Goal: Task Accomplishment & Management: Use online tool/utility

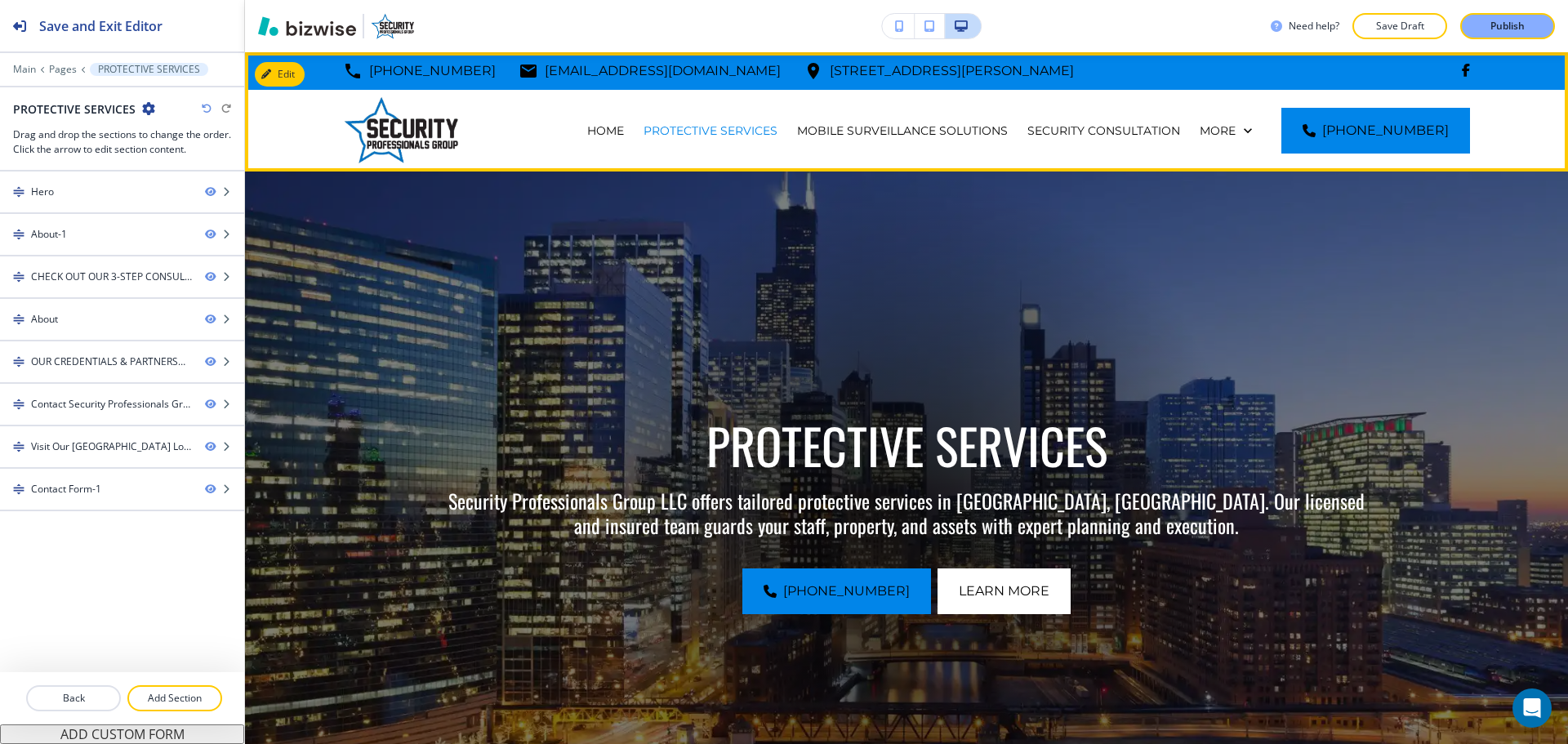
click at [1093, 141] on div "SECURITY CONSULTATION" at bounding box center [1103, 131] width 172 height 82
click at [1102, 127] on p "SECURITY CONSULTATION" at bounding box center [1104, 131] width 153 height 17
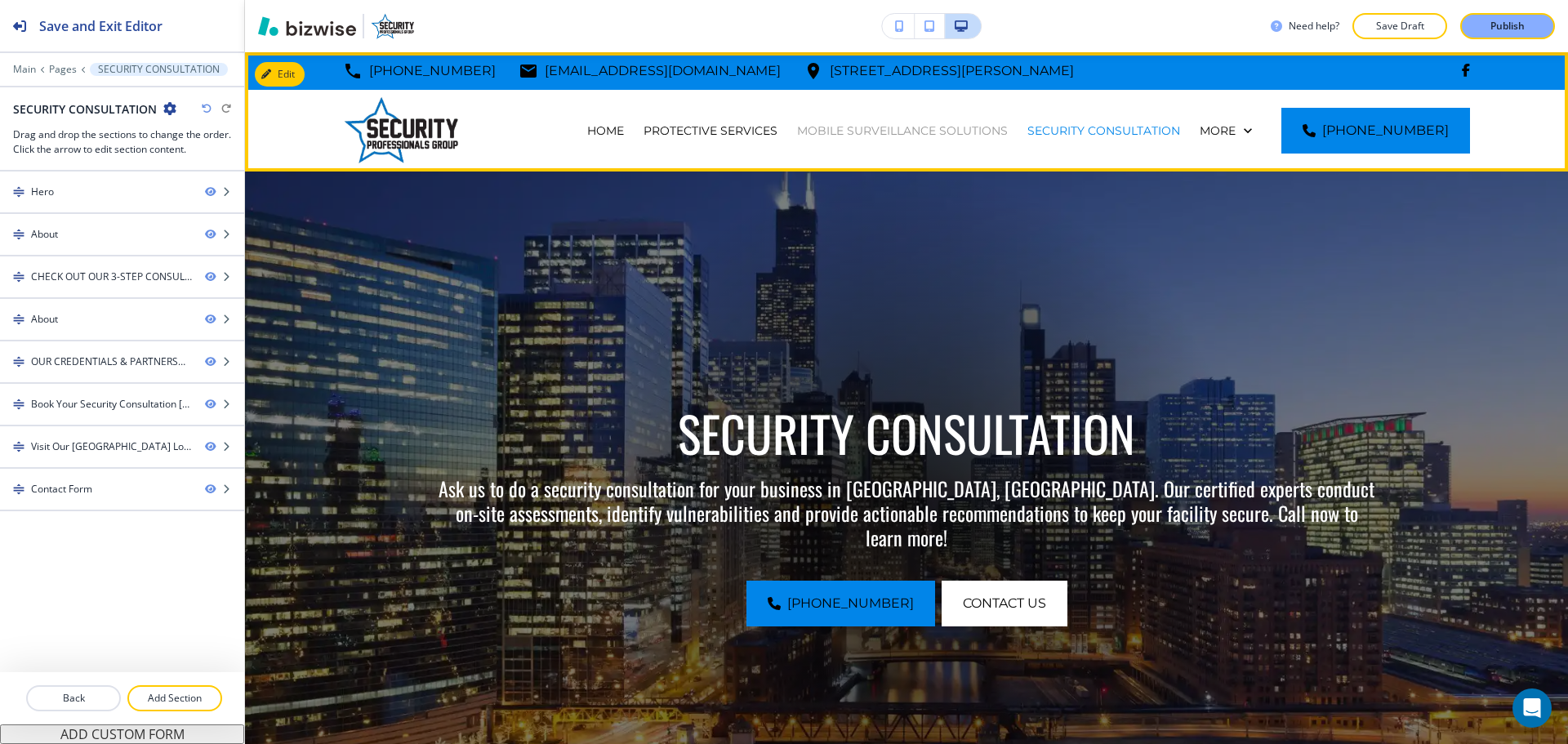
click at [955, 128] on p "MOBILE SURVEILLANCE SOLUTIONS" at bounding box center [902, 131] width 211 height 17
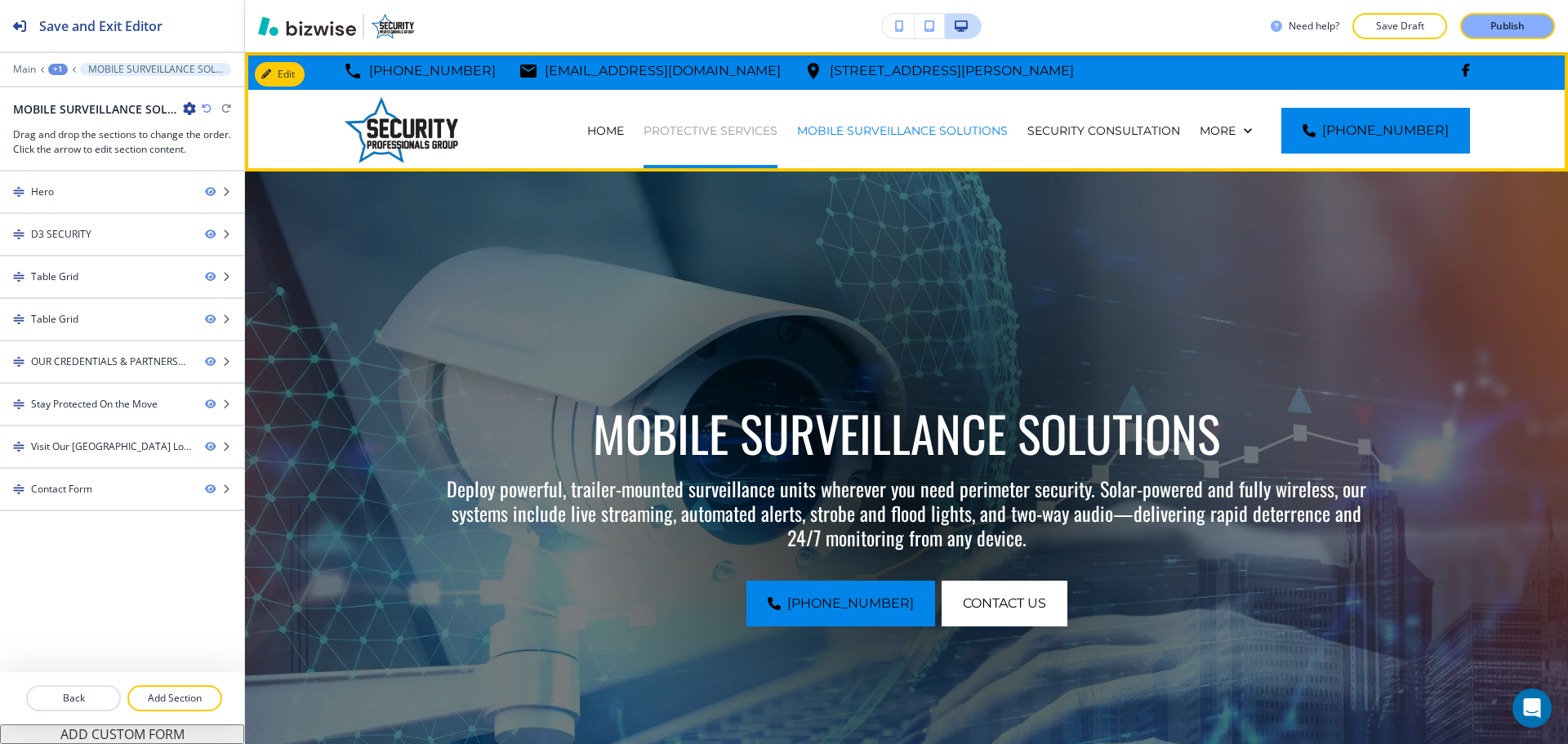
click at [731, 135] on p "PROTECTIVE SERVICES" at bounding box center [711, 131] width 134 height 17
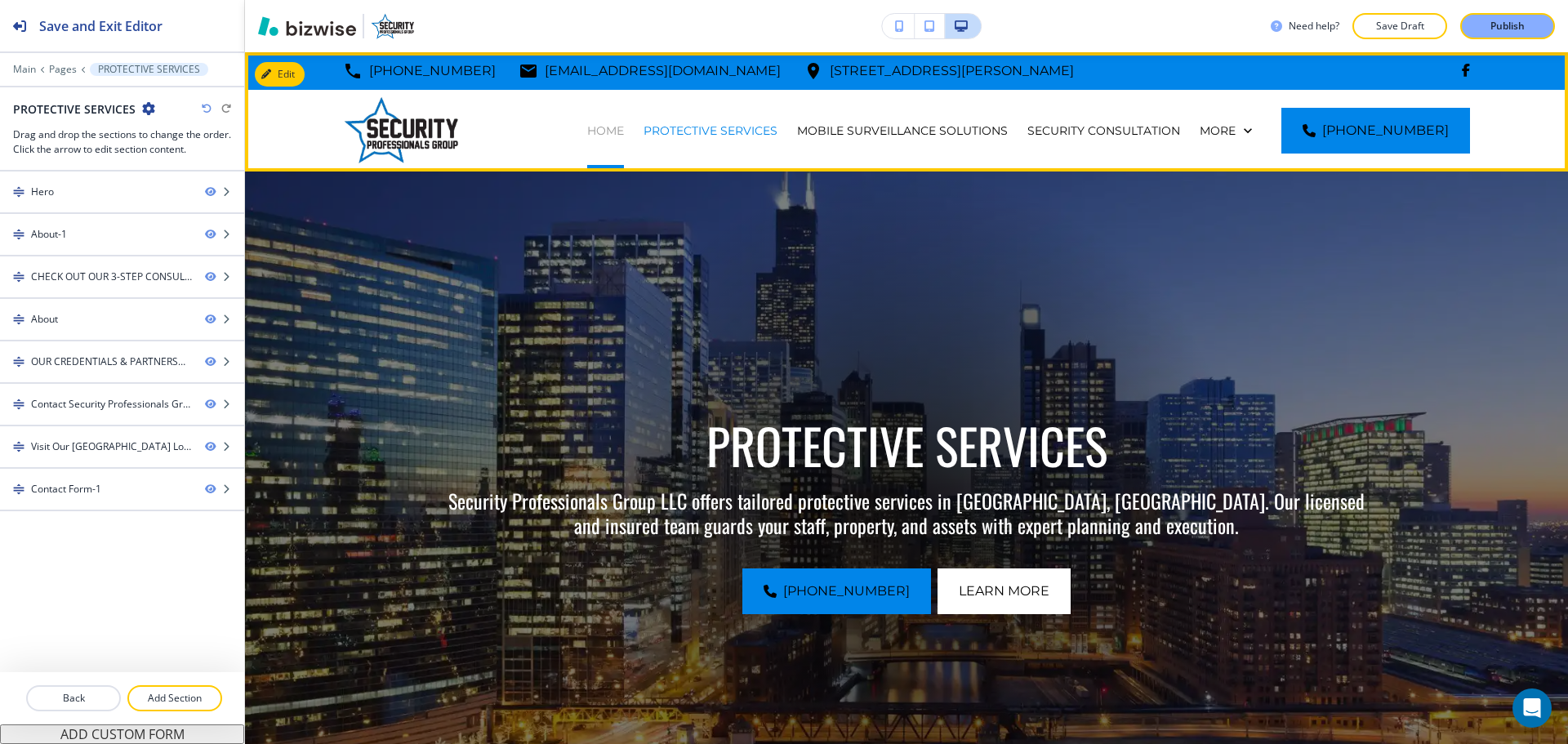
click at [624, 125] on p "HOME" at bounding box center [605, 131] width 37 height 17
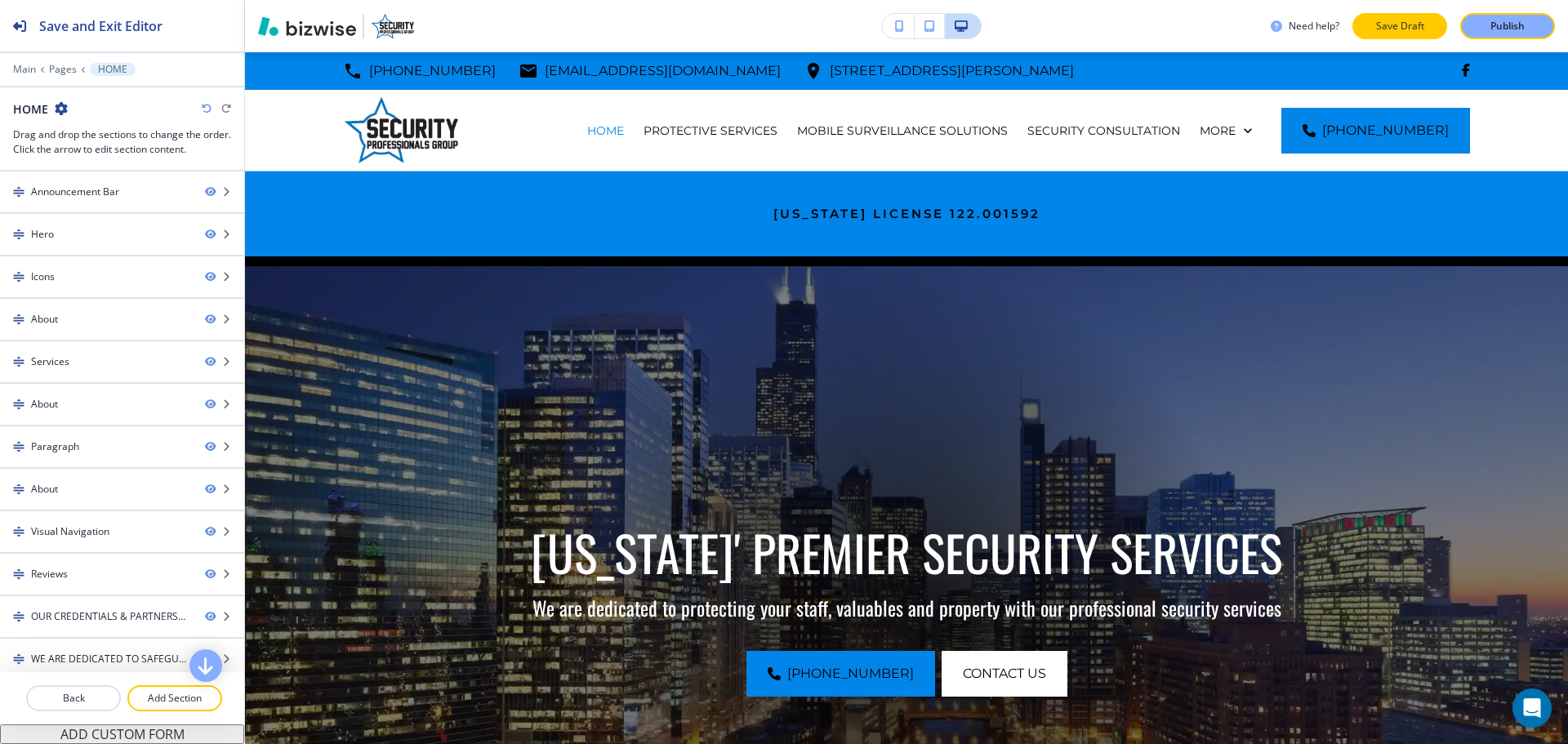
click at [1379, 32] on p "Save Draft" at bounding box center [1399, 26] width 52 height 15
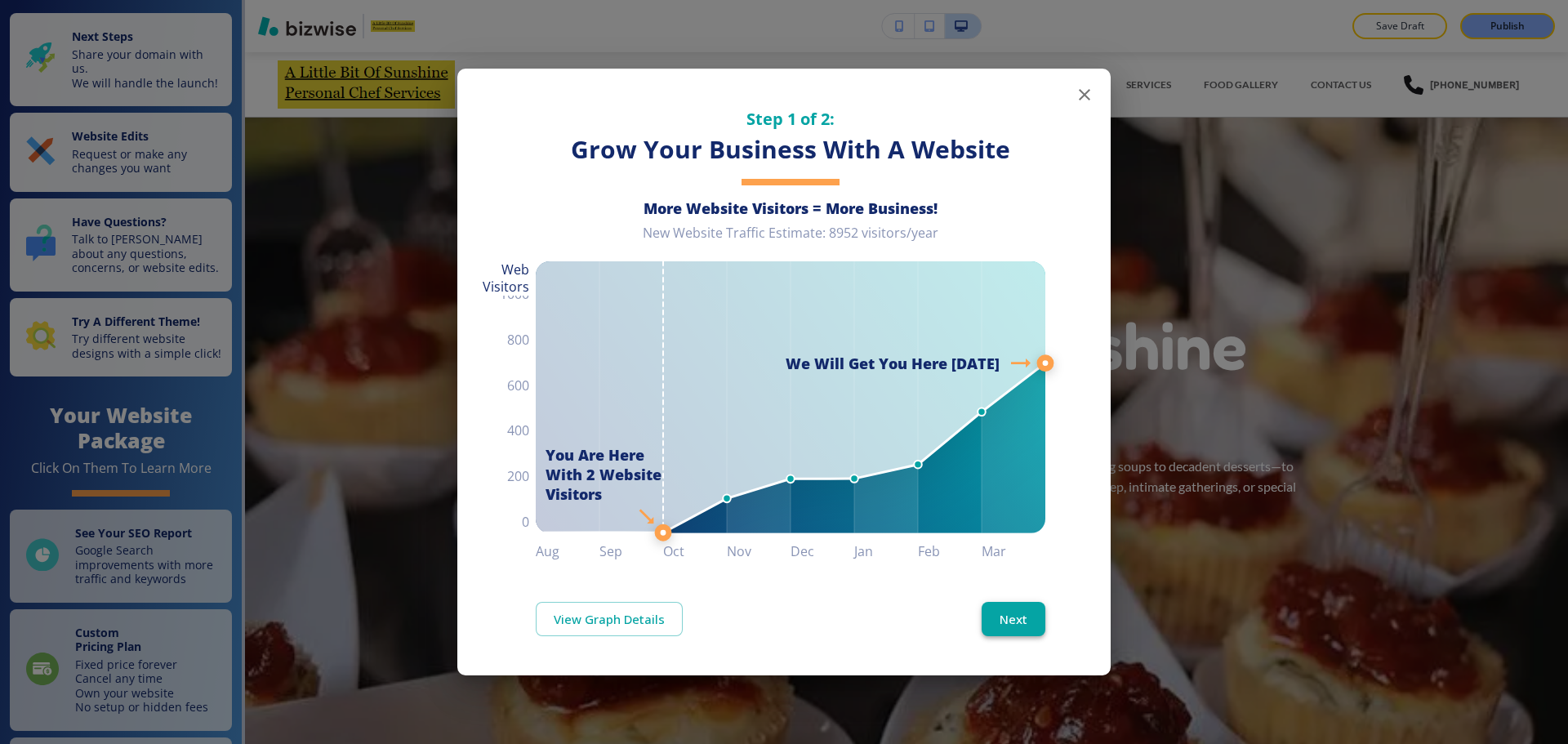
click at [1020, 623] on button "Next" at bounding box center [1013, 618] width 63 height 34
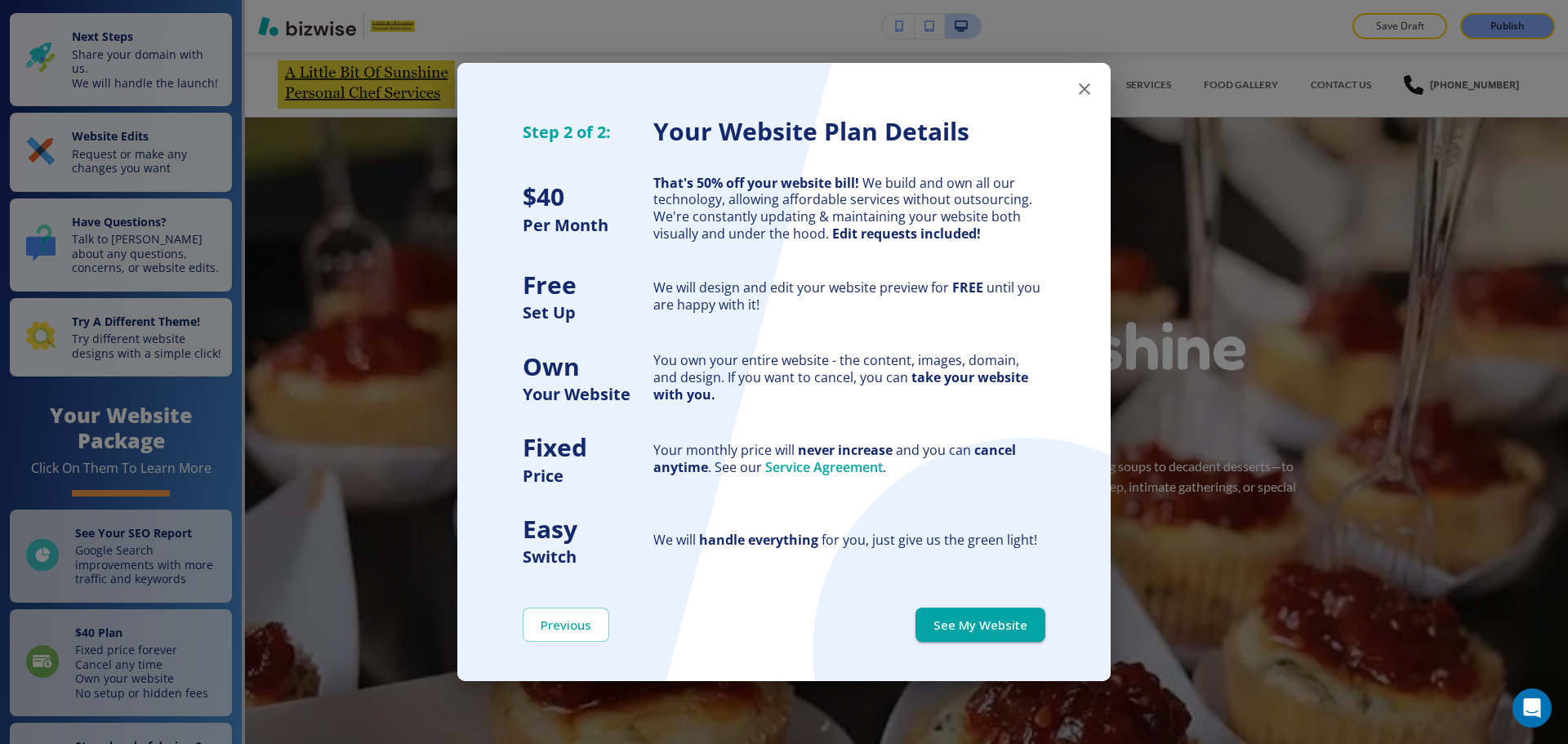
click at [1020, 623] on button "See My Website" at bounding box center [979, 624] width 130 height 34
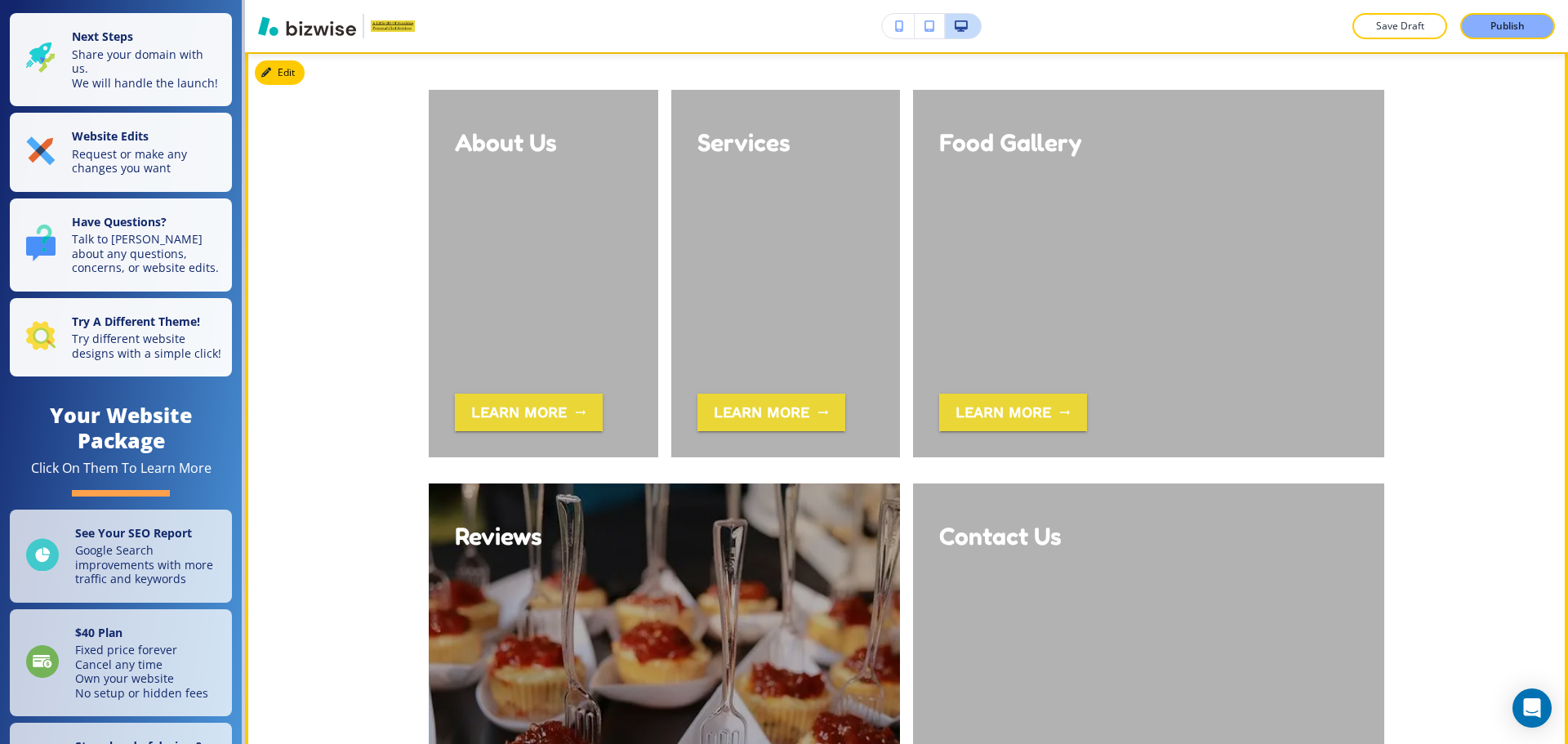
scroll to position [4736, 0]
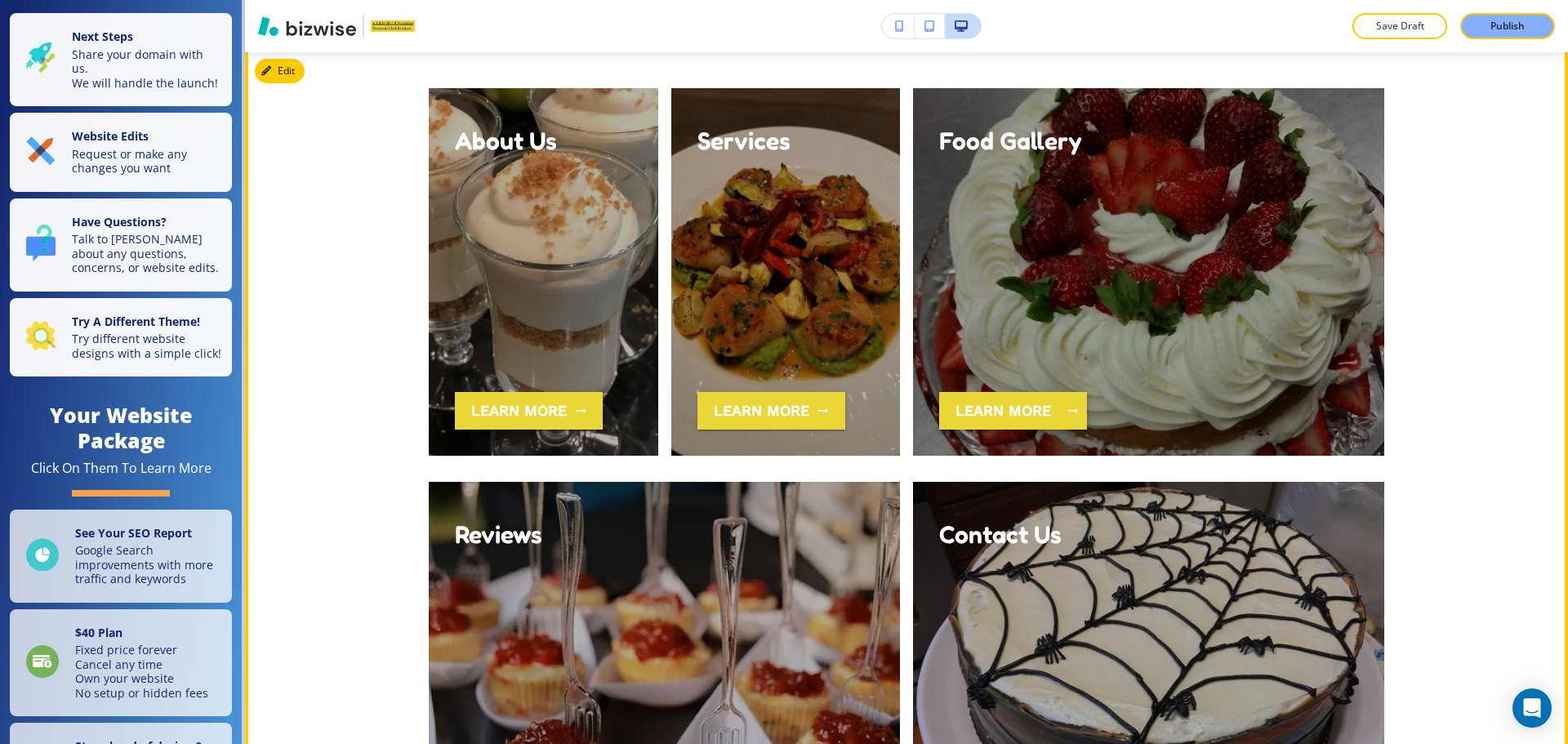
click at [962, 418] on button "learn more" at bounding box center [1013, 410] width 148 height 38
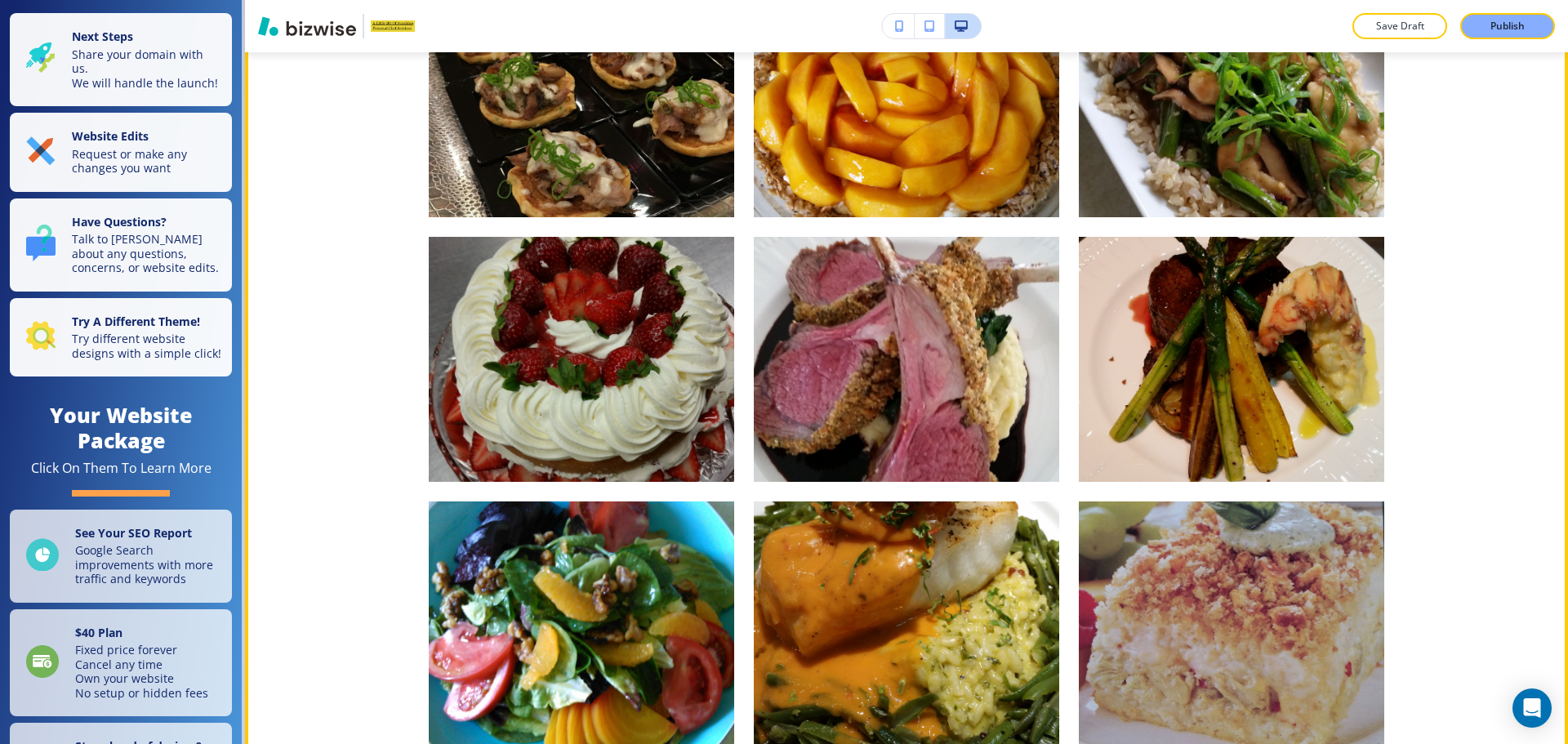
scroll to position [899, 0]
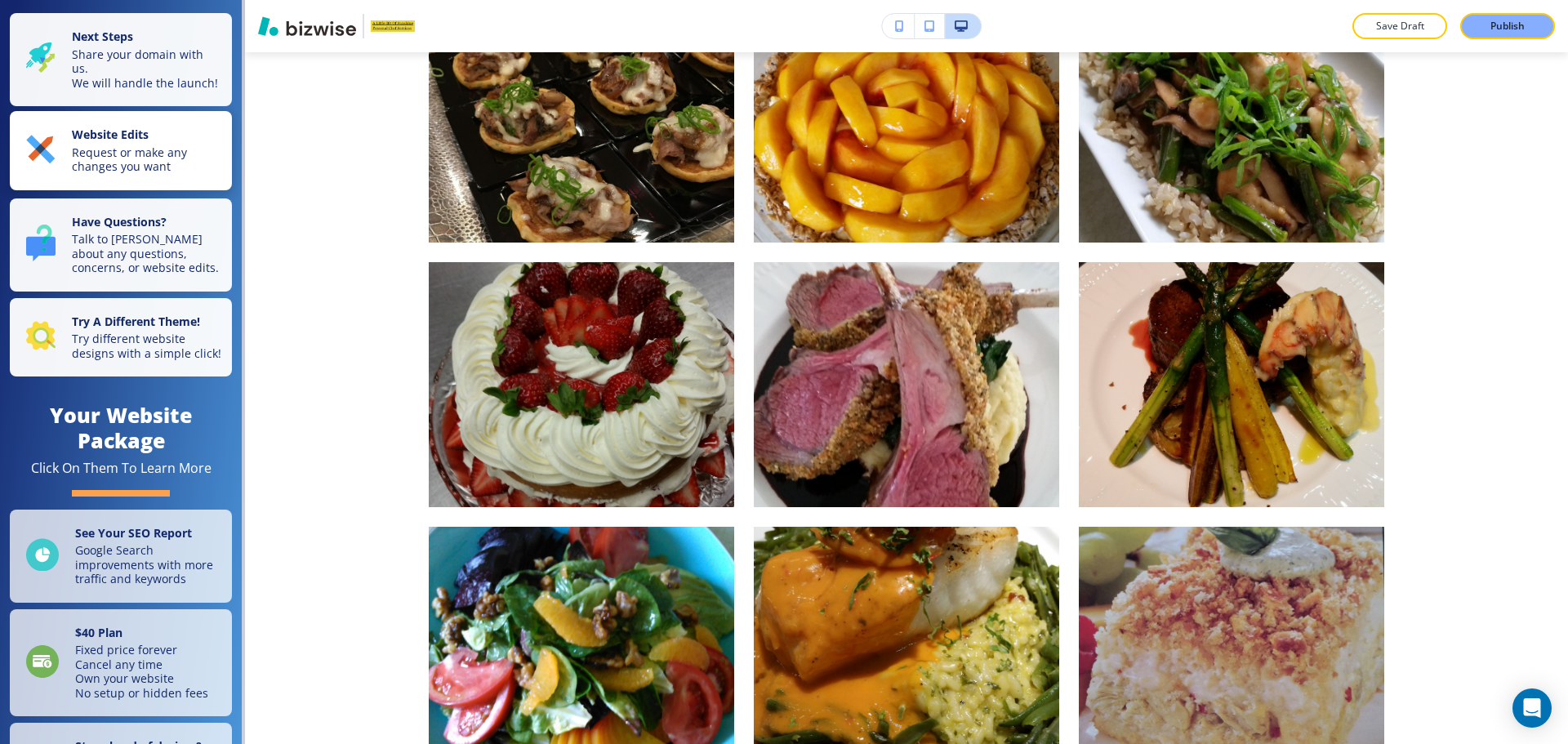
click at [143, 164] on p "Request or make any changes you want" at bounding box center [146, 159] width 150 height 29
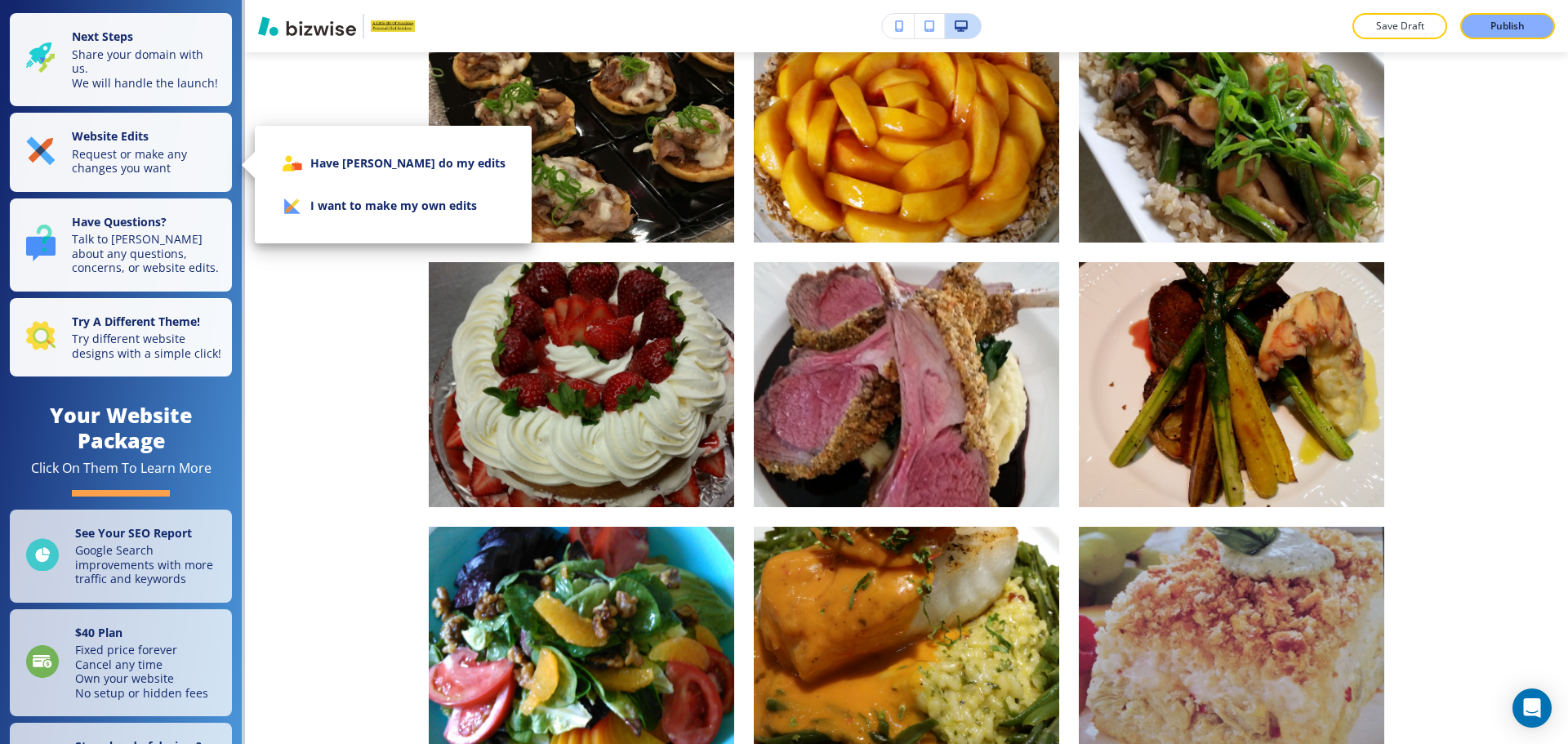
click at [315, 209] on li "I want to make my own edits" at bounding box center [393, 206] width 251 height 42
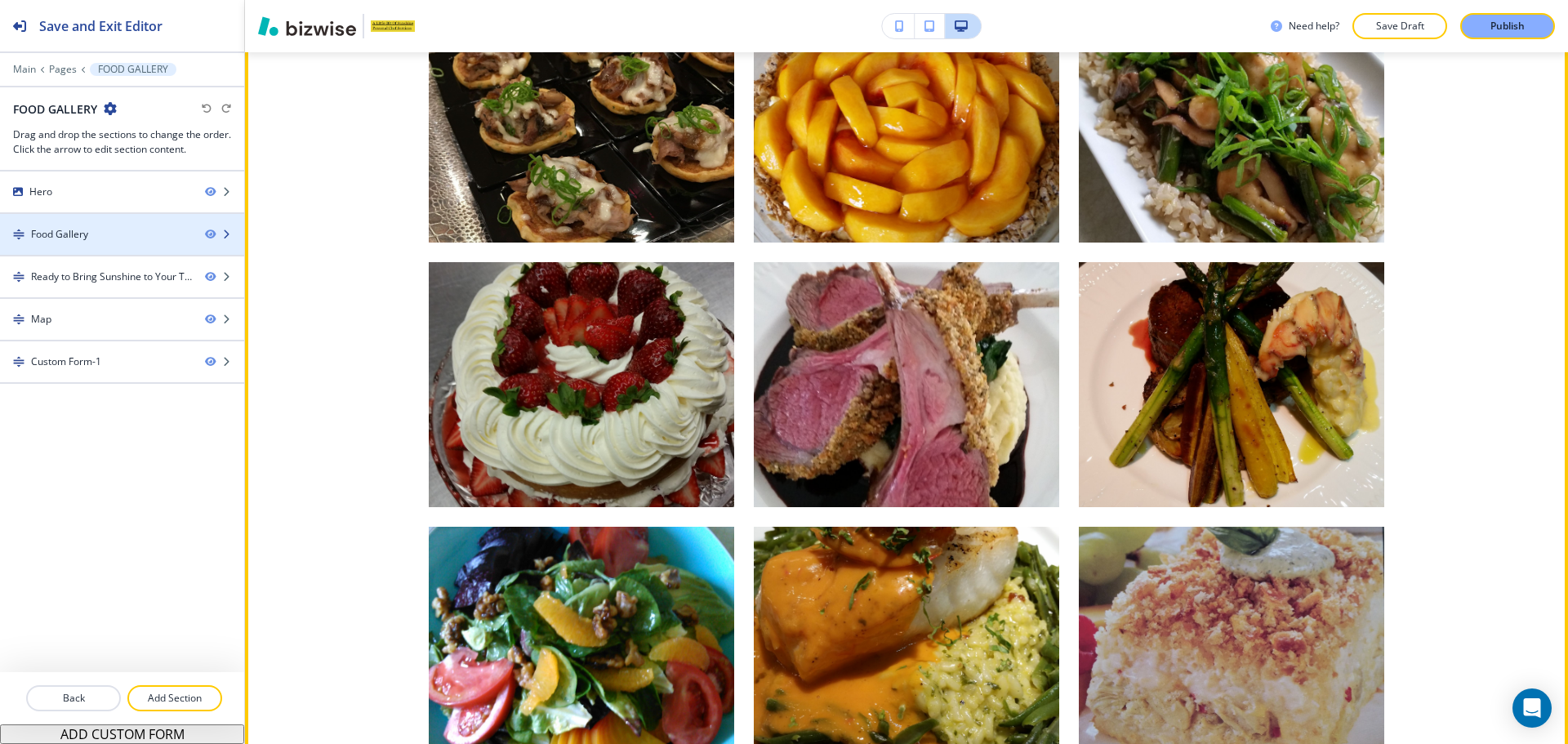
click at [108, 239] on div "Food Gallery" at bounding box center [96, 235] width 192 height 15
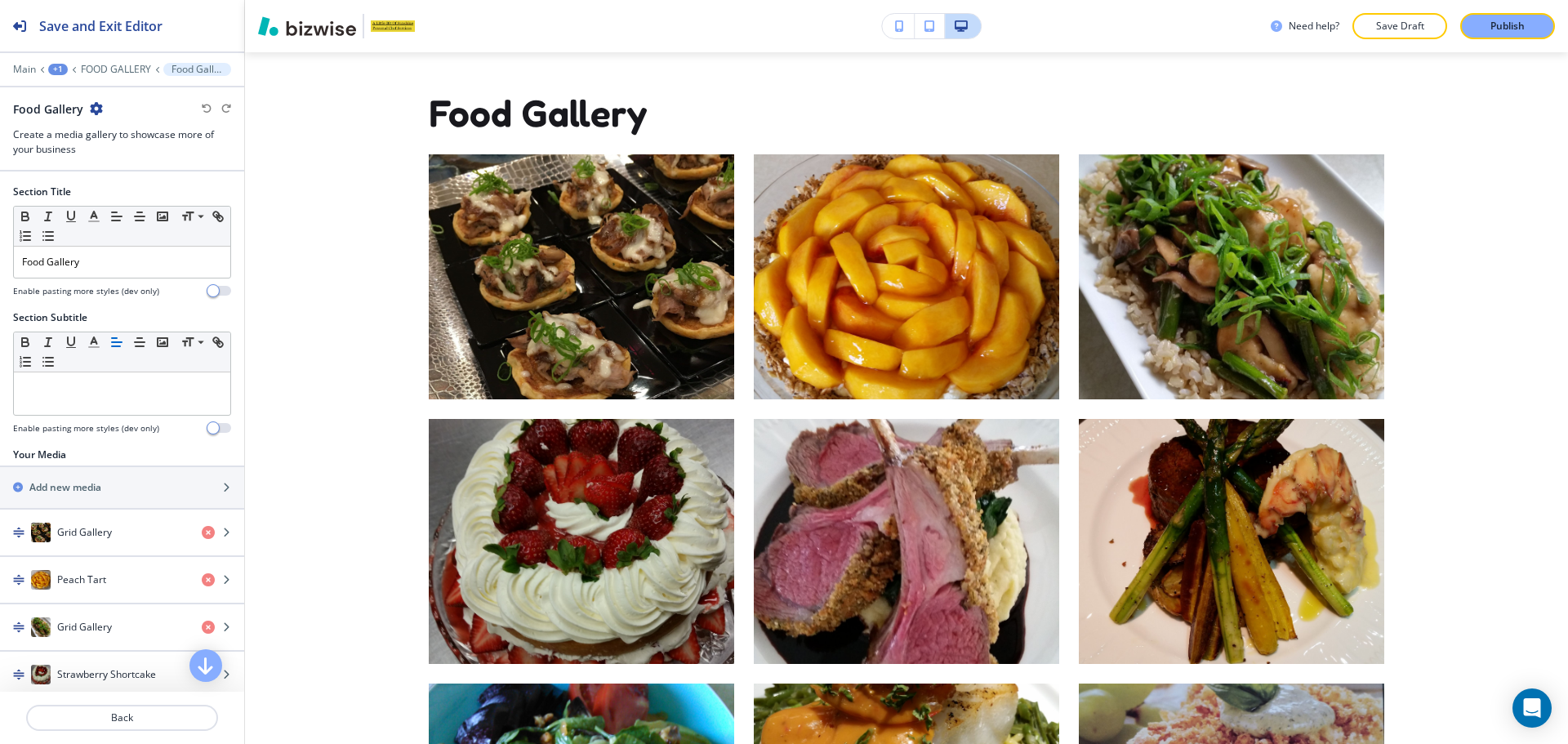
scroll to position [739, 0]
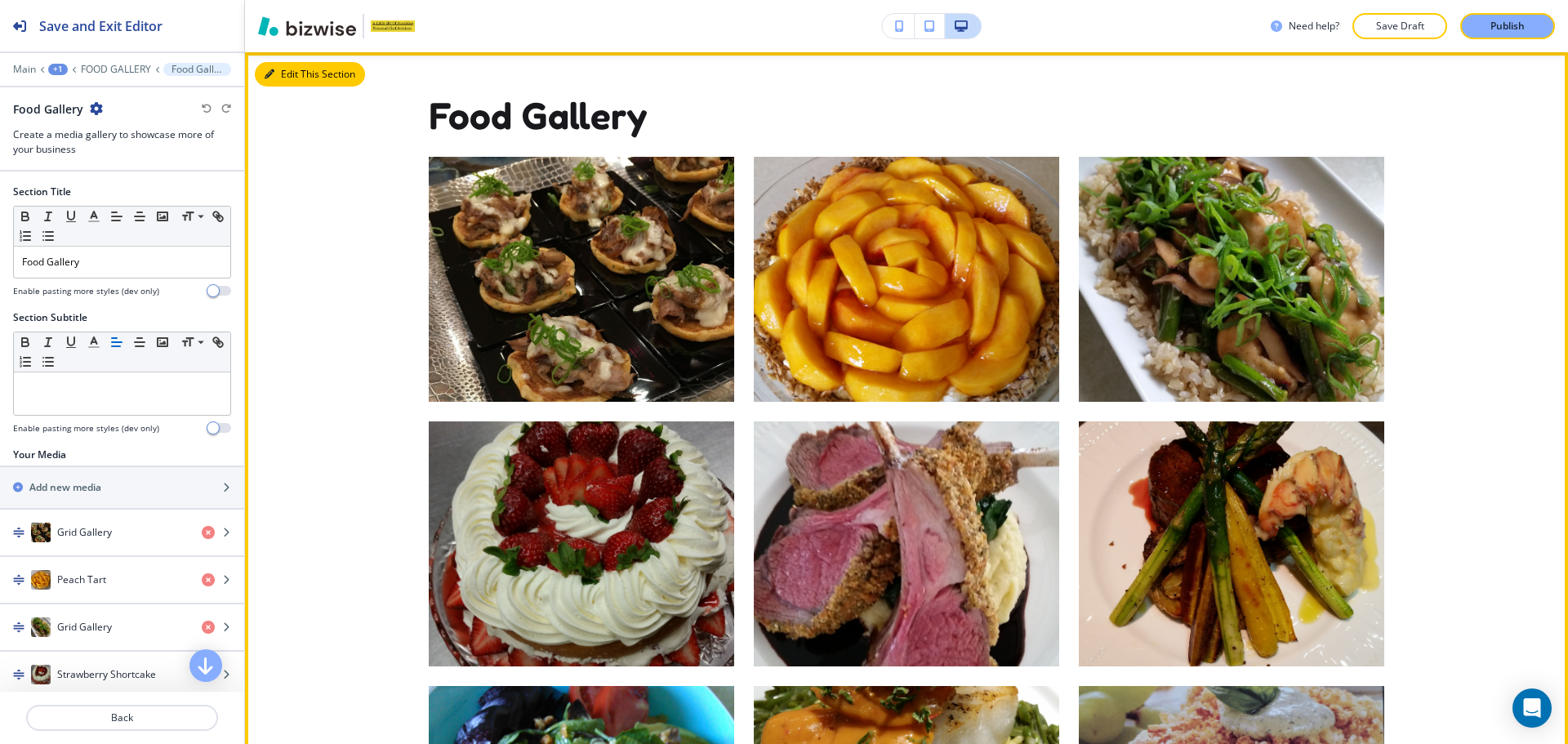
click at [292, 82] on button "Edit This Section" at bounding box center [310, 74] width 110 height 25
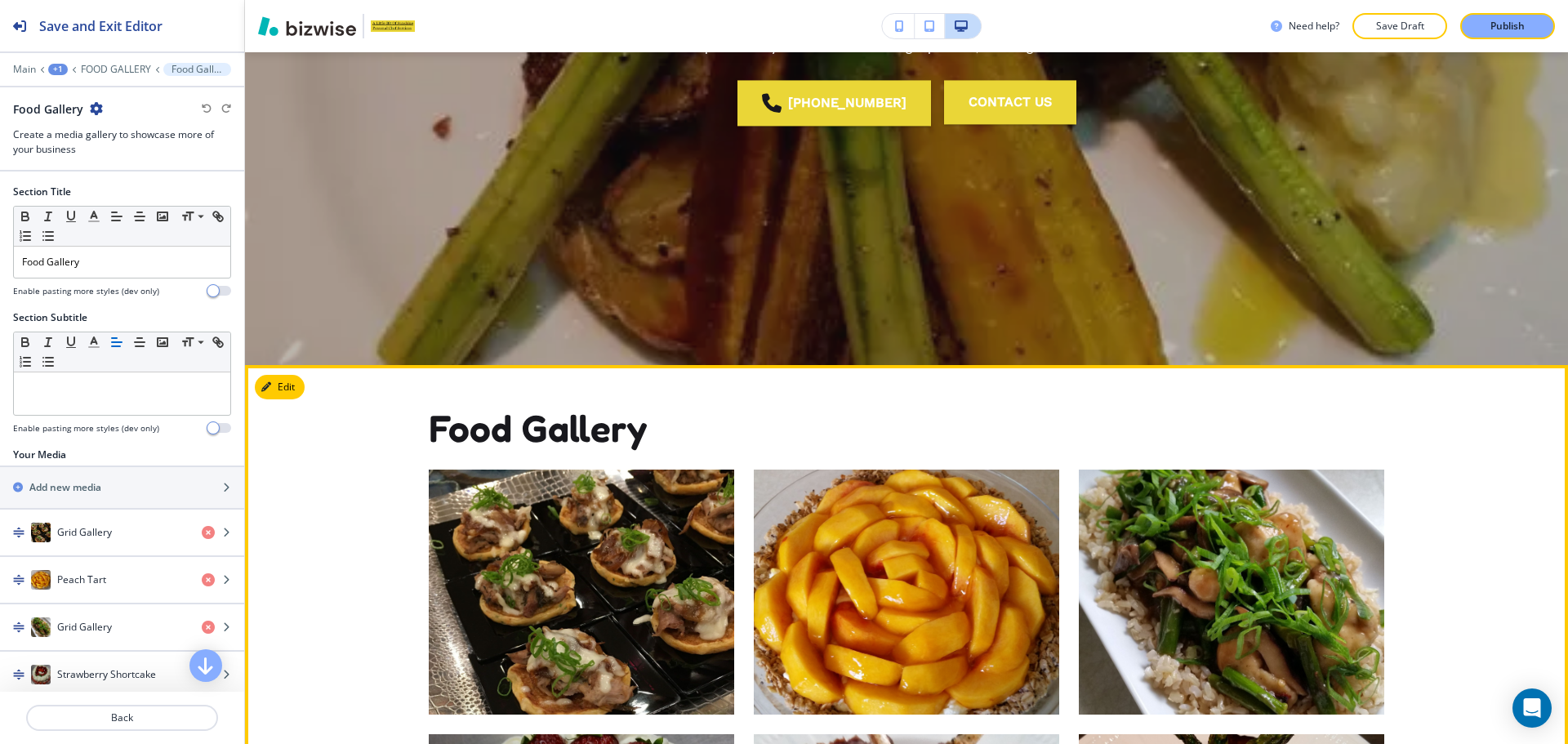
scroll to position [412, 0]
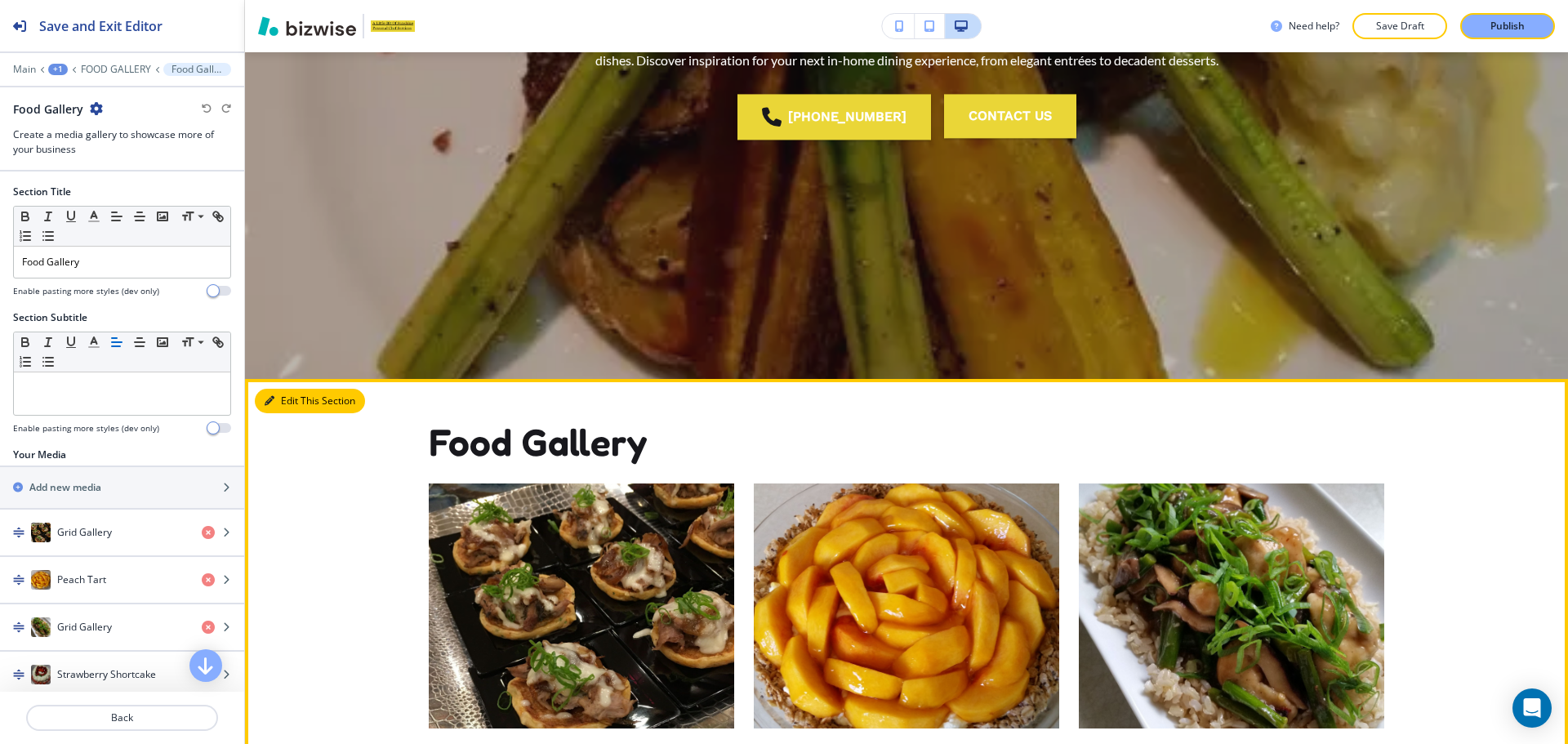
click at [297, 400] on button "Edit This Section" at bounding box center [310, 401] width 110 height 25
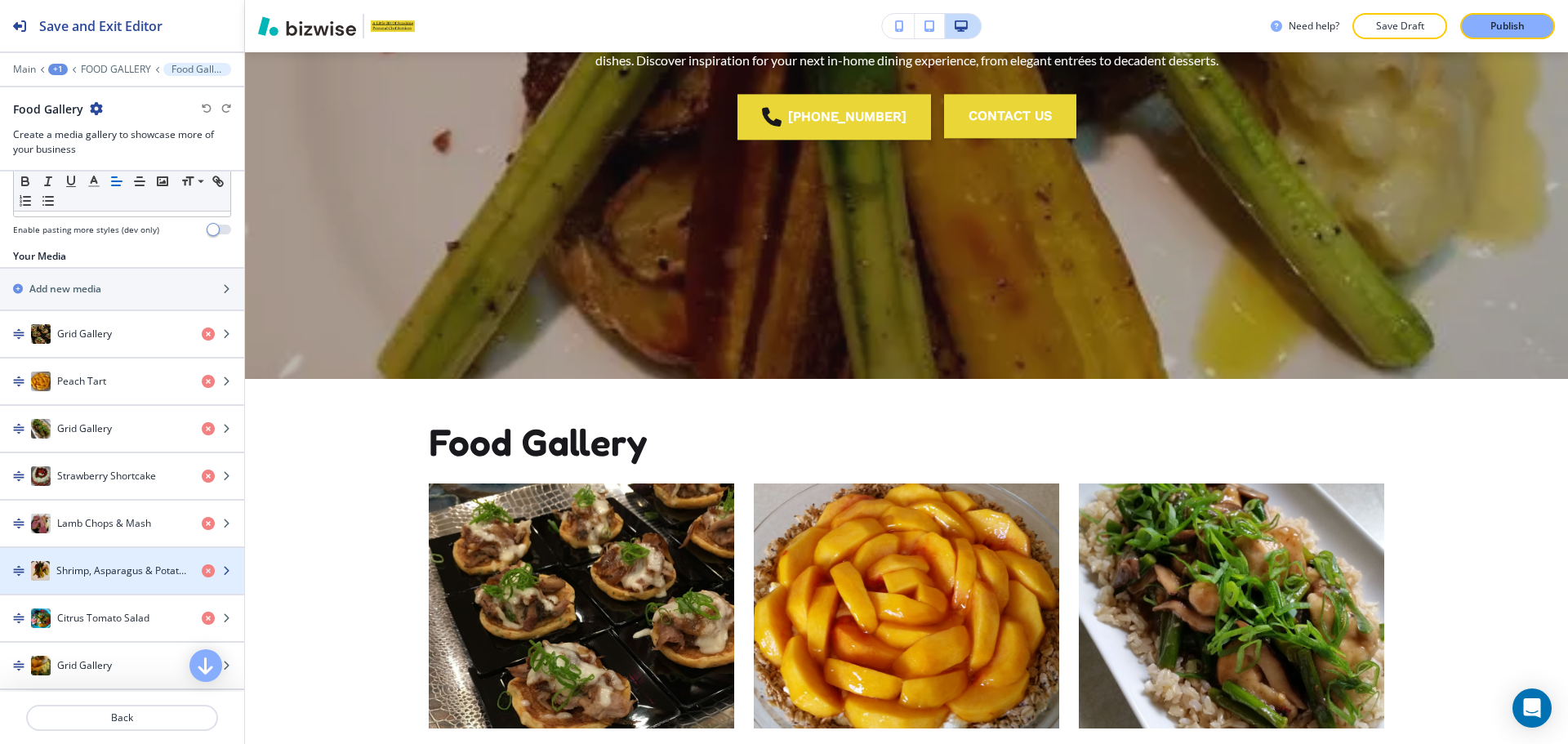
scroll to position [164, 0]
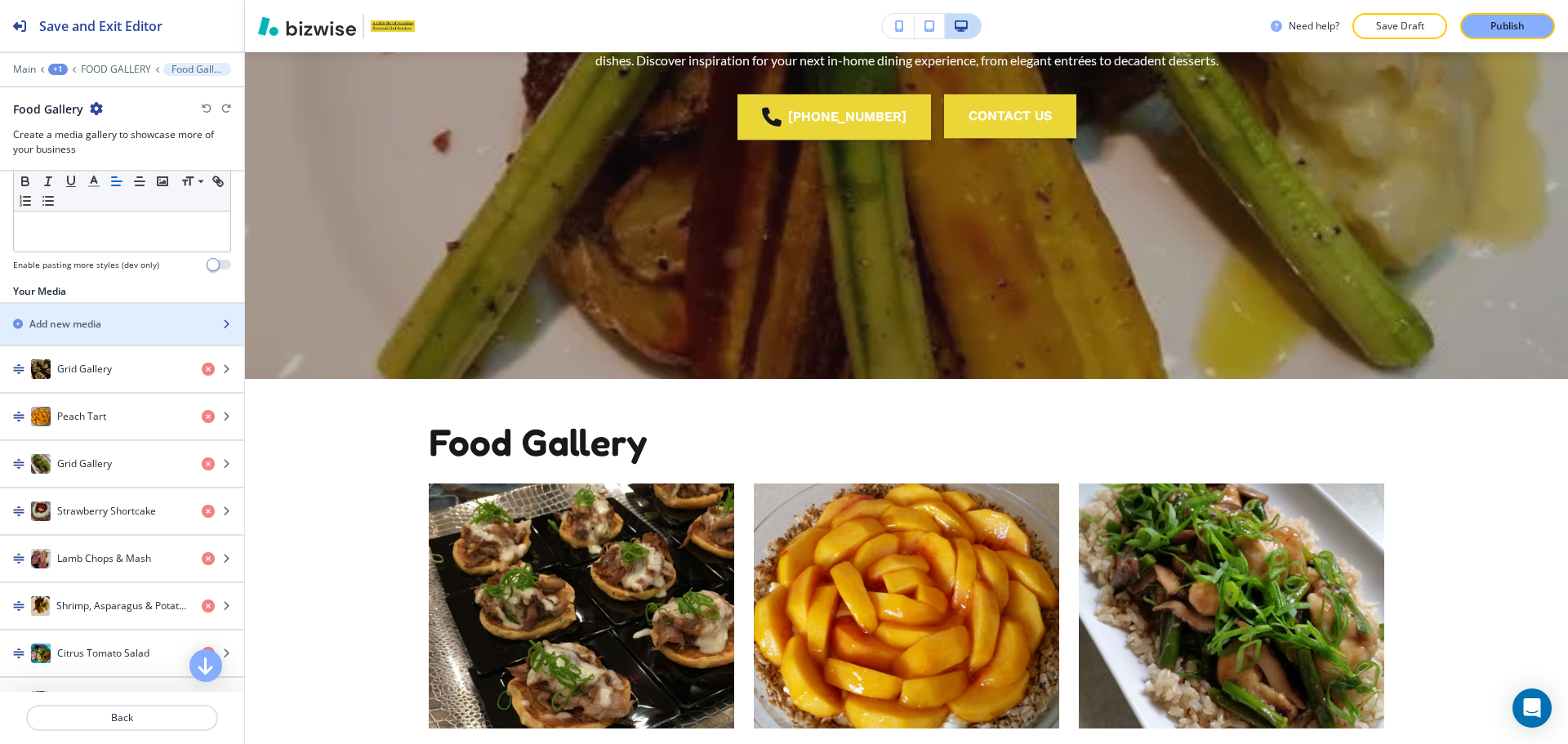
click at [109, 325] on div "Add new media" at bounding box center [104, 324] width 208 height 15
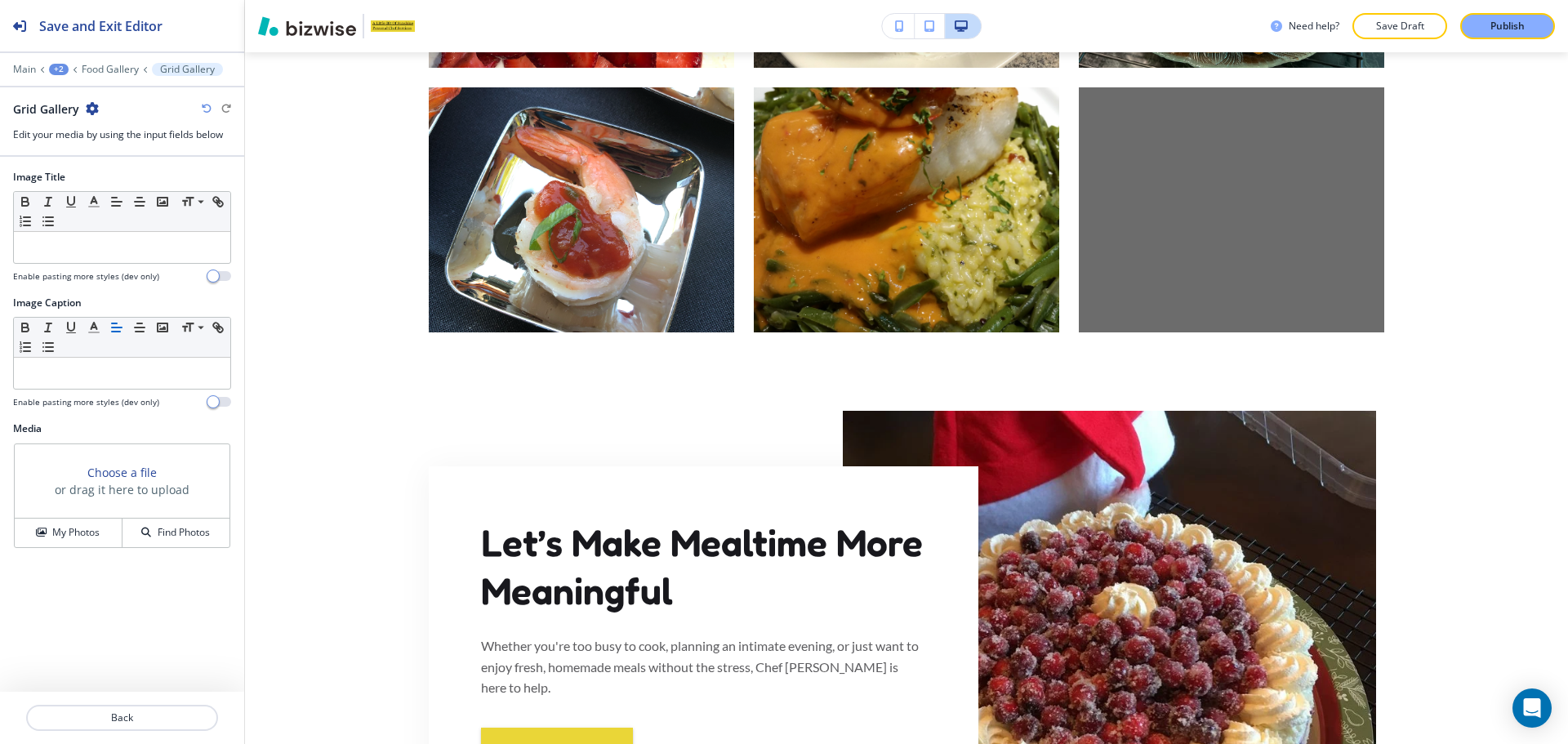
scroll to position [2696, 0]
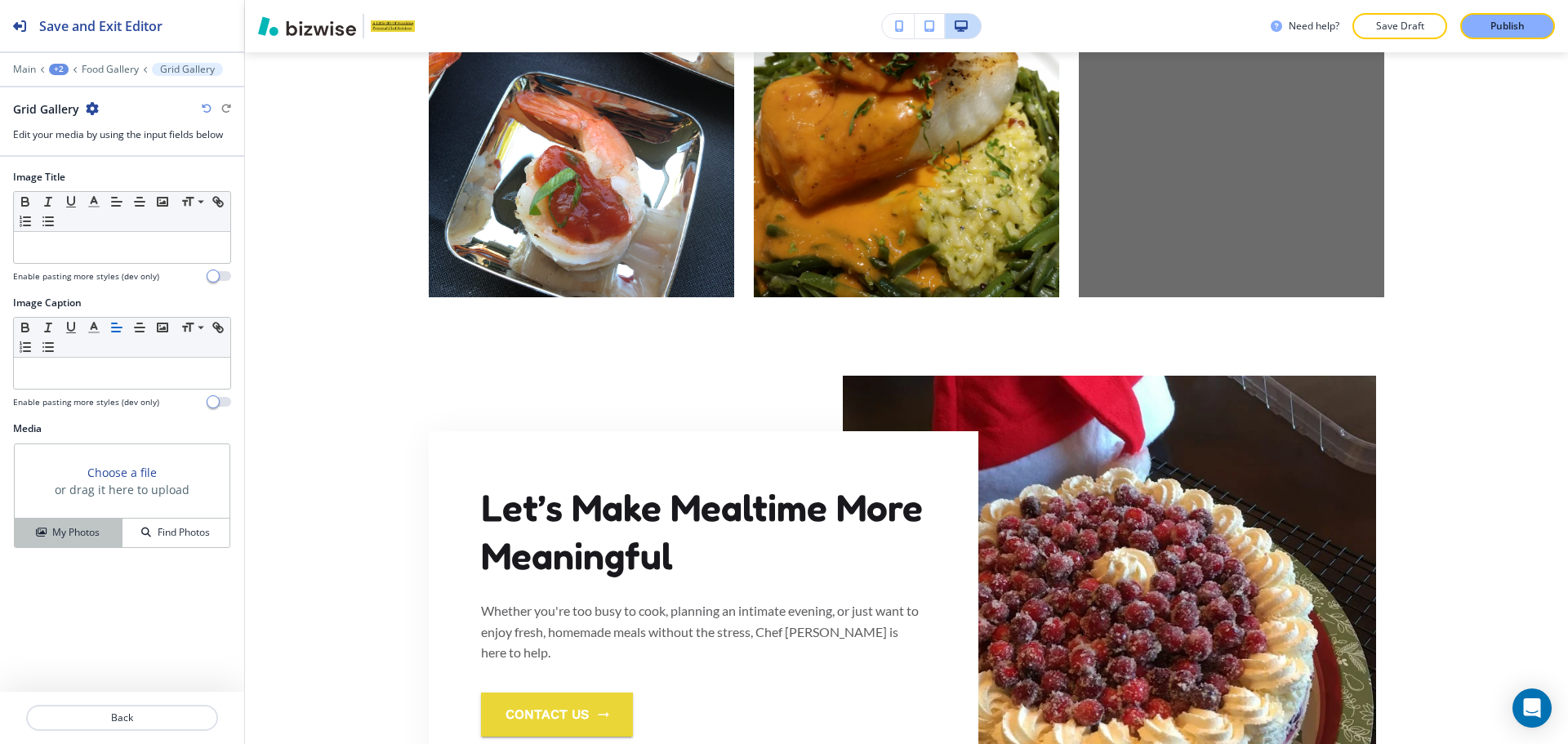
click at [96, 531] on h4 "My Photos" at bounding box center [75, 532] width 47 height 15
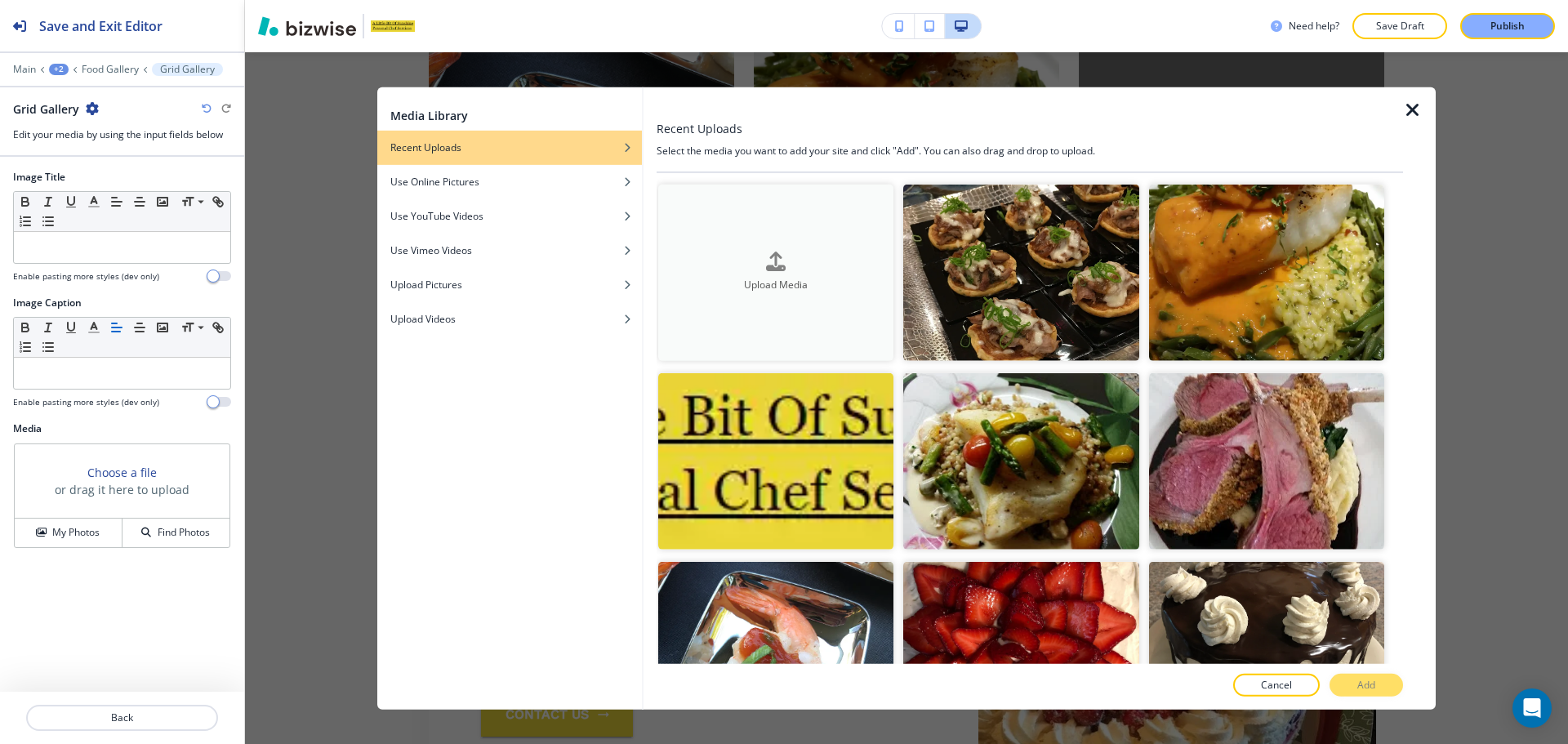
click at [820, 273] on div "button" at bounding box center [776, 275] width 235 height 6
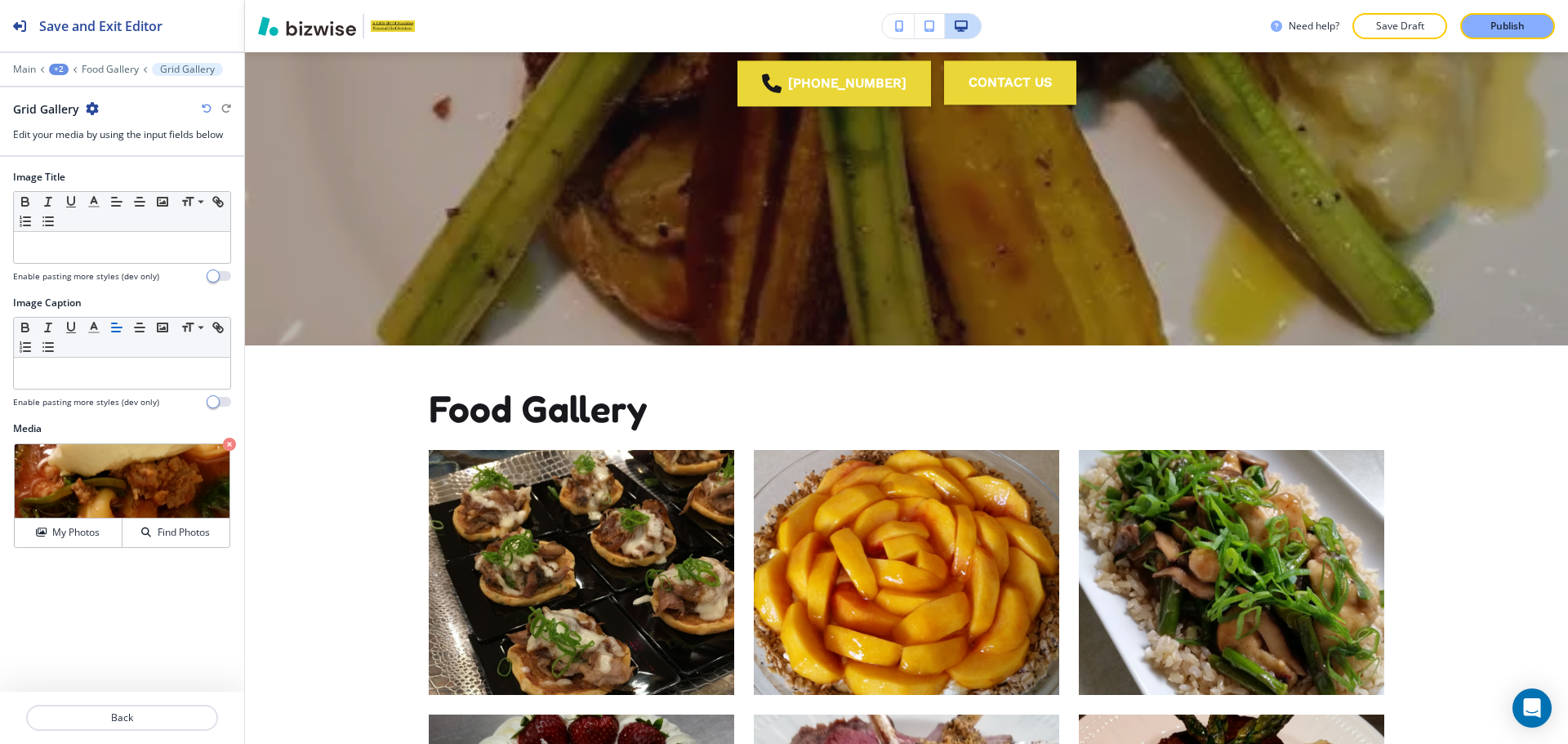
scroll to position [409, 0]
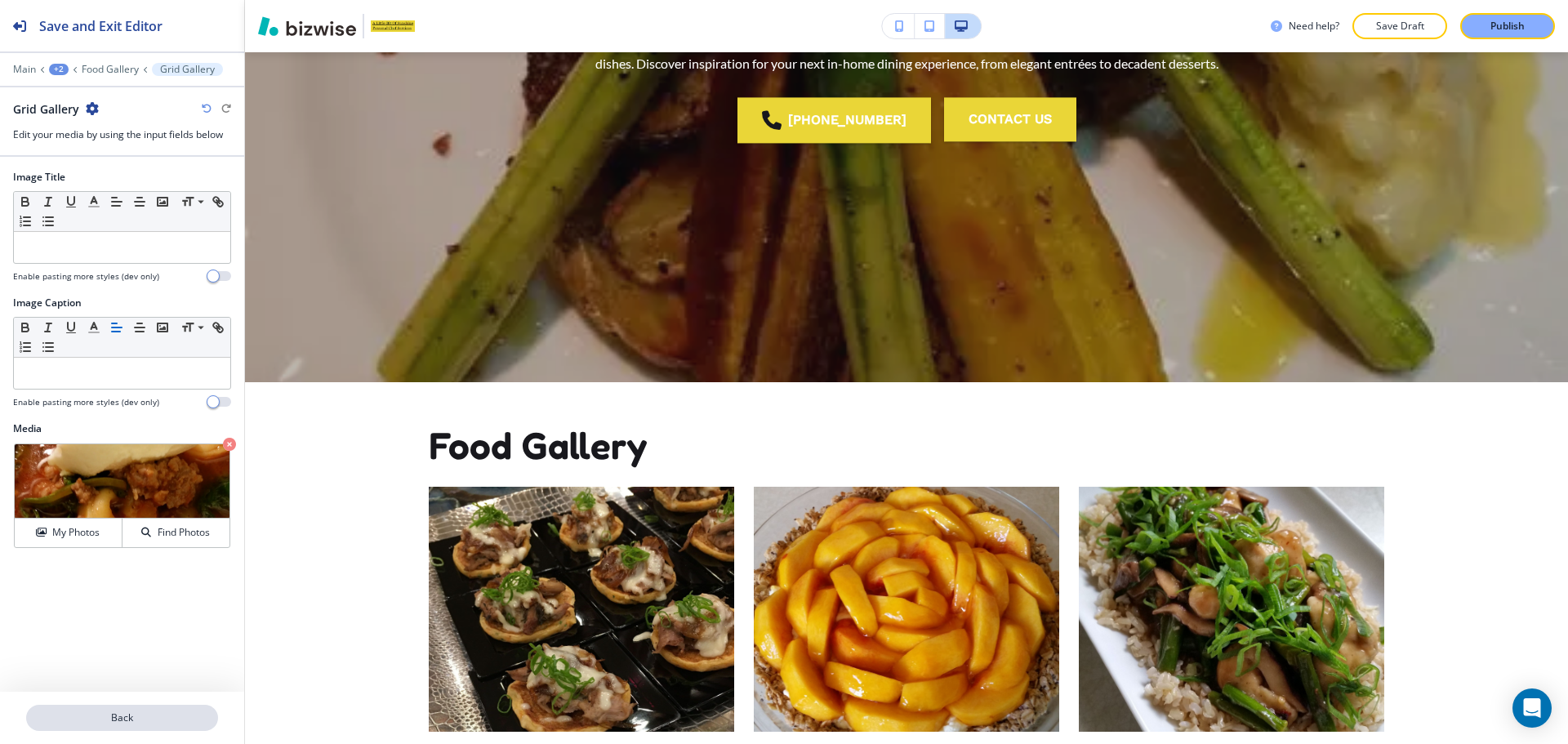
click at [115, 713] on p "Back" at bounding box center [121, 717] width 189 height 15
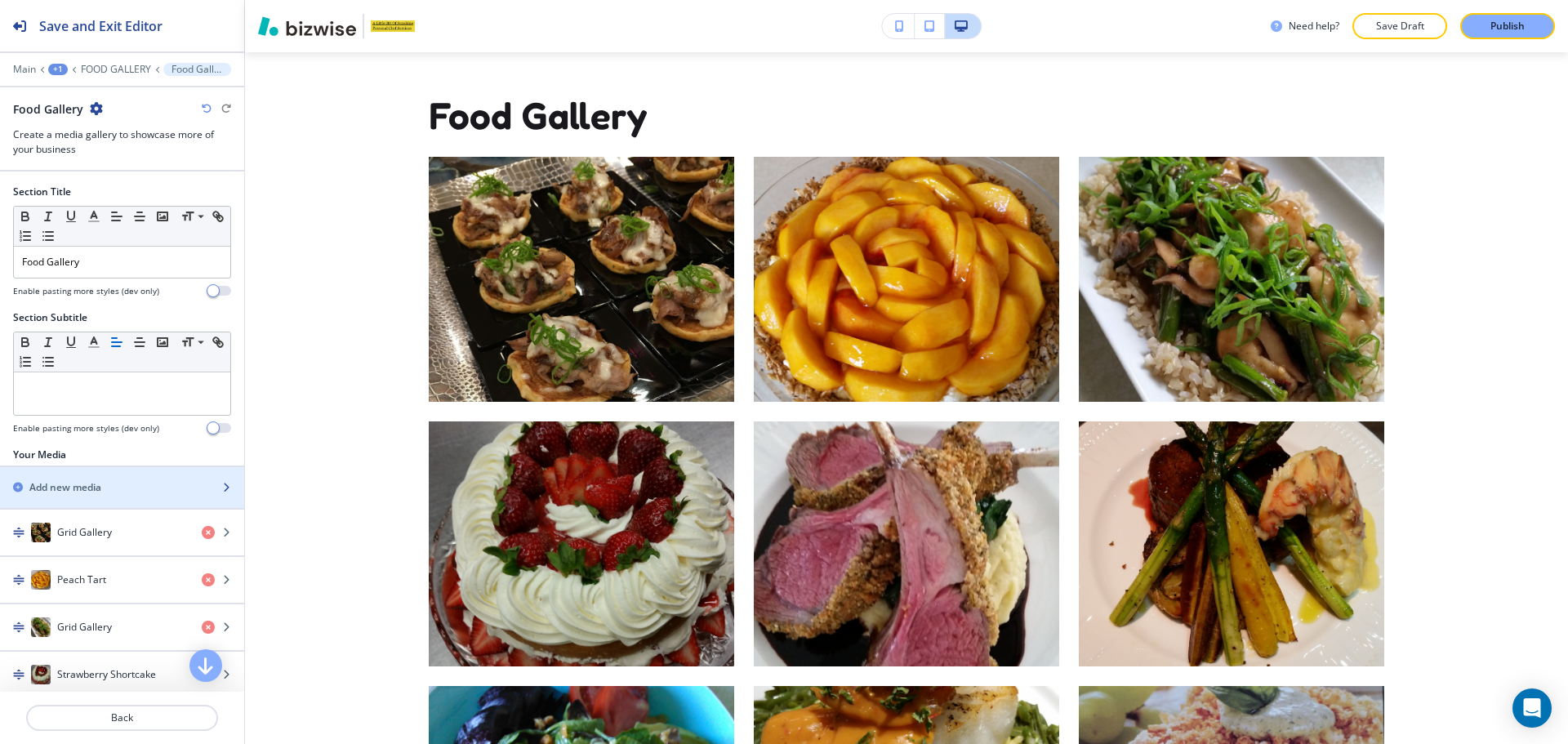
click at [130, 493] on div "Add new media" at bounding box center [104, 487] width 208 height 15
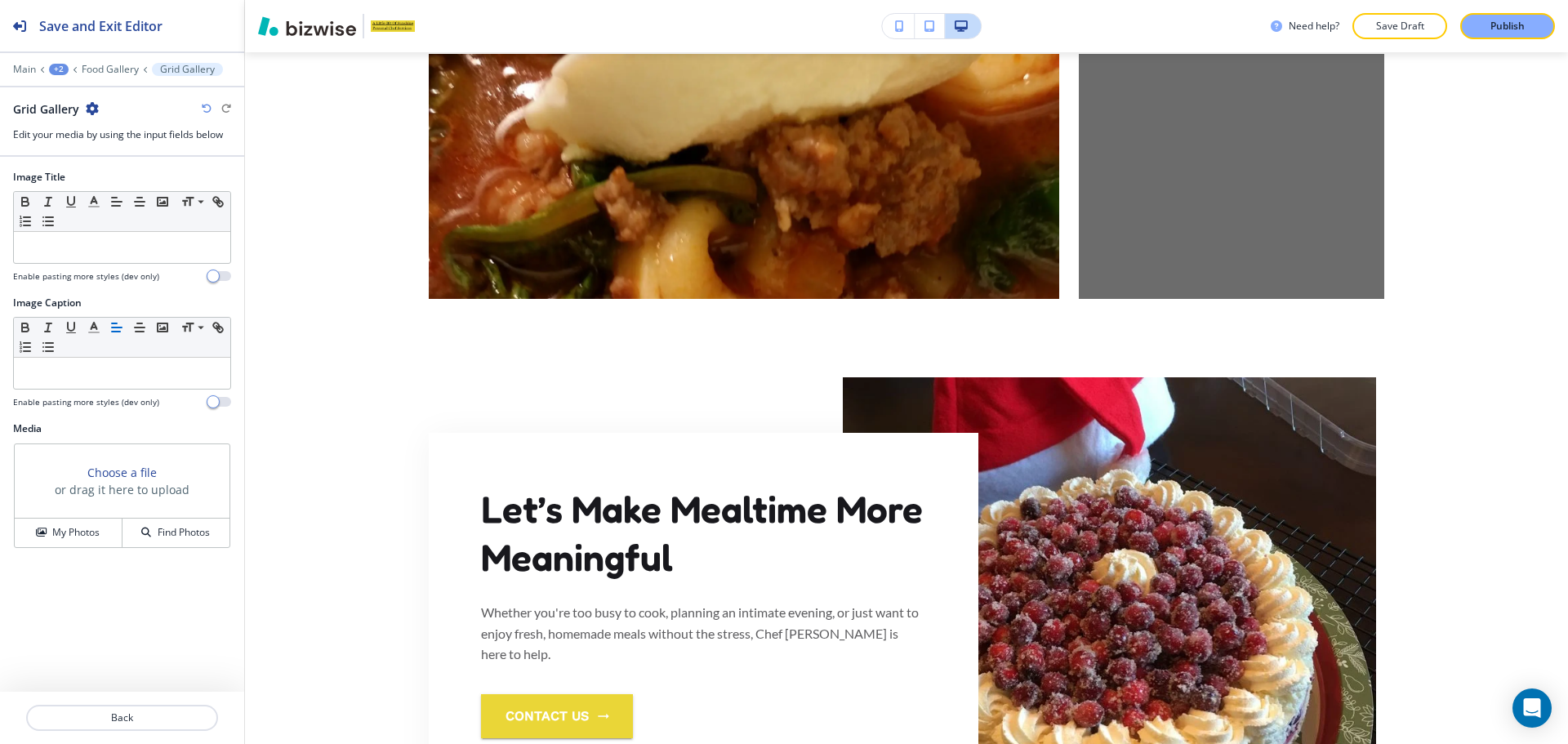
scroll to position [2960, 0]
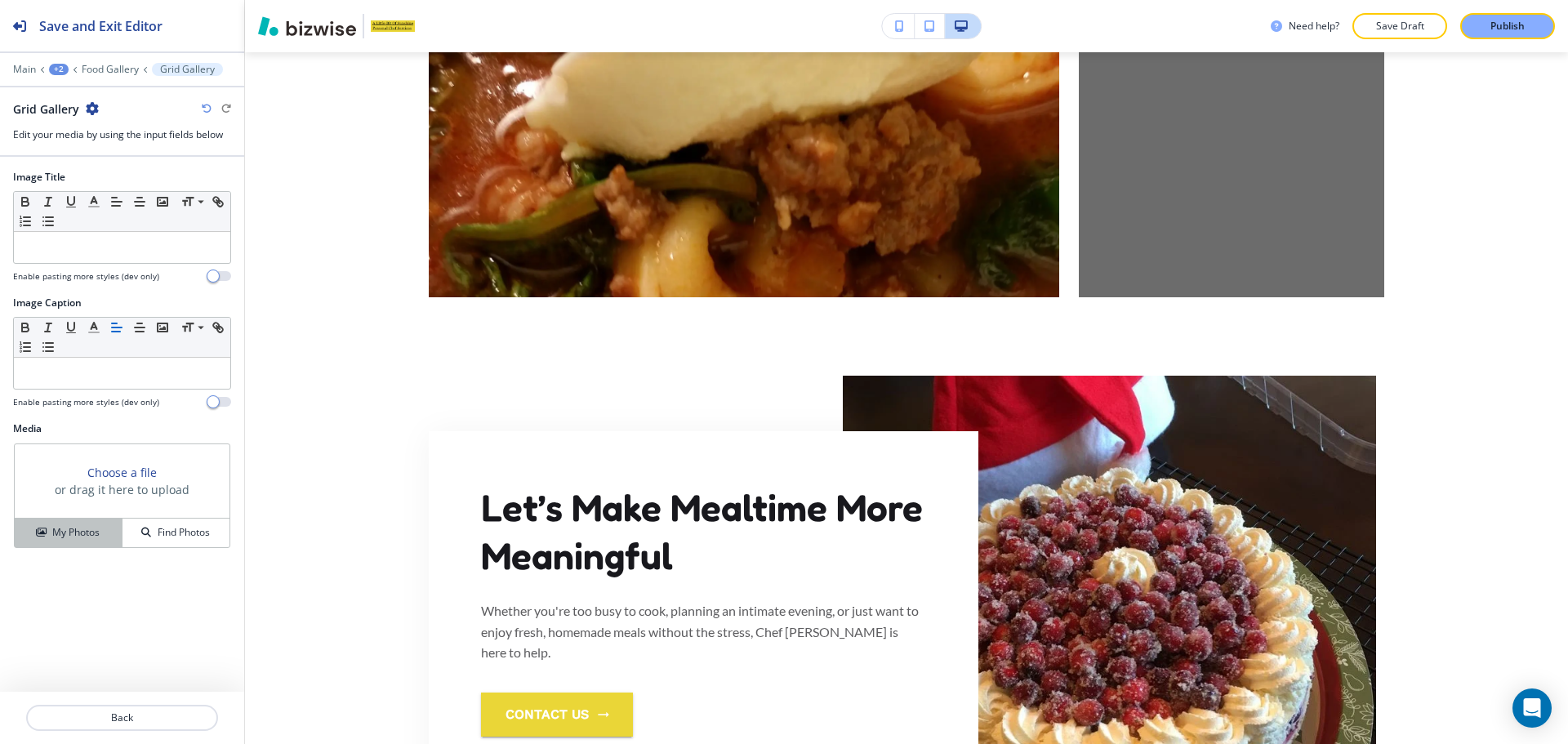
click at [50, 530] on div "My Photos" at bounding box center [68, 532] width 107 height 15
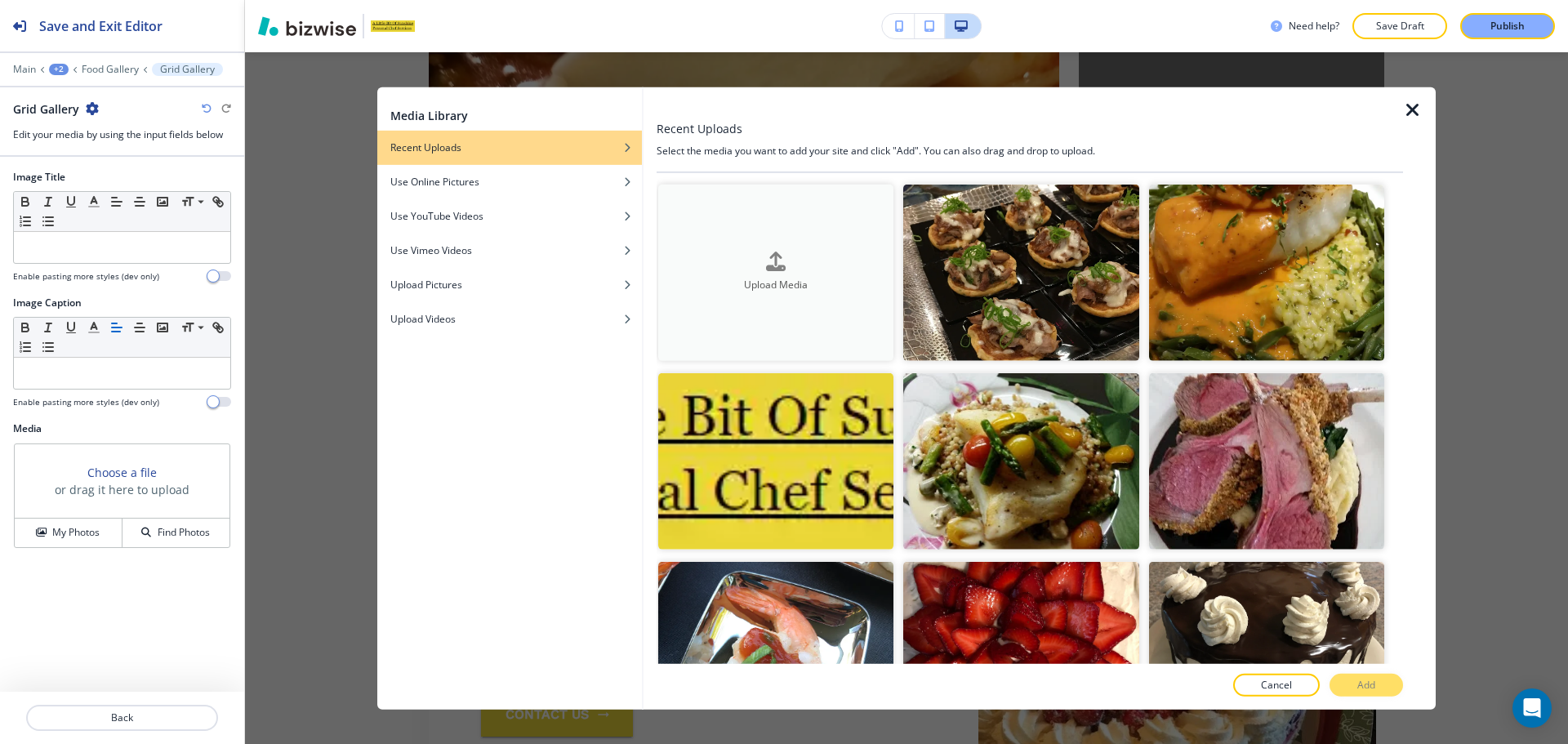
click at [831, 281] on h4 "Upload Media" at bounding box center [776, 286] width 235 height 15
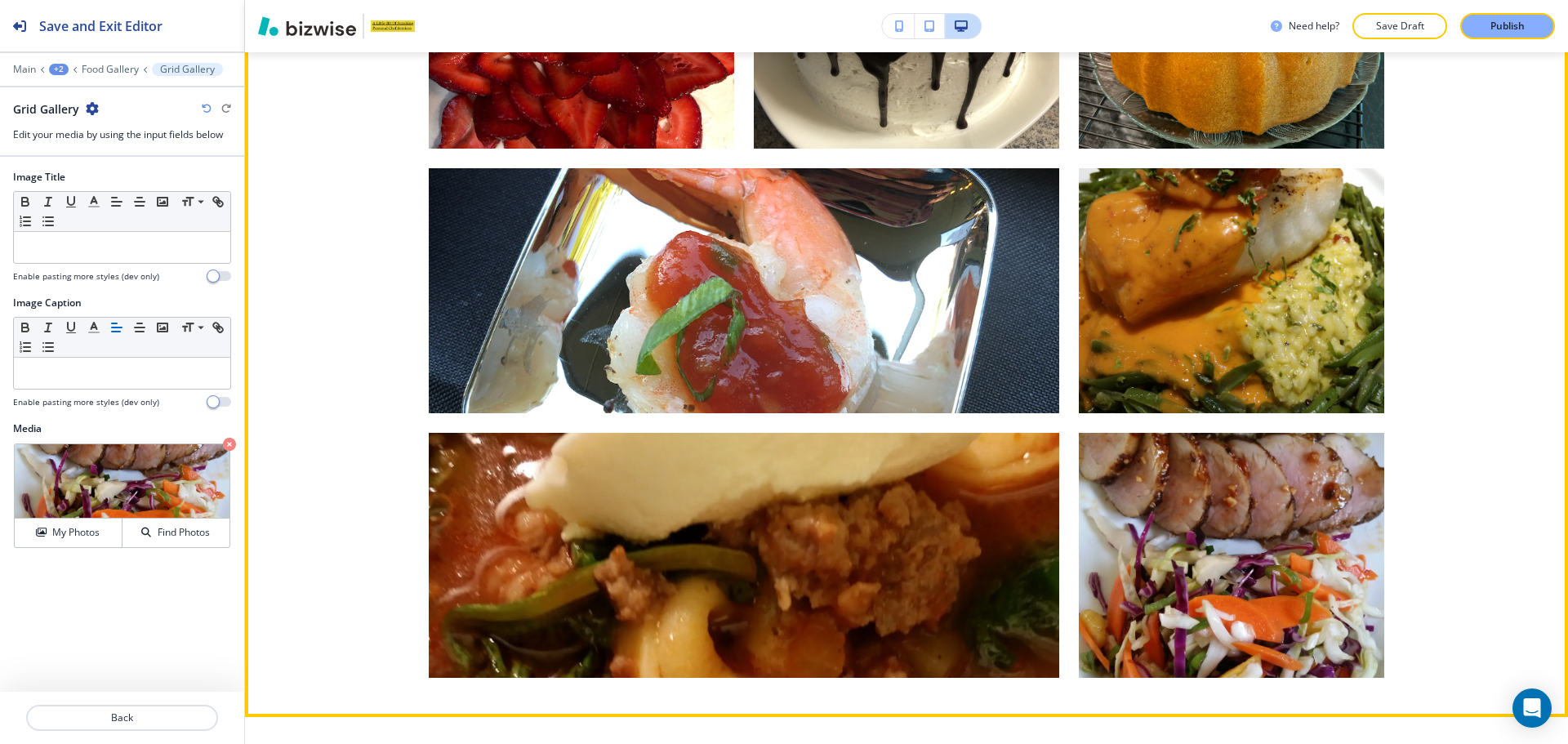
scroll to position [2633, 0]
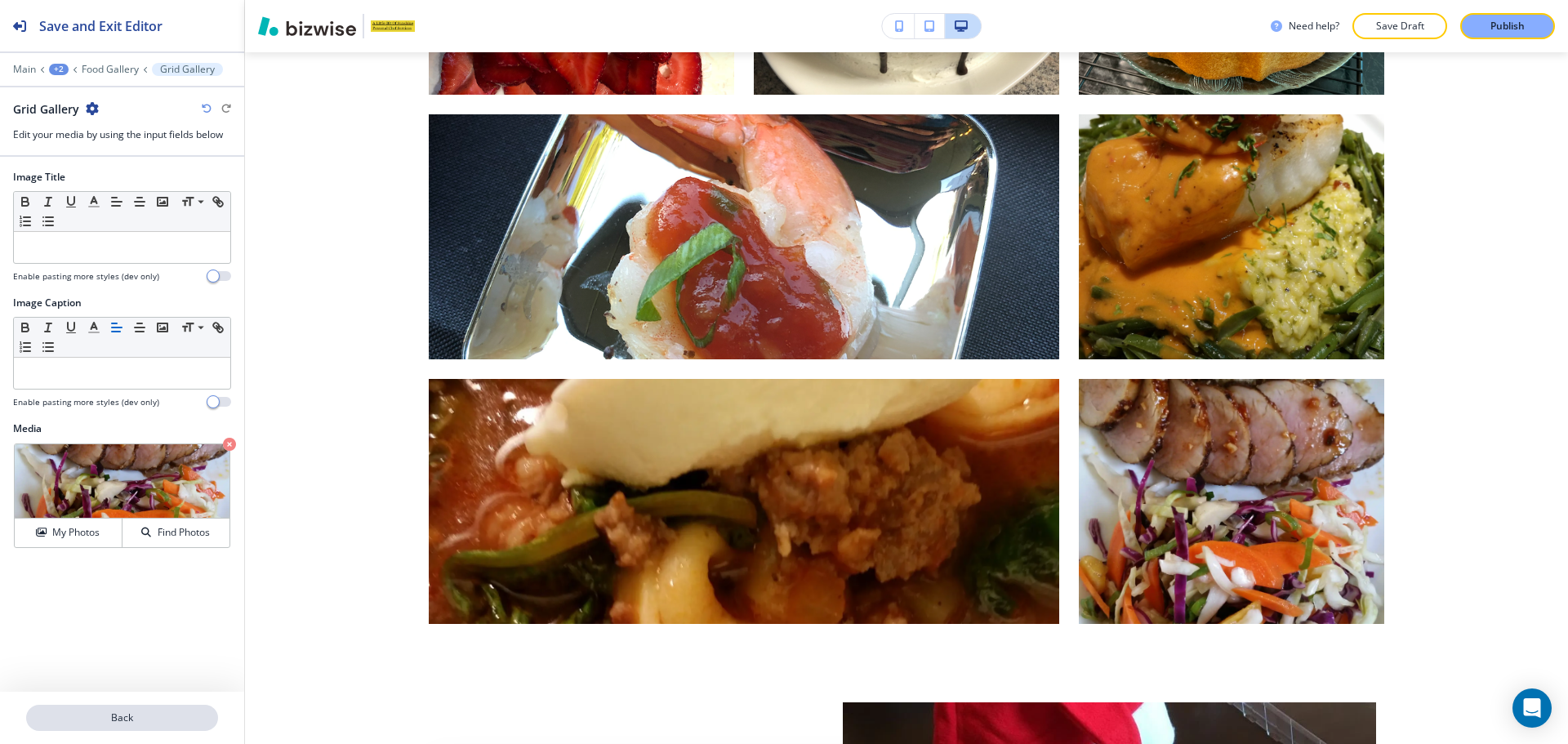
click at [40, 715] on p "Back" at bounding box center [121, 717] width 189 height 15
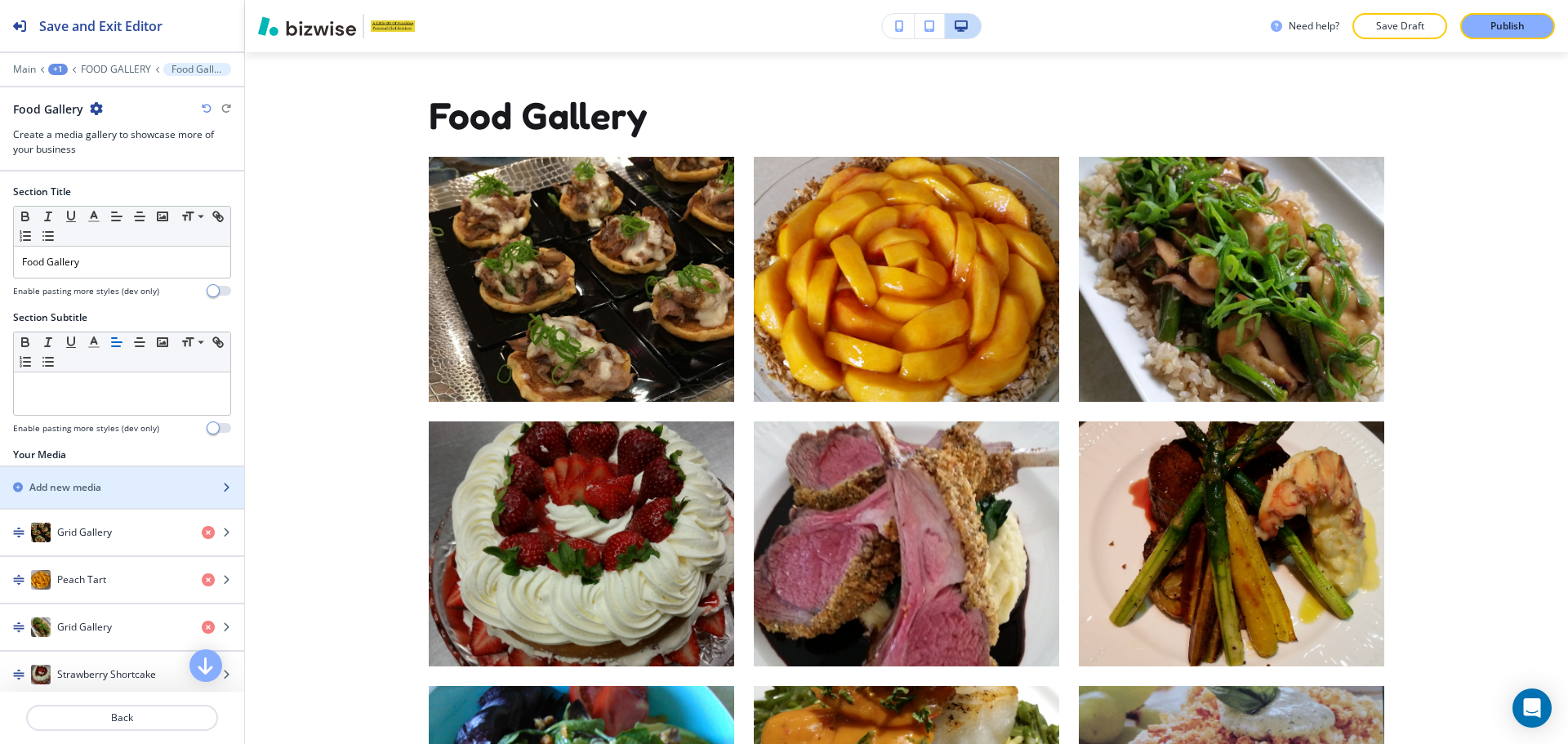
click at [74, 485] on h2 "Add new media" at bounding box center [65, 487] width 72 height 15
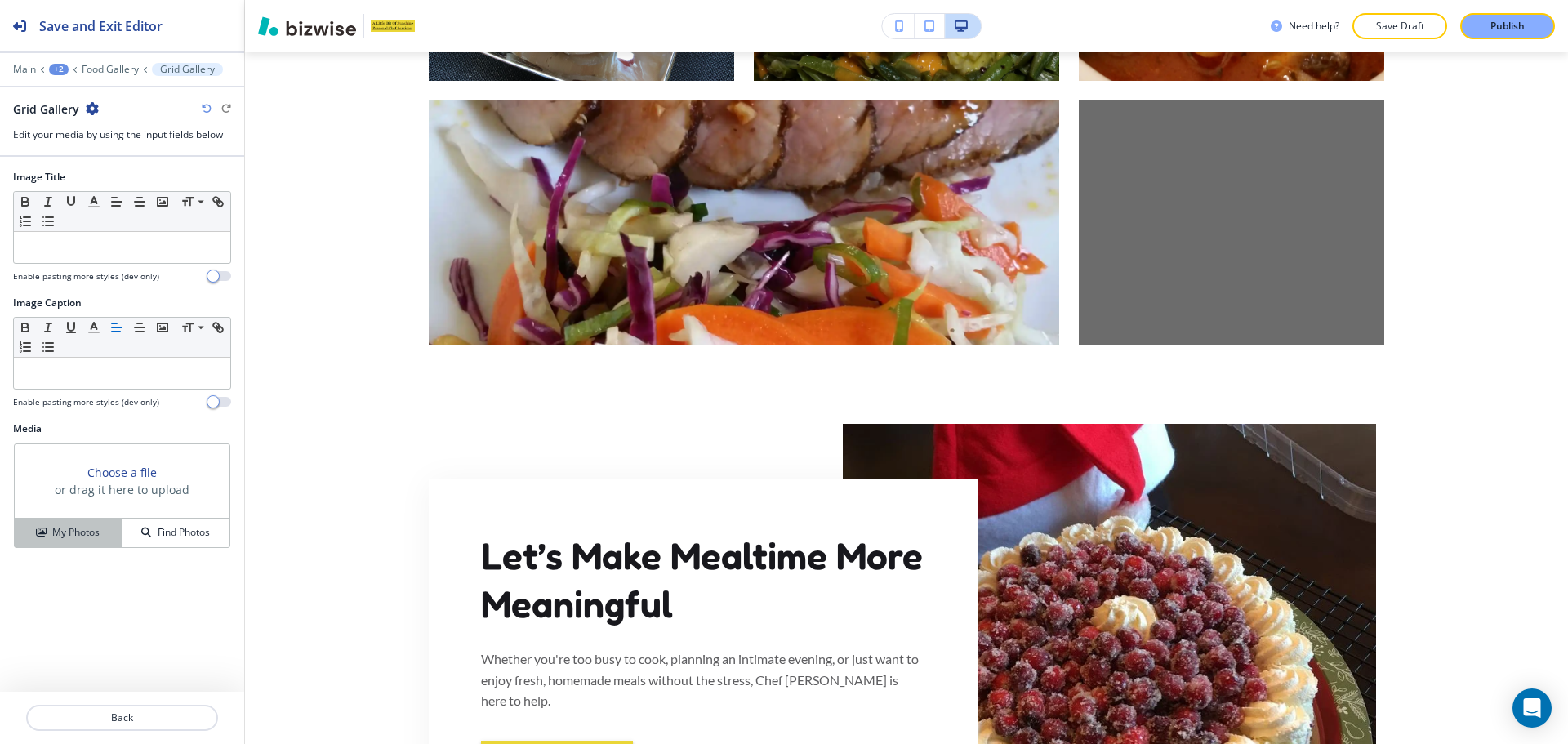
scroll to position [2960, 0]
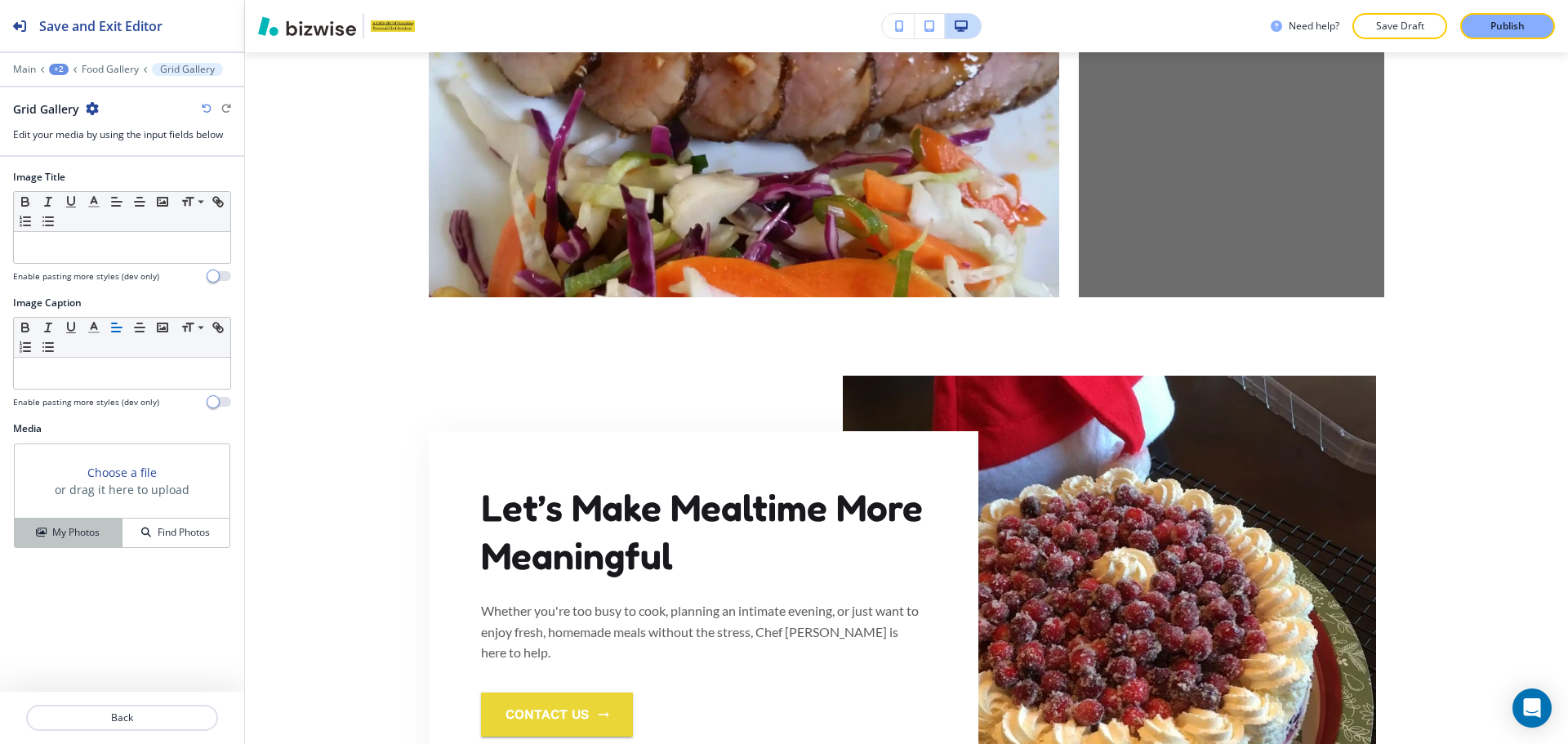
click at [86, 536] on h4 "My Photos" at bounding box center [75, 532] width 47 height 15
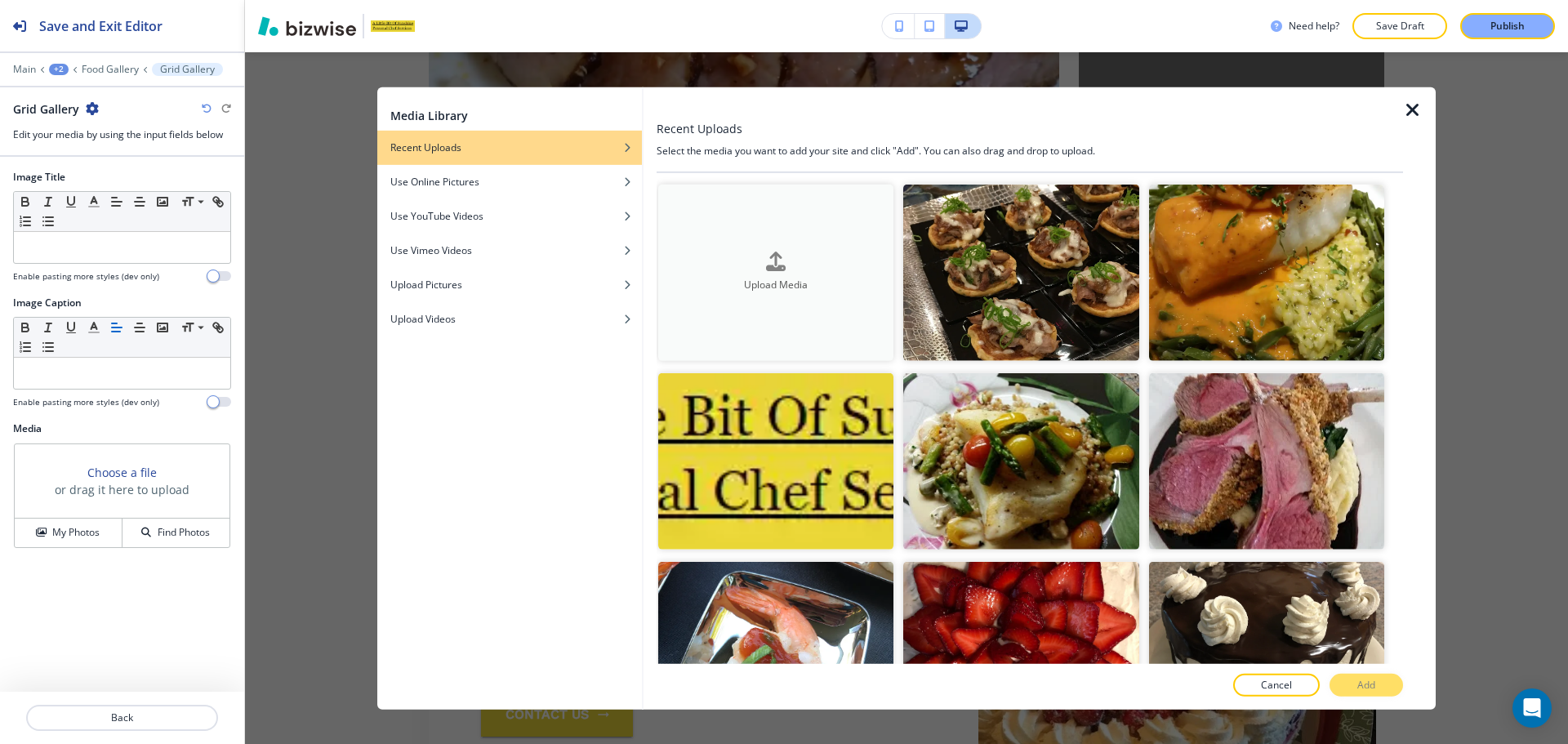
click at [847, 280] on h4 "Upload Media" at bounding box center [776, 286] width 235 height 15
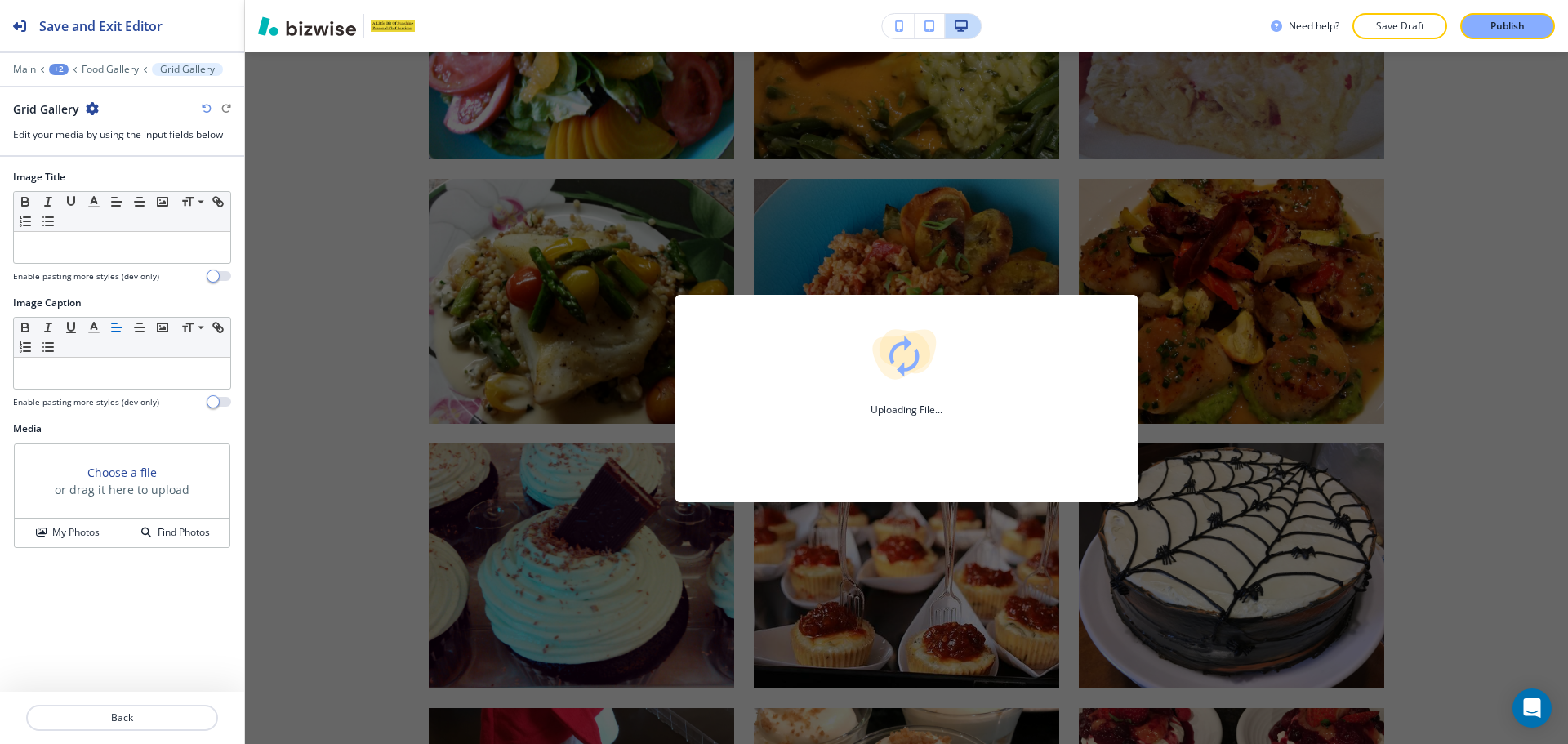
scroll to position [1490, 0]
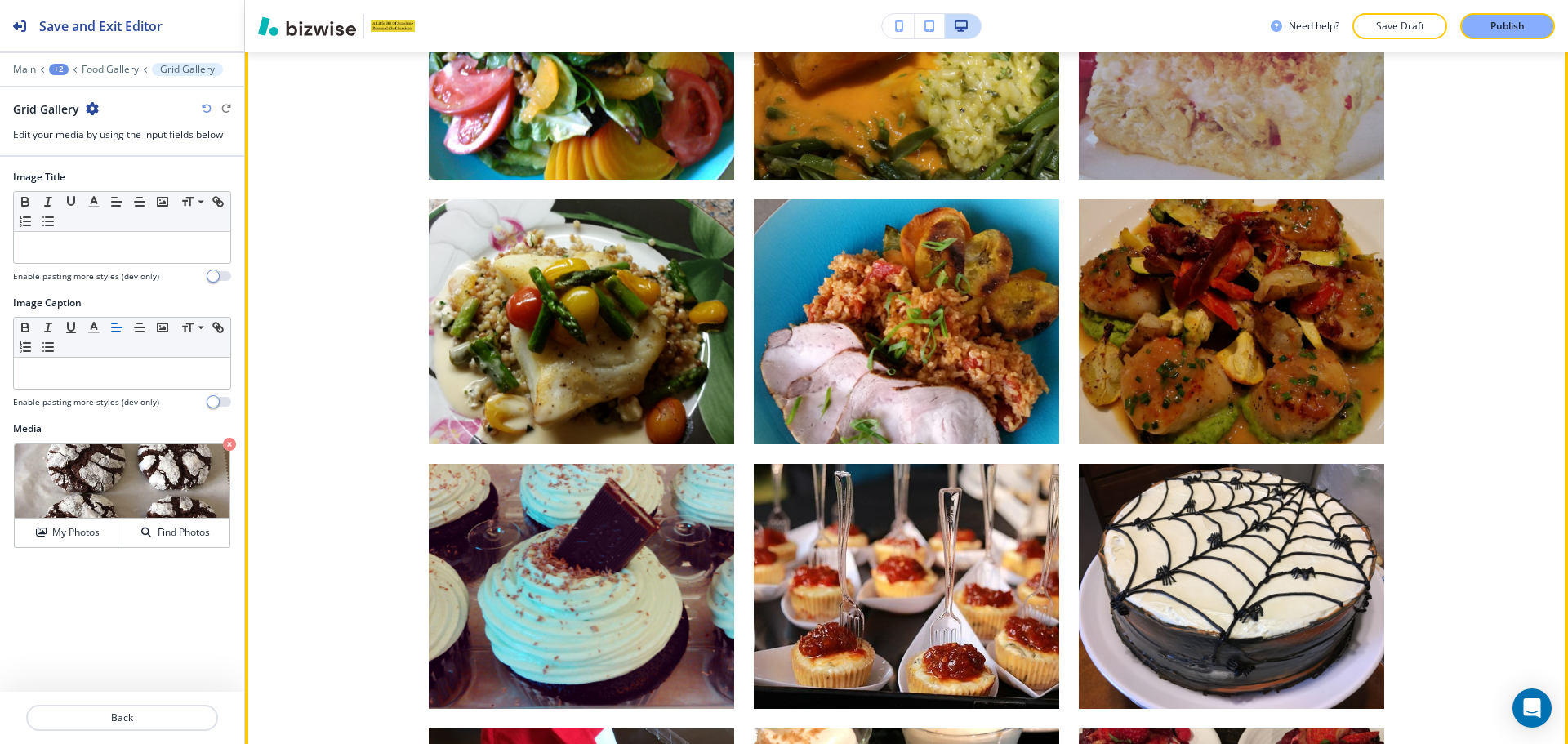
click at [1209, 313] on div "button" at bounding box center [1231, 322] width 305 height 245
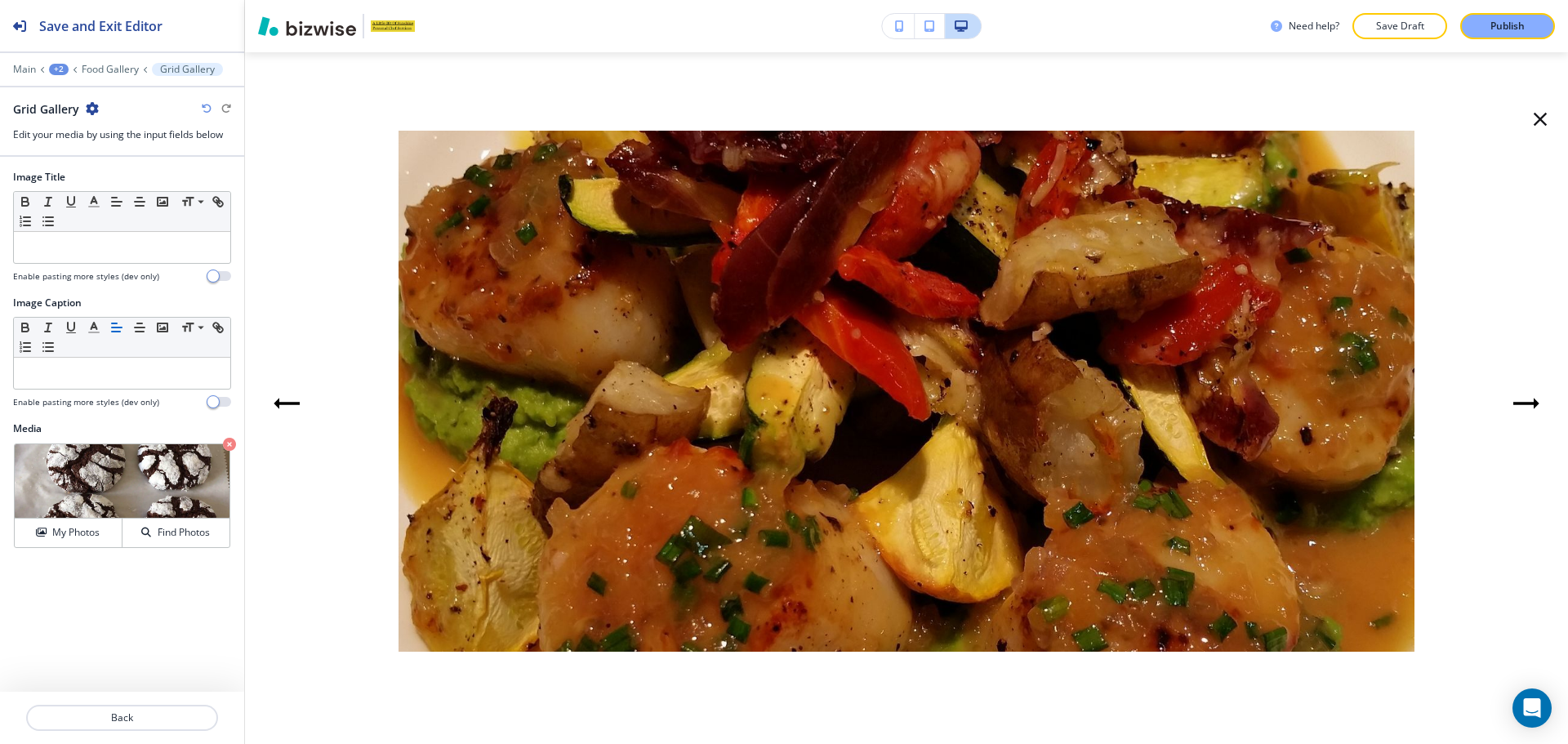
click at [1539, 120] on icon "button" at bounding box center [1539, 120] width 13 height 13
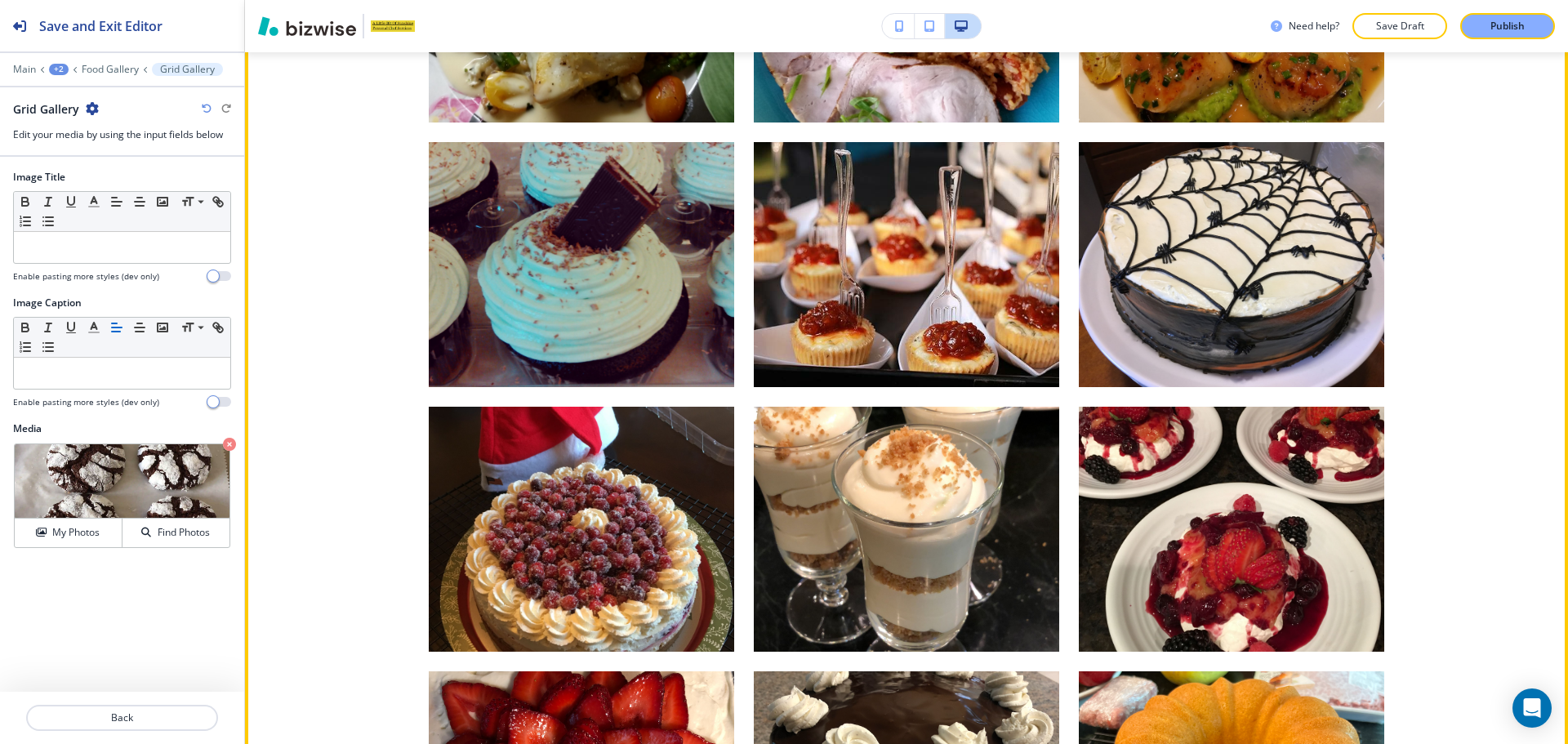
scroll to position [1817, 0]
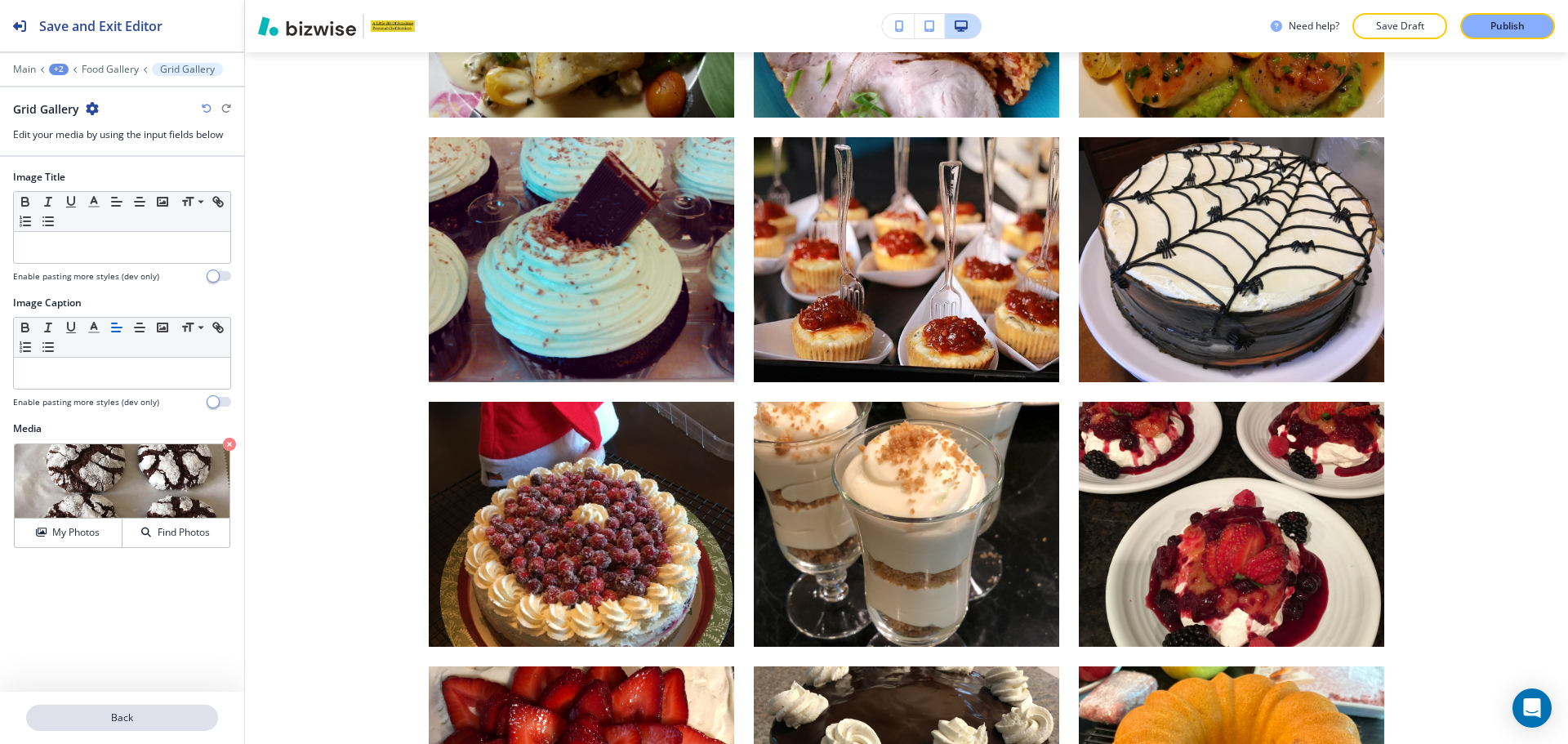
click at [110, 728] on button "Back" at bounding box center [121, 717] width 192 height 26
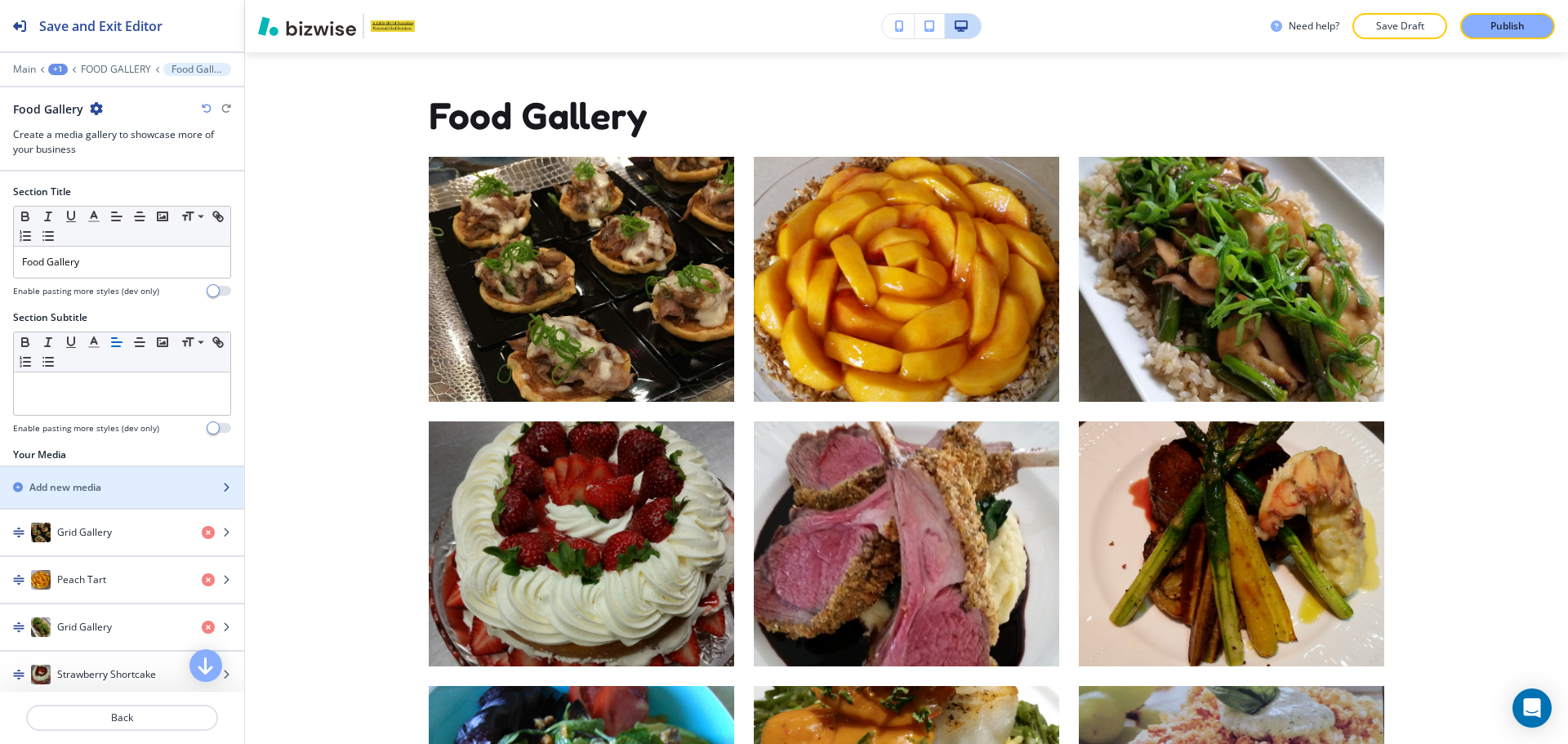
click at [108, 499] on div "button" at bounding box center [121, 501] width 244 height 13
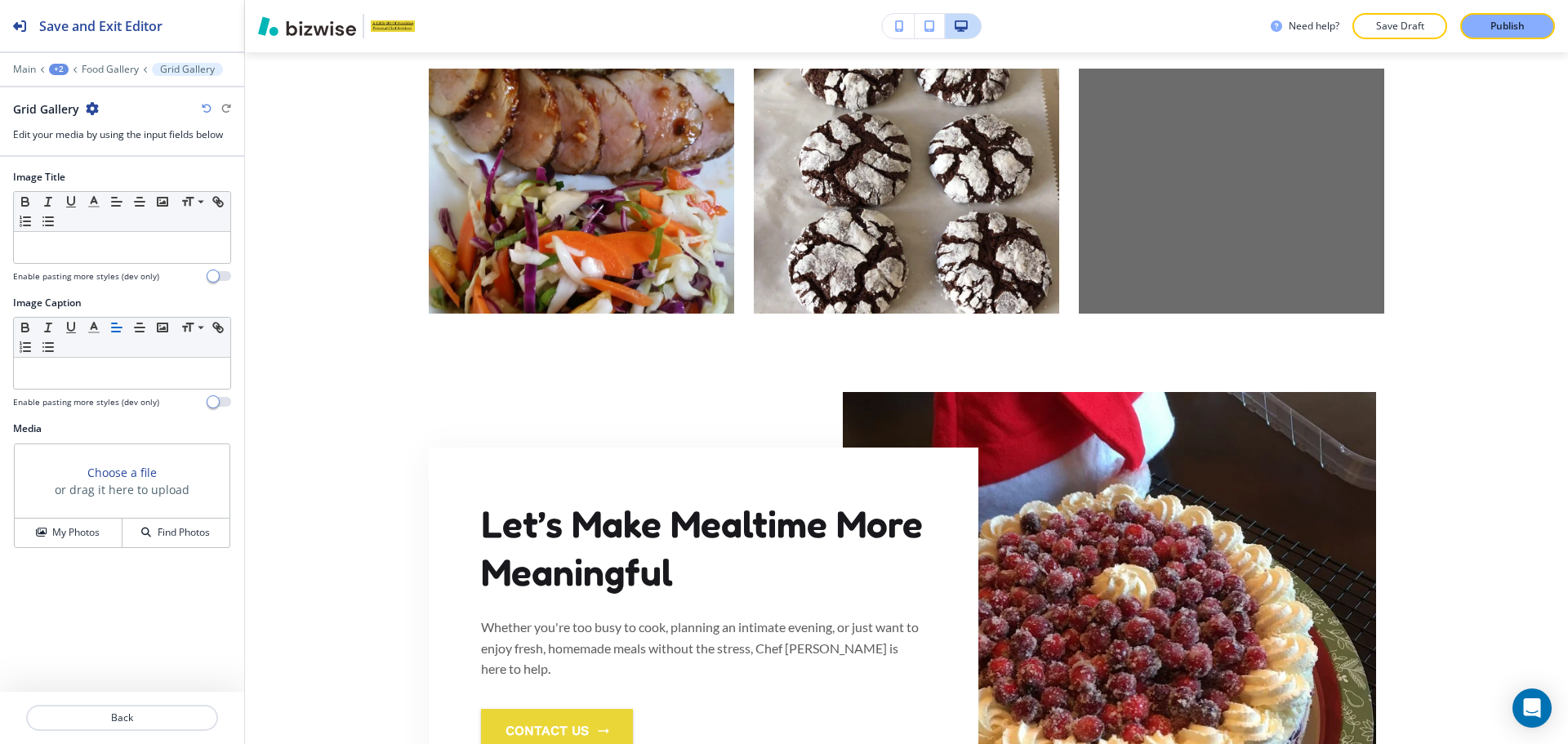
scroll to position [2960, 0]
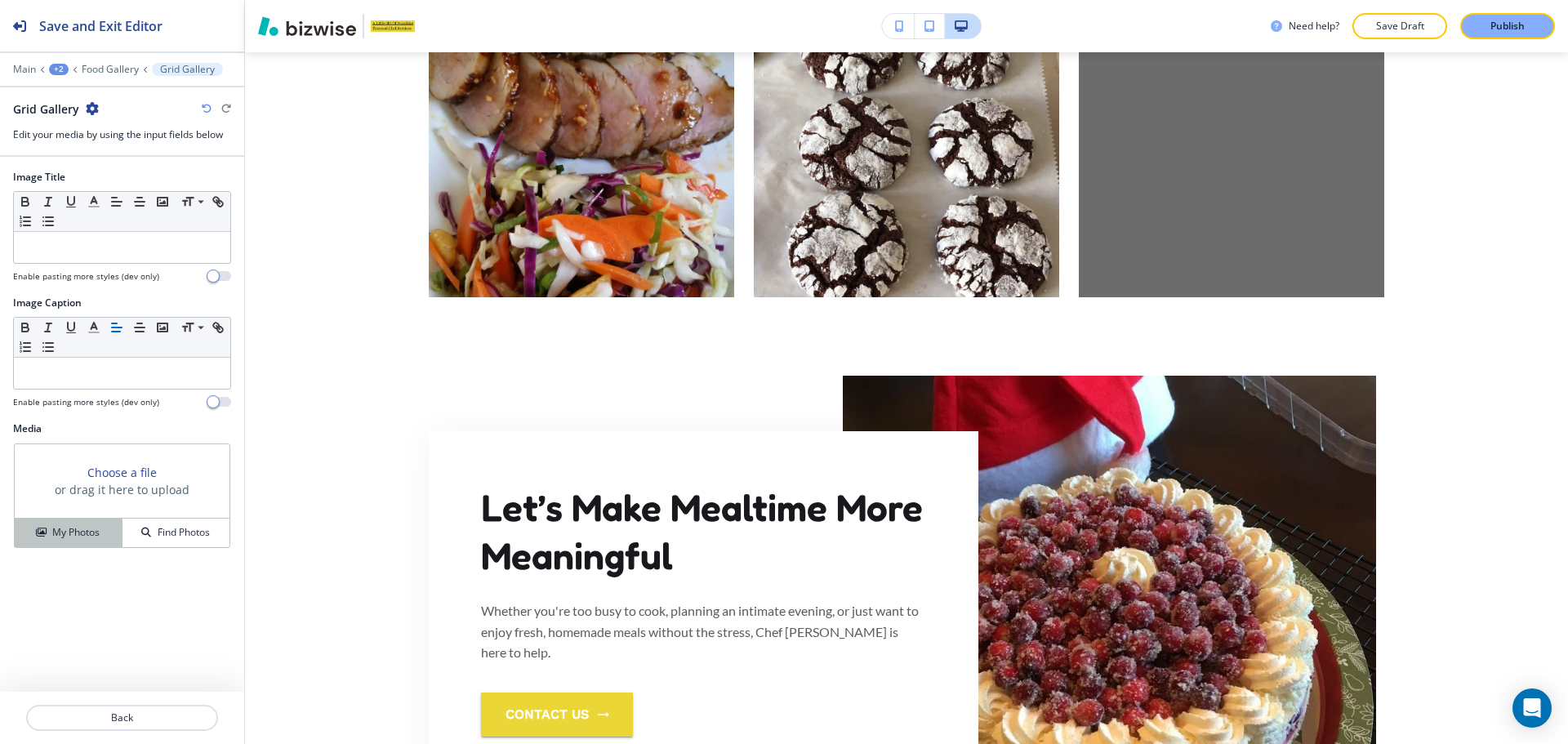
click at [76, 535] on h4 "My Photos" at bounding box center [75, 532] width 47 height 15
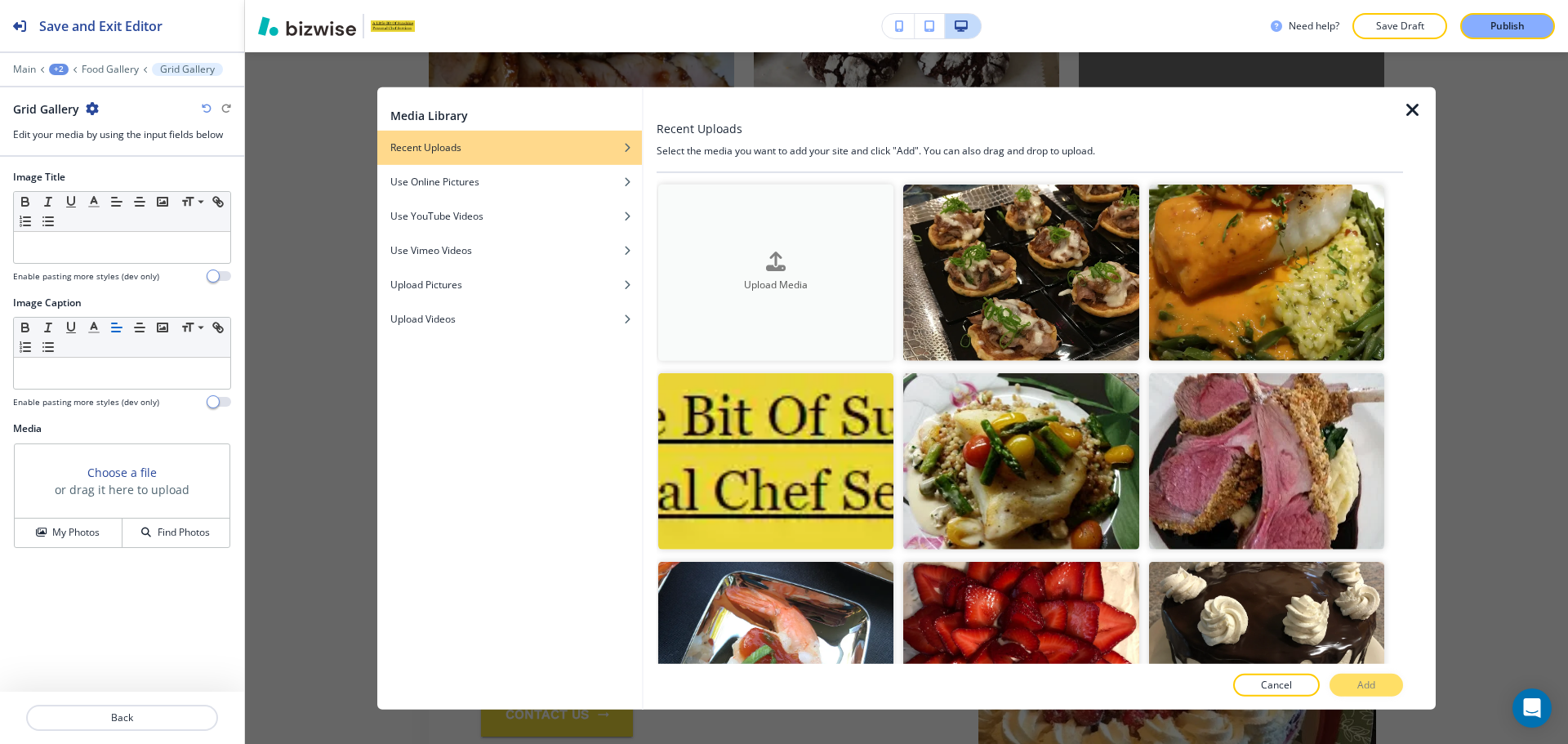
click at [819, 315] on button "Upload Media" at bounding box center [776, 272] width 235 height 177
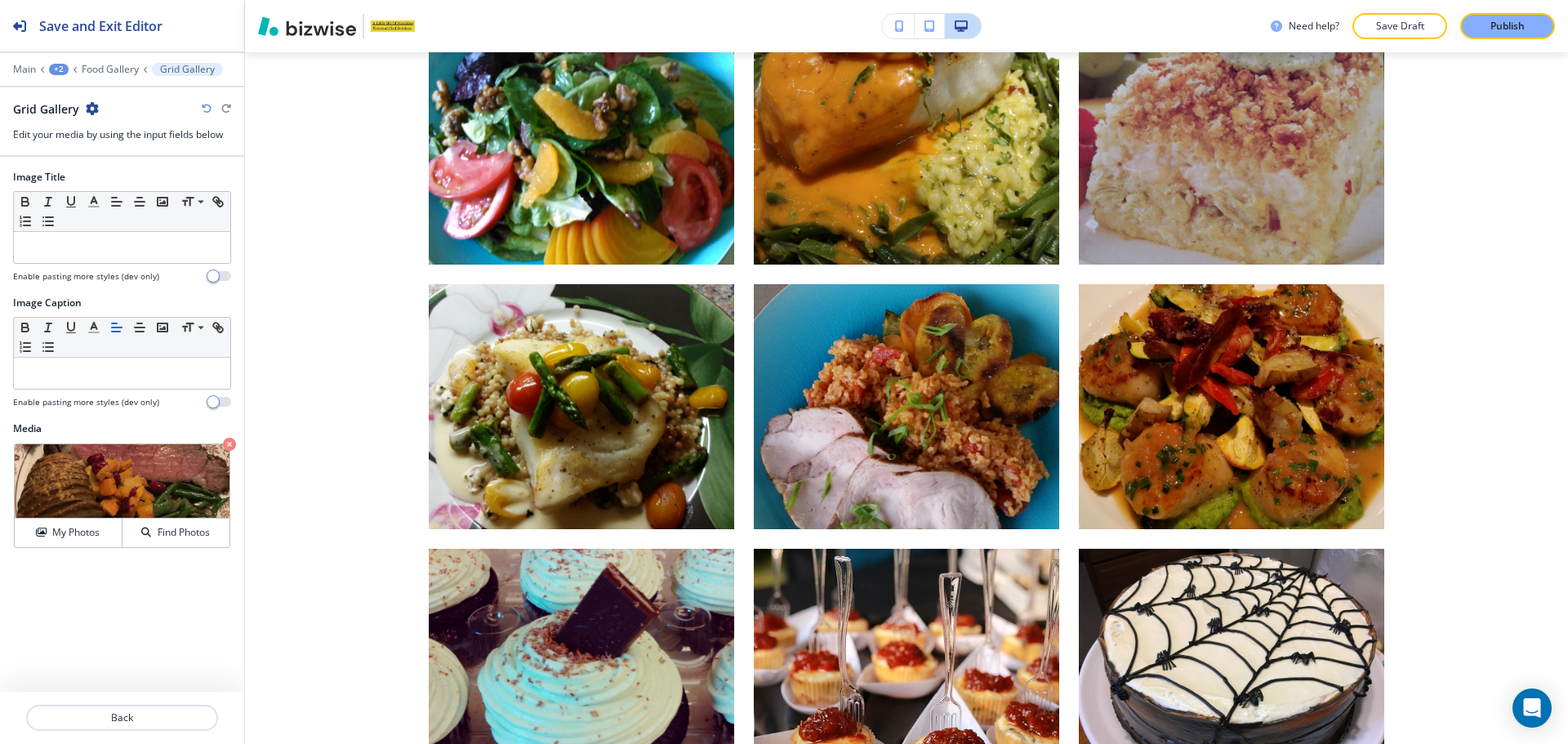
scroll to position [1654, 0]
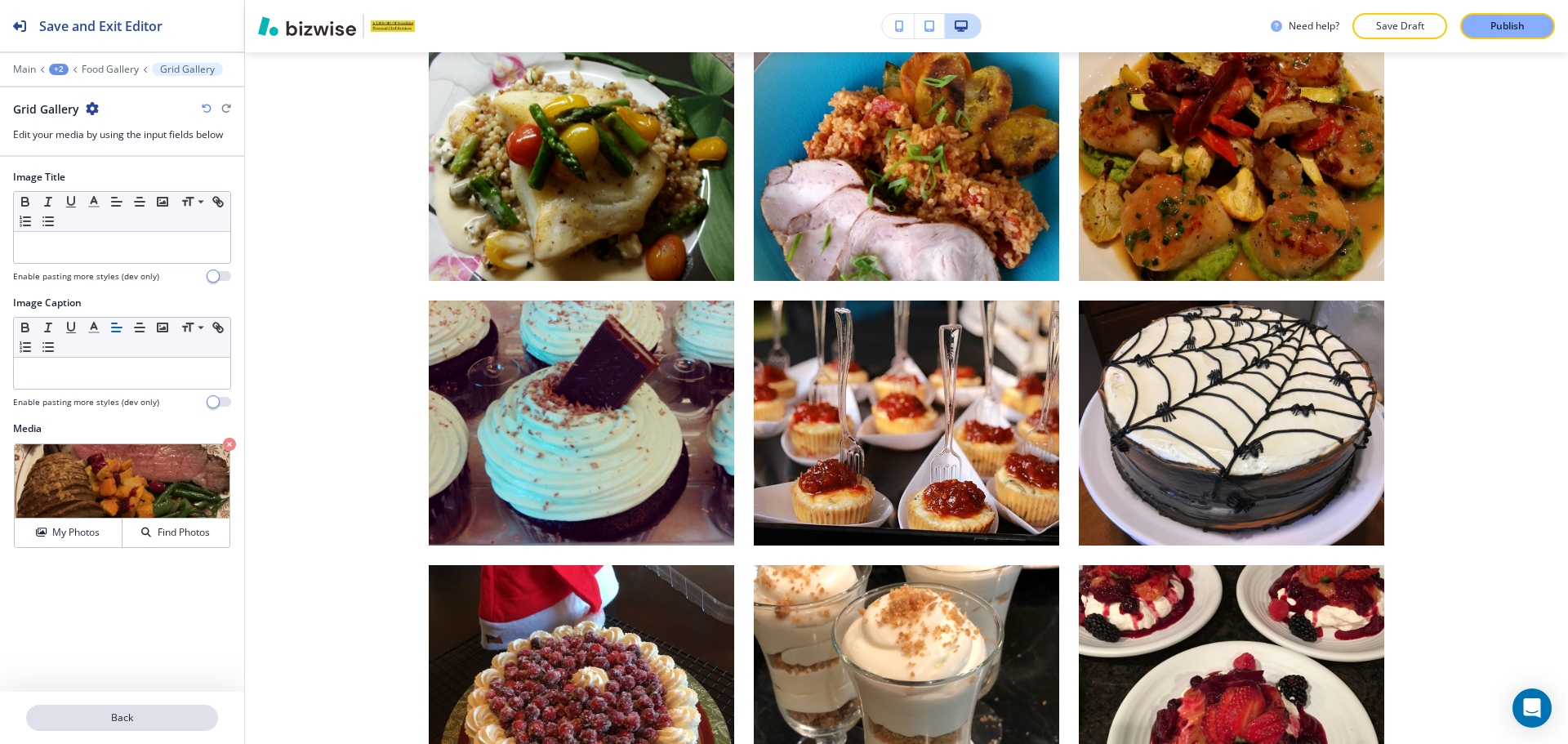
click at [85, 721] on p "Back" at bounding box center [121, 717] width 189 height 15
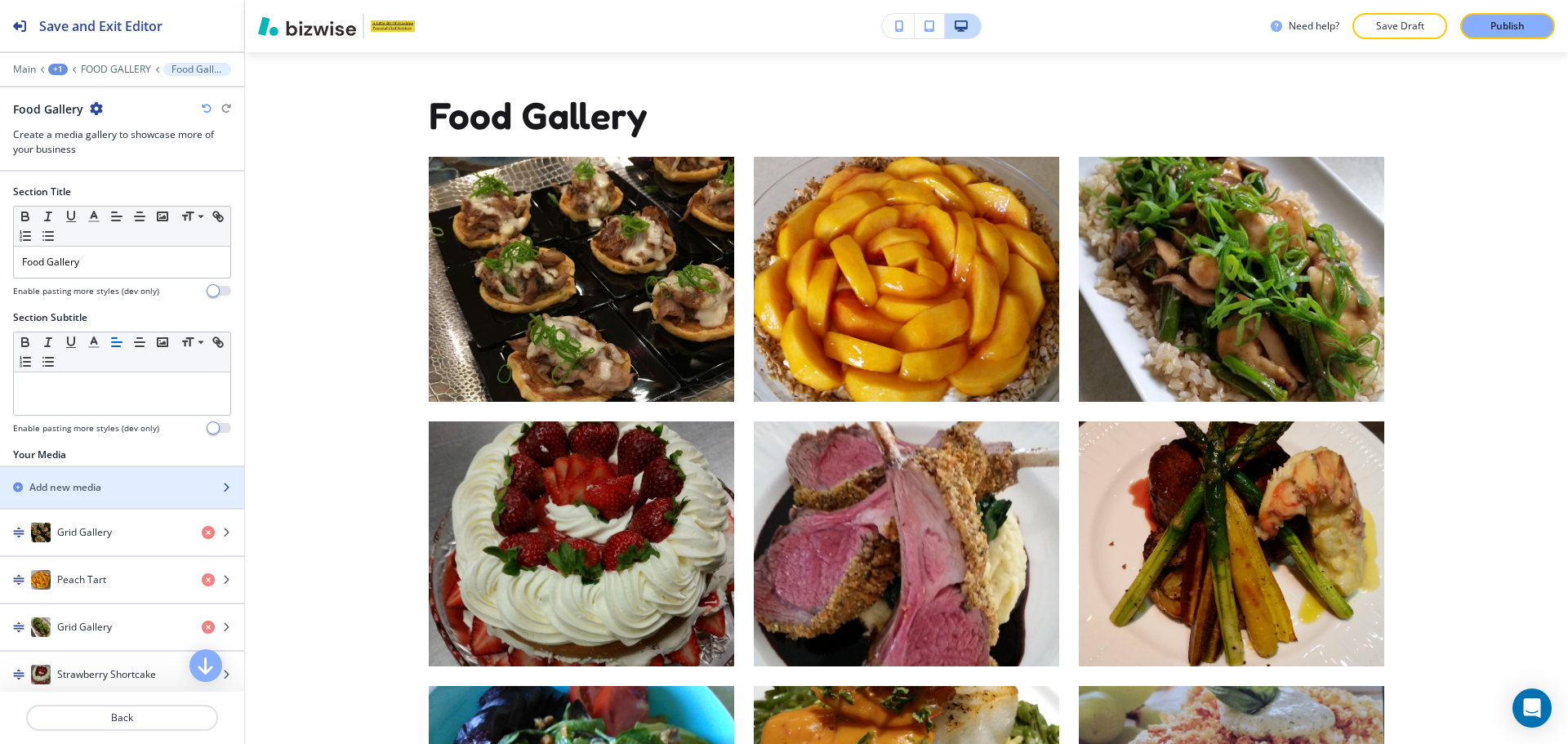
click at [113, 496] on div "button" at bounding box center [121, 501] width 244 height 13
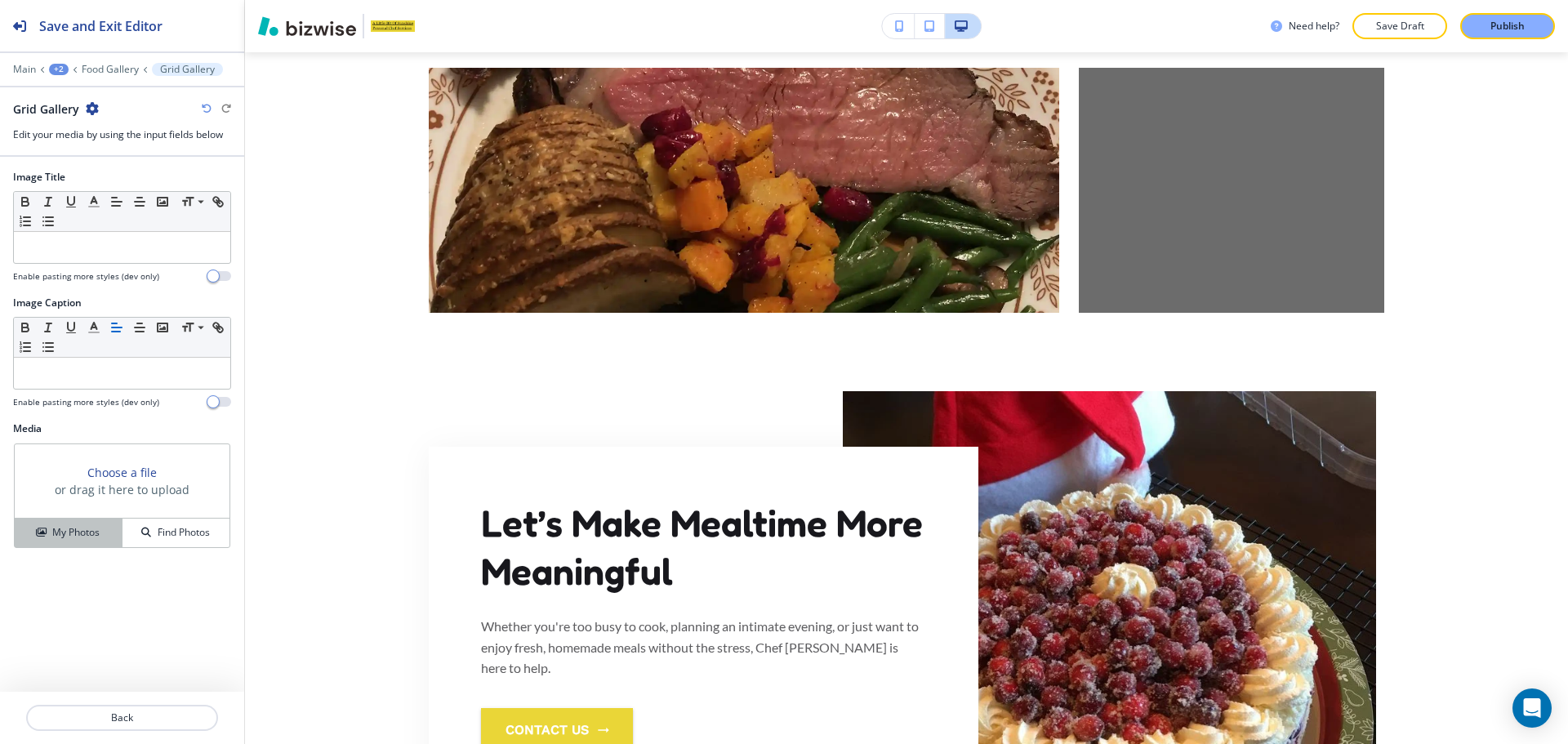
scroll to position [3224, 0]
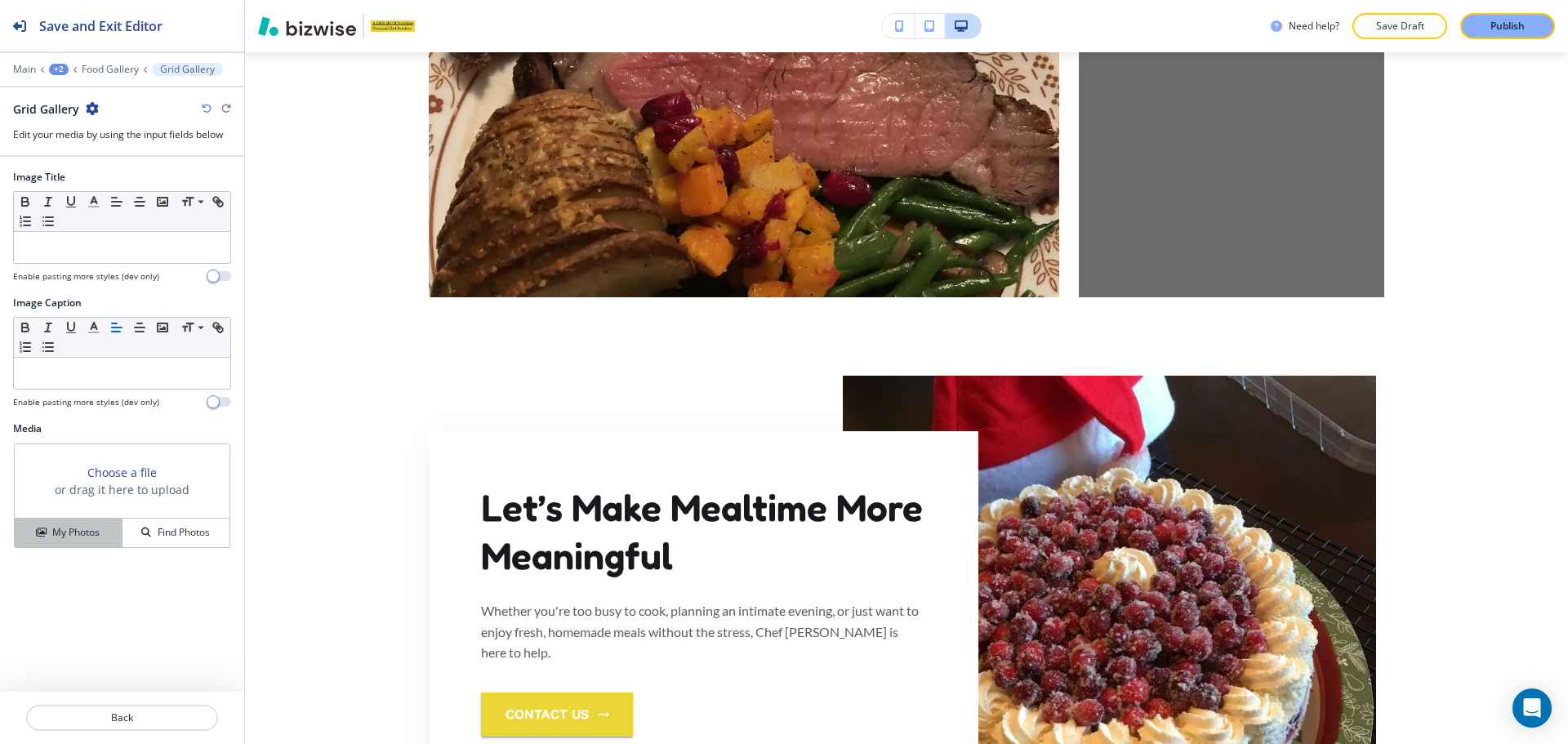
click at [64, 535] on h4 "My Photos" at bounding box center [75, 532] width 47 height 15
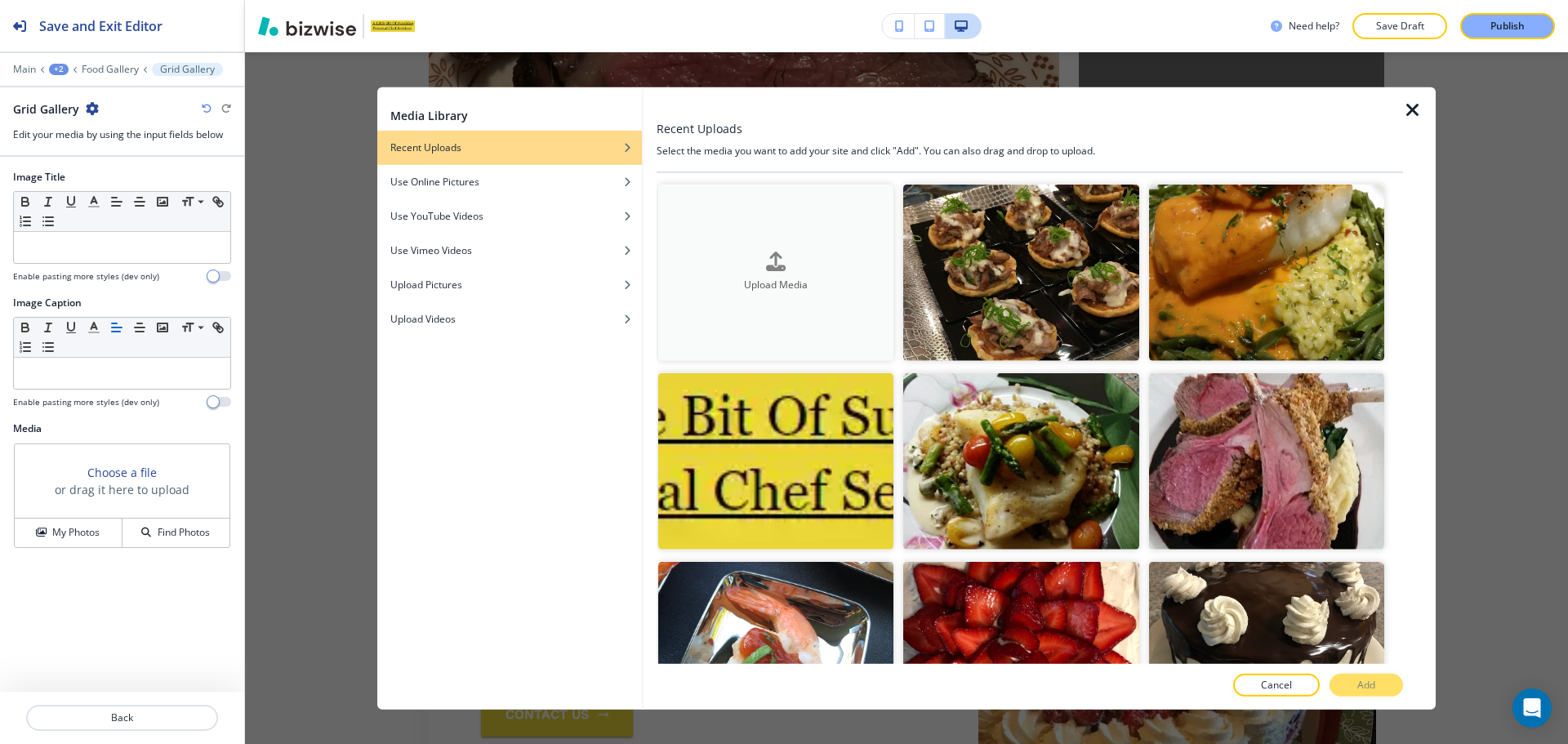
click at [819, 280] on h4 "Upload Media" at bounding box center [776, 286] width 235 height 15
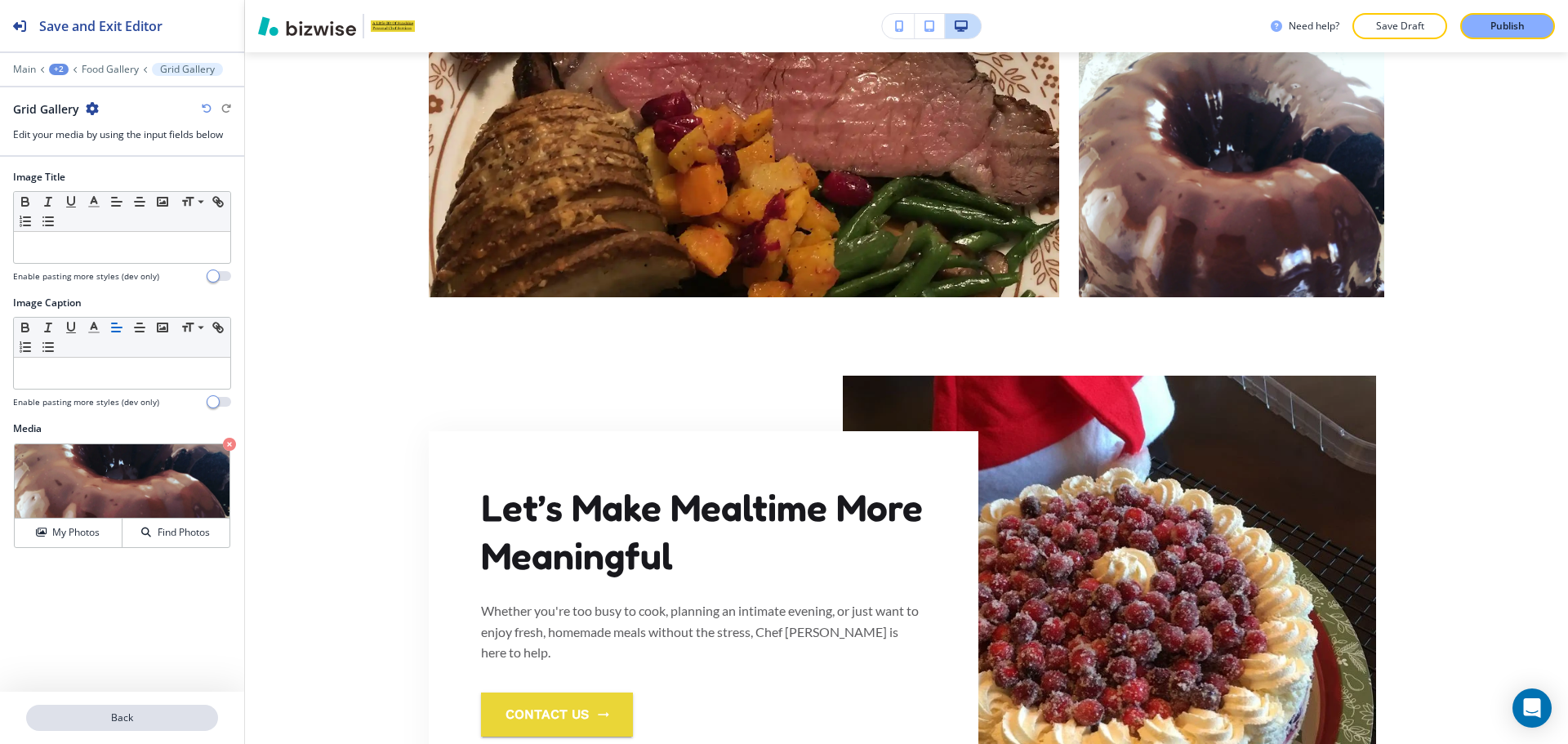
click at [87, 716] on p "Back" at bounding box center [121, 717] width 189 height 15
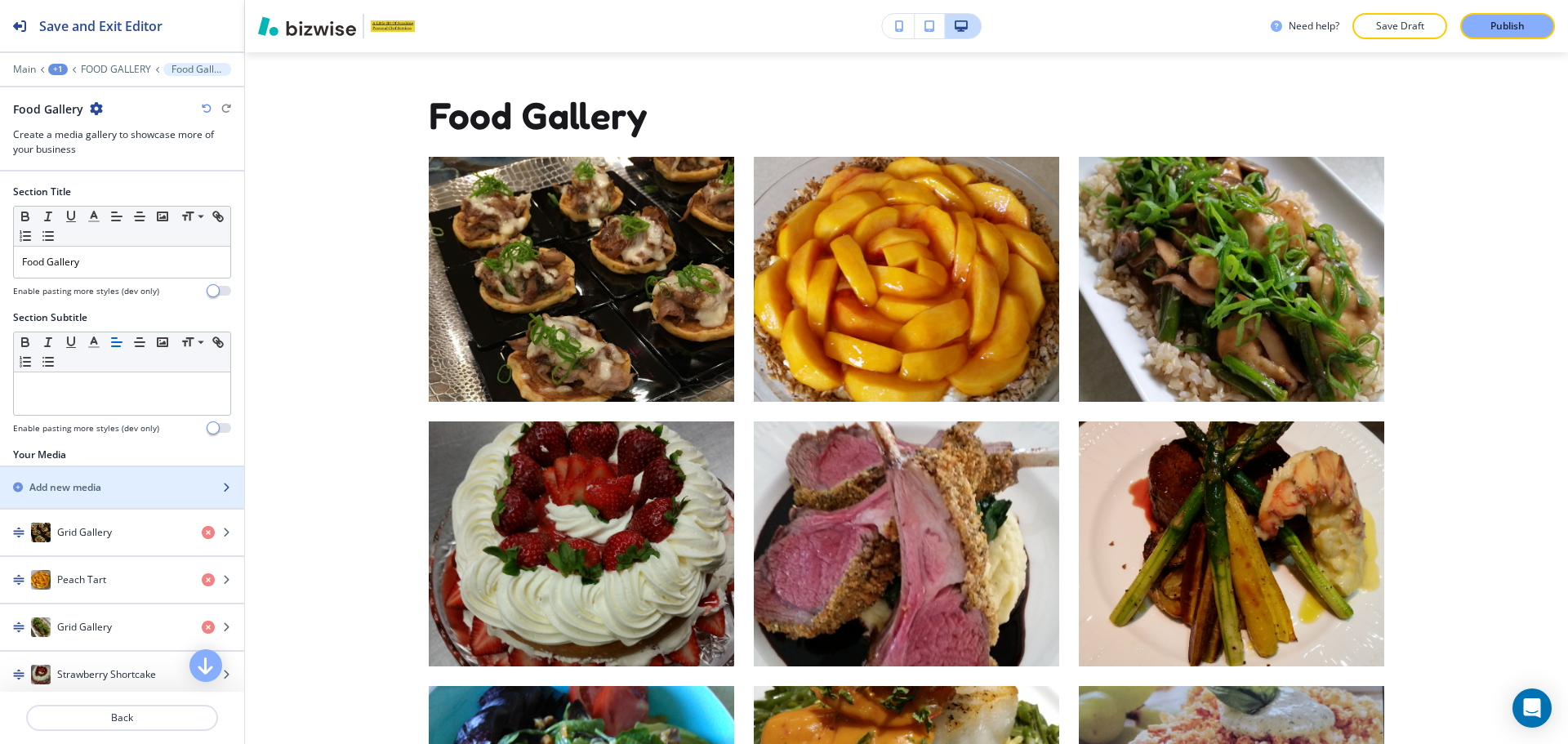
click at [89, 489] on h2 "Add new media" at bounding box center [65, 487] width 72 height 15
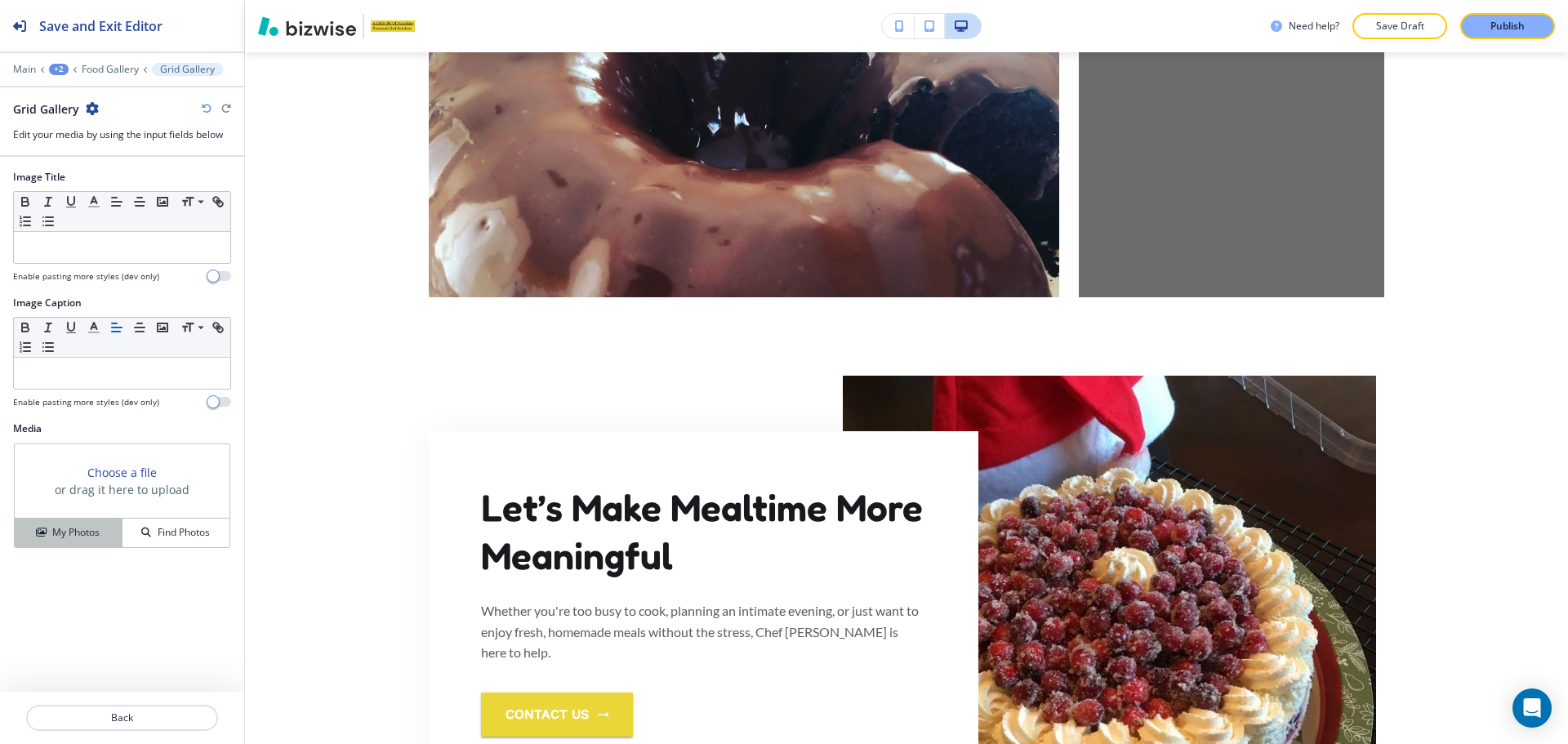
click at [105, 521] on button "My Photos" at bounding box center [68, 532] width 108 height 29
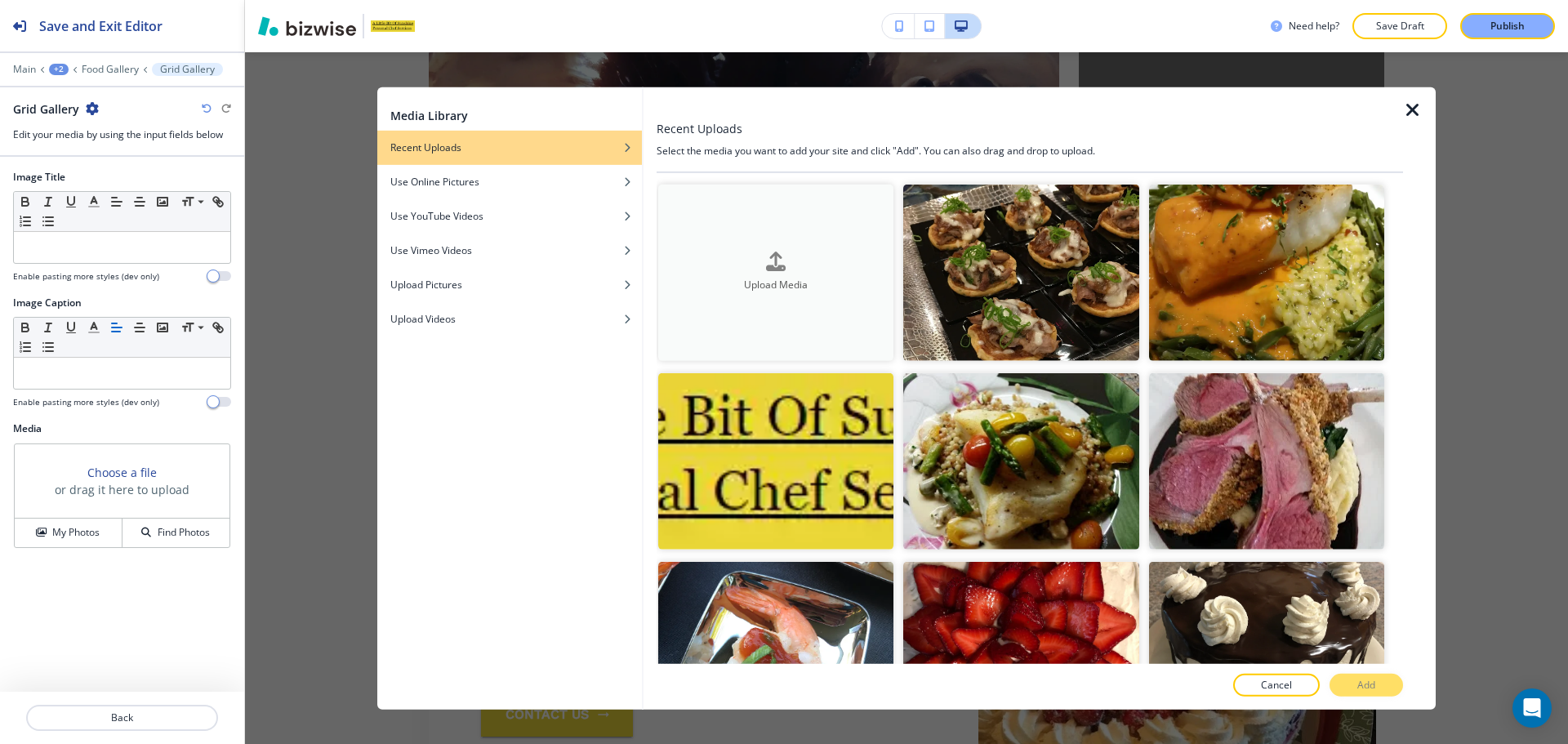
click at [761, 276] on div "button" at bounding box center [776, 275] width 235 height 6
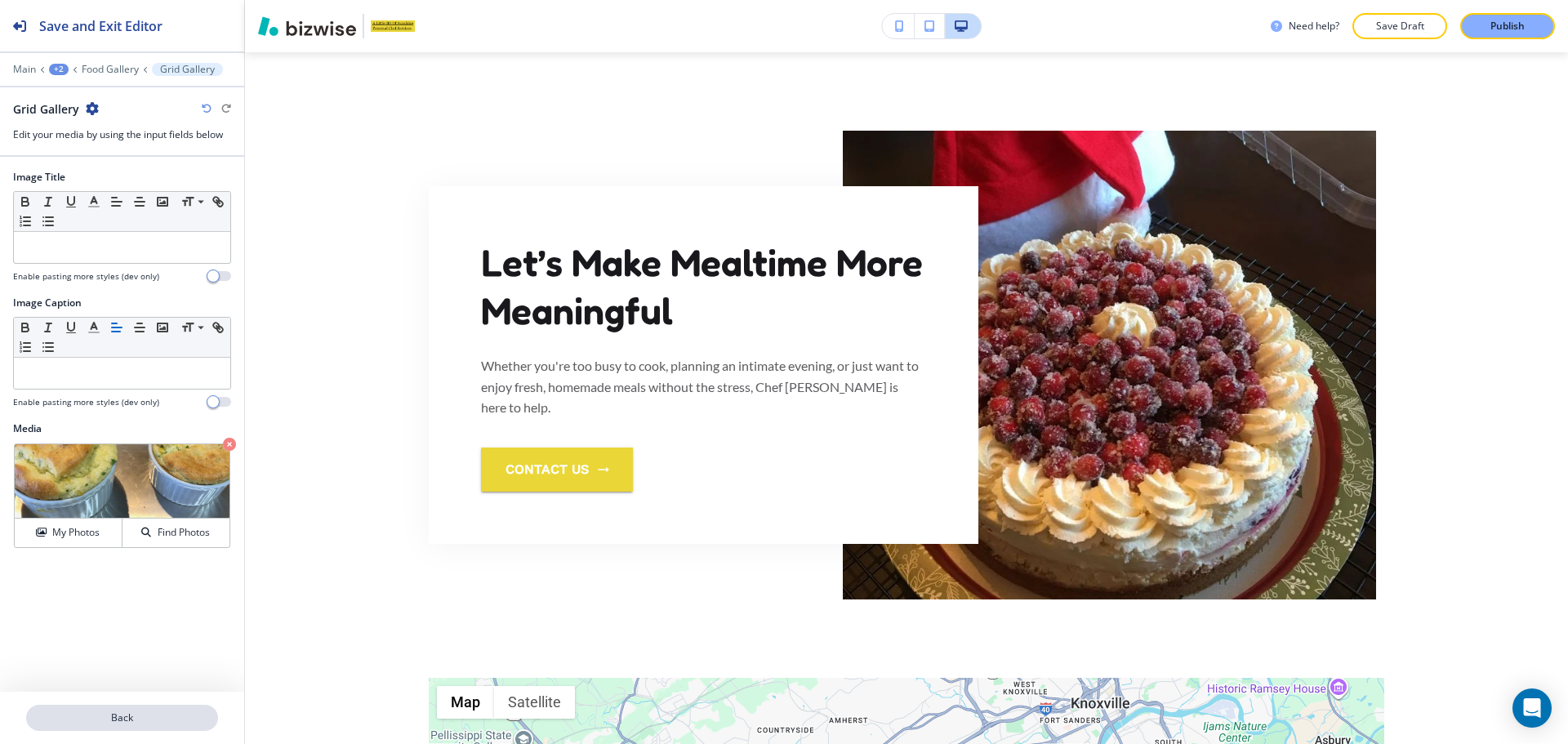
click at [186, 716] on p "Back" at bounding box center [121, 717] width 189 height 15
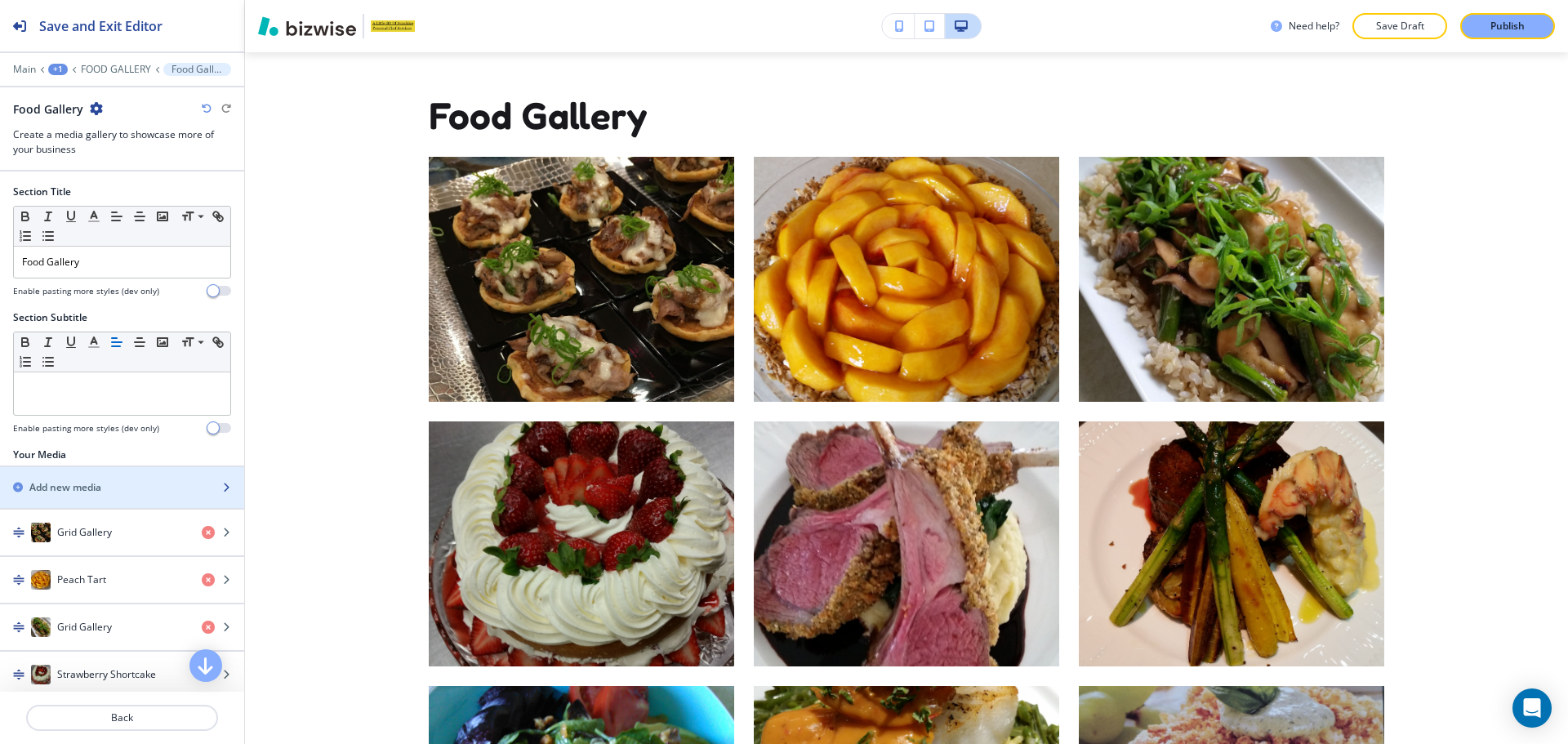
click at [121, 491] on div "Add new media" at bounding box center [104, 487] width 208 height 15
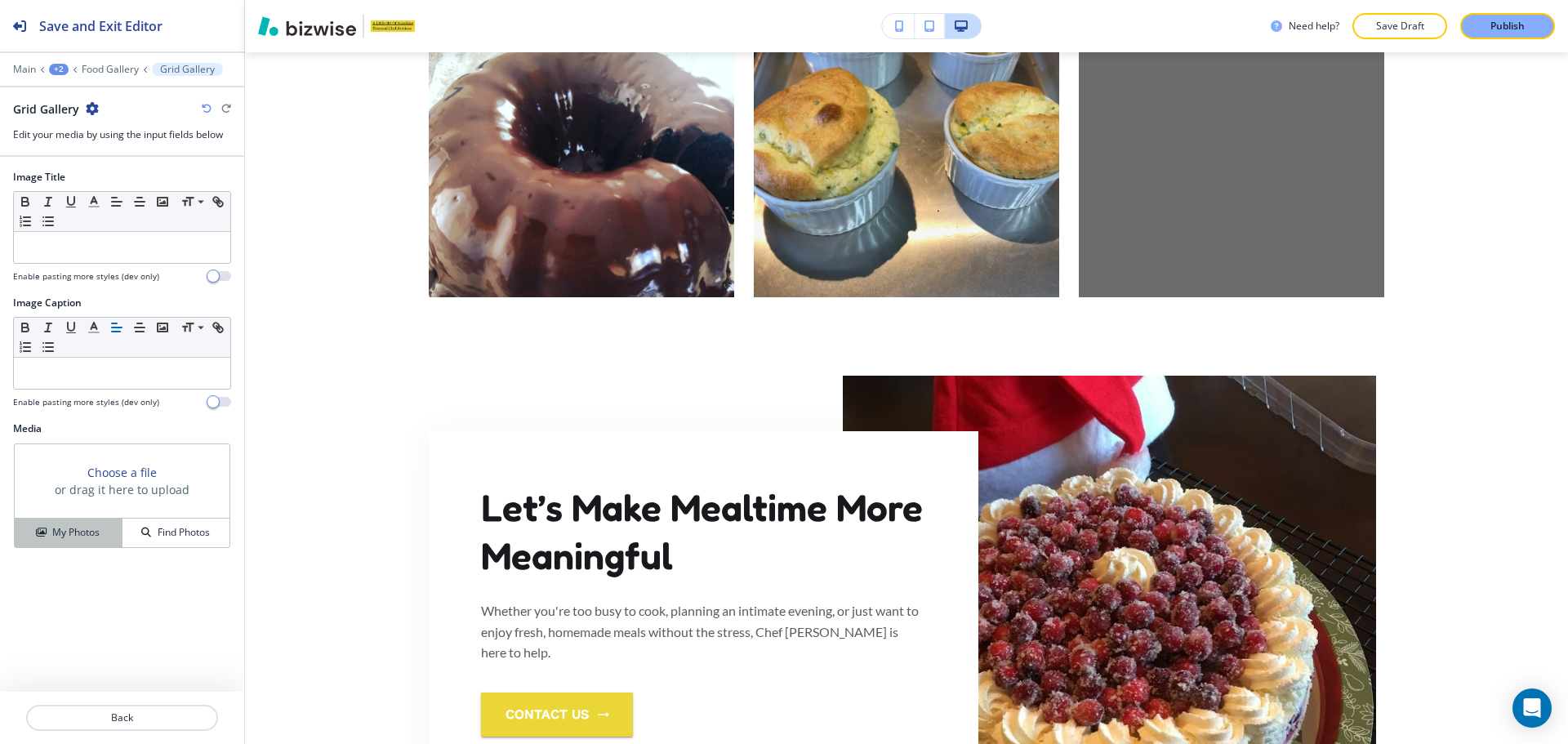
click at [57, 522] on button "My Photos" at bounding box center [68, 532] width 108 height 29
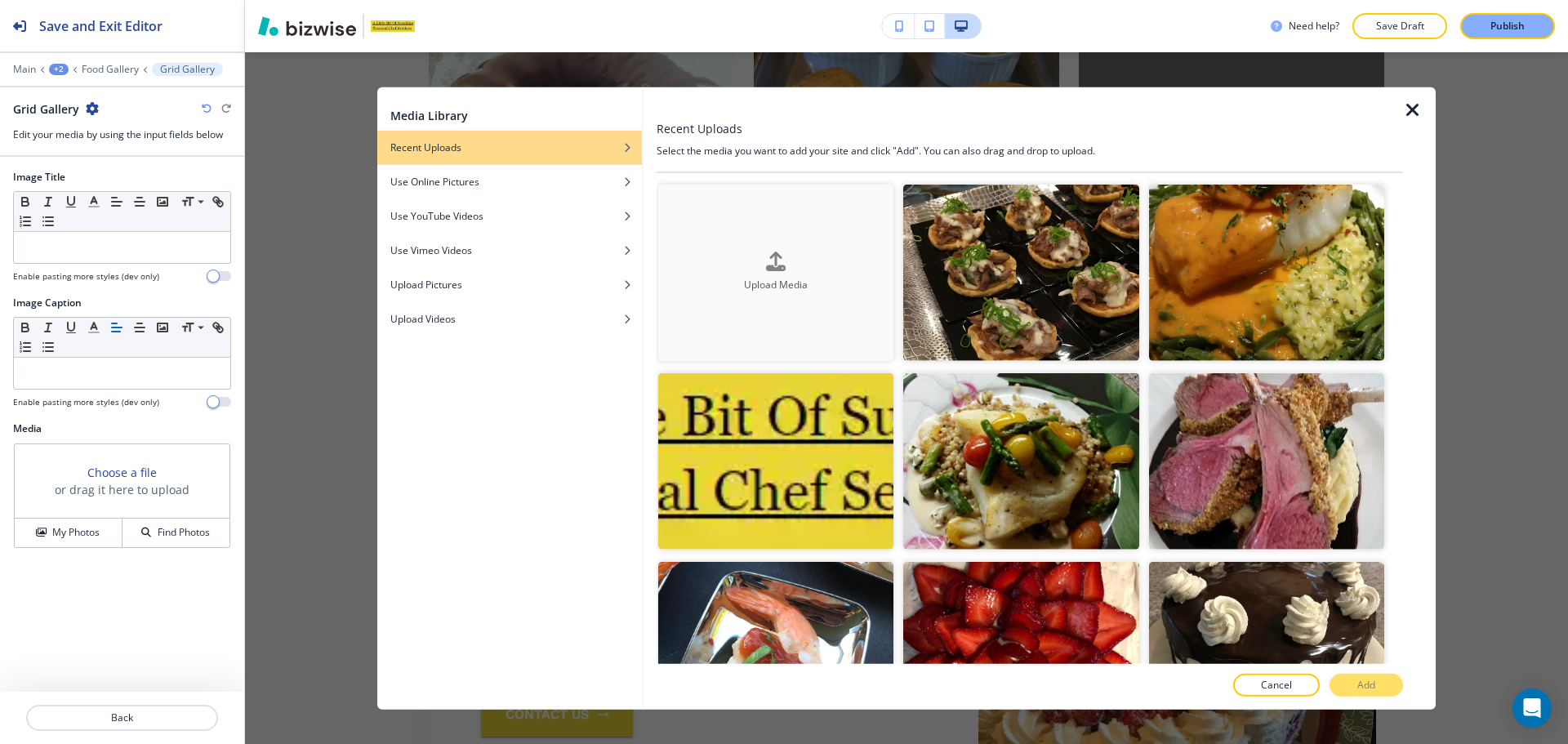
click at [795, 290] on h4 "Upload Media" at bounding box center [776, 286] width 235 height 15
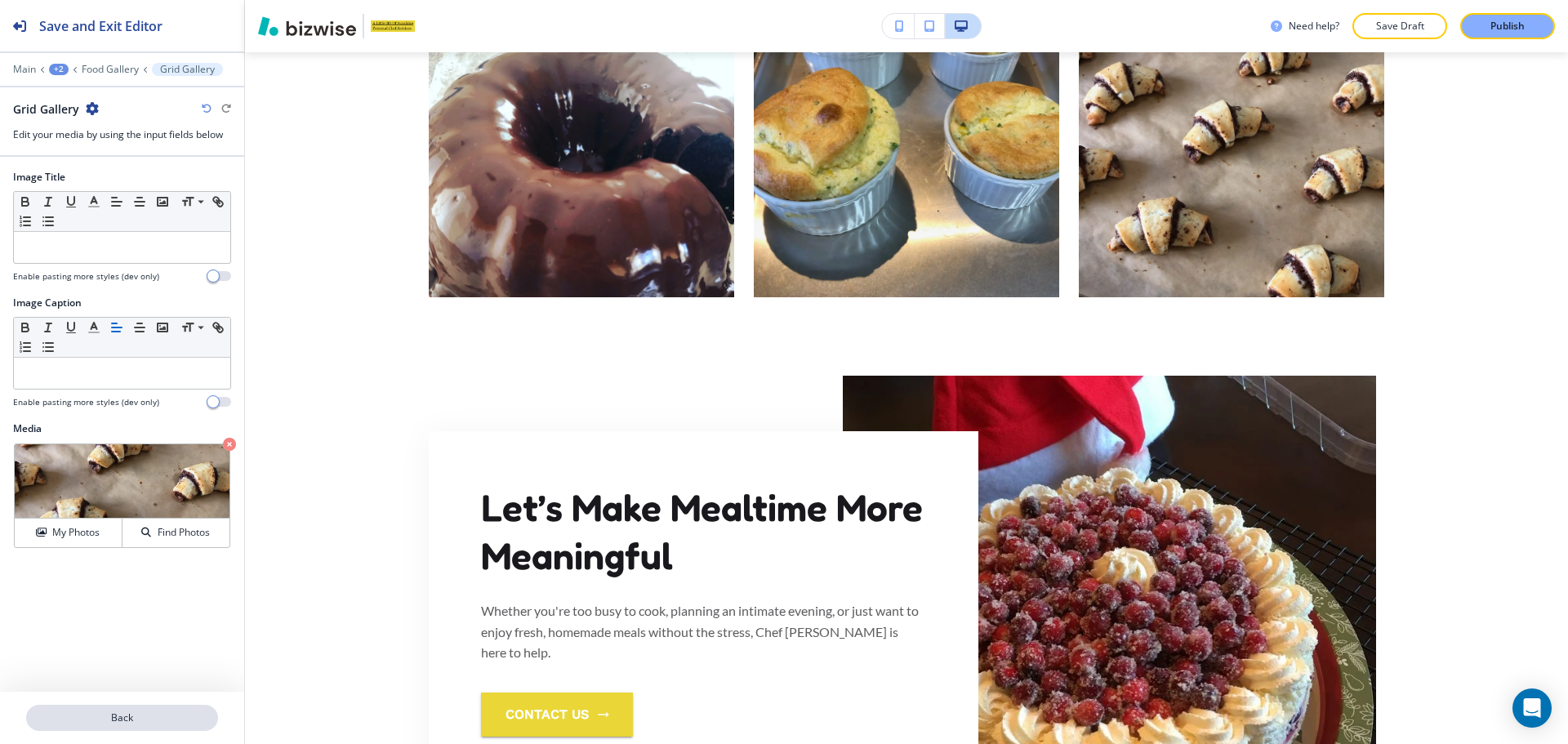
click at [103, 721] on p "Back" at bounding box center [121, 717] width 189 height 15
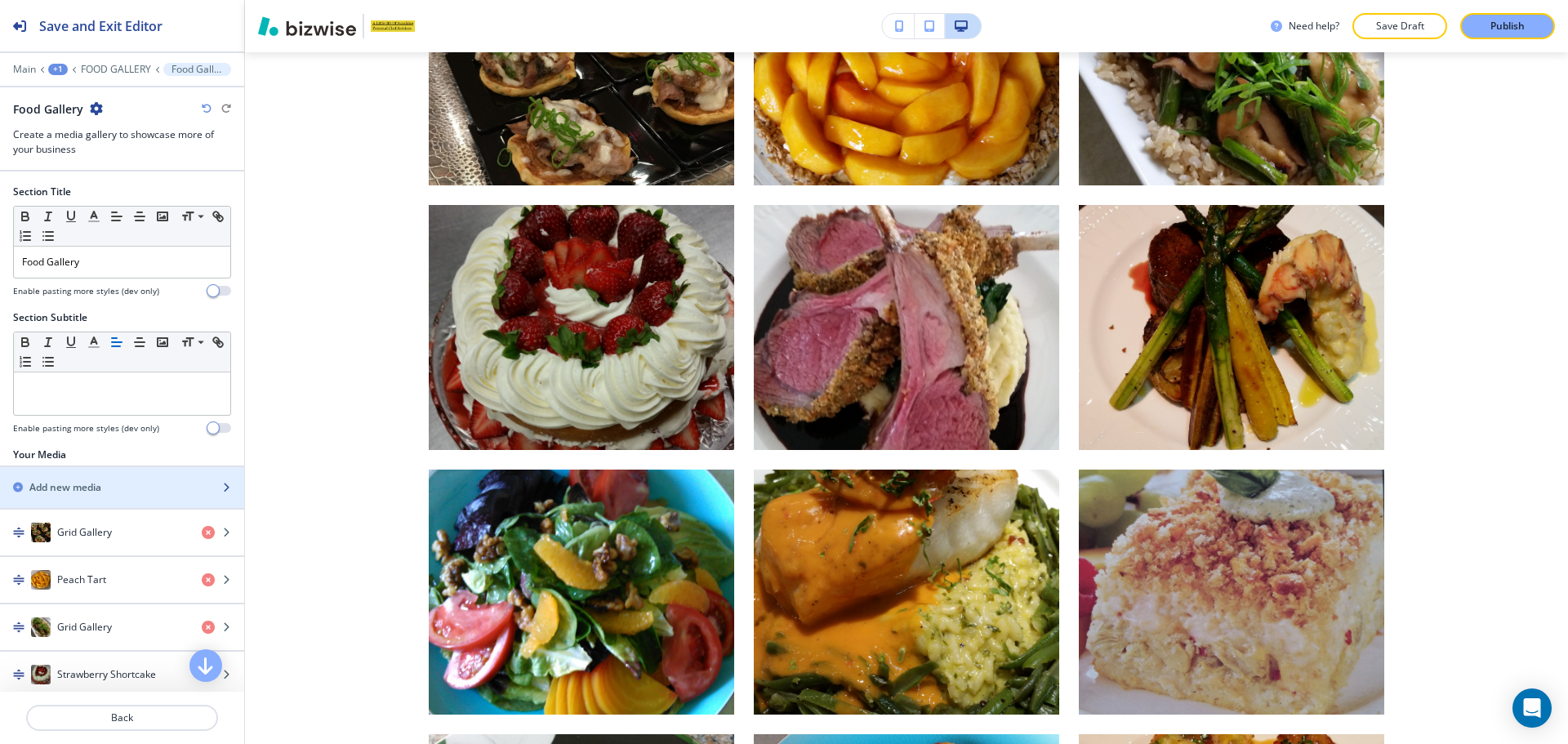
click at [96, 492] on h2 "Add new media" at bounding box center [65, 487] width 72 height 15
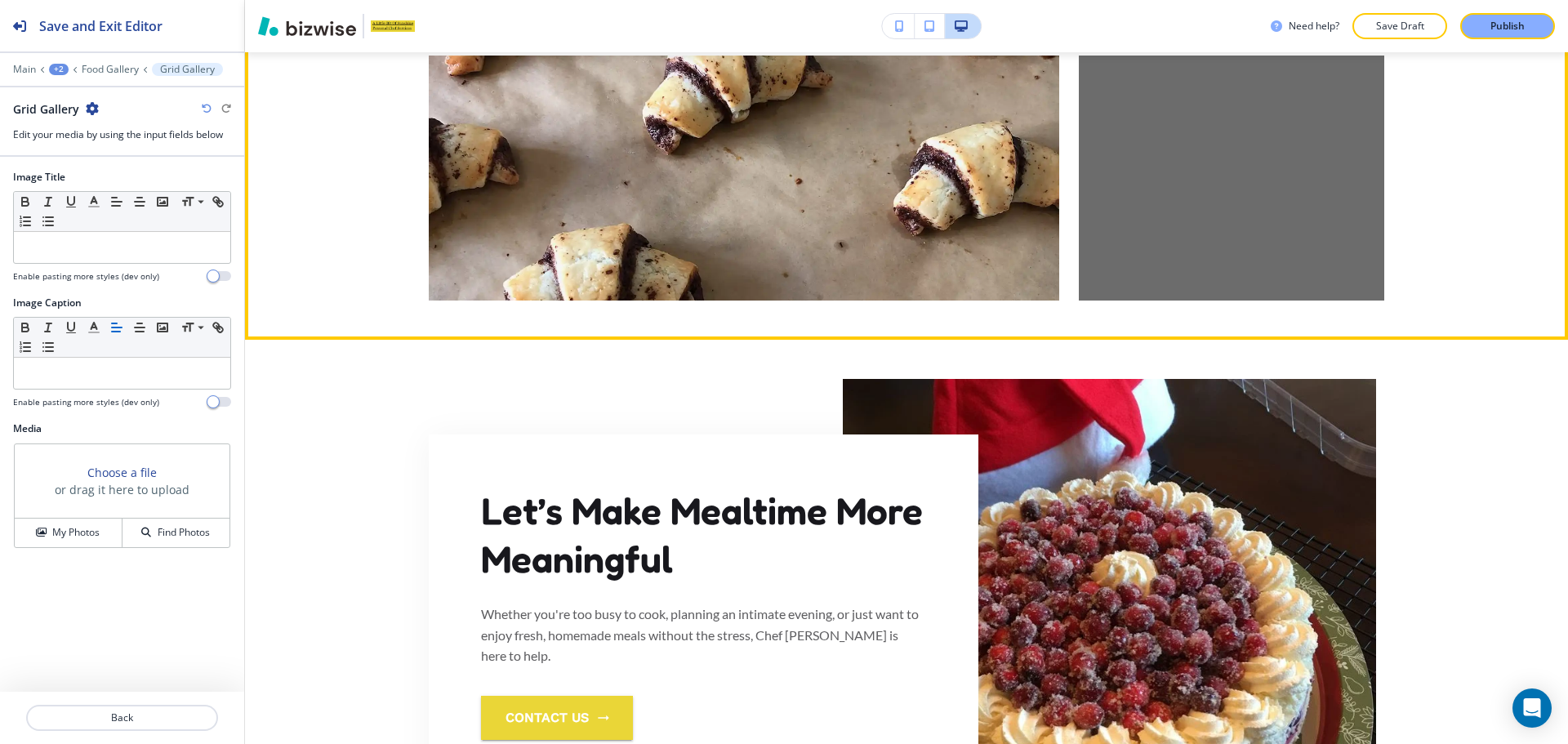
scroll to position [3489, 0]
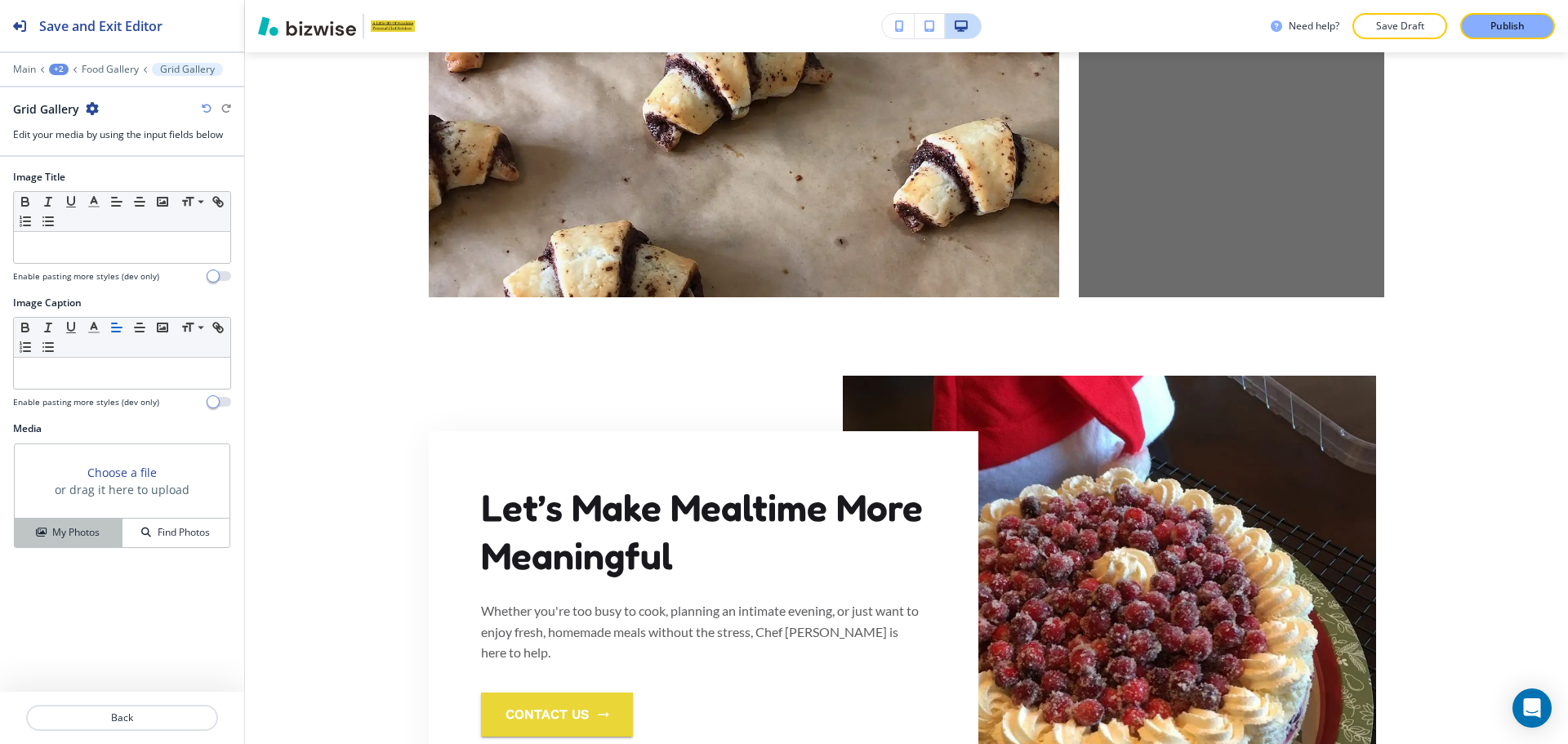
click at [101, 521] on button "My Photos" at bounding box center [68, 532] width 108 height 29
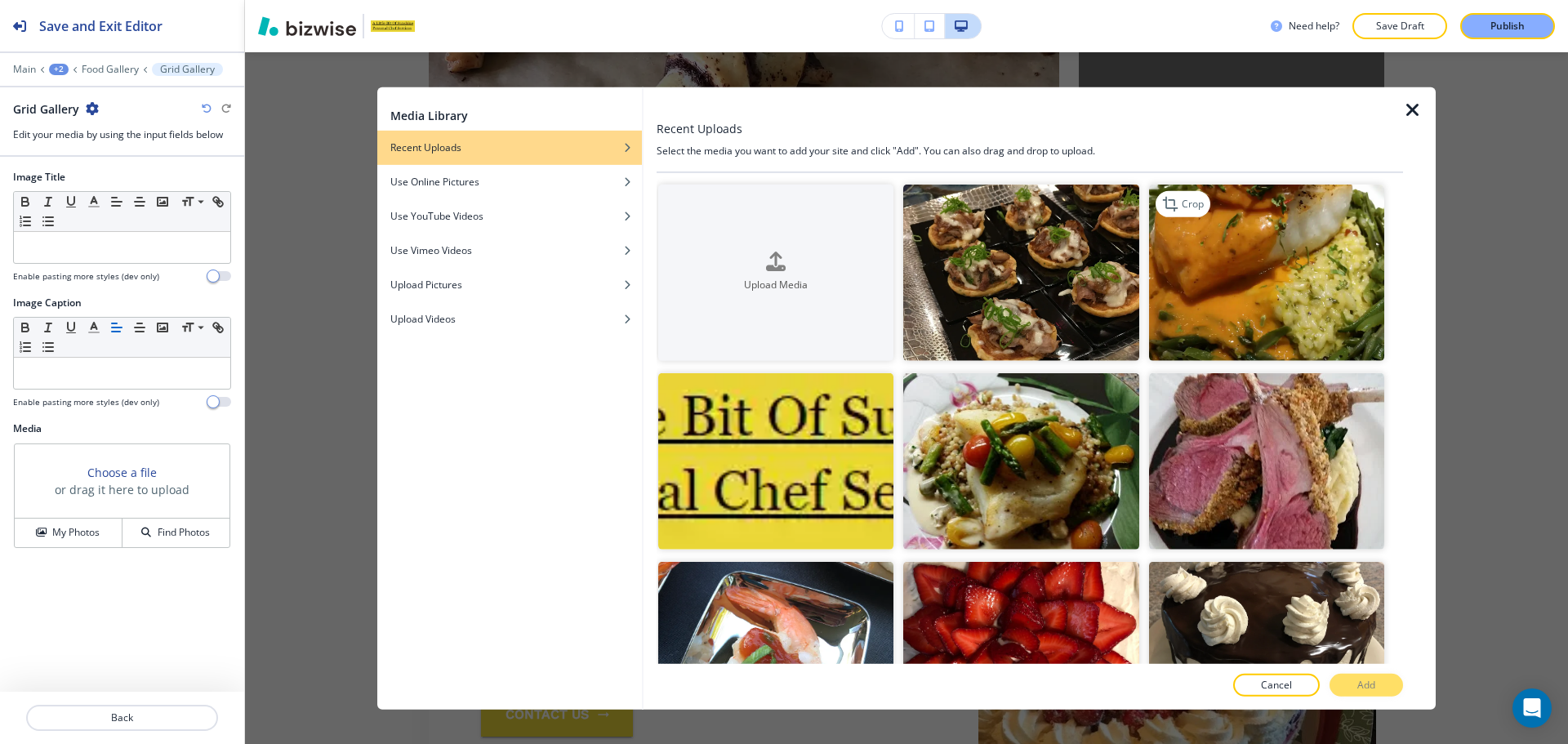
click at [1185, 248] on img "button" at bounding box center [1266, 272] width 235 height 177
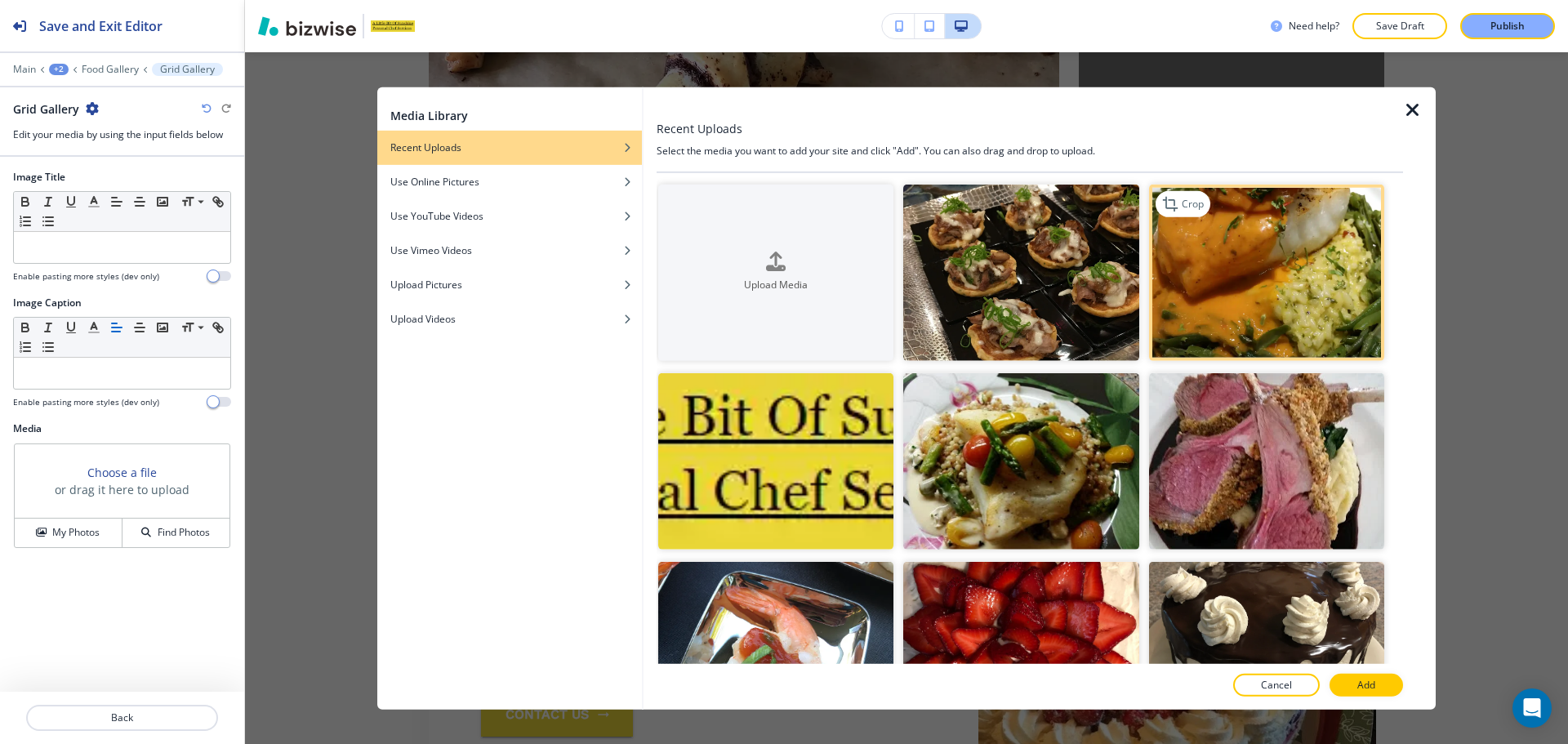
click at [1185, 248] on img "button" at bounding box center [1266, 272] width 235 height 177
click at [1354, 679] on button "Add" at bounding box center [1366, 685] width 74 height 23
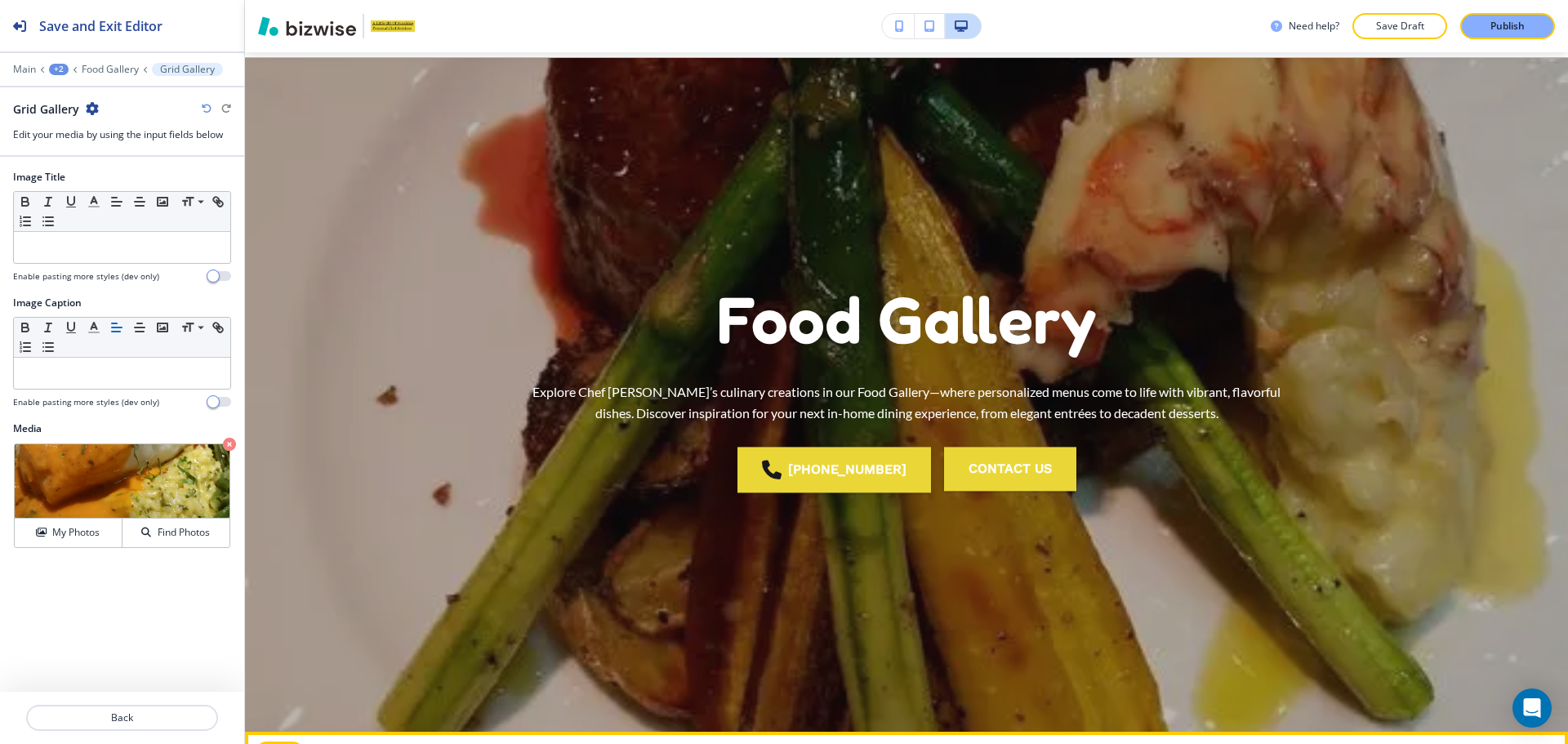
scroll to position [0, 0]
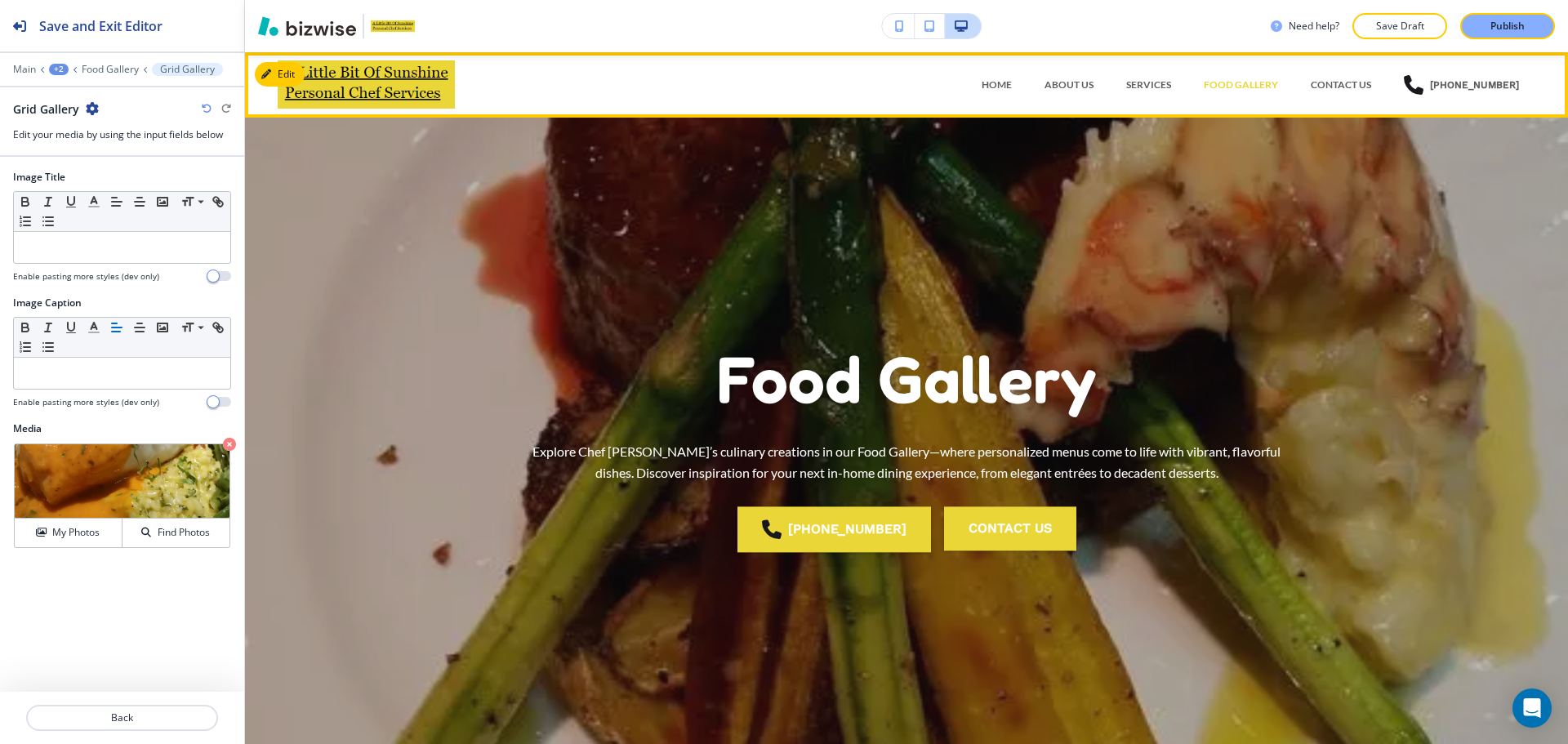
click at [1150, 71] on div "SERVICES" at bounding box center [1149, 85] width 77 height 49
click at [1150, 79] on p "SERVICES" at bounding box center [1148, 85] width 45 height 15
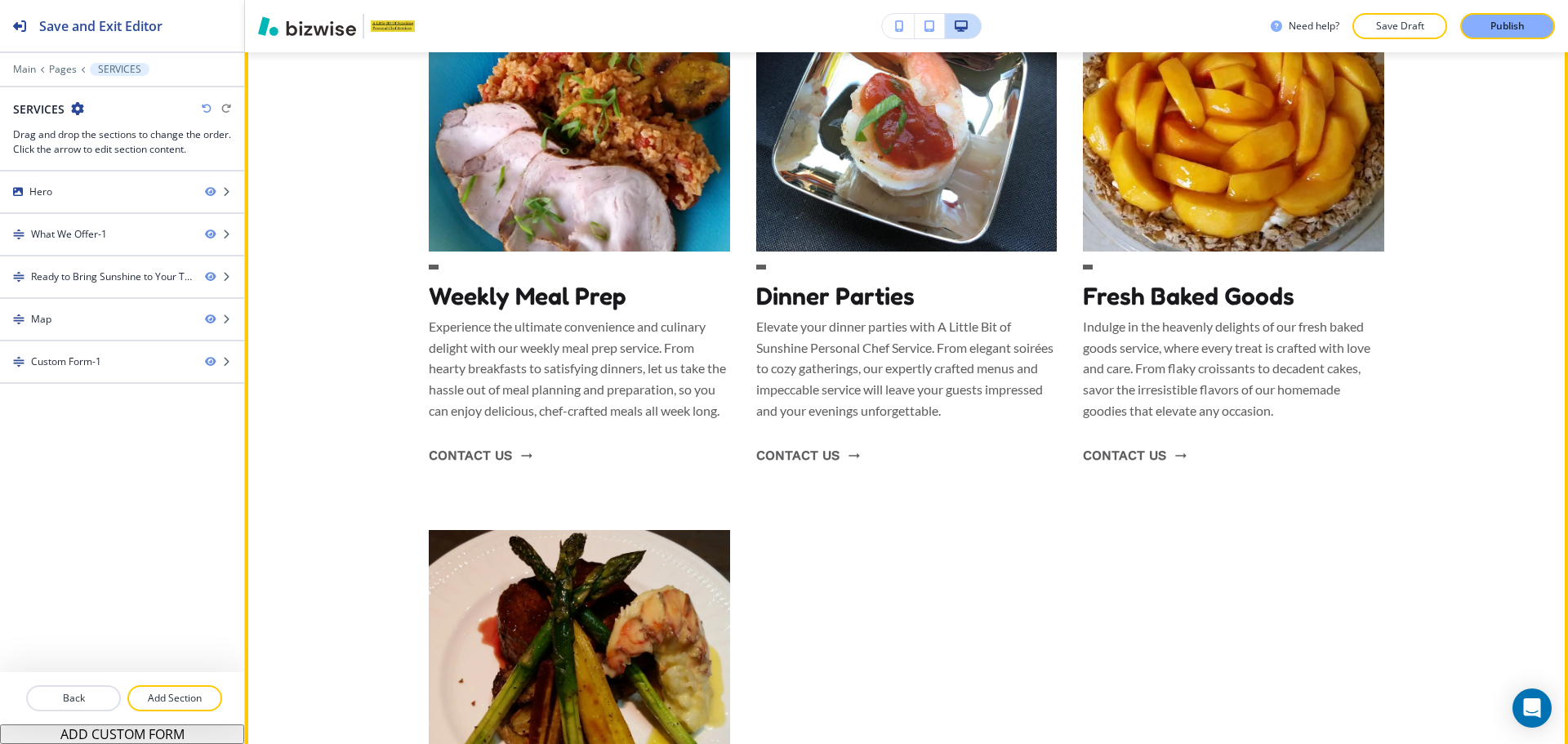
scroll to position [979, 0]
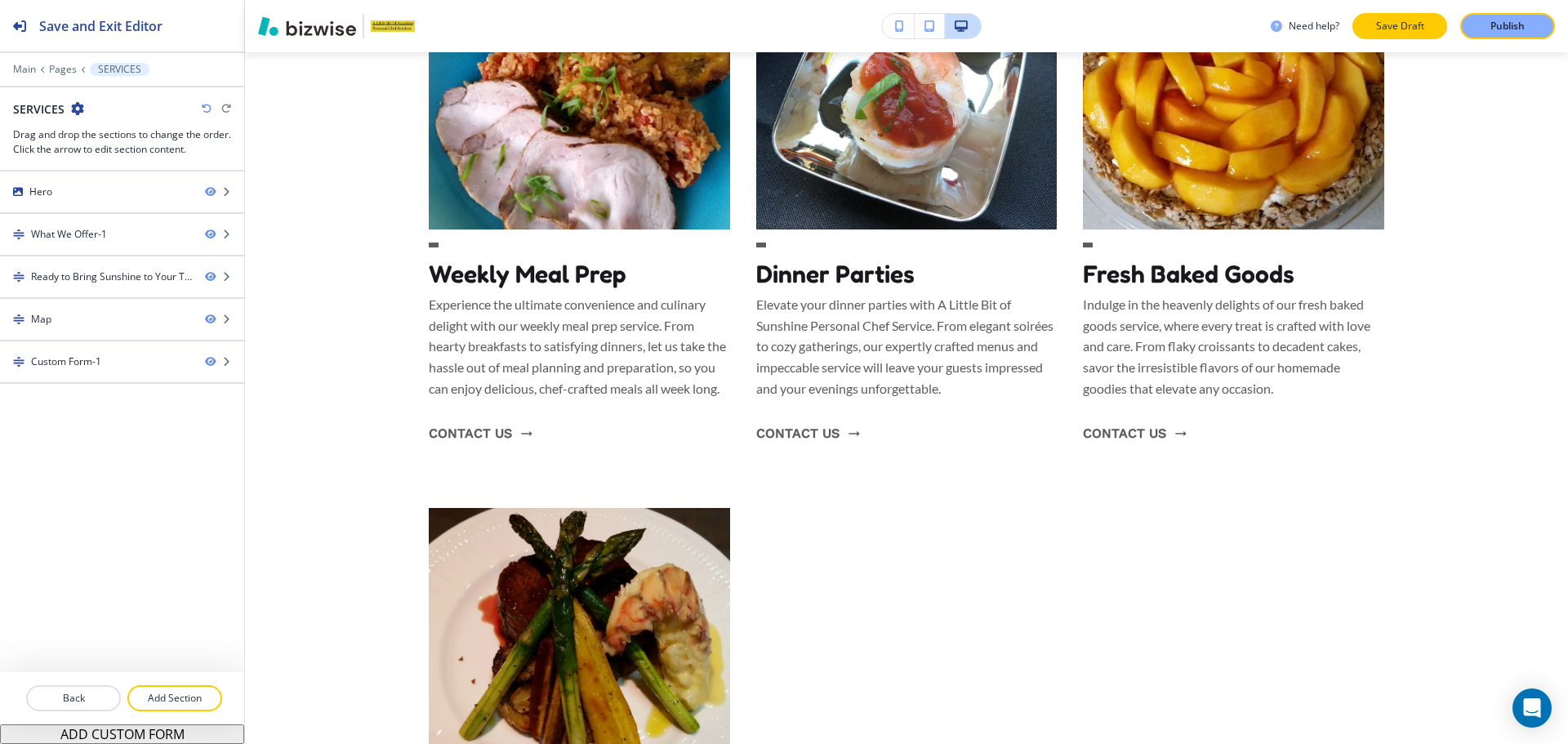
click at [1431, 27] on button "Save Draft" at bounding box center [1399, 26] width 95 height 26
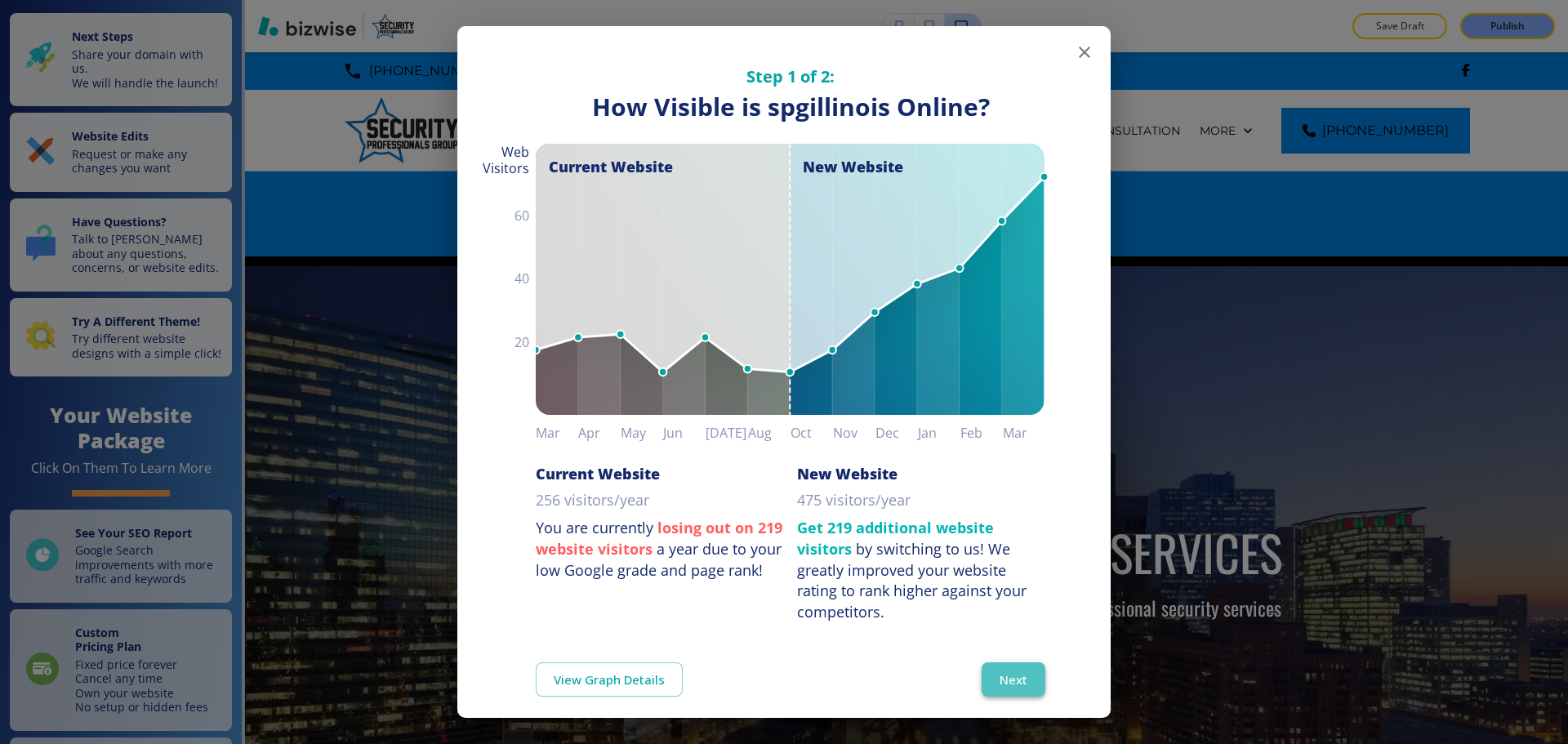
click at [990, 675] on button "Next" at bounding box center [1013, 679] width 63 height 34
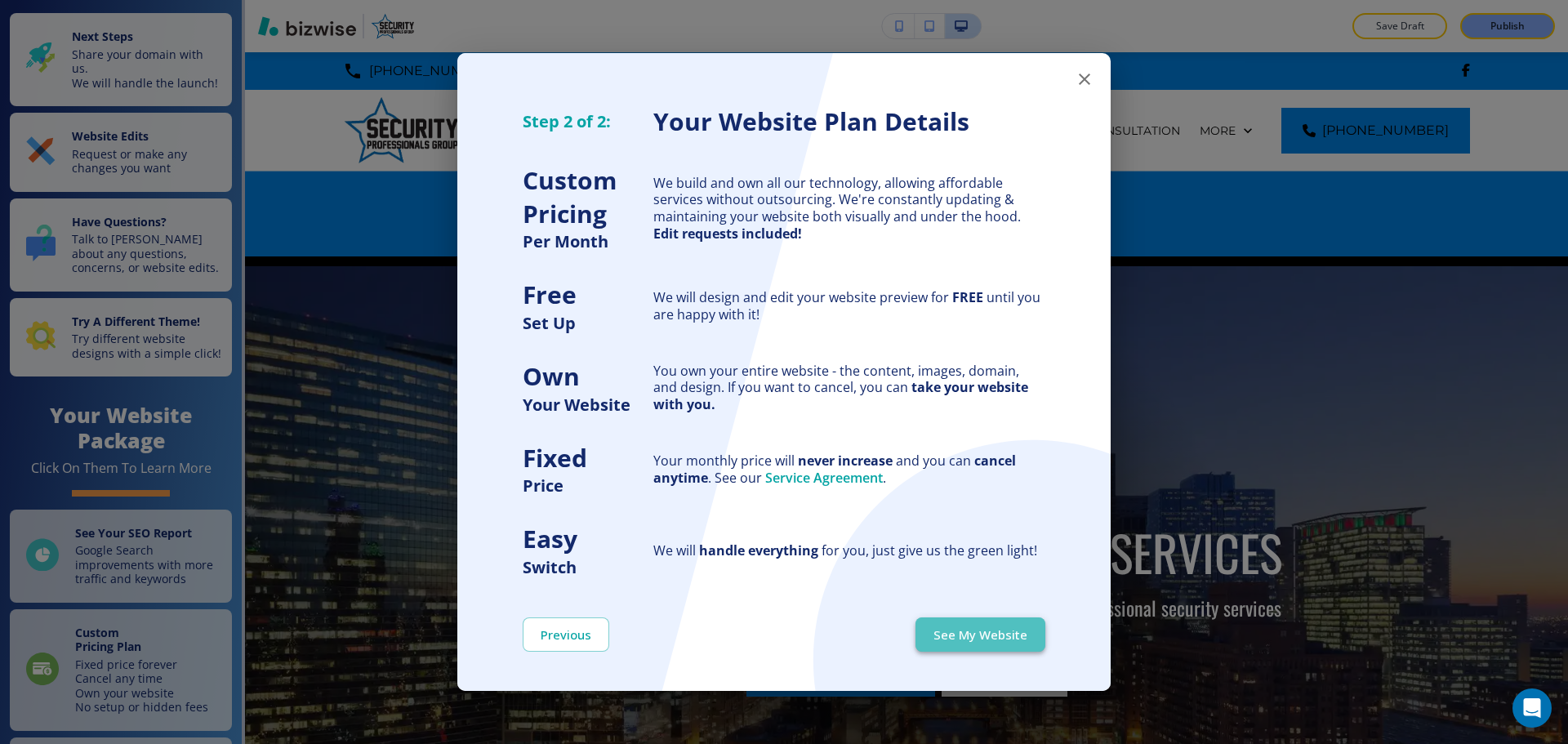
click at [1015, 630] on button "See My Website" at bounding box center [979, 634] width 130 height 34
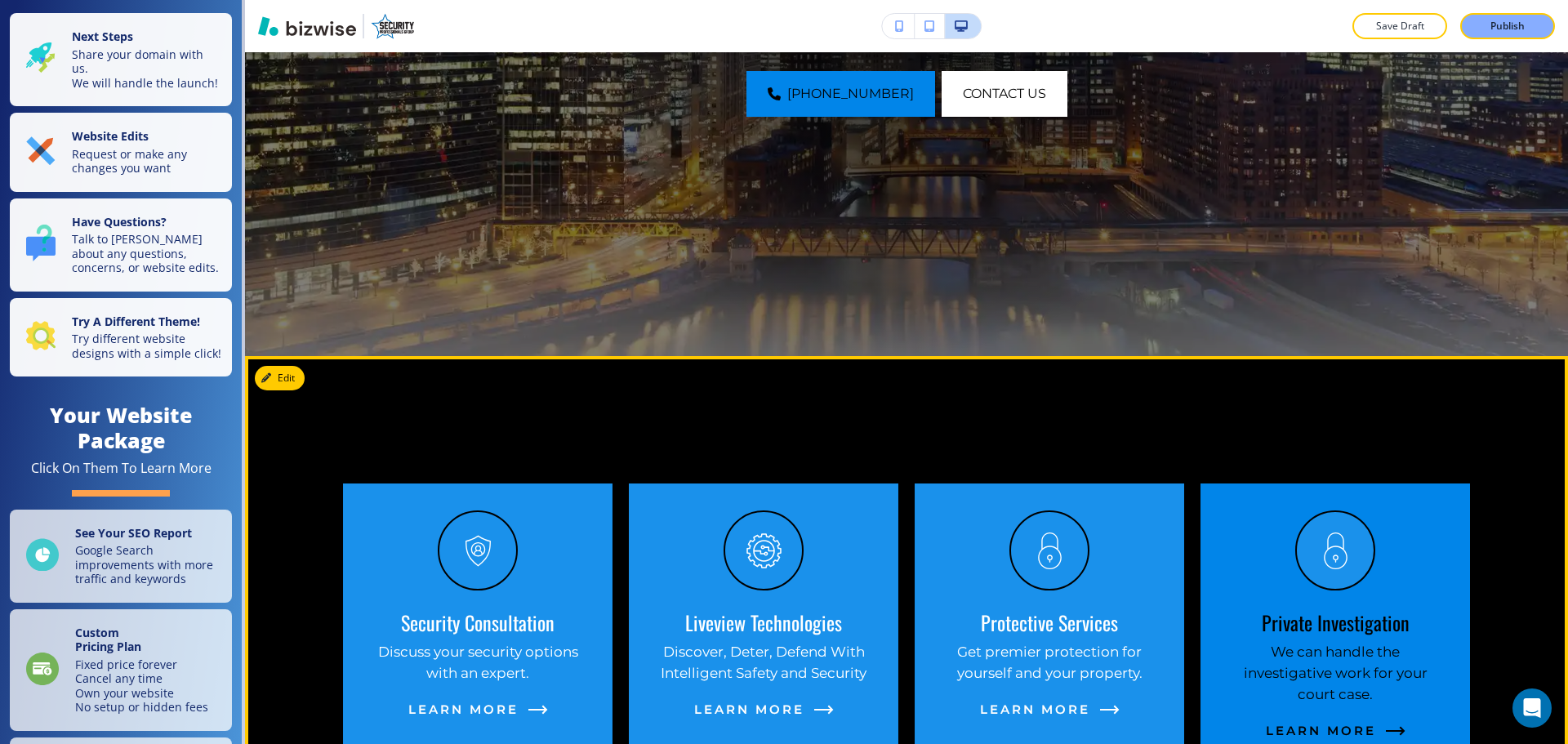
scroll to position [572, 0]
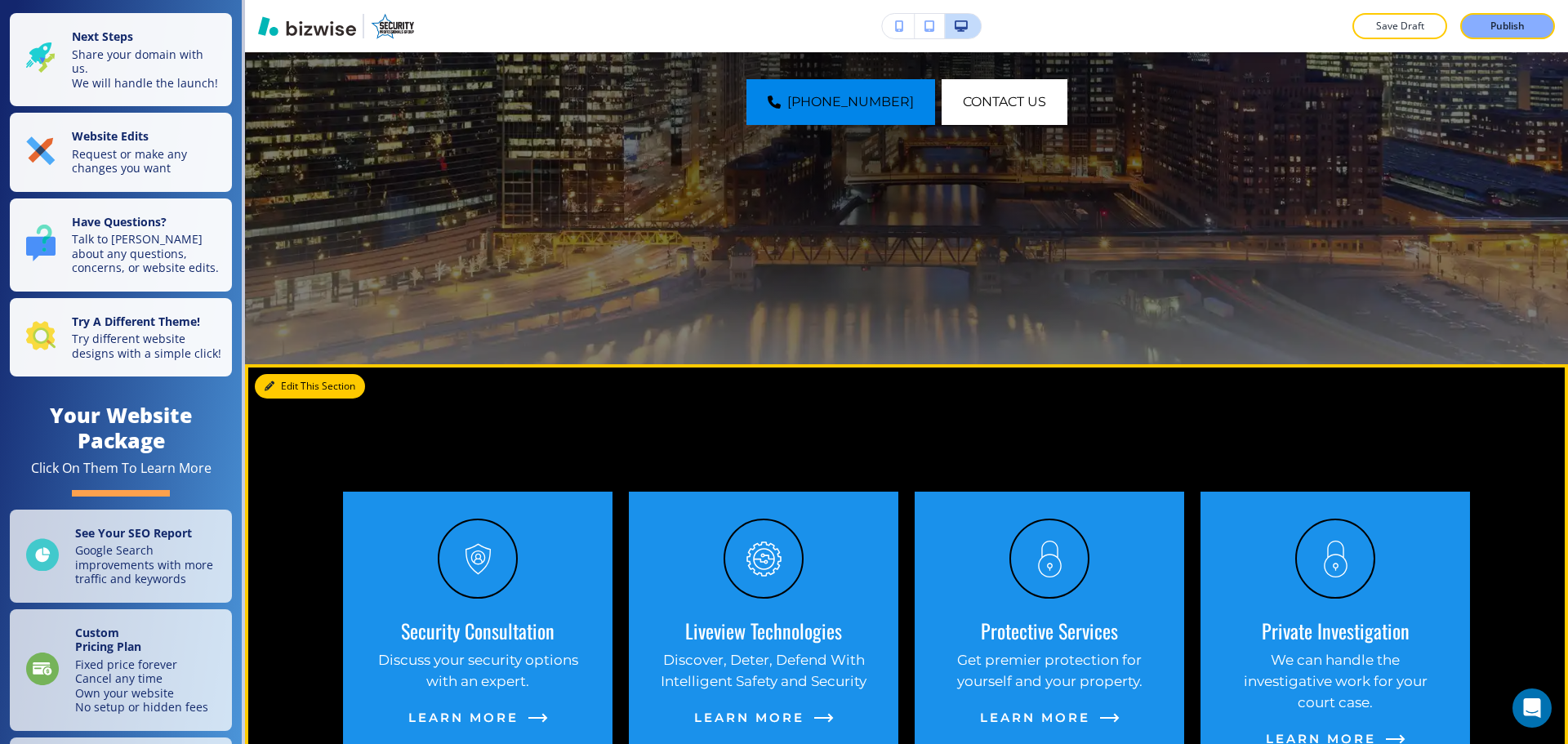
click at [294, 392] on button "Edit This Section" at bounding box center [310, 386] width 110 height 25
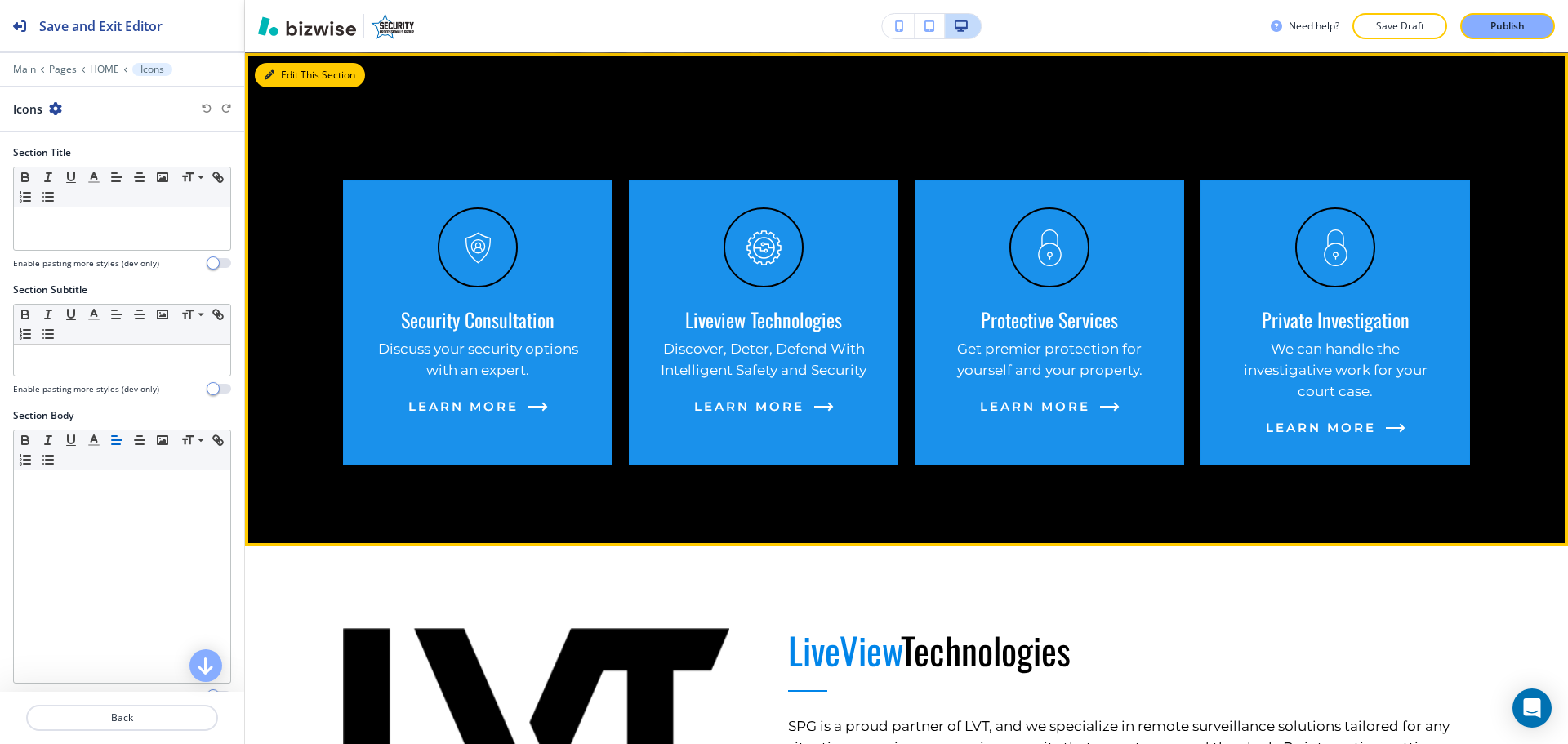
scroll to position [884, 0]
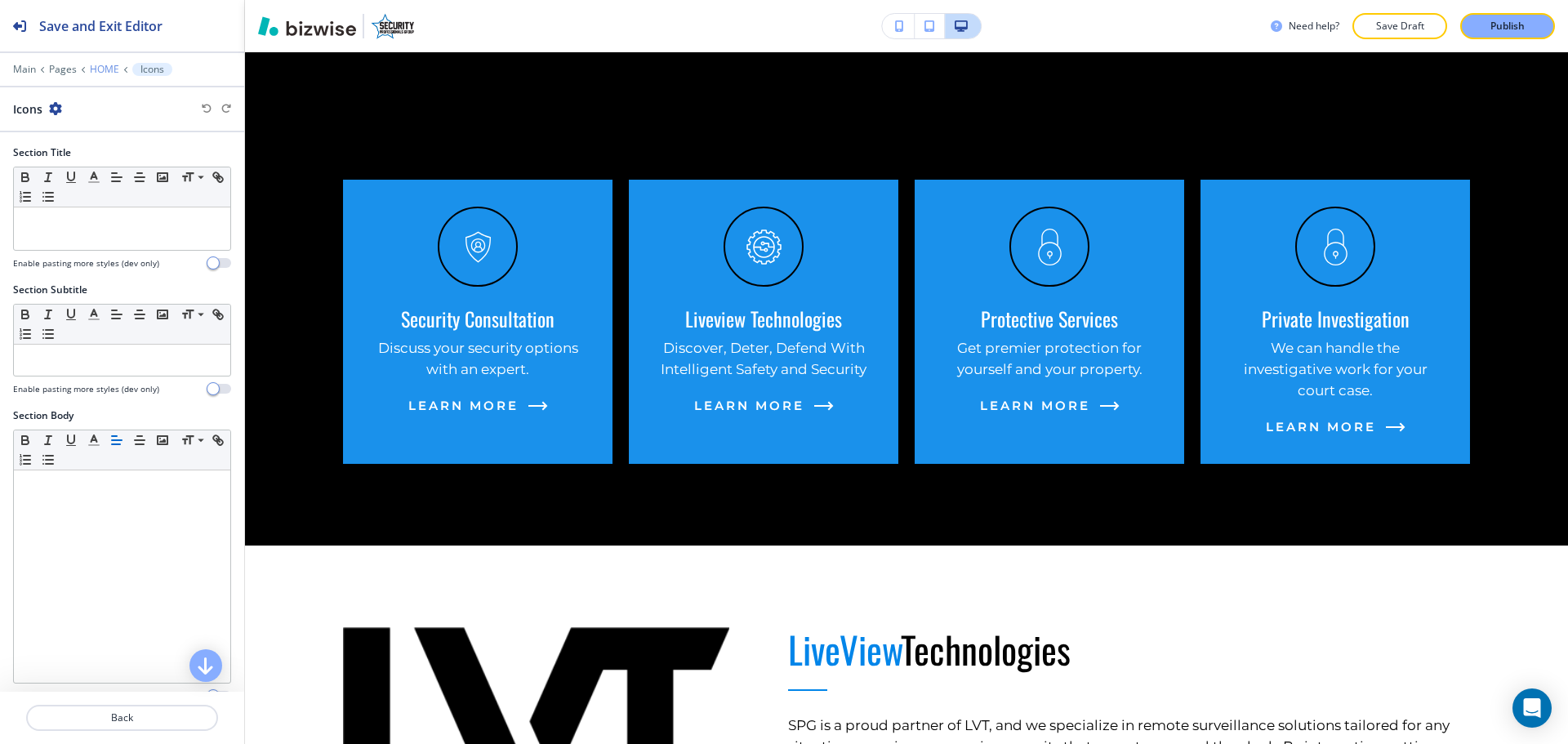
click at [94, 65] on p "HOME" at bounding box center [105, 69] width 29 height 11
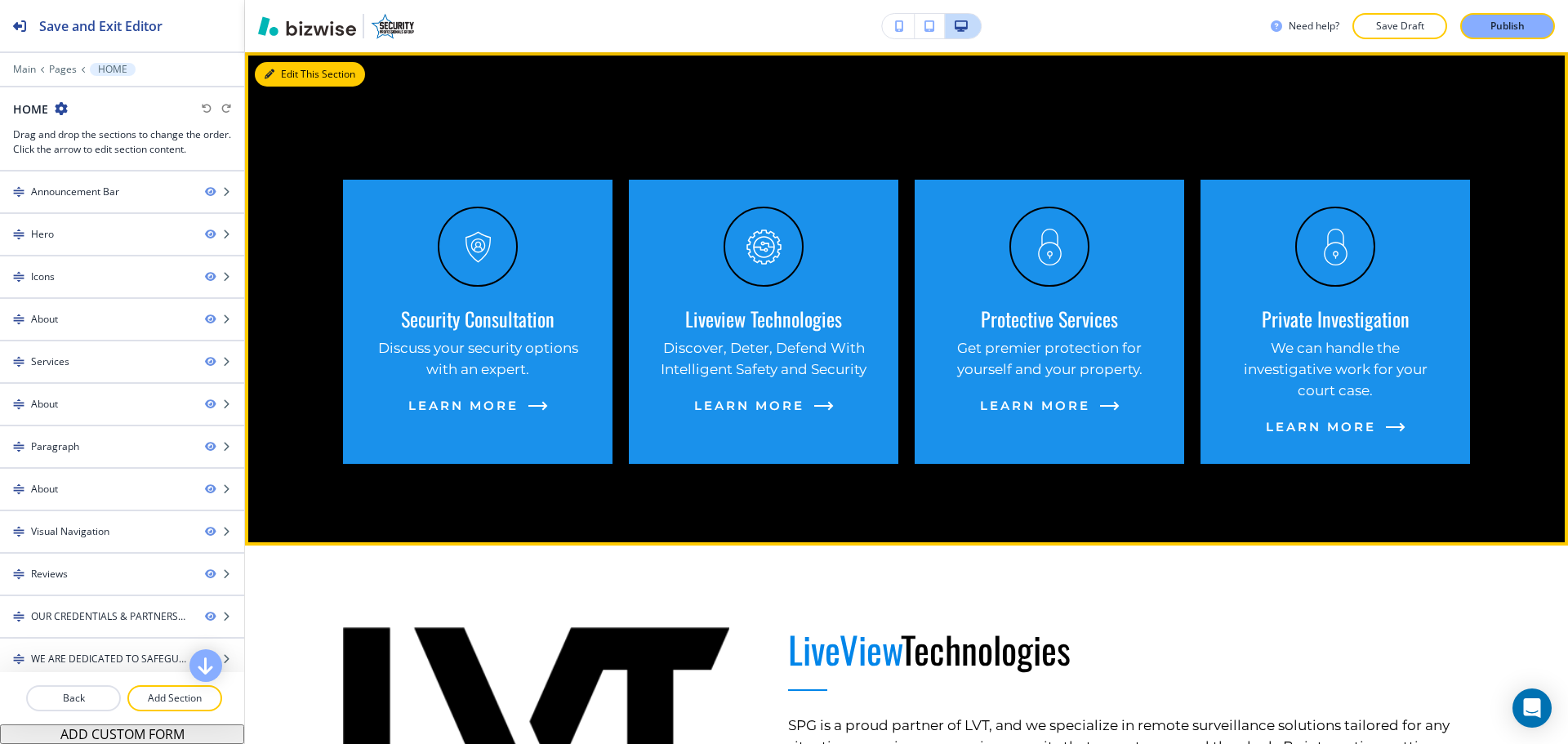
click at [265, 78] on button "Edit This Section" at bounding box center [310, 74] width 110 height 25
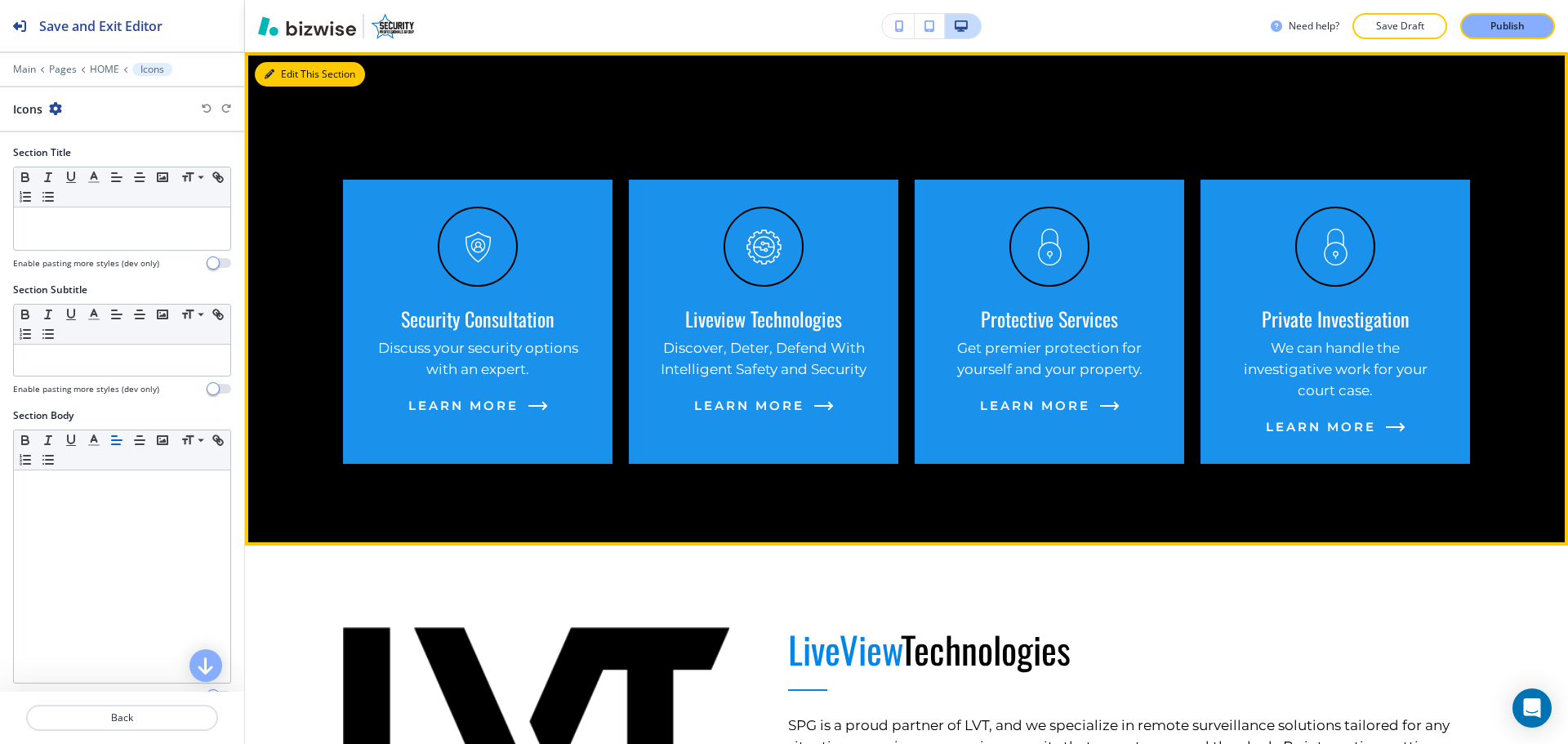
click at [289, 74] on button "Edit This Section" at bounding box center [310, 74] width 110 height 25
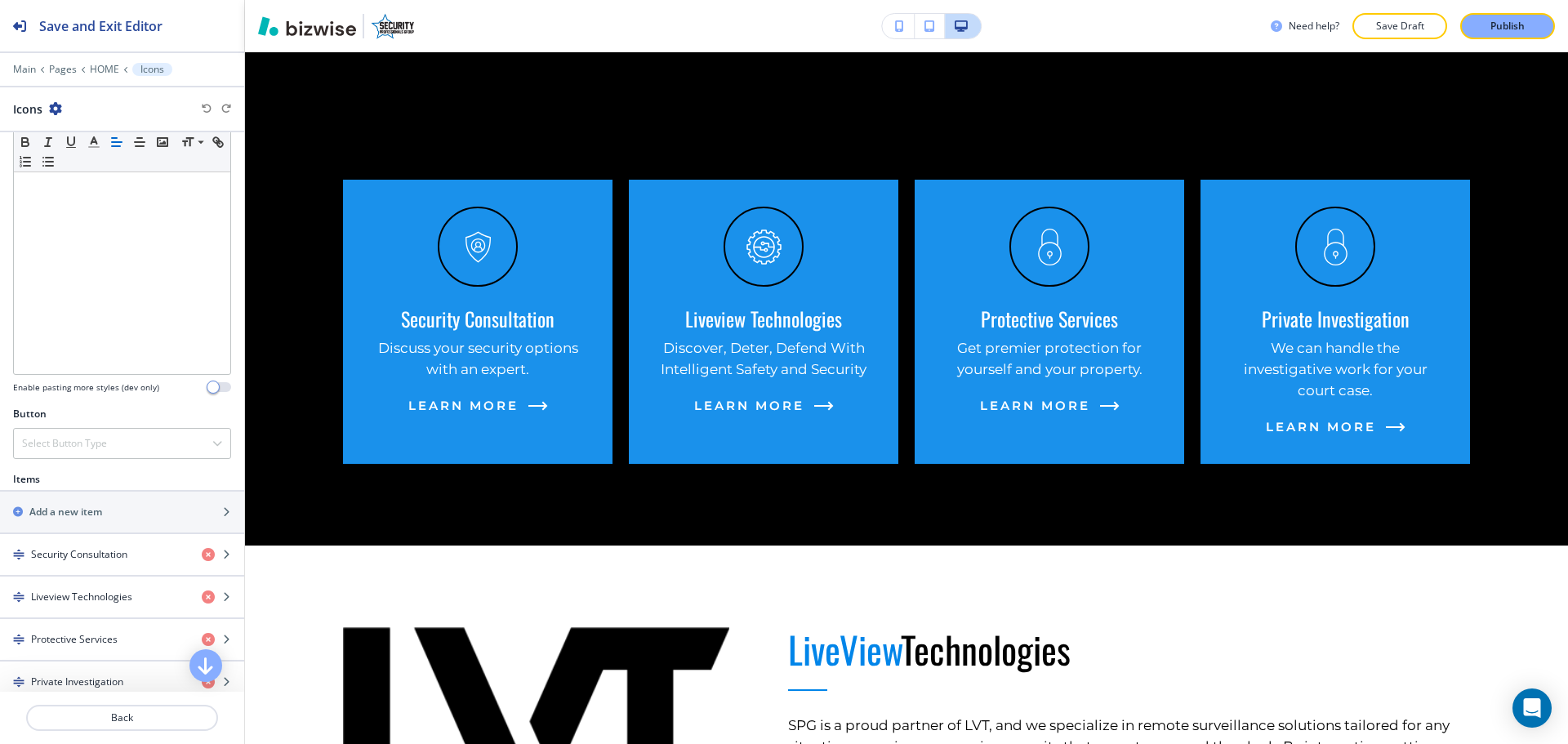
scroll to position [408, 0]
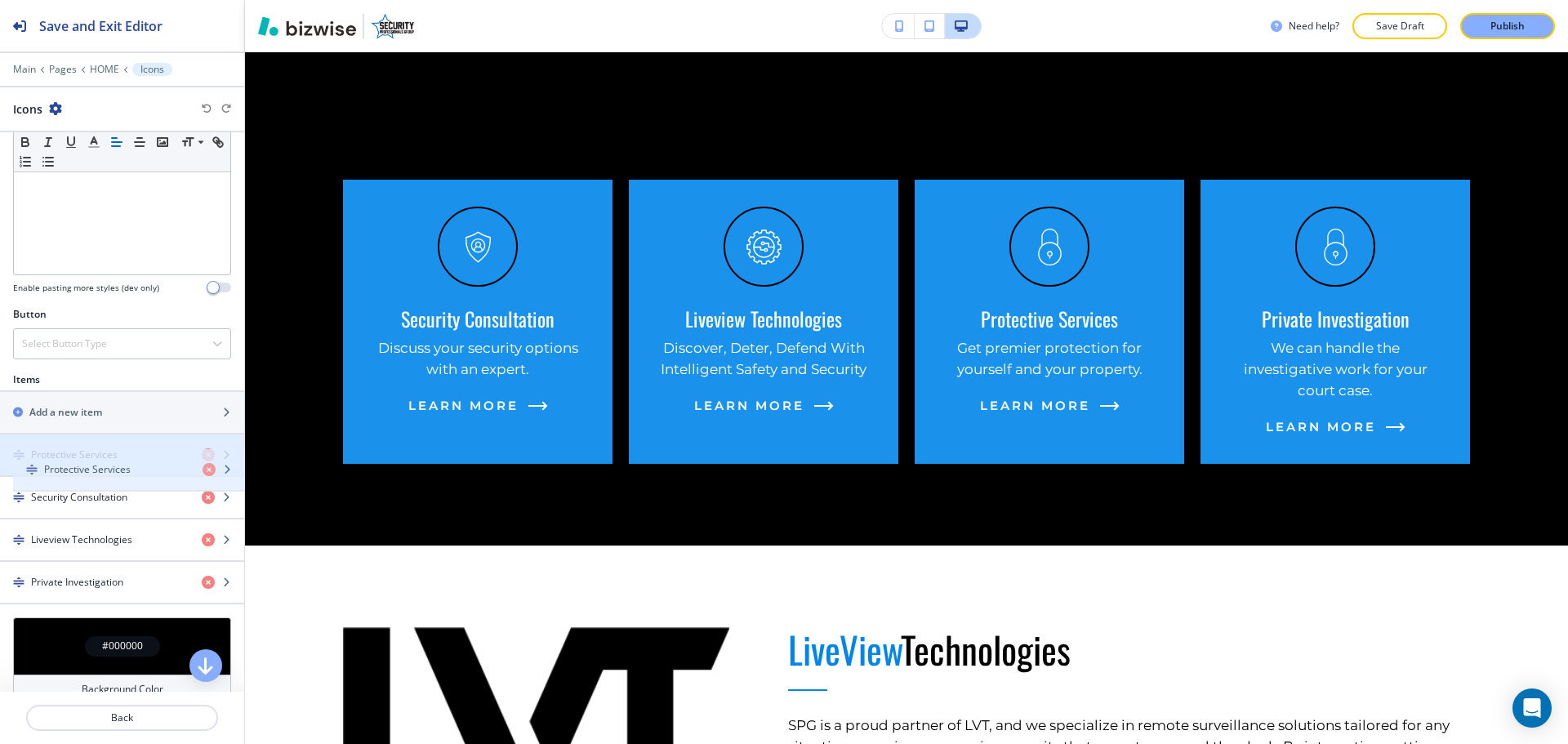
drag, startPoint x: 14, startPoint y: 533, endPoint x: 27, endPoint y: 463, distance: 71.2
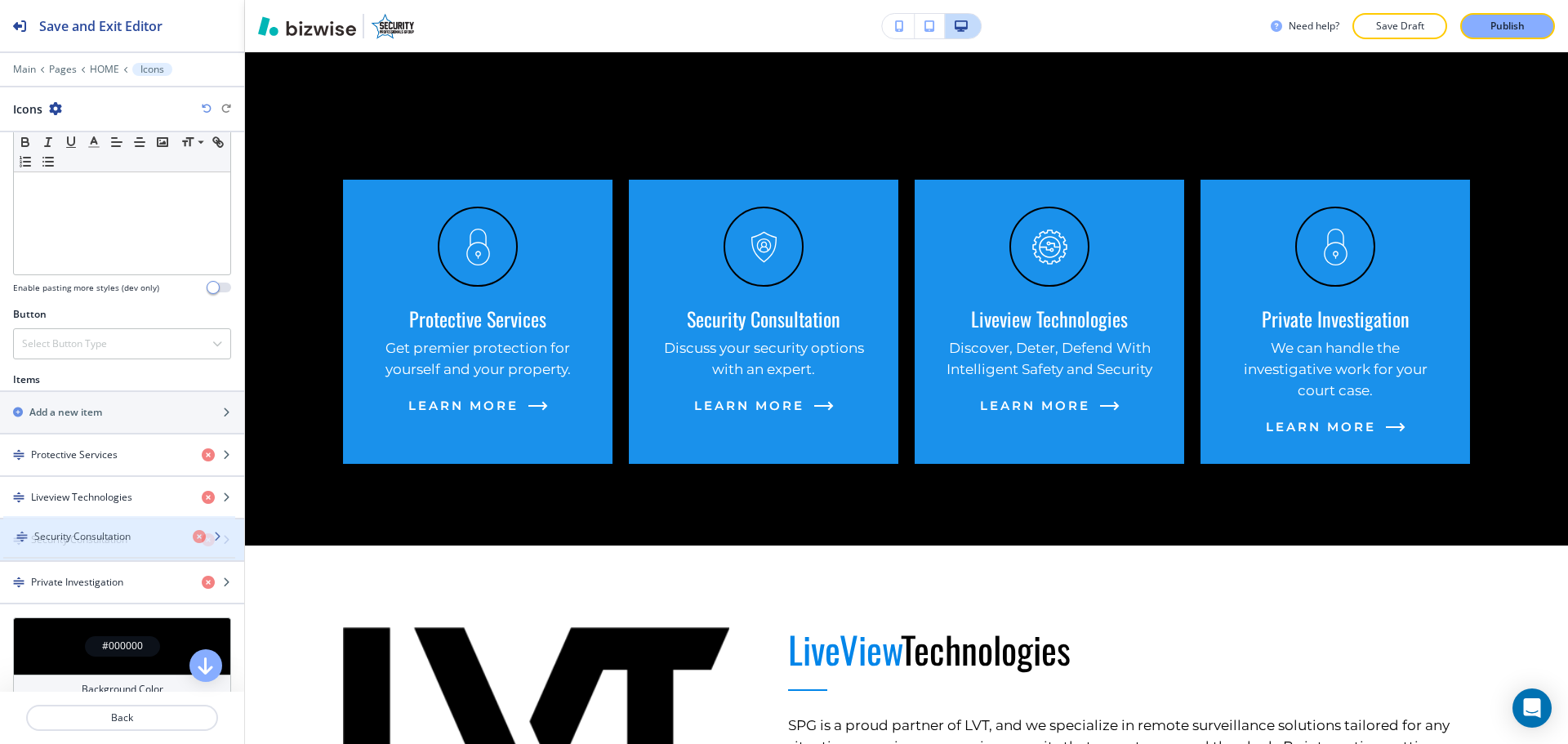
drag, startPoint x: 17, startPoint y: 492, endPoint x: 19, endPoint y: 531, distance: 39.1
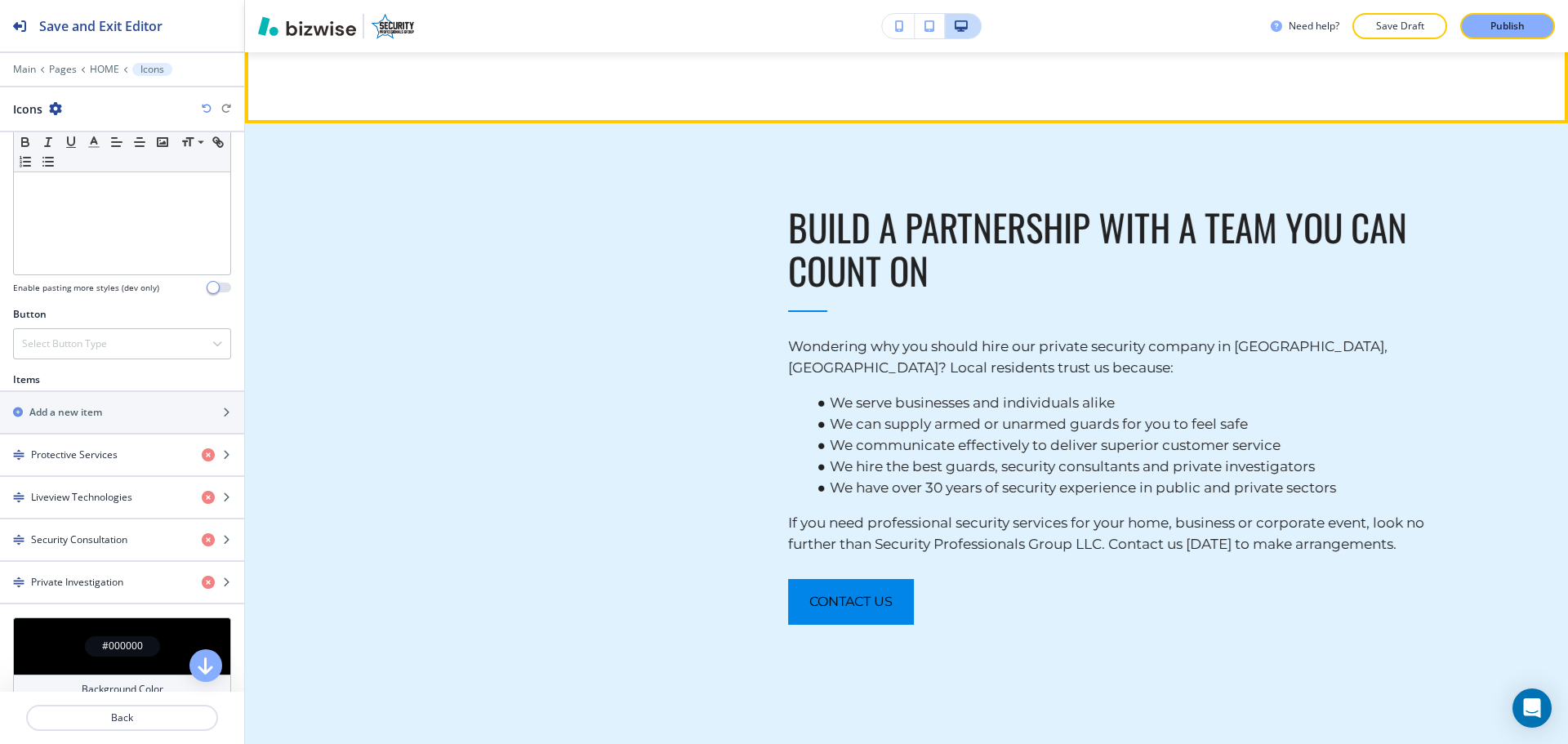
scroll to position [3333, 0]
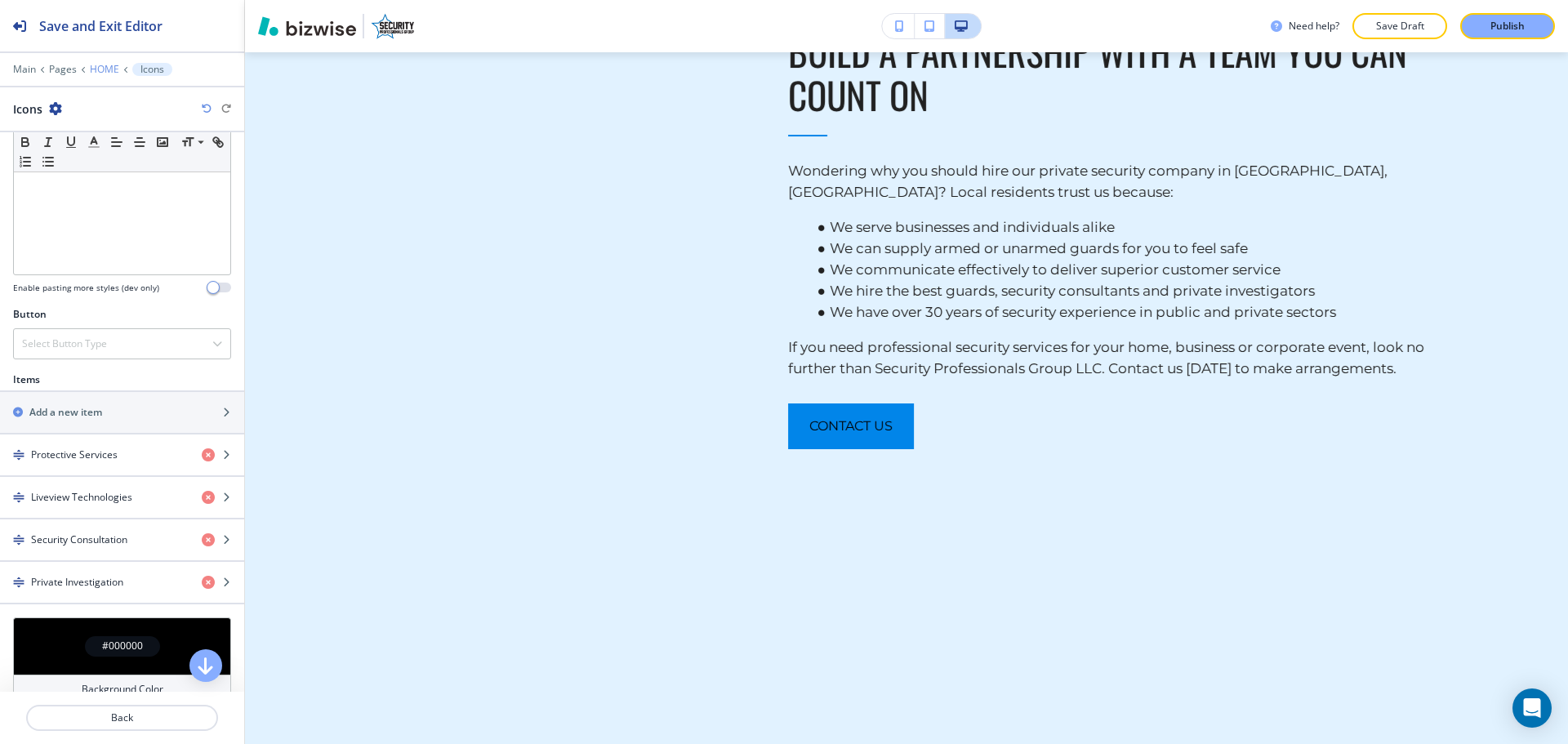
click at [94, 67] on p "HOME" at bounding box center [105, 69] width 29 height 11
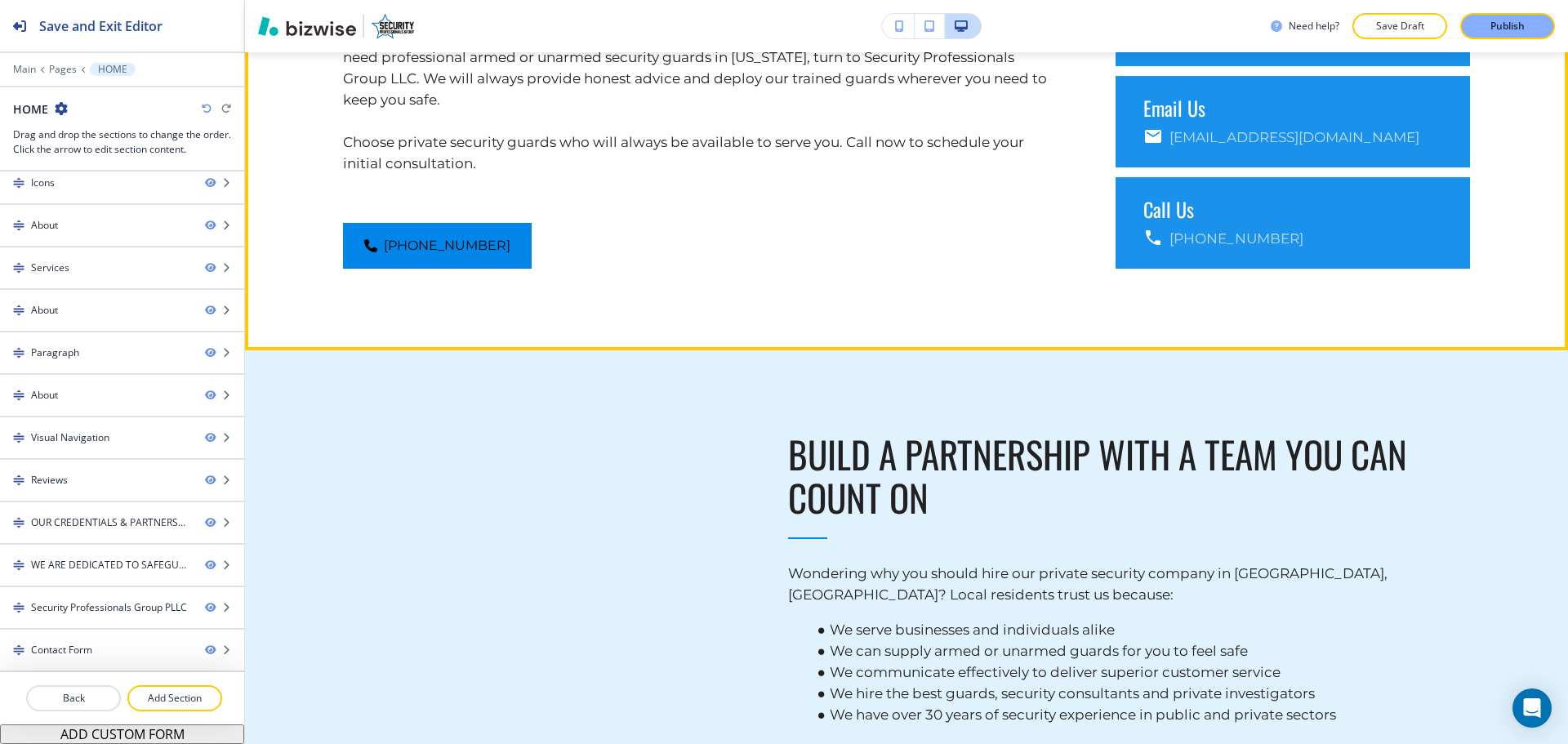
scroll to position [2924, 0]
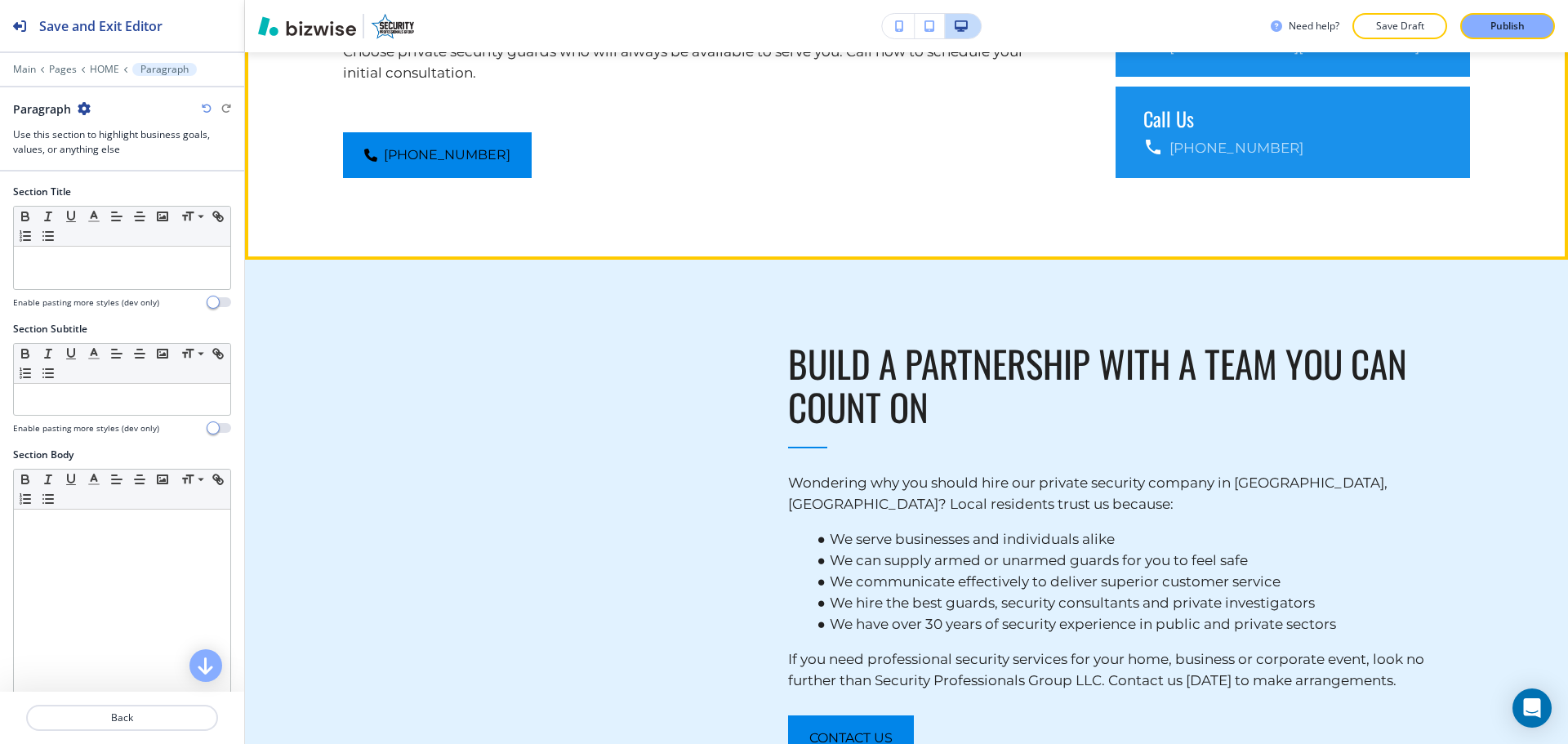
scroll to position [3032, 0]
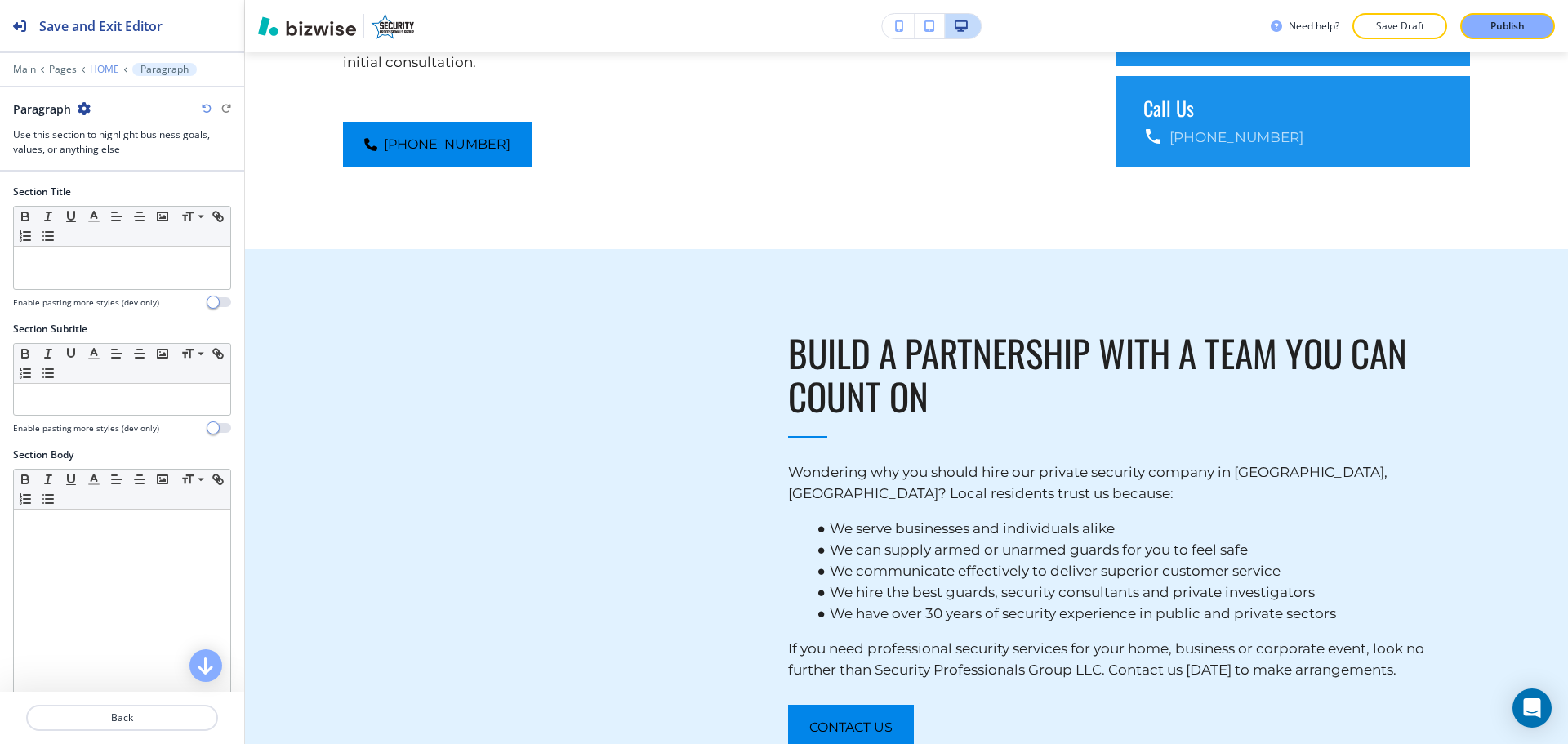
click at [97, 65] on p "HOME" at bounding box center [105, 69] width 29 height 11
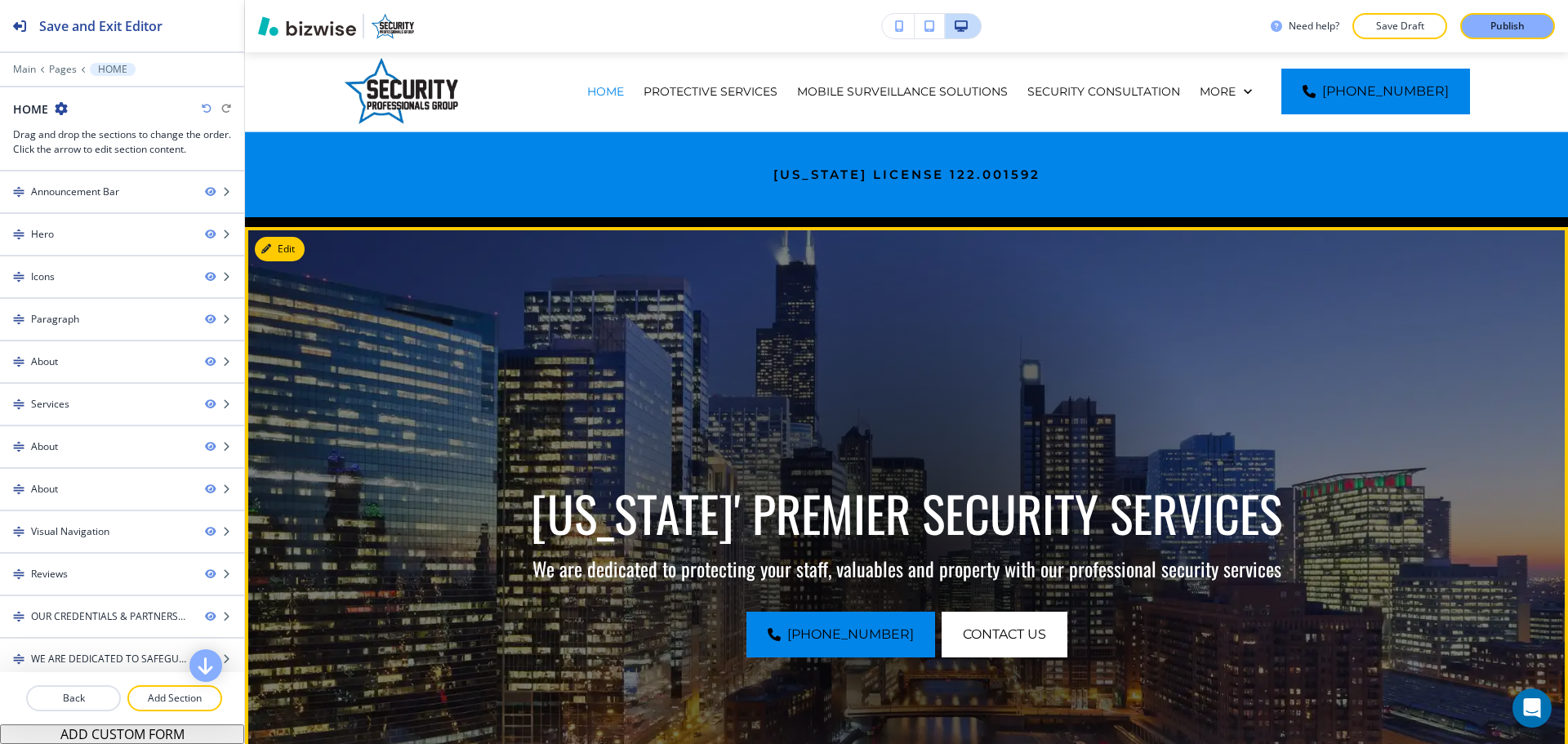
scroll to position [0, 0]
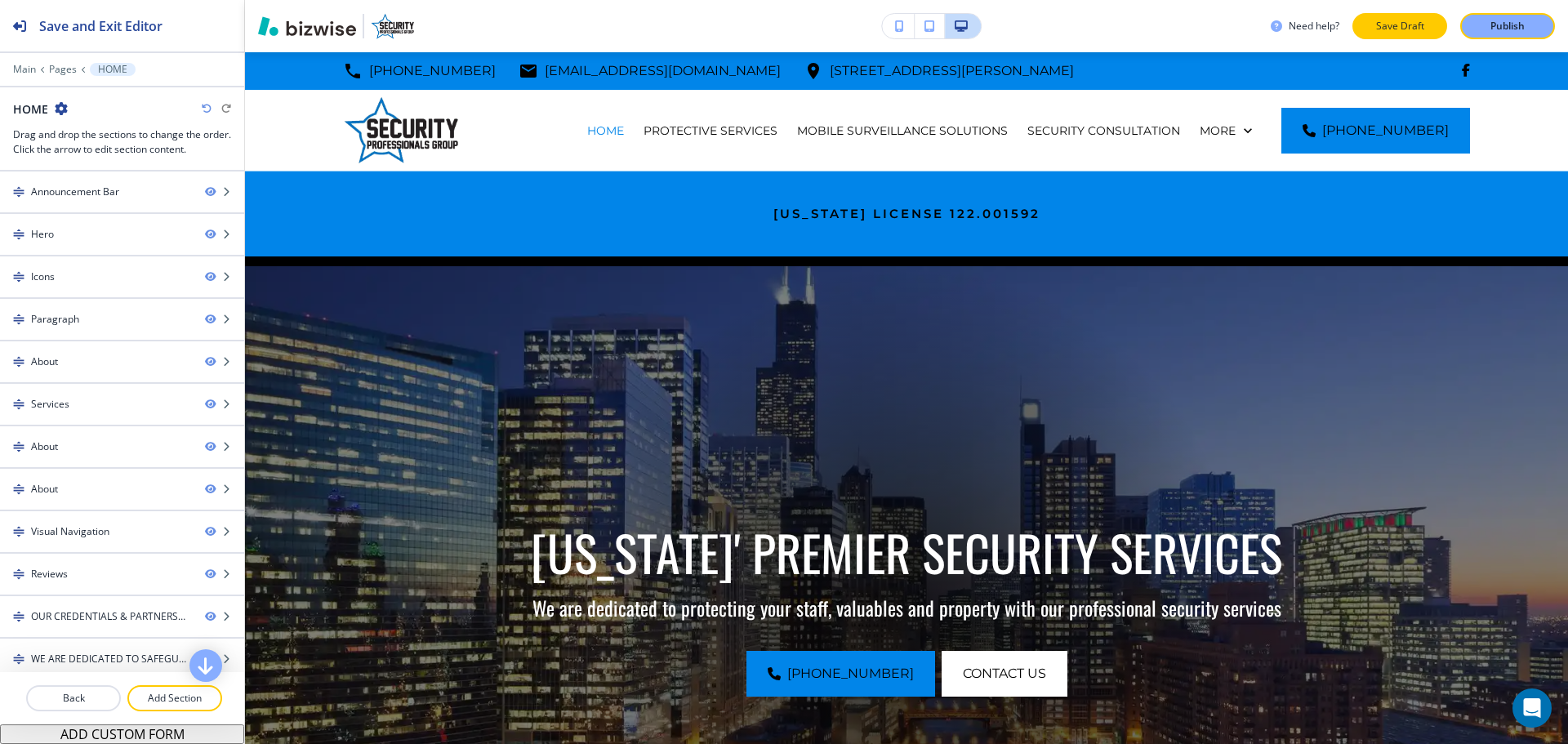
click at [1373, 18] on button "Save Draft" at bounding box center [1399, 26] width 95 height 26
click at [82, 332] on div at bounding box center [121, 333] width 244 height 13
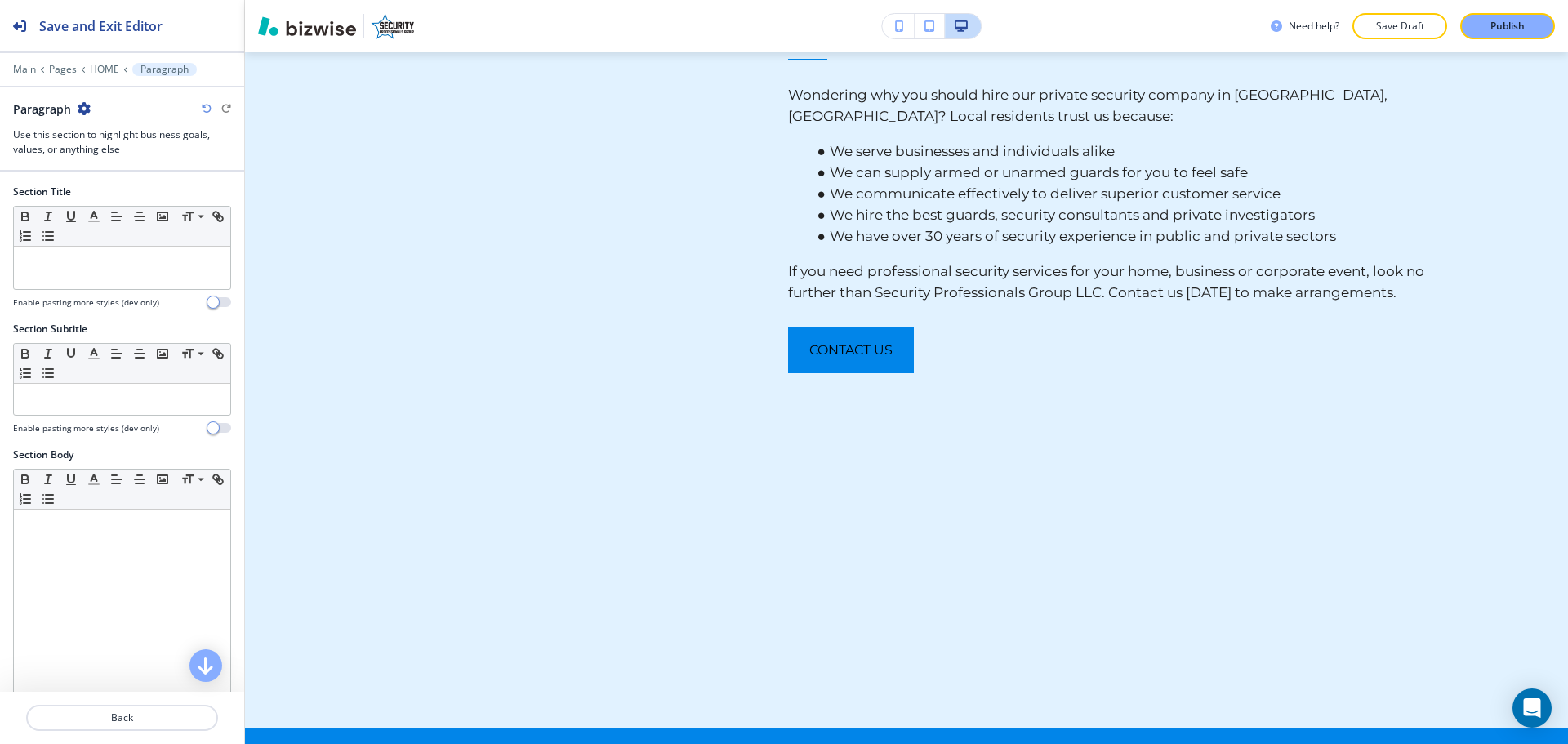
scroll to position [3337, 0]
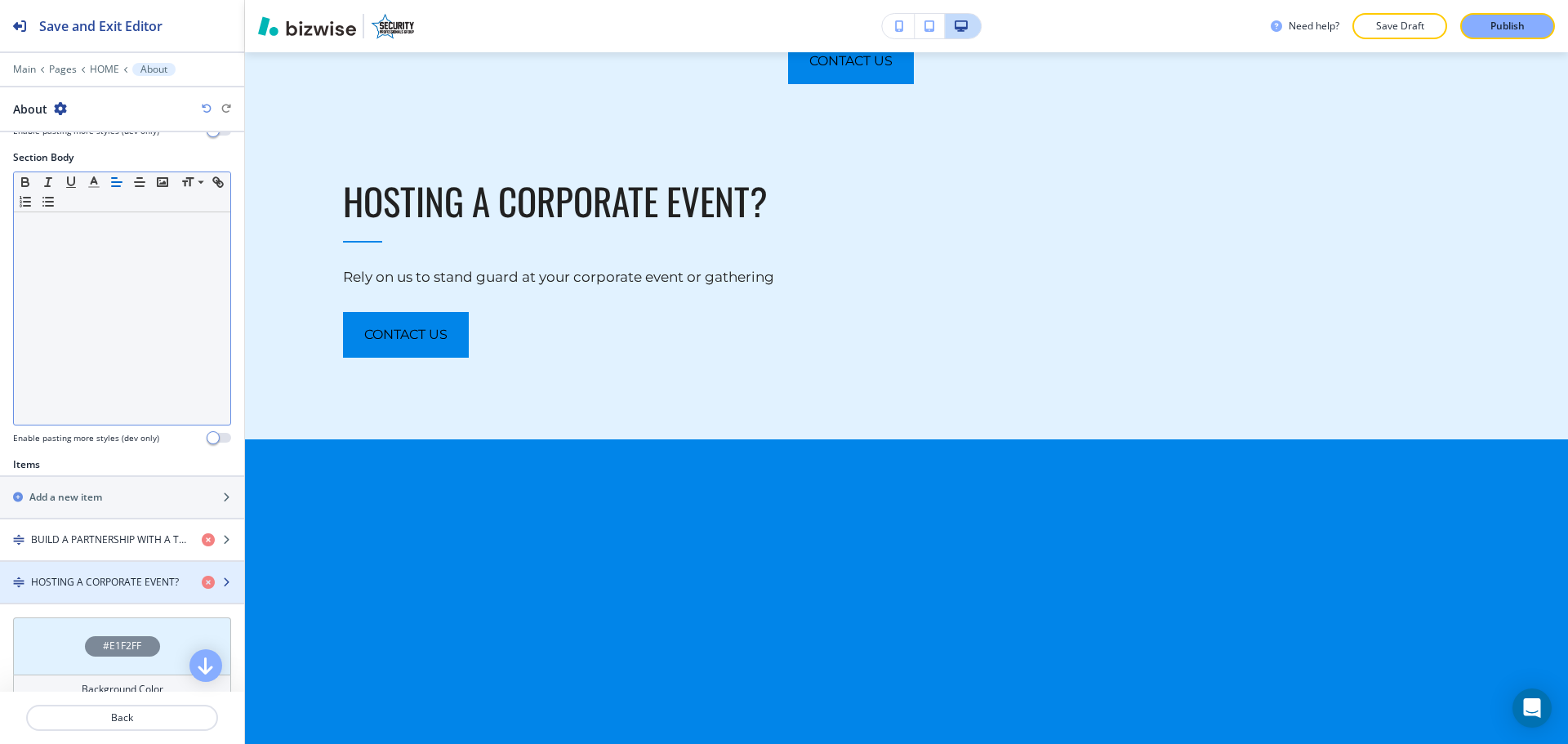
scroll to position [258, 0]
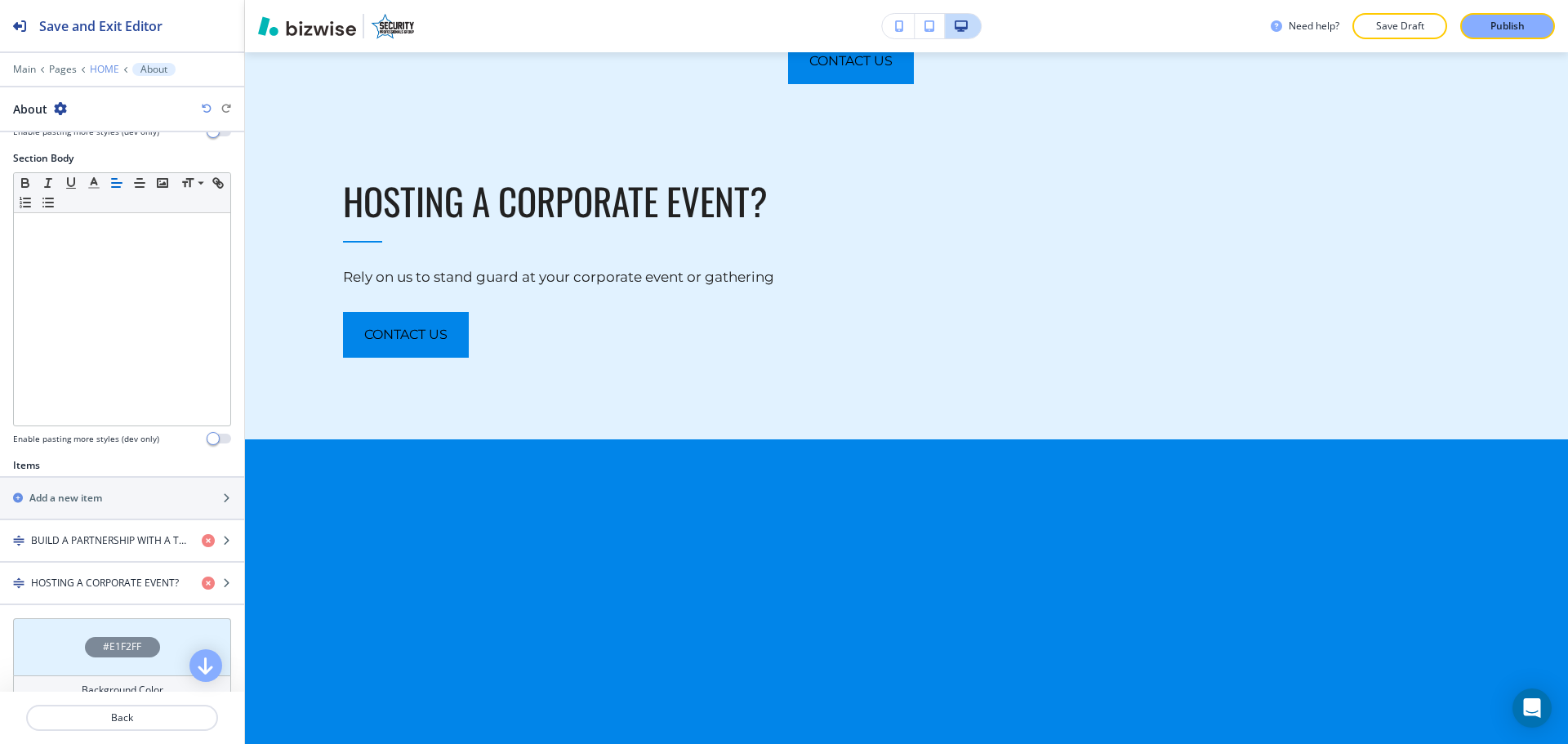
click at [98, 71] on p "HOME" at bounding box center [105, 69] width 29 height 11
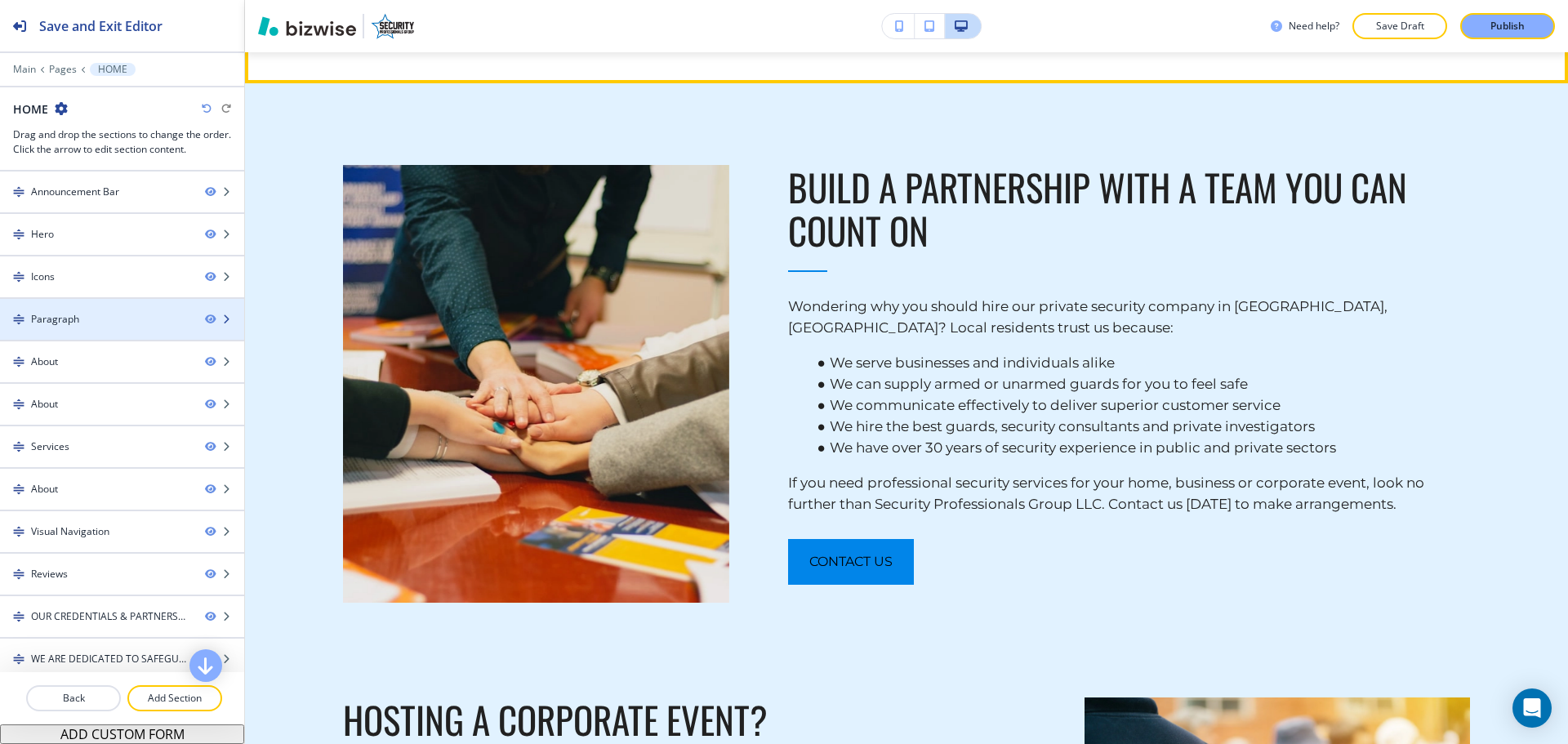
scroll to position [2002, 0]
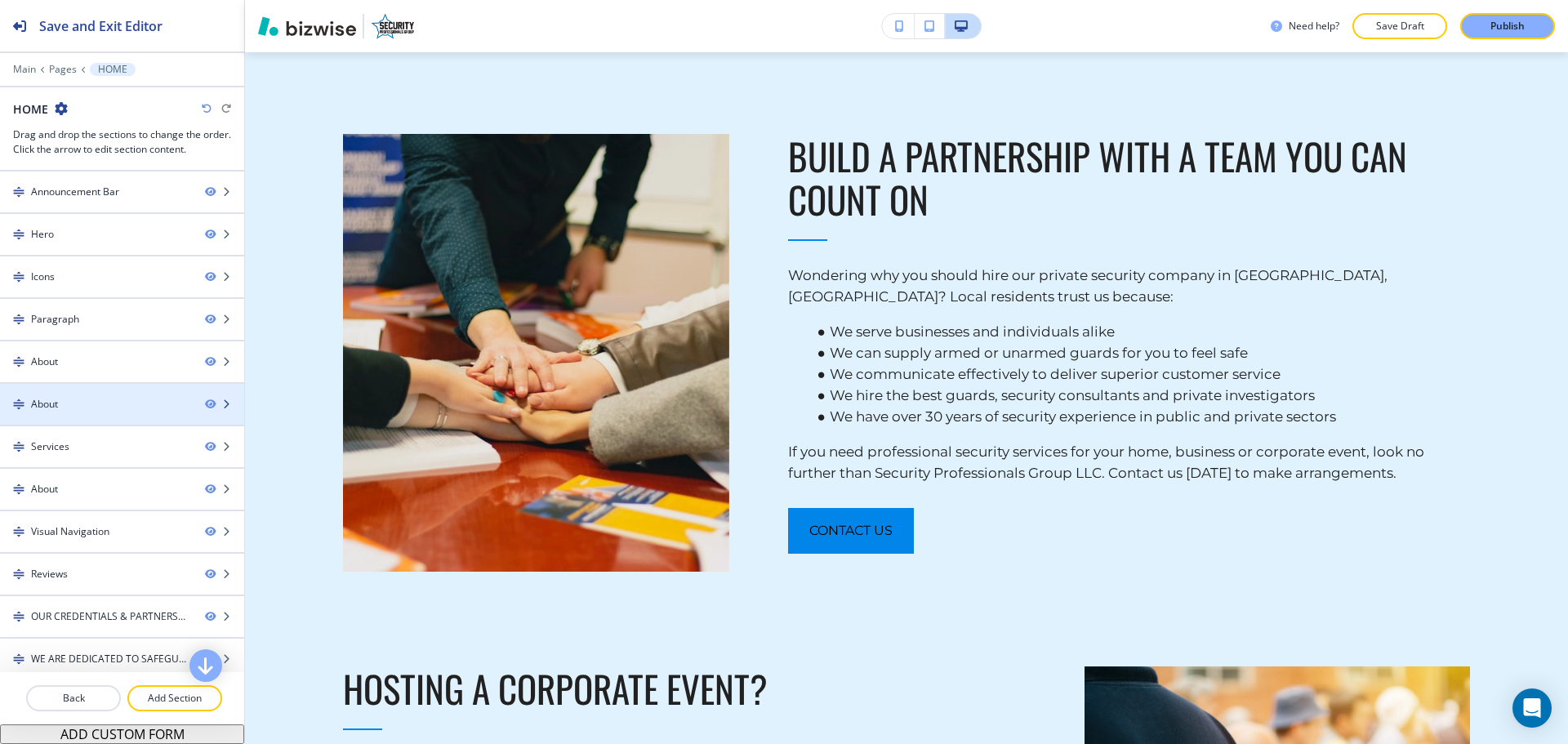
click at [49, 405] on div "About" at bounding box center [44, 405] width 27 height 15
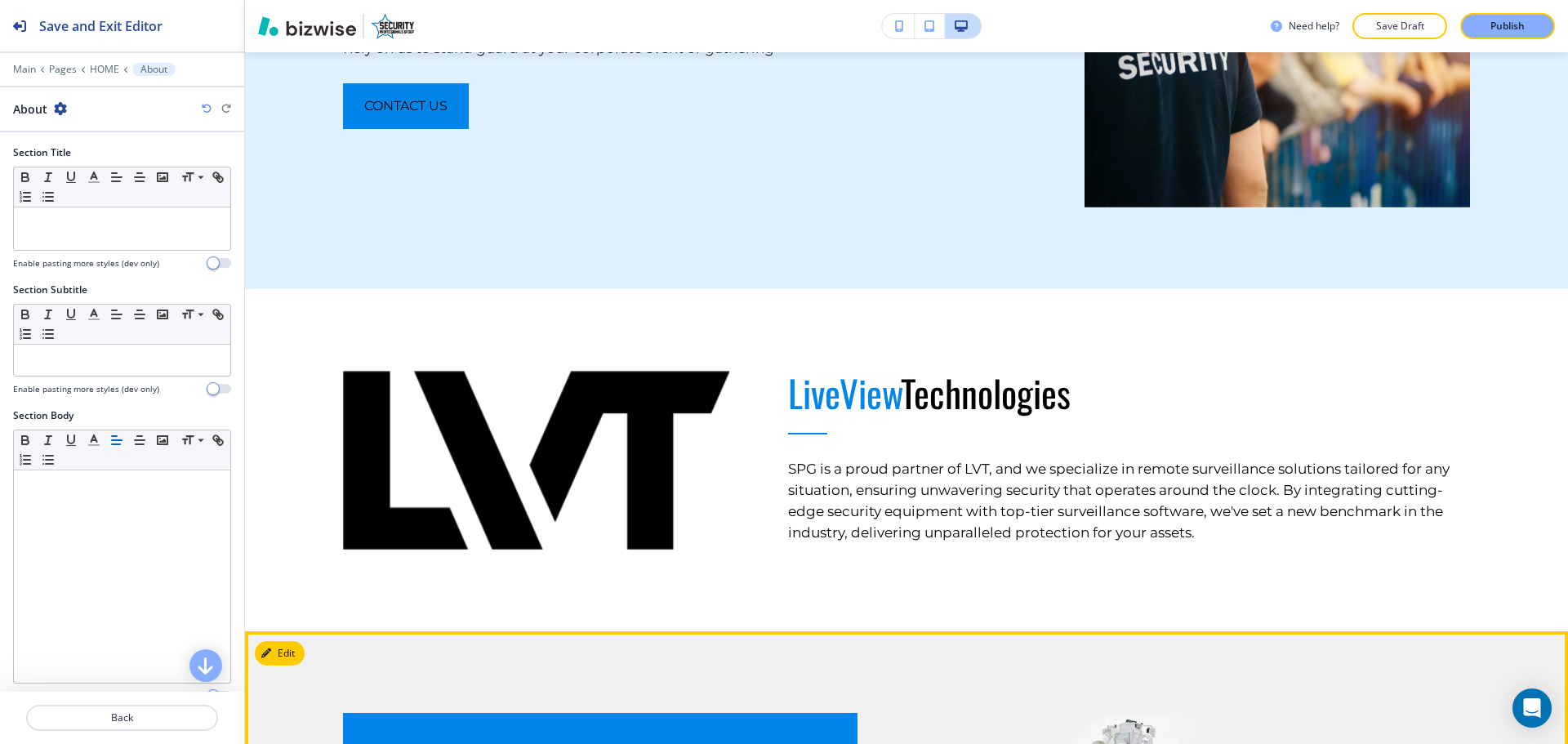
scroll to position [2702, 0]
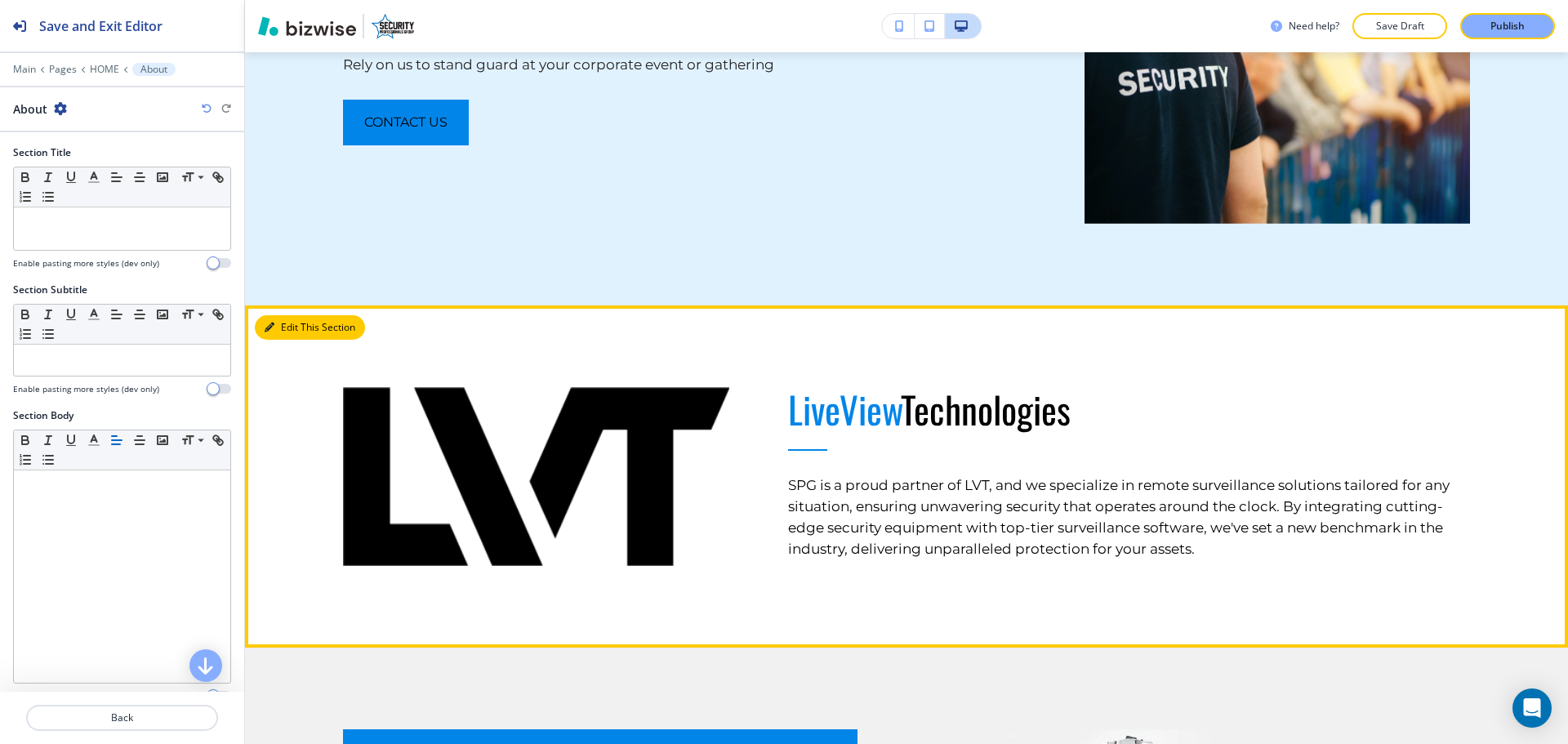
click at [292, 319] on button "Edit This Section" at bounding box center [310, 327] width 110 height 25
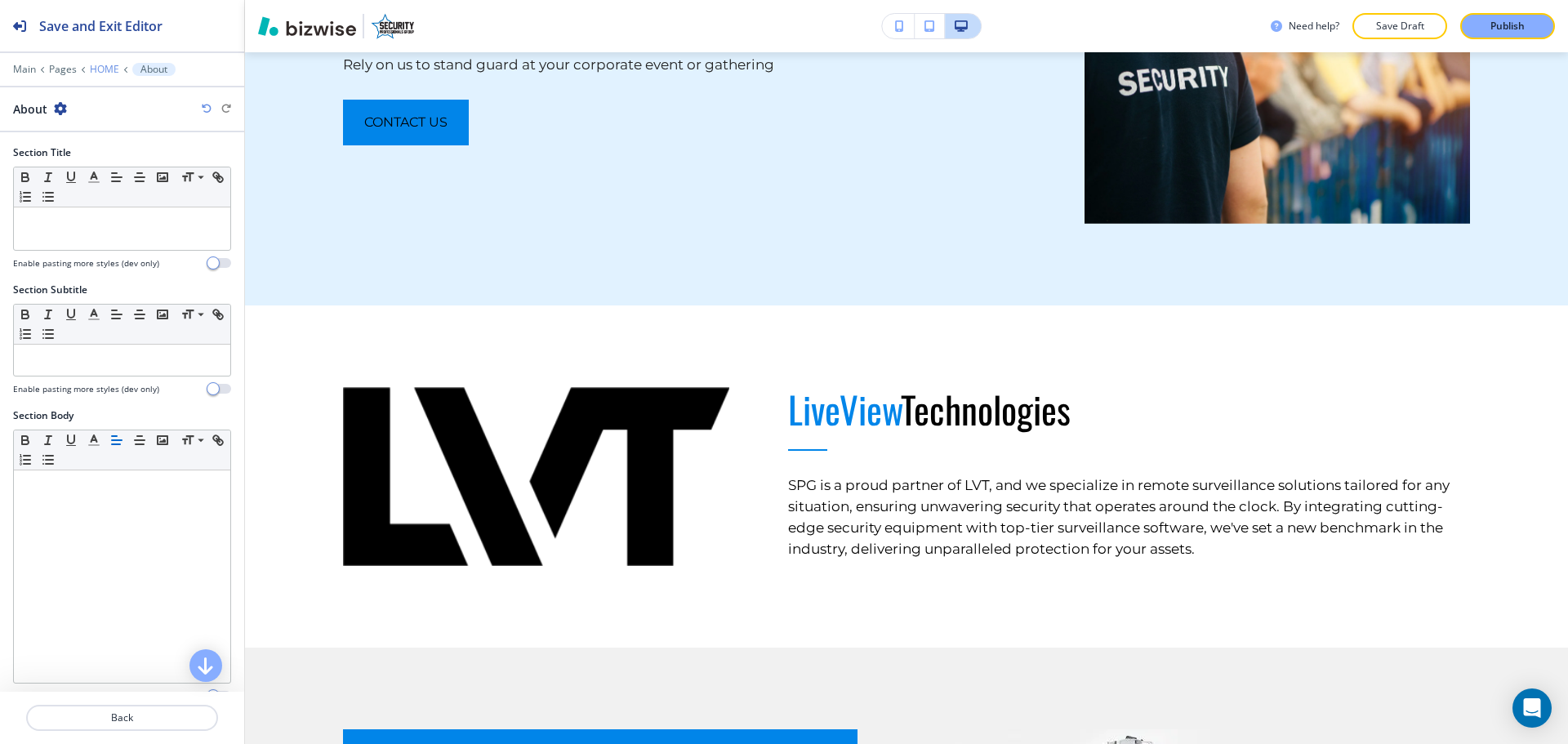
click at [100, 65] on p "HOME" at bounding box center [105, 69] width 29 height 11
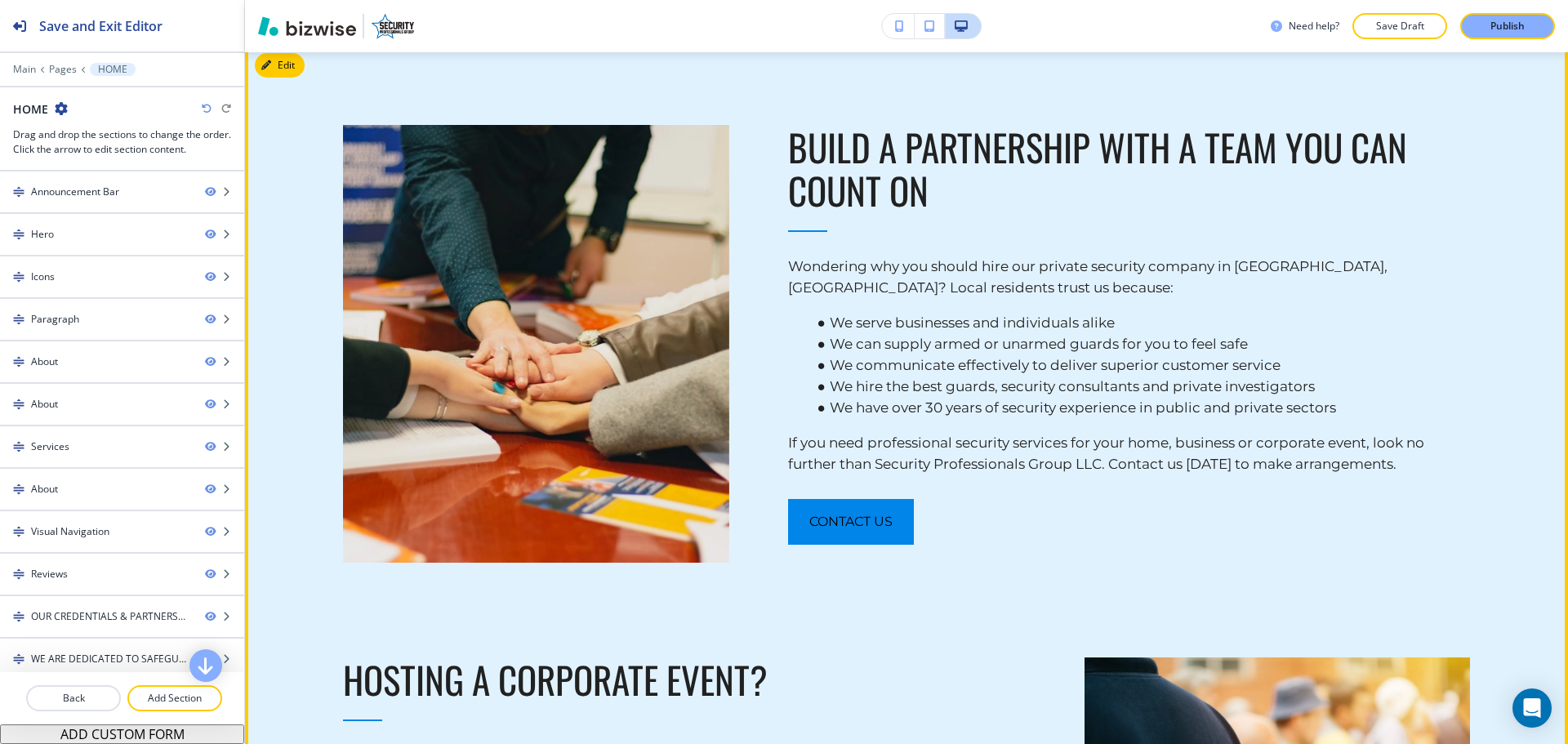
scroll to position [2049, 0]
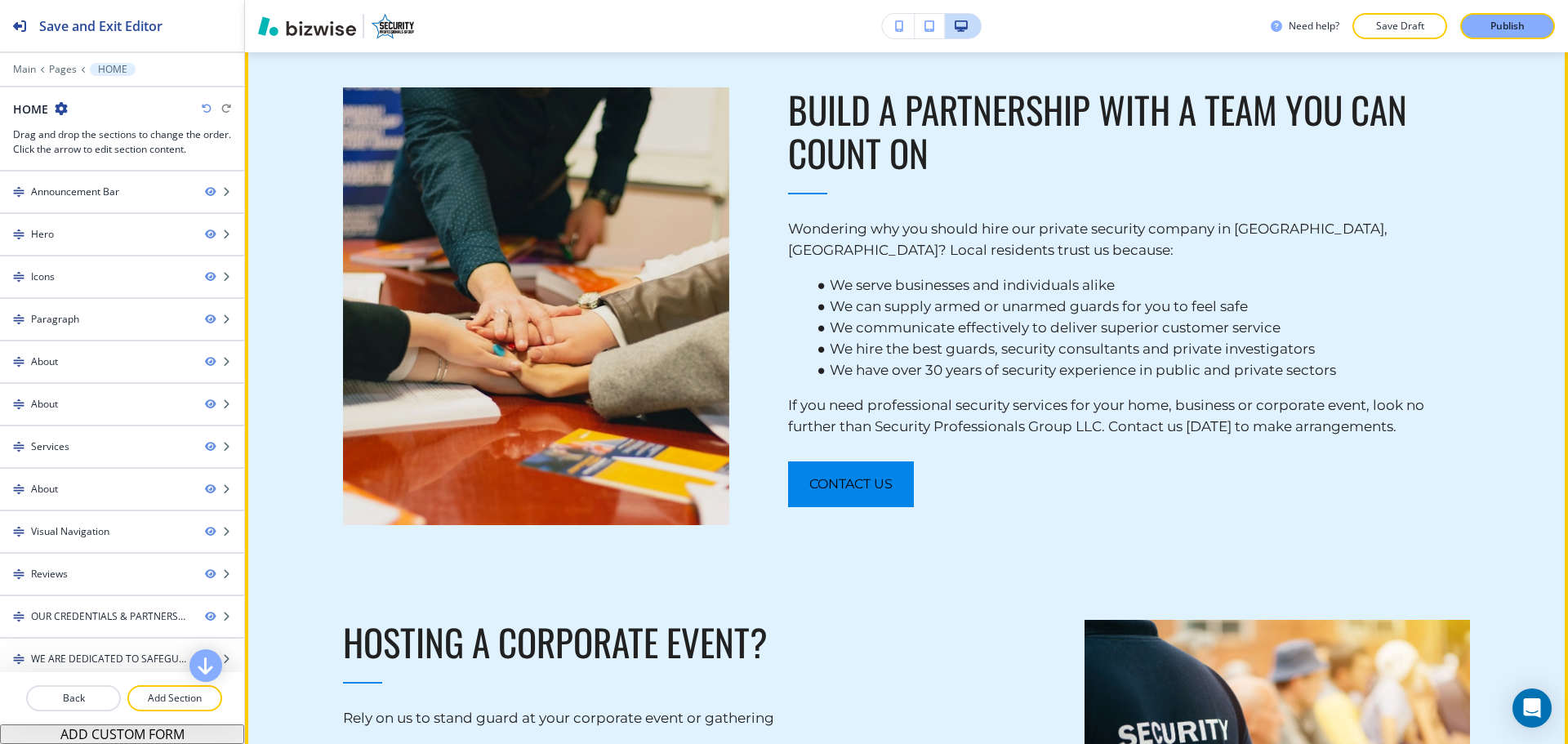
click at [1184, 490] on div "contact us" at bounding box center [1129, 485] width 682 height 46
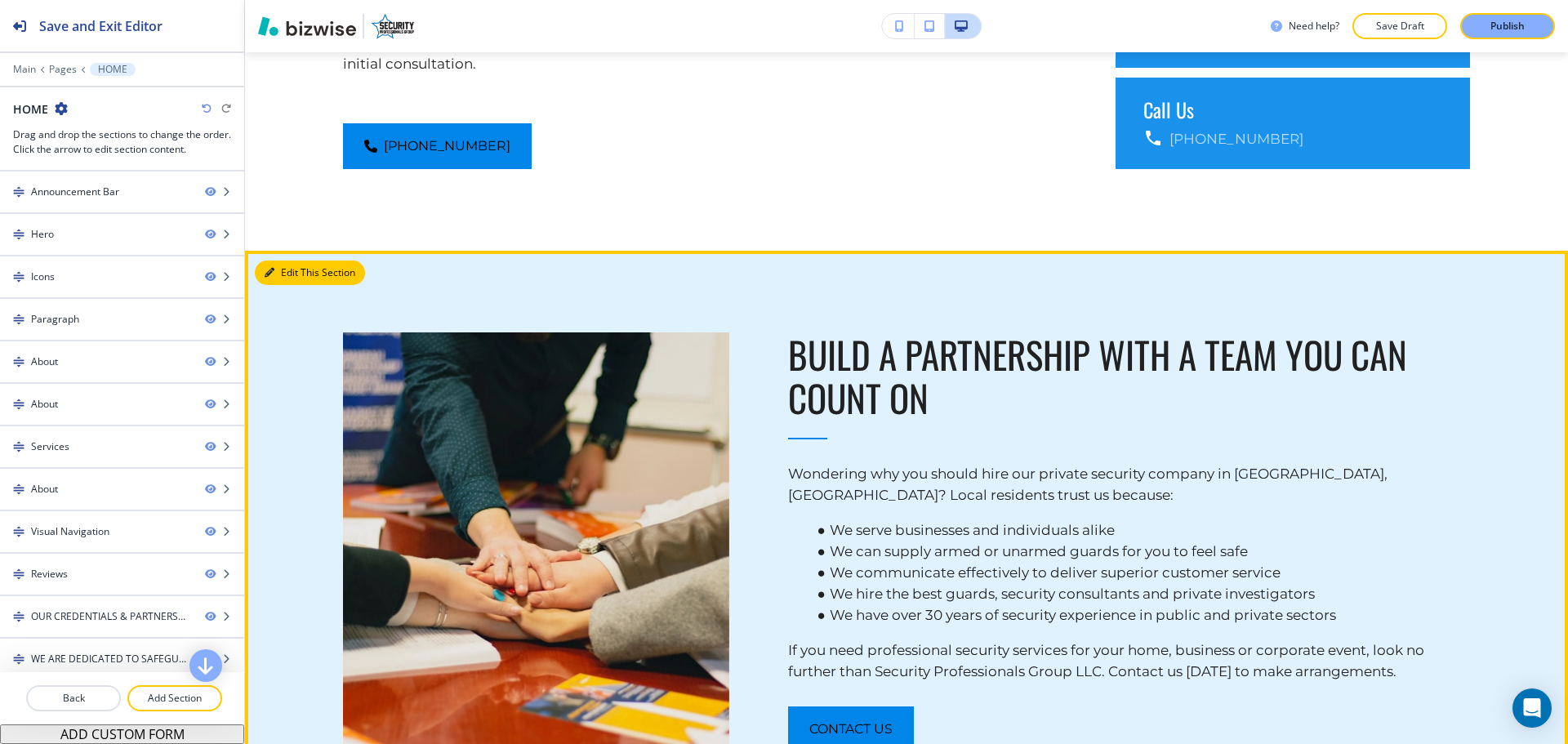
click at [298, 270] on button "Edit This Section" at bounding box center [310, 272] width 110 height 25
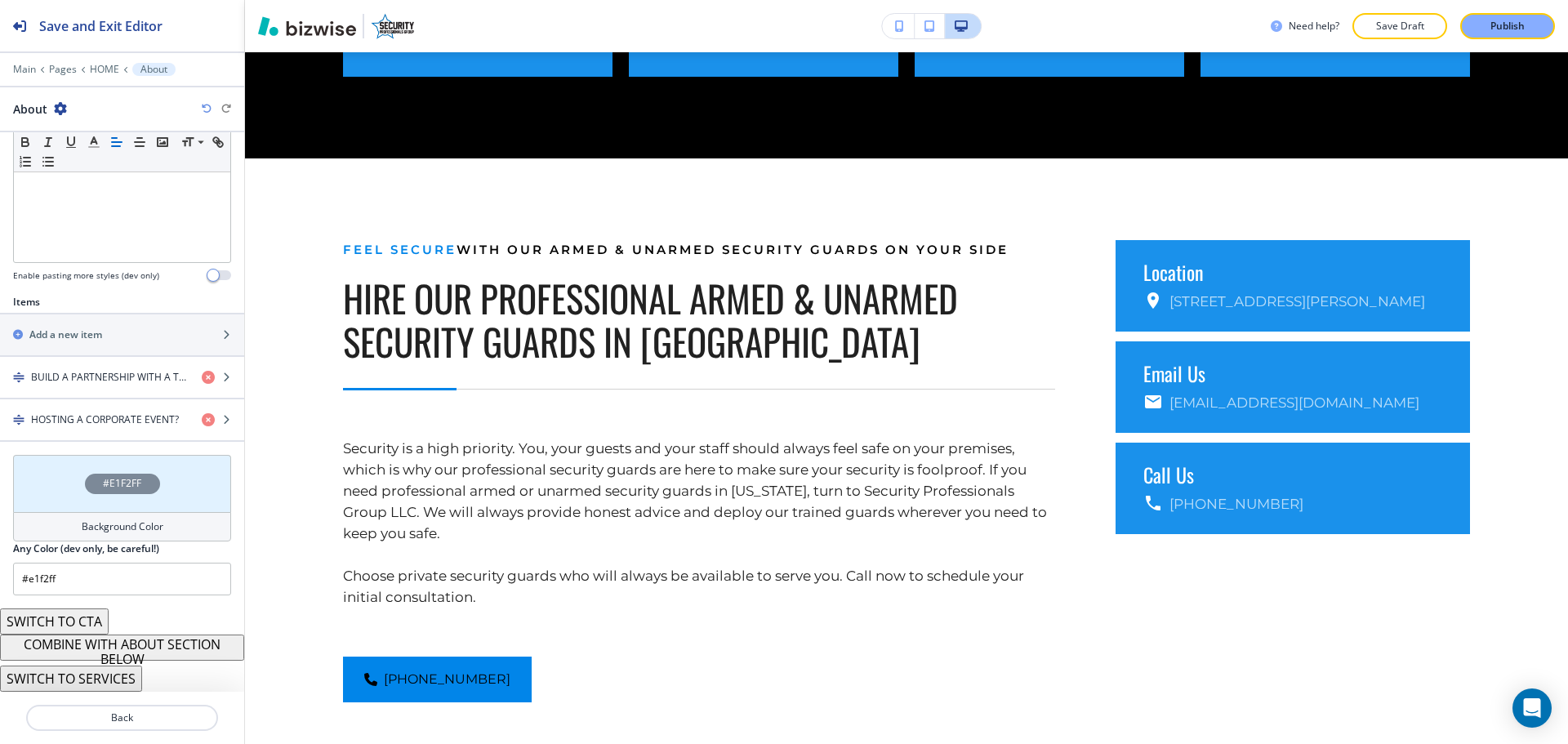
scroll to position [1267, 0]
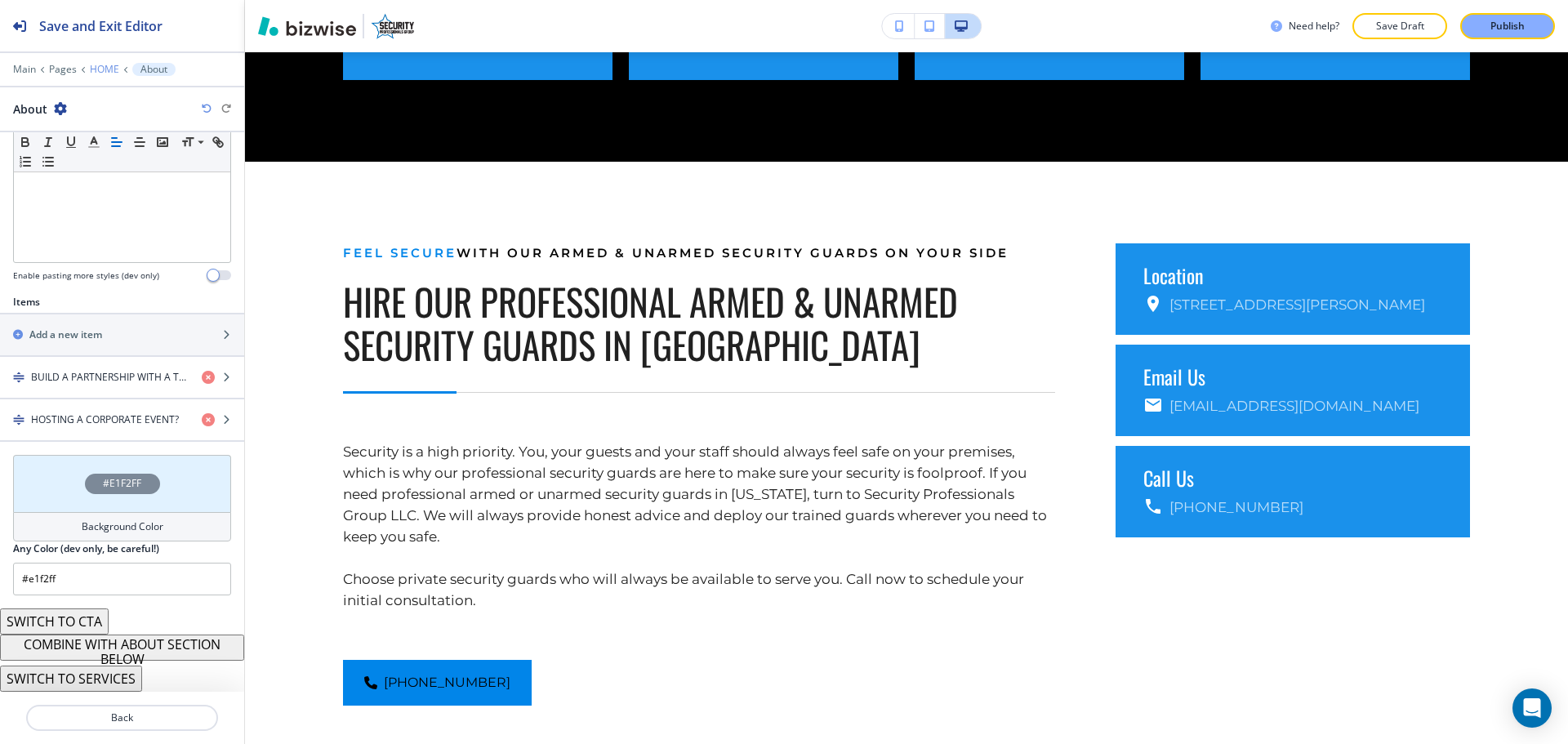
click at [108, 71] on p "HOME" at bounding box center [105, 69] width 29 height 11
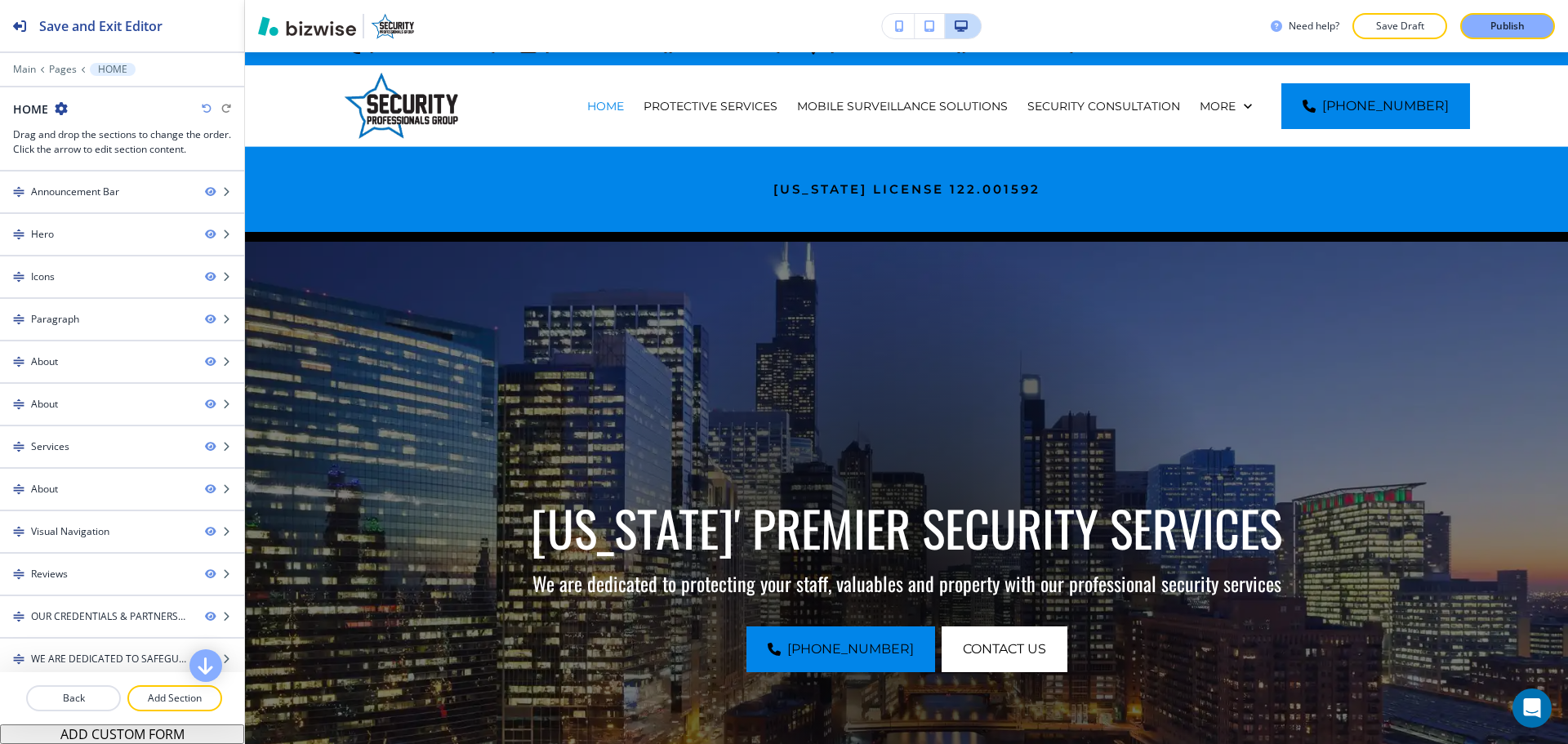
scroll to position [0, 0]
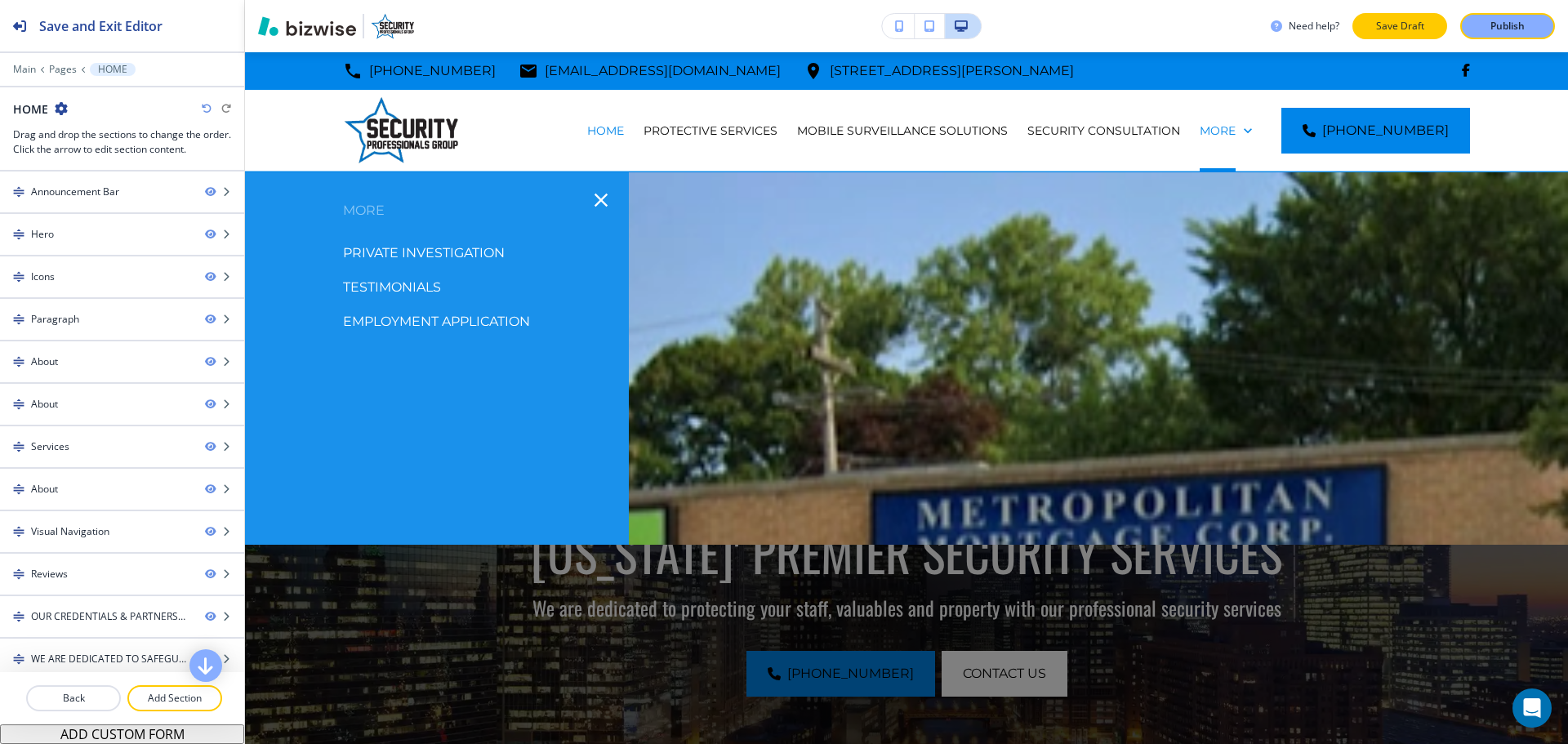
click at [1409, 28] on p "Save Draft" at bounding box center [1399, 26] width 52 height 15
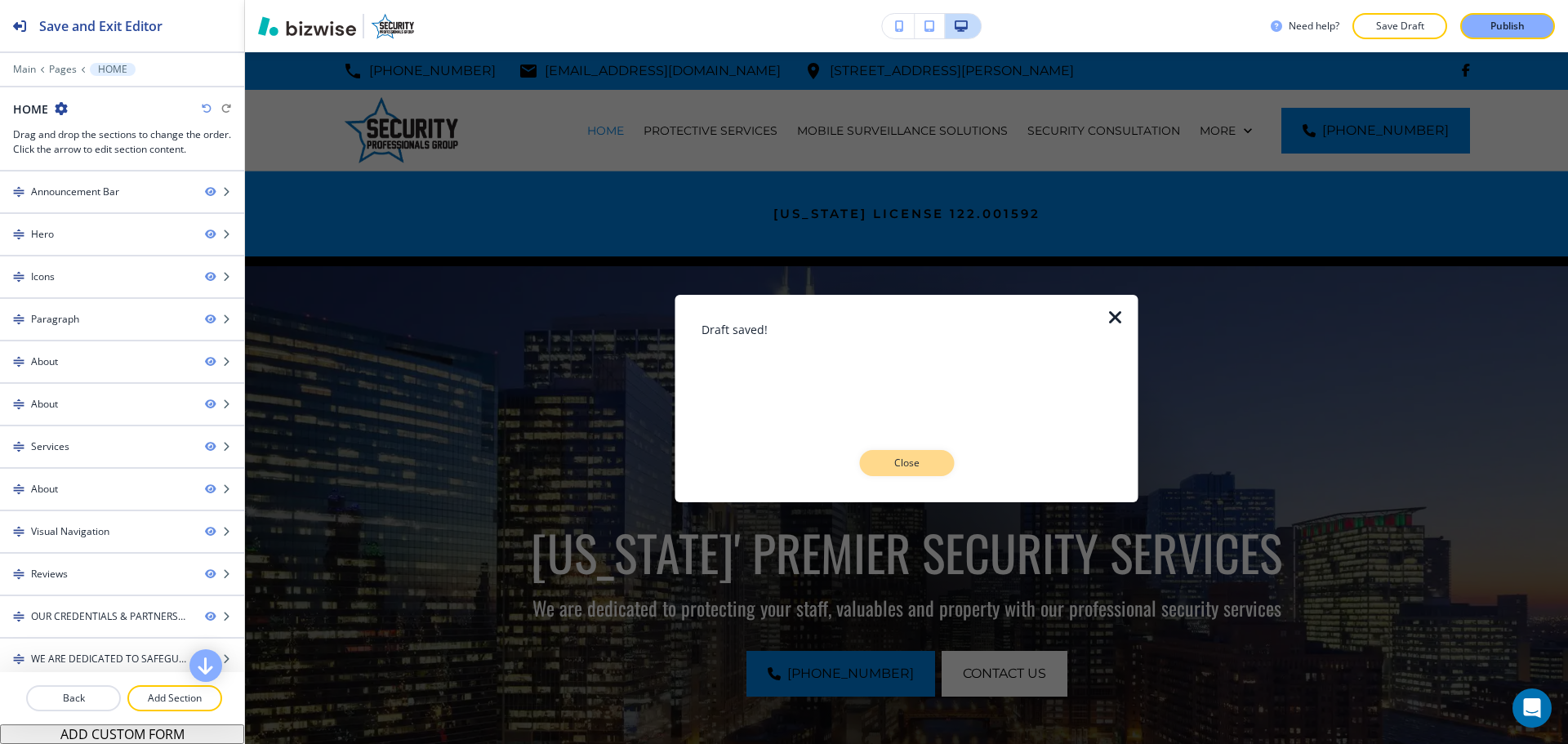
click at [893, 455] on p "Close" at bounding box center [906, 463] width 52 height 15
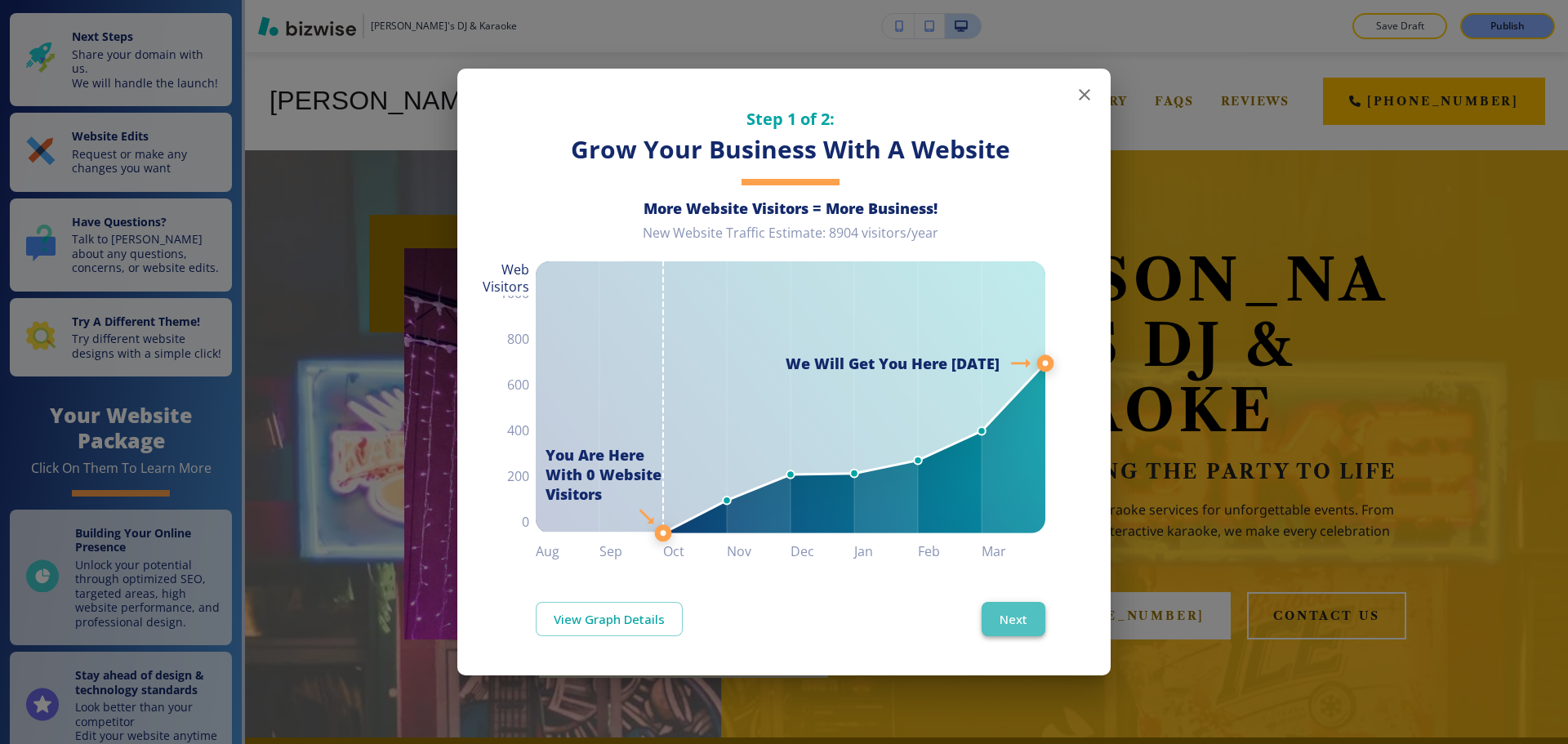
click at [1036, 620] on button "Next" at bounding box center [1013, 618] width 63 height 34
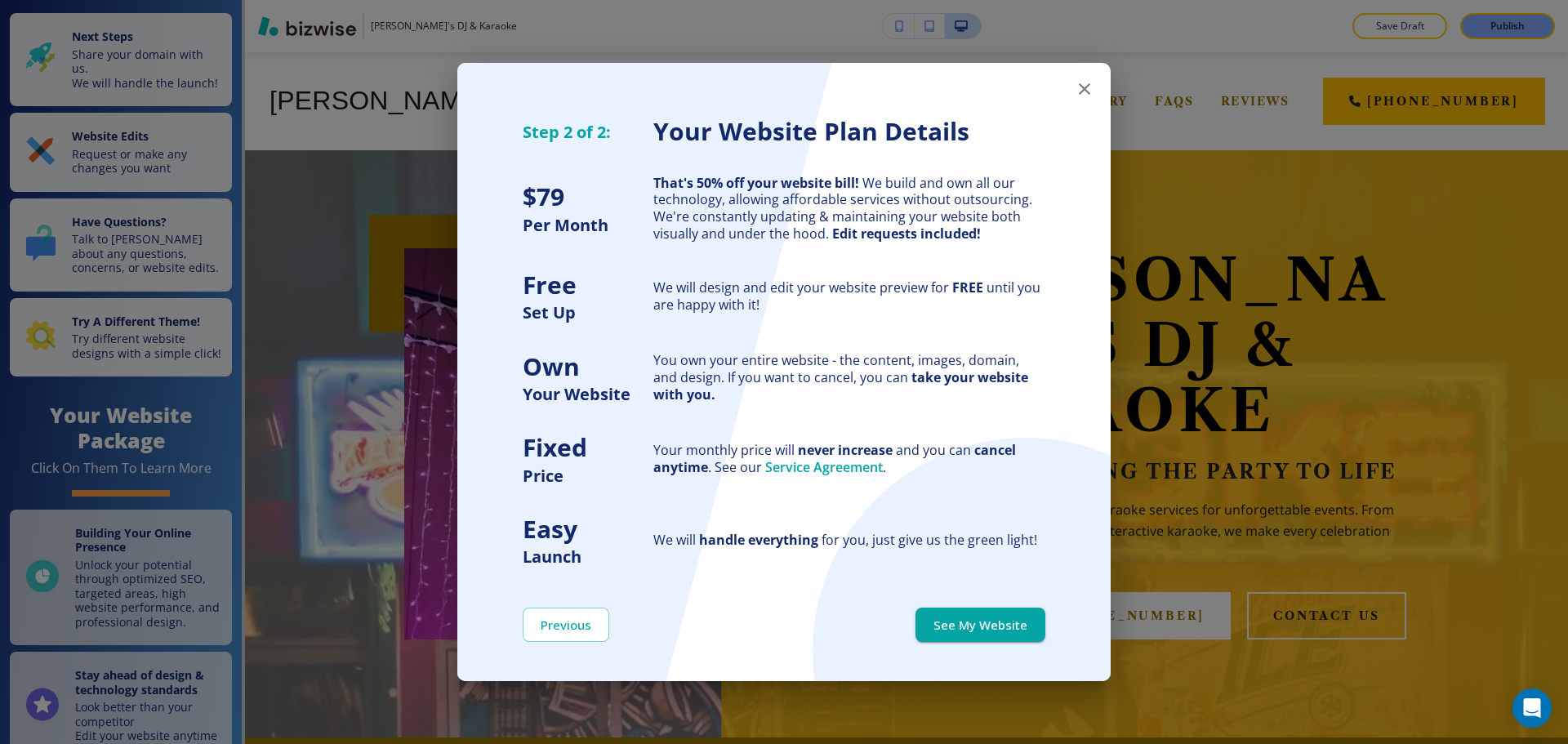
click at [1036, 621] on button "See My Website" at bounding box center [979, 624] width 130 height 34
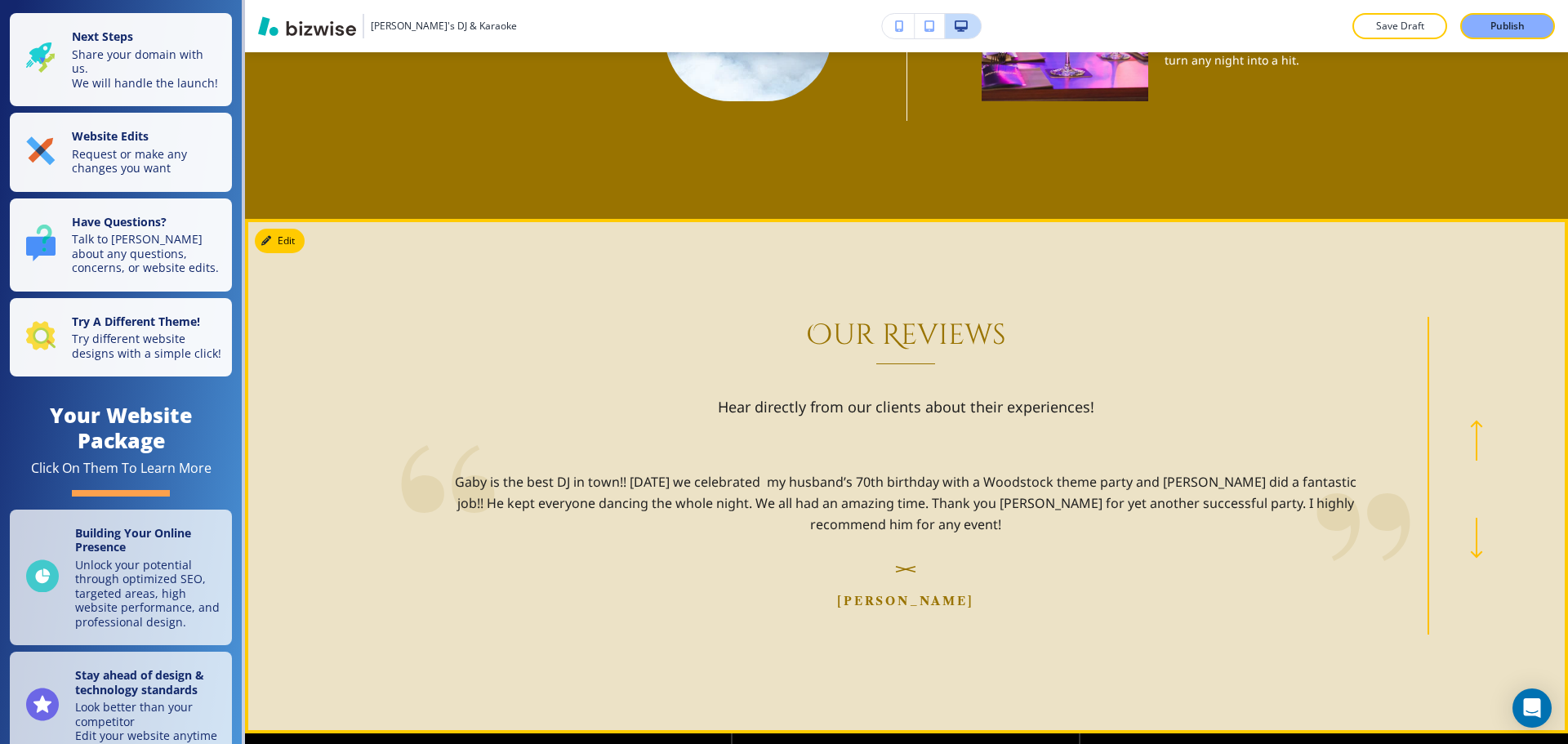
scroll to position [3185, 0]
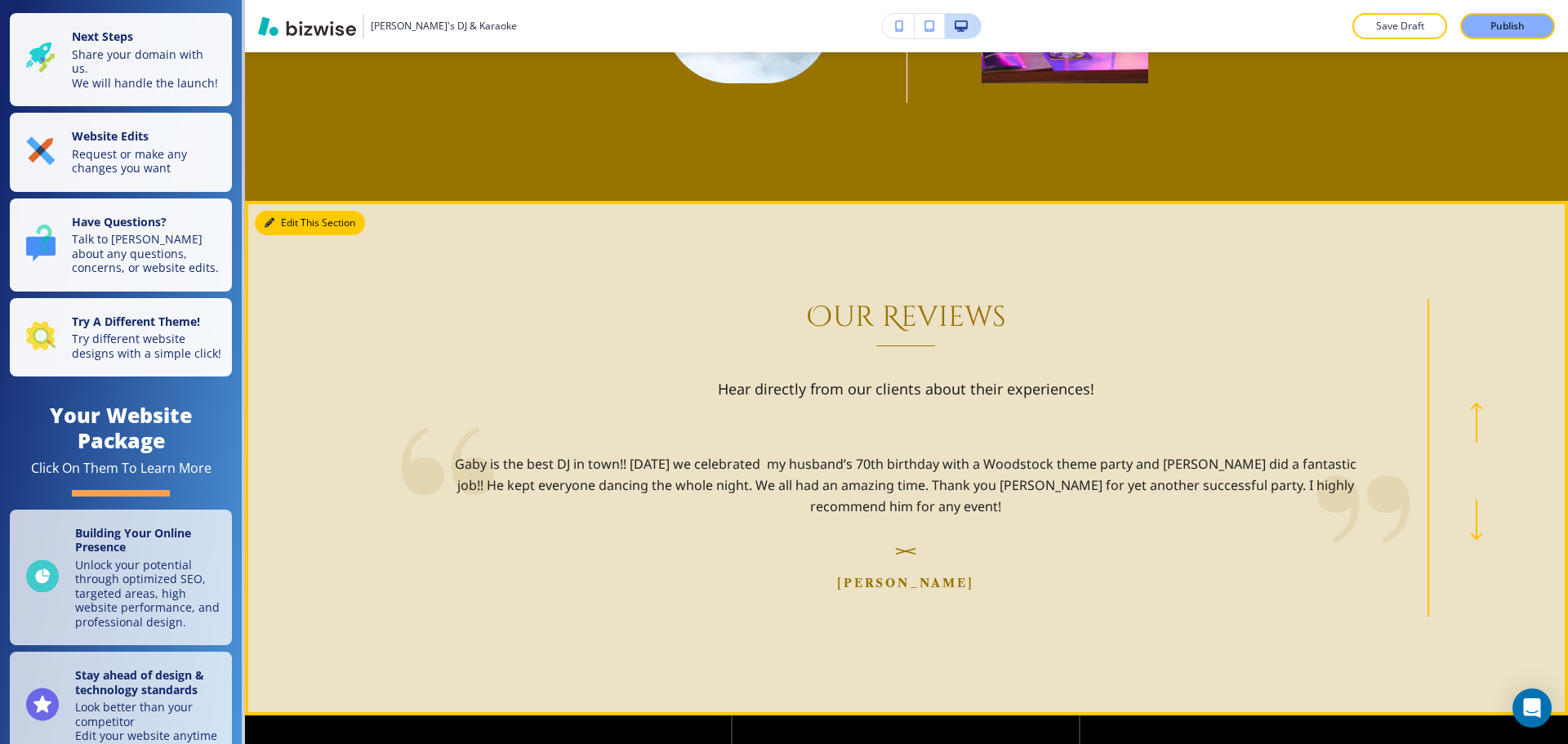
click at [287, 235] on button "Edit This Section" at bounding box center [310, 223] width 110 height 25
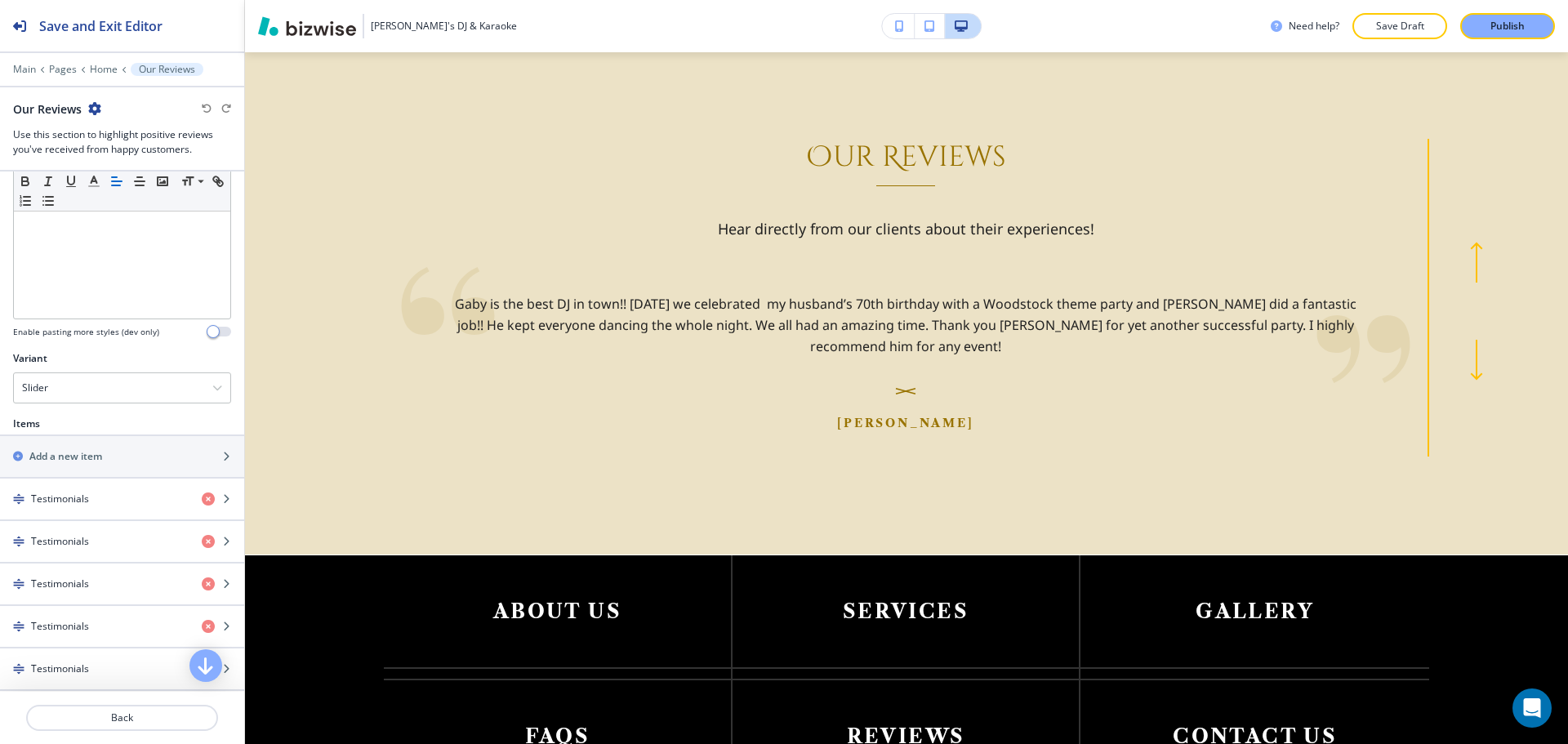
scroll to position [408, 0]
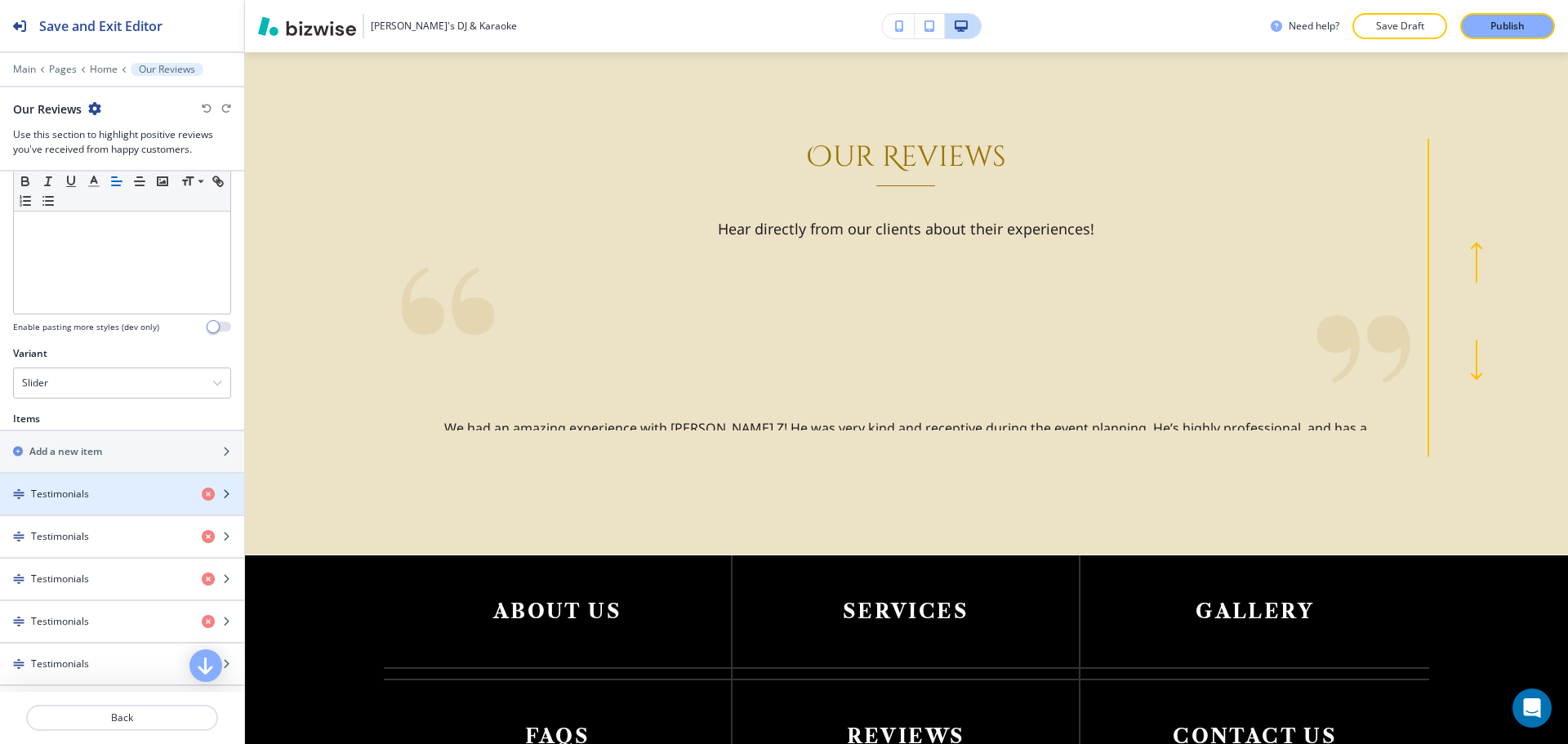
click at [87, 496] on h4 "Testimonials" at bounding box center [60, 494] width 58 height 15
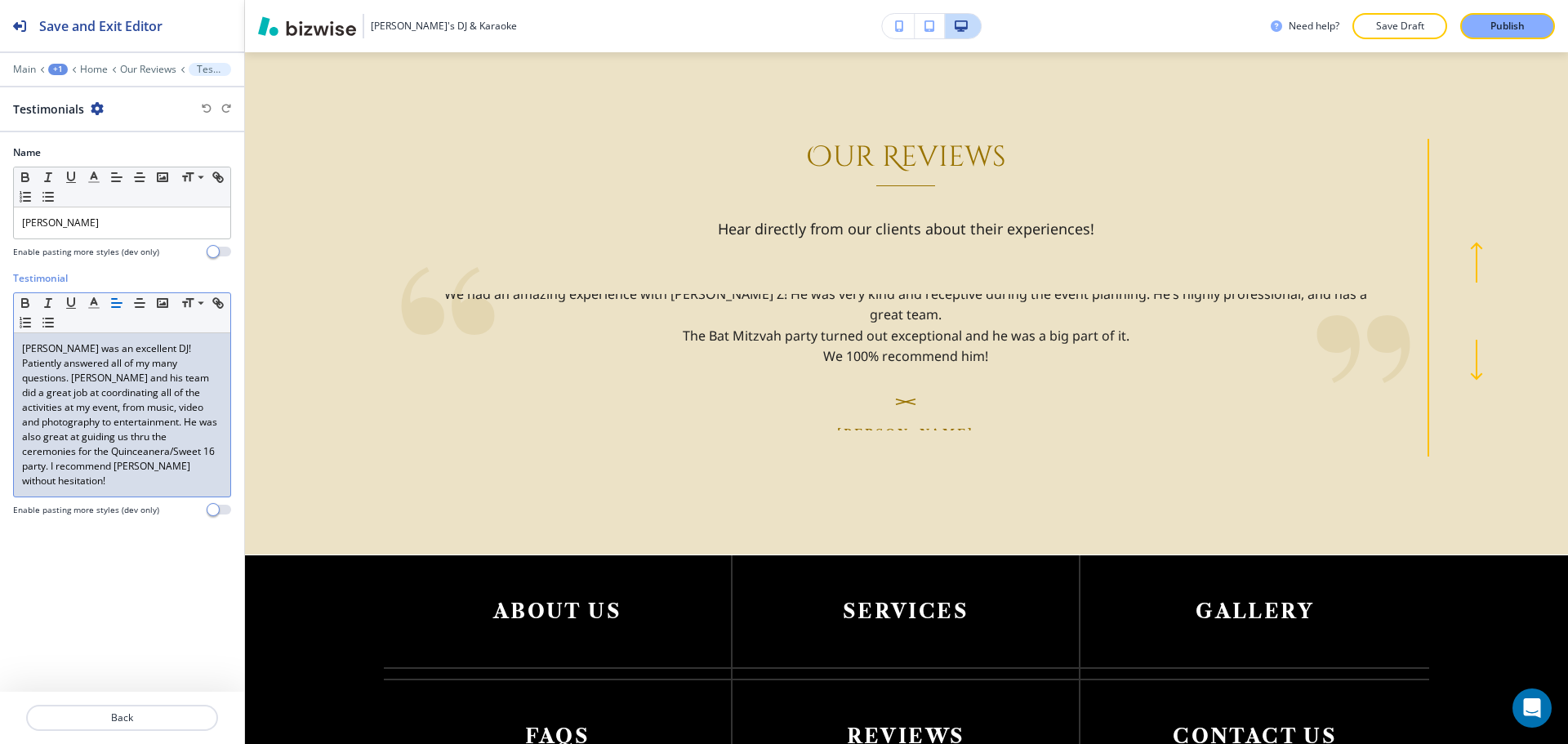
click at [50, 375] on p "[PERSON_NAME] was an excellent DJ! Patiently answered all of my many questions.…" at bounding box center [122, 415] width 200 height 147
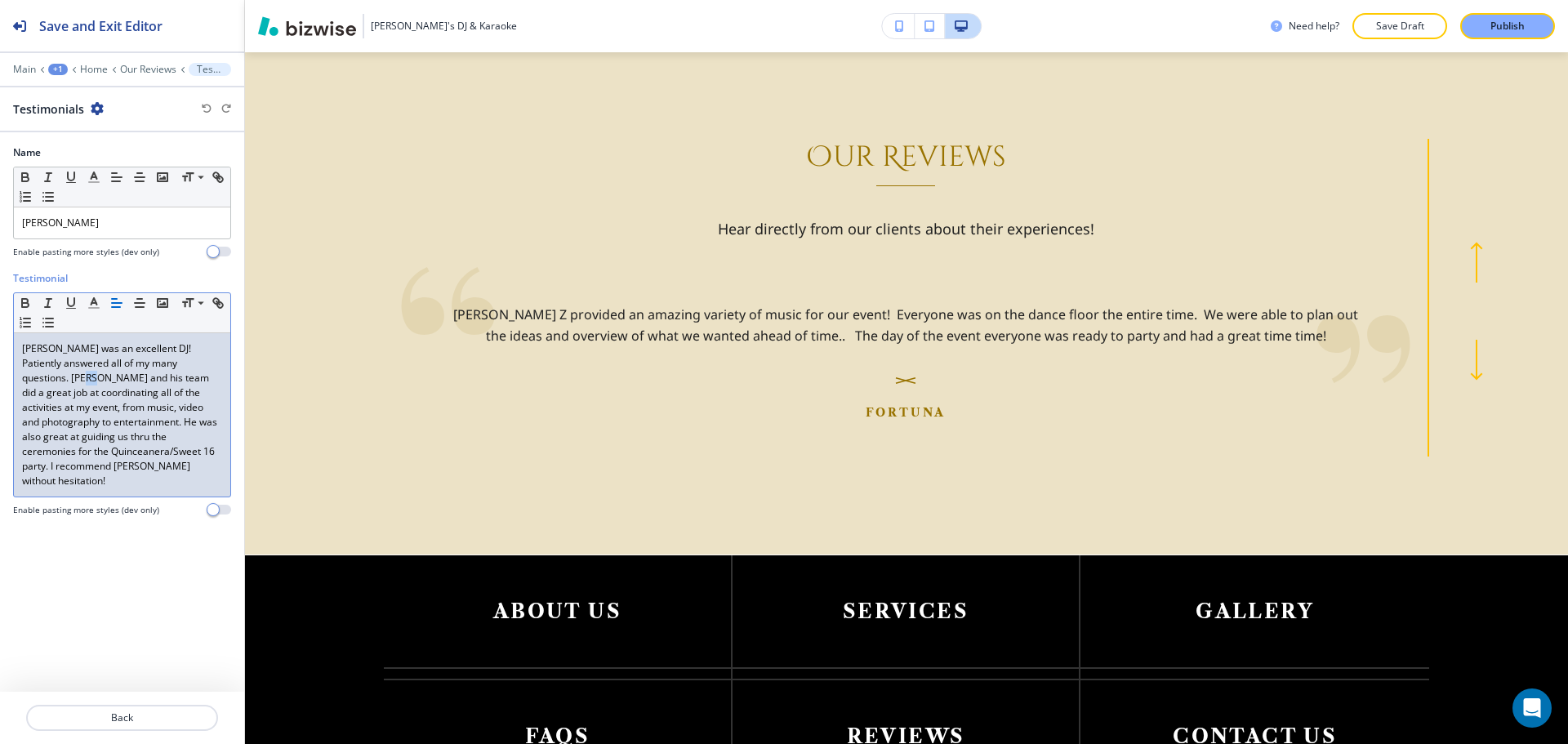
click at [53, 379] on p "[PERSON_NAME] was an excellent DJ! Patiently answered all of my many questions.…" at bounding box center [122, 415] width 200 height 147
click at [107, 419] on p "[PERSON_NAME] was an excellent DJ! Patiently answered all of my many questions.…" at bounding box center [122, 415] width 200 height 147
click at [149, 733] on div at bounding box center [121, 738] width 244 height 13
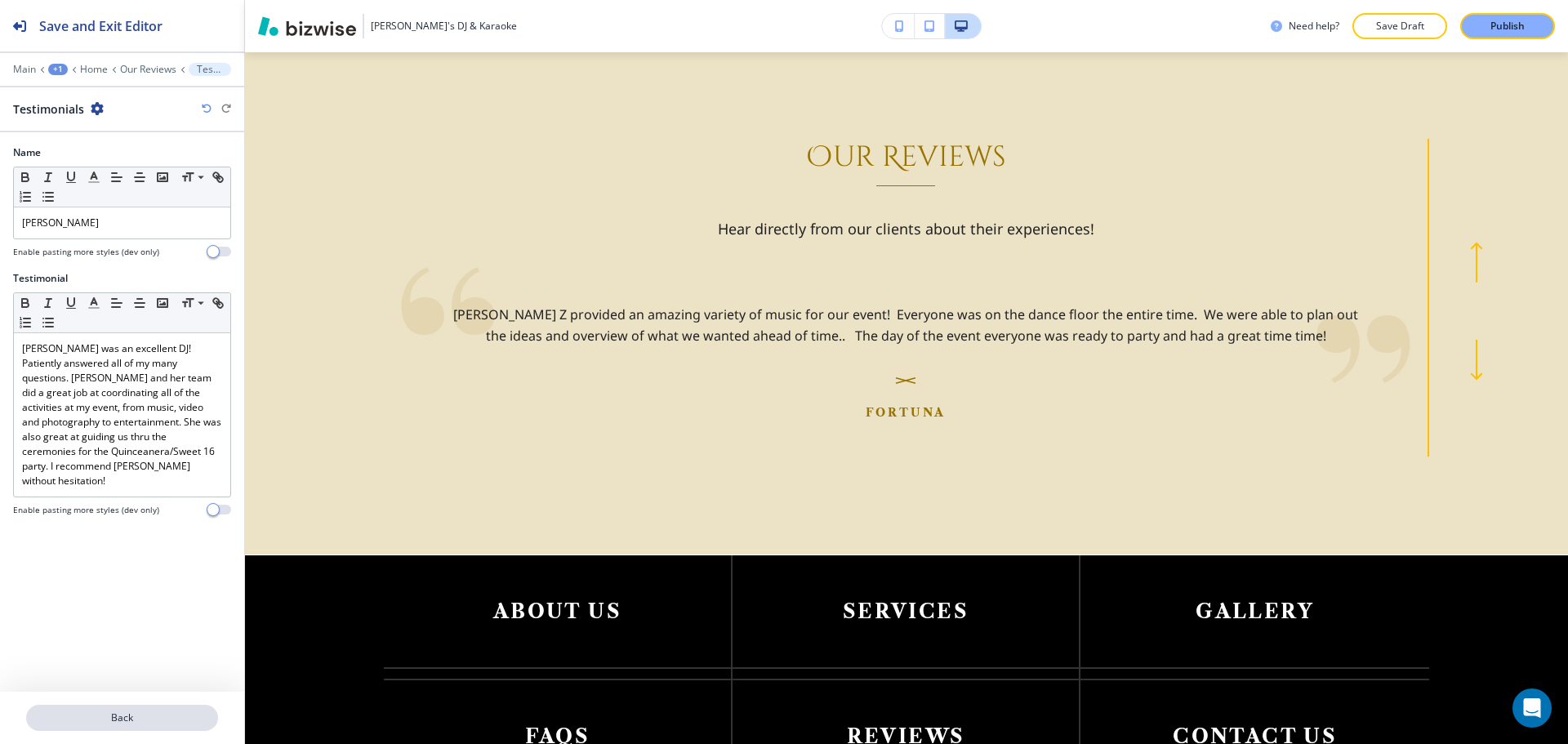
click at [152, 724] on p "Back" at bounding box center [121, 717] width 189 height 15
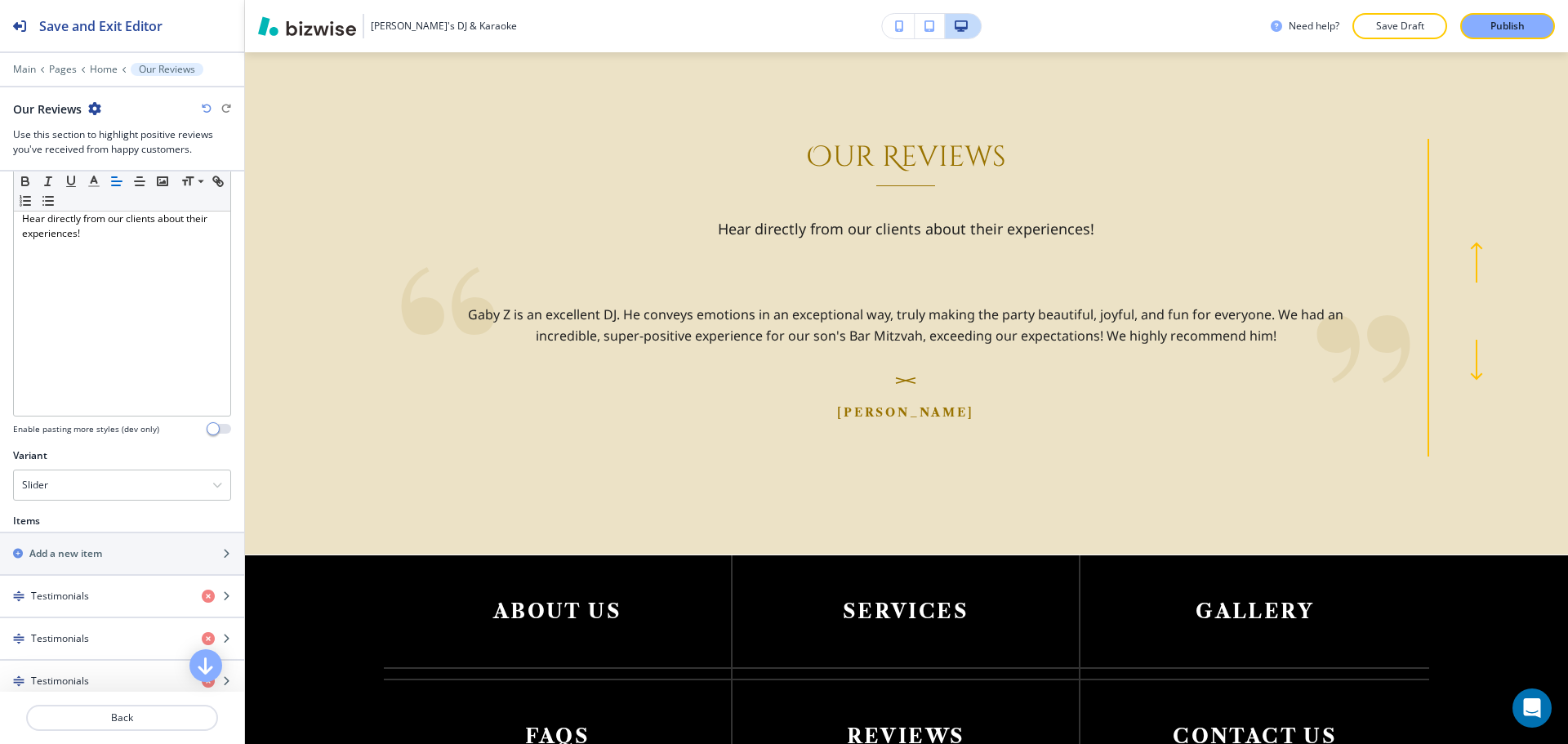
scroll to position [326, 0]
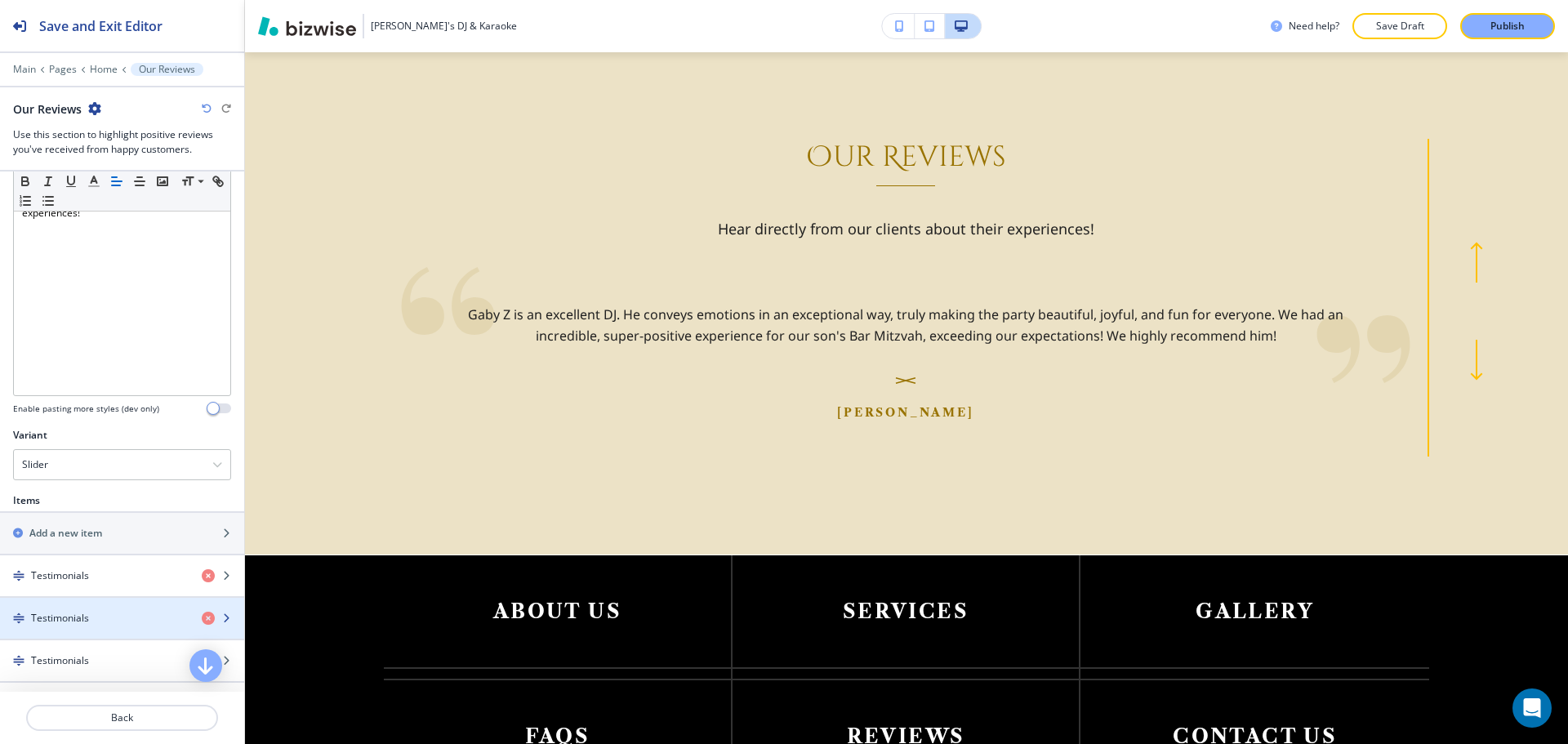
click at [115, 612] on div "Testimonials" at bounding box center [94, 618] width 189 height 15
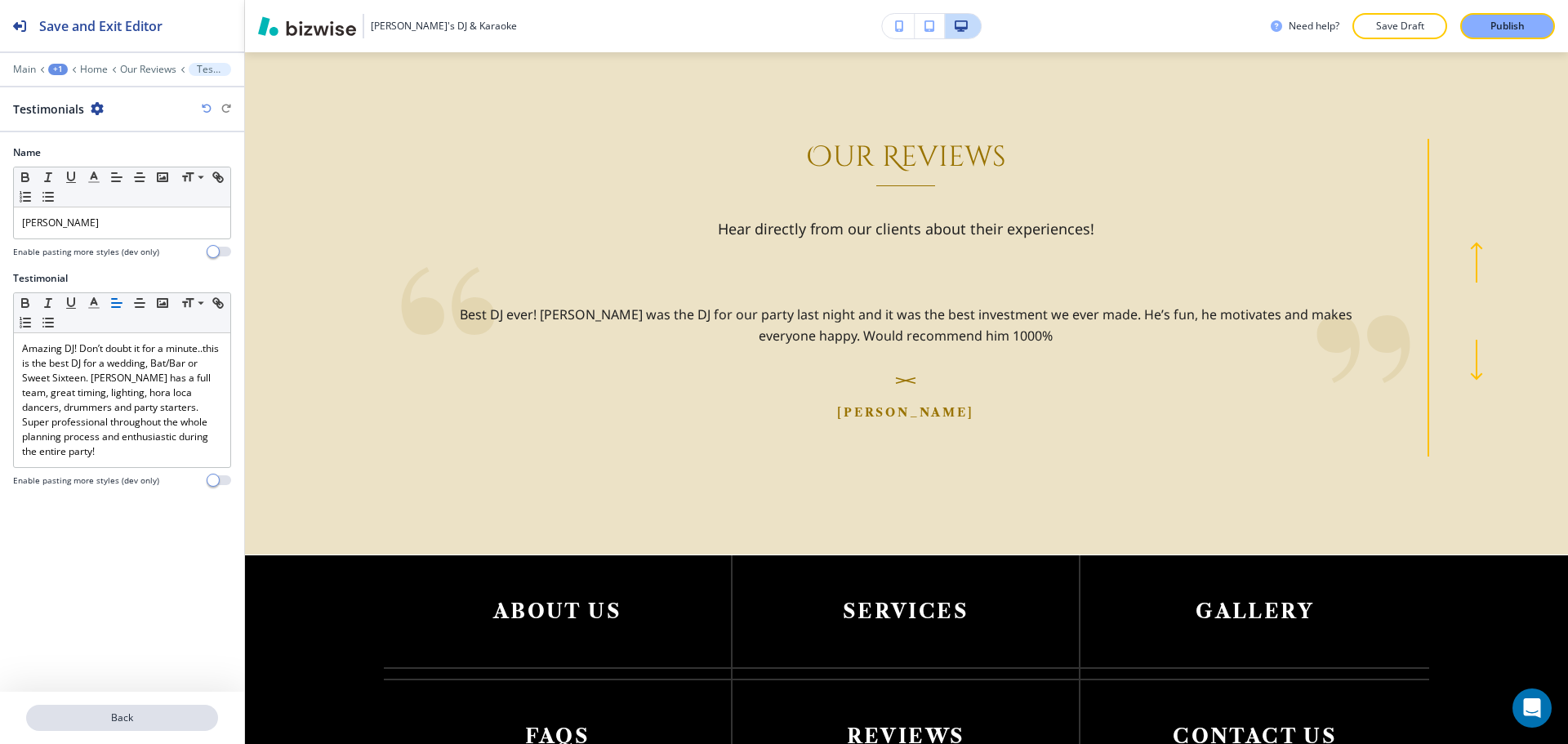
click at [139, 710] on p "Back" at bounding box center [121, 717] width 189 height 15
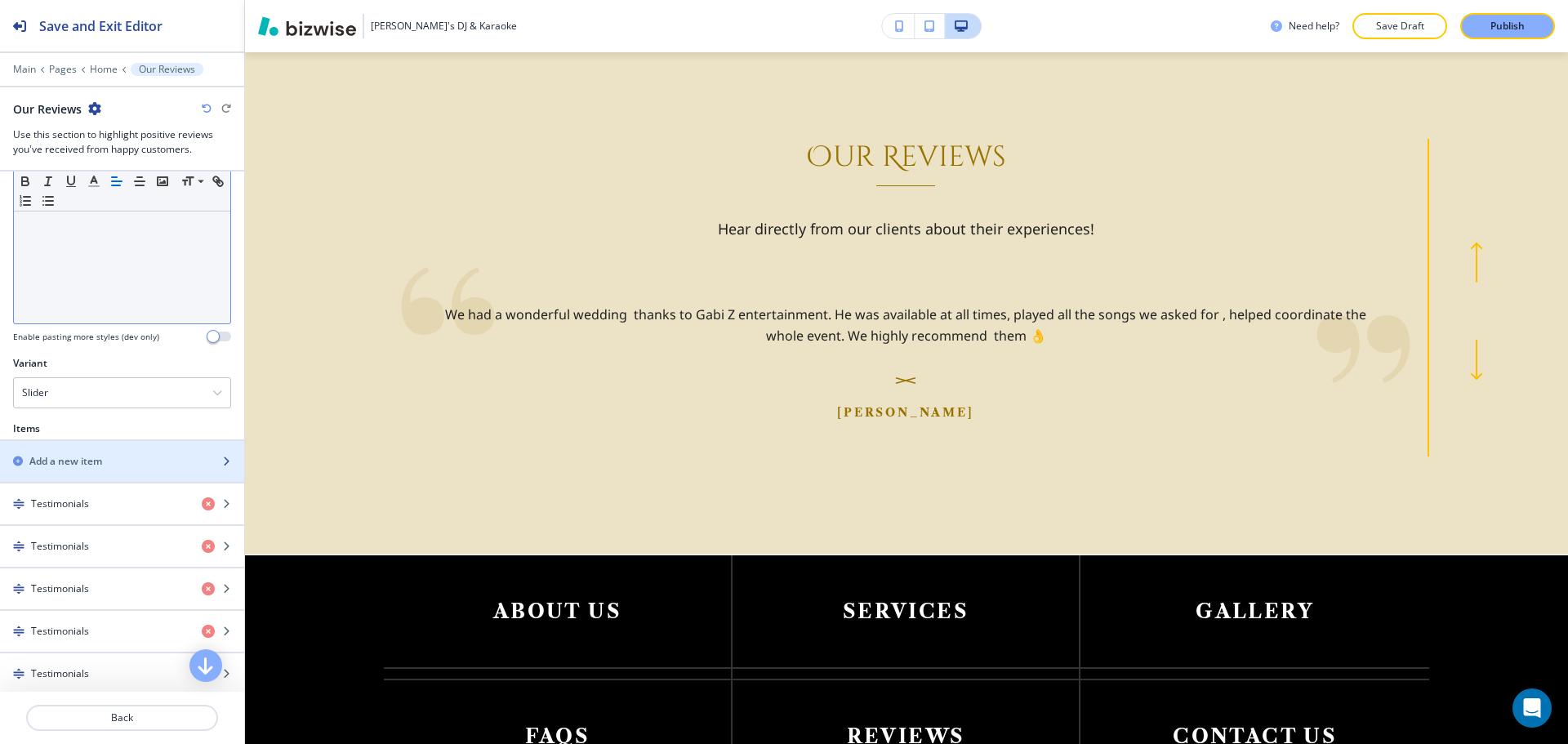
scroll to position [408, 0]
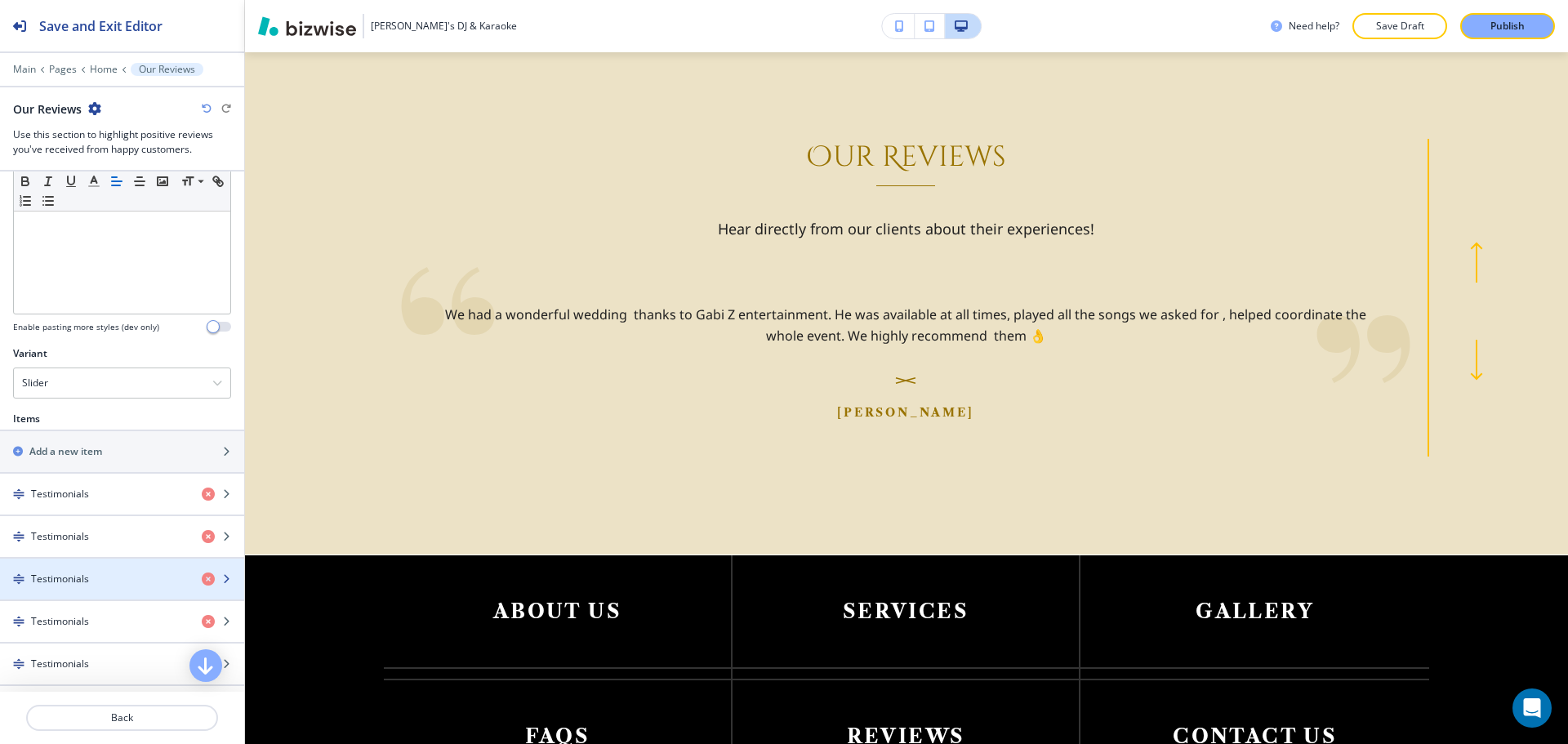
click at [132, 572] on div "Testimonials" at bounding box center [94, 579] width 189 height 15
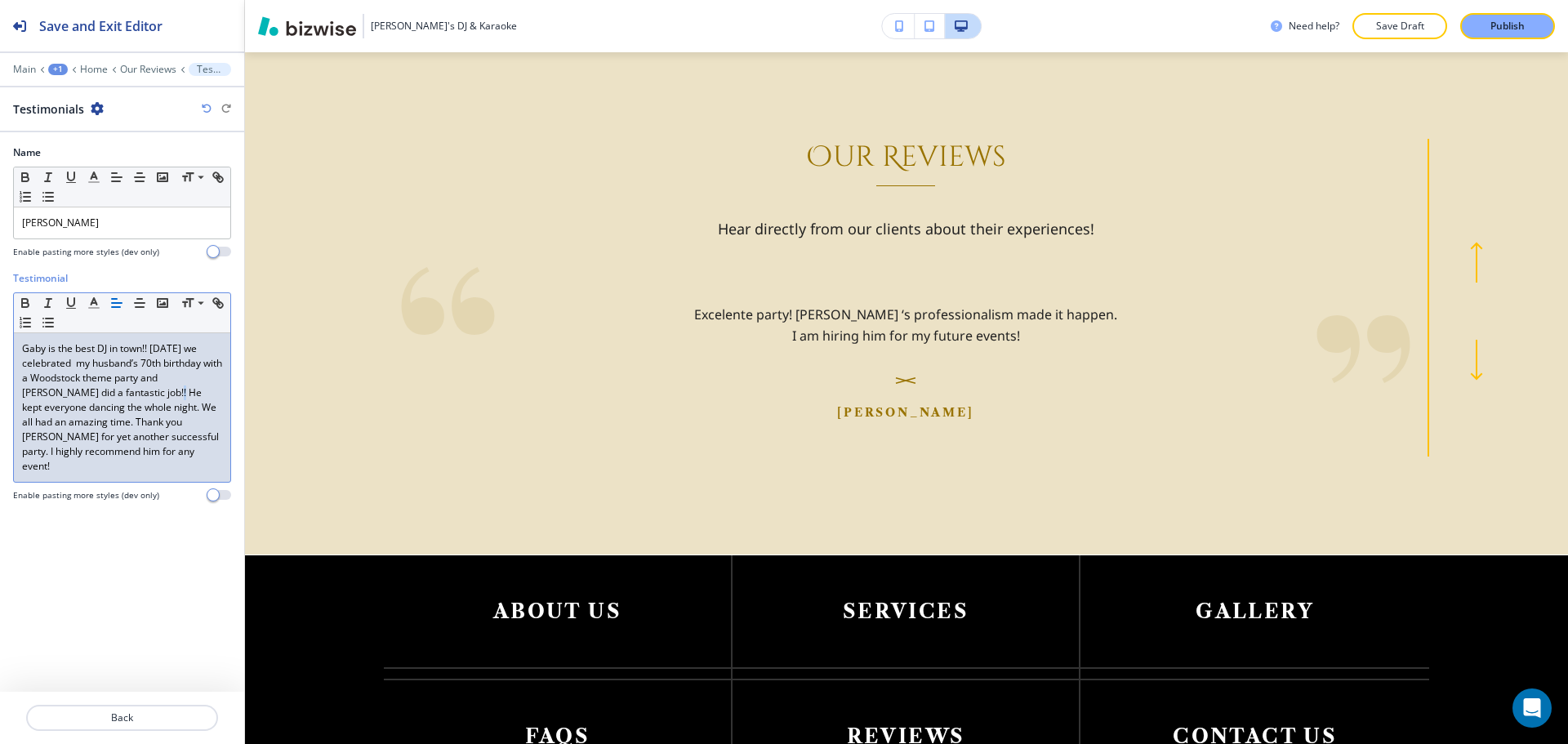
click at [112, 390] on p "Gaby is the best DJ in town!! [DATE] we celebrated my husband’s 70th birthday w…" at bounding box center [122, 407] width 200 height 132
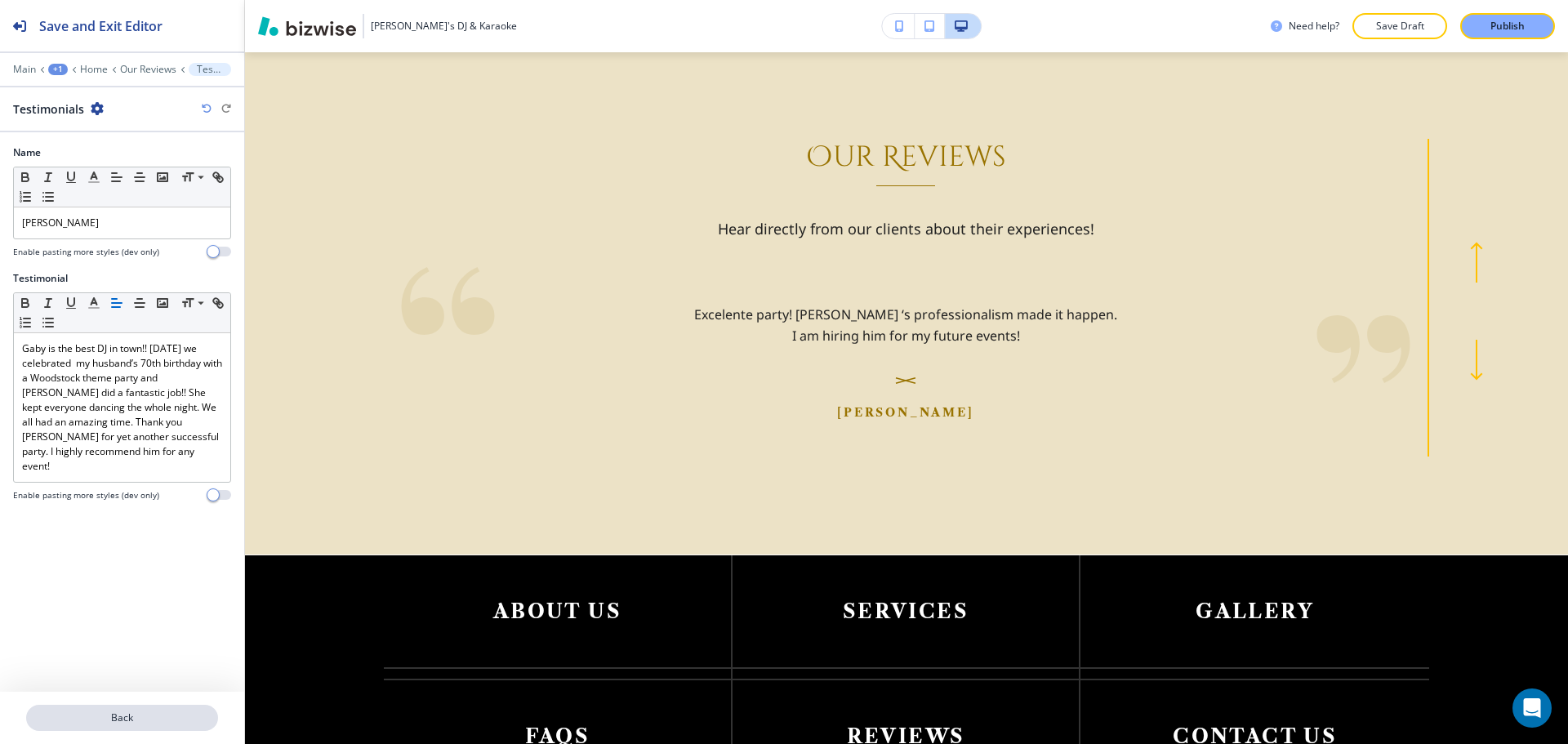
click at [118, 710] on button "Back" at bounding box center [121, 717] width 192 height 26
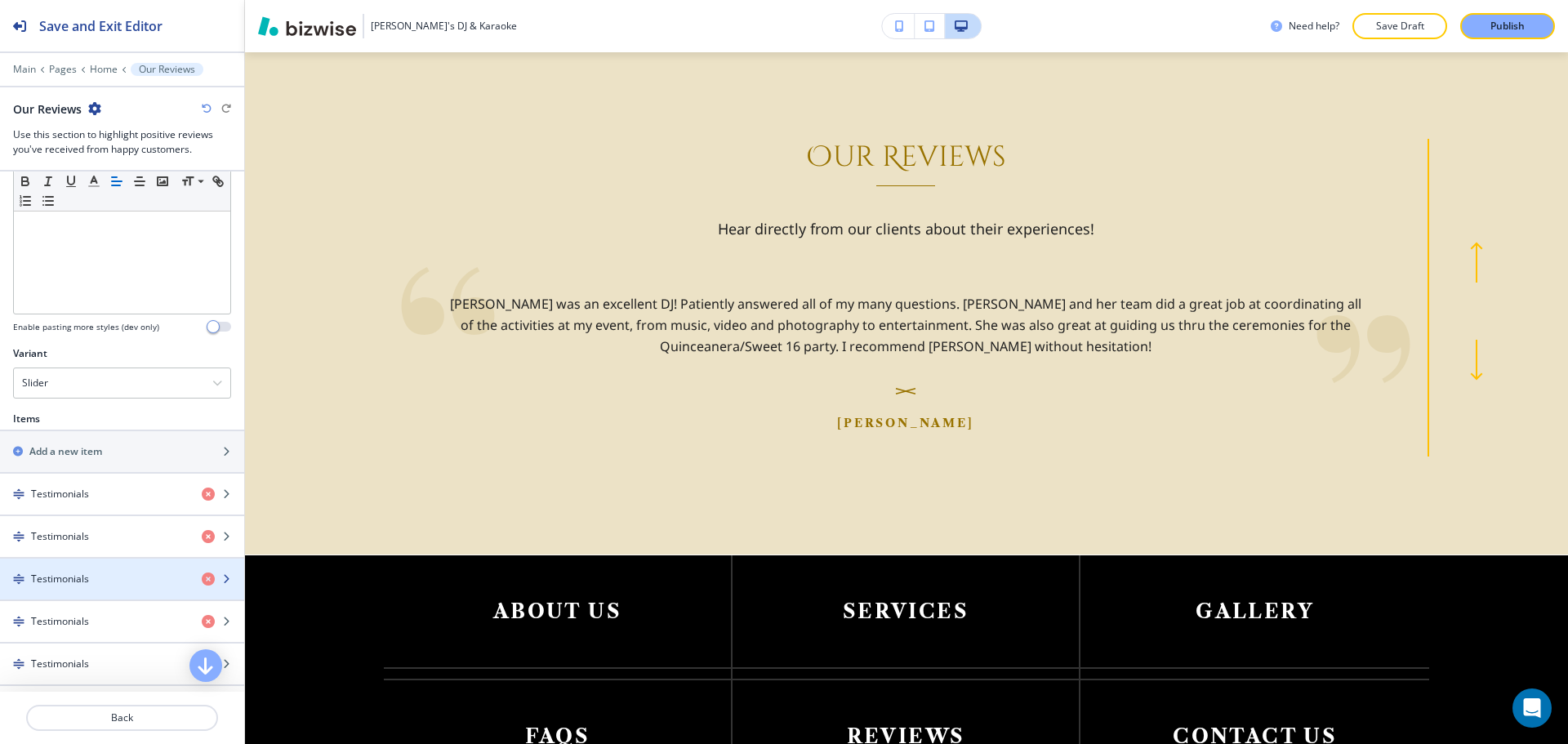
click at [109, 579] on div "Testimonials" at bounding box center [94, 579] width 189 height 15
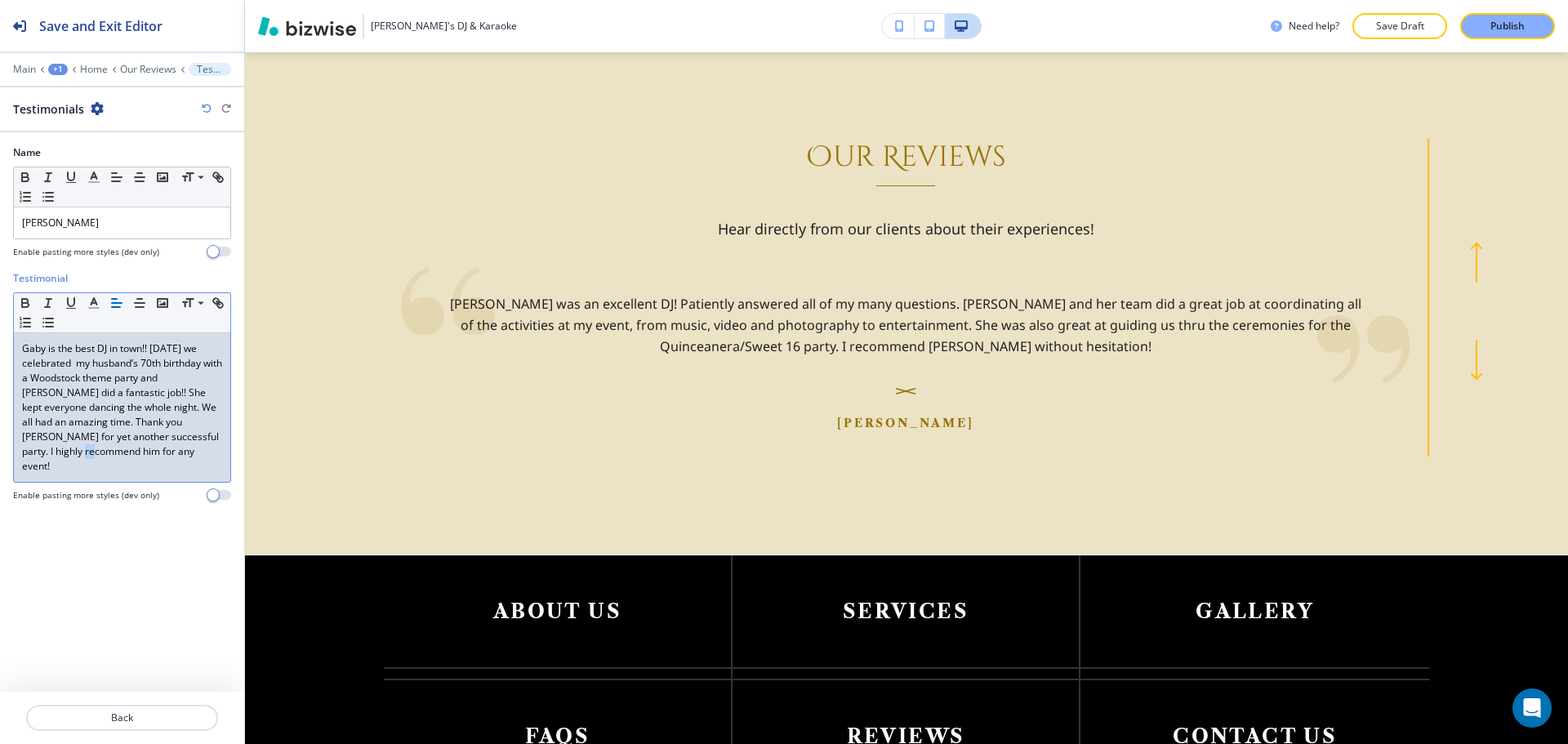
drag, startPoint x: 96, startPoint y: 453, endPoint x: 87, endPoint y: 455, distance: 9.2
click at [87, 455] on p "Gaby is the best DJ in town!! [DATE] we celebrated my husband’s 70th birthday w…" at bounding box center [122, 407] width 200 height 132
click at [102, 725] on p "Back" at bounding box center [121, 717] width 189 height 15
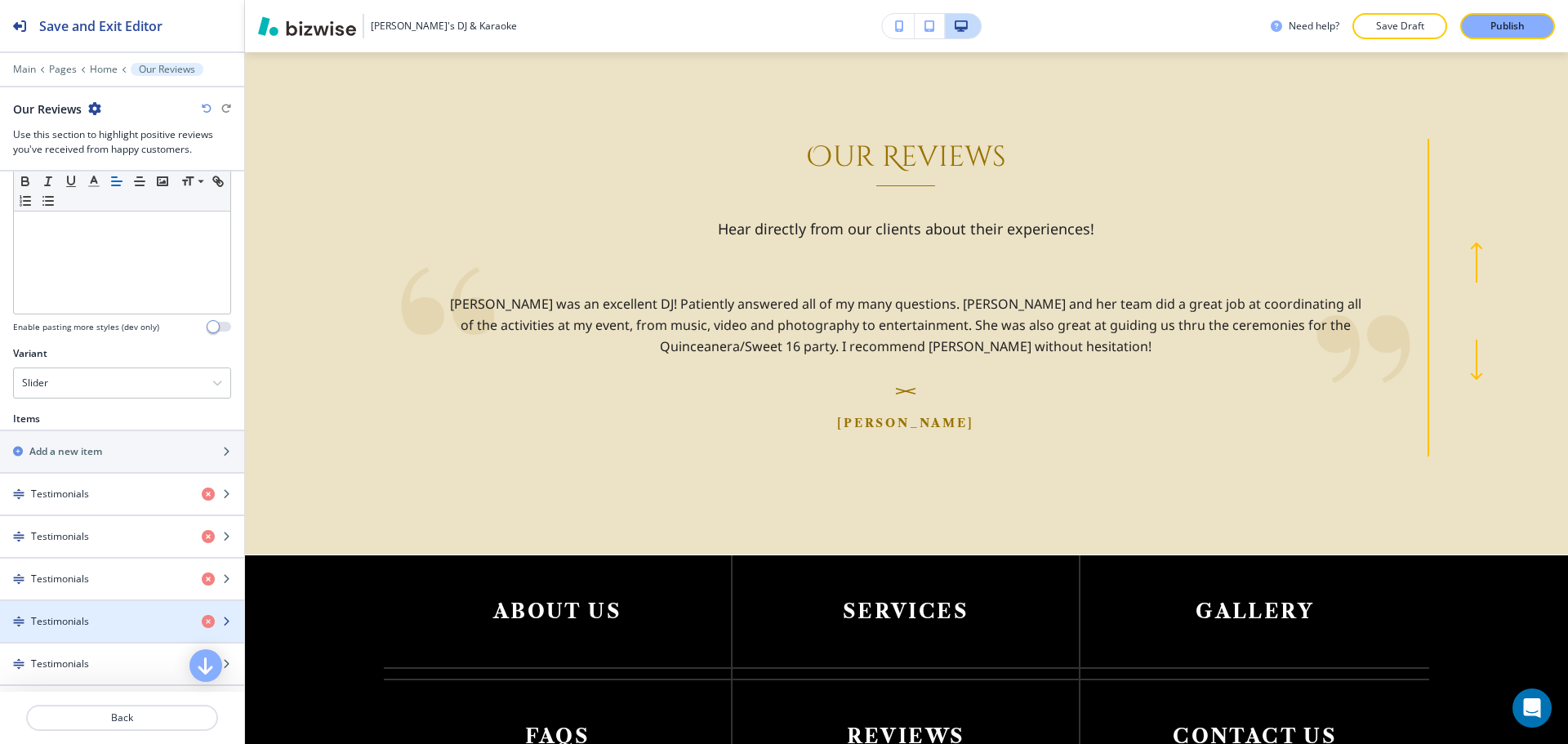
click at [85, 623] on h4 "Testimonials" at bounding box center [60, 622] width 58 height 15
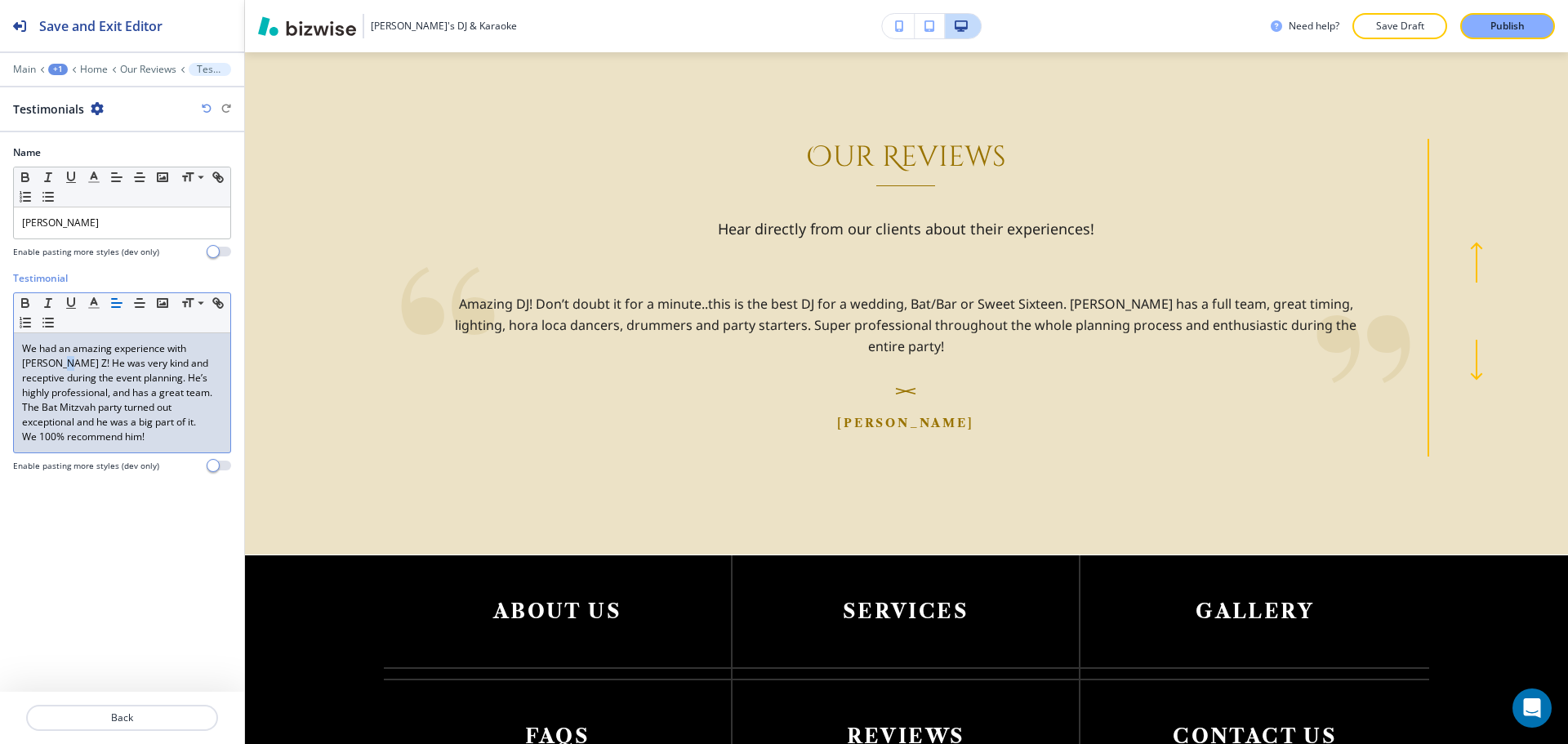
click at [35, 363] on p "We had an amazing experience with [PERSON_NAME] Z! He was very kind and recepti…" at bounding box center [122, 371] width 200 height 59
click at [116, 376] on p "We had an amazing experience with [PERSON_NAME] Z! She was very kind and recept…" at bounding box center [122, 371] width 200 height 59
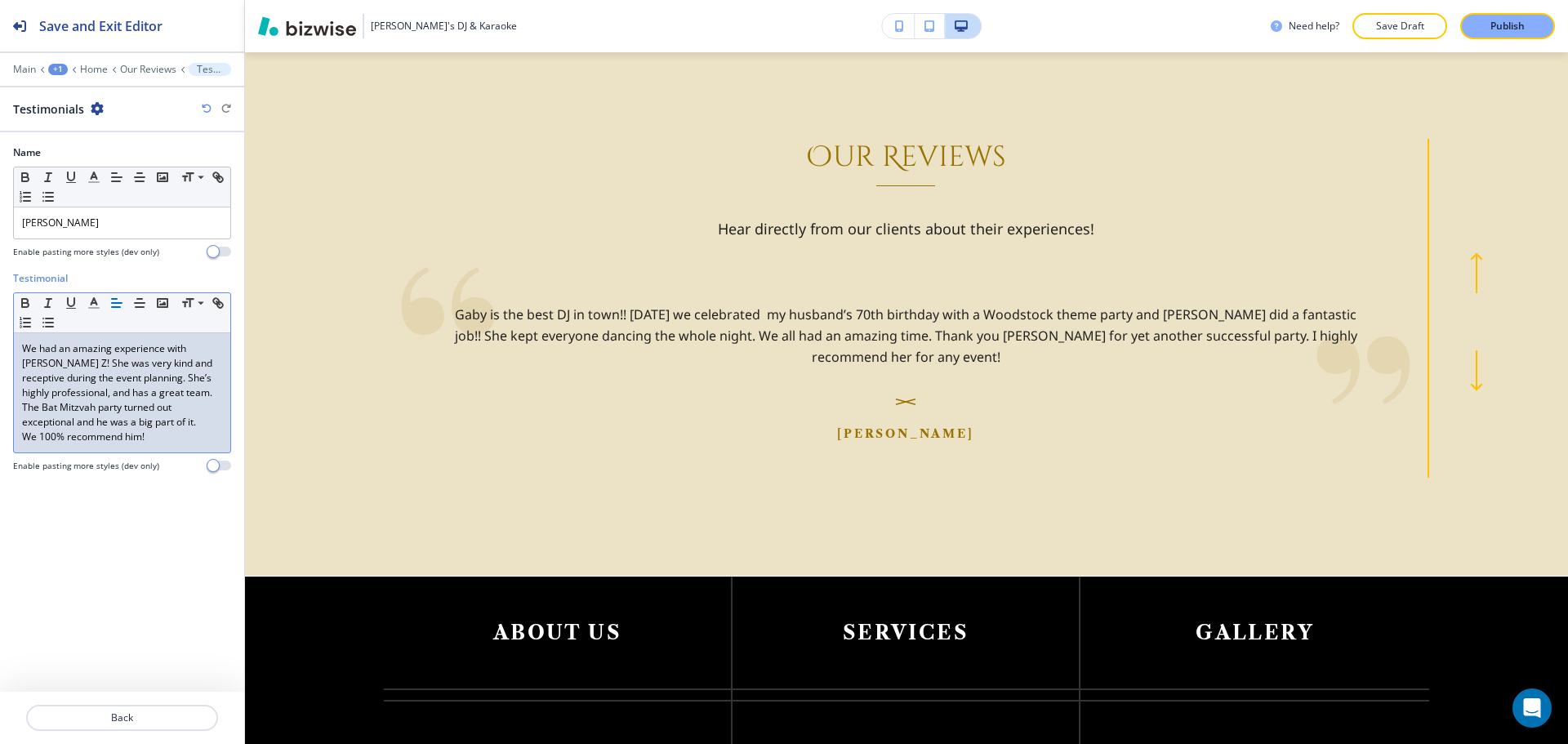
click at [97, 426] on p "The Bat Mitzvah party turned out exceptional and he was a big part of it." at bounding box center [122, 415] width 200 height 29
drag, startPoint x: 141, startPoint y: 439, endPoint x: 128, endPoint y: 440, distance: 13.0
click at [128, 440] on p "We 100% recommend him!" at bounding box center [122, 437] width 200 height 15
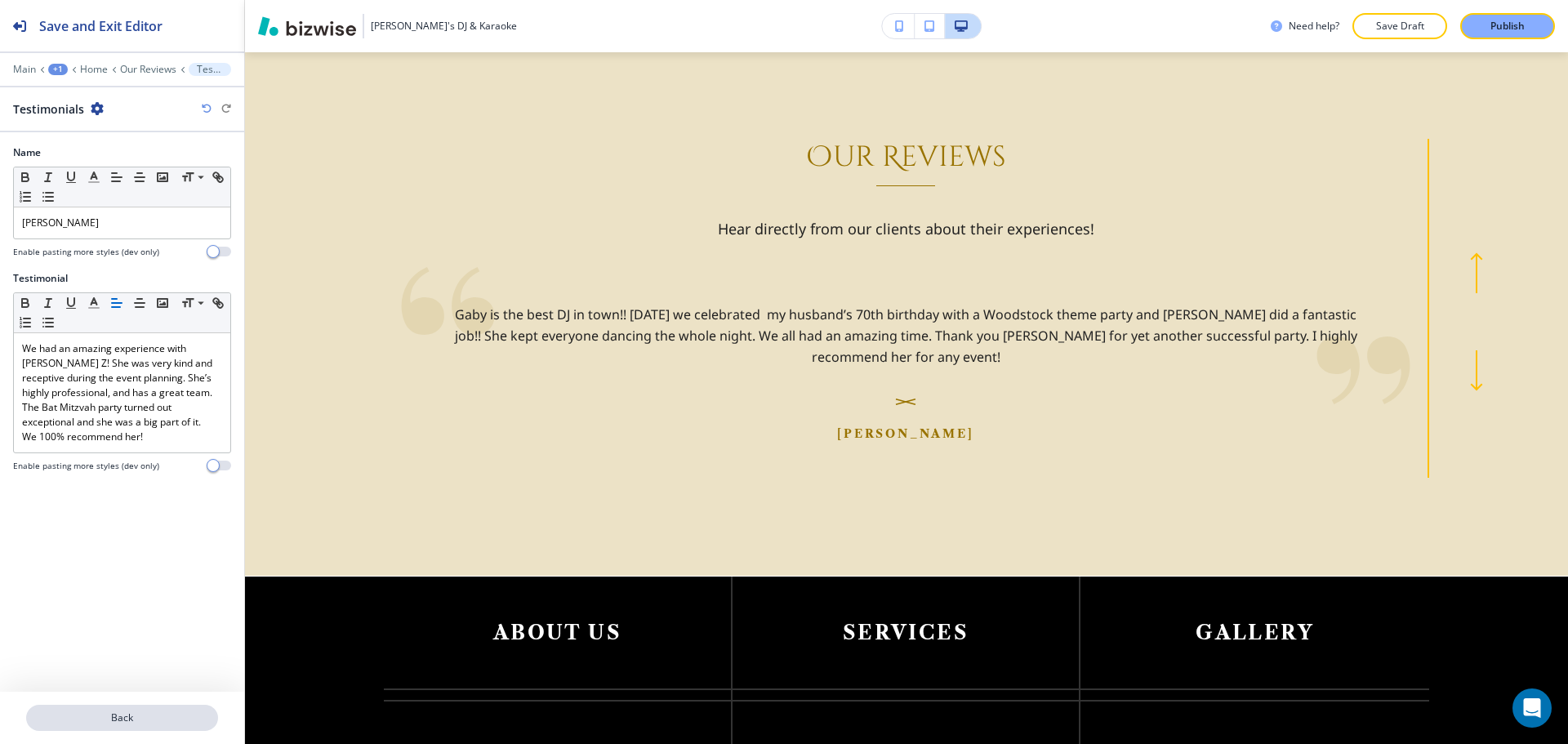
click at [99, 706] on button "Back" at bounding box center [121, 717] width 192 height 26
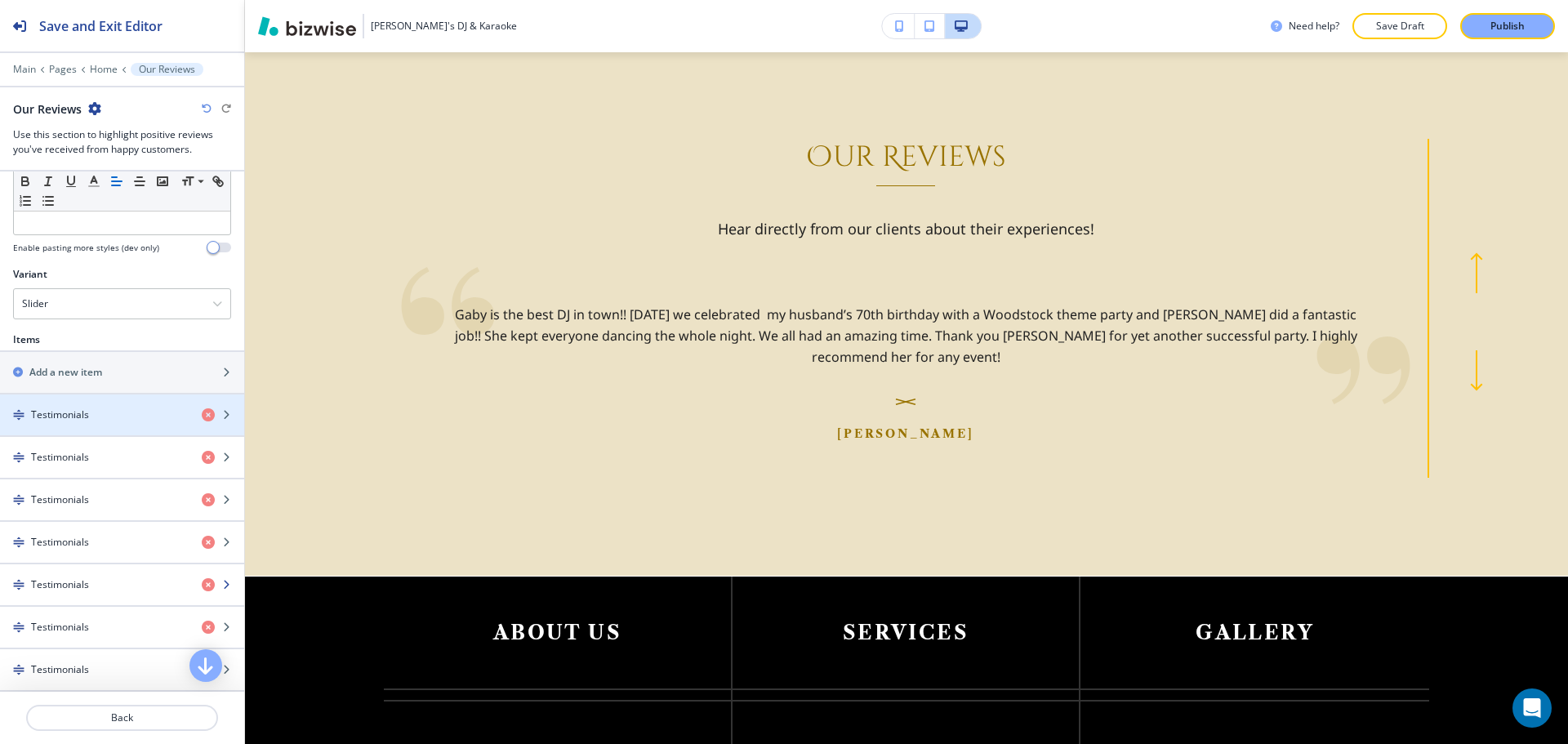
scroll to position [490, 0]
click at [91, 425] on div "button" at bounding box center [121, 426] width 244 height 13
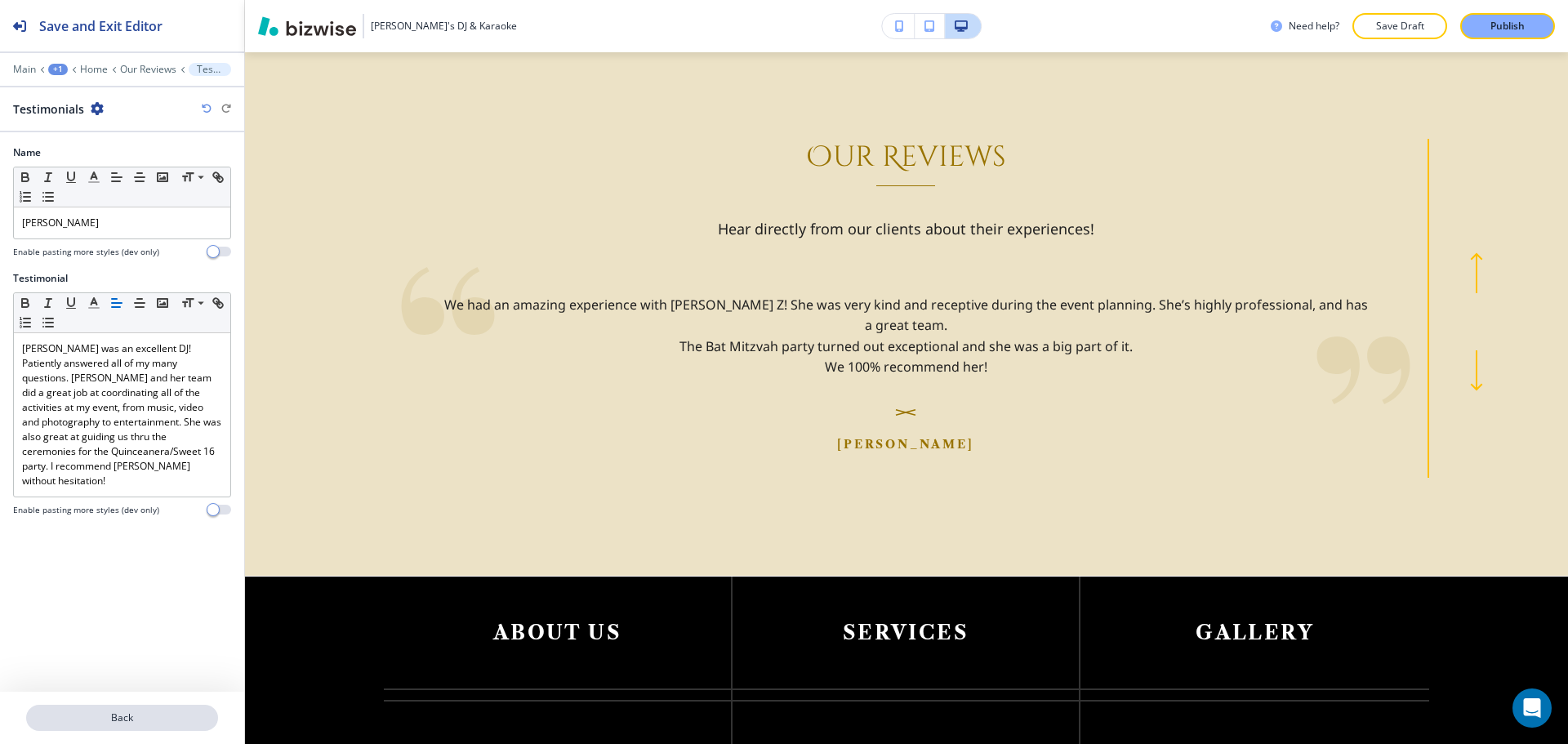
click at [84, 723] on p "Back" at bounding box center [121, 717] width 189 height 15
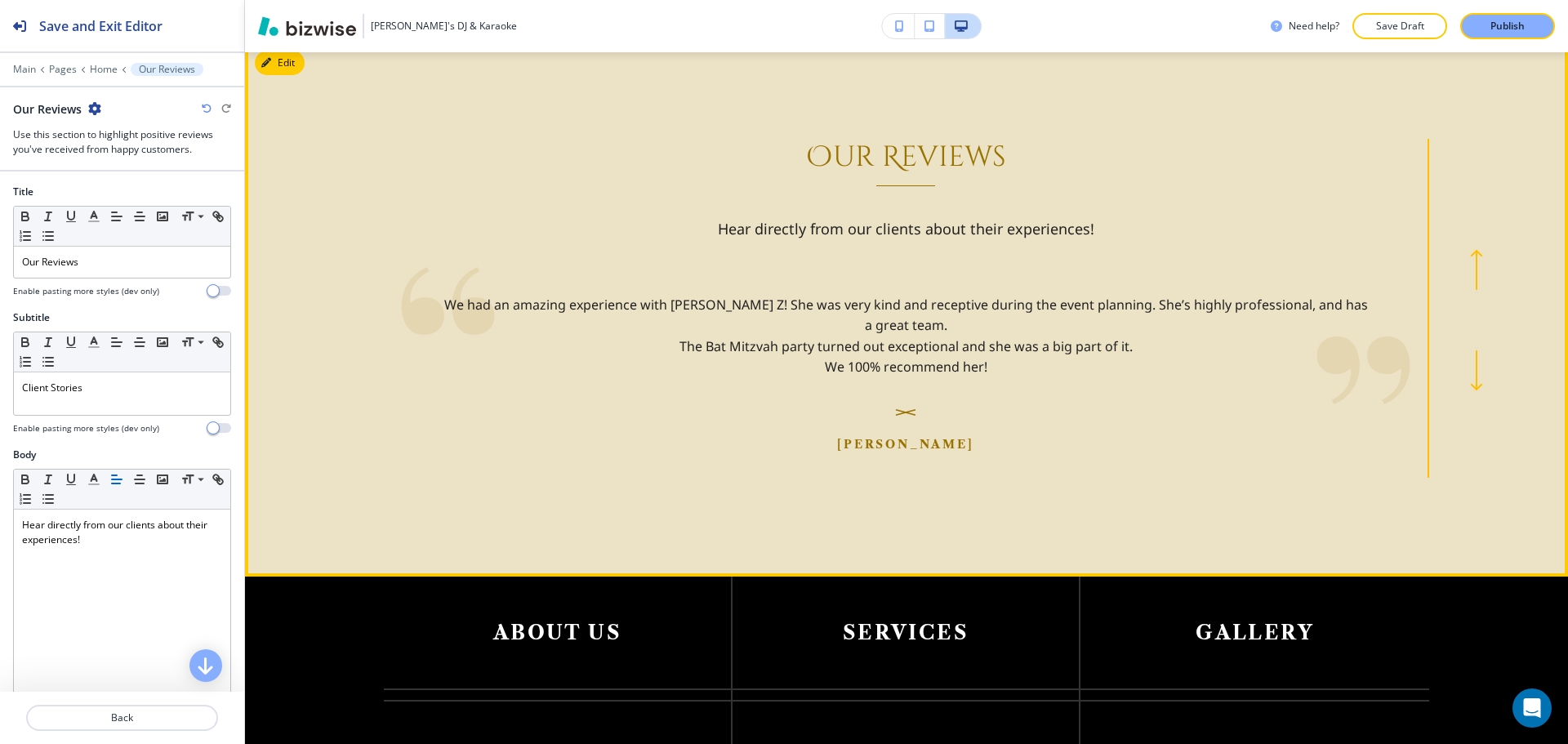
drag, startPoint x: 1453, startPoint y: 283, endPoint x: 1462, endPoint y: 287, distance: 9.8
click at [1454, 282] on button "button" at bounding box center [1476, 269] width 54 height 26
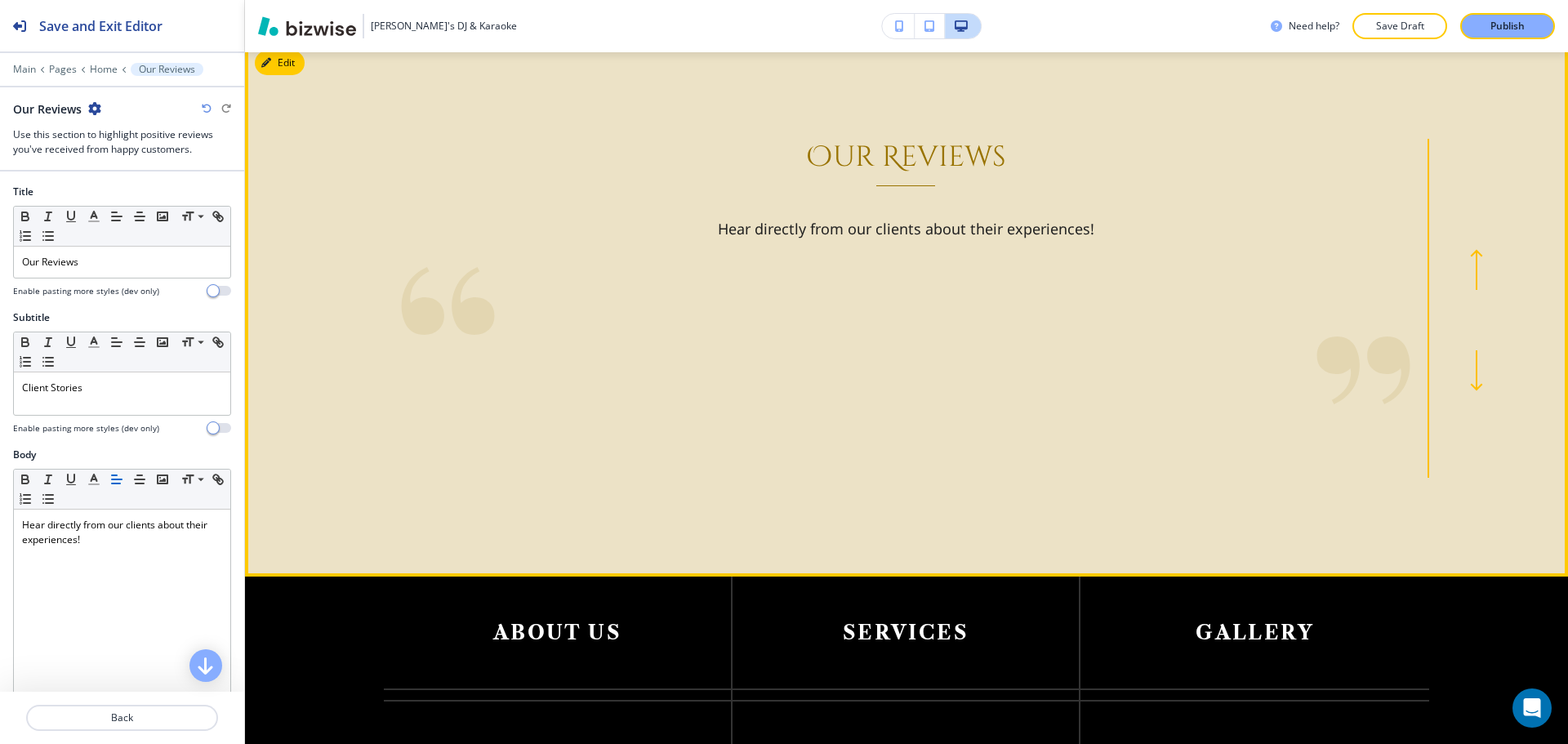
click at [1470, 286] on icon "button" at bounding box center [1476, 269] width 13 height 40
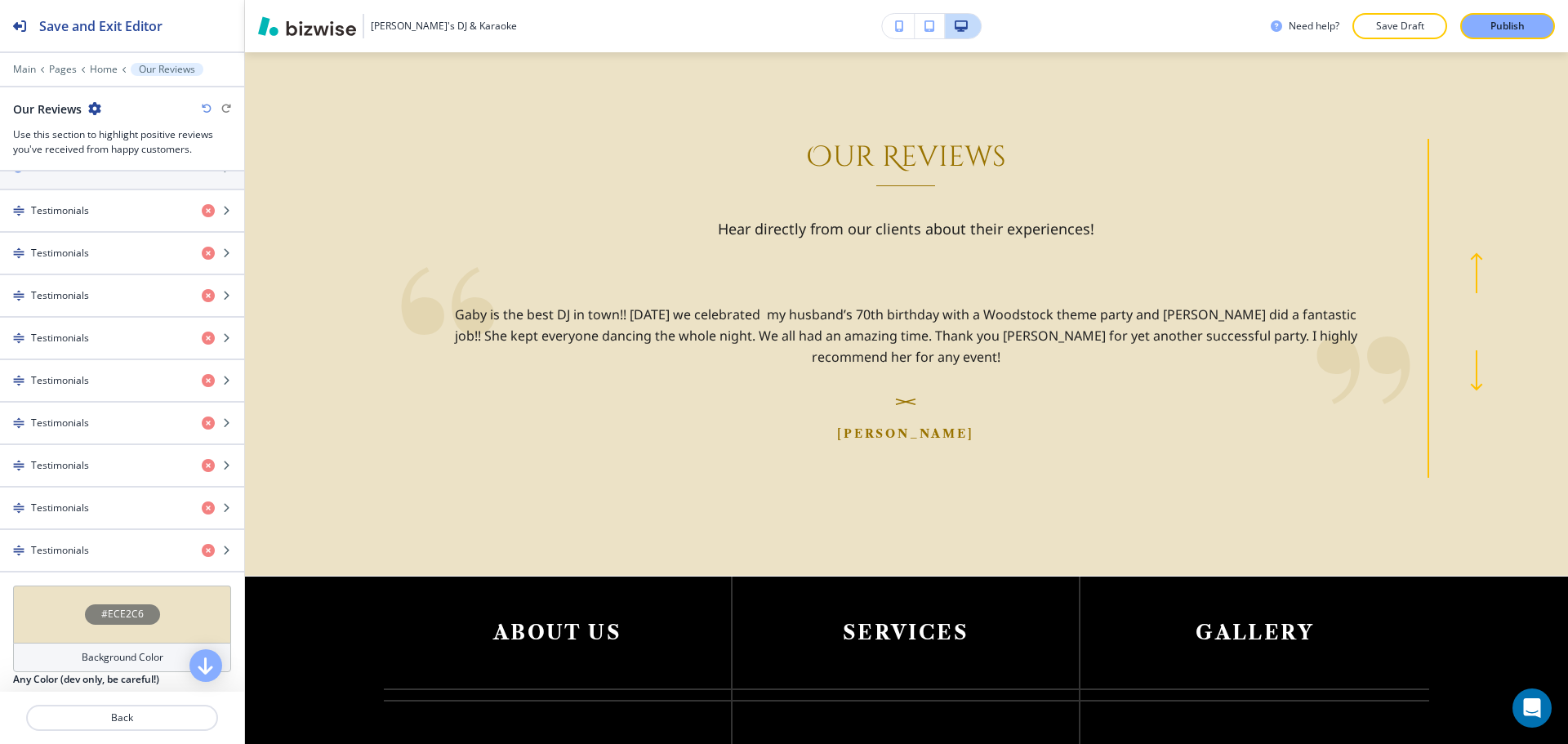
scroll to position [739, 0]
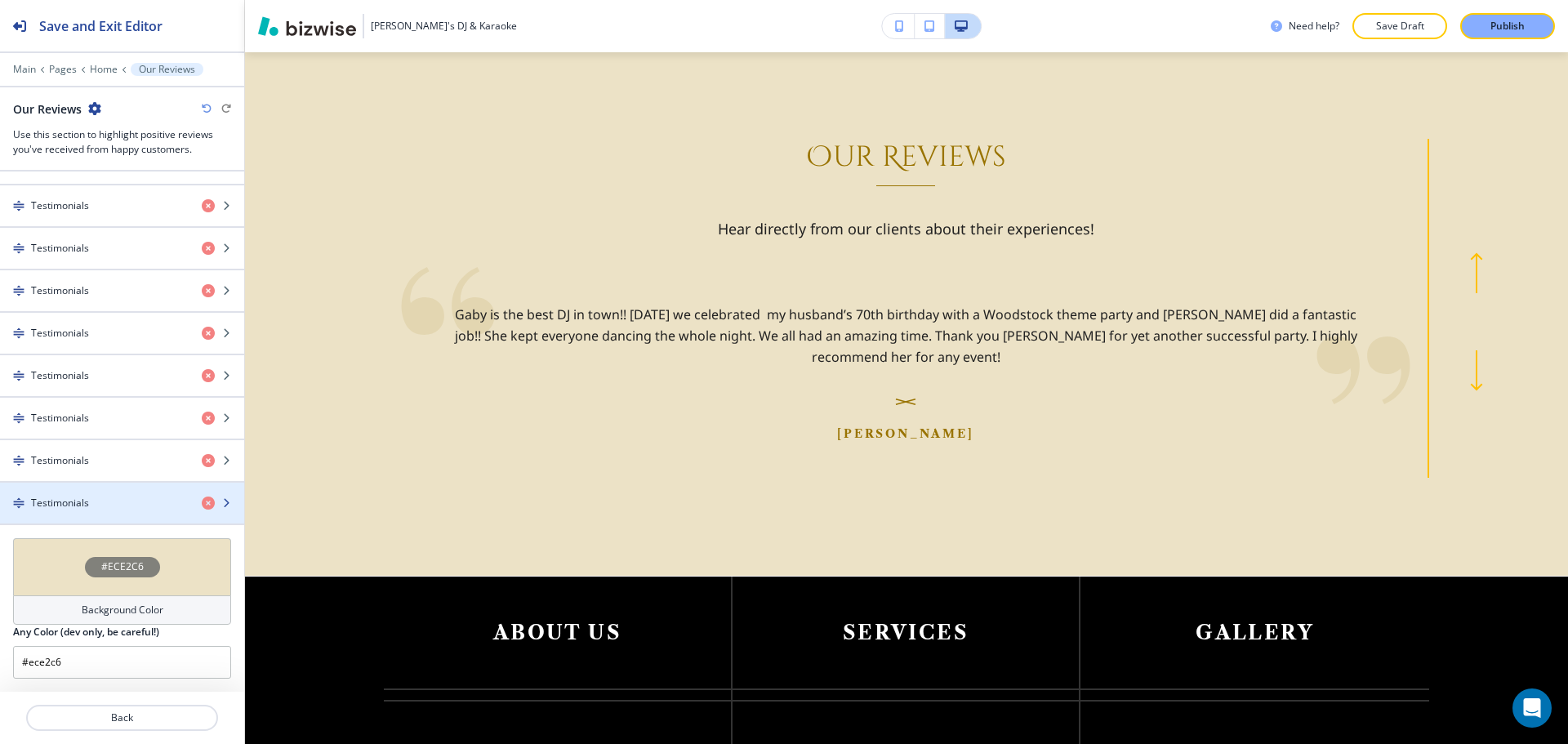
click at [106, 507] on div "Testimonials" at bounding box center [94, 503] width 189 height 15
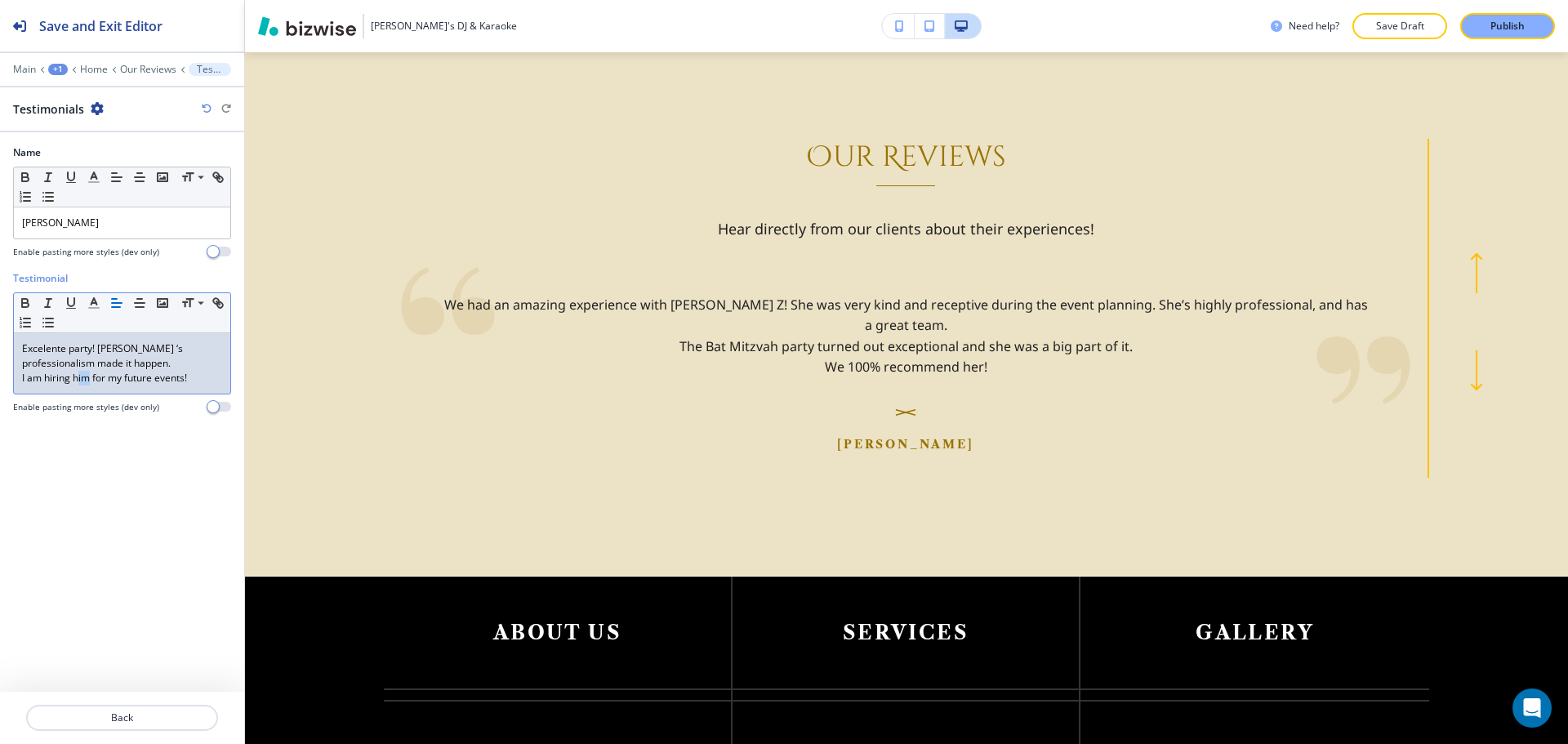
drag, startPoint x: 89, startPoint y: 378, endPoint x: 79, endPoint y: 383, distance: 11.2
click at [79, 383] on p "I am hiring him for my future events!" at bounding box center [122, 378] width 200 height 15
click at [97, 710] on button "Back" at bounding box center [121, 717] width 192 height 26
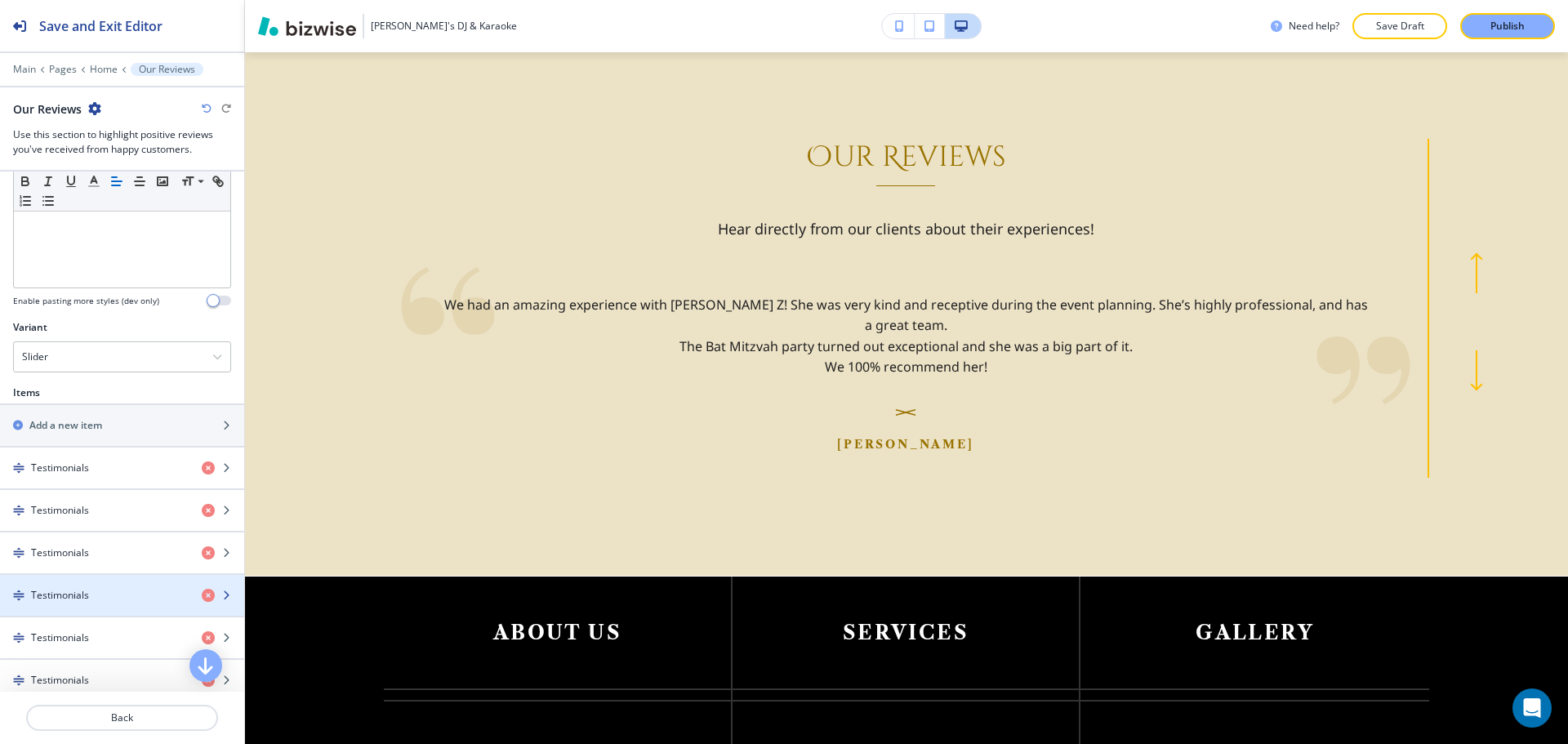
scroll to position [653, 0]
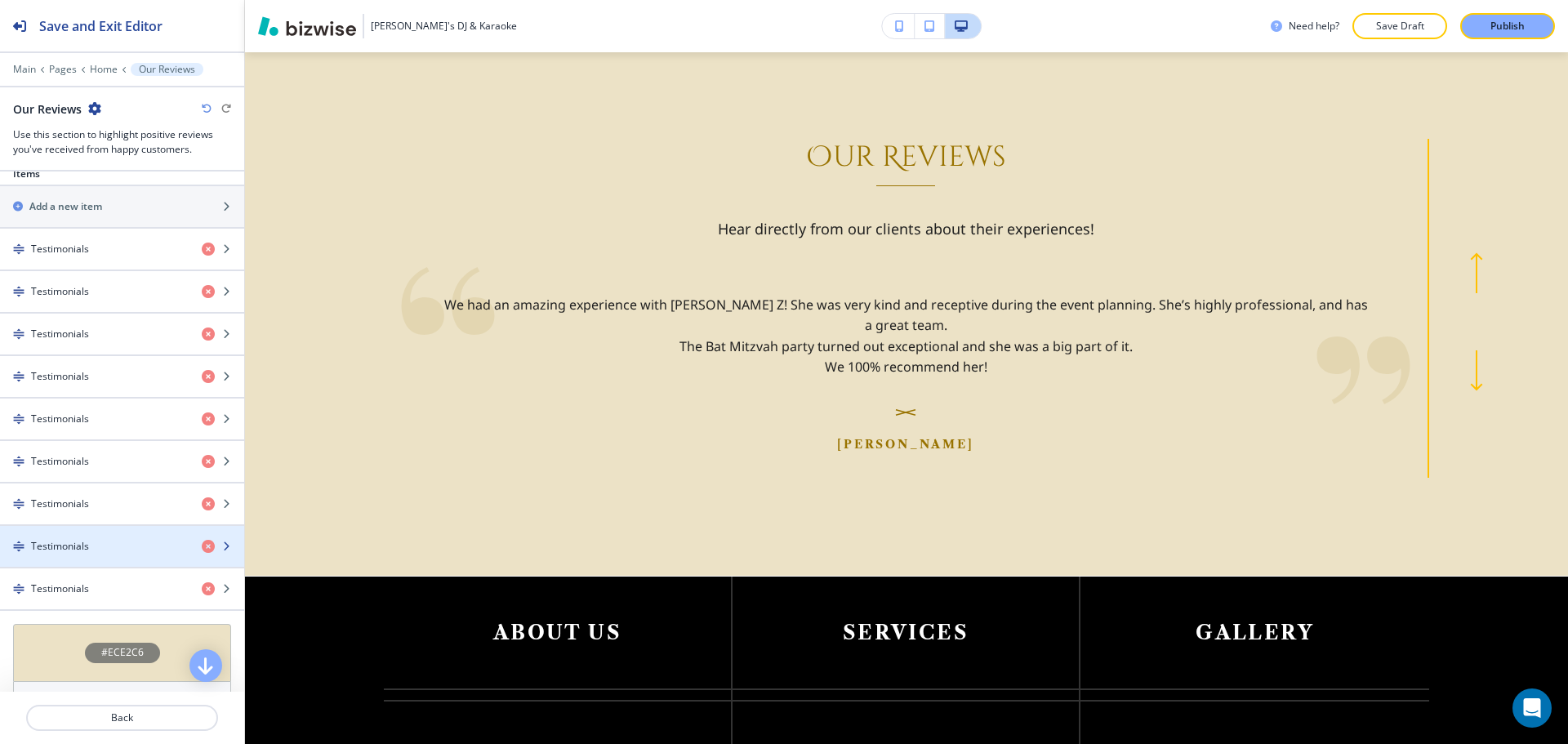
click at [106, 544] on div "Testimonials" at bounding box center [94, 546] width 189 height 15
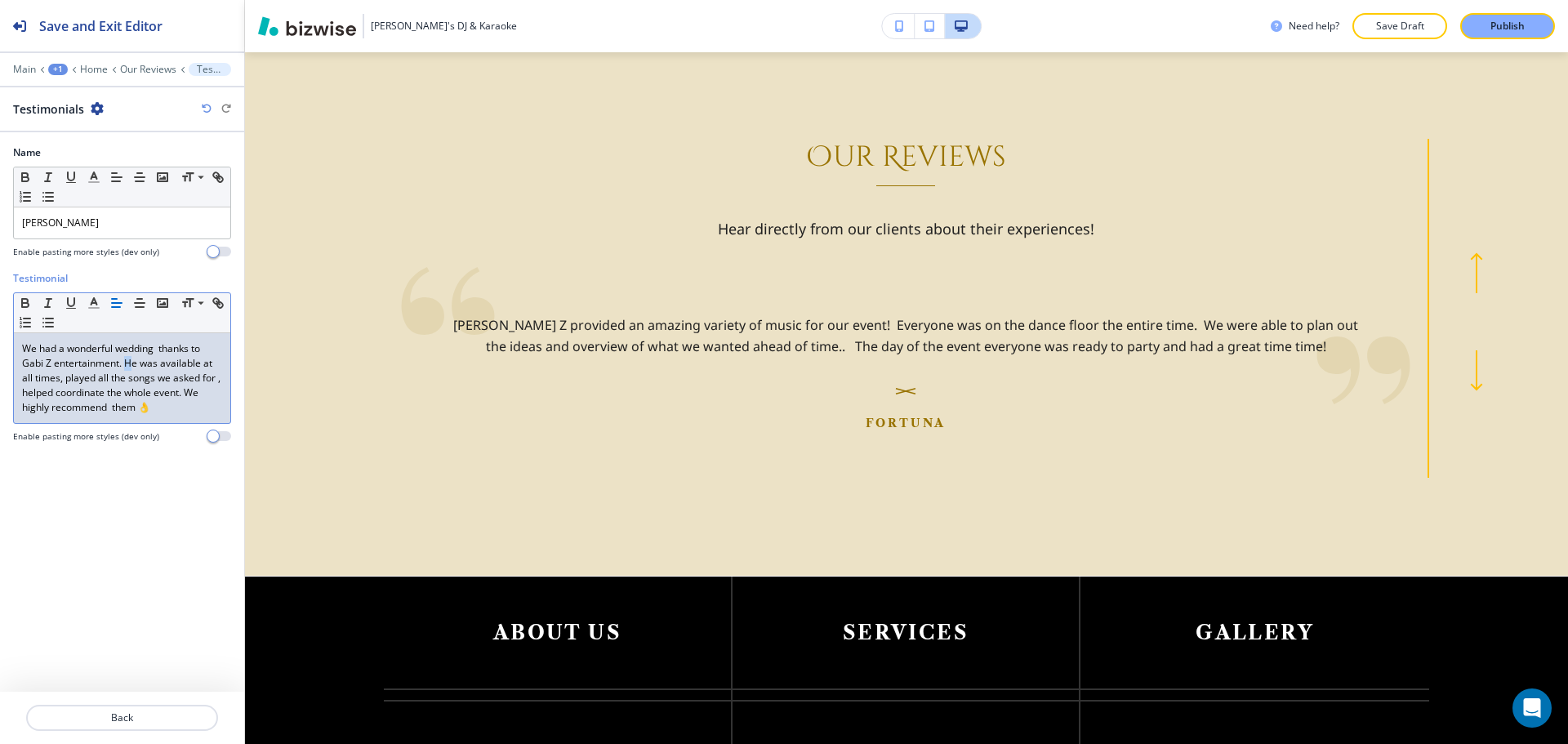
click at [128, 359] on p "We had a wonderful wedding thanks to Gabi Z entertainment. He was available at …" at bounding box center [122, 378] width 200 height 74
click at [110, 717] on p "Back" at bounding box center [121, 717] width 189 height 15
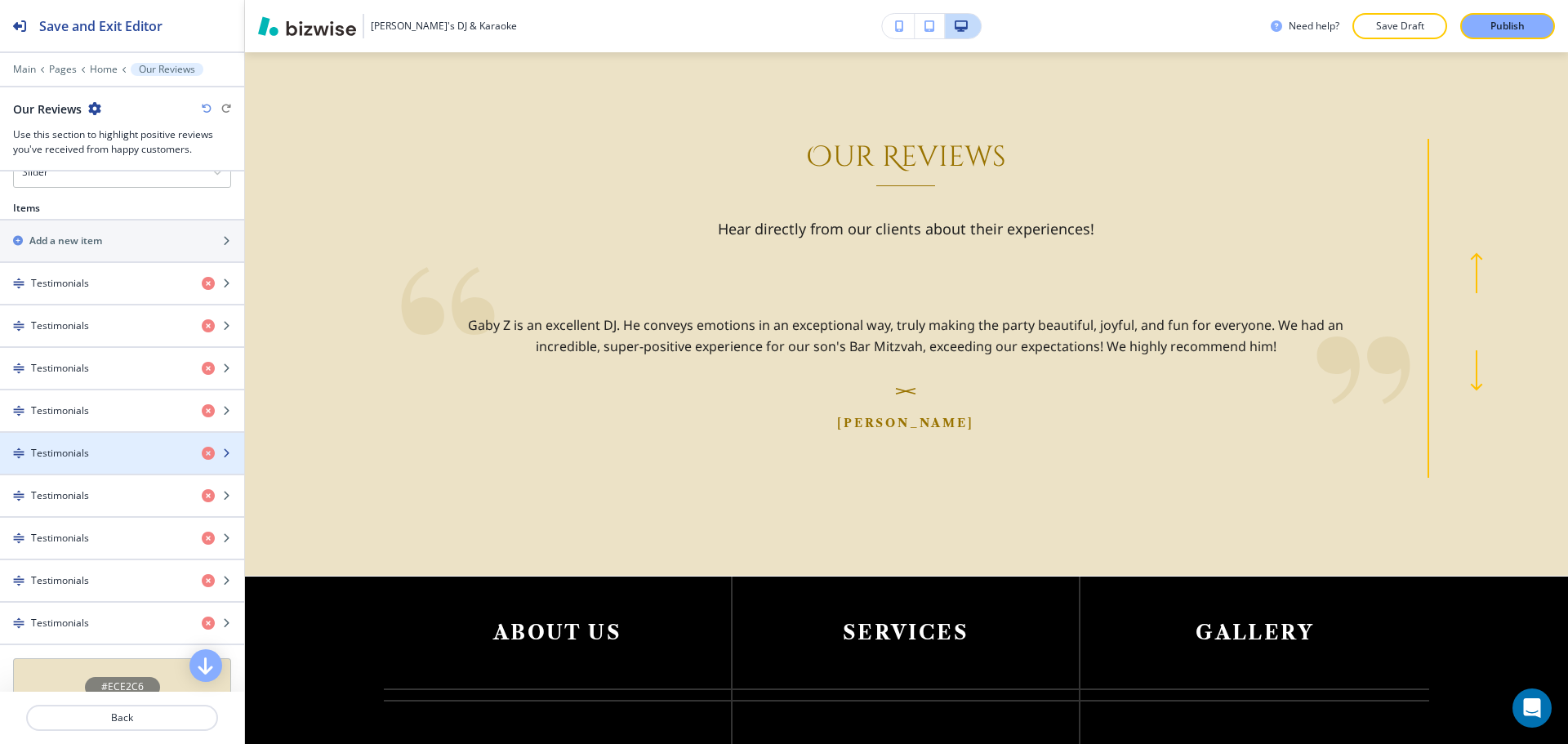
scroll to position [735, 0]
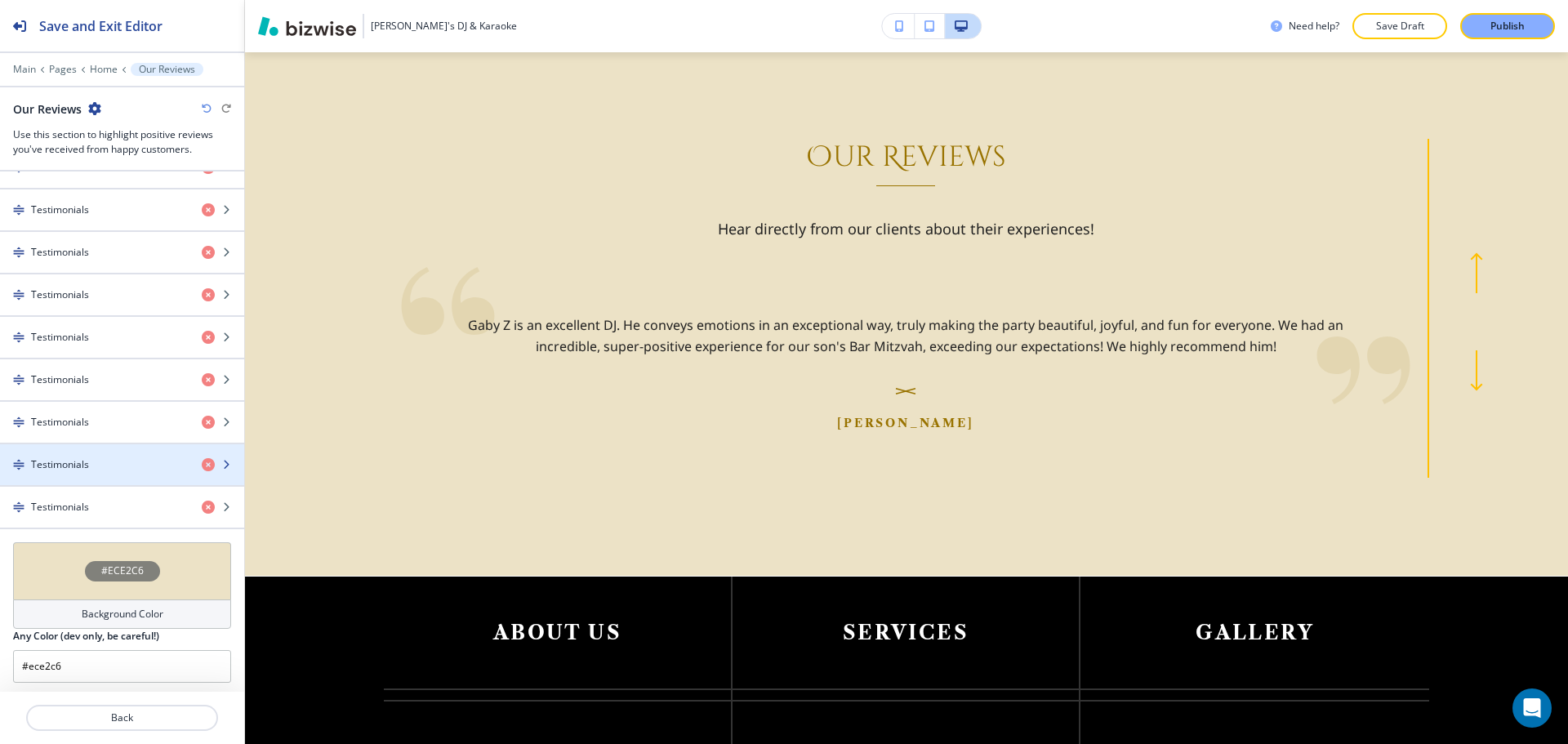
click at [95, 457] on div "Testimonials" at bounding box center [94, 464] width 189 height 15
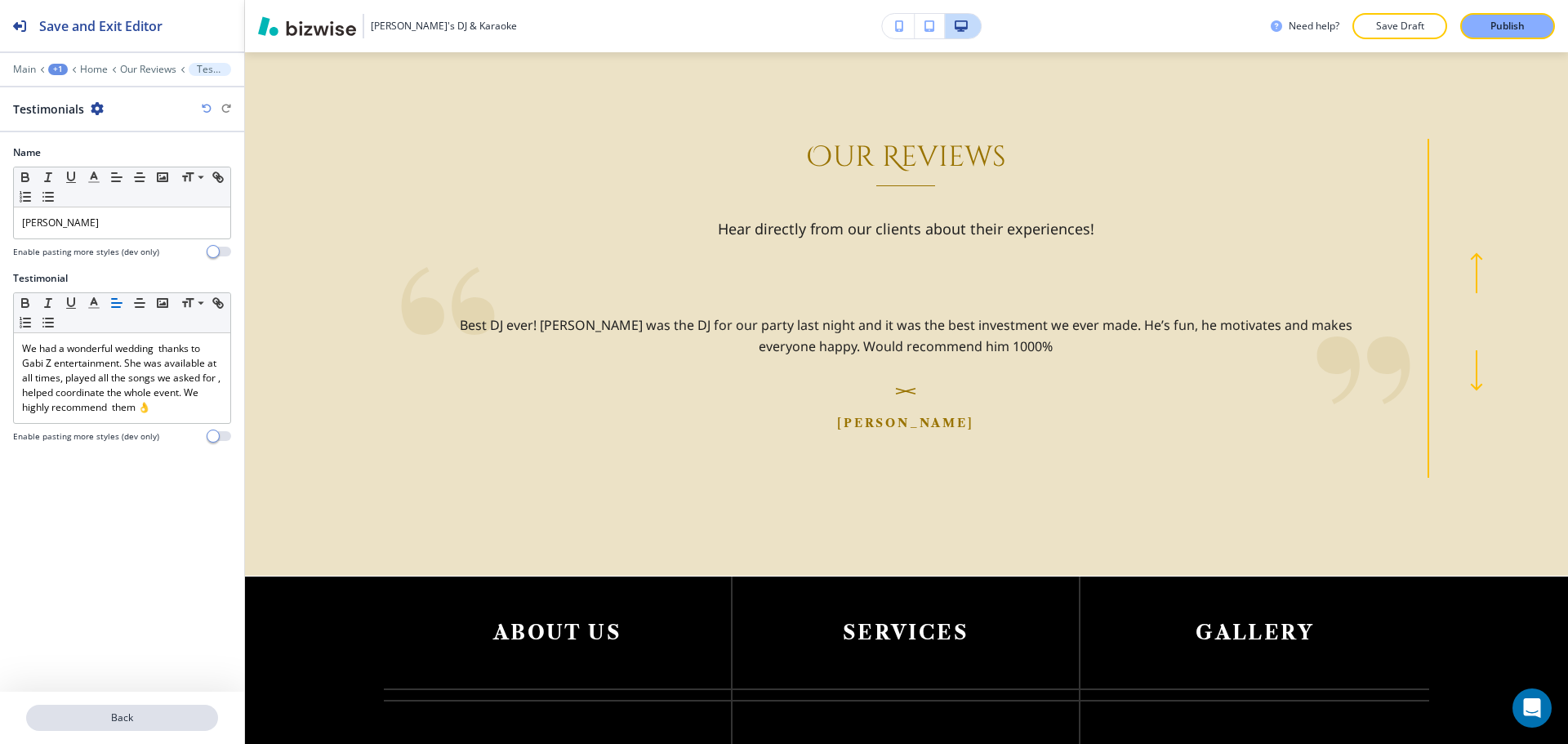
click at [149, 713] on p "Back" at bounding box center [121, 717] width 189 height 15
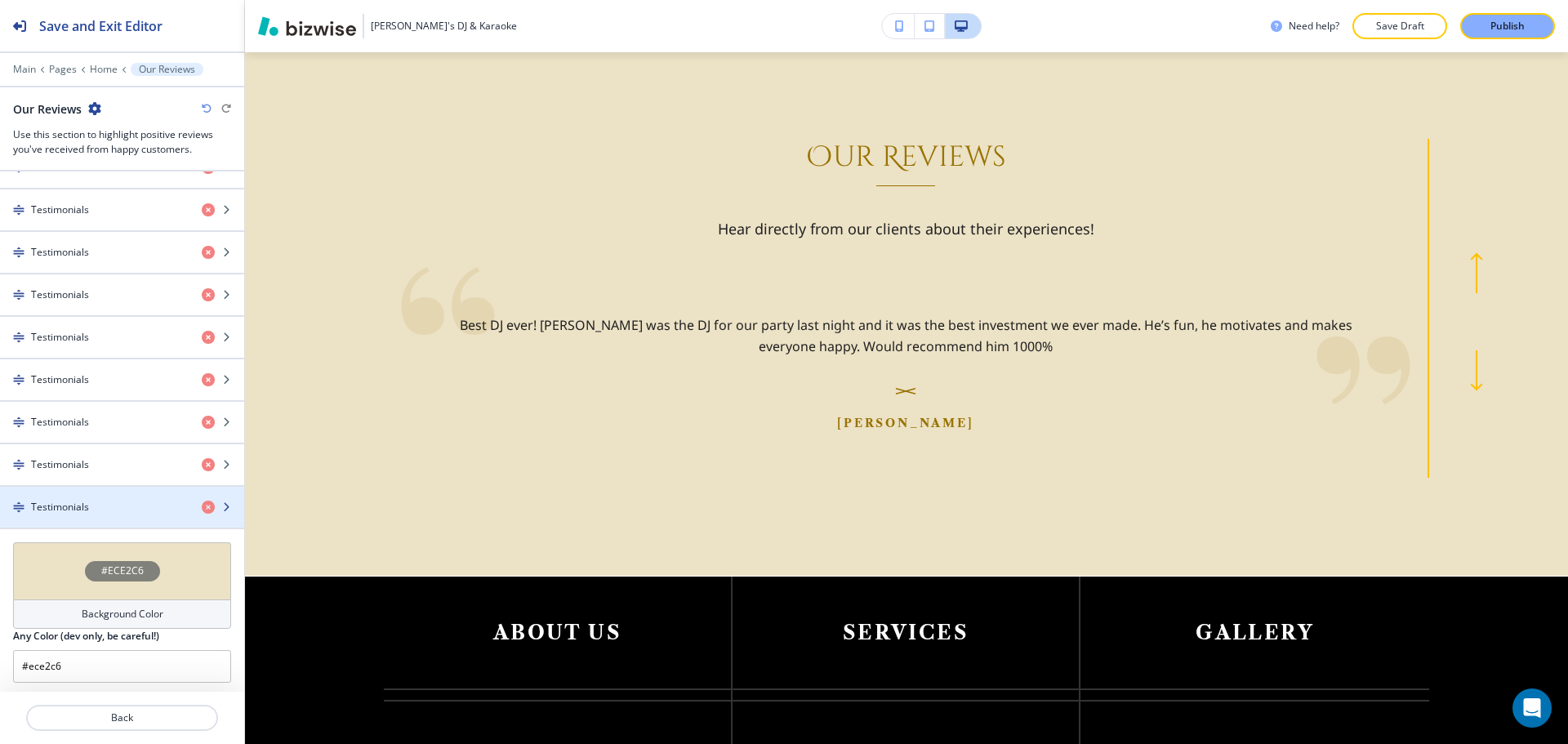
click at [97, 514] on div "button" at bounding box center [121, 521] width 244 height 13
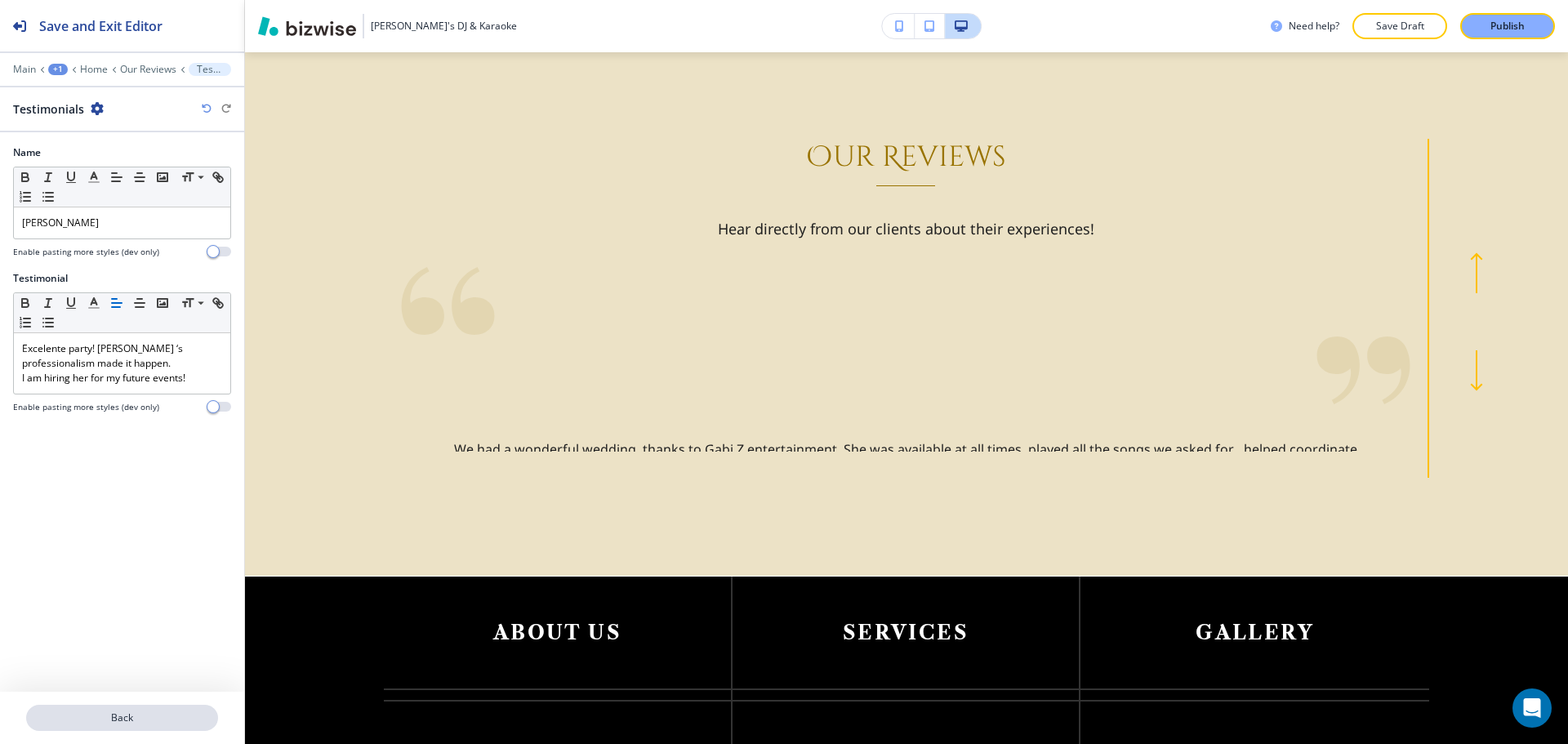
click at [82, 713] on p "Back" at bounding box center [121, 717] width 189 height 15
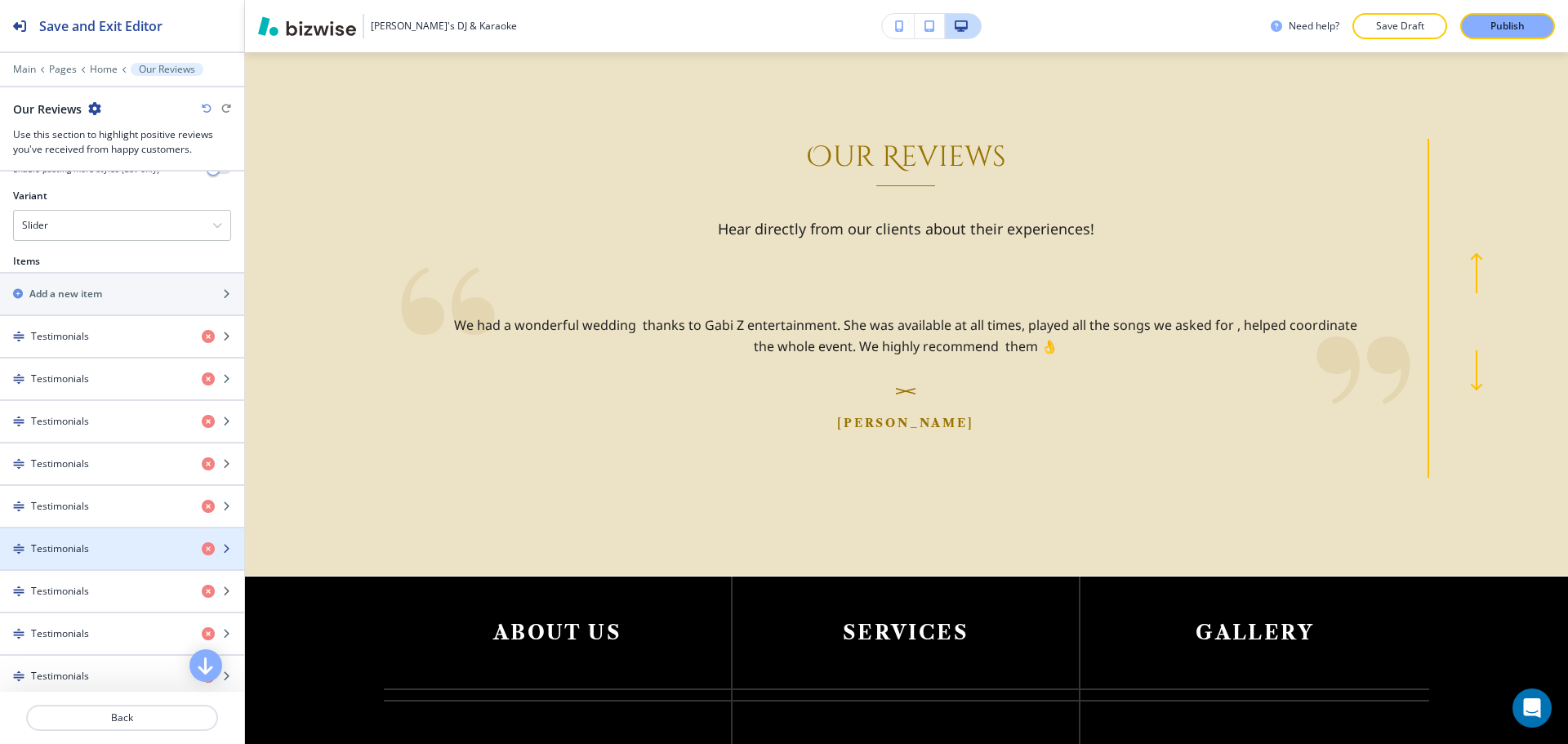
scroll to position [653, 0]
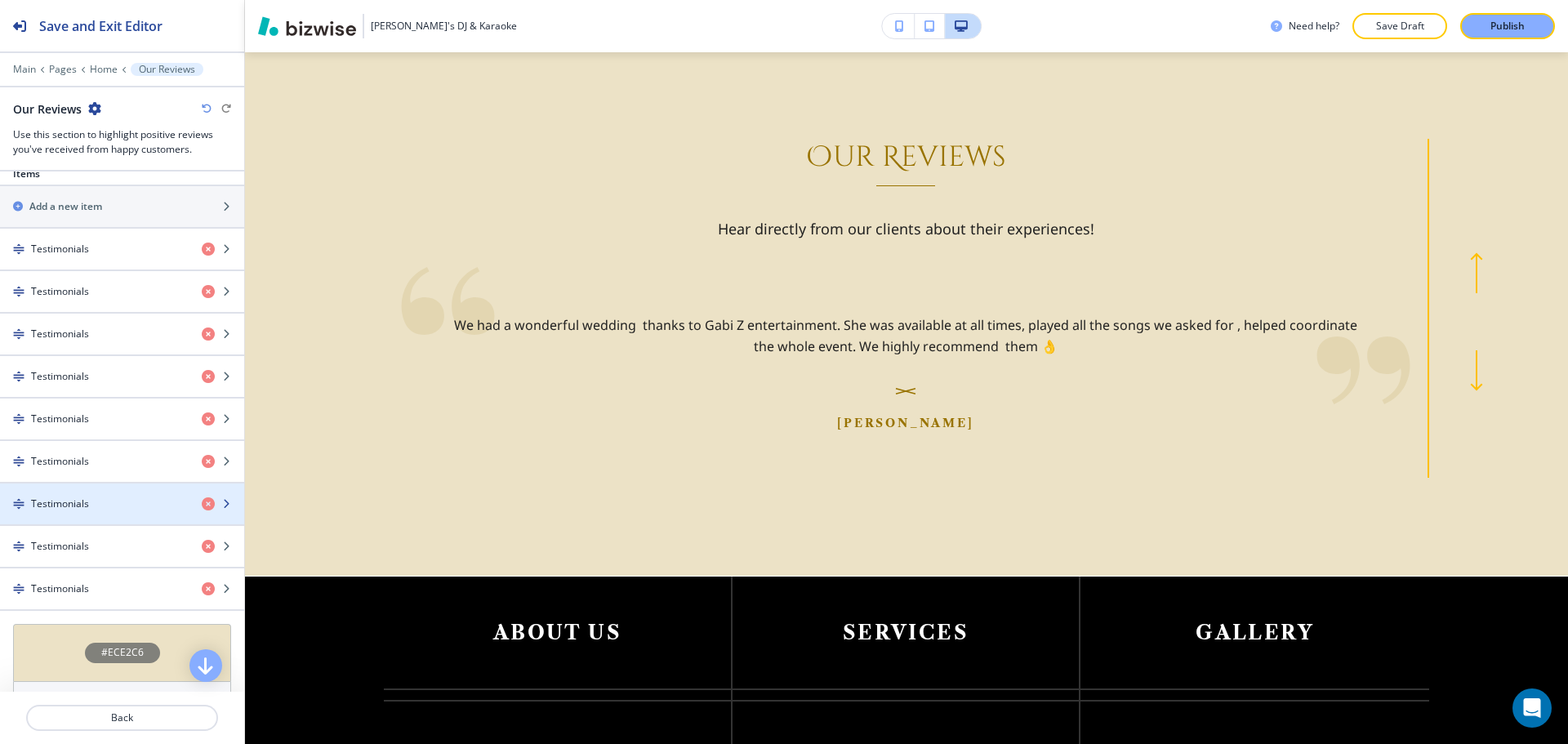
click at [84, 498] on h4 "Testimonials" at bounding box center [60, 504] width 58 height 15
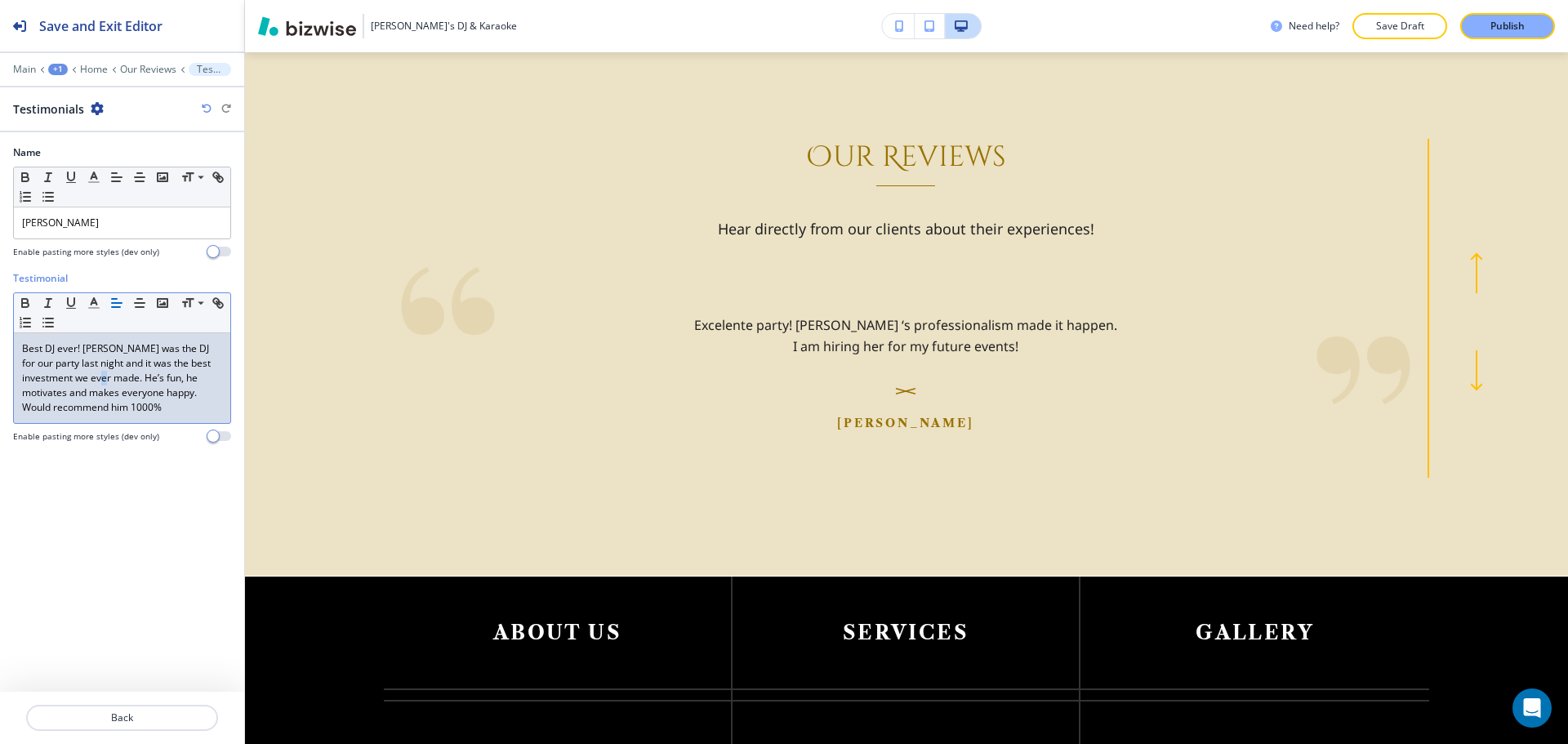
click at [76, 377] on p "Best DJ ever! Gaby was the DJ for our party last night and it was the best inve…" at bounding box center [122, 378] width 200 height 74
click at [121, 378] on p "Best DJ ever! Gaby was the DJ for our party last night and it was the best inve…" at bounding box center [122, 378] width 200 height 74
drag, startPoint x: 39, startPoint y: 409, endPoint x: 29, endPoint y: 408, distance: 10.0
click at [29, 408] on p "Best DJ ever! Gaby was the DJ for our party last night and it was the best inve…" at bounding box center [122, 378] width 200 height 74
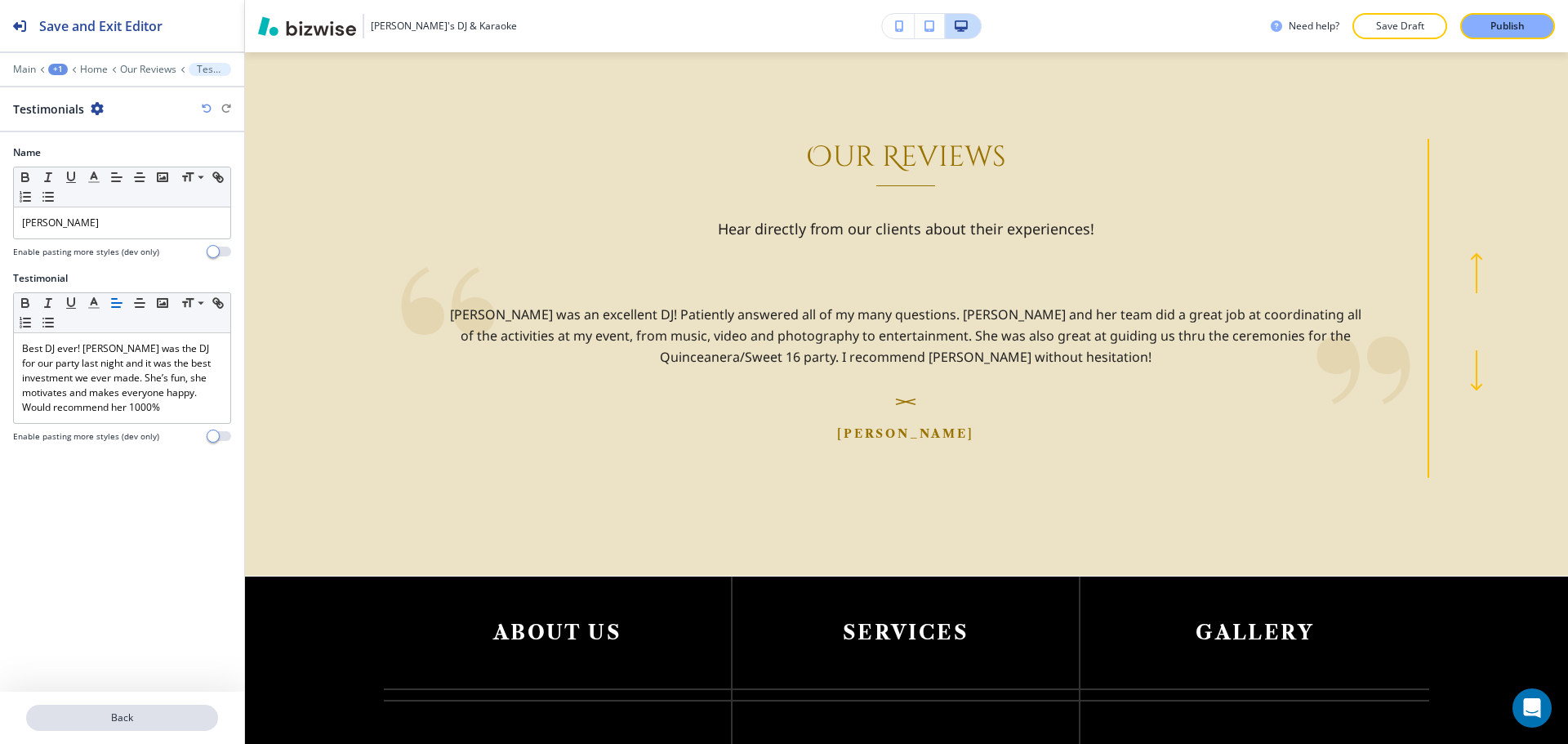
click at [132, 724] on p "Back" at bounding box center [121, 717] width 189 height 15
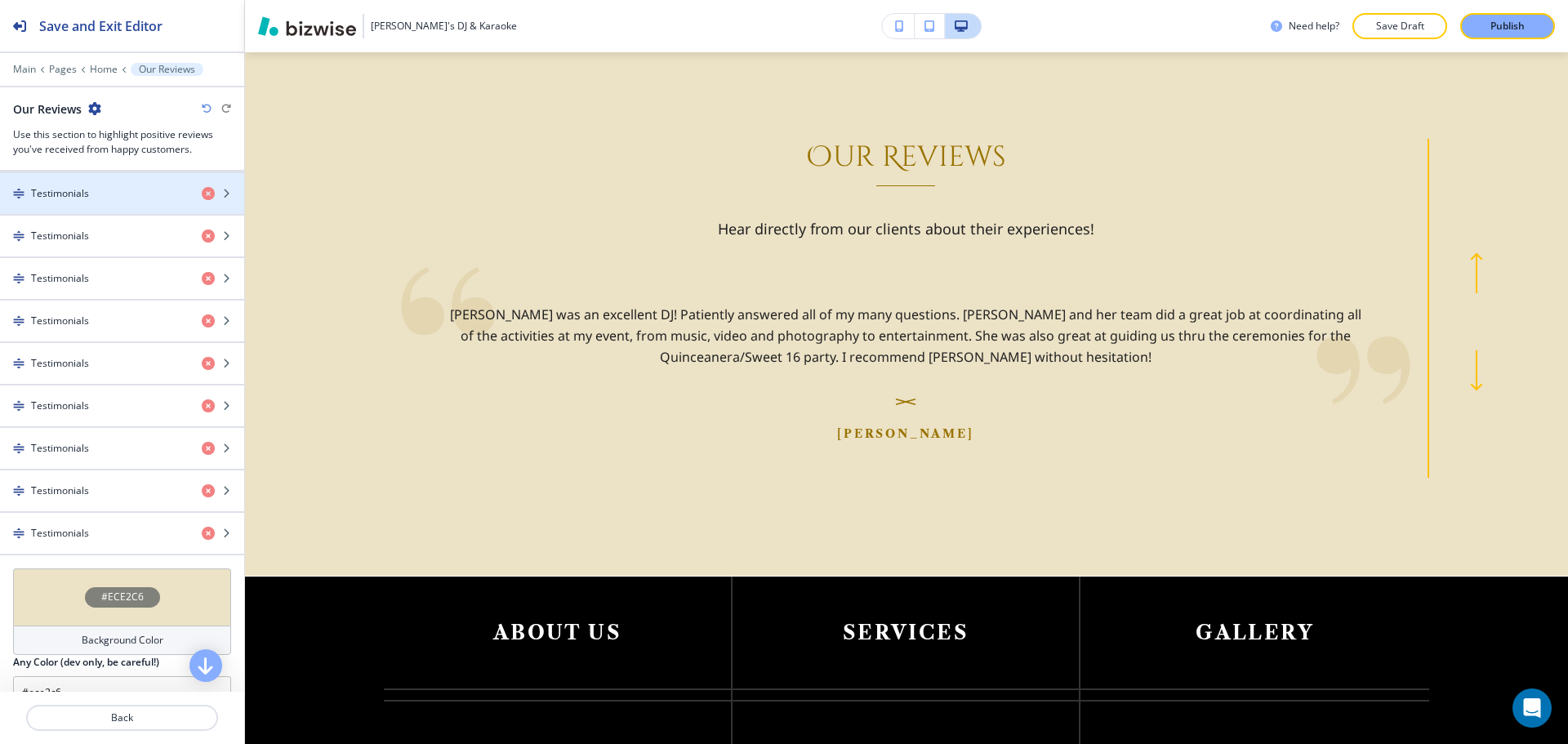
scroll to position [735, 0]
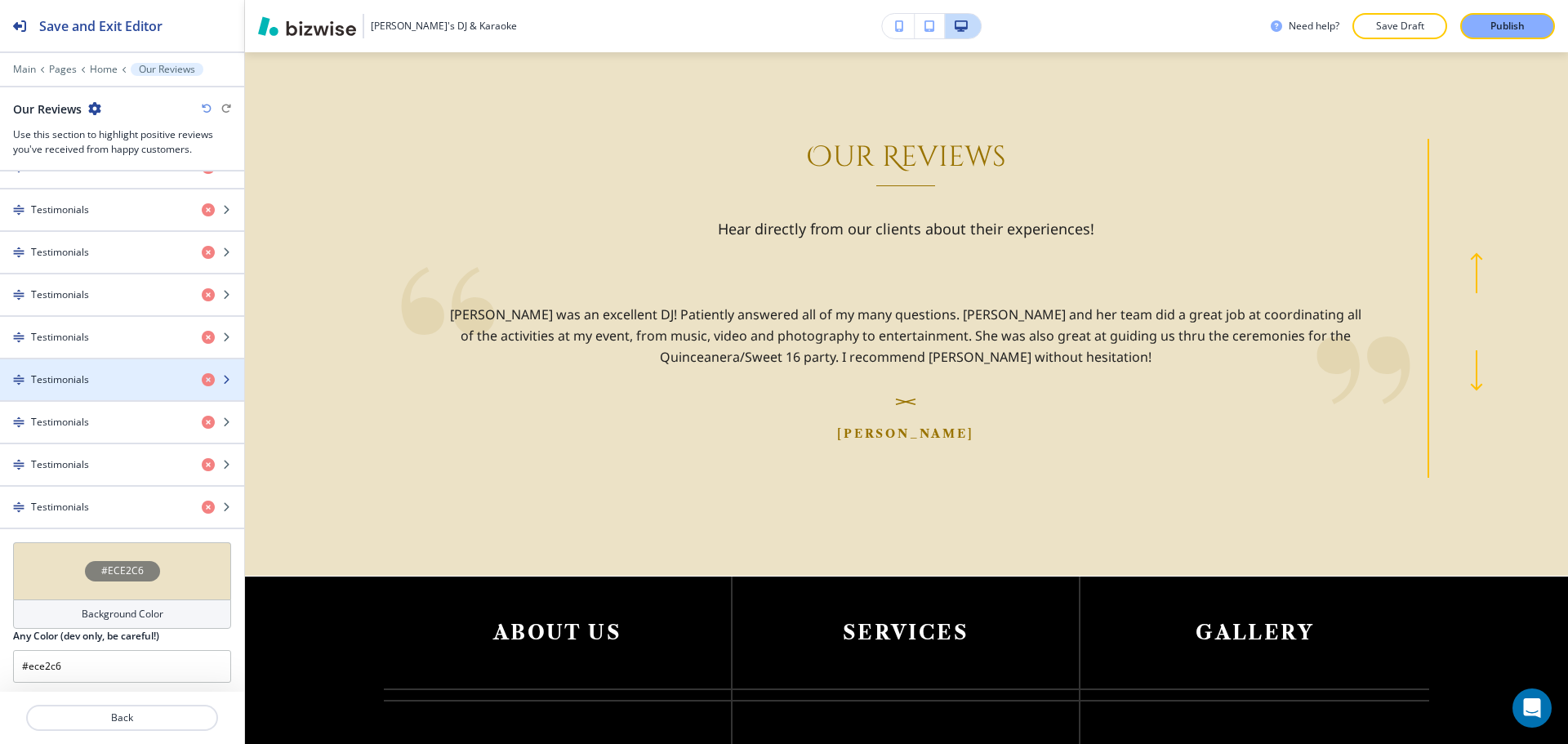
click at [72, 394] on div "button" at bounding box center [121, 394] width 244 height 13
click at [72, 393] on div "button" at bounding box center [121, 394] width 244 height 13
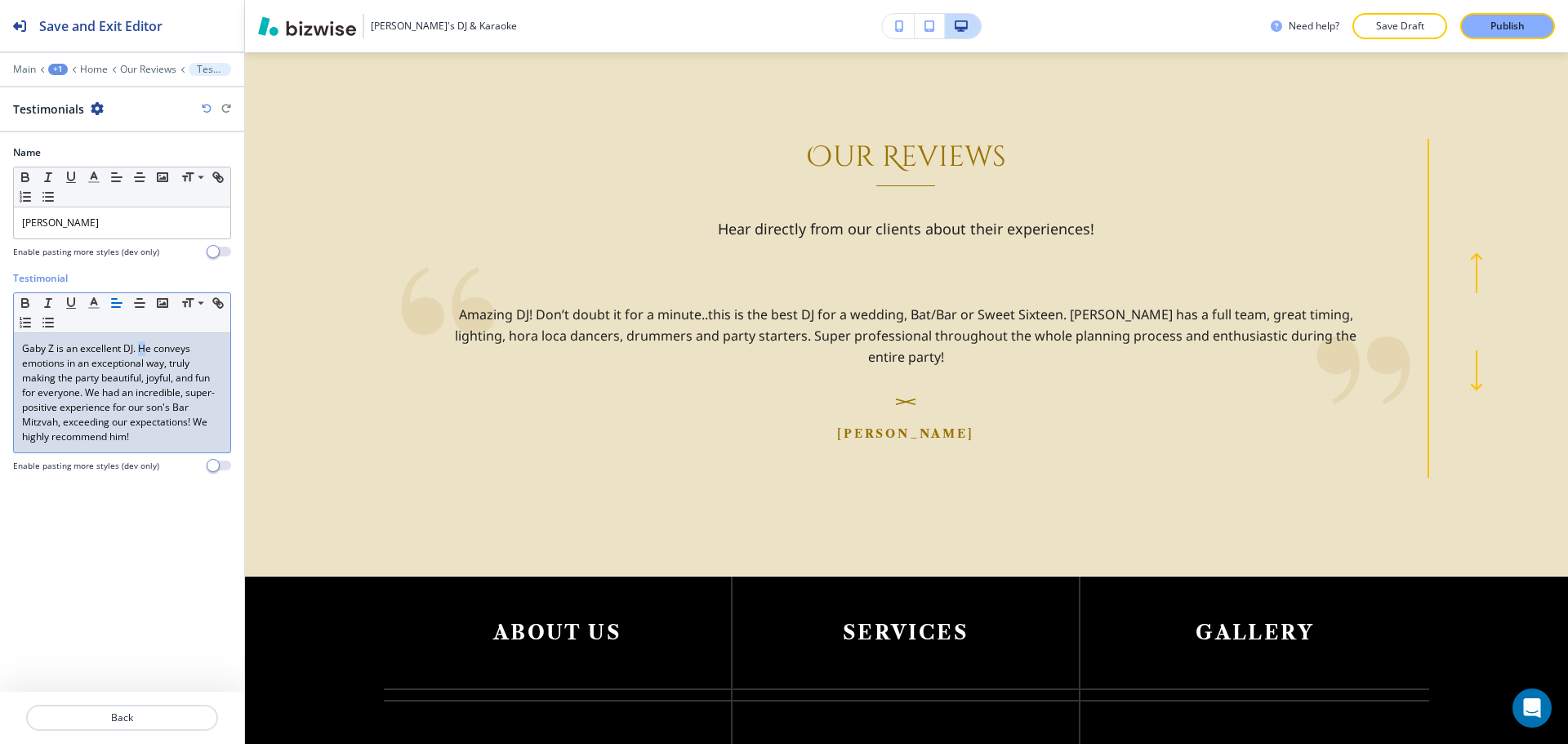
click at [138, 345] on p "Gaby Z is an excellent DJ. He conveys emotions in an exceptional way, truly mak…" at bounding box center [122, 393] width 200 height 103
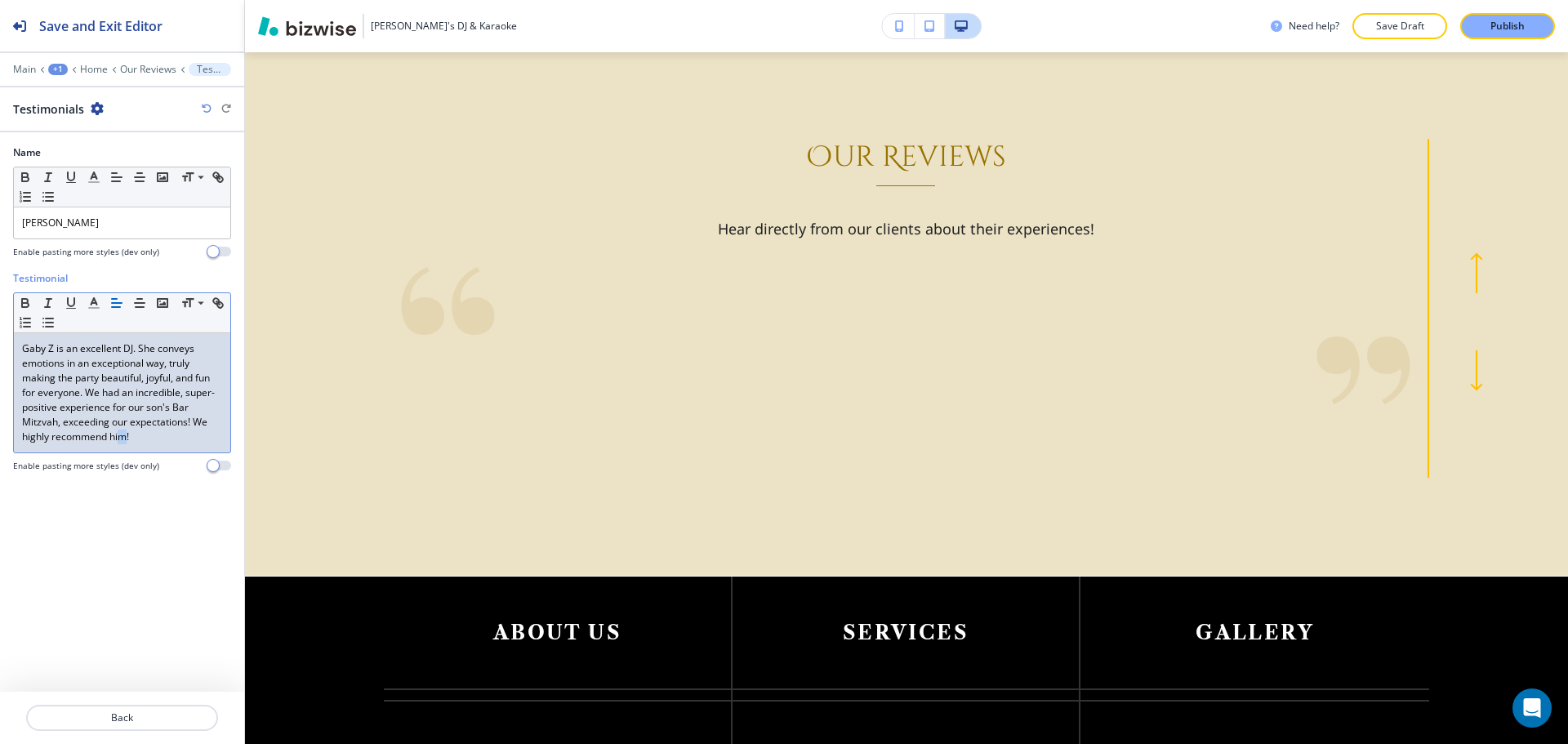
drag, startPoint x: 128, startPoint y: 439, endPoint x: 118, endPoint y: 438, distance: 10.0
click at [118, 438] on p "Gaby Z is an excellent DJ. She conveys emotions in an exceptional way, truly ma…" at bounding box center [122, 393] width 200 height 103
click at [179, 713] on p "Back" at bounding box center [121, 717] width 189 height 15
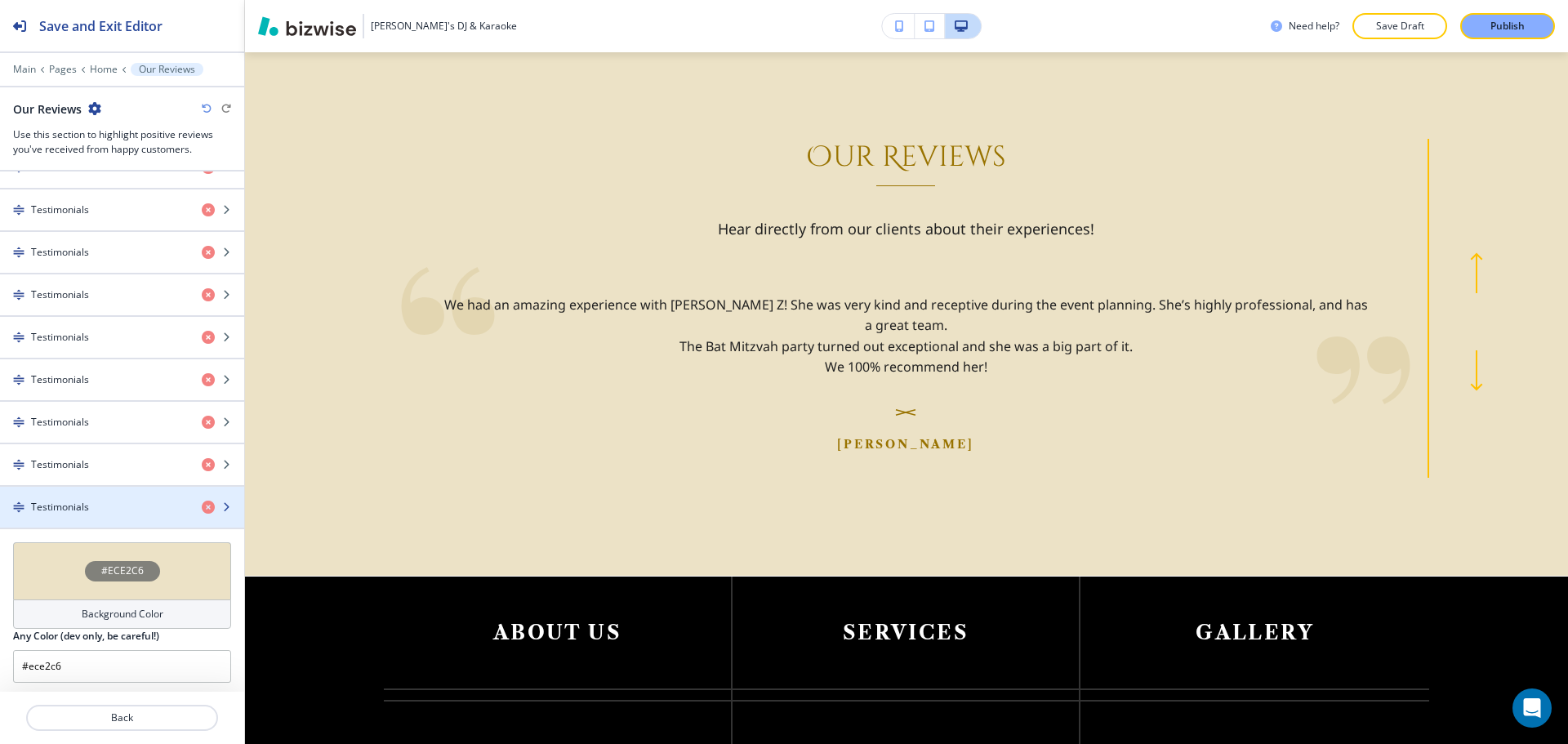
click at [91, 514] on div "button" at bounding box center [121, 521] width 244 height 13
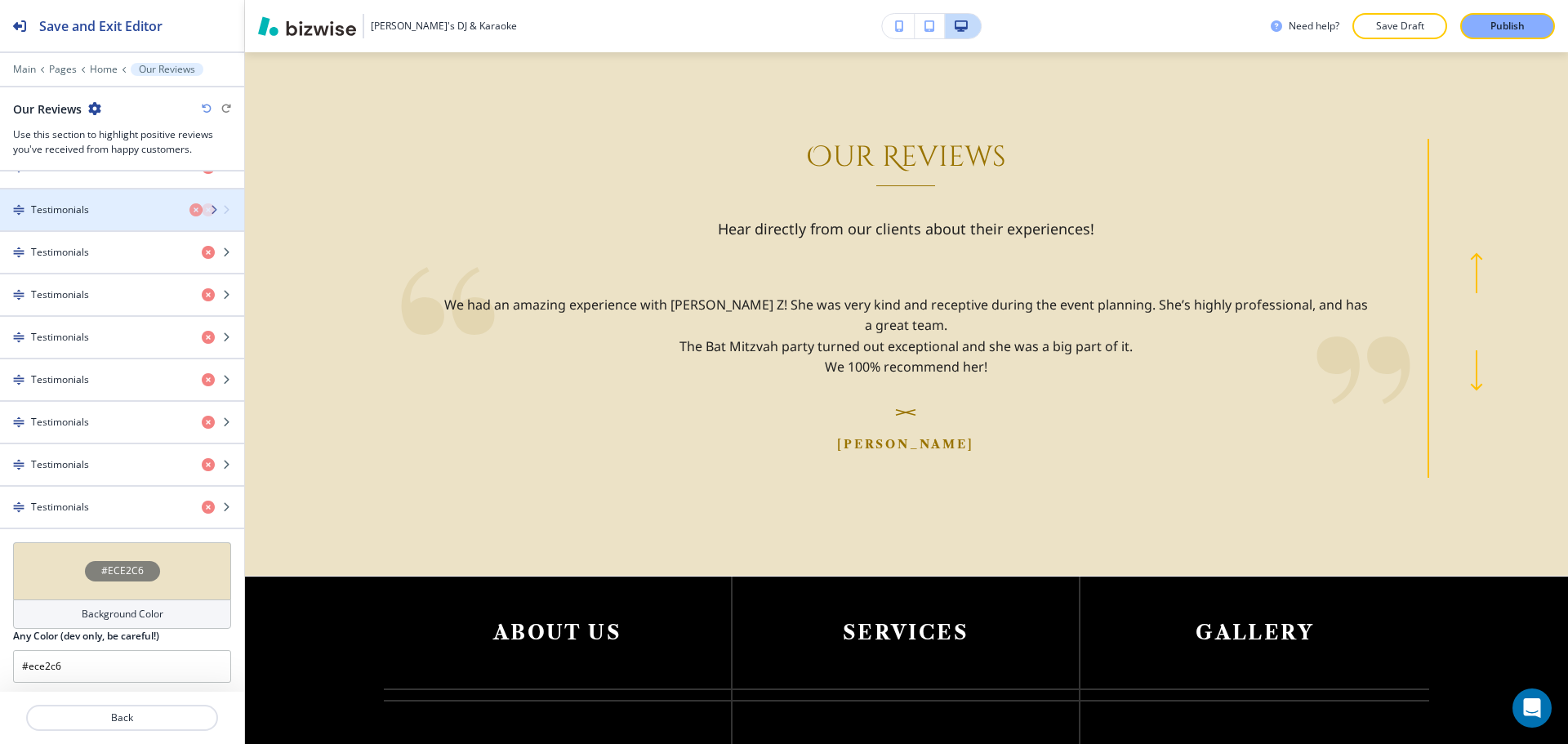
click at [71, 226] on div "button" at bounding box center [121, 223] width 244 height 13
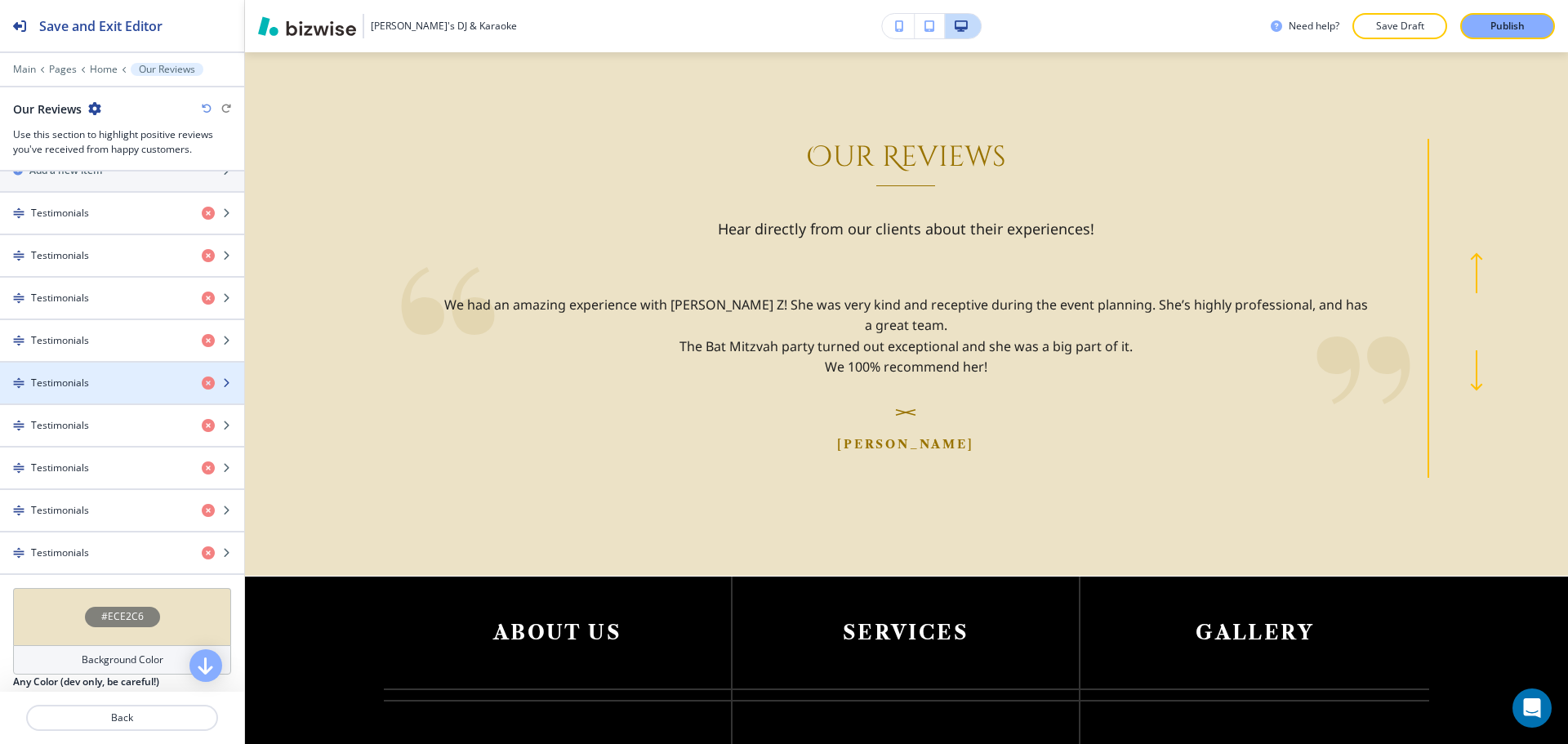
scroll to position [653, 0]
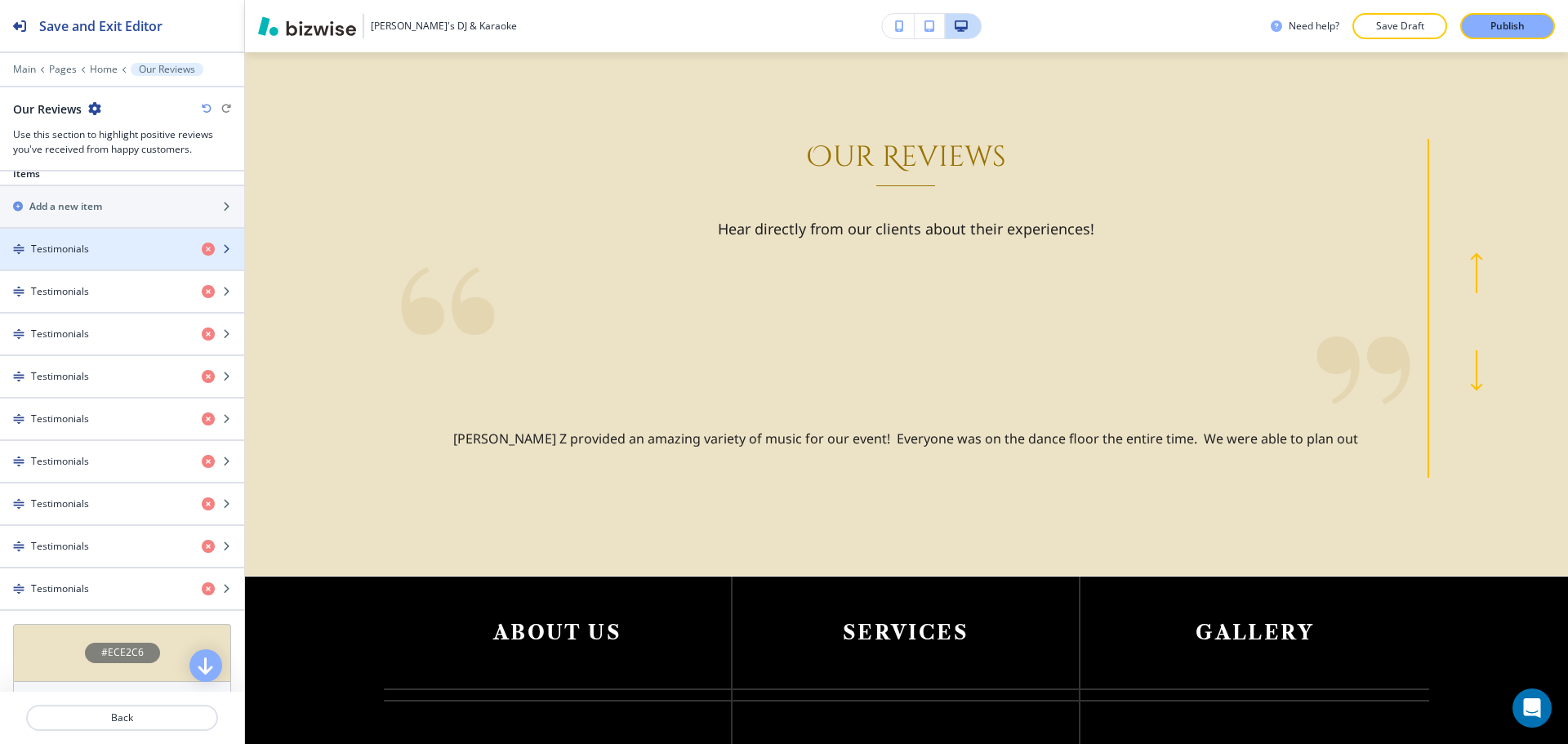
click at [101, 253] on div "Testimonials" at bounding box center [94, 249] width 189 height 15
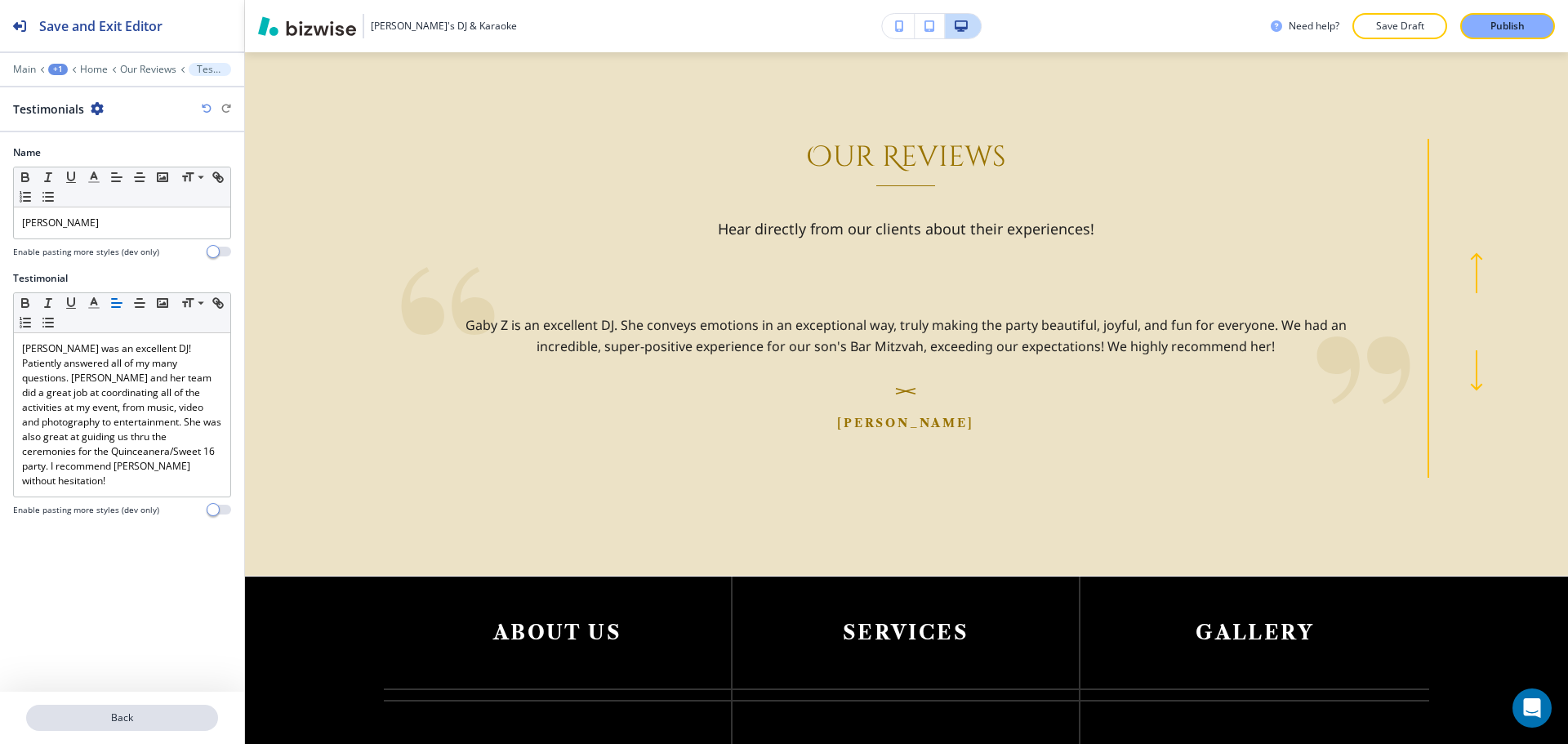
click at [111, 719] on p "Back" at bounding box center [121, 717] width 189 height 15
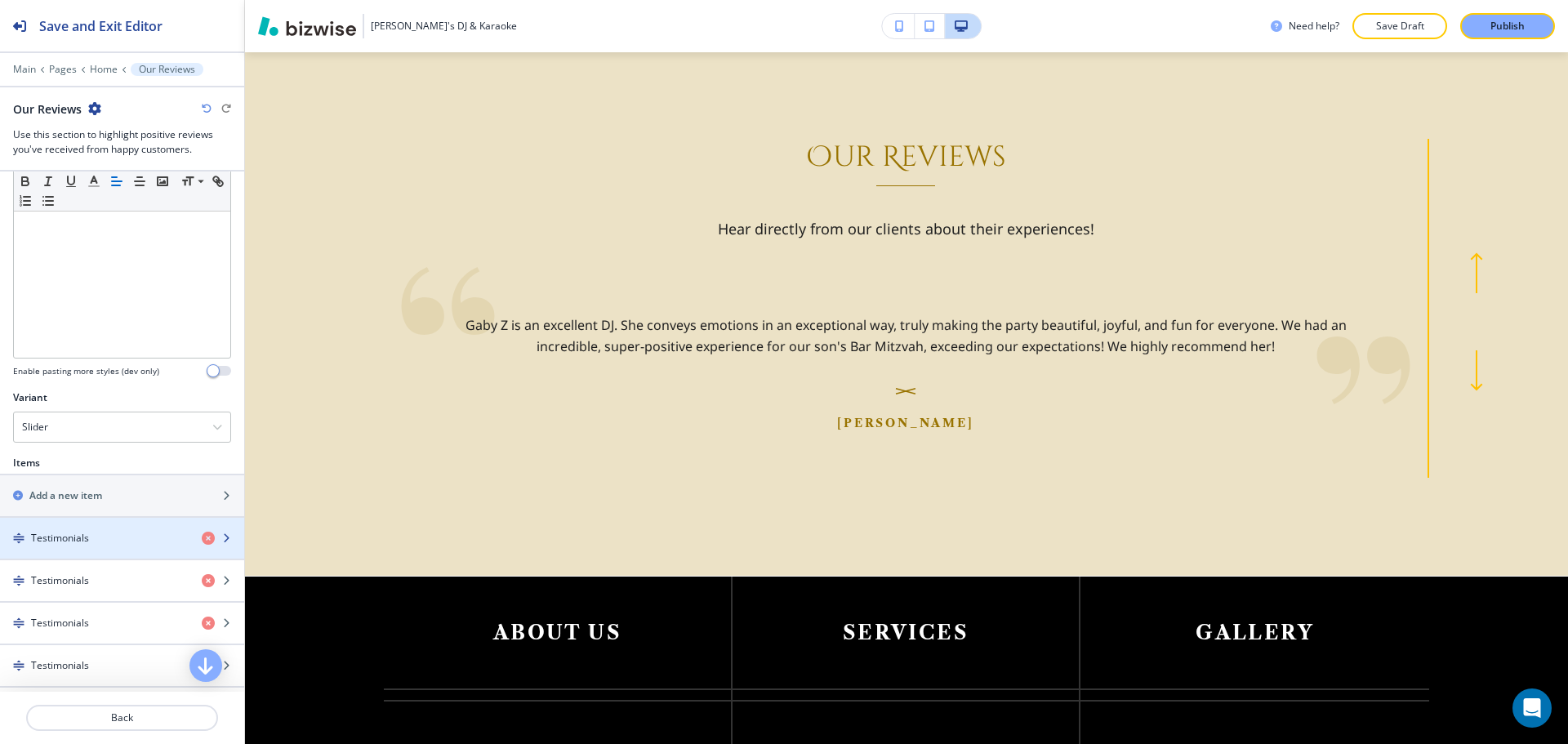
scroll to position [408, 0]
click at [108, 528] on div "button" at bounding box center [121, 522] width 244 height 13
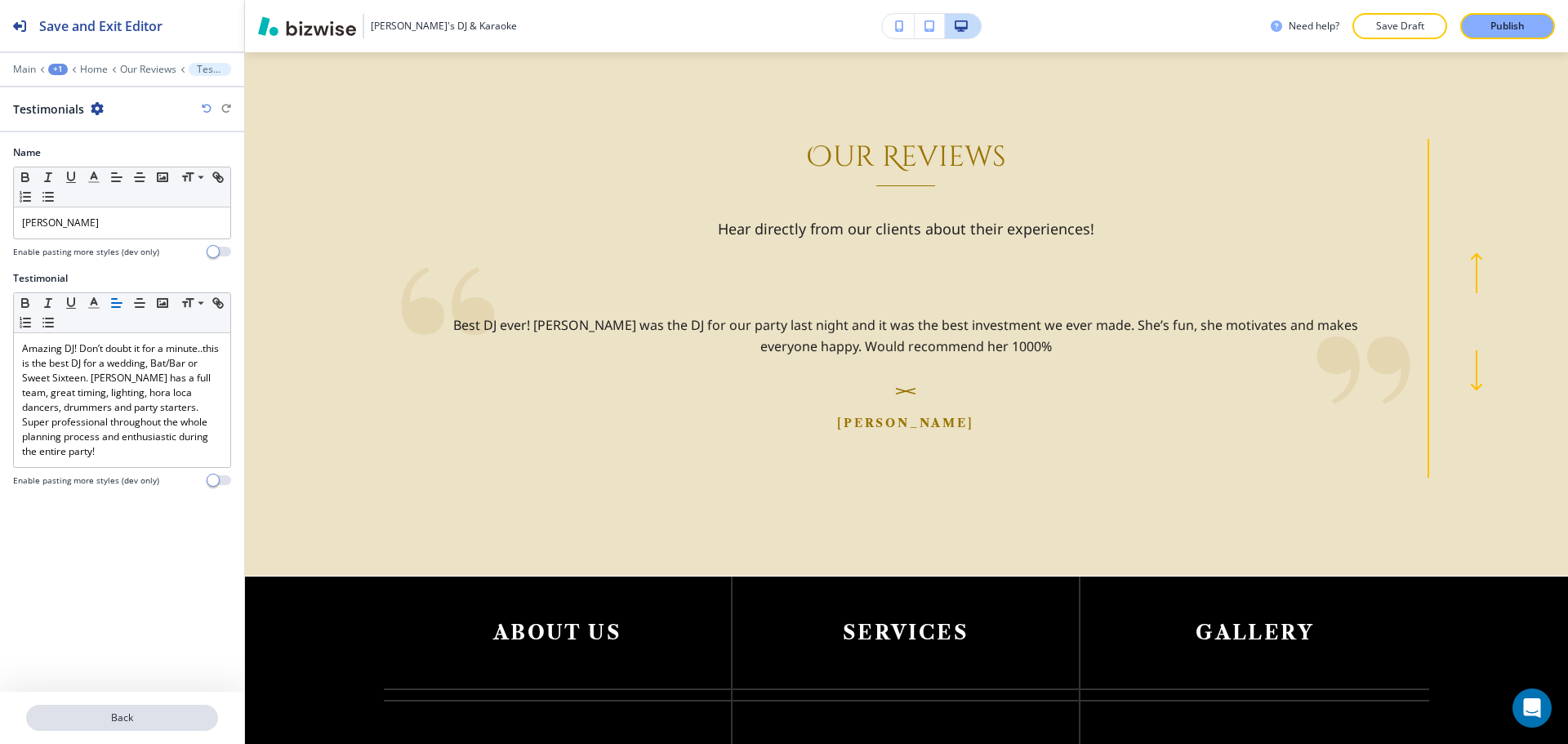
click at [109, 711] on p "Back" at bounding box center [121, 717] width 189 height 15
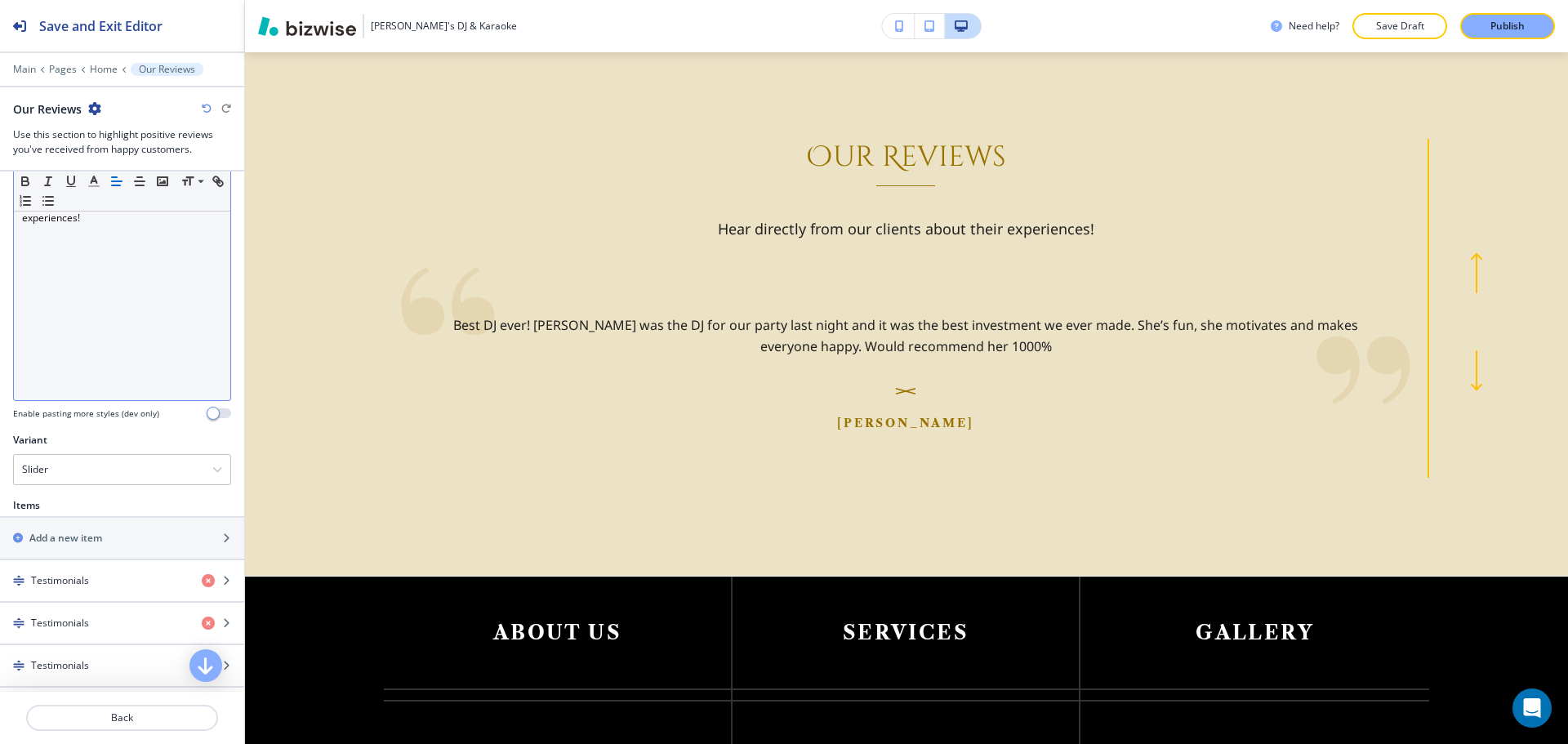
scroll to position [326, 0]
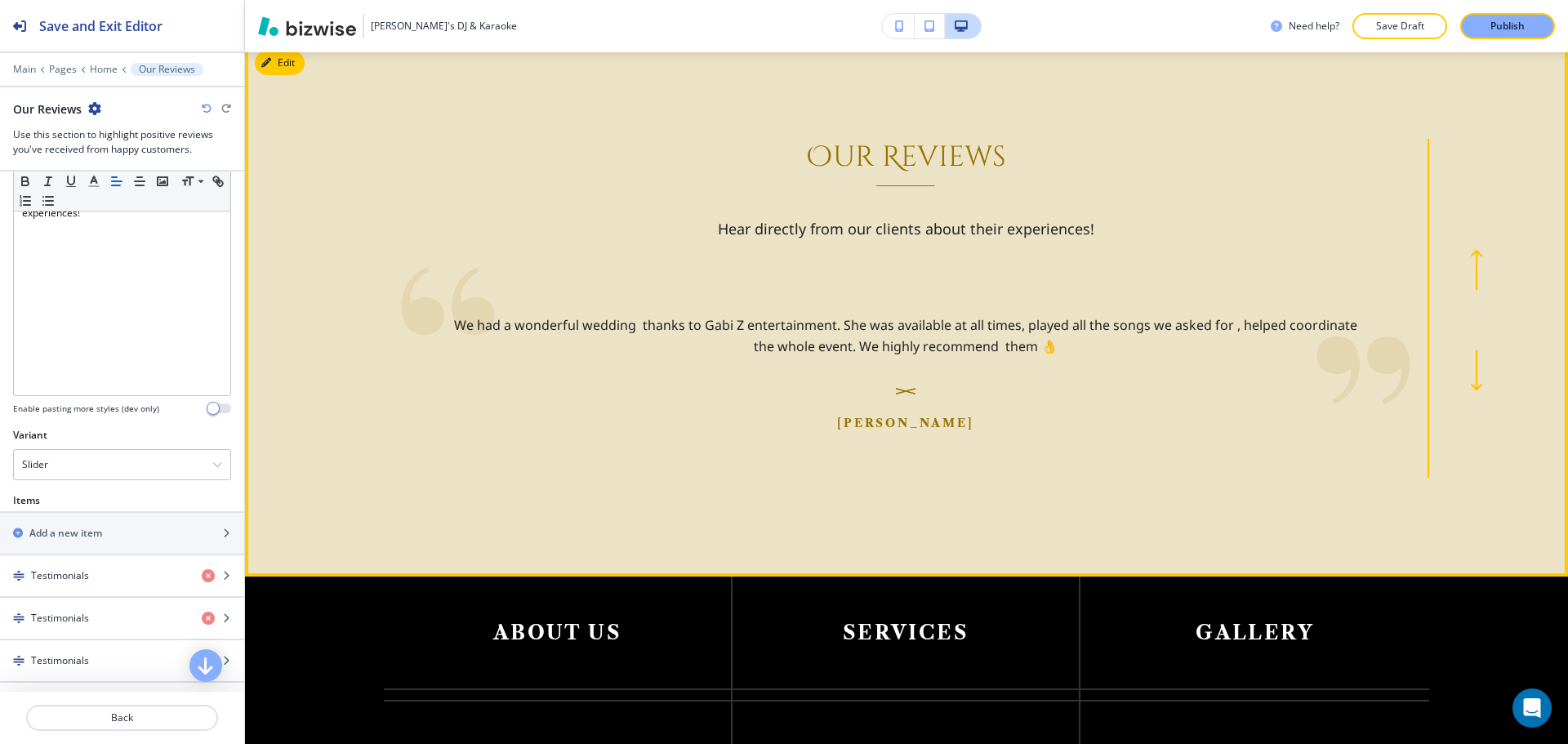
click at [1471, 280] on icon "button" at bounding box center [1476, 269] width 13 height 40
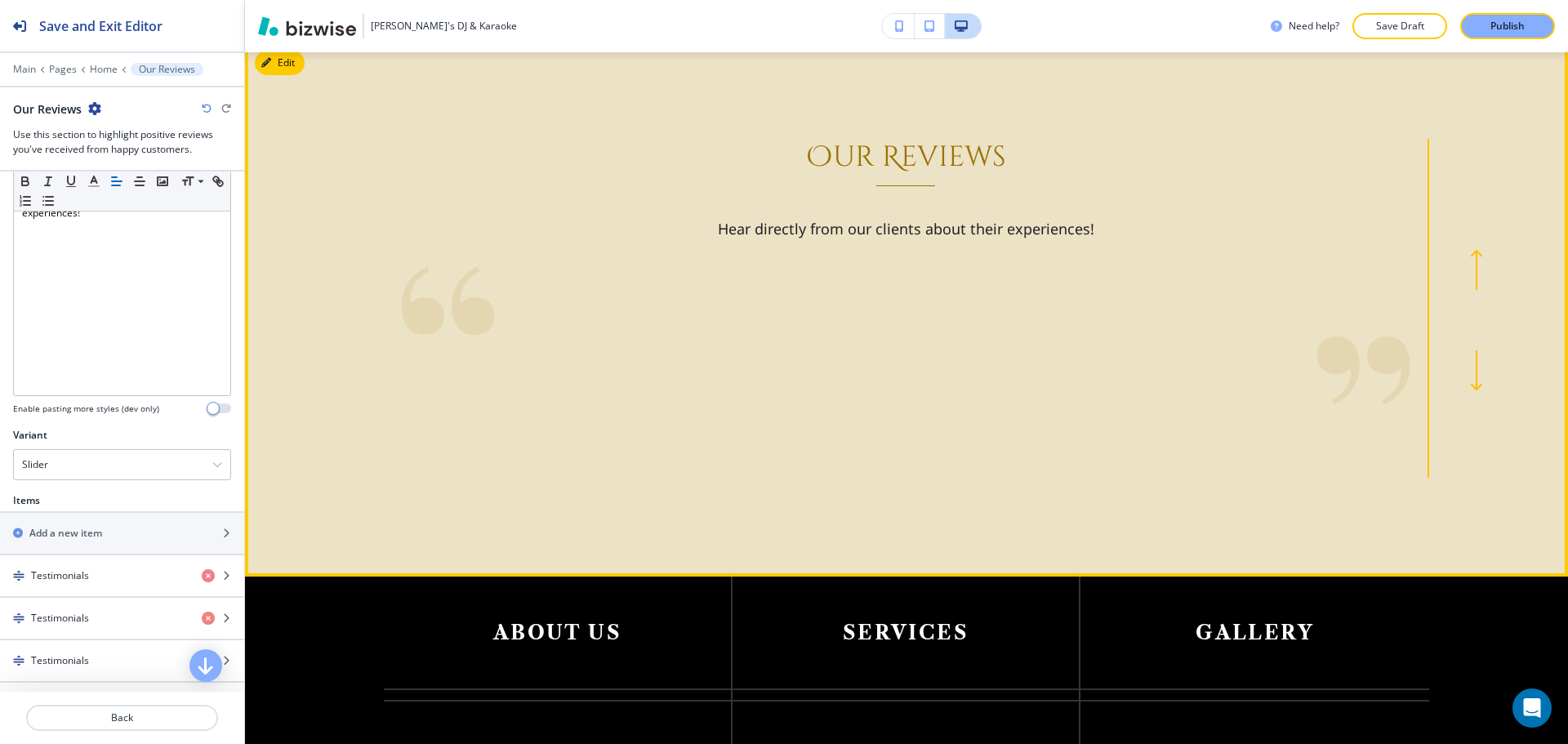
click at [1471, 280] on icon "button" at bounding box center [1476, 269] width 13 height 40
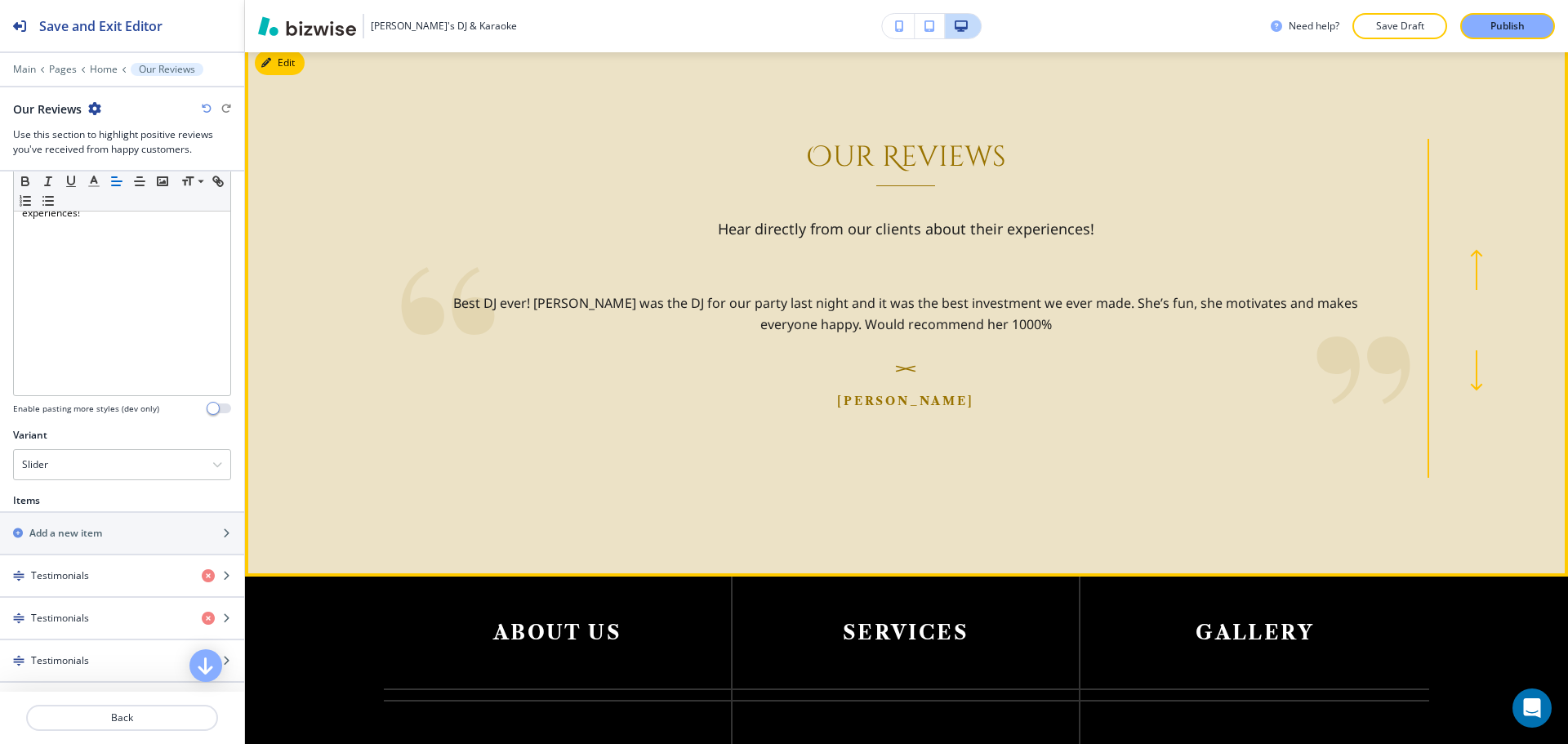
click at [1471, 280] on icon "button" at bounding box center [1476, 269] width 13 height 40
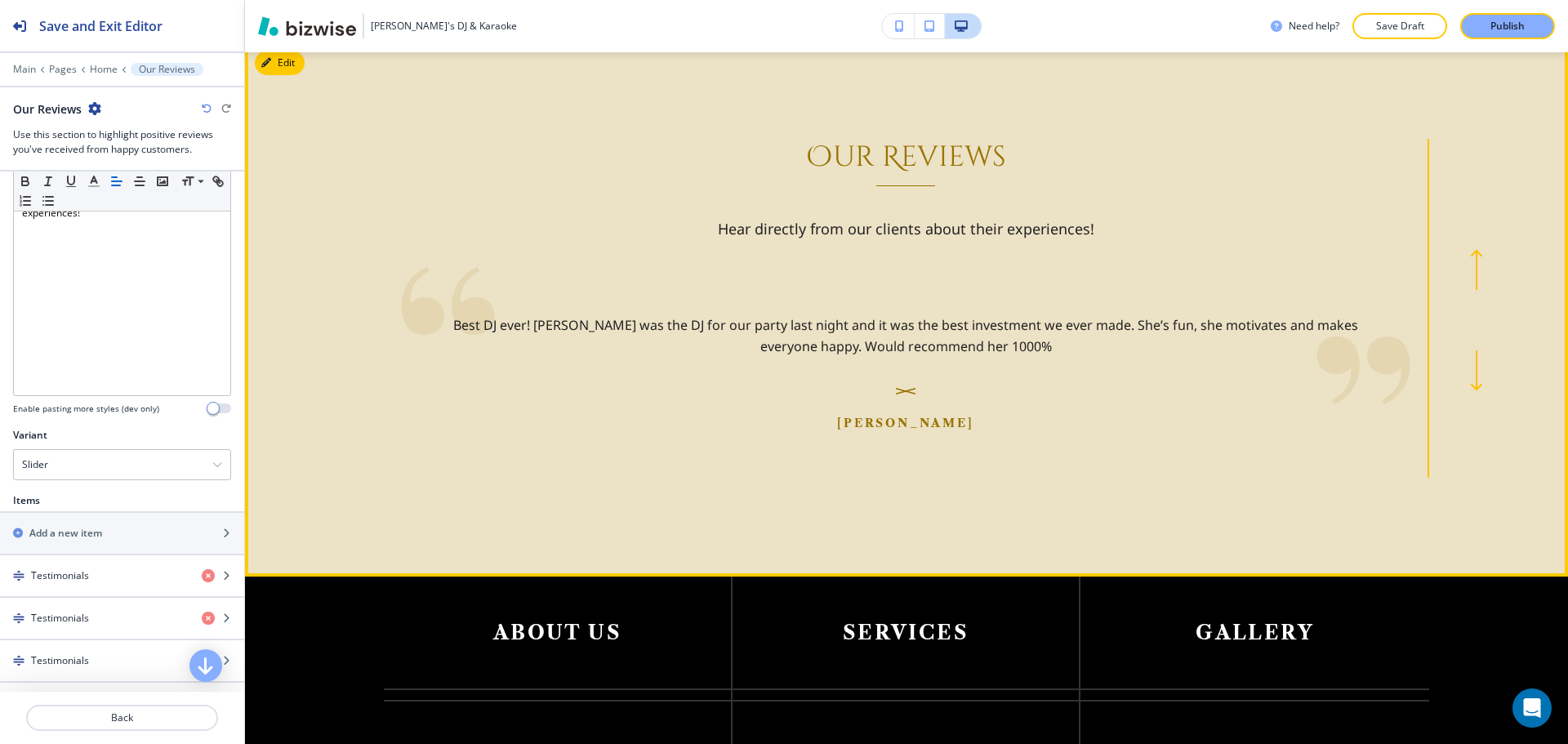
click at [1471, 283] on icon "button" at bounding box center [1476, 269] width 13 height 40
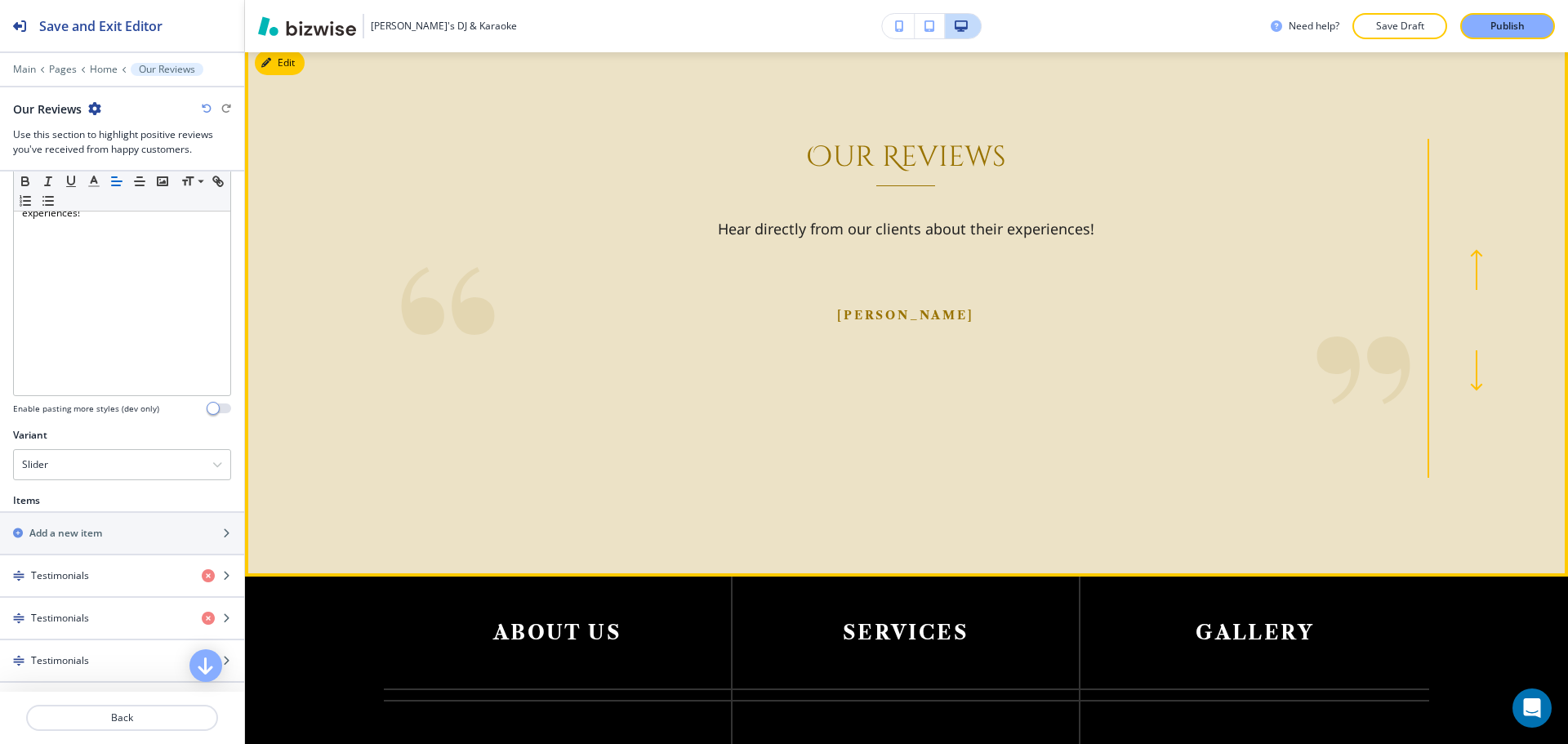
click at [1470, 273] on icon "button" at bounding box center [1476, 269] width 13 height 40
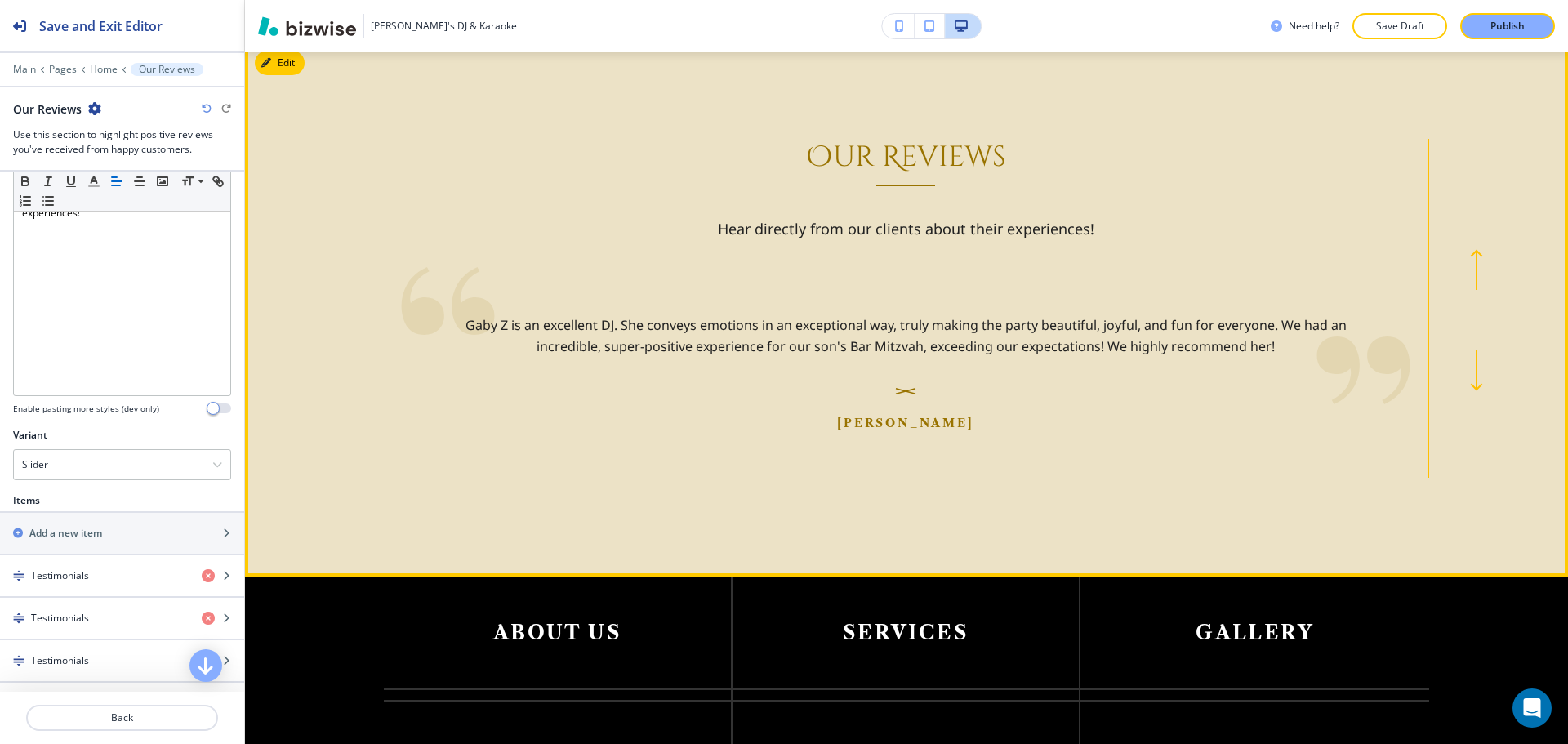
click at [1470, 272] on icon "button" at bounding box center [1476, 269] width 13 height 40
click at [1459, 373] on button "button" at bounding box center [1476, 373] width 54 height 26
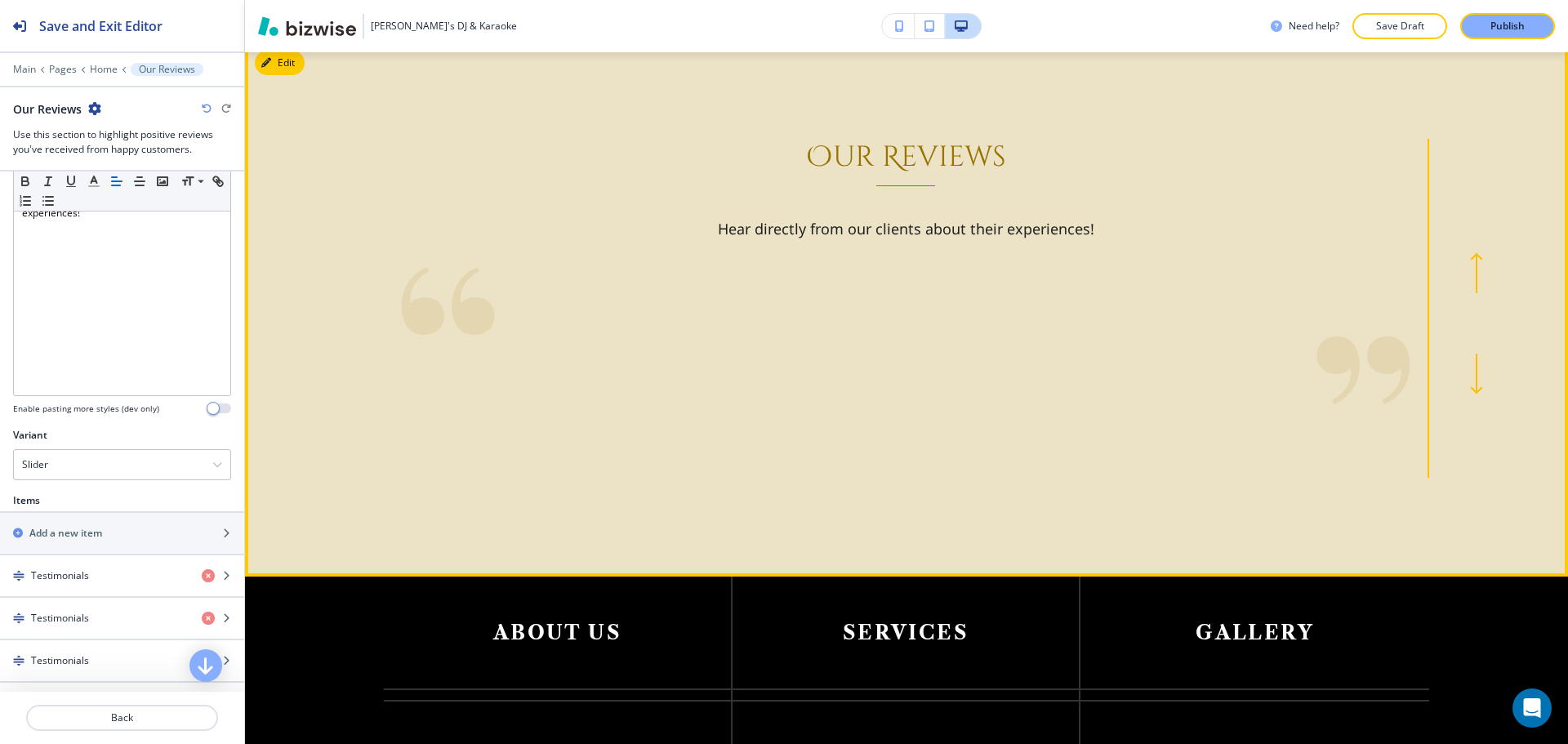
click at [1460, 373] on button "button" at bounding box center [1476, 373] width 54 height 26
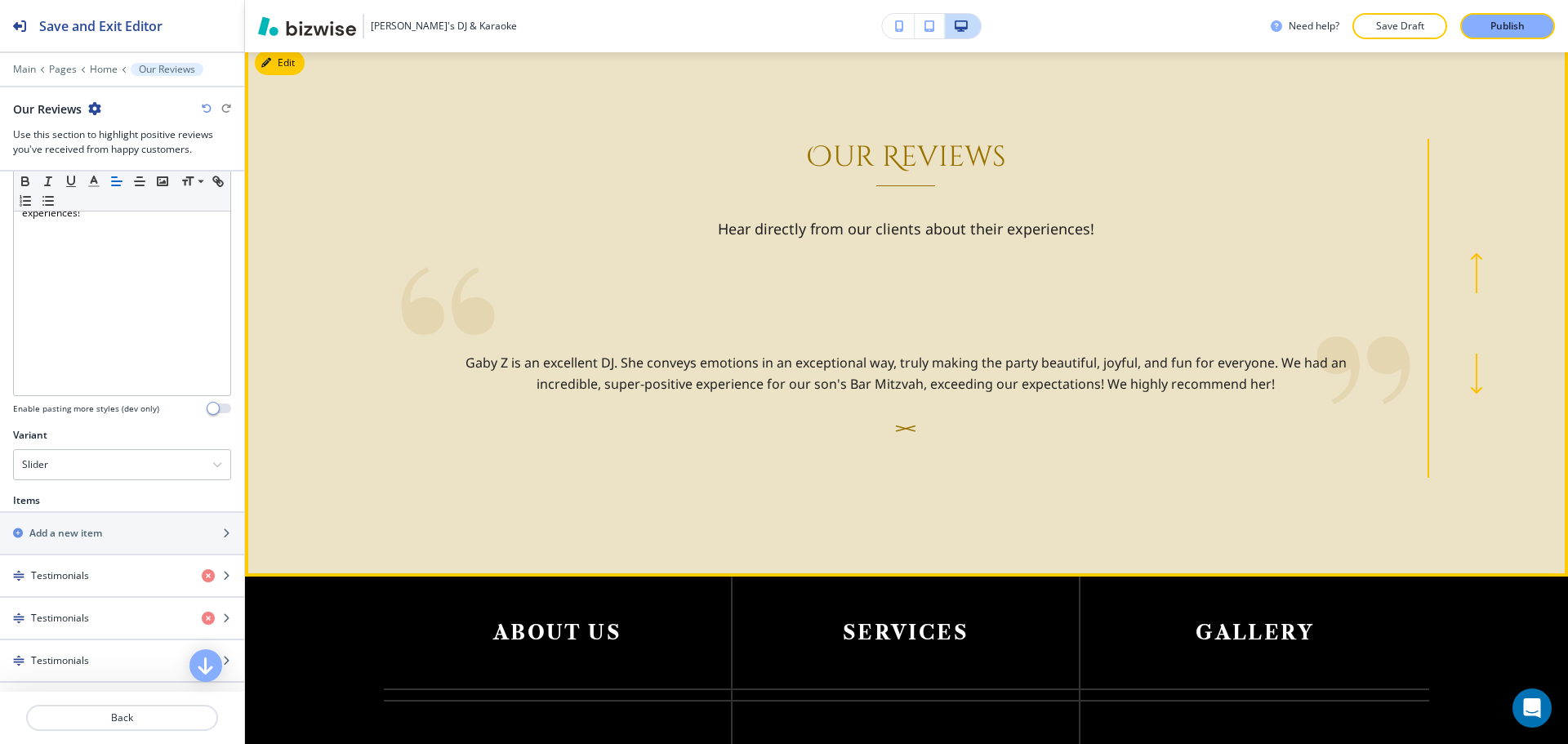
click at [1460, 373] on button "button" at bounding box center [1476, 373] width 54 height 26
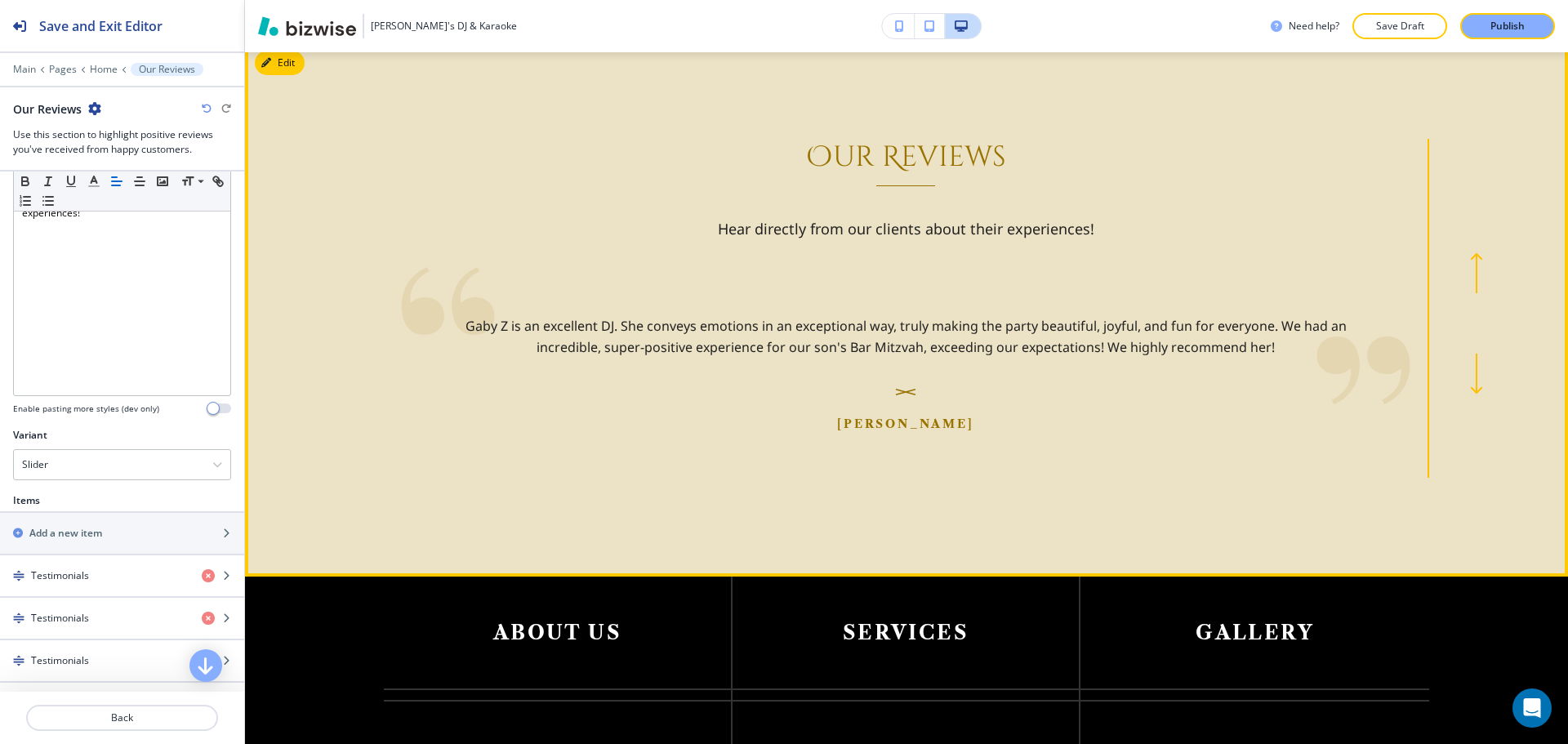
click at [1461, 373] on button "button" at bounding box center [1476, 373] width 54 height 26
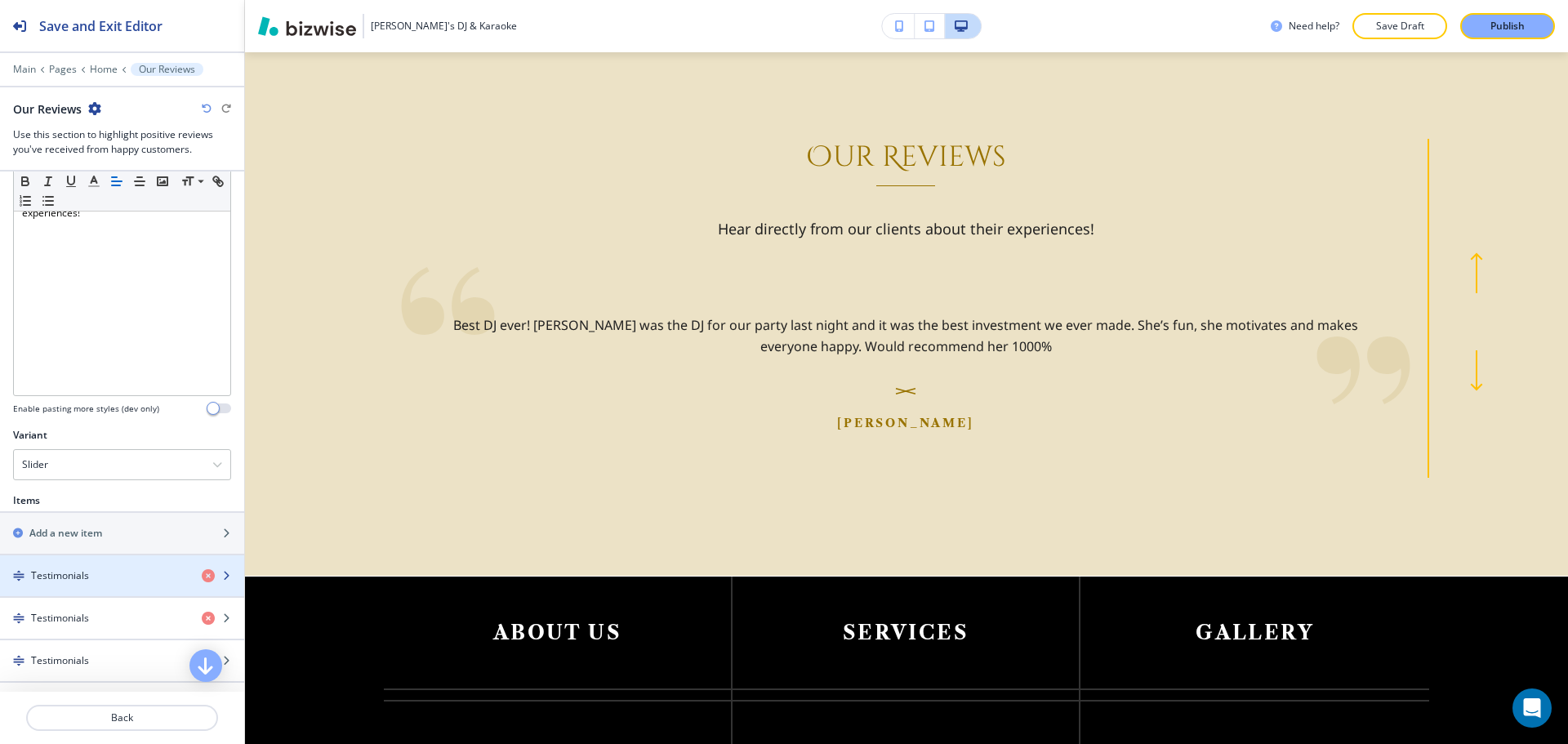
click at [65, 577] on h4 "Testimonials" at bounding box center [60, 576] width 58 height 15
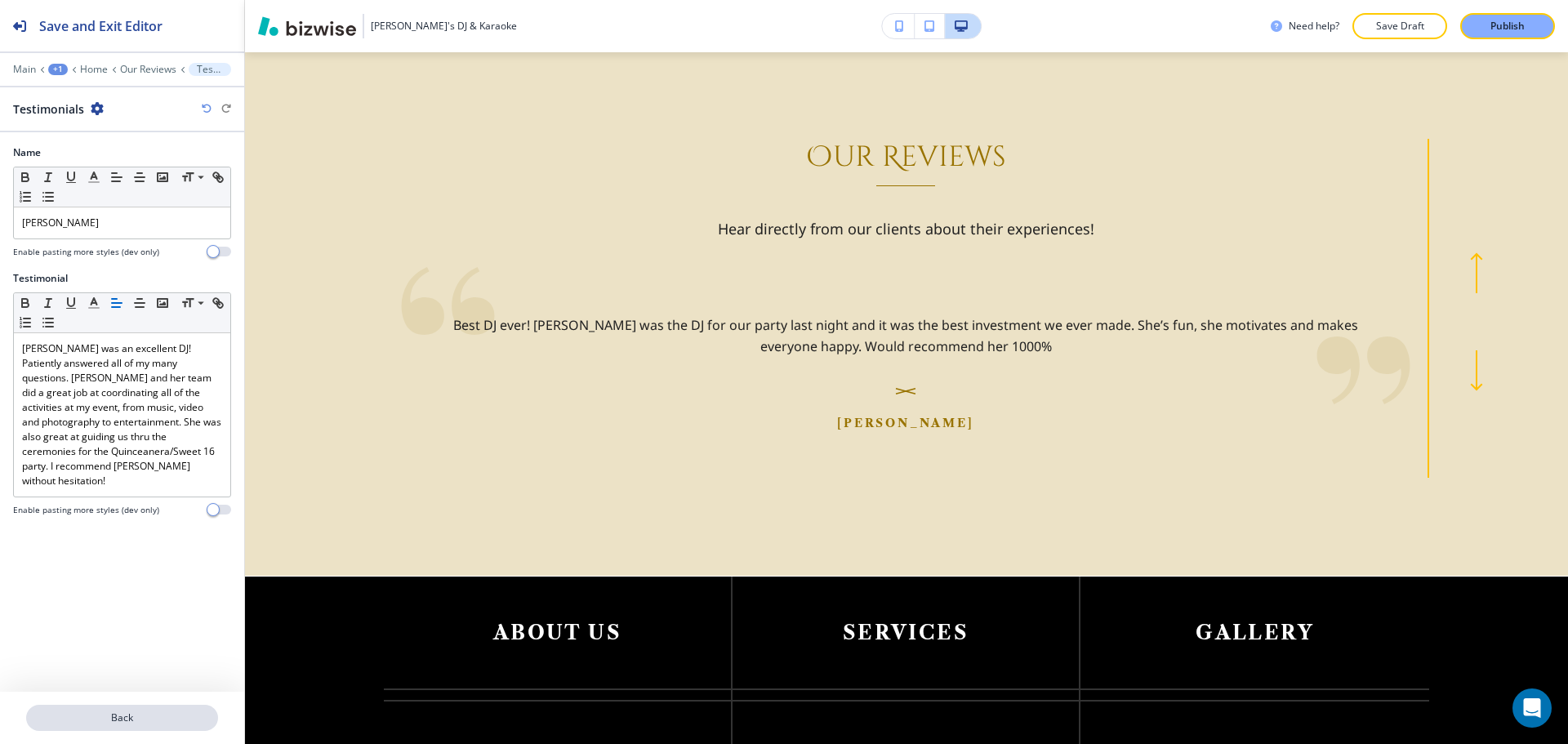
click at [75, 713] on p "Back" at bounding box center [121, 717] width 189 height 15
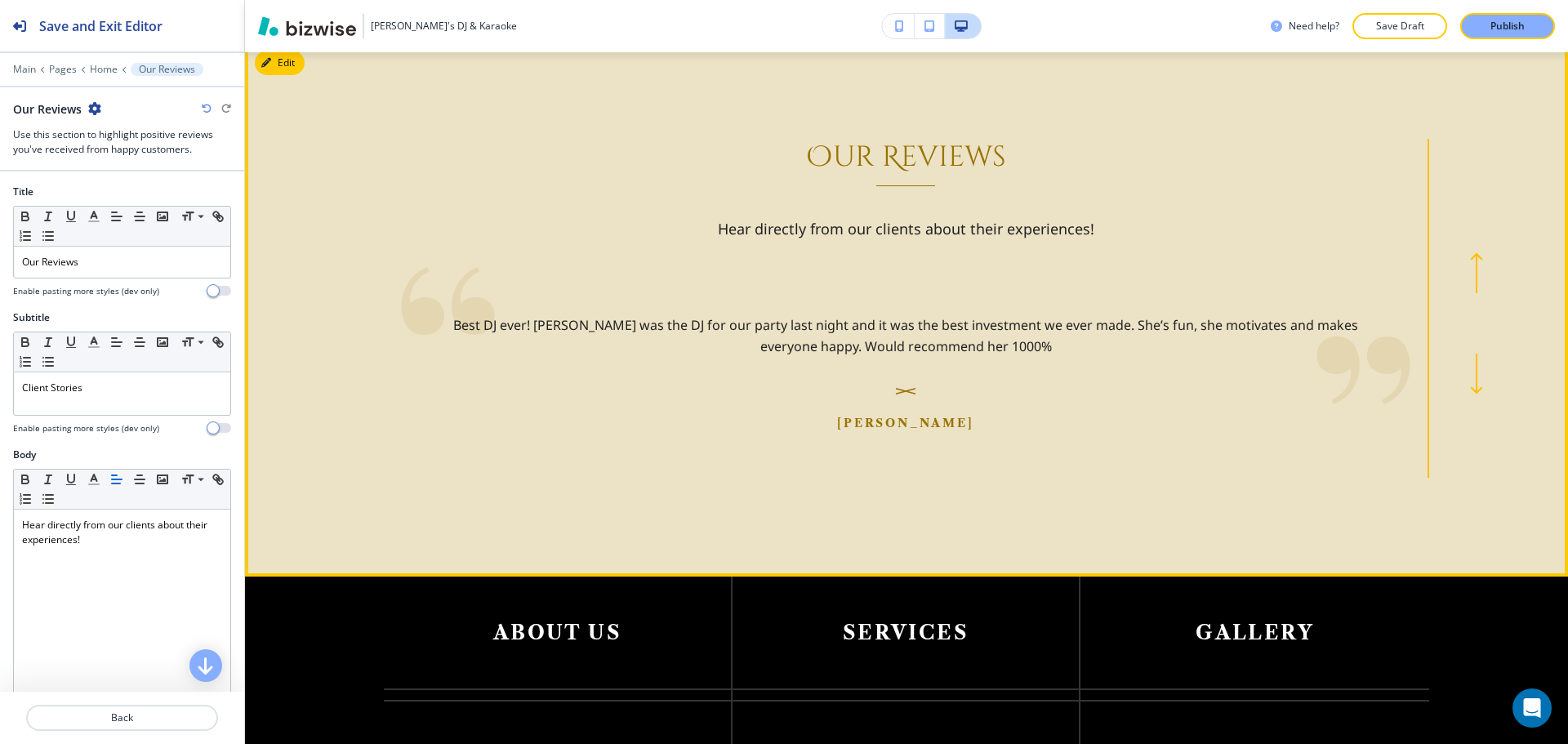
click at [1471, 384] on icon "button" at bounding box center [1476, 373] width 13 height 40
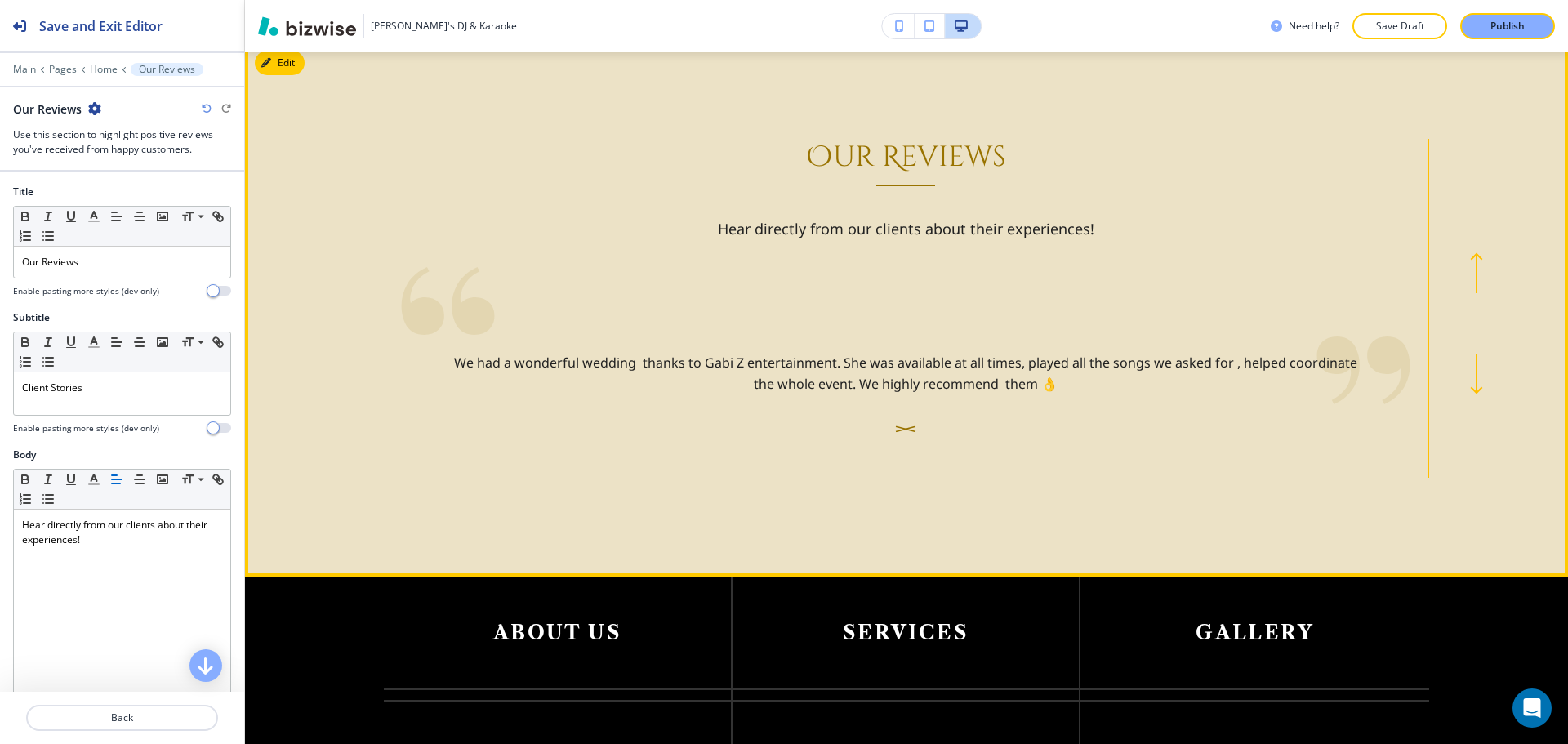
click at [1471, 384] on icon "button" at bounding box center [1476, 373] width 13 height 40
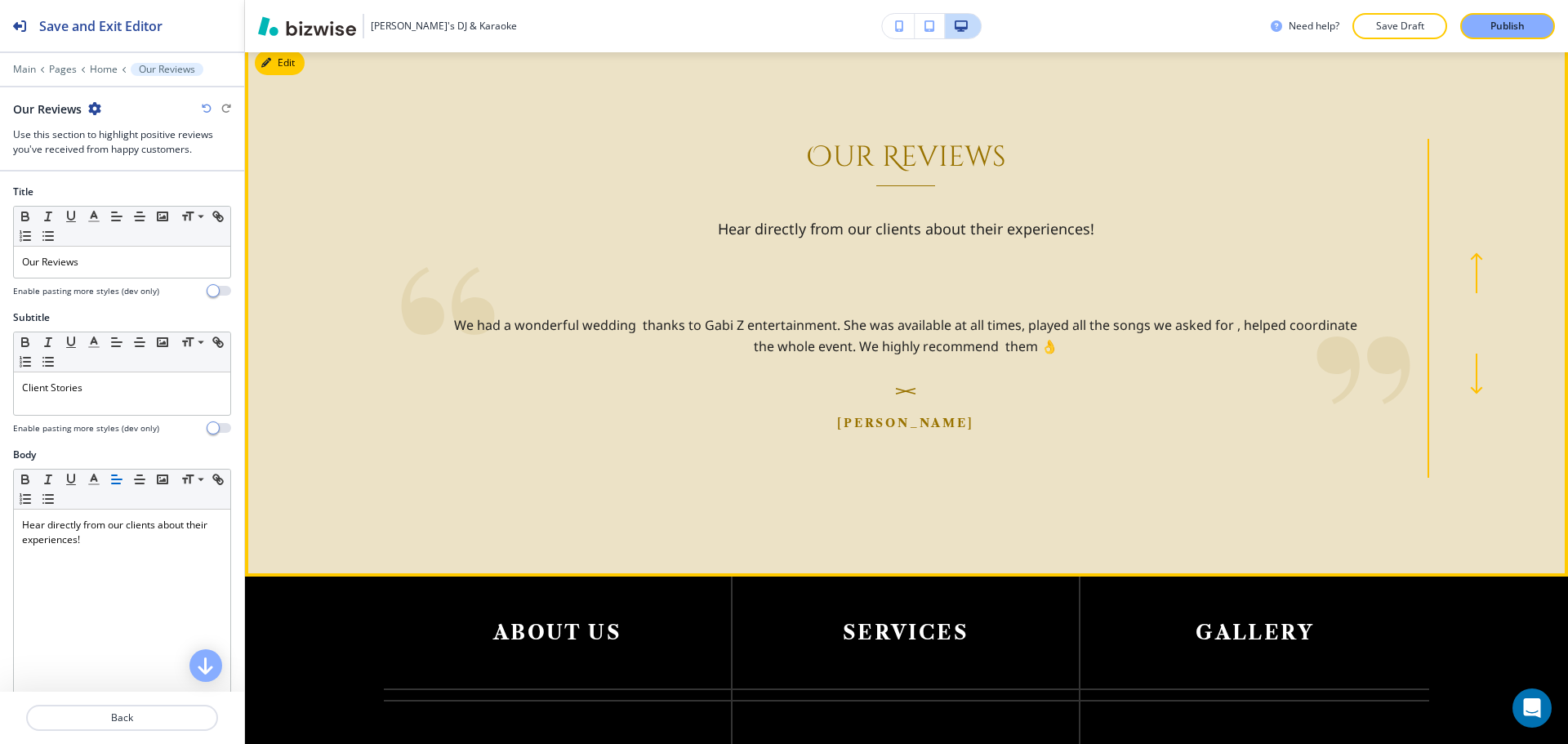
click at [1471, 385] on icon "button" at bounding box center [1476, 373] width 13 height 40
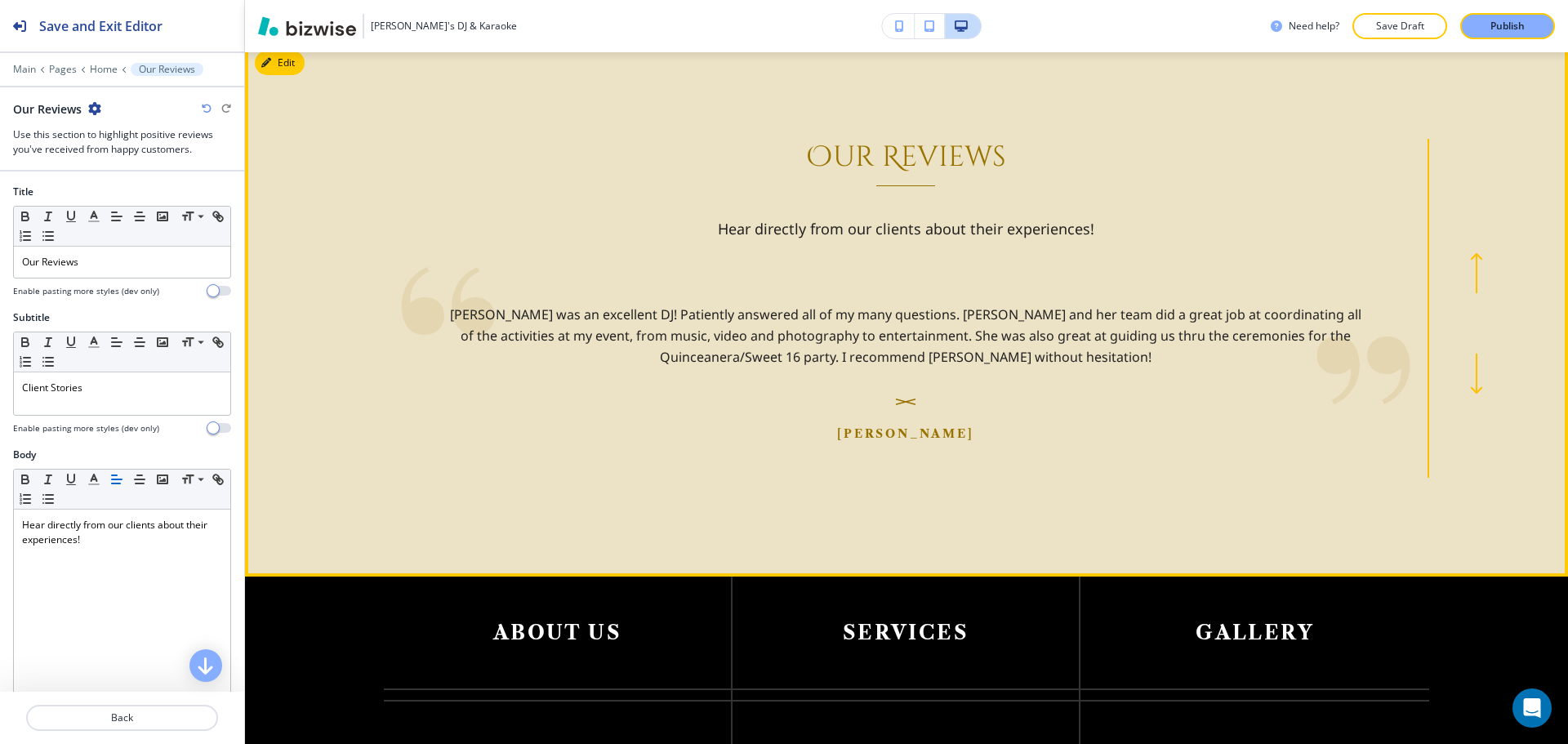
click at [1471, 385] on icon "button" at bounding box center [1476, 373] width 13 height 40
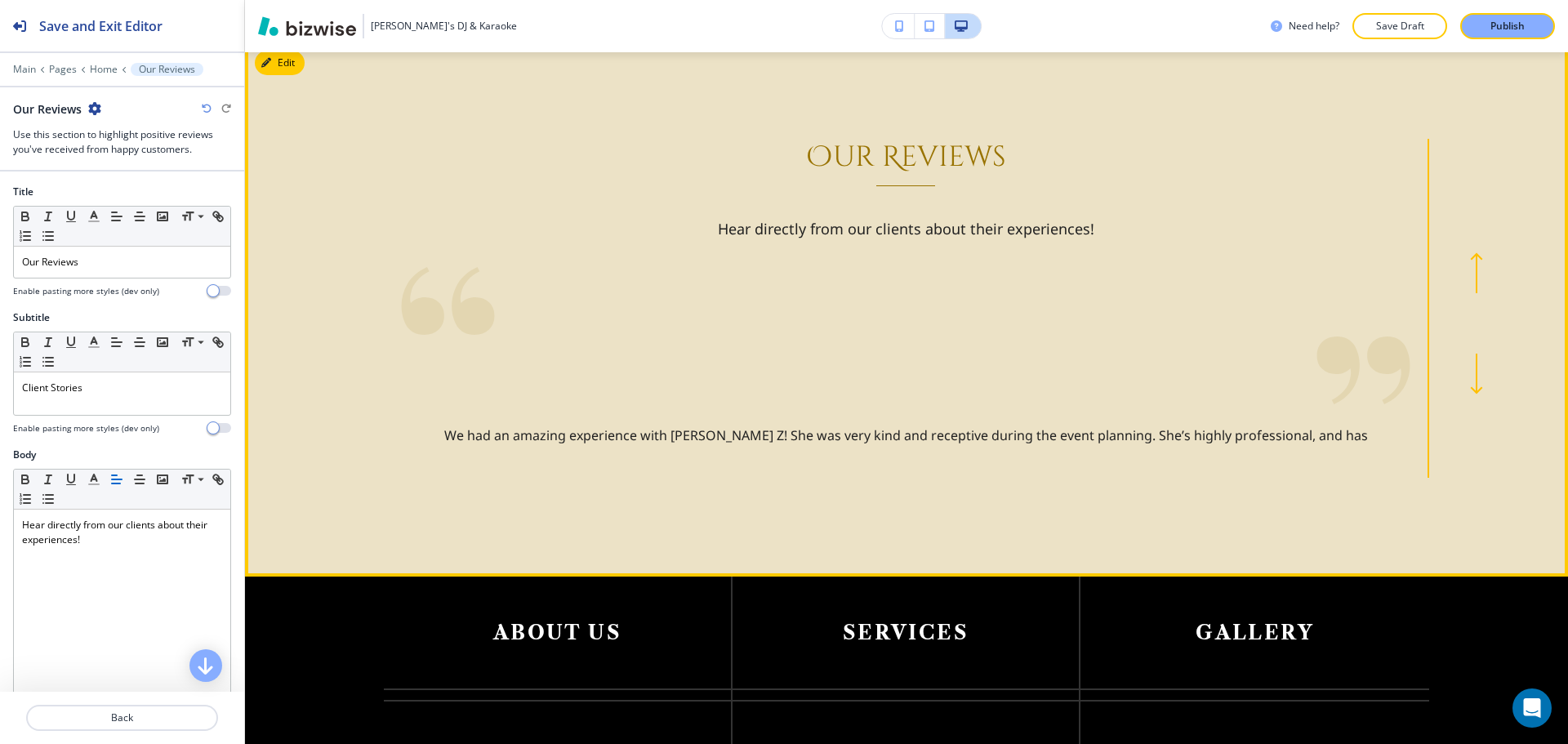
click at [1477, 386] on button "button" at bounding box center [1476, 373] width 54 height 26
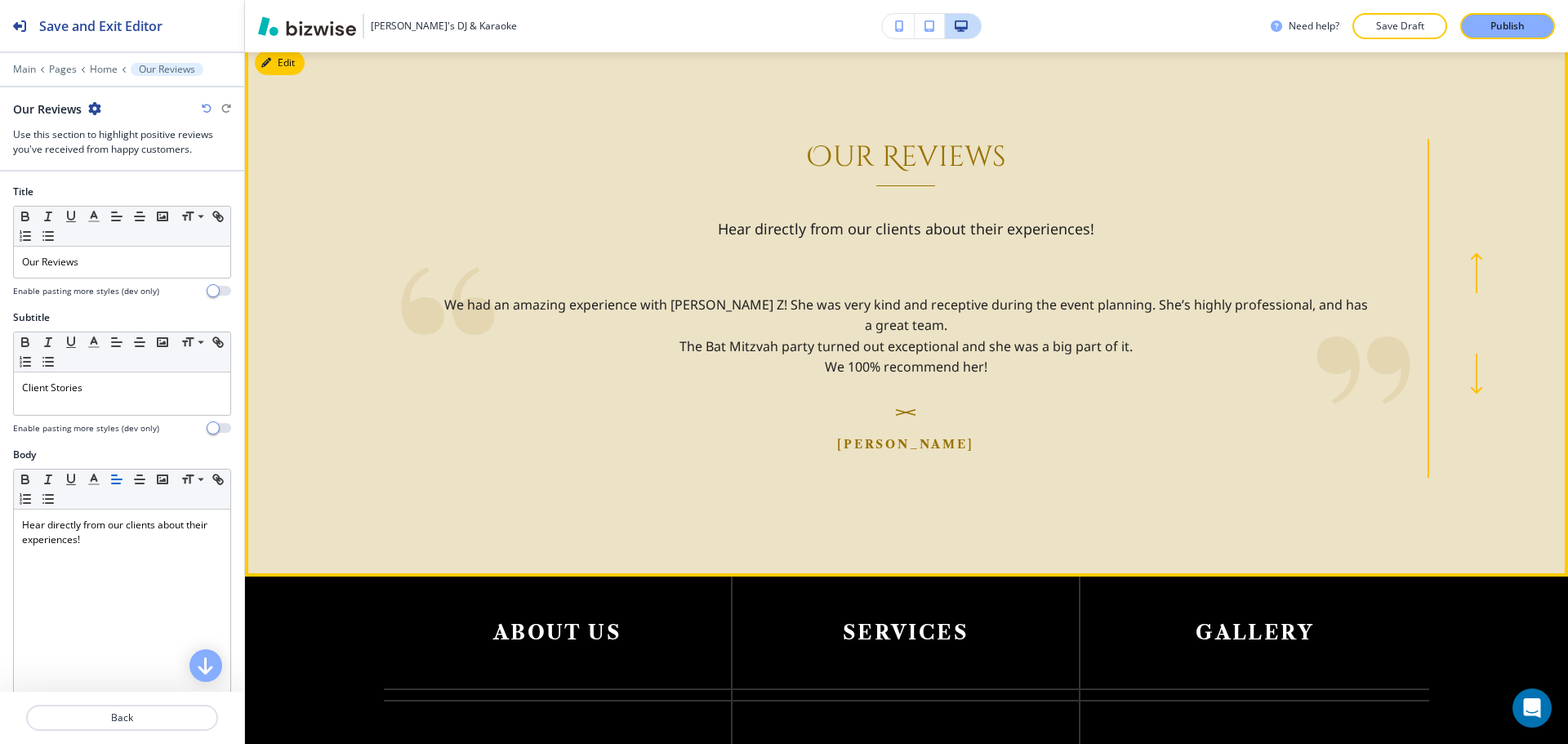
click at [1477, 386] on button "button" at bounding box center [1476, 373] width 54 height 26
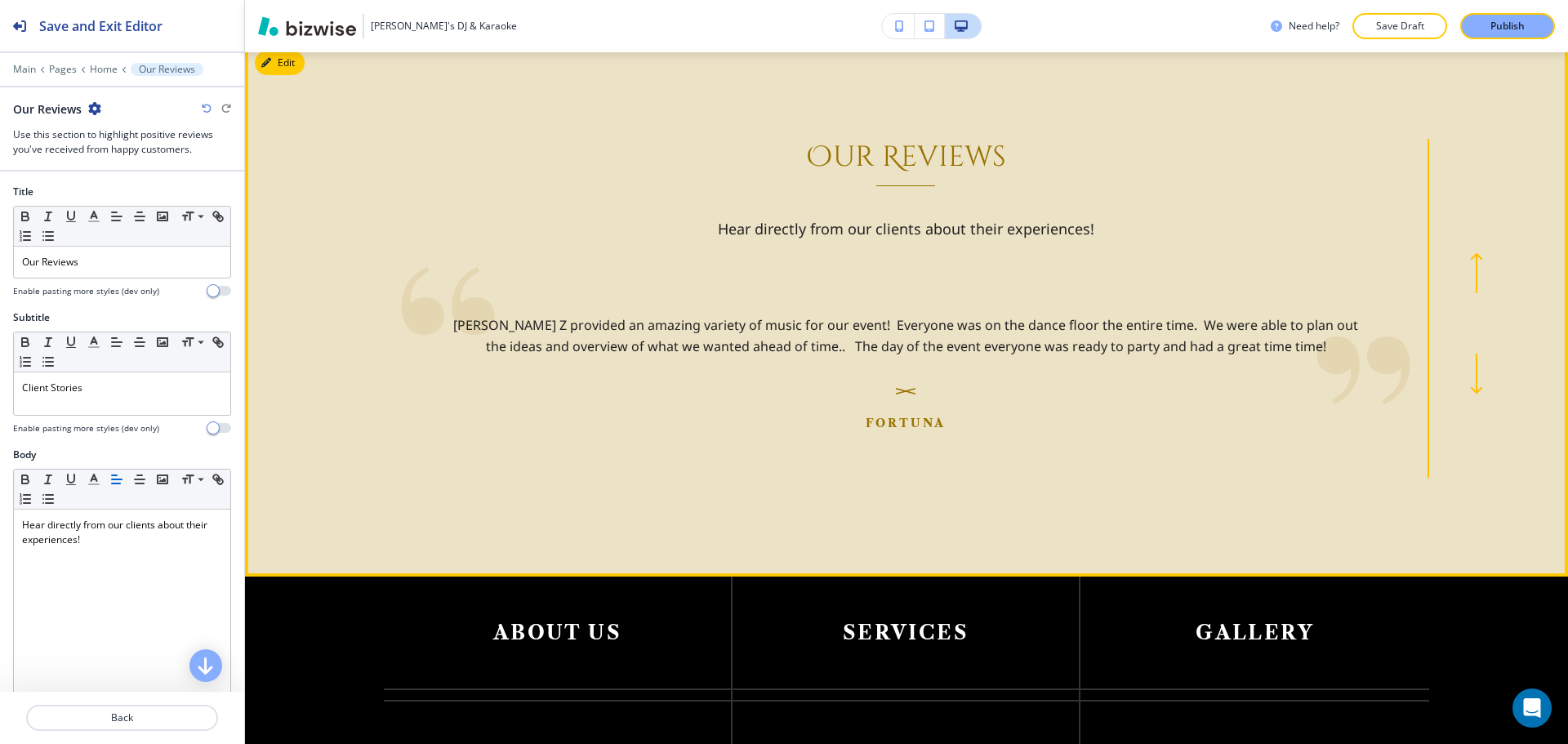
click at [1477, 386] on button "button" at bounding box center [1476, 373] width 54 height 26
click at [1479, 280] on button "button" at bounding box center [1476, 269] width 54 height 26
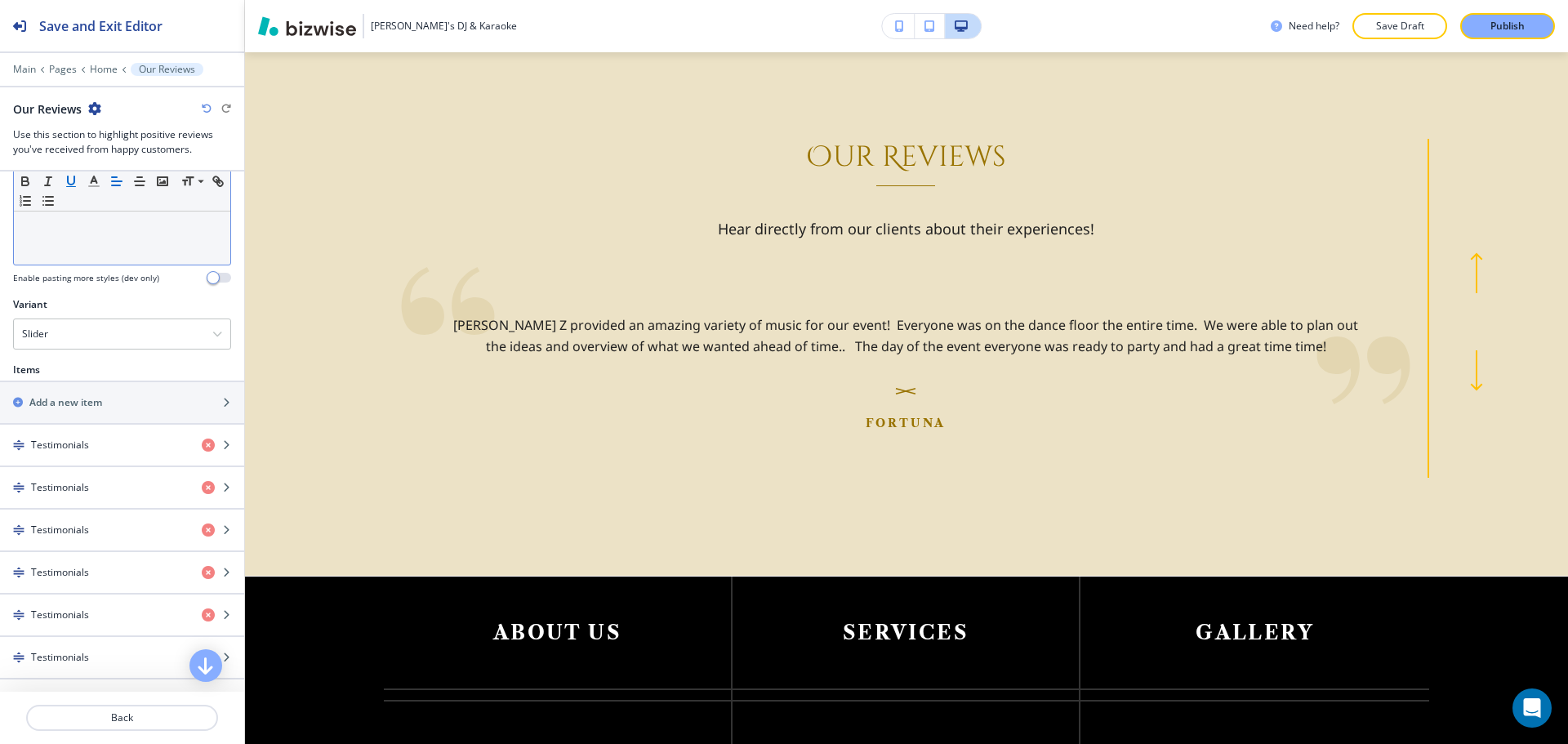
scroll to position [490, 0]
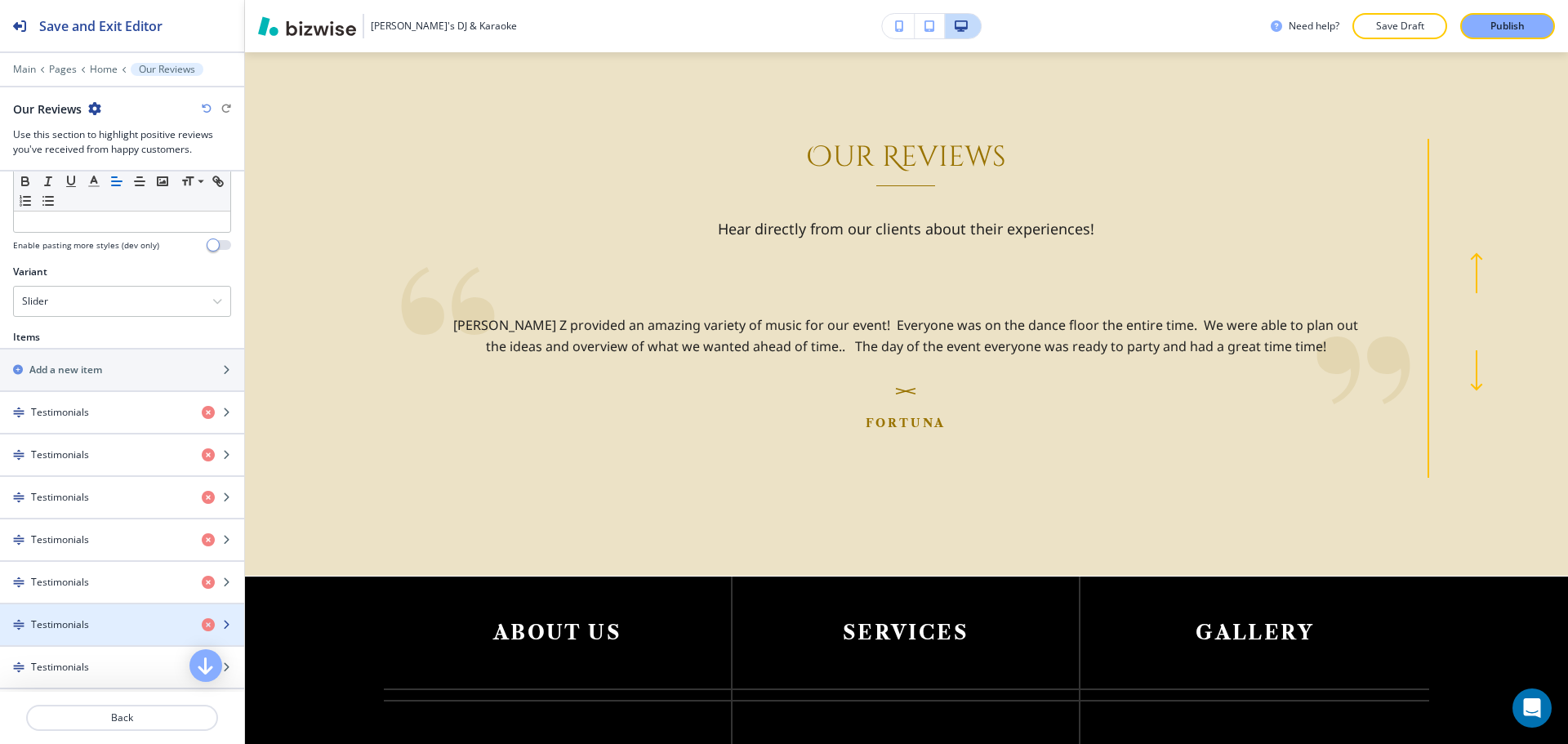
click at [54, 623] on h4 "Testimonials" at bounding box center [60, 624] width 58 height 15
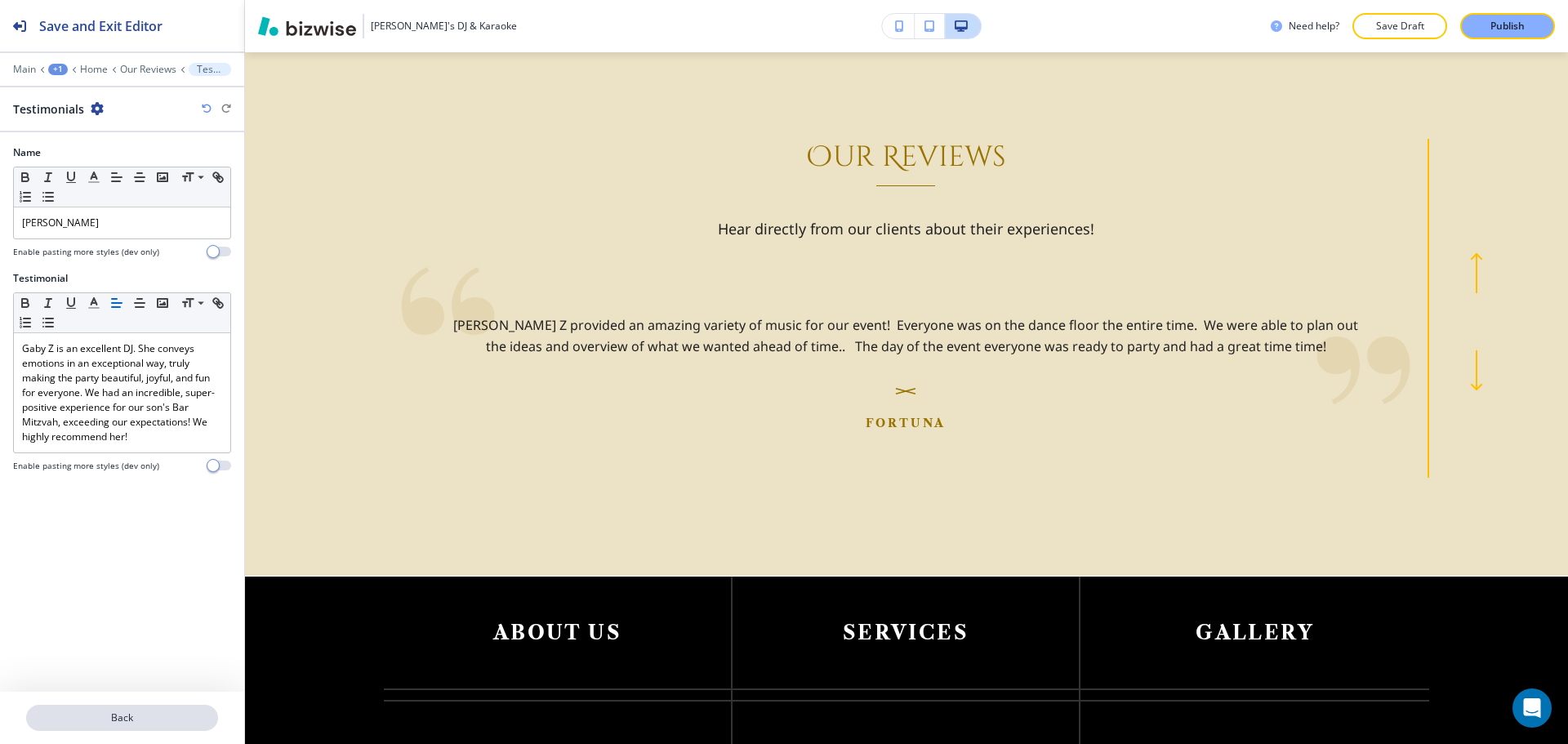
click at [86, 715] on p "Back" at bounding box center [121, 717] width 189 height 15
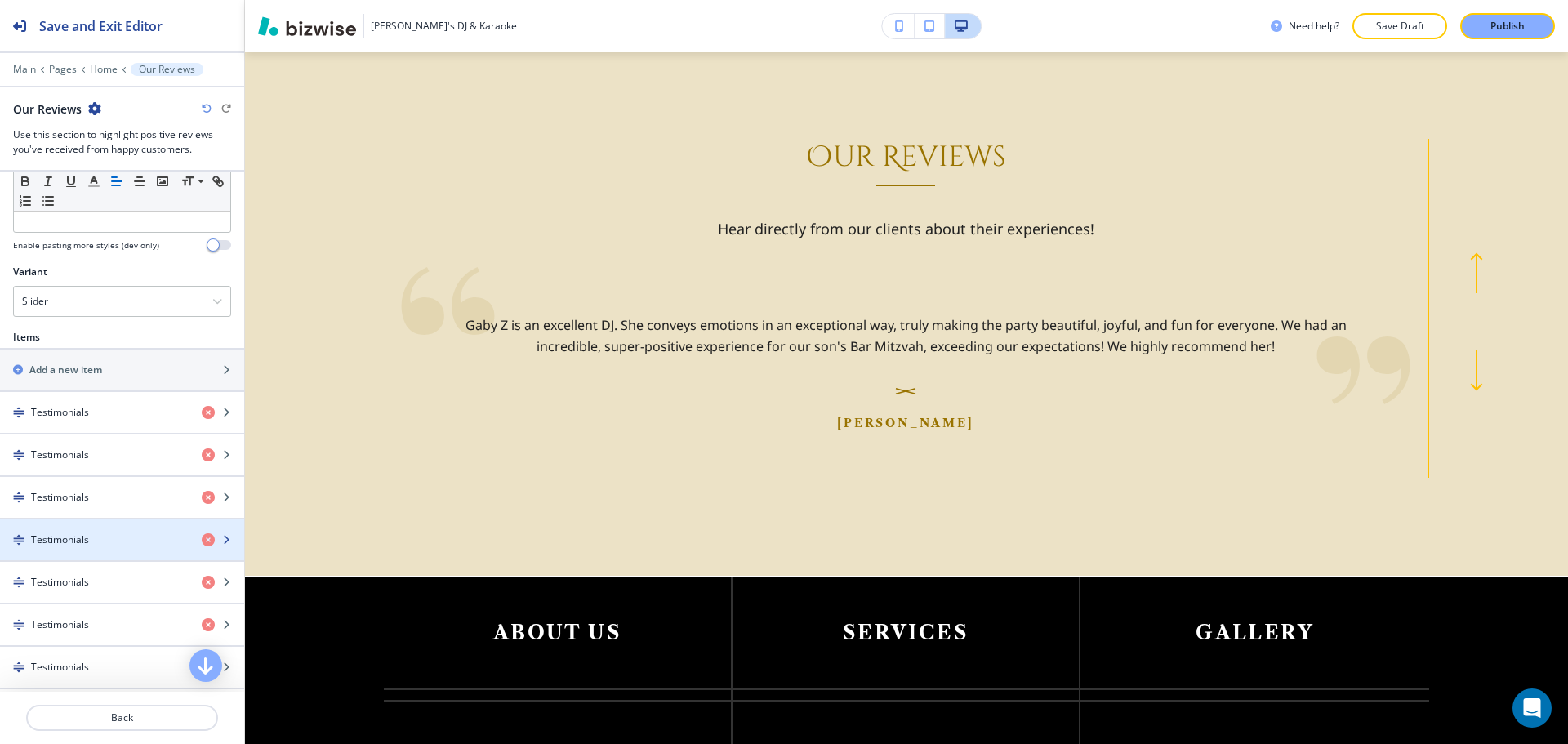
click at [128, 543] on div "Testimonials" at bounding box center [94, 540] width 189 height 15
click at [128, 544] on div "Testimonials" at bounding box center [94, 540] width 189 height 15
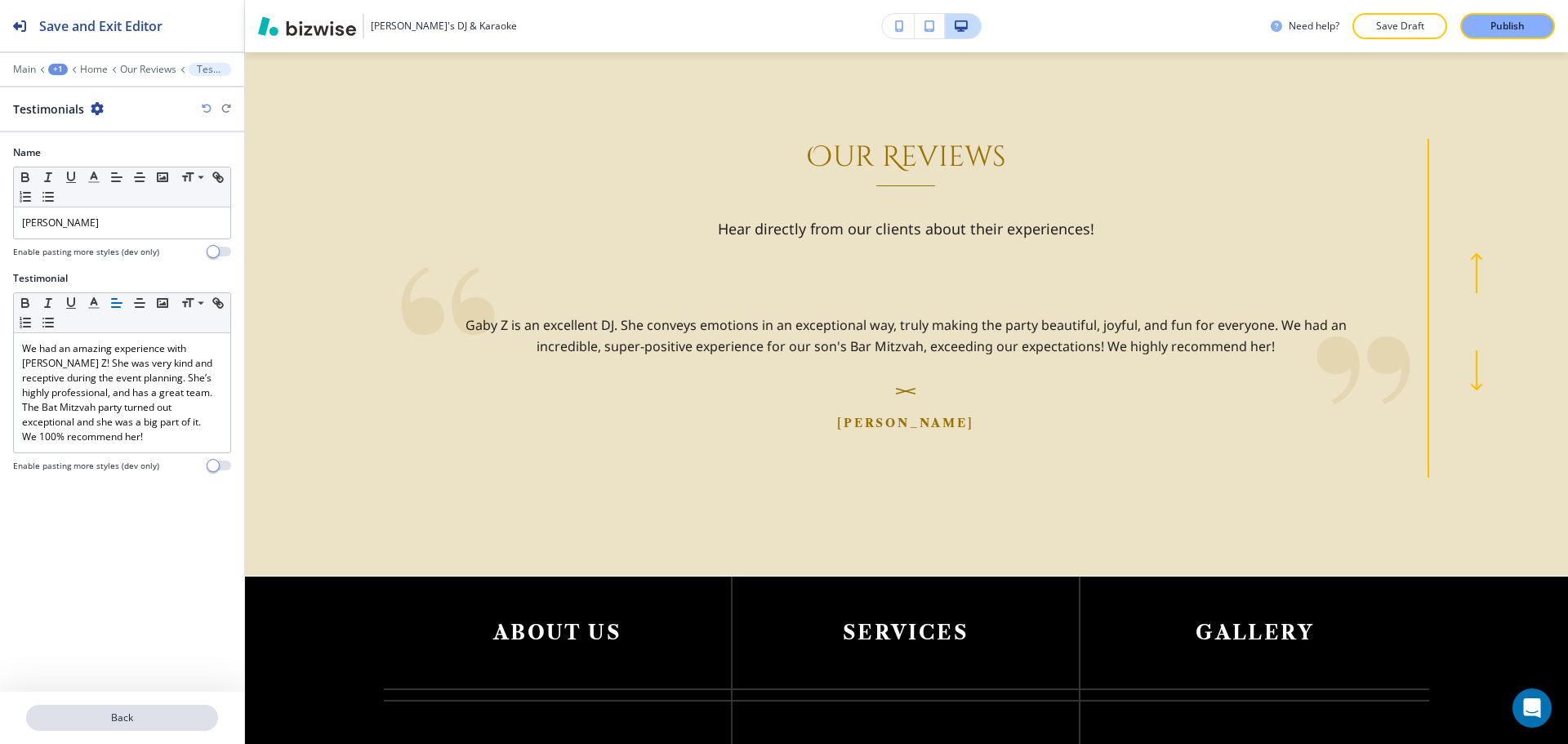
click at [102, 709] on button "Back" at bounding box center [121, 717] width 192 height 26
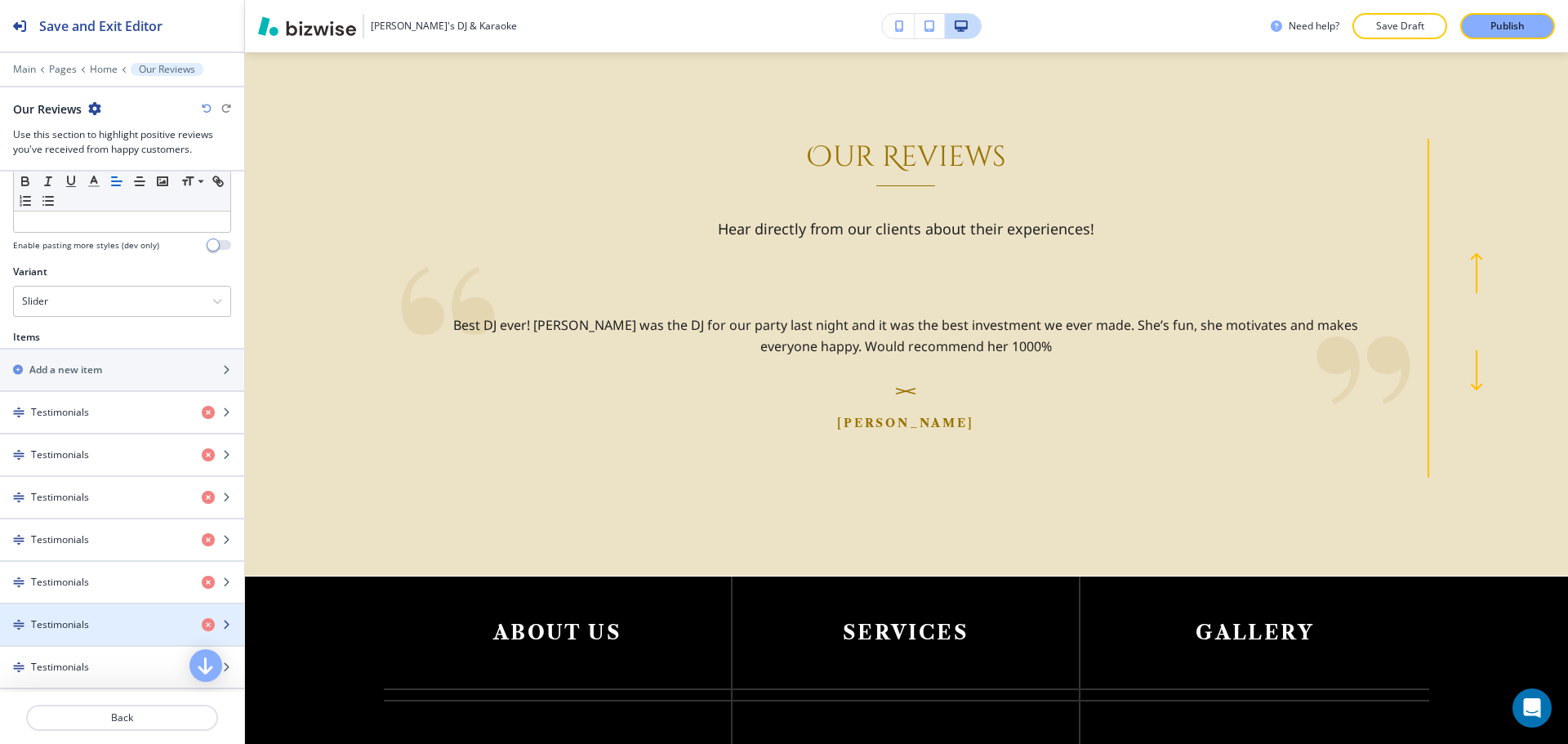
click at [104, 610] on div "button" at bounding box center [121, 611] width 244 height 13
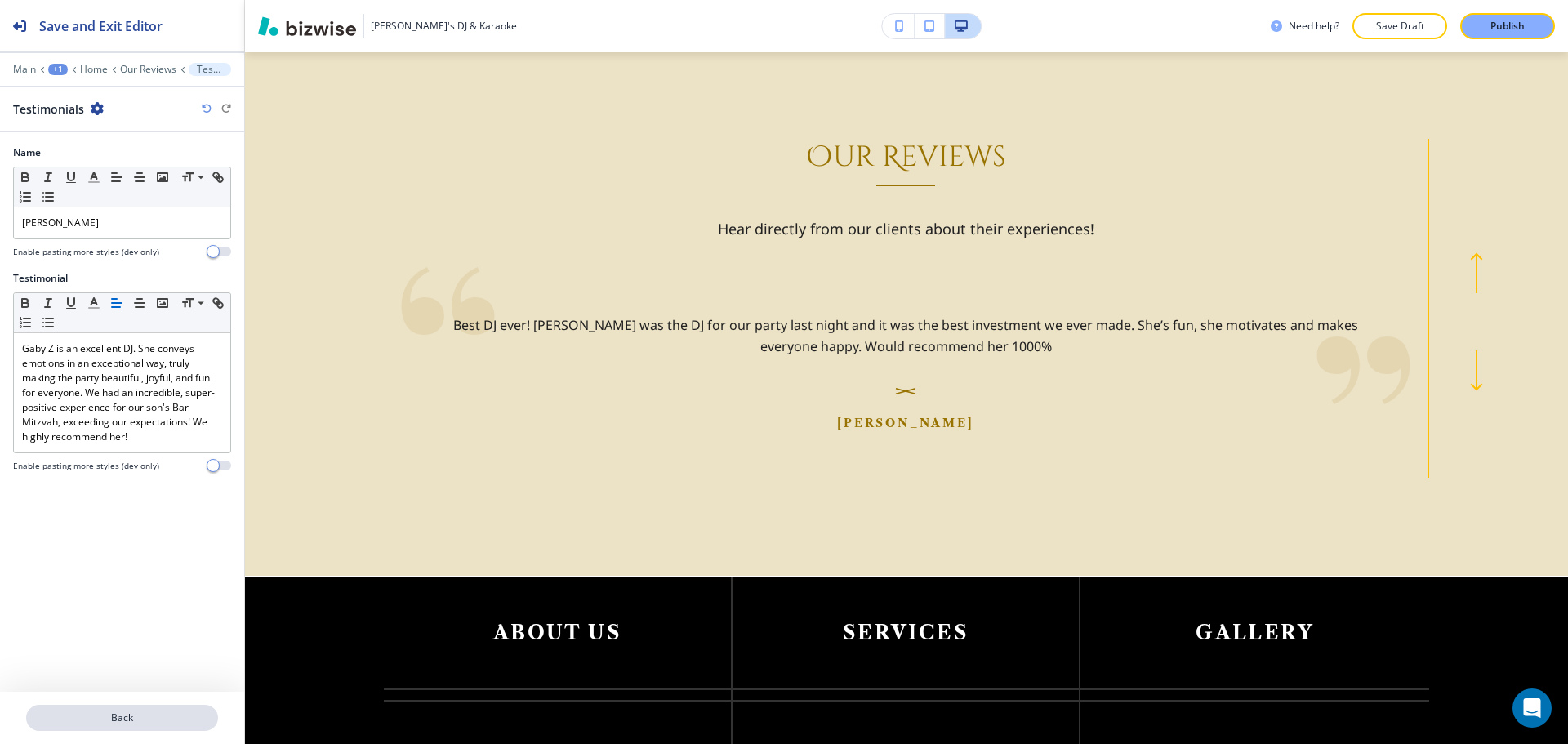
click at [84, 708] on button "Back" at bounding box center [121, 717] width 192 height 26
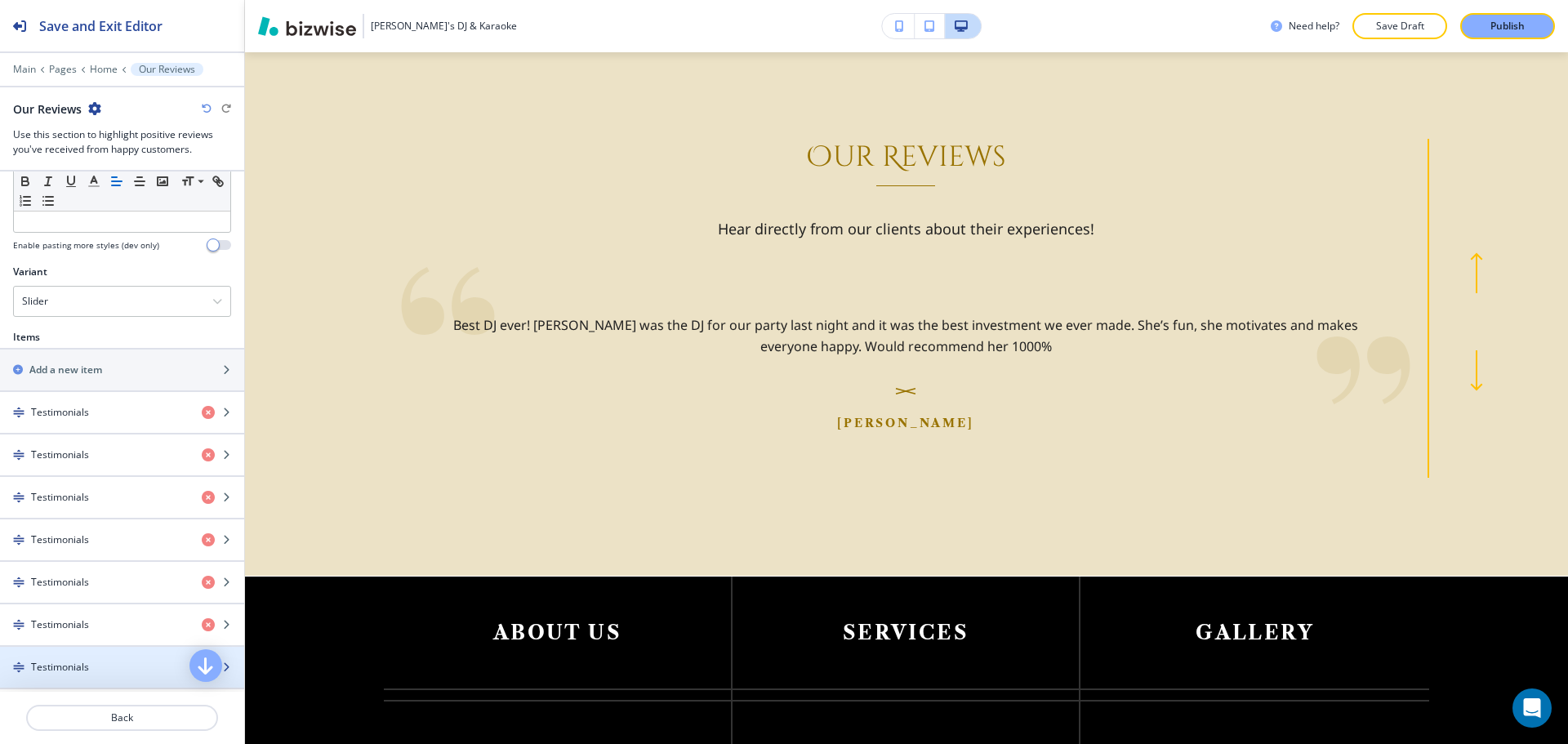
click at [97, 670] on div "Testimonials" at bounding box center [94, 667] width 189 height 15
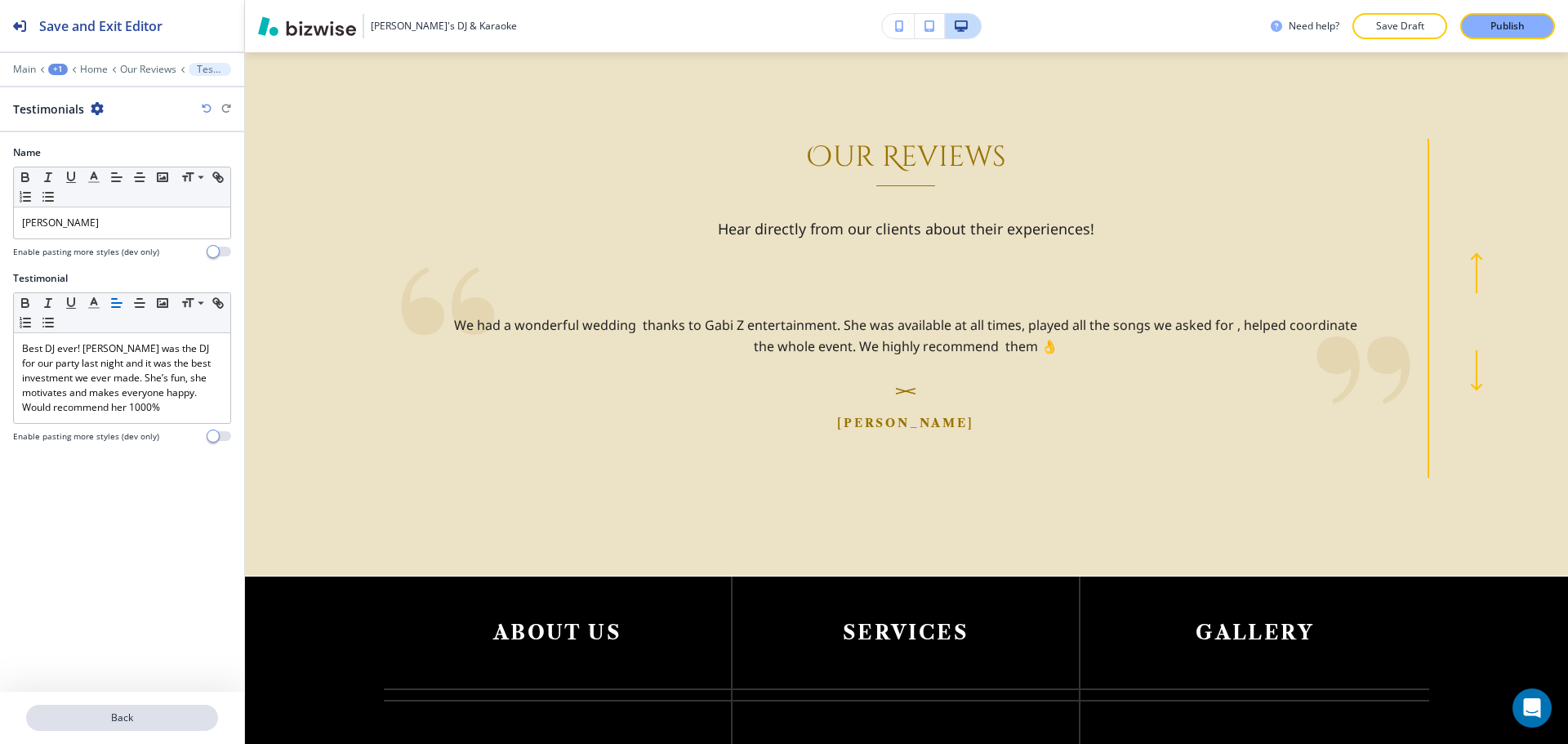
click at [97, 722] on p "Back" at bounding box center [121, 717] width 189 height 15
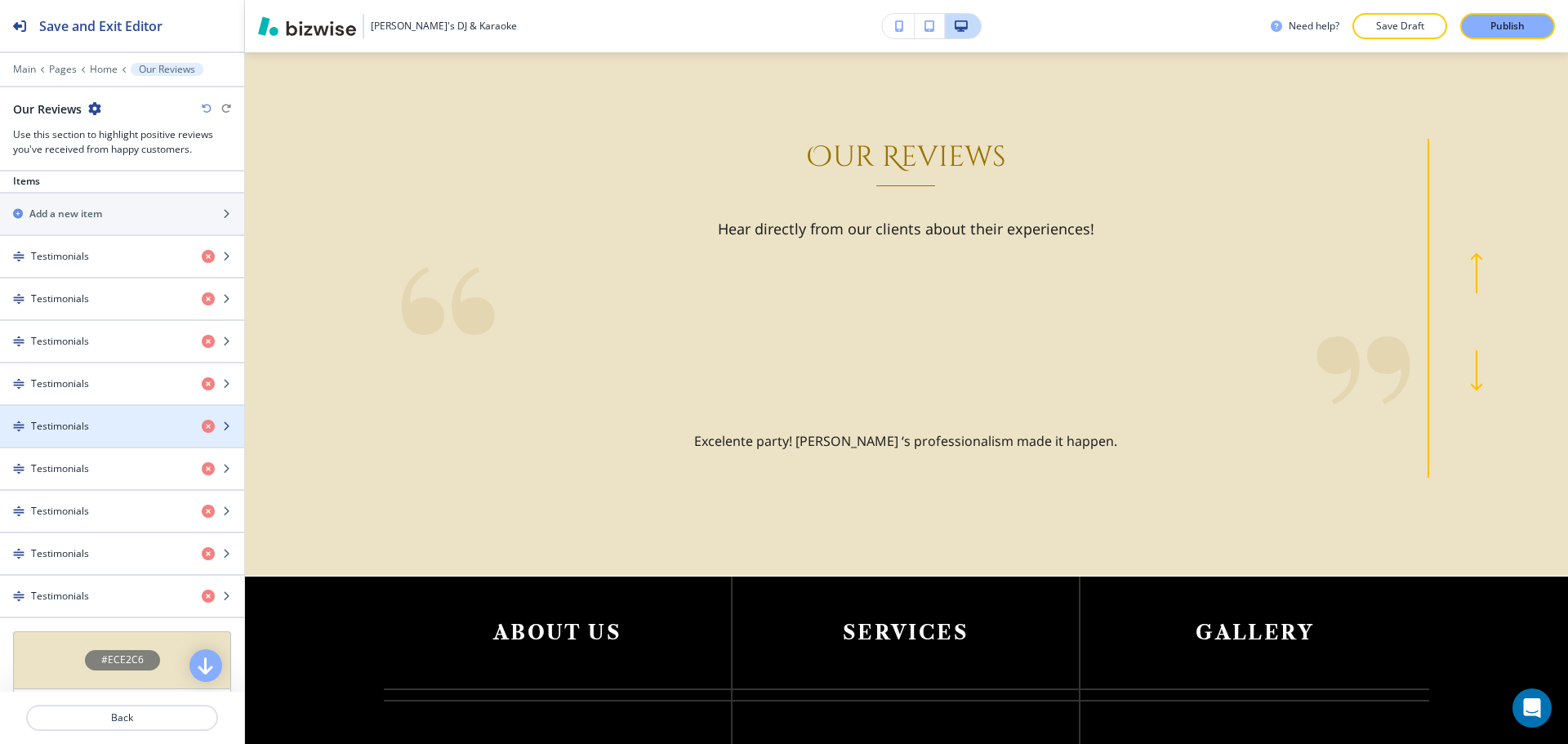
scroll to position [653, 0]
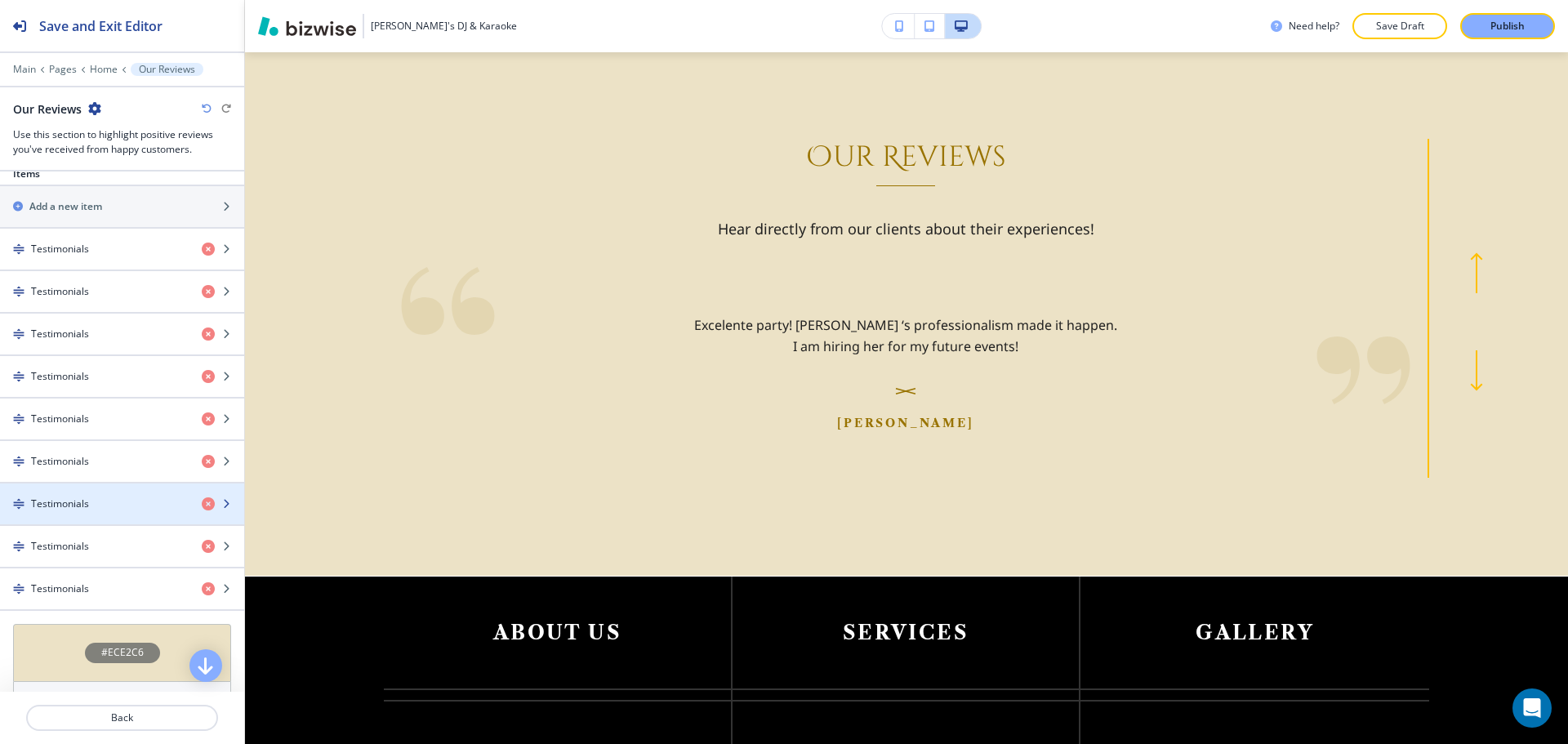
click at [121, 504] on div "Testimonials" at bounding box center [94, 504] width 189 height 15
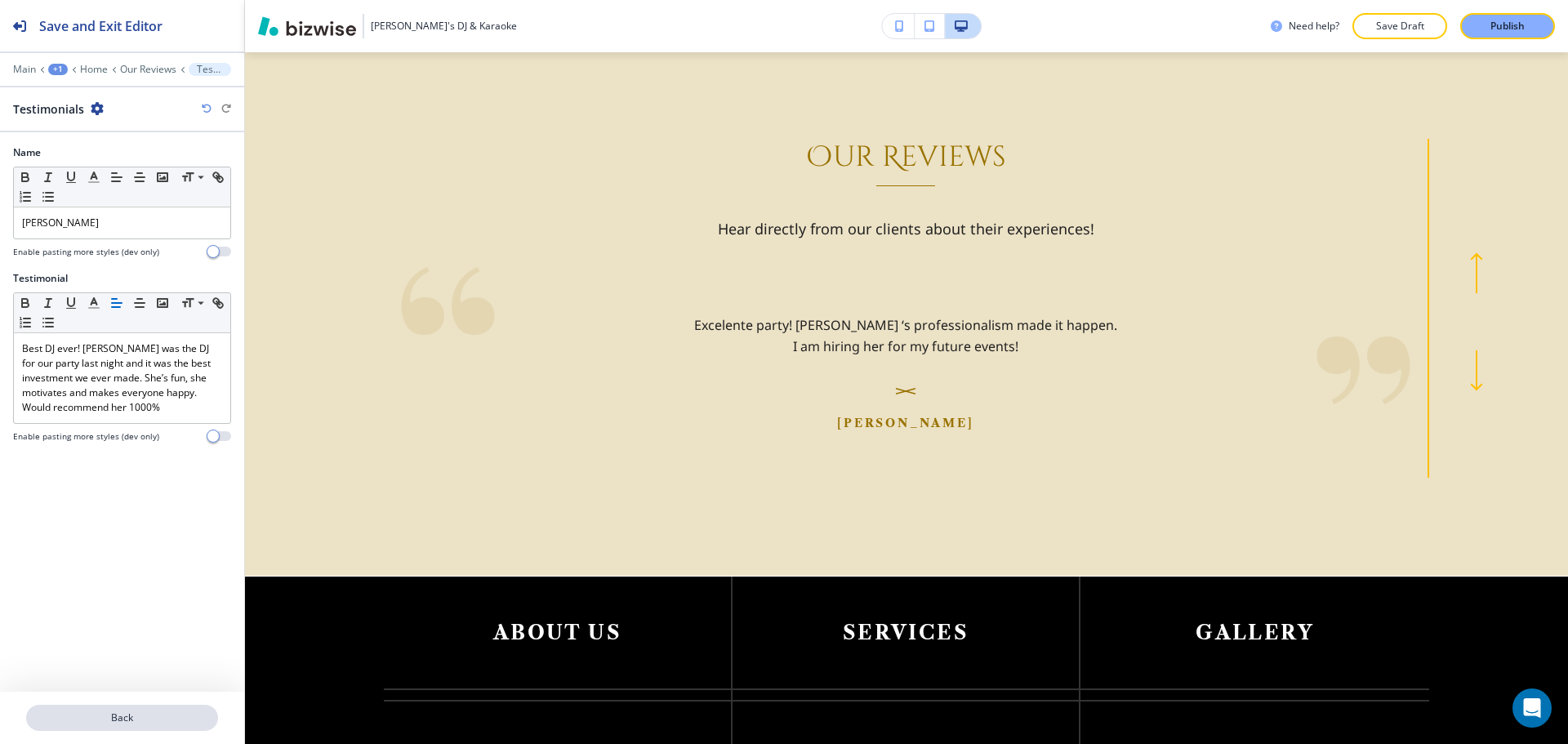
click at [121, 716] on p "Back" at bounding box center [121, 717] width 189 height 15
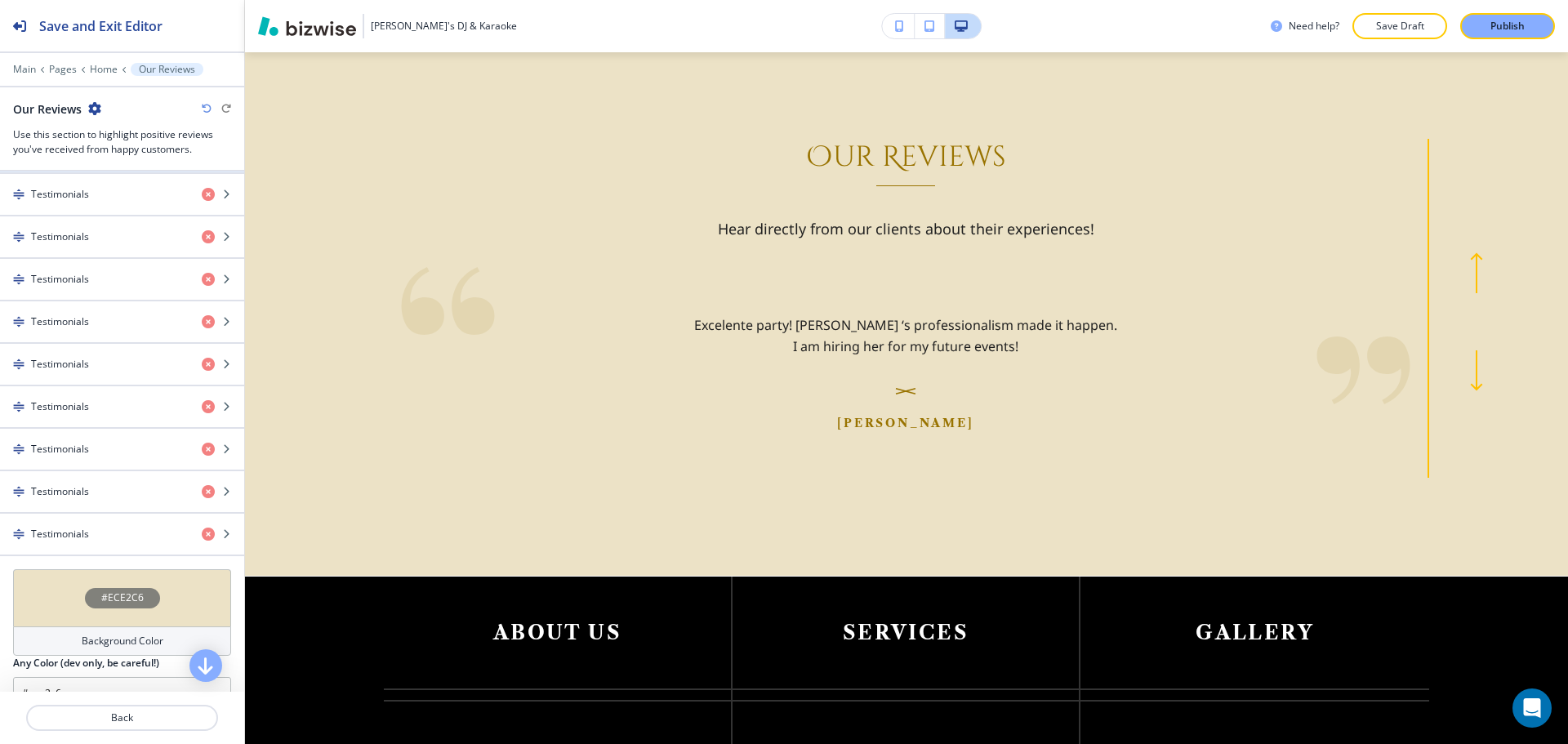
scroll to position [735, 0]
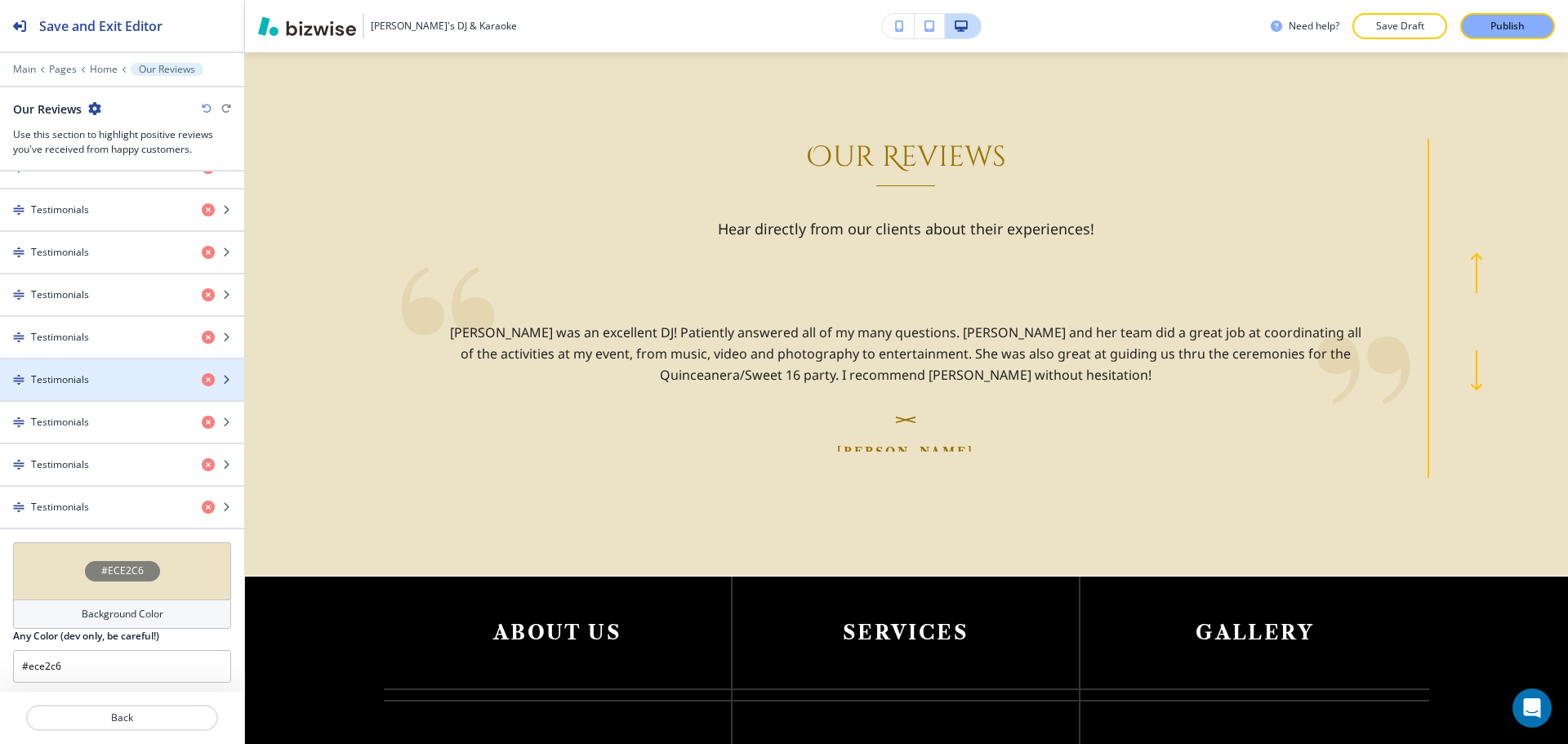
click at [71, 384] on h4 "Testimonials" at bounding box center [60, 380] width 58 height 15
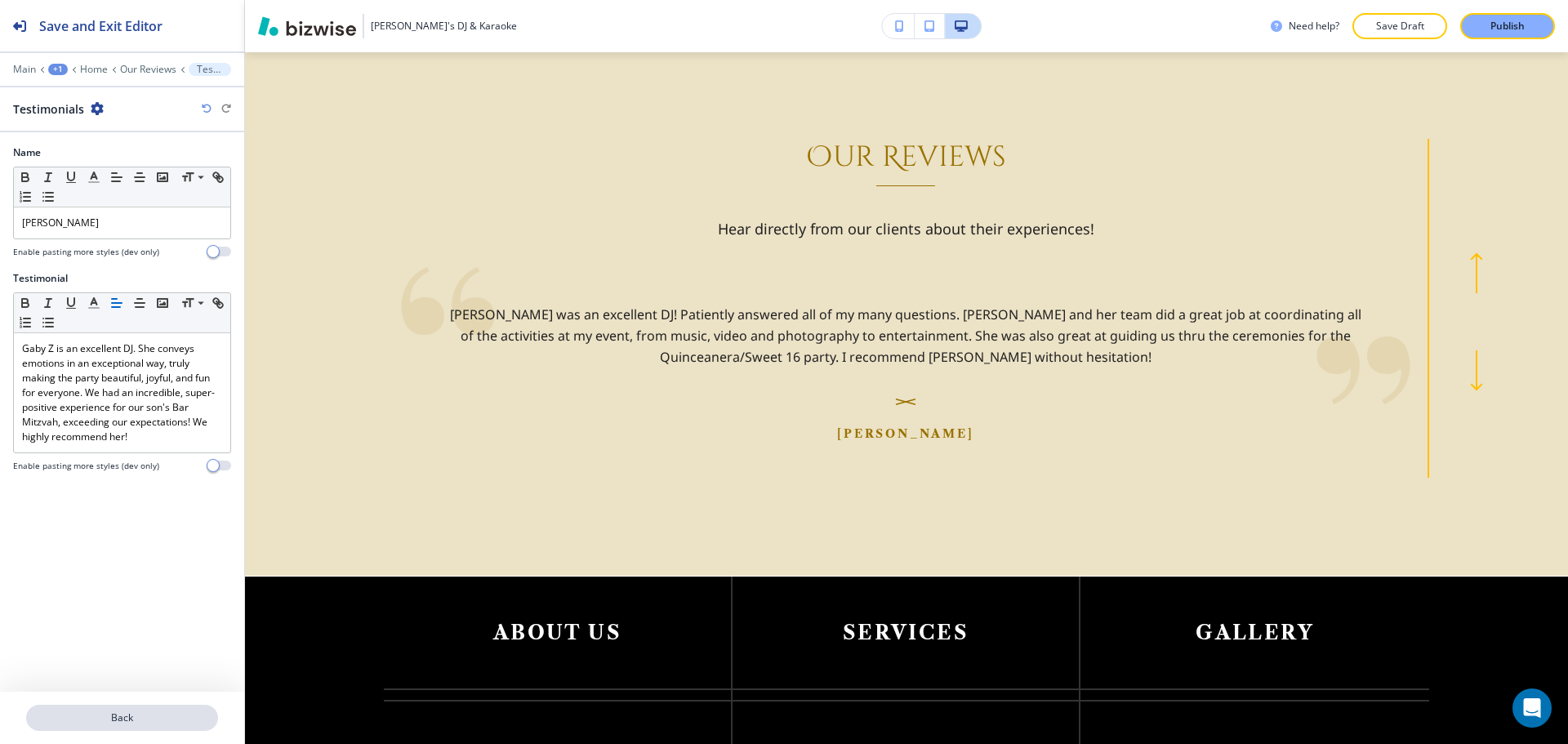
click at [73, 709] on button "Back" at bounding box center [121, 717] width 192 height 26
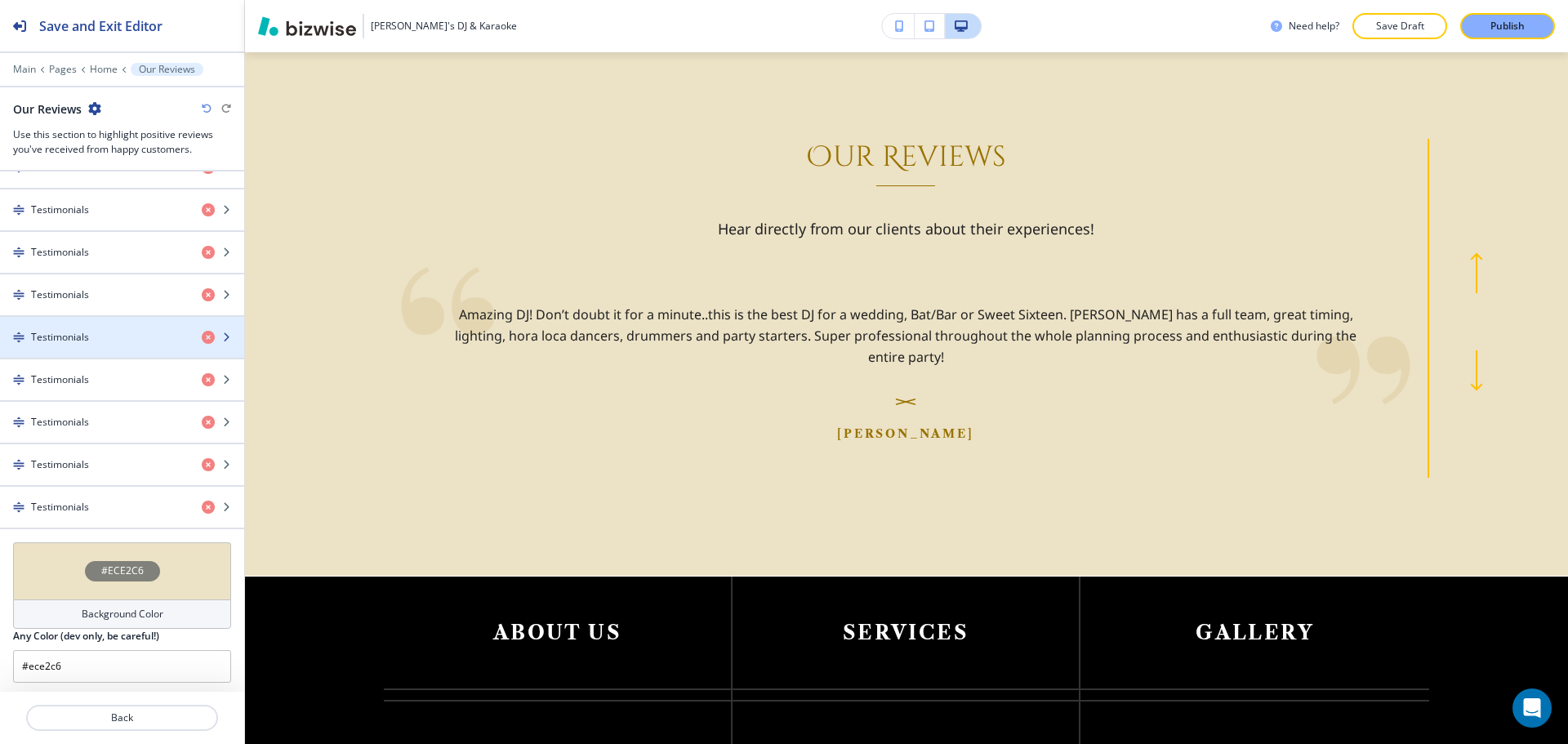
click at [74, 345] on div "button" at bounding box center [121, 351] width 244 height 13
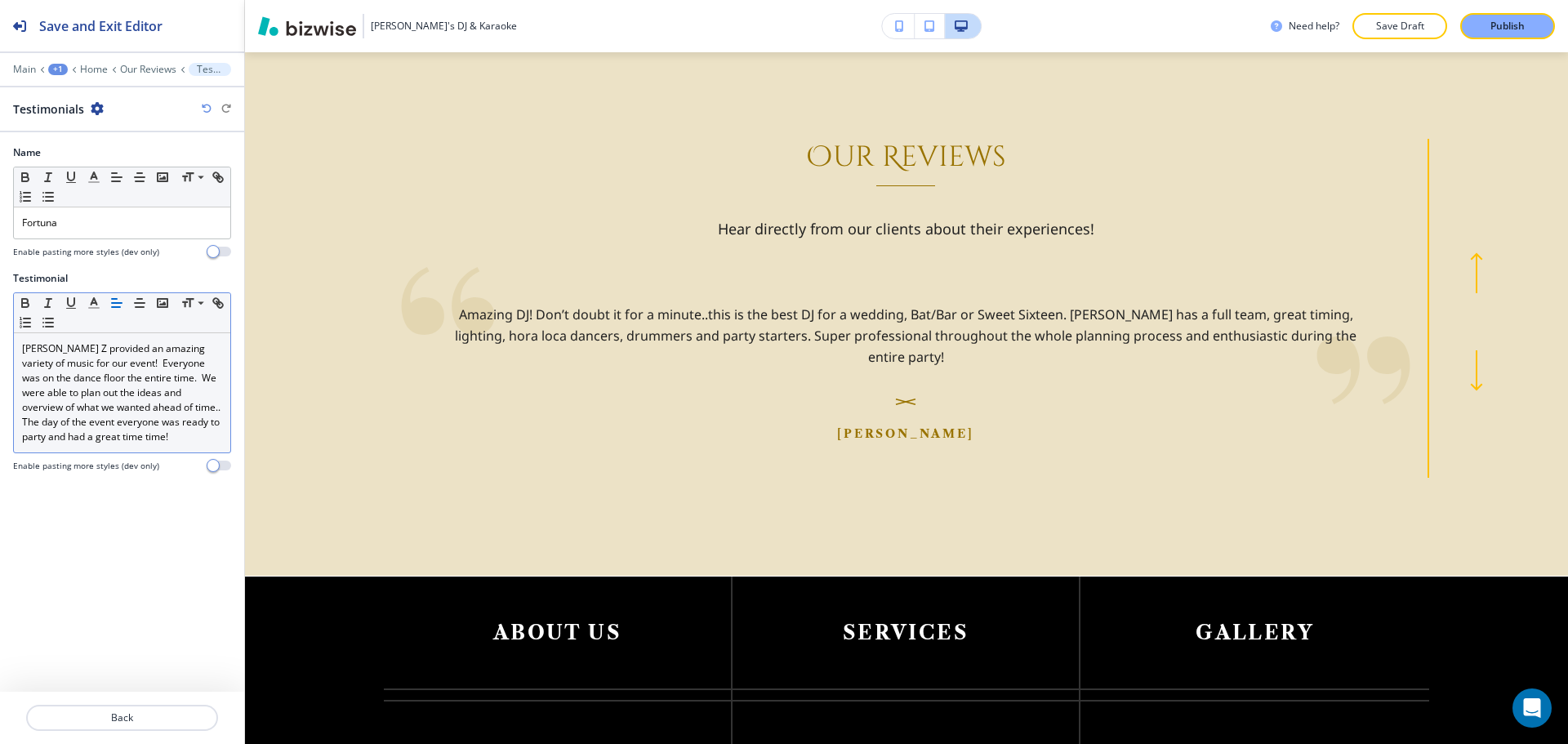
click at [92, 434] on p "Gaby Z provided an amazing variety of music for our event! Everyone was on the …" at bounding box center [122, 393] width 200 height 103
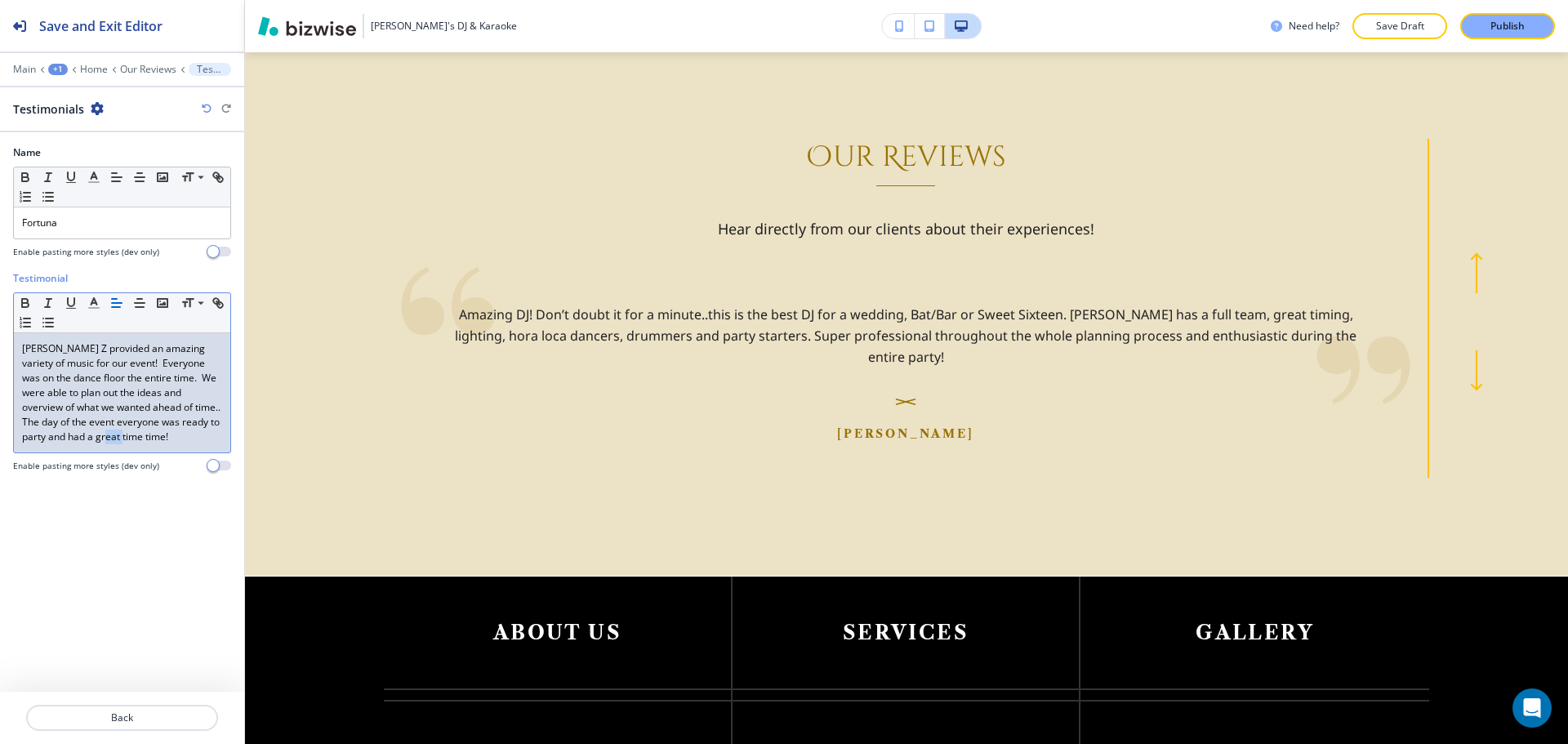
click at [92, 434] on p "Gaby Z provided an amazing variety of music for our event! Everyone was on the …" at bounding box center [122, 393] width 200 height 103
click at [152, 708] on button "Back" at bounding box center [121, 717] width 192 height 26
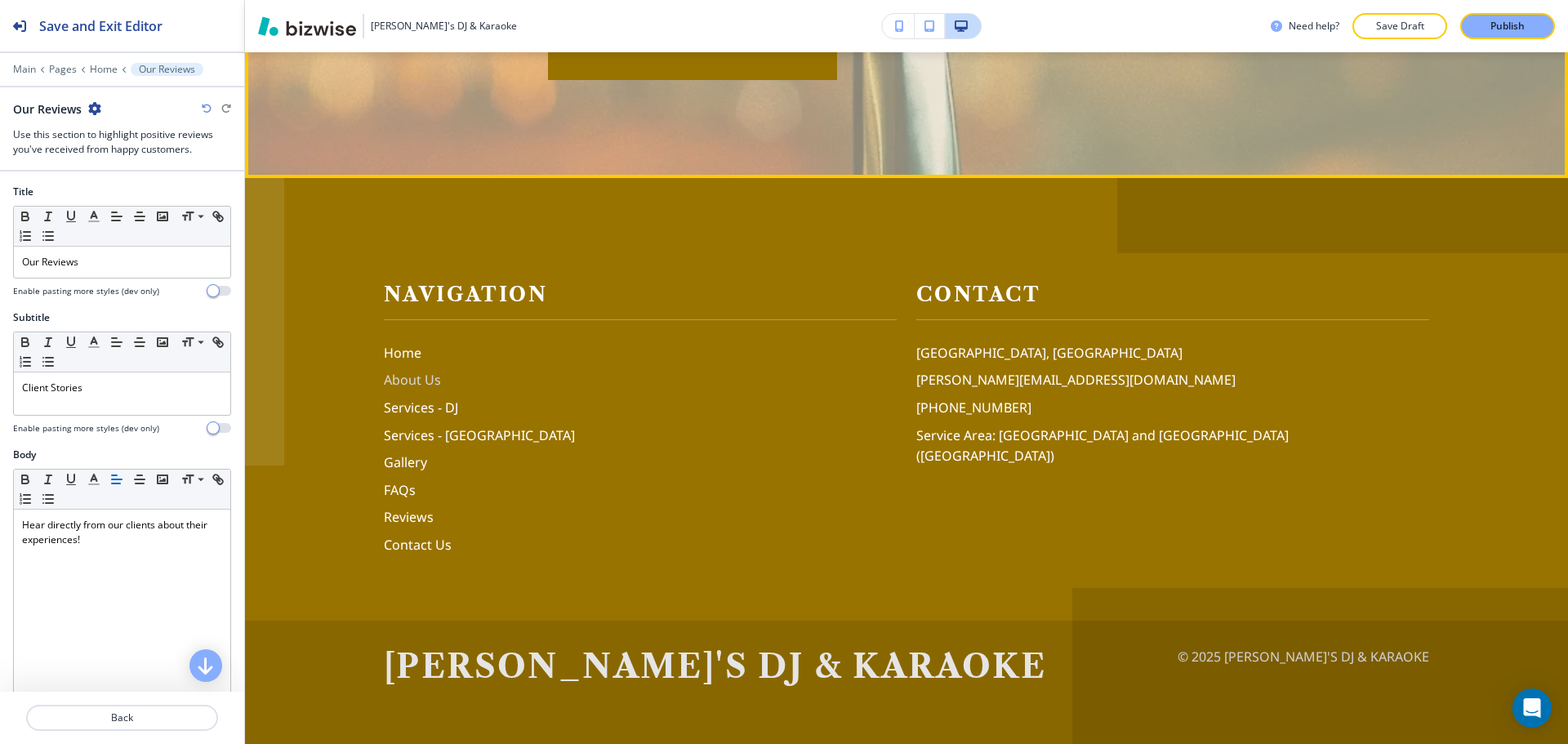
scroll to position [6368, 0]
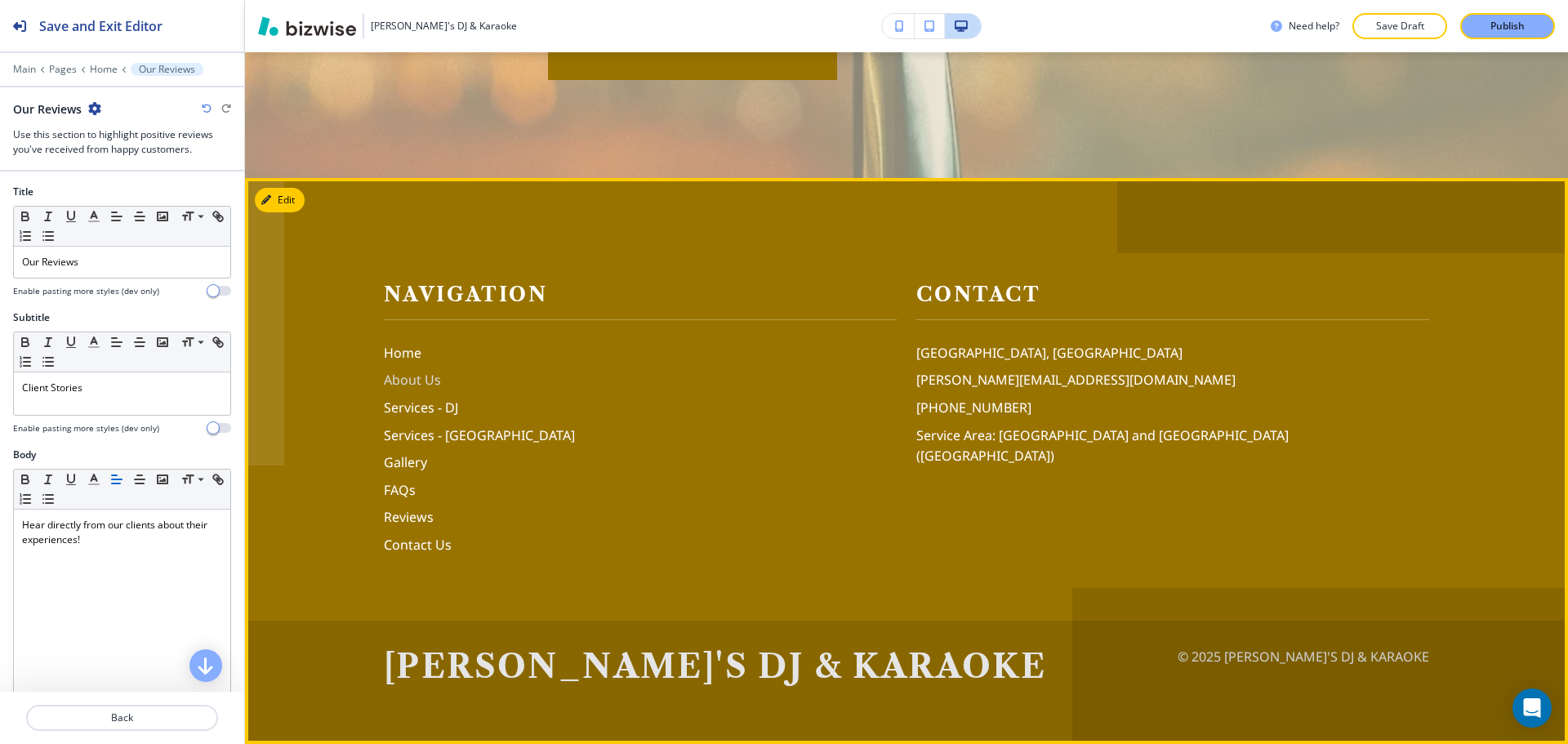
click at [433, 375] on p "About Us" at bounding box center [640, 380] width 513 height 21
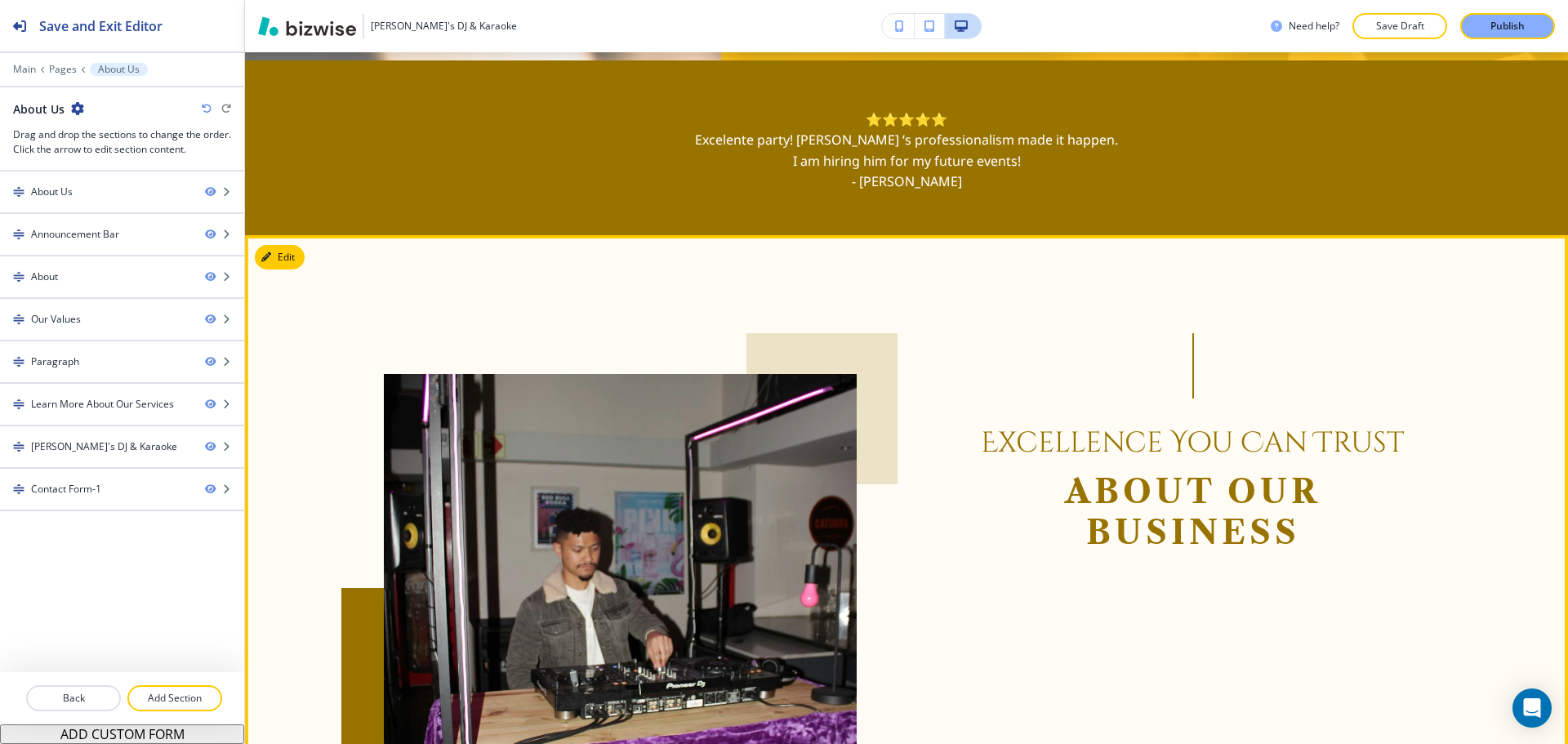
scroll to position [572, 0]
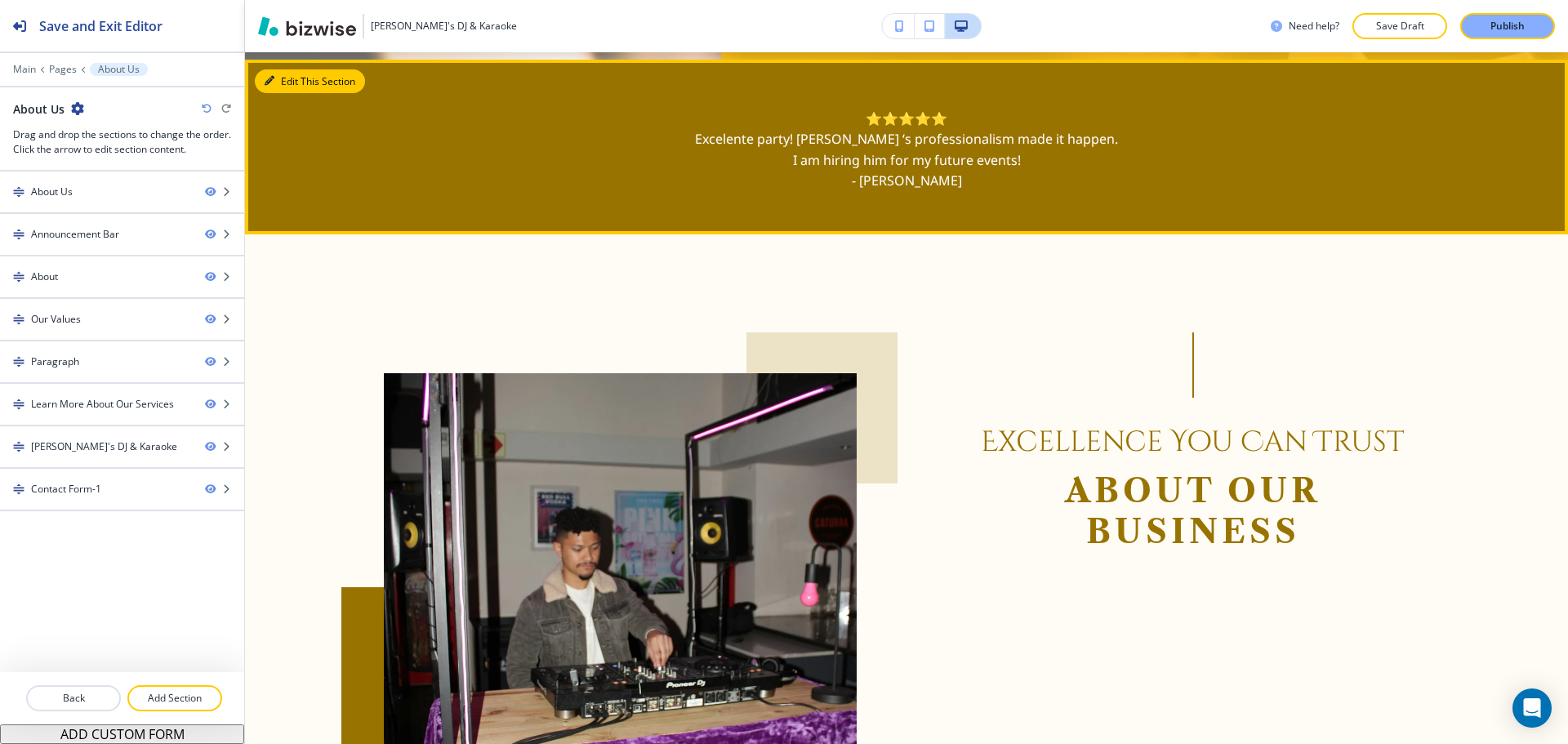
click at [280, 94] on button "Edit This Section" at bounding box center [310, 81] width 110 height 25
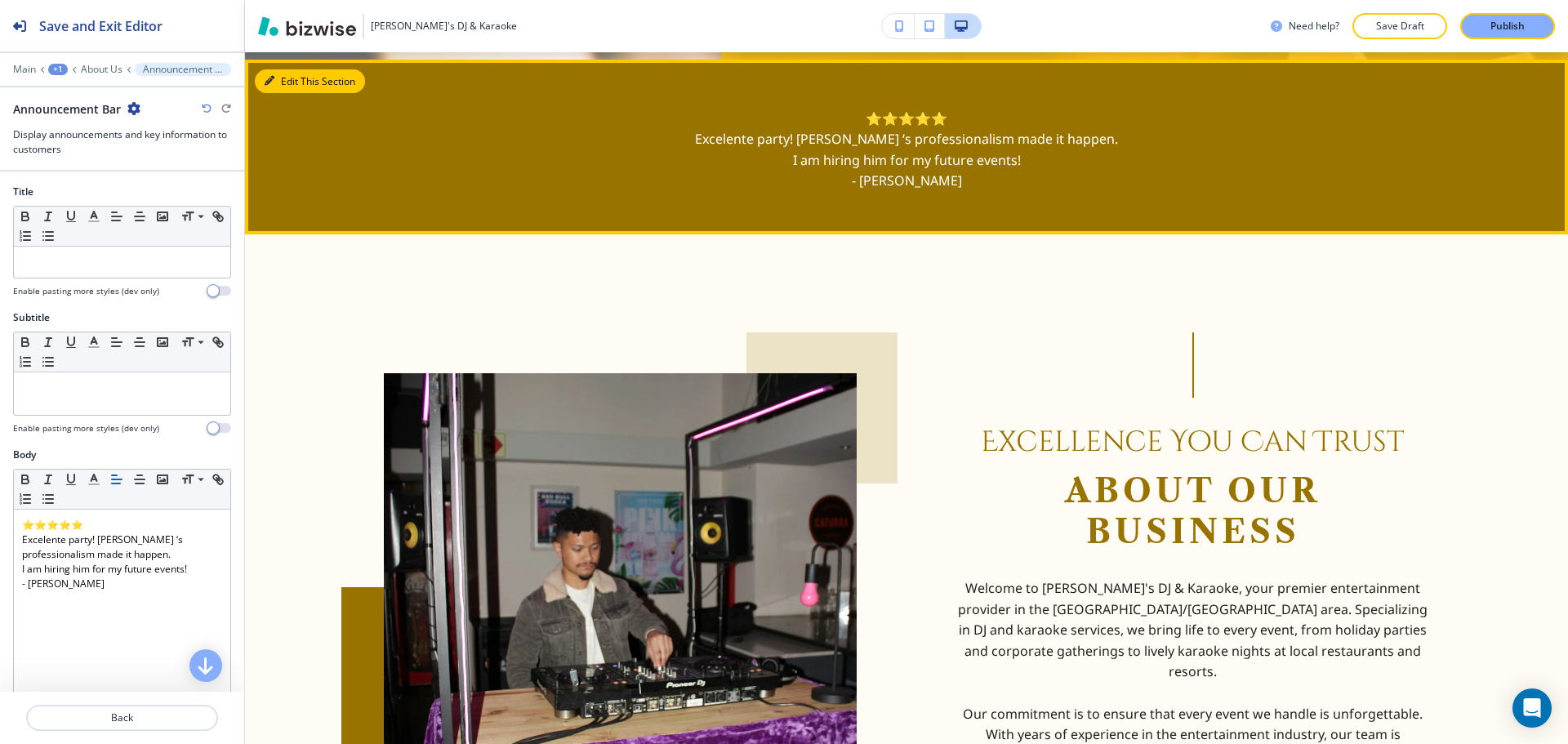
scroll to position [615, 0]
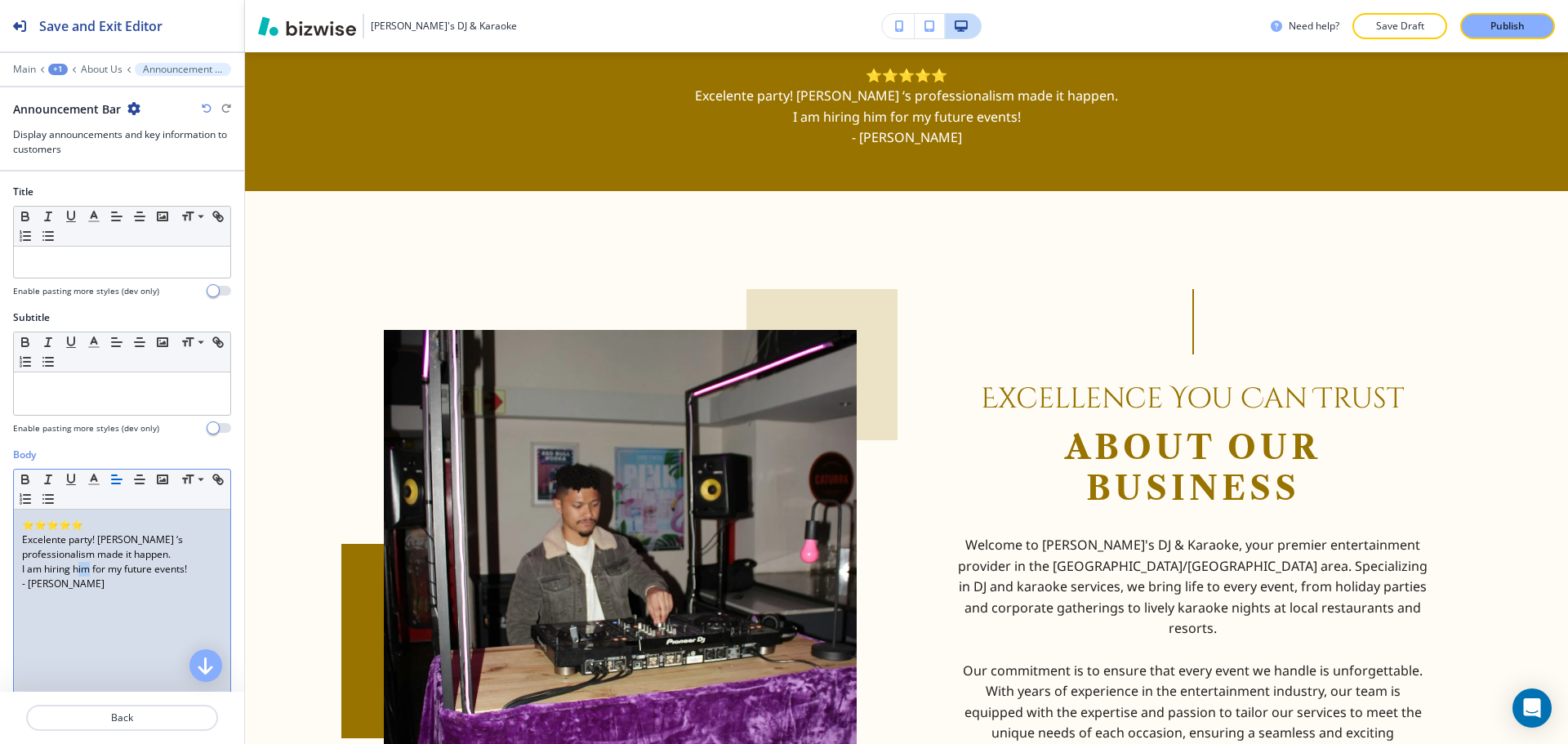
drag, startPoint x: 78, startPoint y: 569, endPoint x: 88, endPoint y: 570, distance: 10.0
click at [88, 570] on p "I am hiring him for my future events!" at bounding box center [122, 569] width 200 height 15
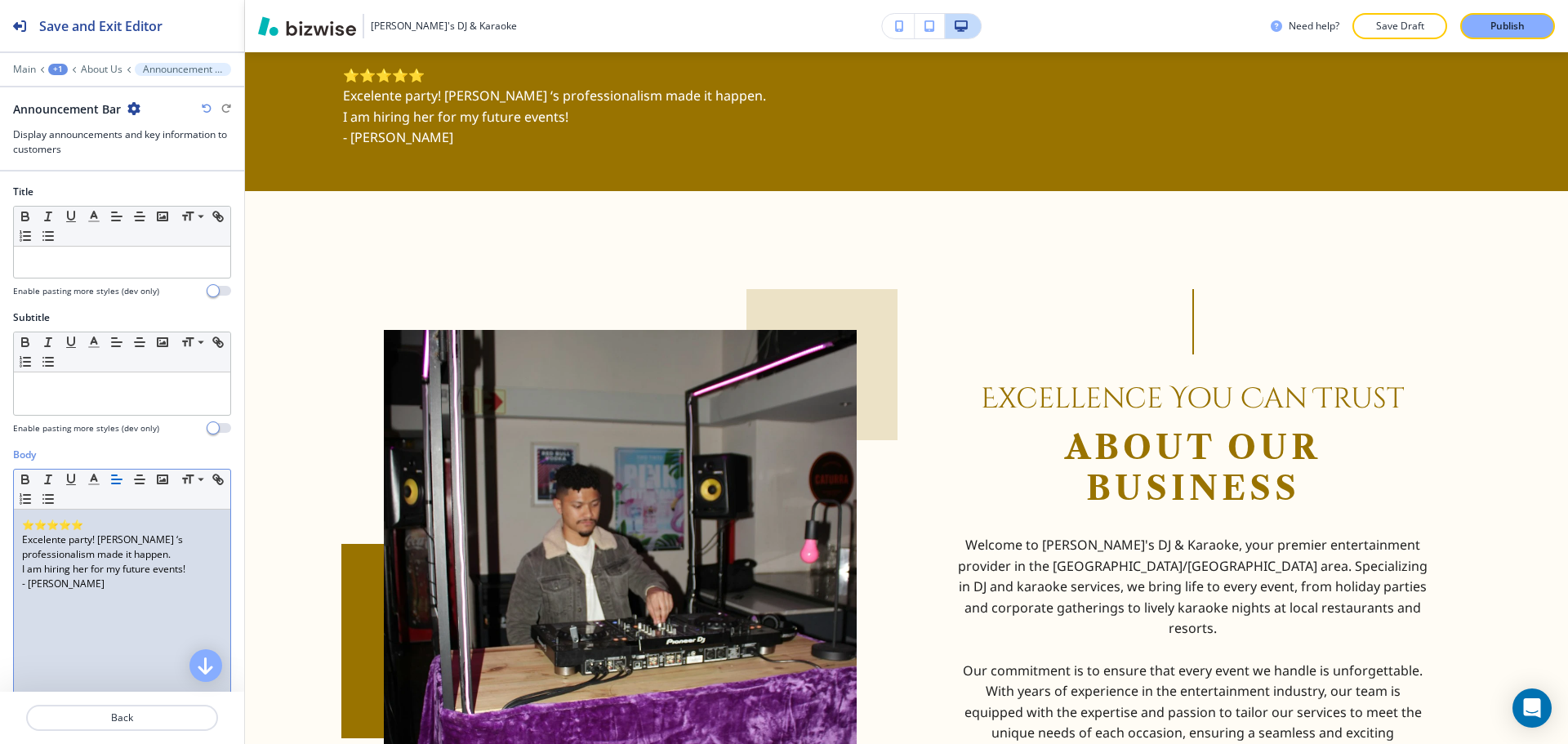
click at [109, 593] on div "⭐⭐⭐⭐⭐ Excelente party! Gaby ‘s professionalism made it happen. I am hiring her …" at bounding box center [121, 615] width 216 height 212
drag, startPoint x: 112, startPoint y: 587, endPoint x: 0, endPoint y: 521, distance: 130.0
click at [0, 521] on div "Body Small Normal Large Huge ⭐⭐⭐⭐⭐ Excelente party! Gaby ‘s professionalism mad…" at bounding box center [121, 601] width 244 height 307
click at [132, 478] on button "button" at bounding box center [139, 479] width 23 height 19
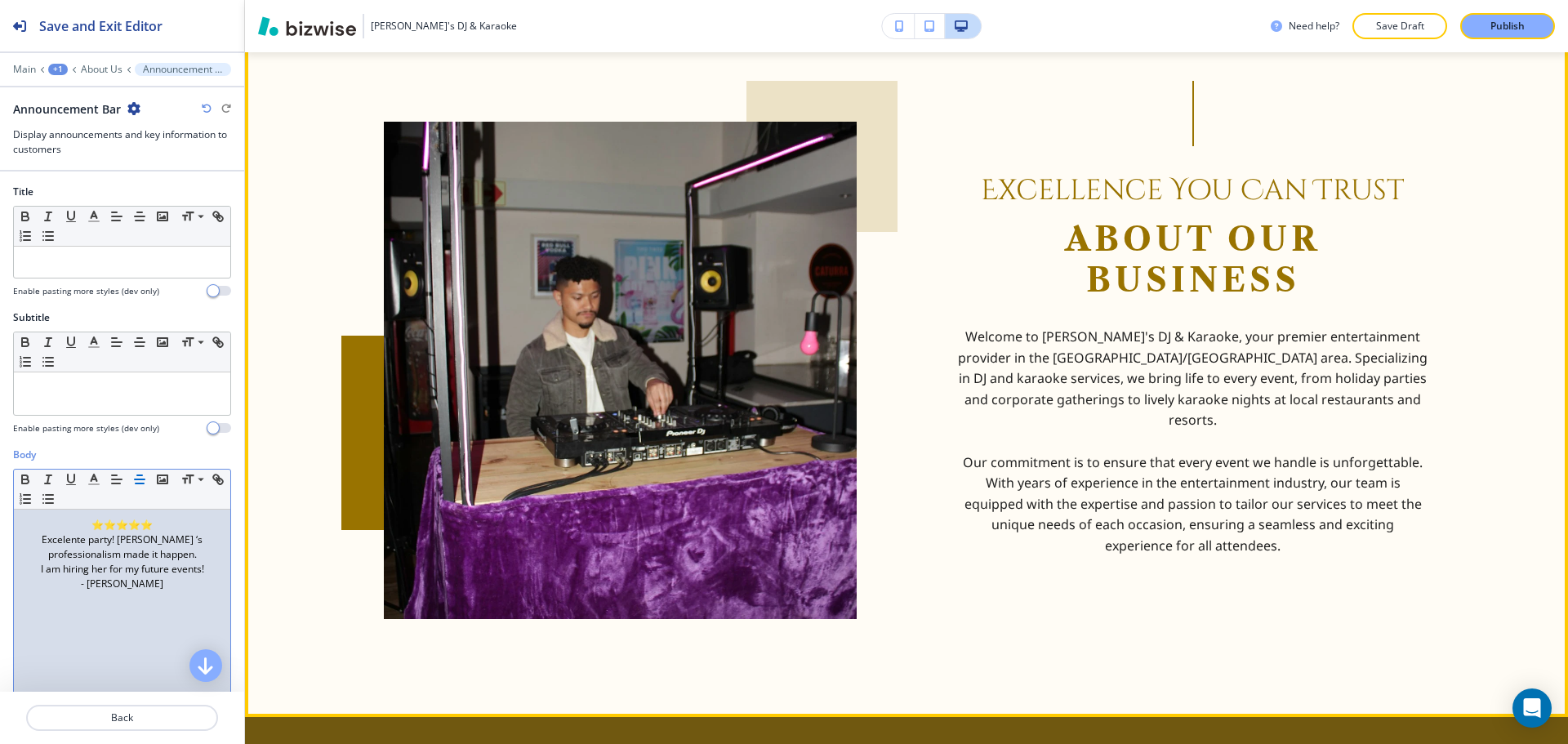
scroll to position [860, 0]
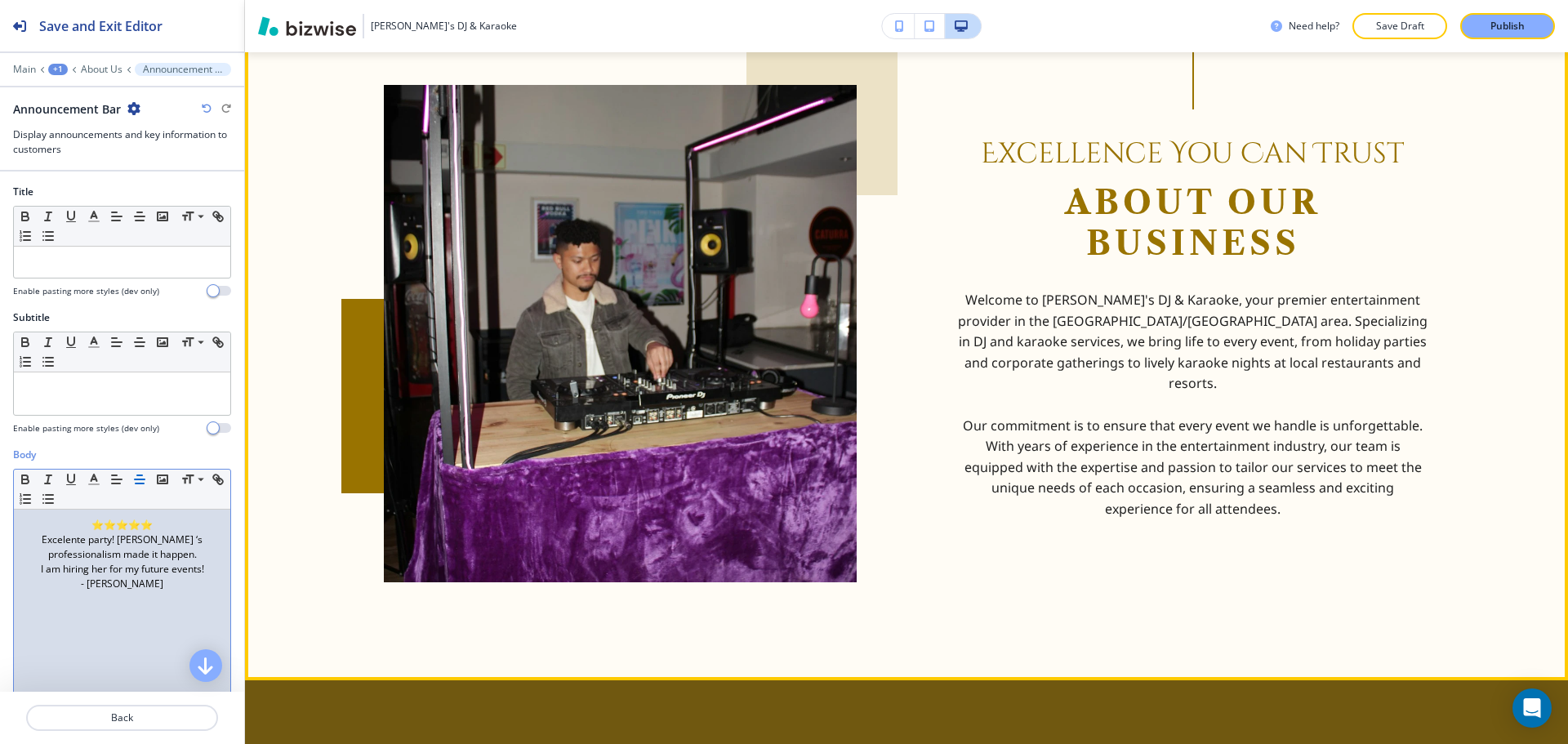
click at [1067, 412] on p at bounding box center [1193, 405] width 473 height 21
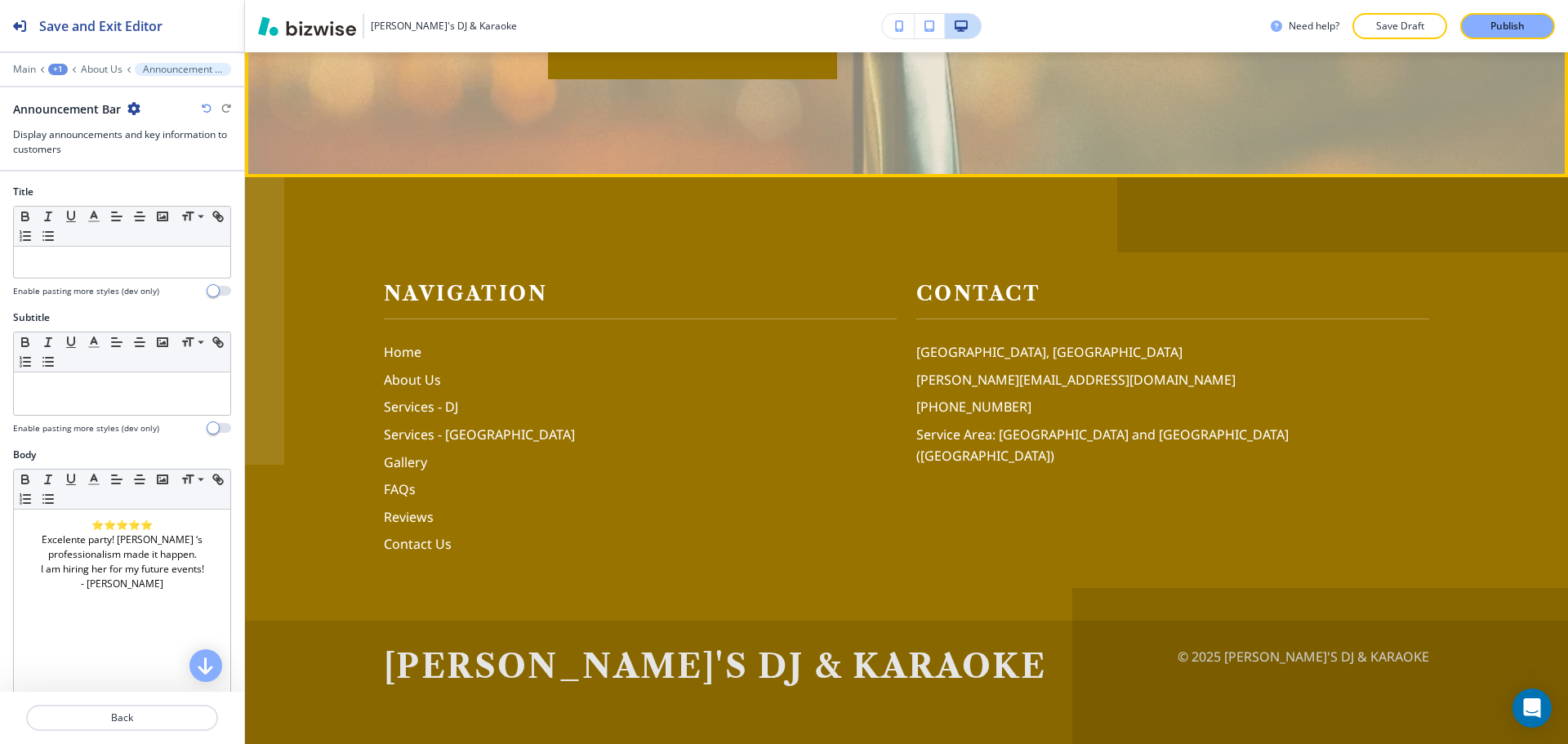
scroll to position [5099, 0]
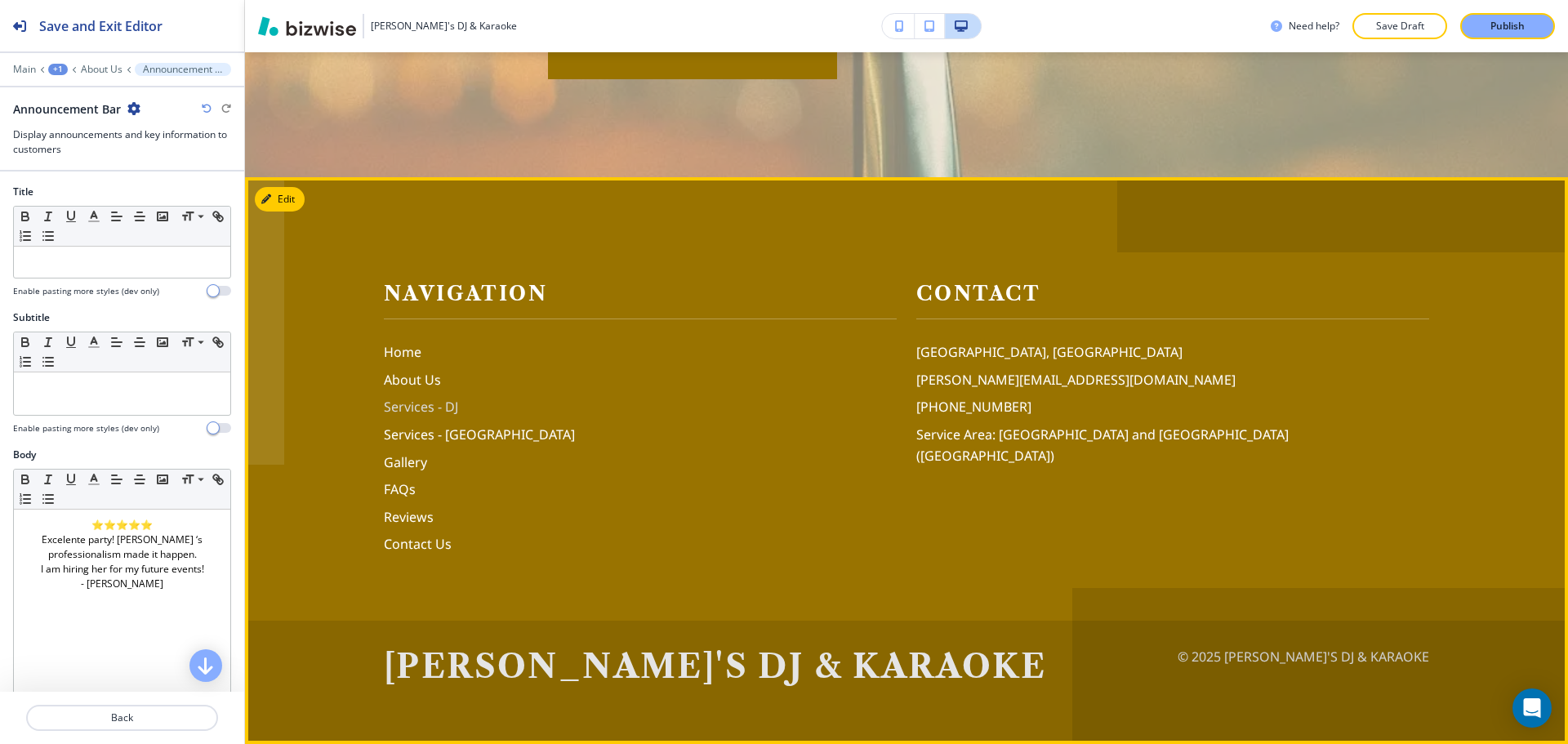
click at [449, 405] on p "Services - DJ" at bounding box center [640, 407] width 513 height 21
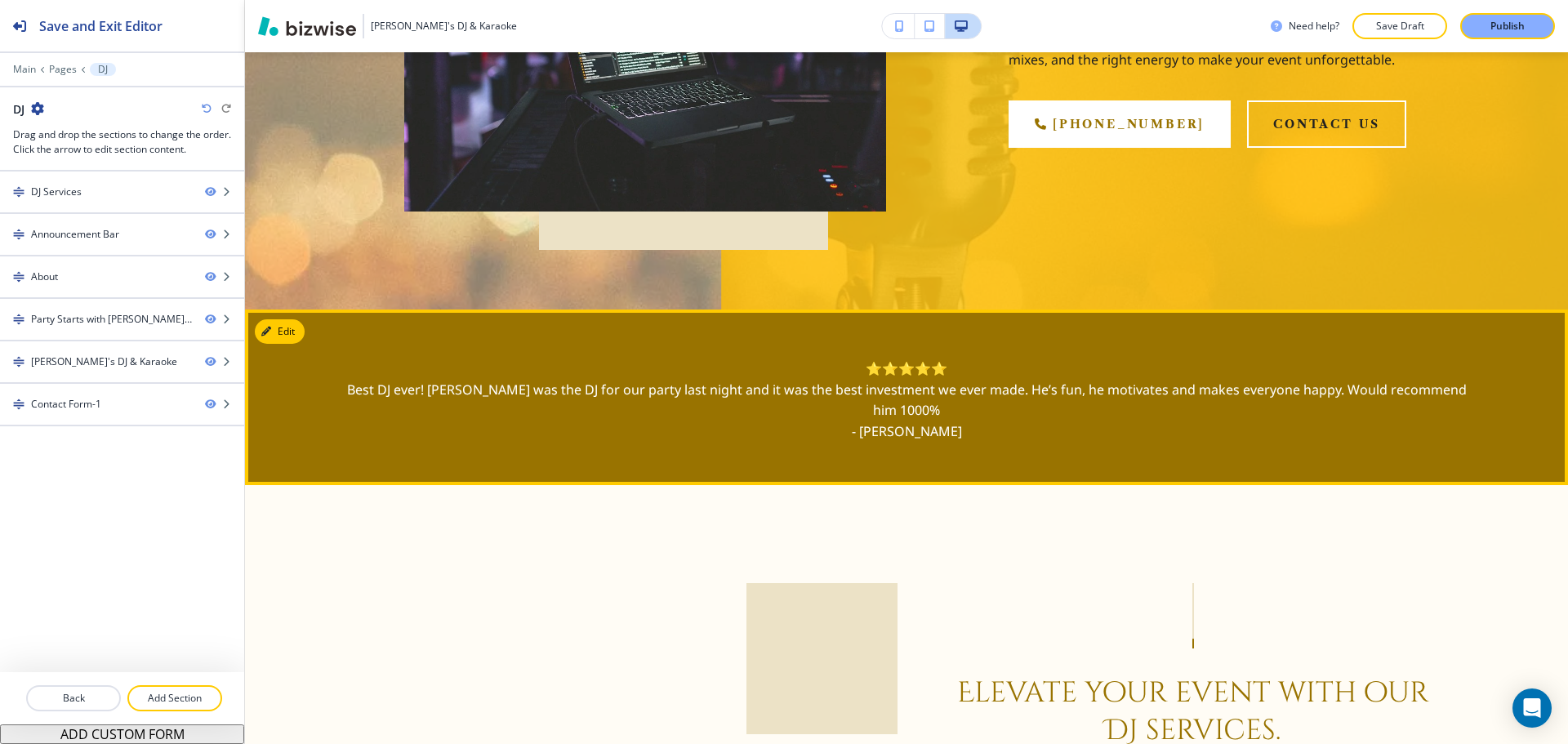
scroll to position [408, 0]
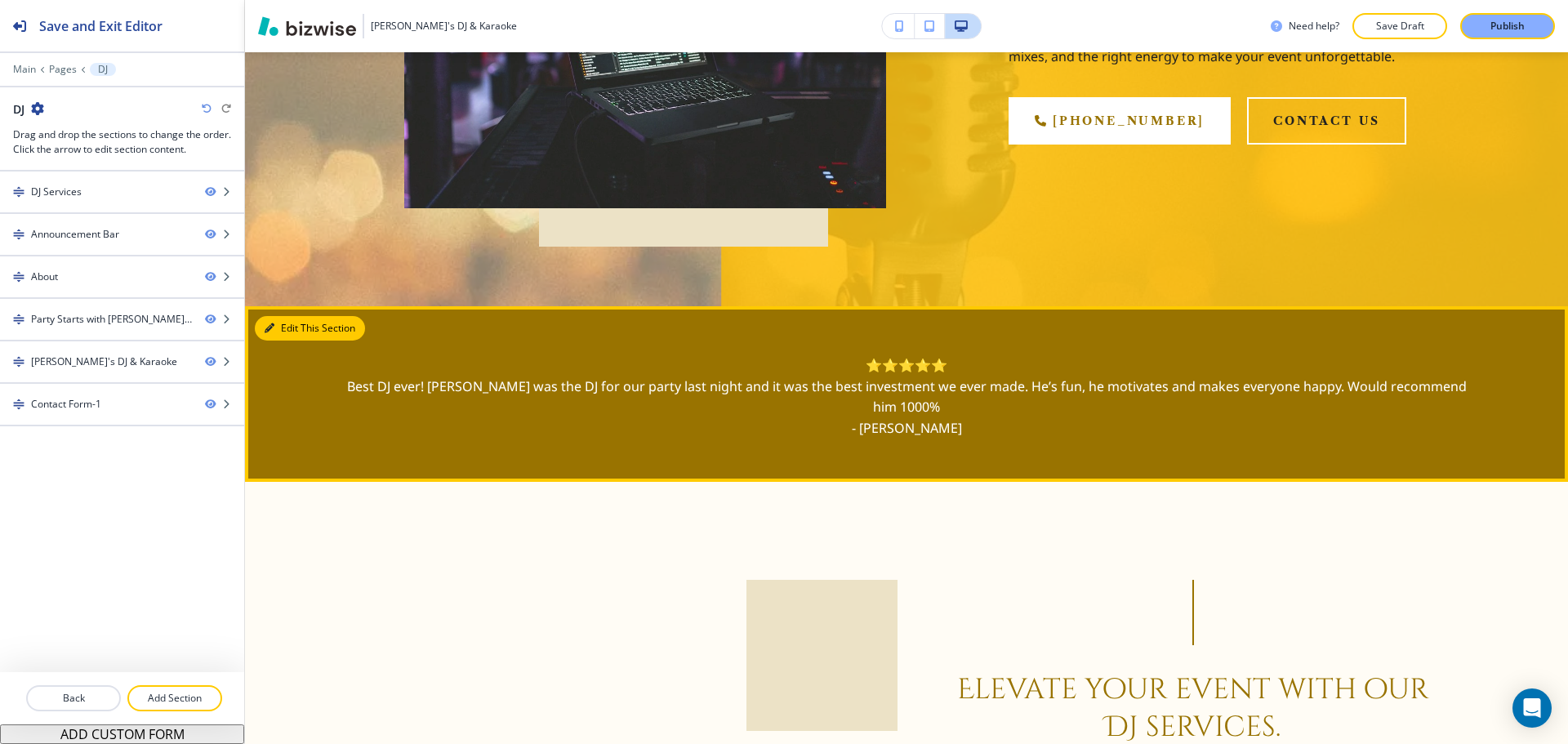
click at [298, 333] on button "Edit This Section" at bounding box center [310, 328] width 110 height 25
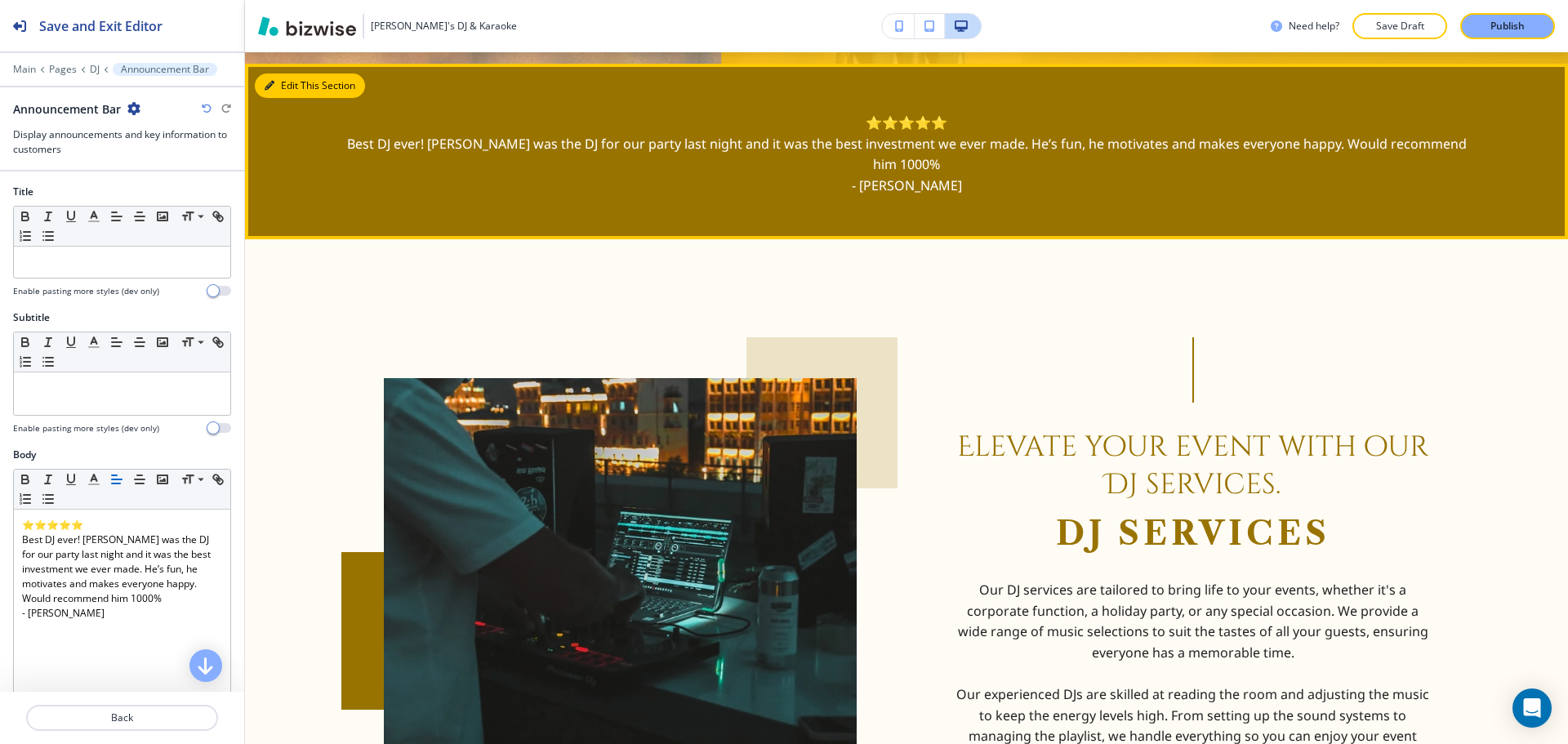
scroll to position [662, 0]
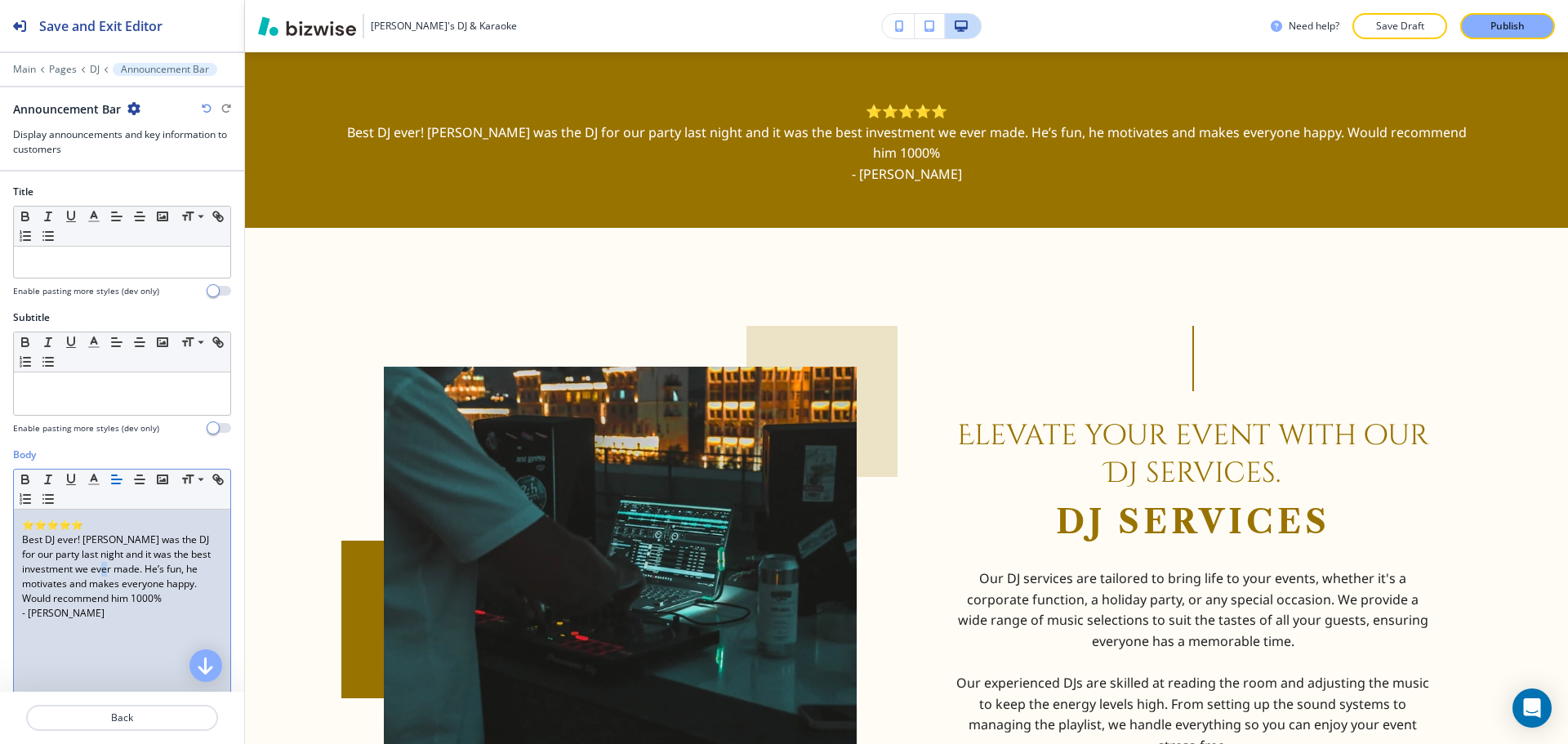
click at [144, 566] on p "Best DJ ever! Gaby was the DJ for our party last night and it was the best inve…" at bounding box center [122, 569] width 200 height 74
click at [191, 570] on p "Best DJ ever! Gaby was the DJ for our party last night and it was the best inve…" at bounding box center [122, 569] width 200 height 74
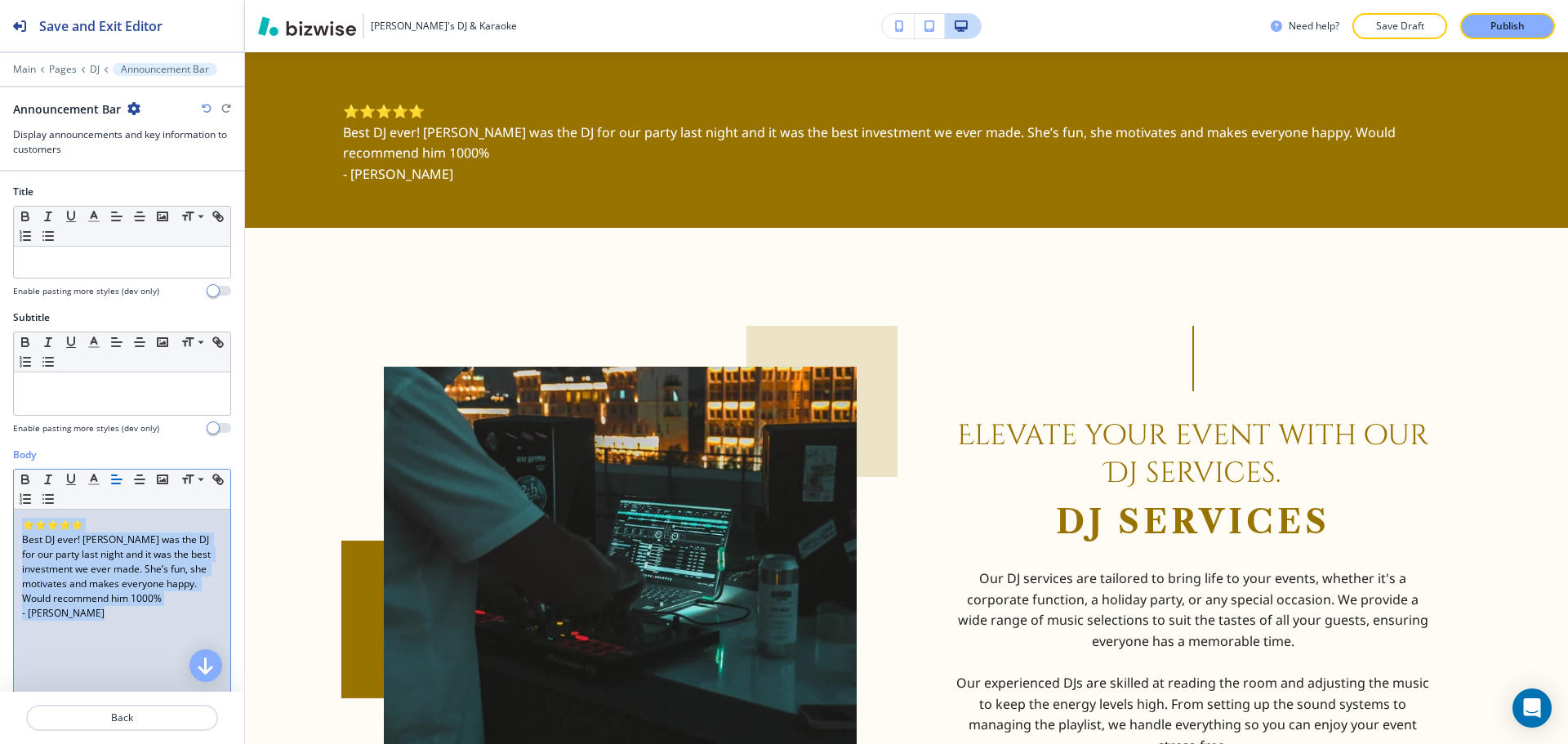
drag, startPoint x: 138, startPoint y: 618, endPoint x: 18, endPoint y: 528, distance: 150.0
click at [18, 528] on div "⭐⭐⭐⭐⭐ Best DJ ever! Gaby was the DJ for our party last night and it was the bes…" at bounding box center [121, 615] width 216 height 212
click at [130, 603] on p "Best DJ ever! Gaby was the DJ for our party last night and it was the best inve…" at bounding box center [122, 569] width 200 height 74
drag, startPoint x: 132, startPoint y: 604, endPoint x: 122, endPoint y: 601, distance: 10.4
click at [122, 601] on p "Best DJ ever! Gaby was the DJ for our party last night and it was the best inve…" at bounding box center [122, 569] width 200 height 74
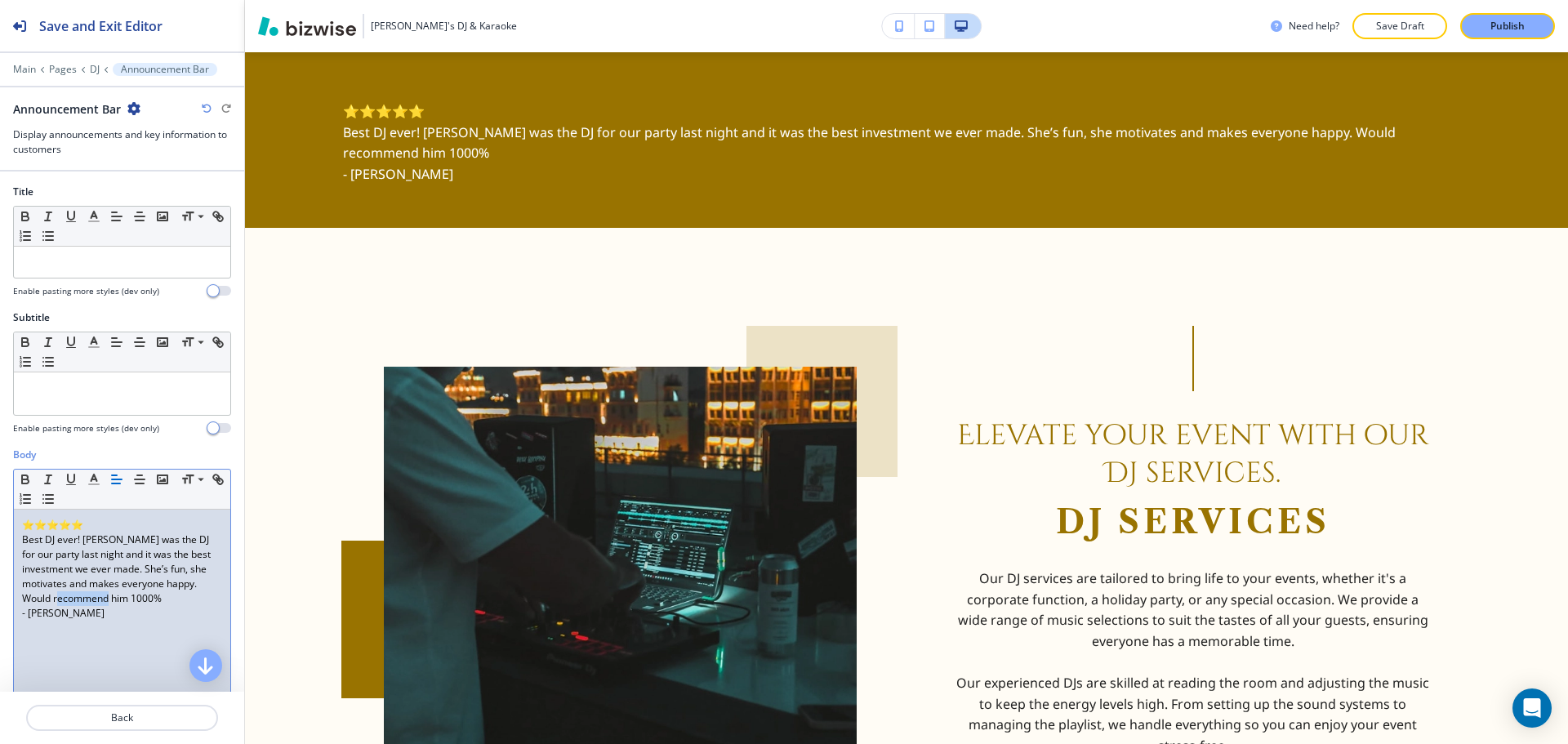
click at [122, 601] on p "Best DJ ever! Gaby was the DJ for our party last night and it was the best inve…" at bounding box center [122, 569] width 200 height 74
drag, startPoint x: 118, startPoint y: 598, endPoint x: 127, endPoint y: 601, distance: 9.5
click at [127, 601] on p "Best DJ ever! Gaby was the DJ for our party last night and it was the best inve…" at bounding box center [122, 569] width 200 height 74
drag, startPoint x: 130, startPoint y: 615, endPoint x: 14, endPoint y: 510, distance: 156.5
click at [14, 510] on div "⭐⭐⭐⭐⭐ Best DJ ever! Gaby was the DJ for our party last night and it was the bes…" at bounding box center [121, 615] width 216 height 212
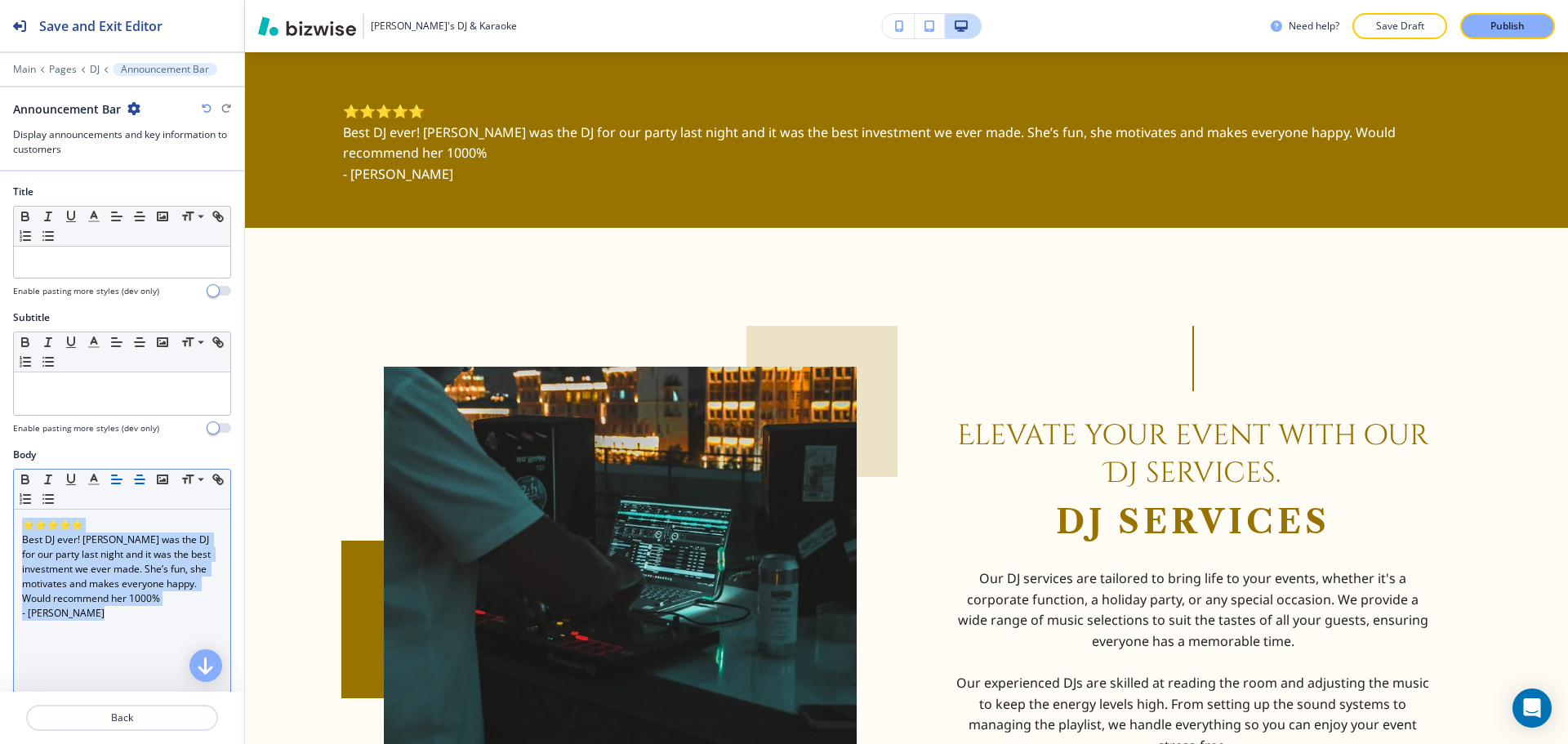
click at [141, 470] on button "button" at bounding box center [139, 479] width 23 height 19
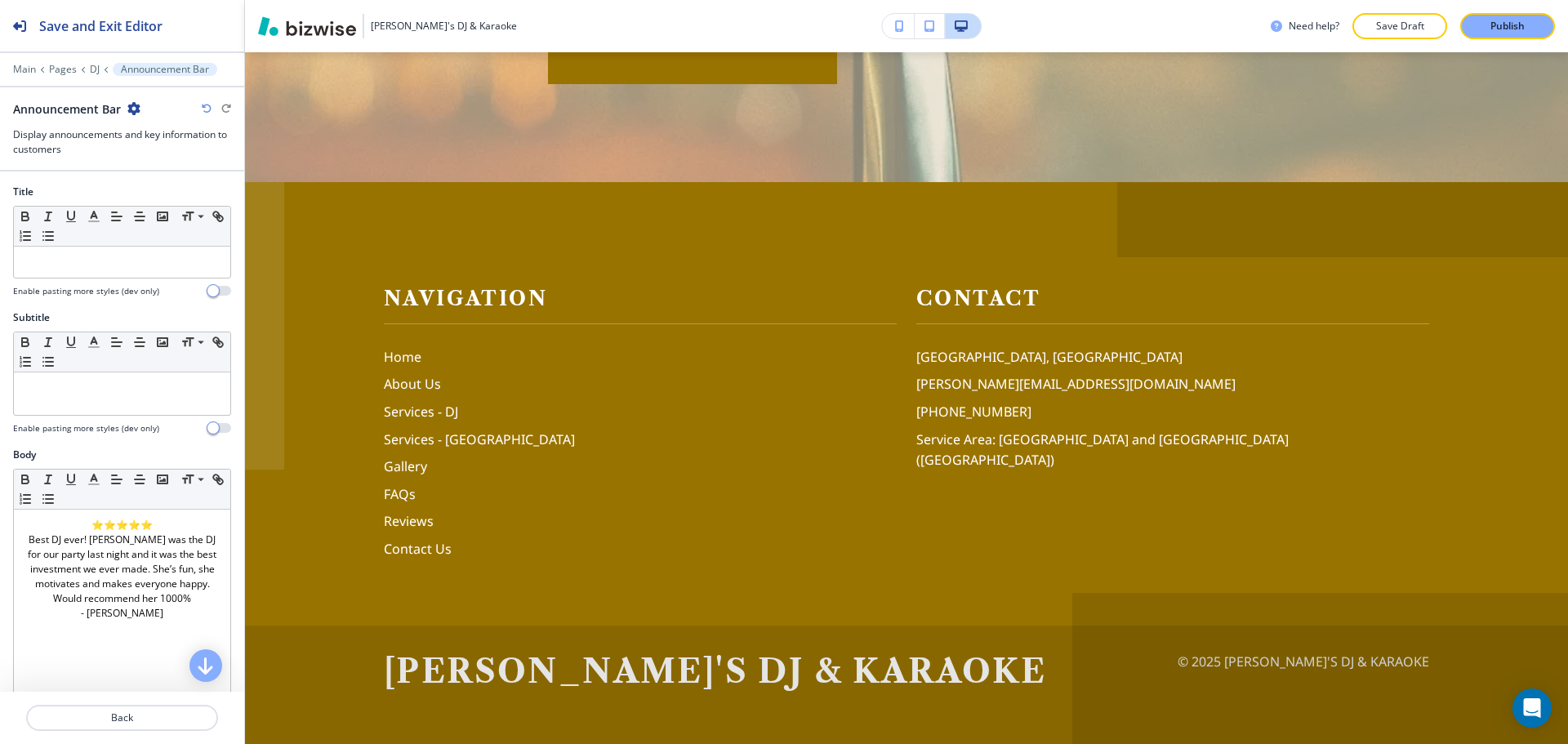
scroll to position [3711, 0]
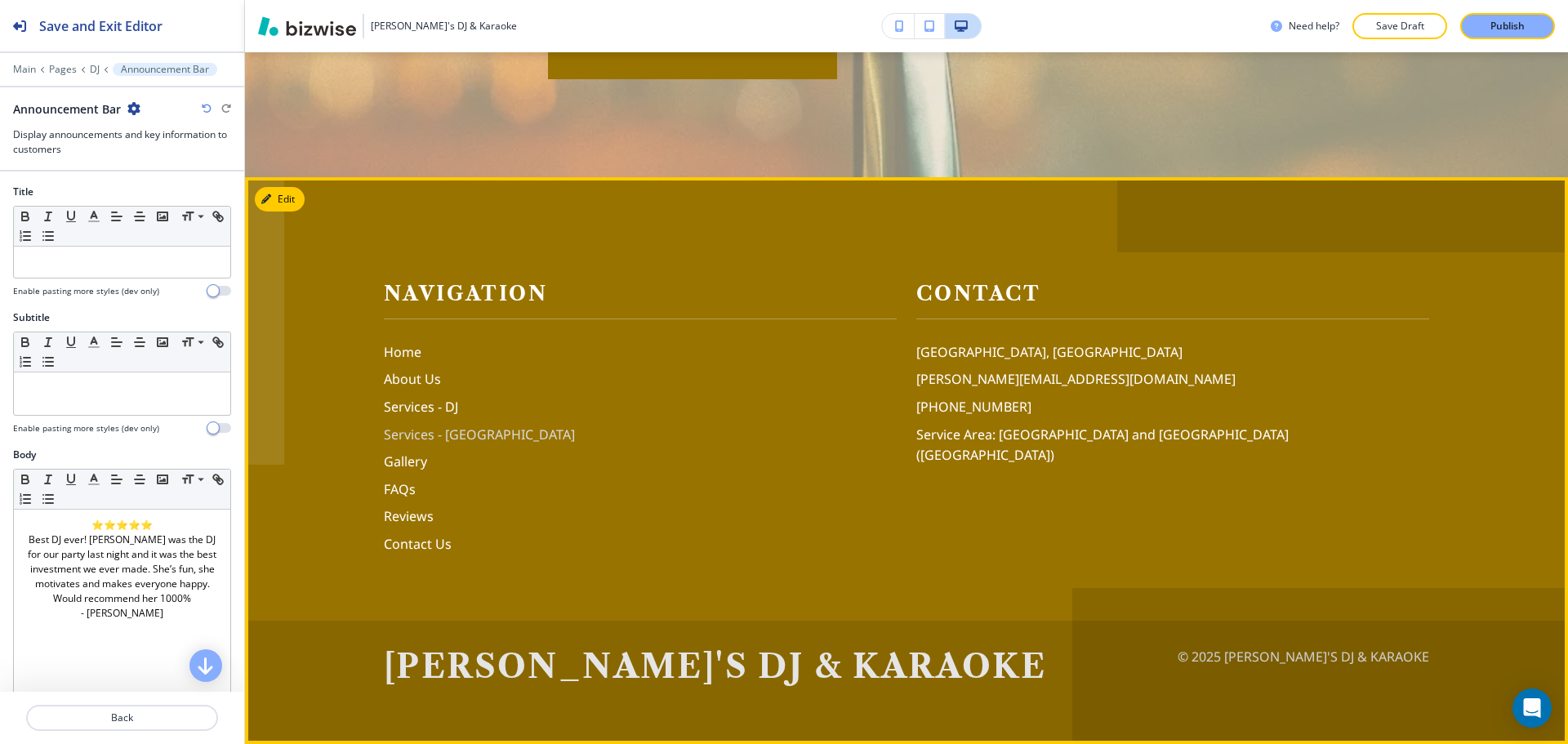
click at [428, 433] on p "Services - Karaoke" at bounding box center [640, 435] width 513 height 21
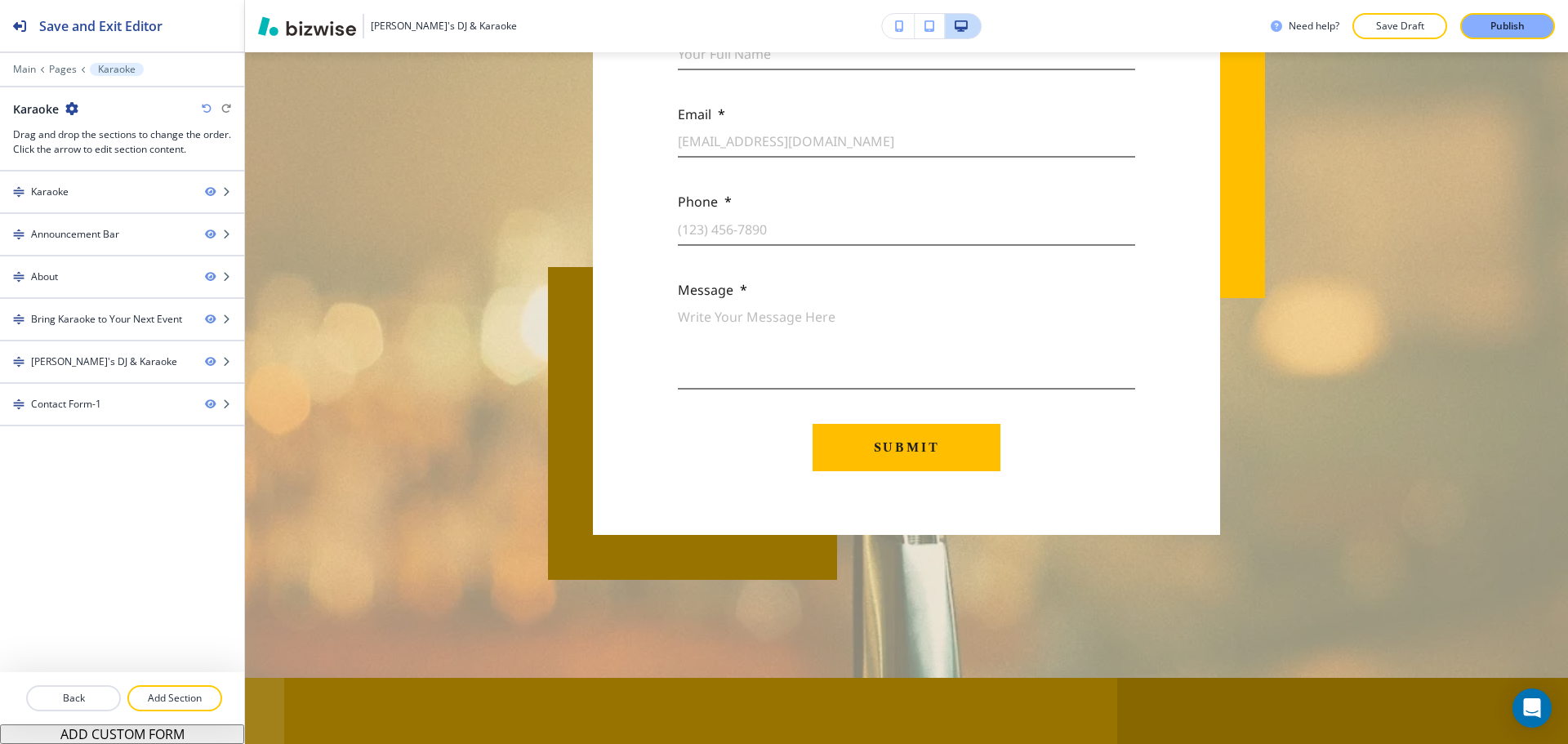
scroll to position [427, 0]
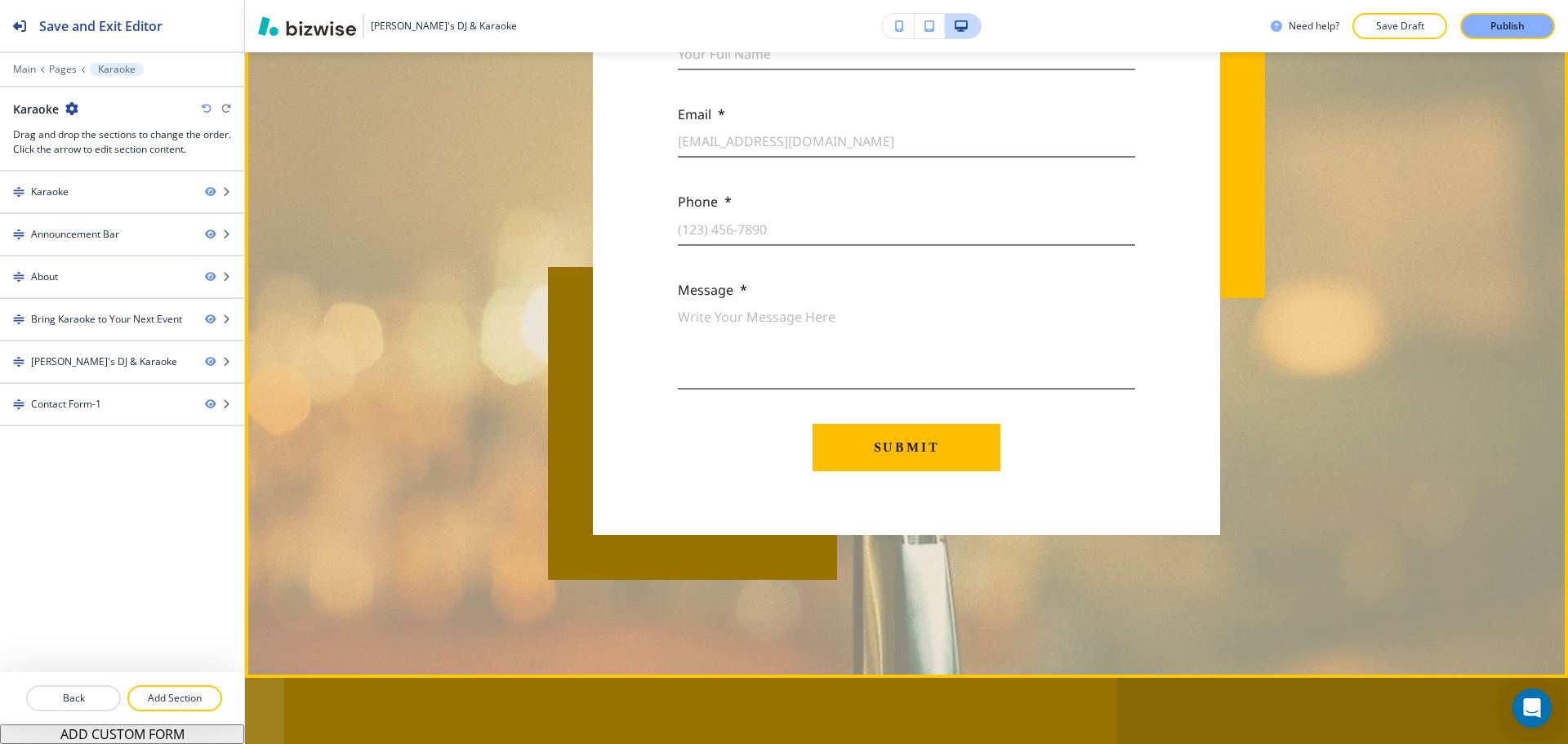
click at [1503, 310] on div at bounding box center [906, 177] width 1322 height 1002
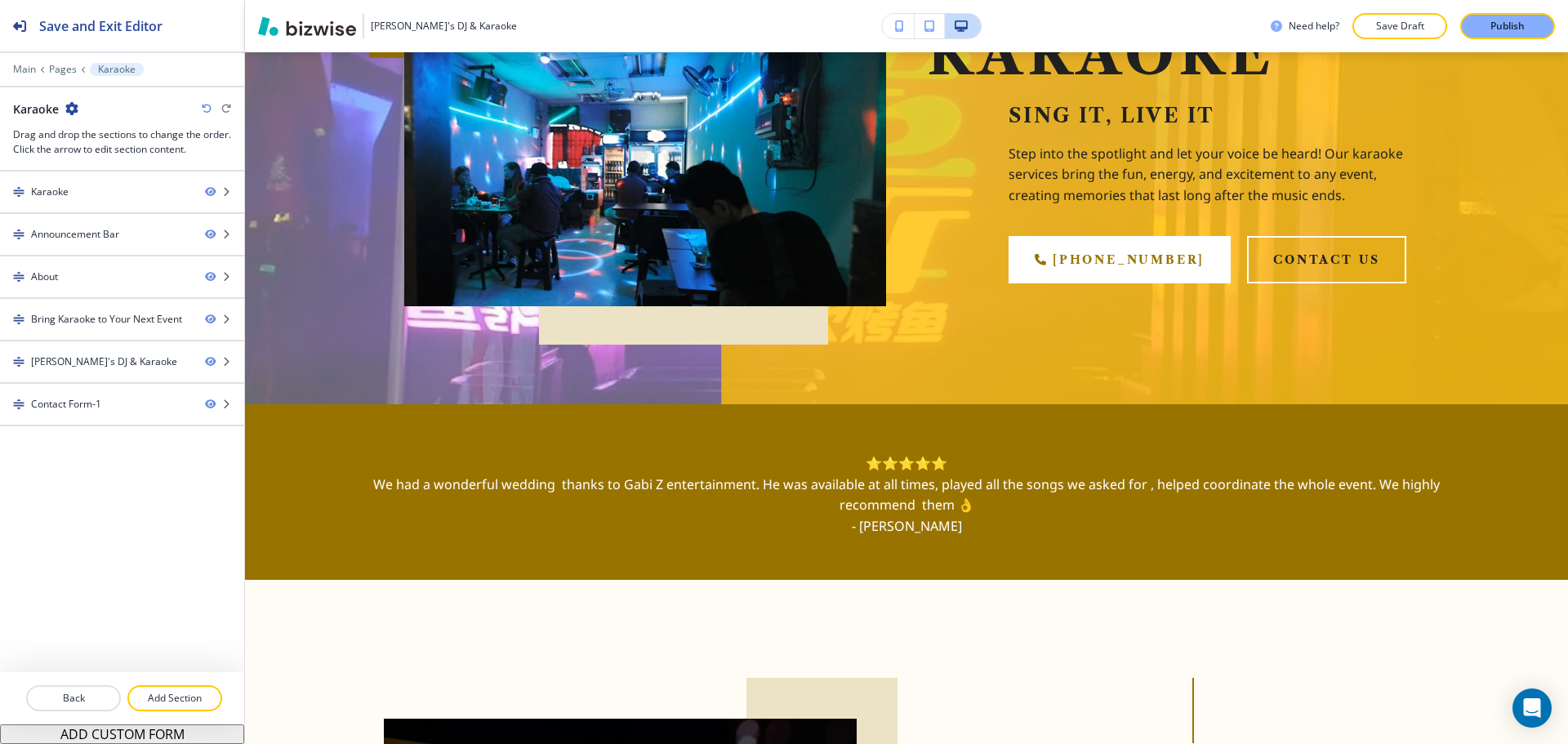
scroll to position [244, 0]
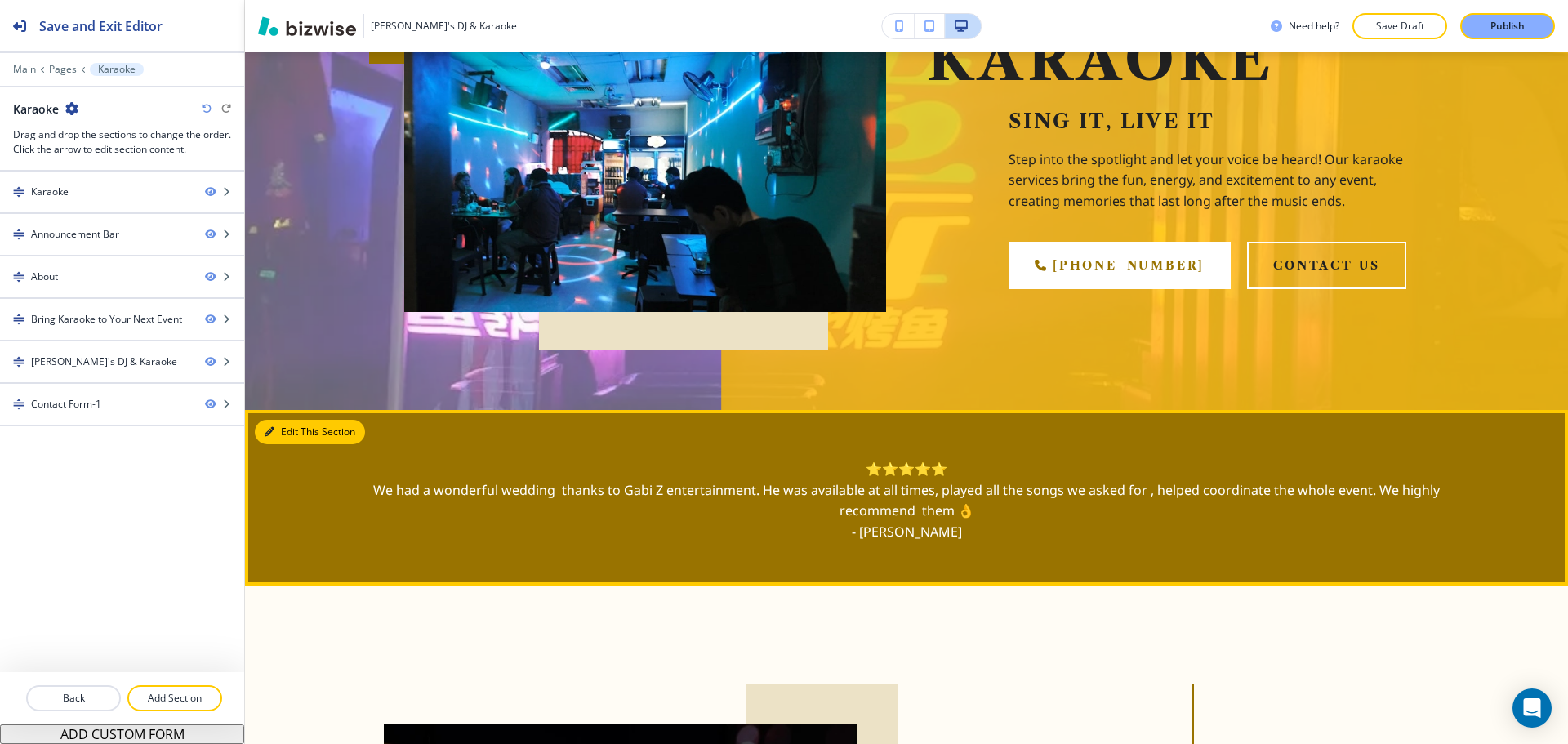
click at [274, 433] on button "Edit This Section" at bounding box center [310, 431] width 110 height 25
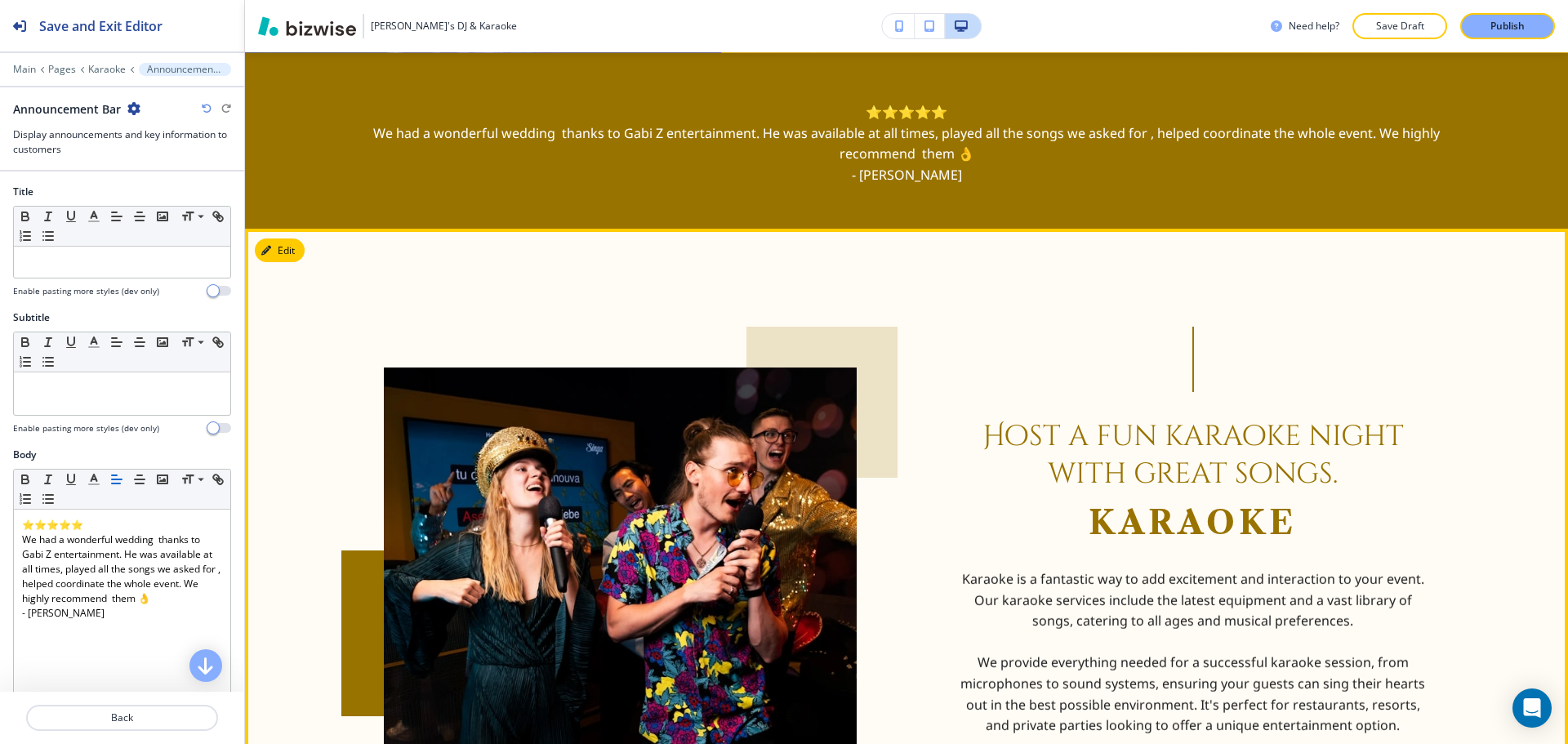
scroll to position [601, 0]
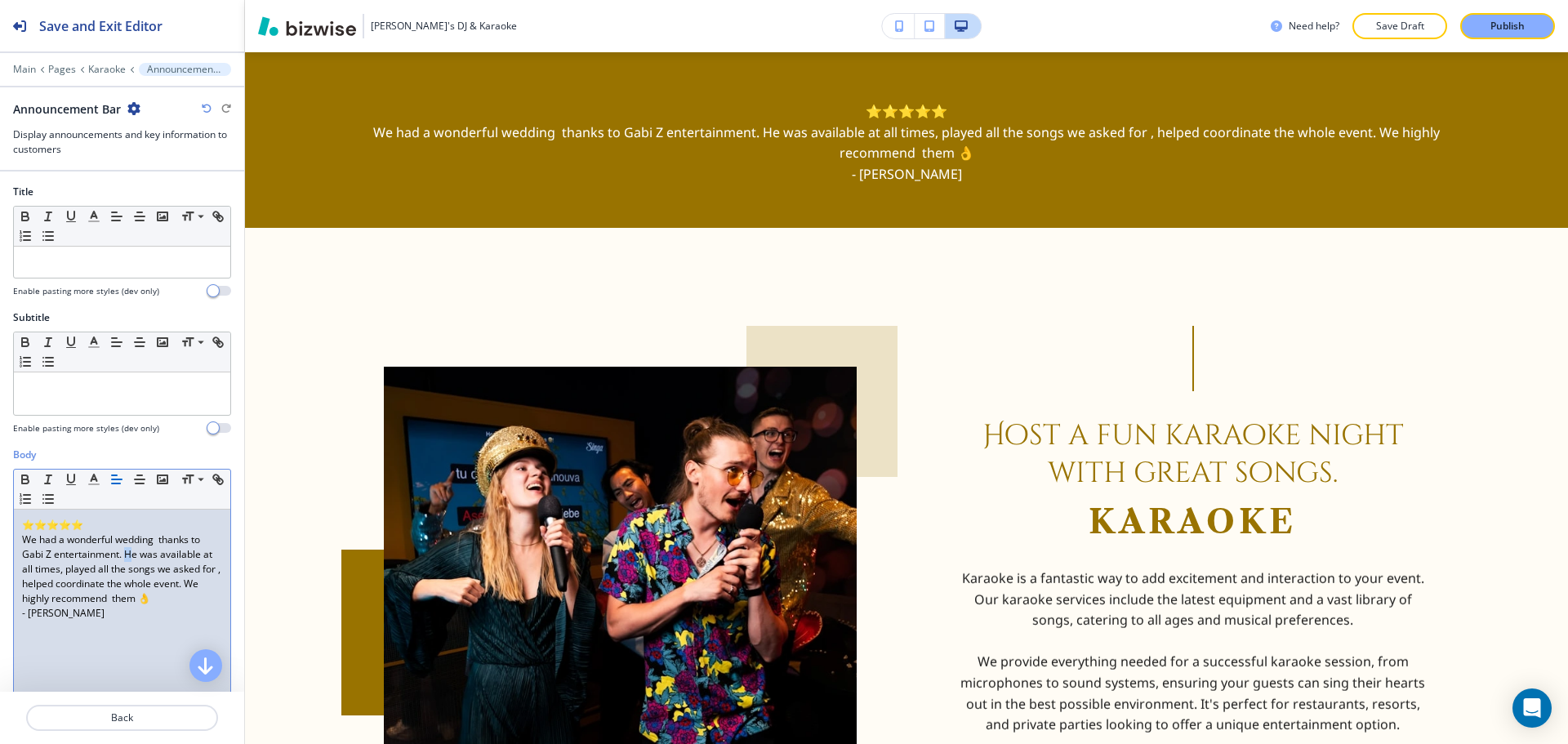
click at [128, 555] on p "We had a wonderful wedding thanks to Gabi Z entertainment. He was available at …" at bounding box center [122, 569] width 200 height 74
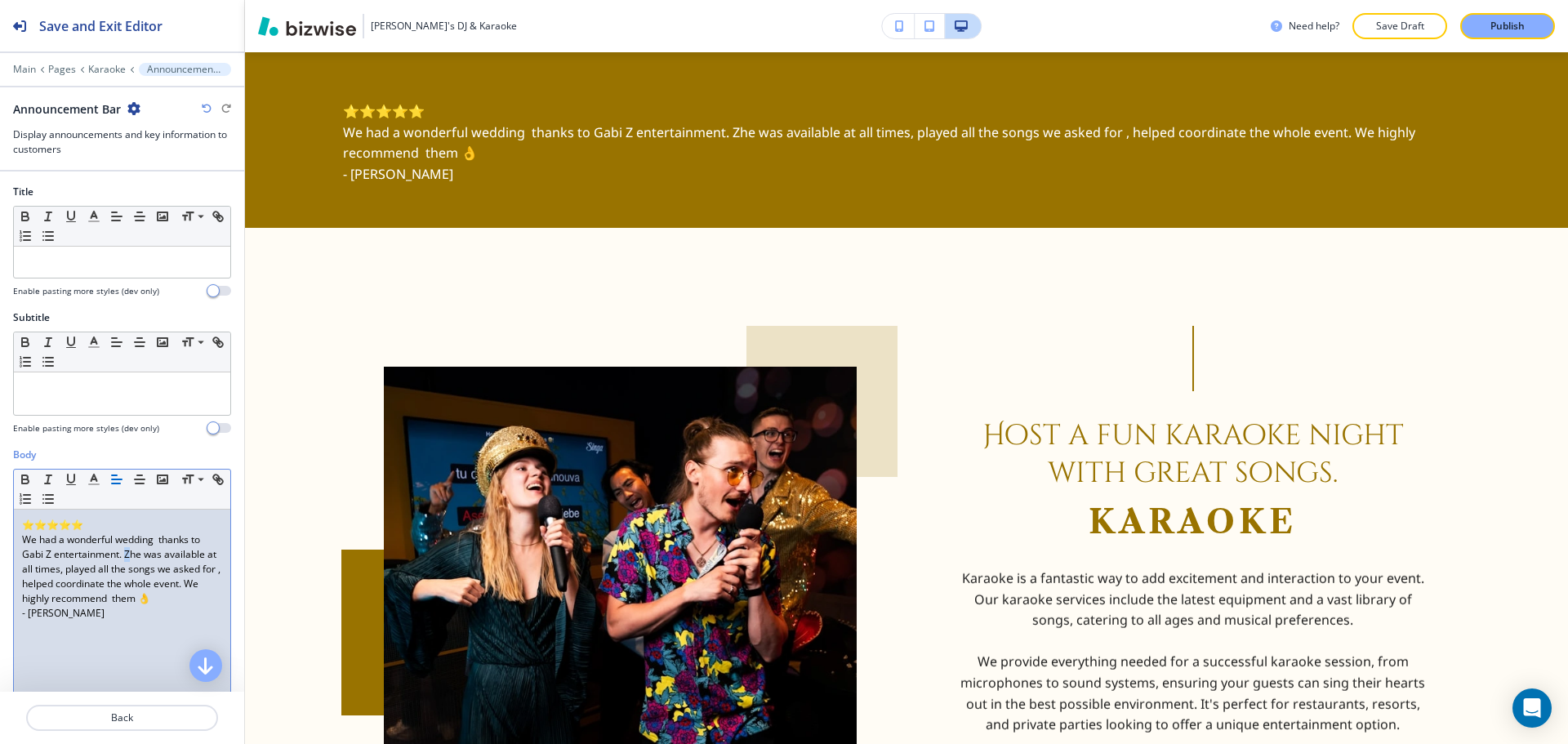
click at [128, 555] on p "We had a wonderful wedding thanks to Gabi Z entertainment. Zhe was available at…" at bounding box center [122, 569] width 200 height 74
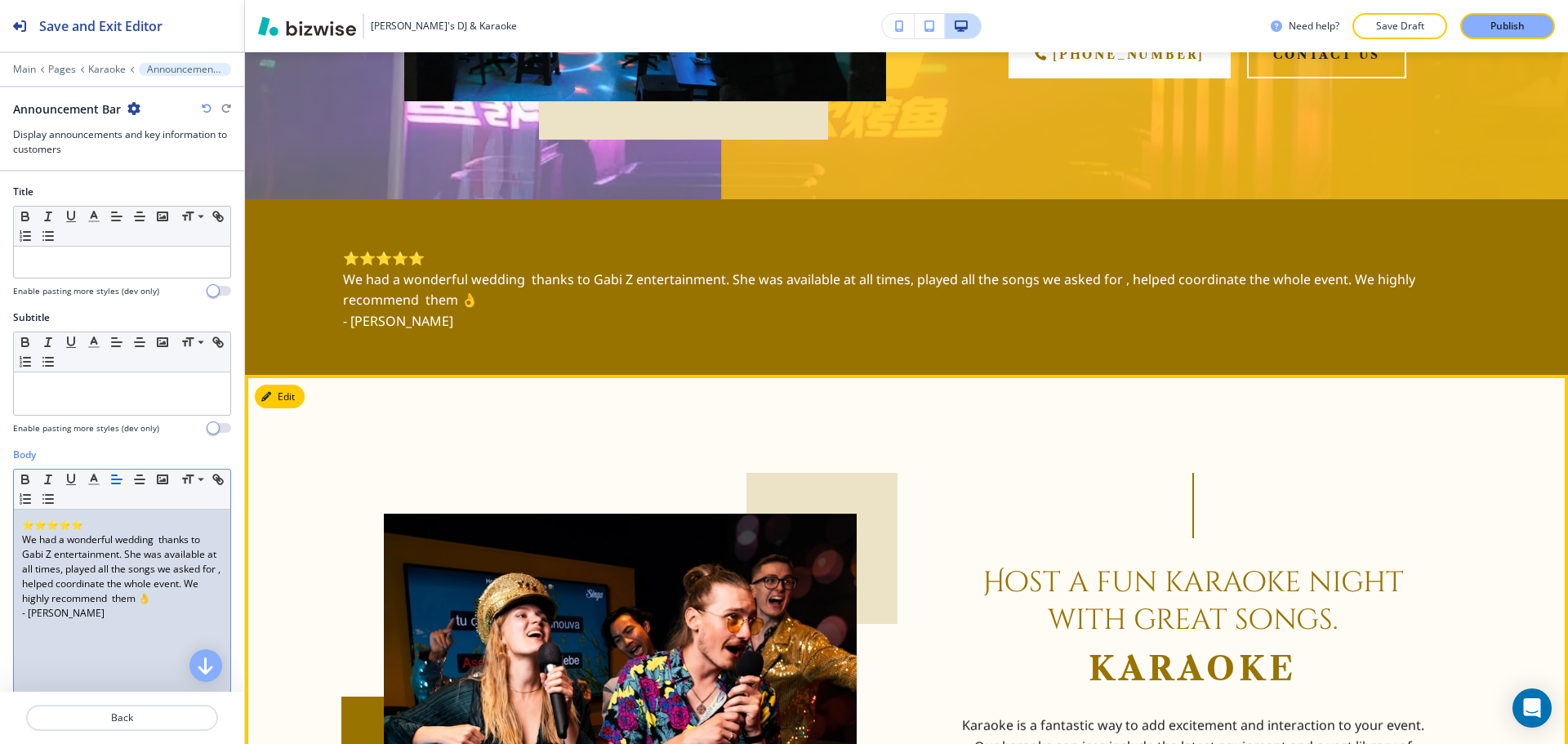
scroll to position [438, 0]
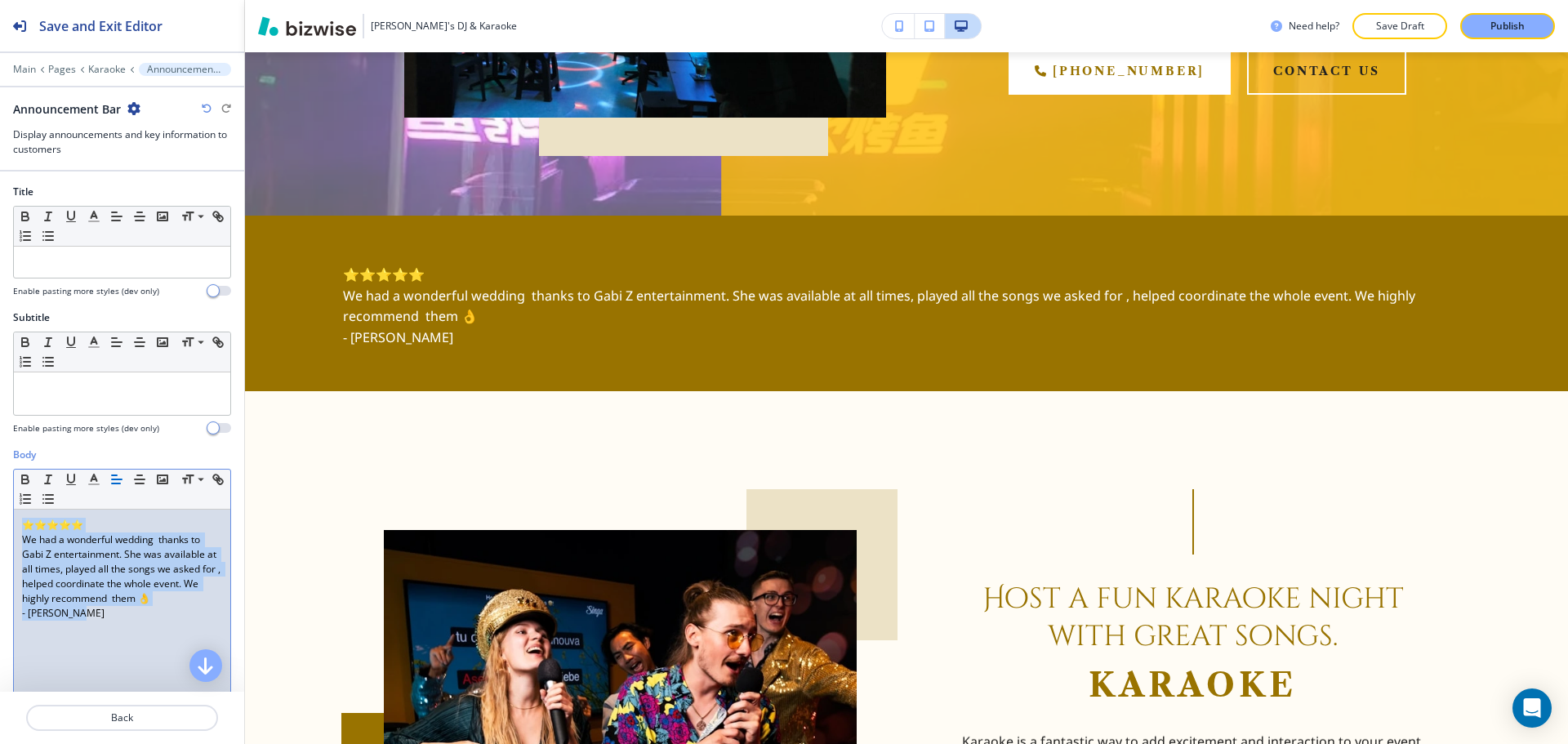
drag, startPoint x: 142, startPoint y: 622, endPoint x: 13, endPoint y: 529, distance: 159.0
click at [13, 529] on div "Small Normal Large Huge ⭐⭐⭐⭐⭐ We had a wonderful wedding thanks to Gabi Z enter…" at bounding box center [121, 596] width 218 height 254
click at [134, 477] on icon "button" at bounding box center [140, 479] width 15 height 15
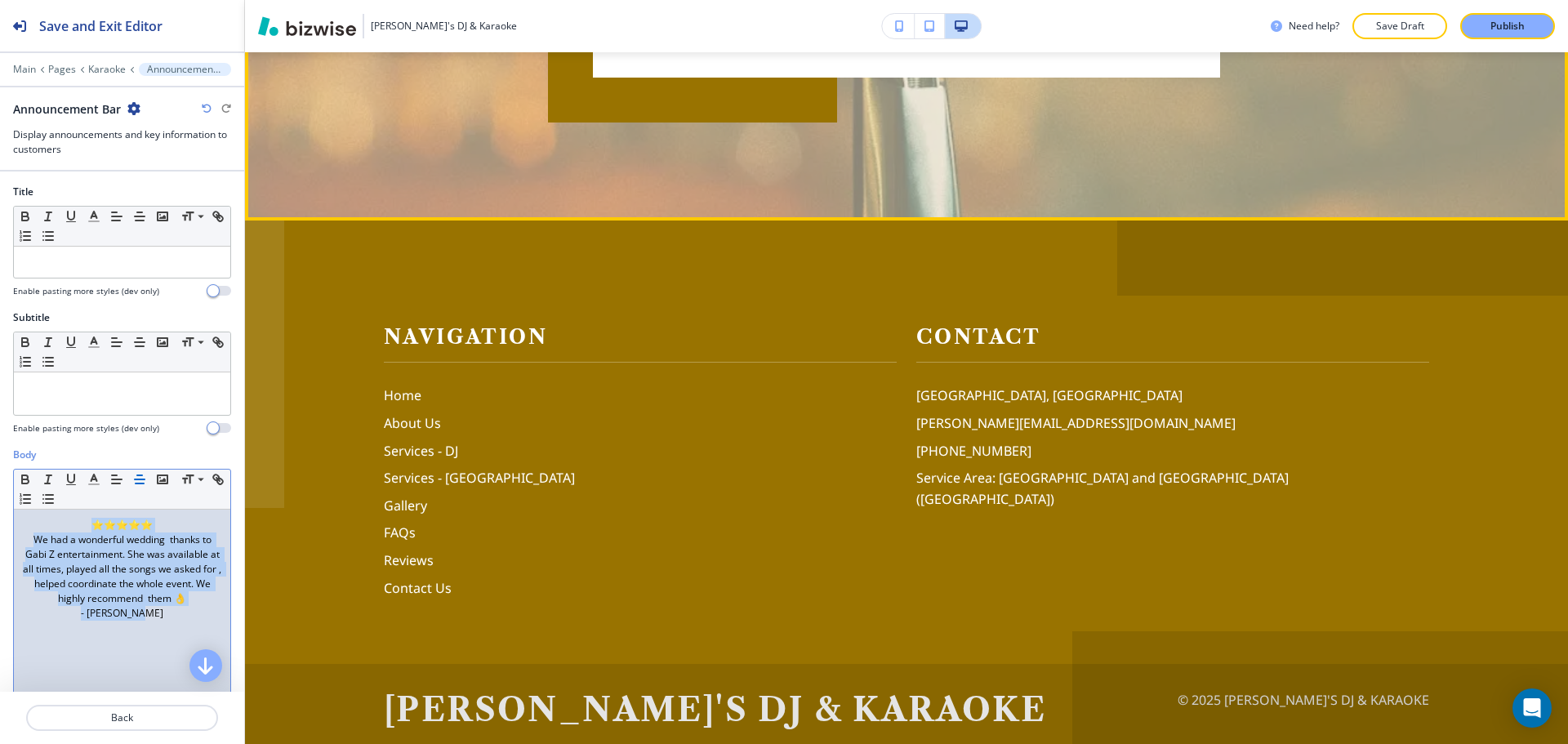
scroll to position [3648, 0]
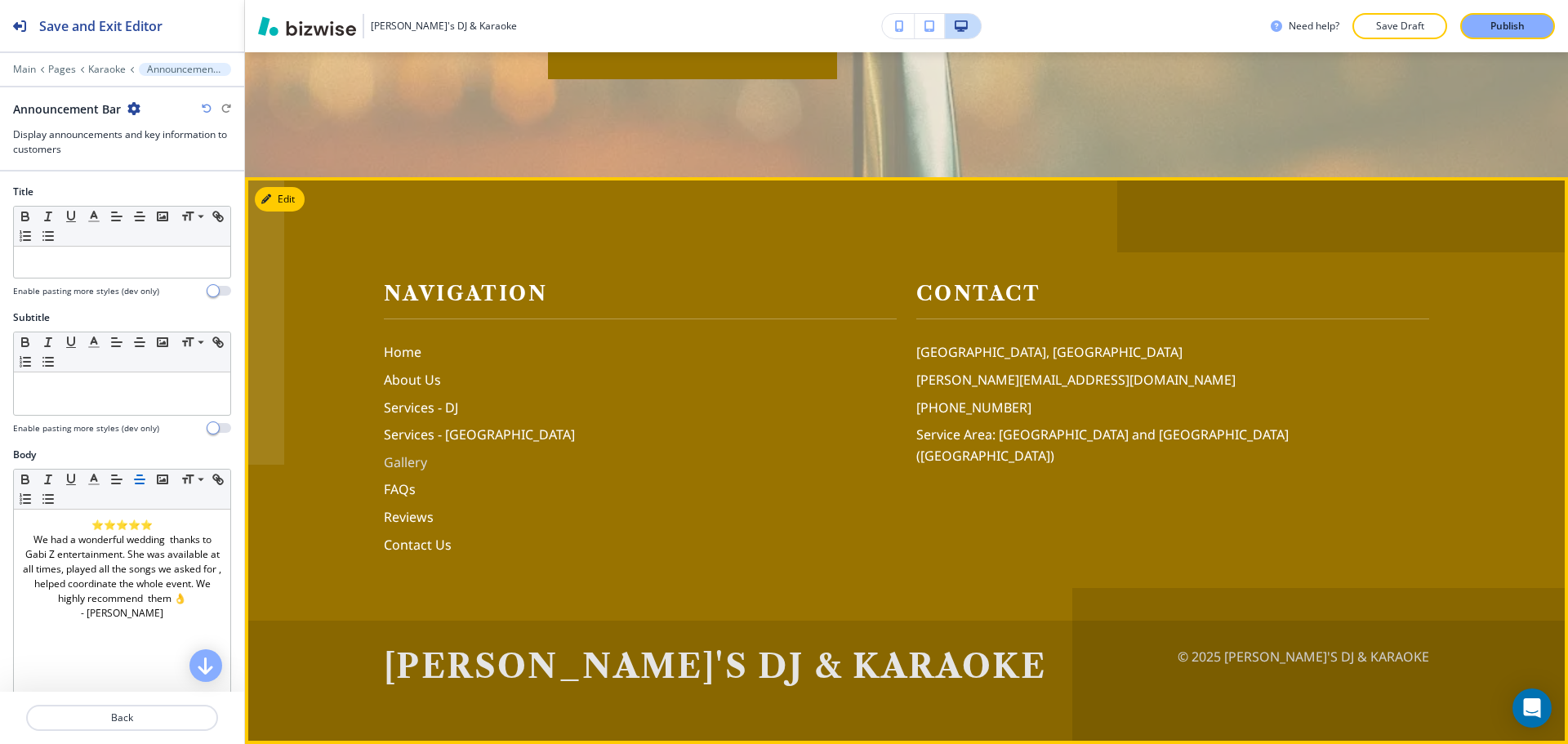
click at [403, 471] on p "Gallery" at bounding box center [640, 463] width 513 height 21
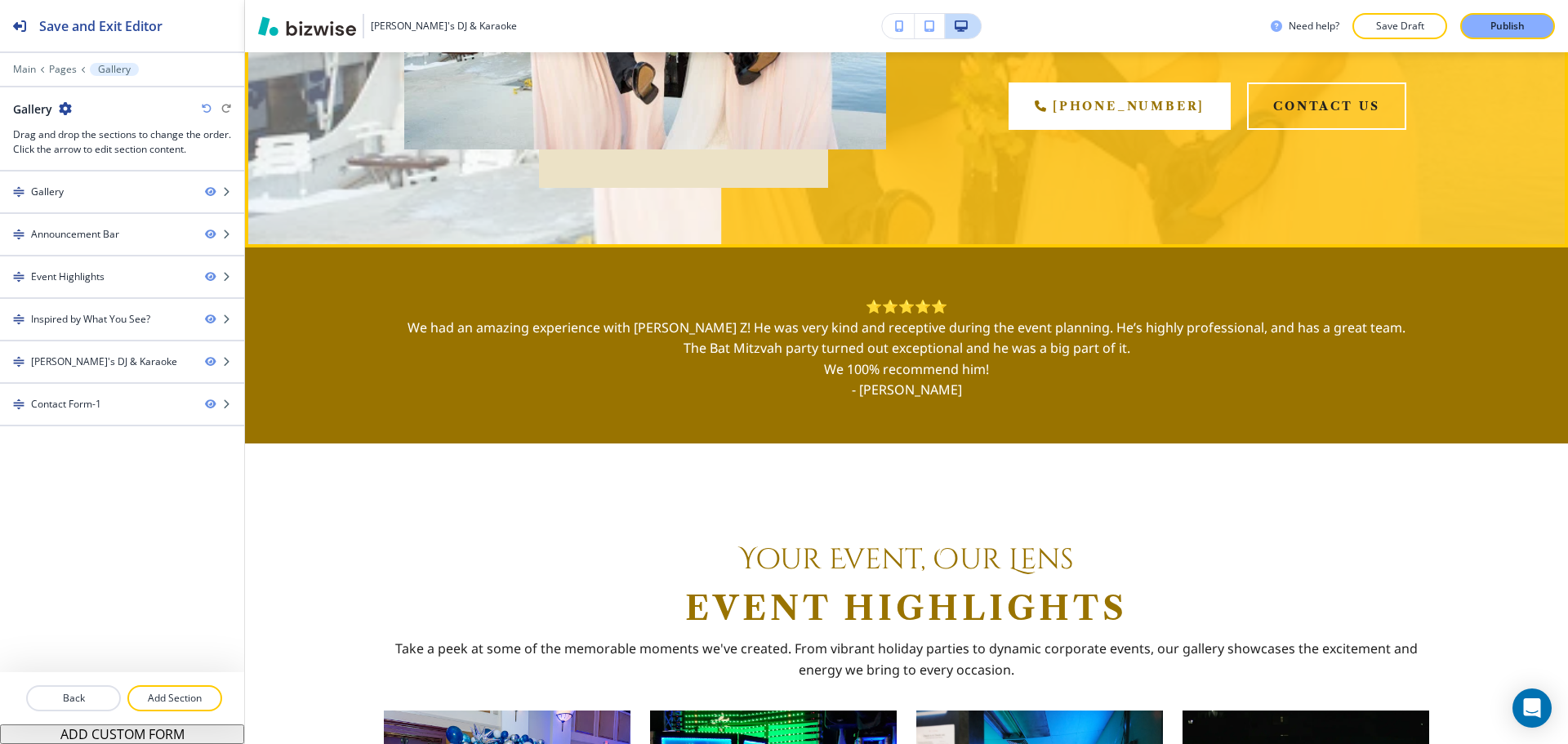
scroll to position [490, 0]
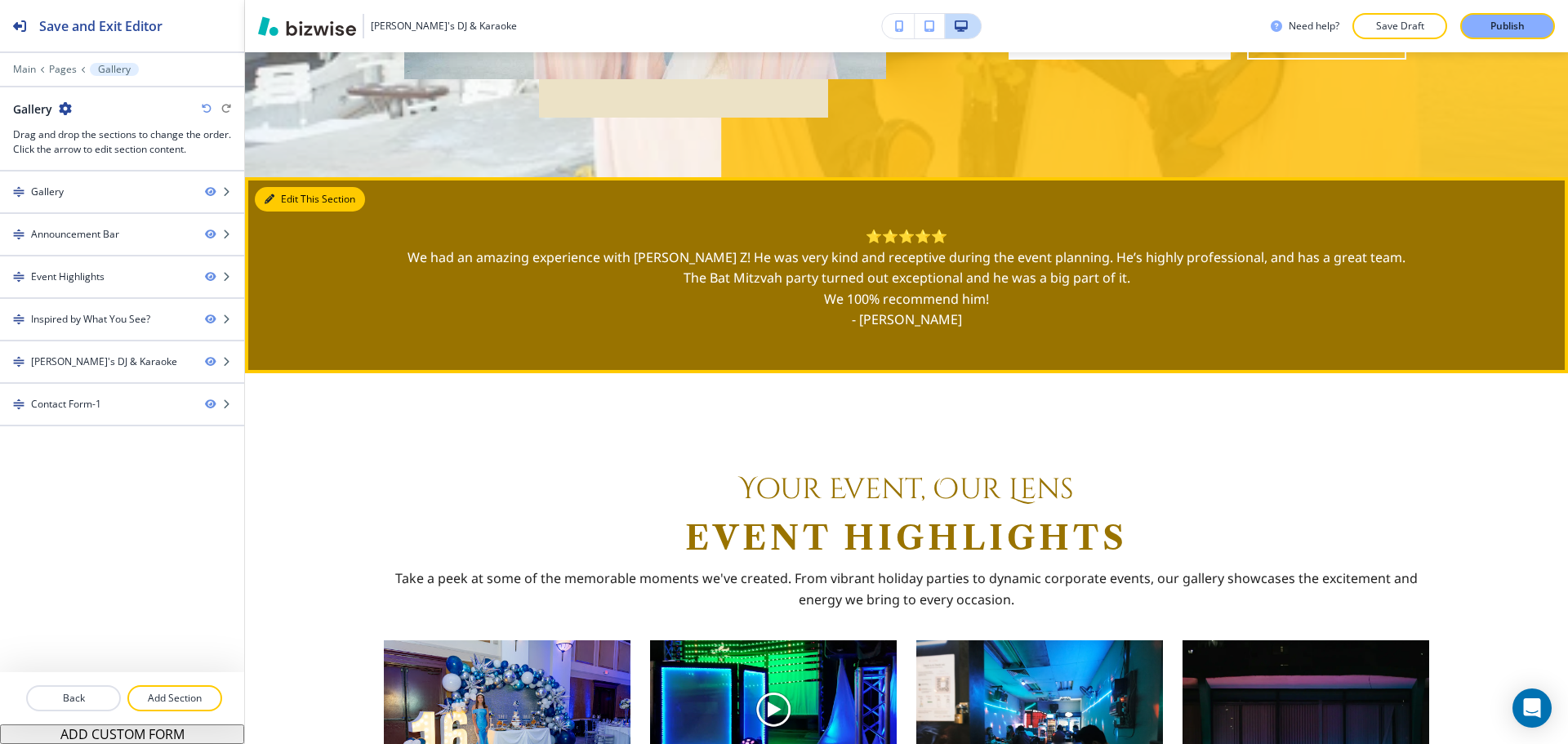
click at [295, 201] on button "Edit This Section" at bounding box center [310, 199] width 110 height 25
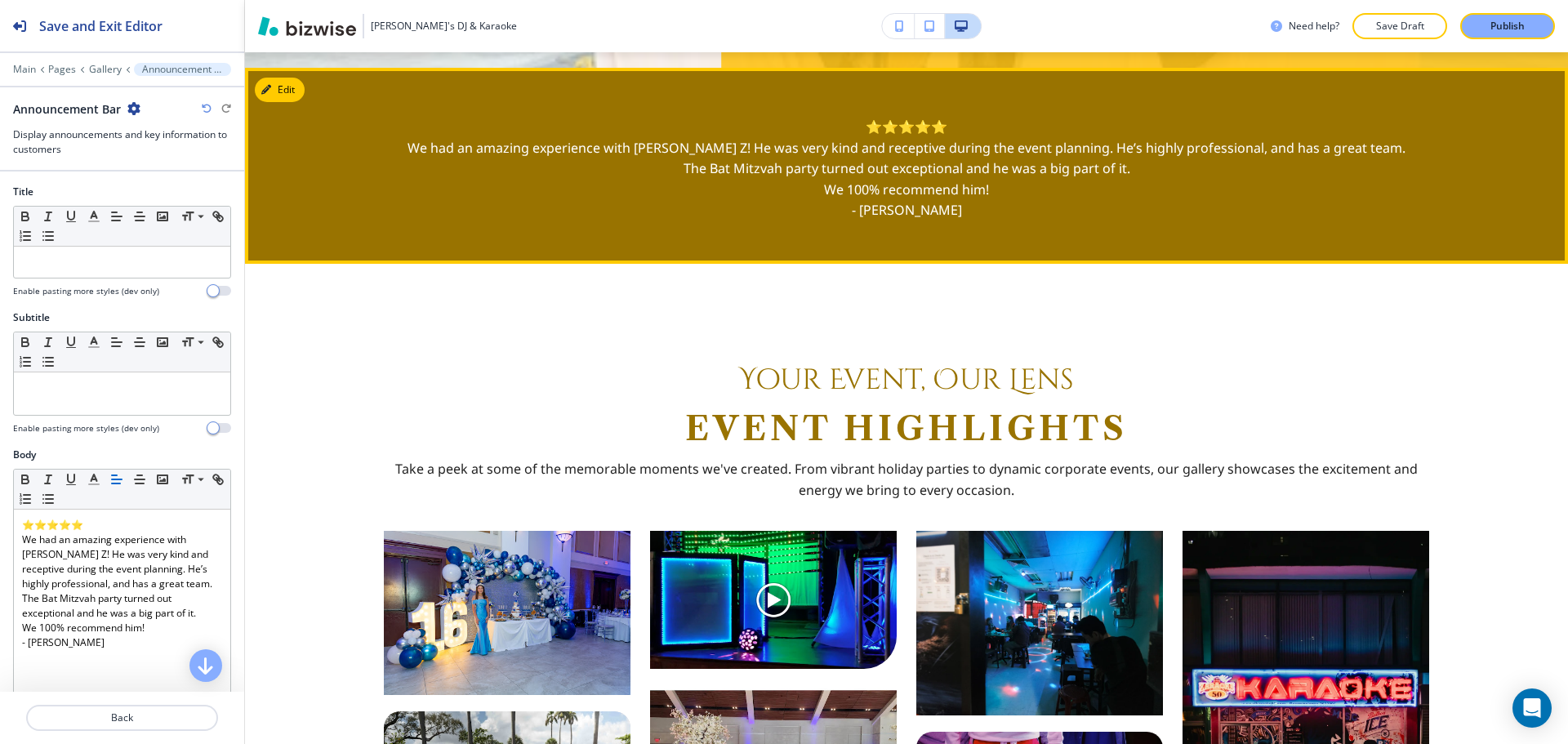
scroll to position [615, 0]
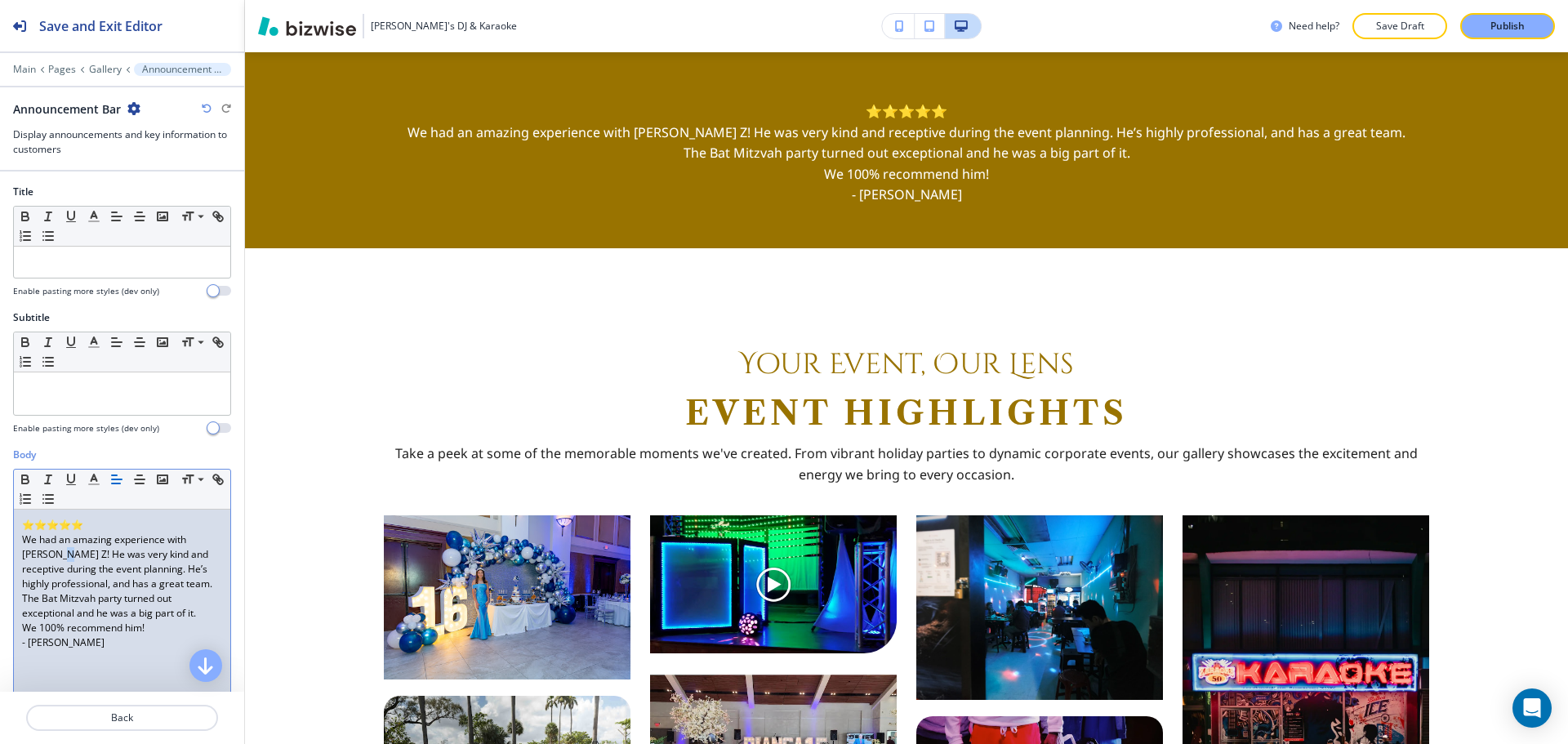
click at [63, 557] on p "We had an amazing experience with Gaby Z! He was very kind and receptive during…" at bounding box center [122, 562] width 200 height 59
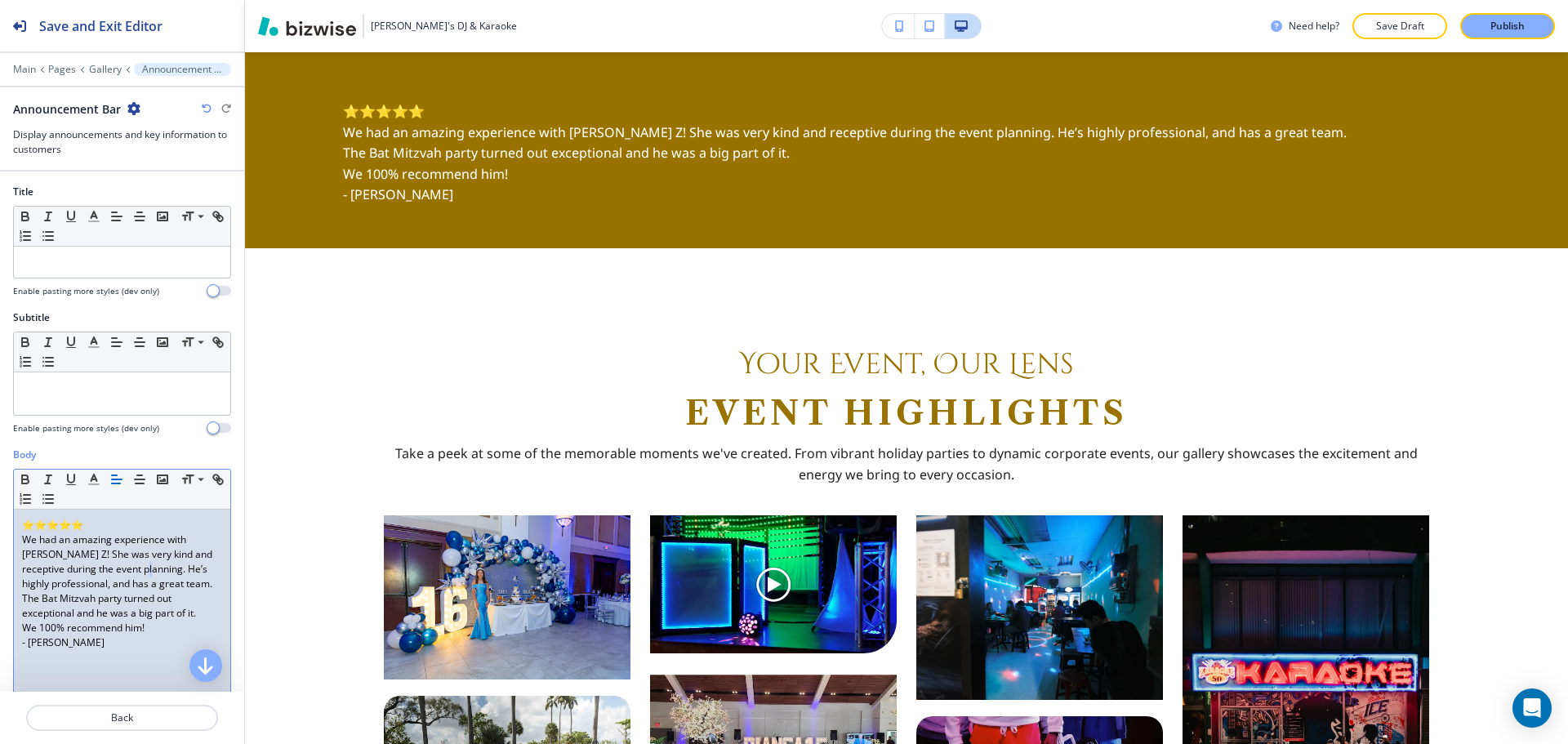
click at [146, 572] on p "We had an amazing experience with Gaby Z! She was very kind and receptive durin…" at bounding box center [122, 562] width 200 height 59
drag, startPoint x: 126, startPoint y: 631, endPoint x: 142, endPoint y: 635, distance: 16.5
click at [142, 635] on div "⭐⭐⭐⭐⭐ We had an amazing experience with Gaby Z! She was very kind and receptive…" at bounding box center [121, 615] width 216 height 212
click at [142, 635] on p "- Alan Berneman" at bounding box center [122, 643] width 200 height 15
drag, startPoint x: 141, startPoint y: 627, endPoint x: 132, endPoint y: 624, distance: 9.5
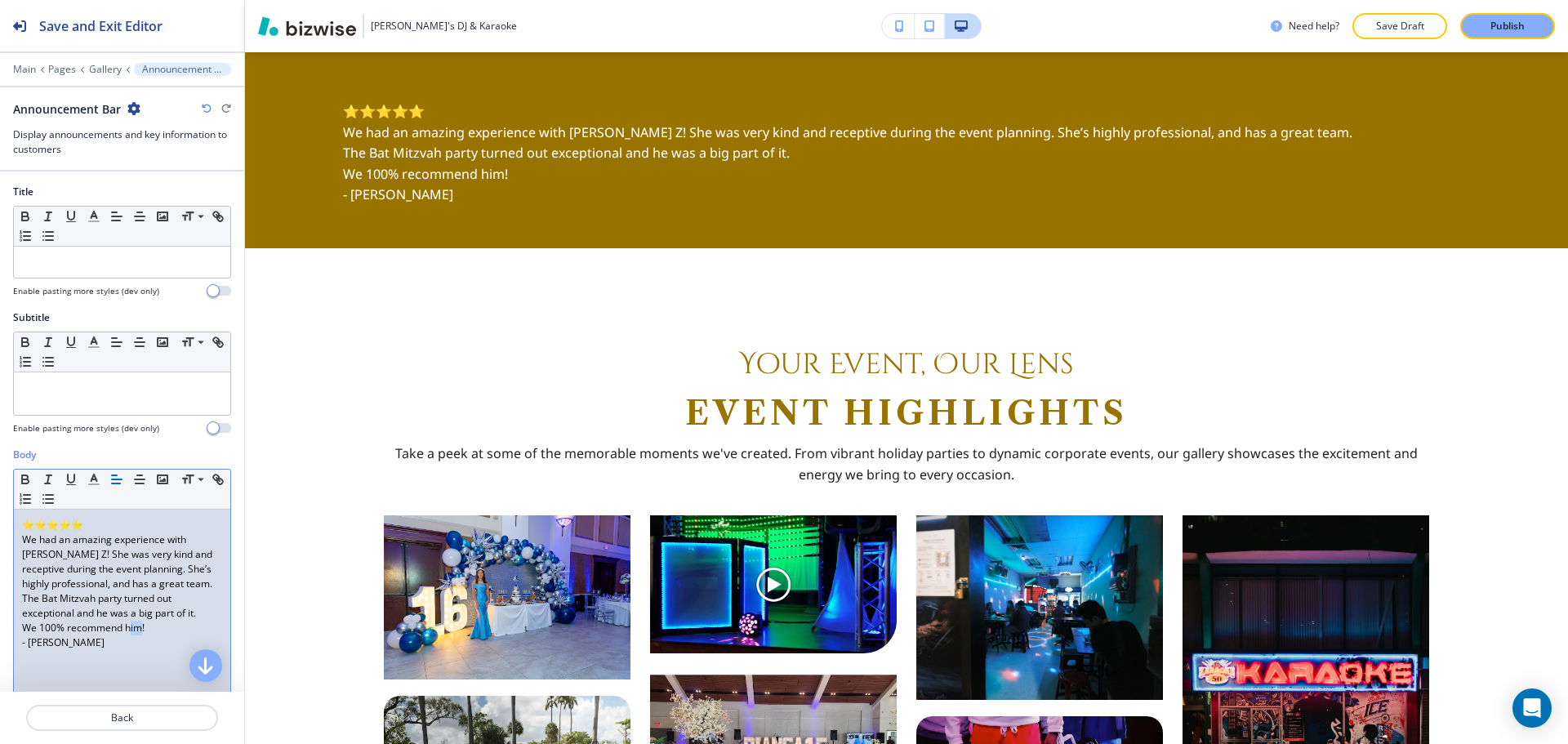
click at [132, 624] on p "We 100% recommend him!" at bounding box center [122, 628] width 200 height 15
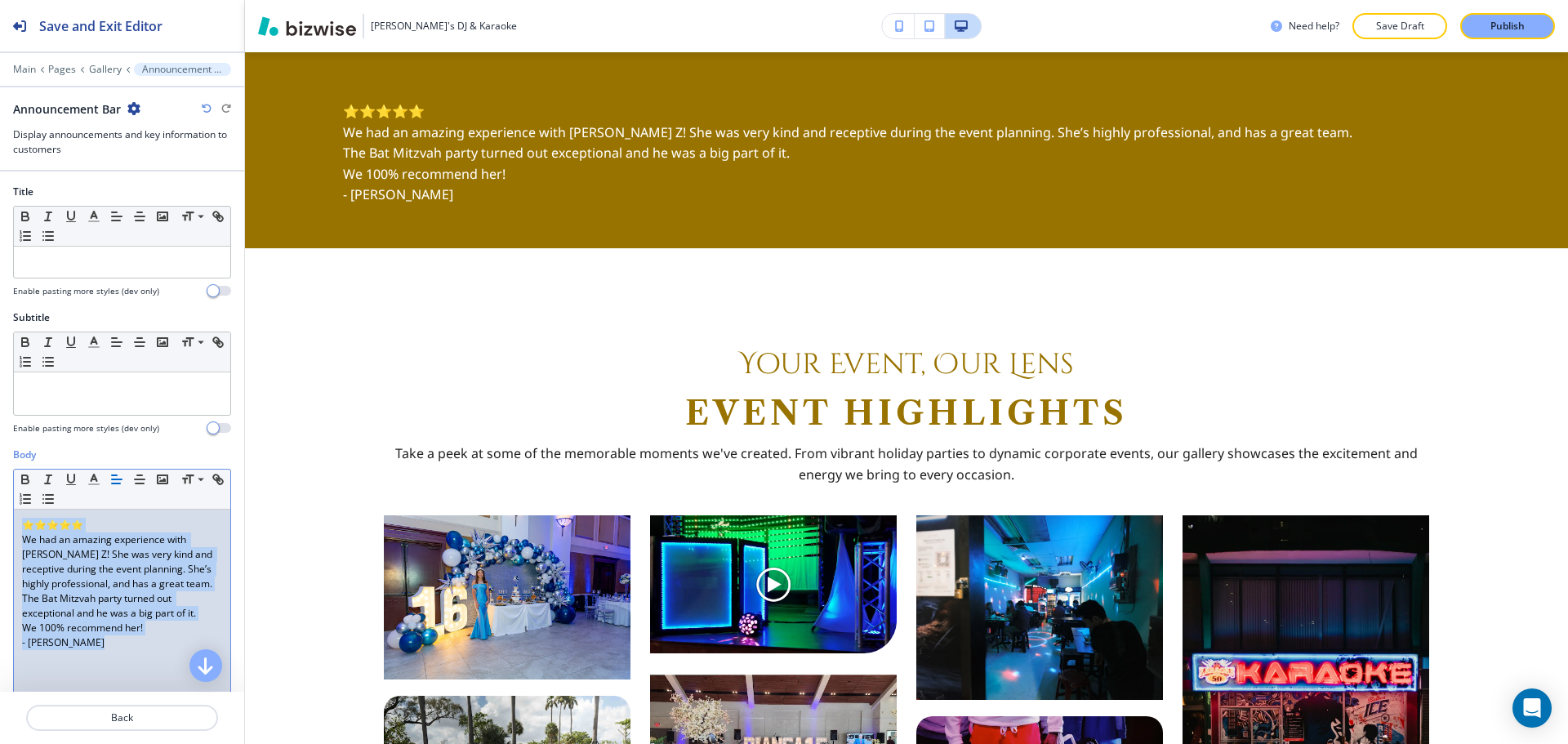
drag, startPoint x: 117, startPoint y: 641, endPoint x: 21, endPoint y: 528, distance: 148.3
click at [21, 528] on div "⭐⭐⭐⭐⭐ We had an amazing experience with Gaby Z! She was very kind and receptive…" at bounding box center [121, 615] width 216 height 212
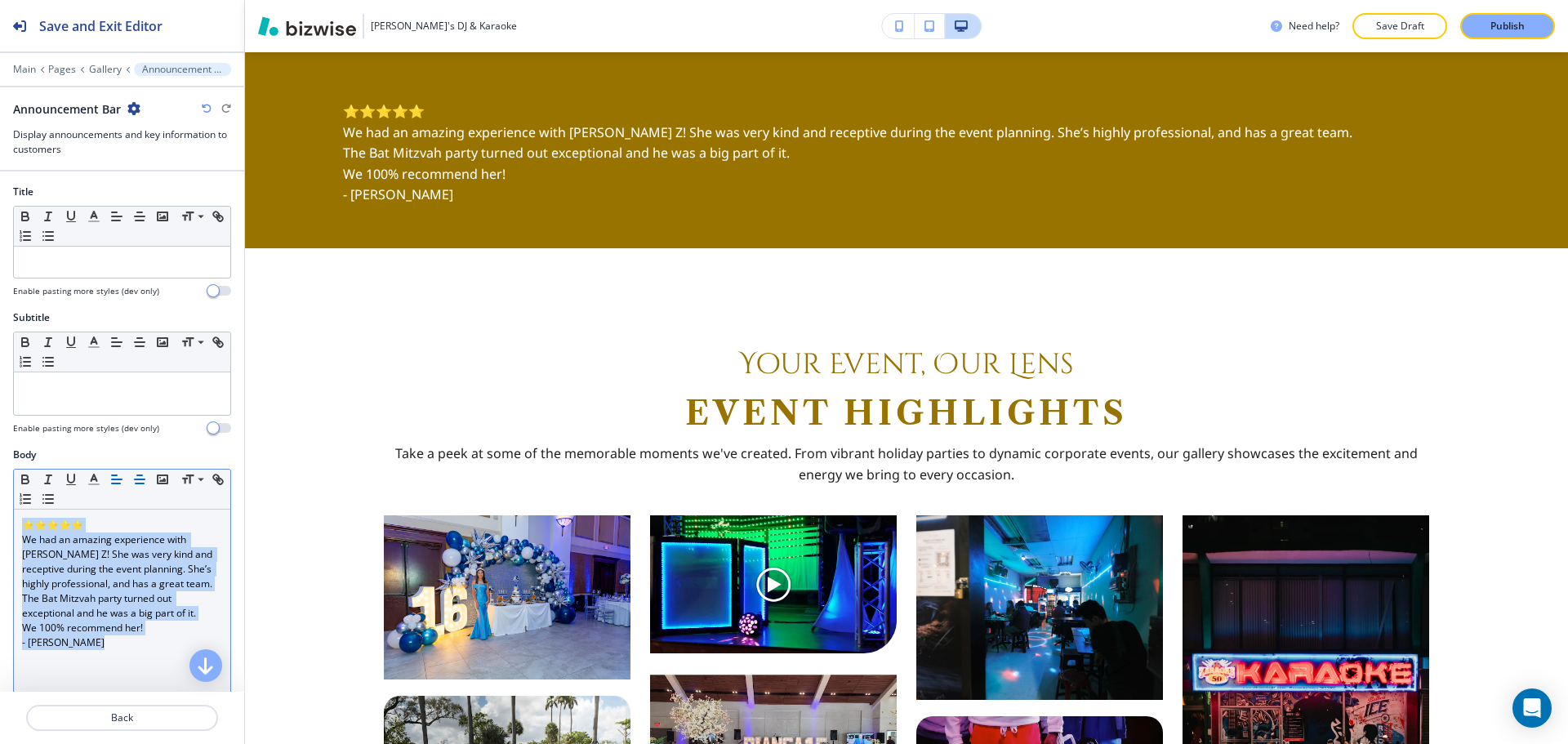
click at [129, 478] on button "button" at bounding box center [139, 479] width 23 height 19
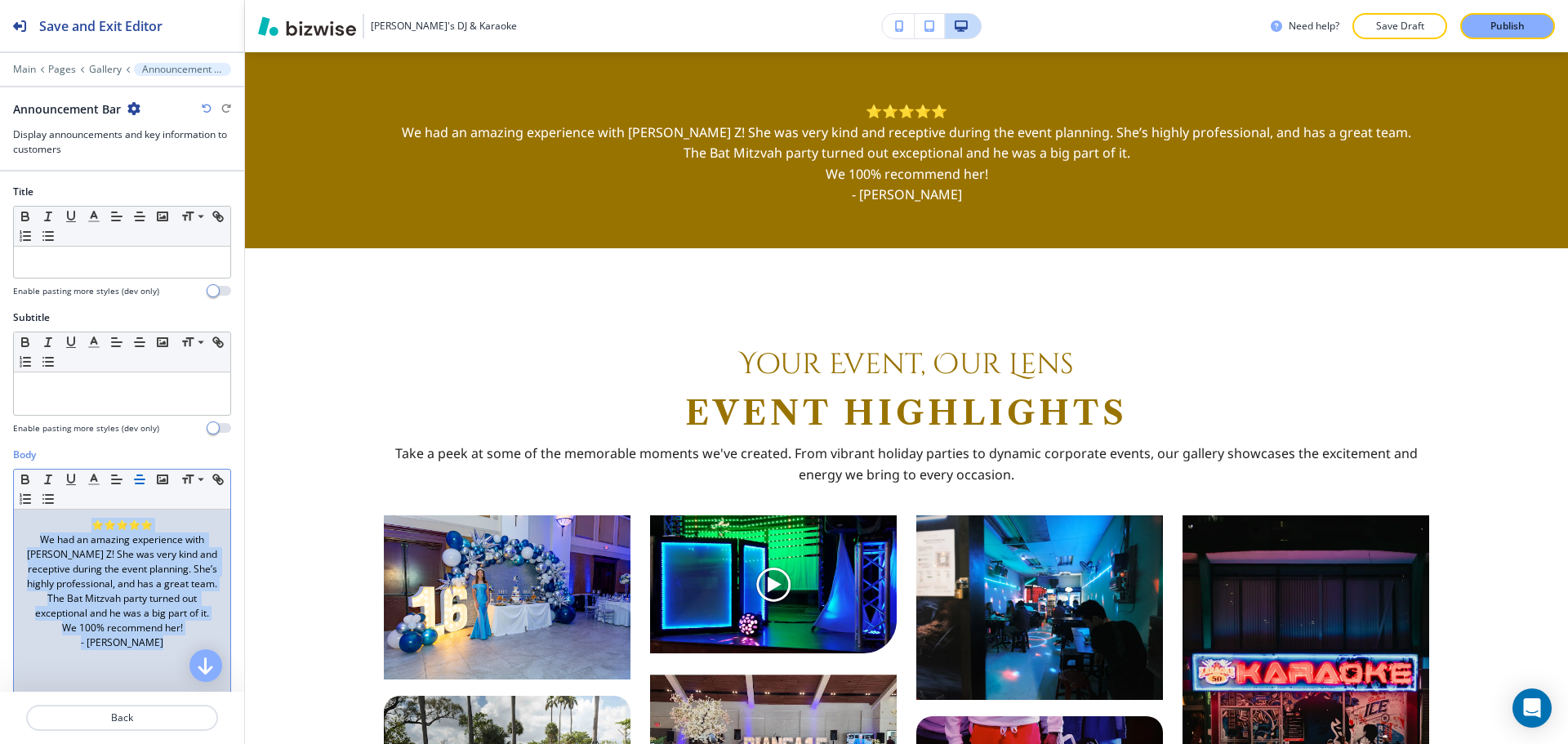
click at [102, 617] on p "The Bat Mitzvah party turned out exceptional and he was a big part of it." at bounding box center [122, 606] width 200 height 29
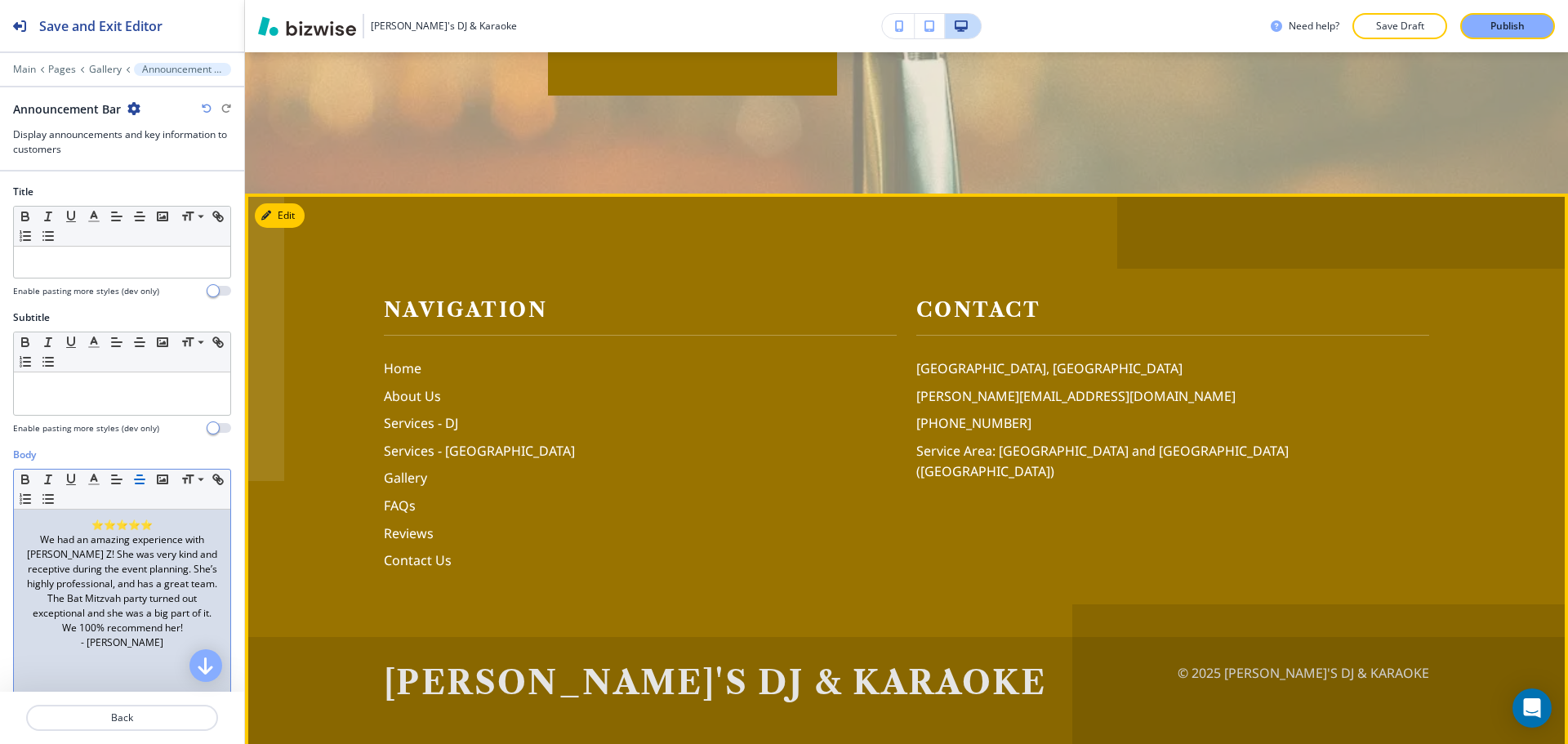
scroll to position [4401, 0]
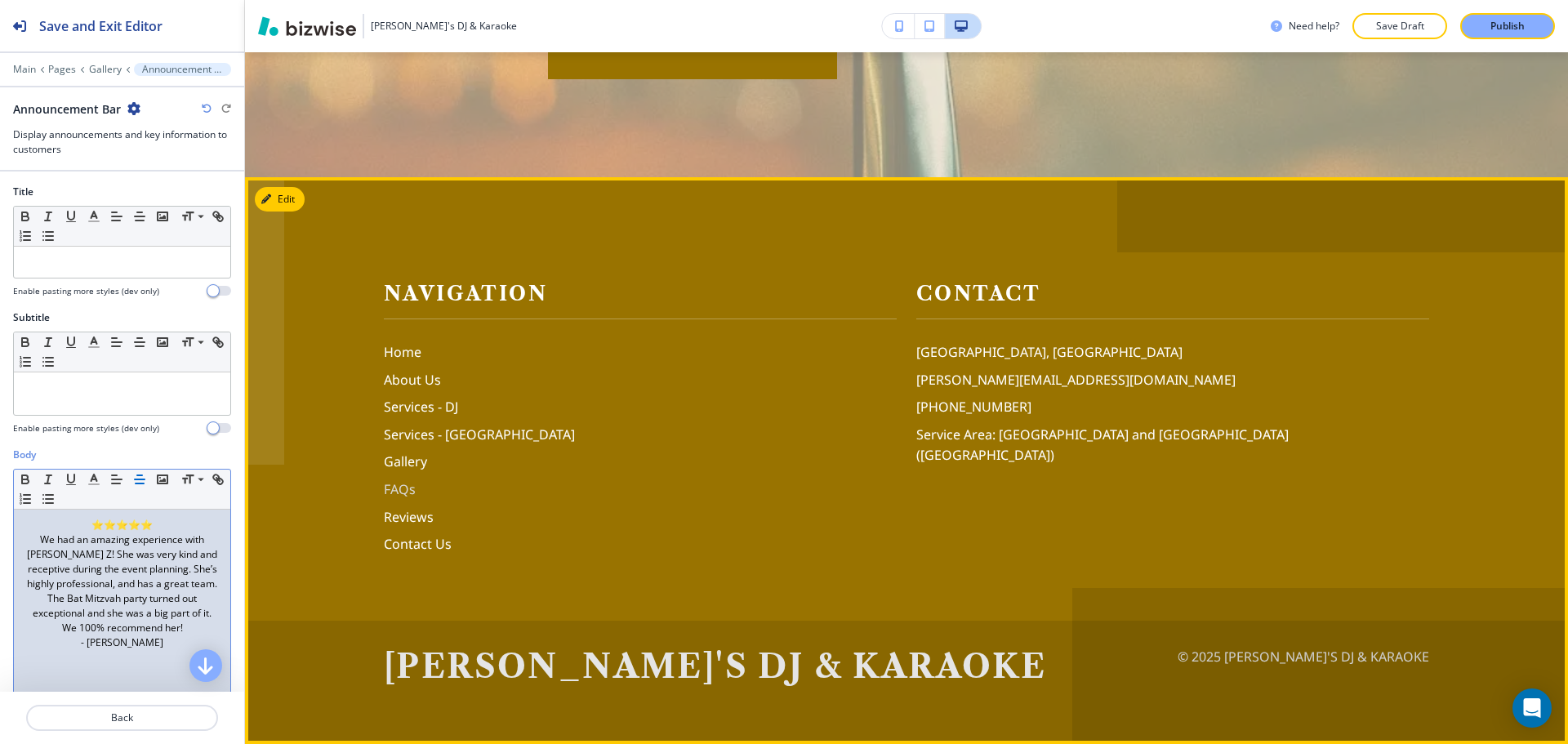
click at [393, 495] on p "FAQs" at bounding box center [640, 489] width 513 height 21
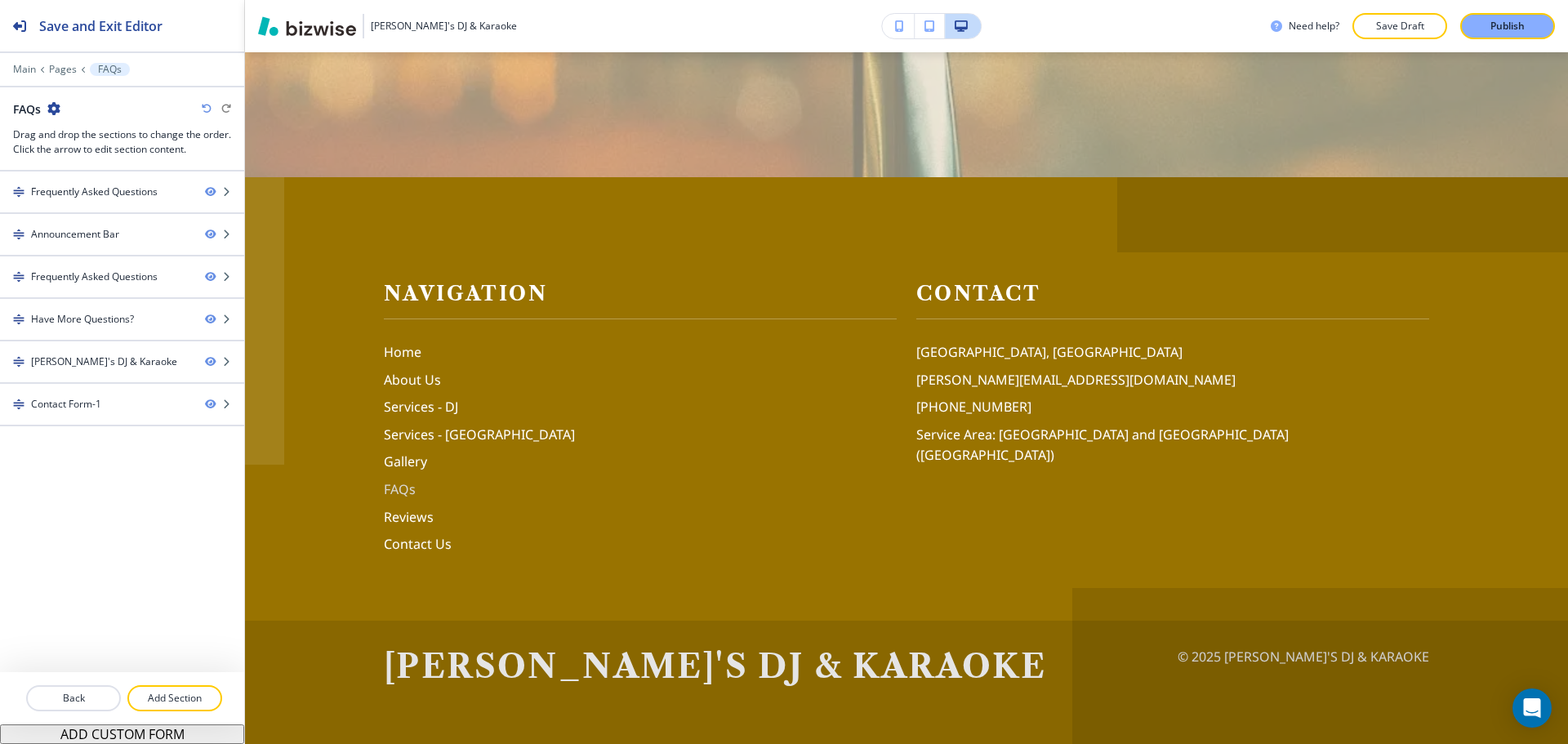
scroll to position [0, 0]
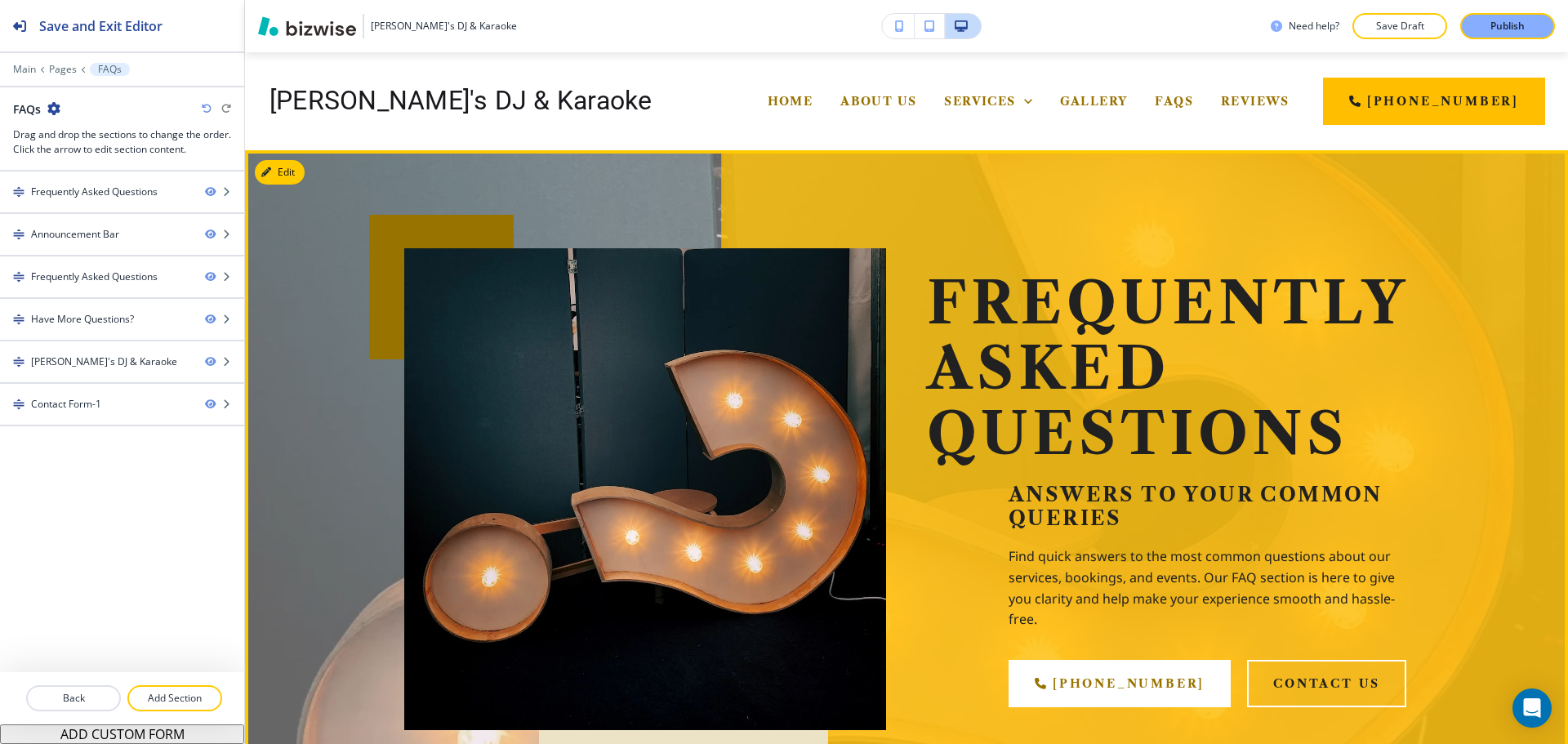
click at [1139, 331] on h1 "Frequently Asked Questions" at bounding box center [1168, 369] width 482 height 195
click at [290, 164] on button "Edit This Section" at bounding box center [310, 172] width 110 height 25
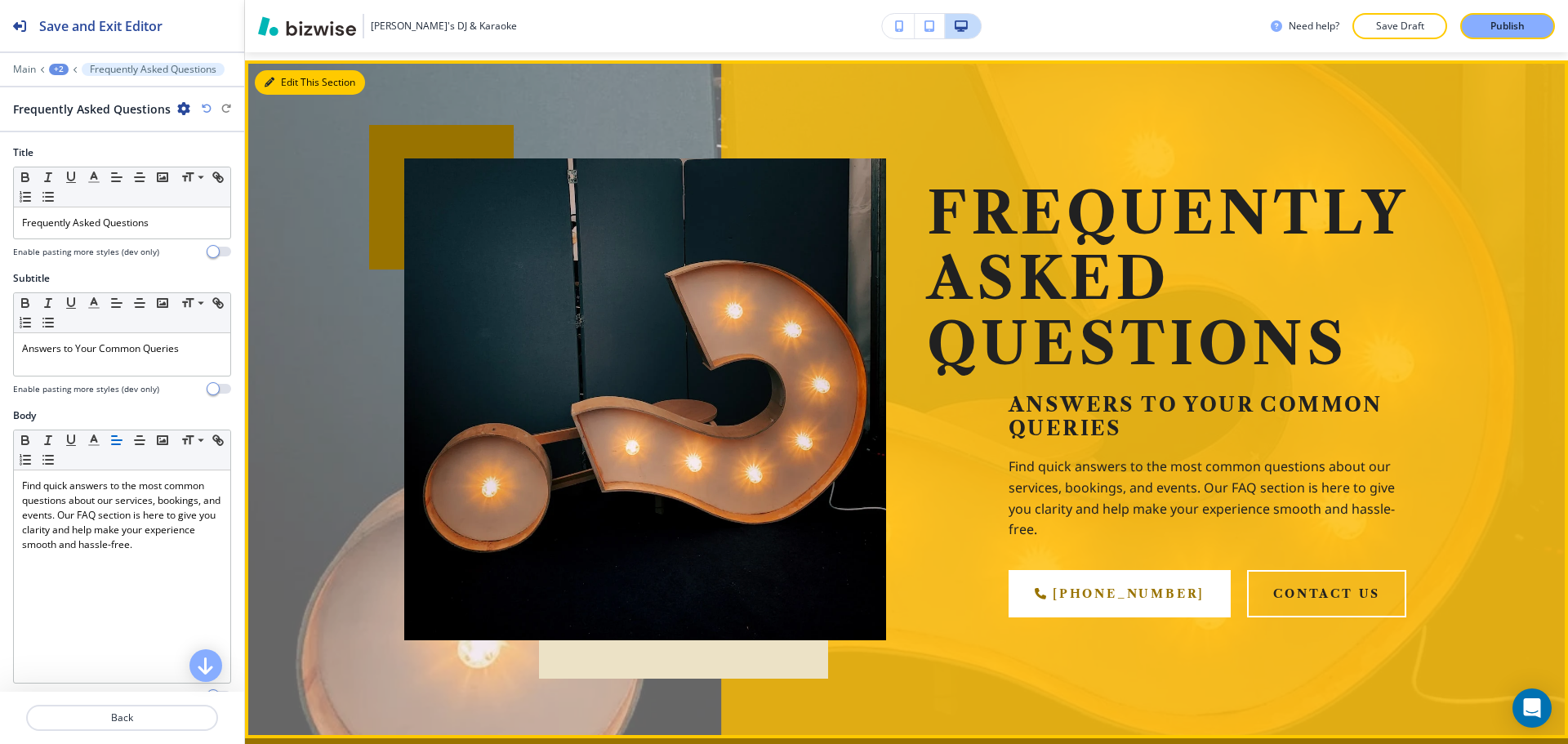
scroll to position [98, 0]
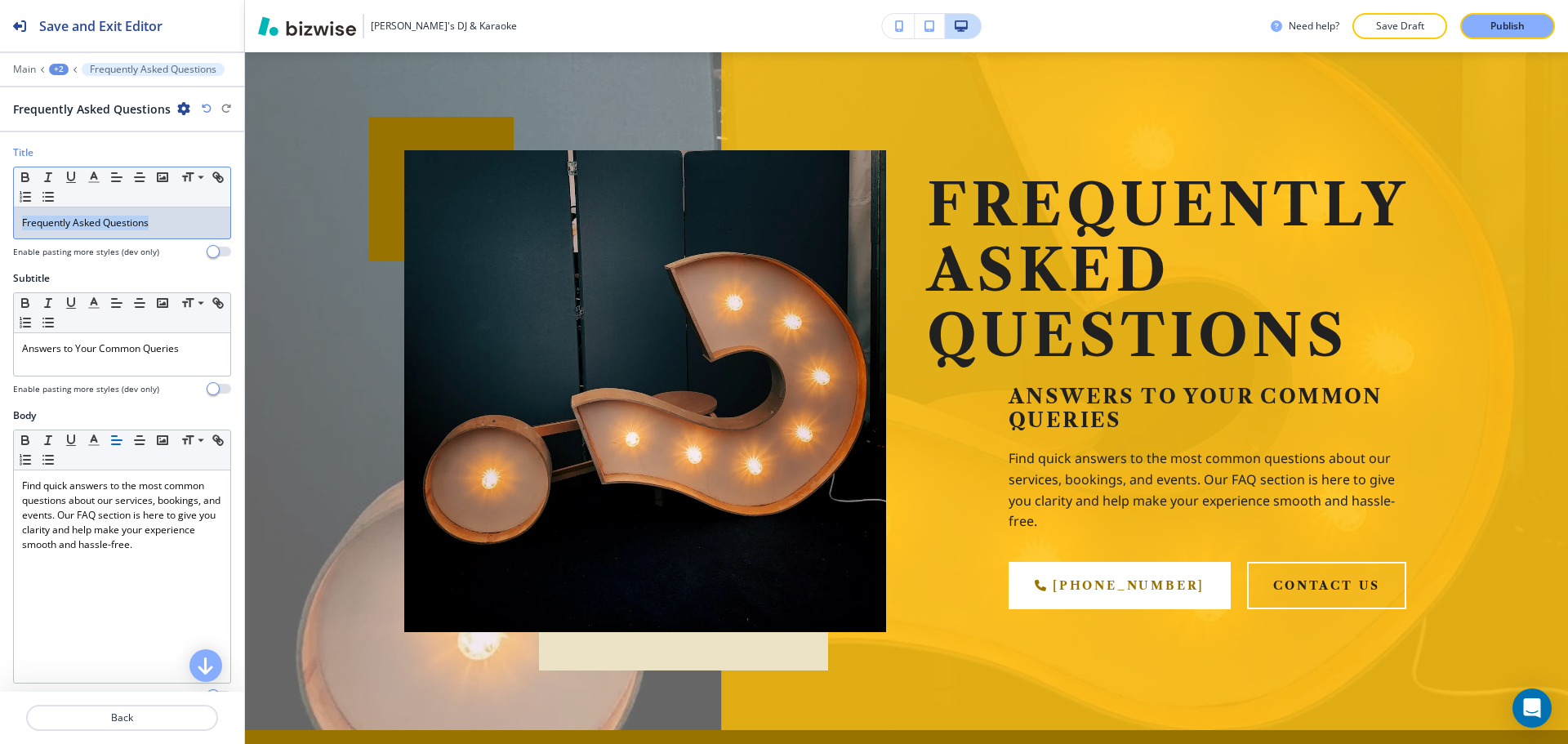
drag, startPoint x: 163, startPoint y: 224, endPoint x: 0, endPoint y: 215, distance: 163.2
click at [0, 215] on div "Title Small Normal Large Huge Frequently Asked Questions Enable pasting more st…" at bounding box center [121, 208] width 244 height 126
click at [201, 199] on span at bounding box center [200, 200] width 37 height 19
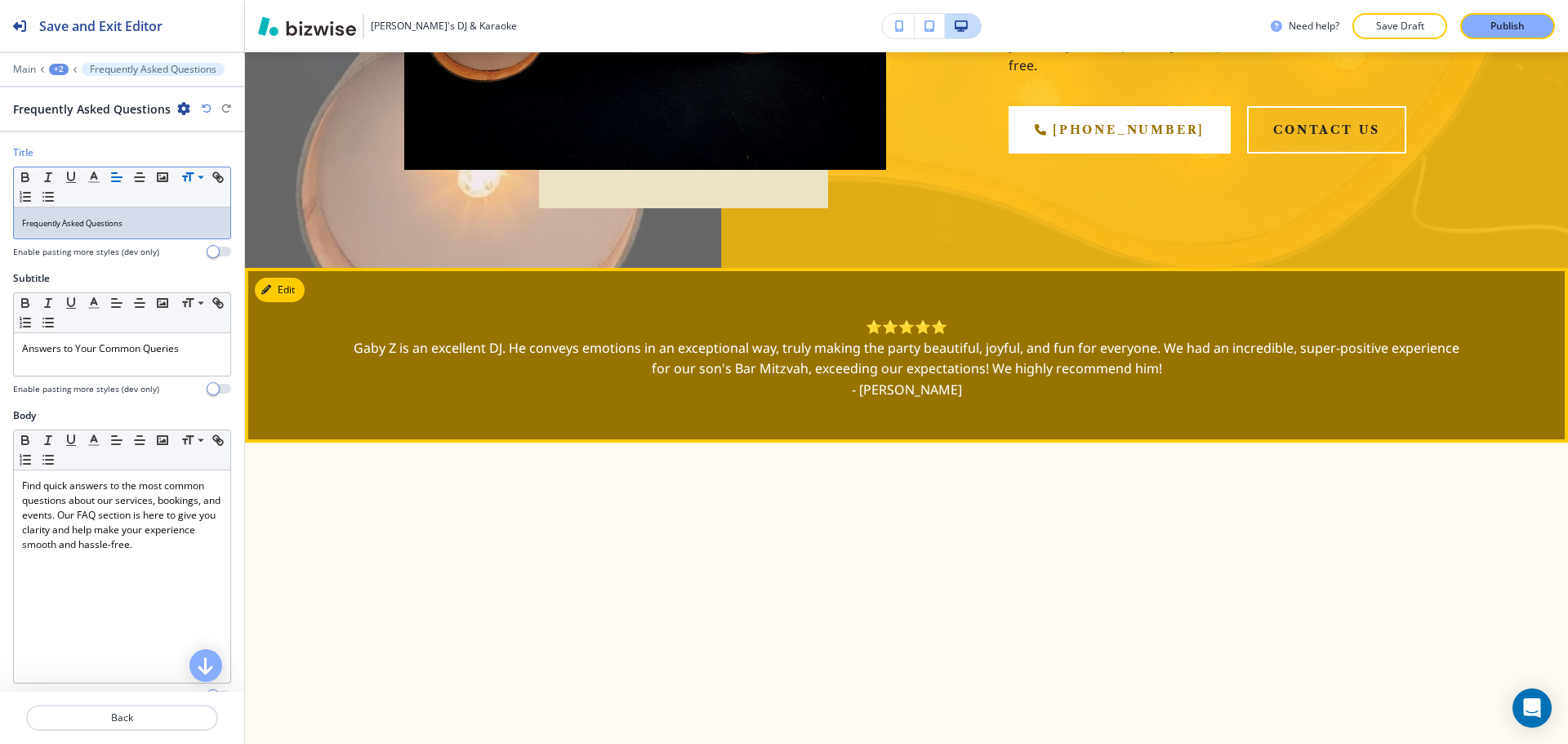
scroll to position [588, 0]
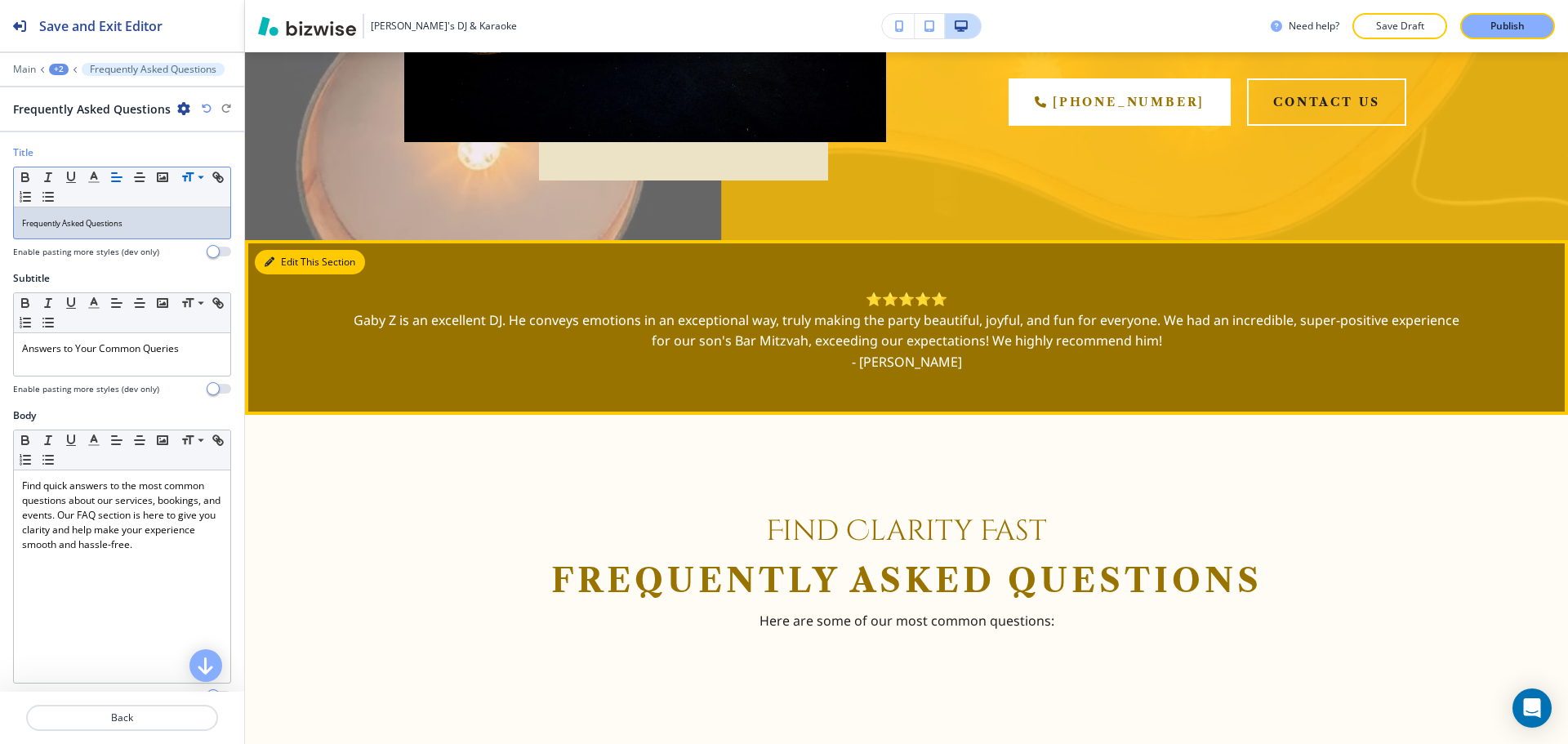
click at [294, 266] on button "Edit This Section" at bounding box center [310, 262] width 110 height 25
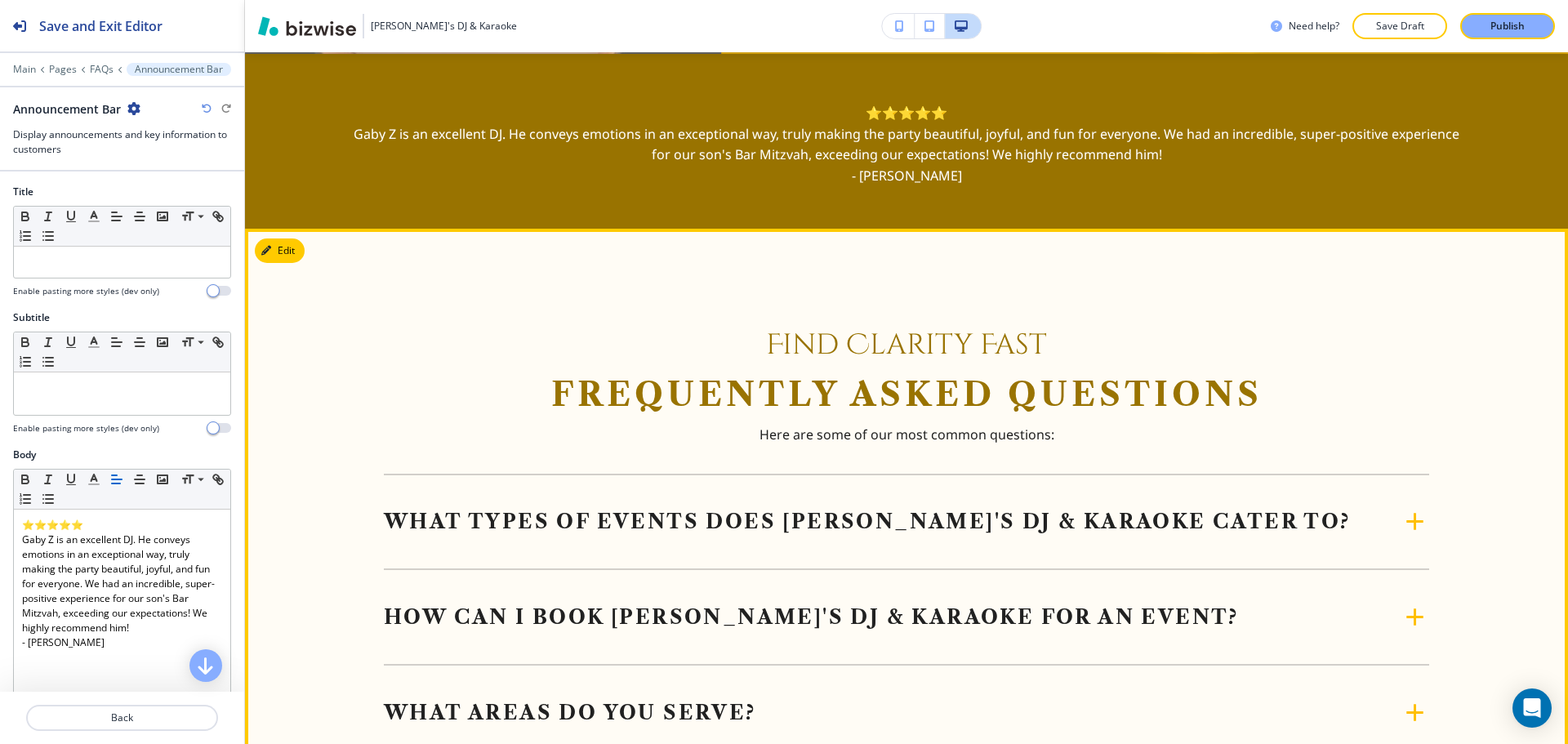
scroll to position [775, 0]
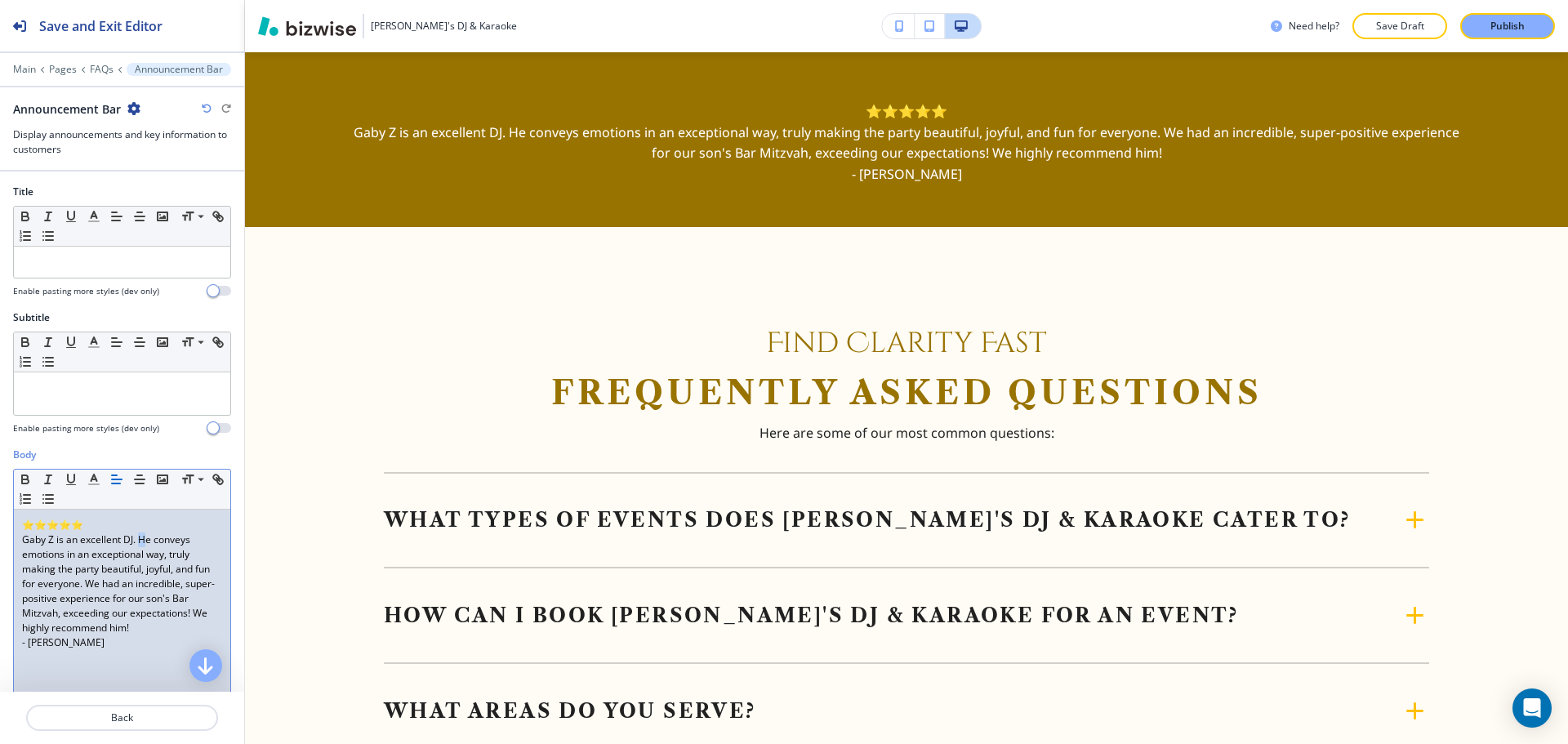
click at [143, 543] on p "Gaby Z is an excellent DJ. He conveys emotions in an exceptional way, truly mak…" at bounding box center [122, 584] width 200 height 103
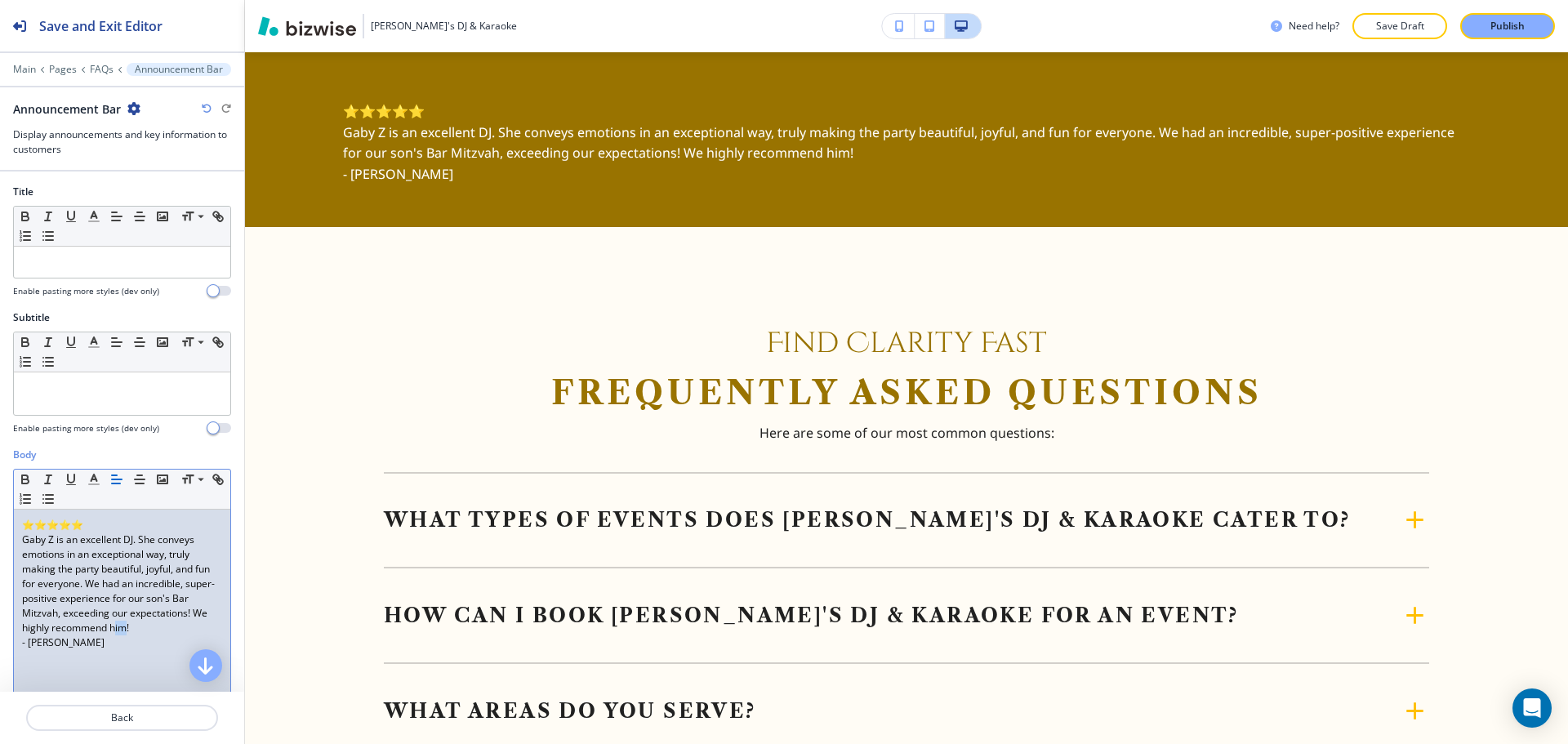
drag, startPoint x: 131, startPoint y: 626, endPoint x: 144, endPoint y: 631, distance: 13.9
click at [144, 631] on p "Gaby Z is an excellent DJ. She conveys emotions in an exceptional way, truly ma…" at bounding box center [122, 584] width 200 height 103
drag, startPoint x: 106, startPoint y: 645, endPoint x: 17, endPoint y: 516, distance: 156.7
click at [17, 516] on div "⭐⭐⭐⭐⭐ Gaby Z is an excellent DJ. She conveys emotions in an exceptional way, tr…" at bounding box center [121, 615] width 216 height 212
click at [135, 477] on icon "button" at bounding box center [140, 479] width 15 height 15
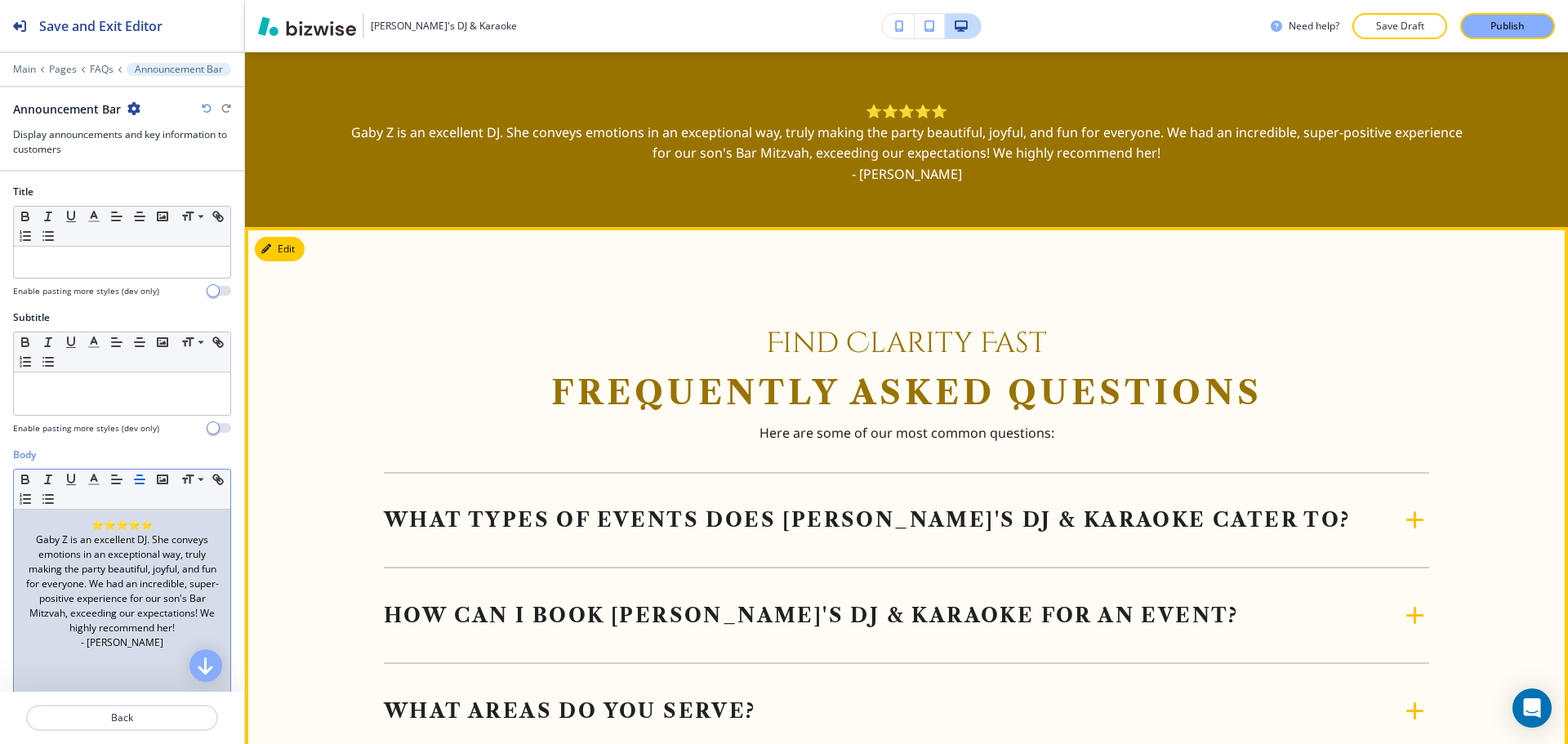
click at [975, 348] on span "Find Clarity Fast" at bounding box center [906, 343] width 280 height 39
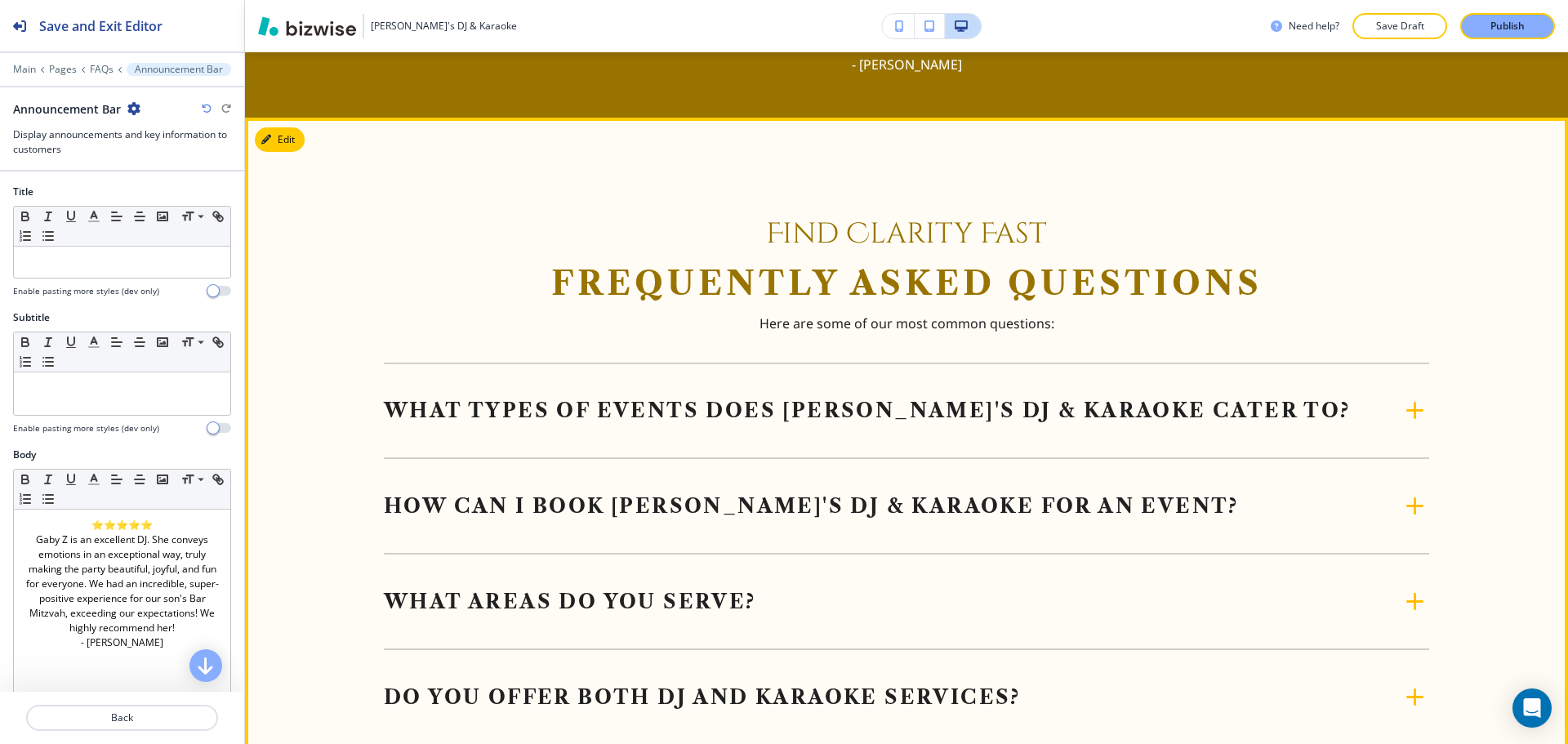
scroll to position [857, 0]
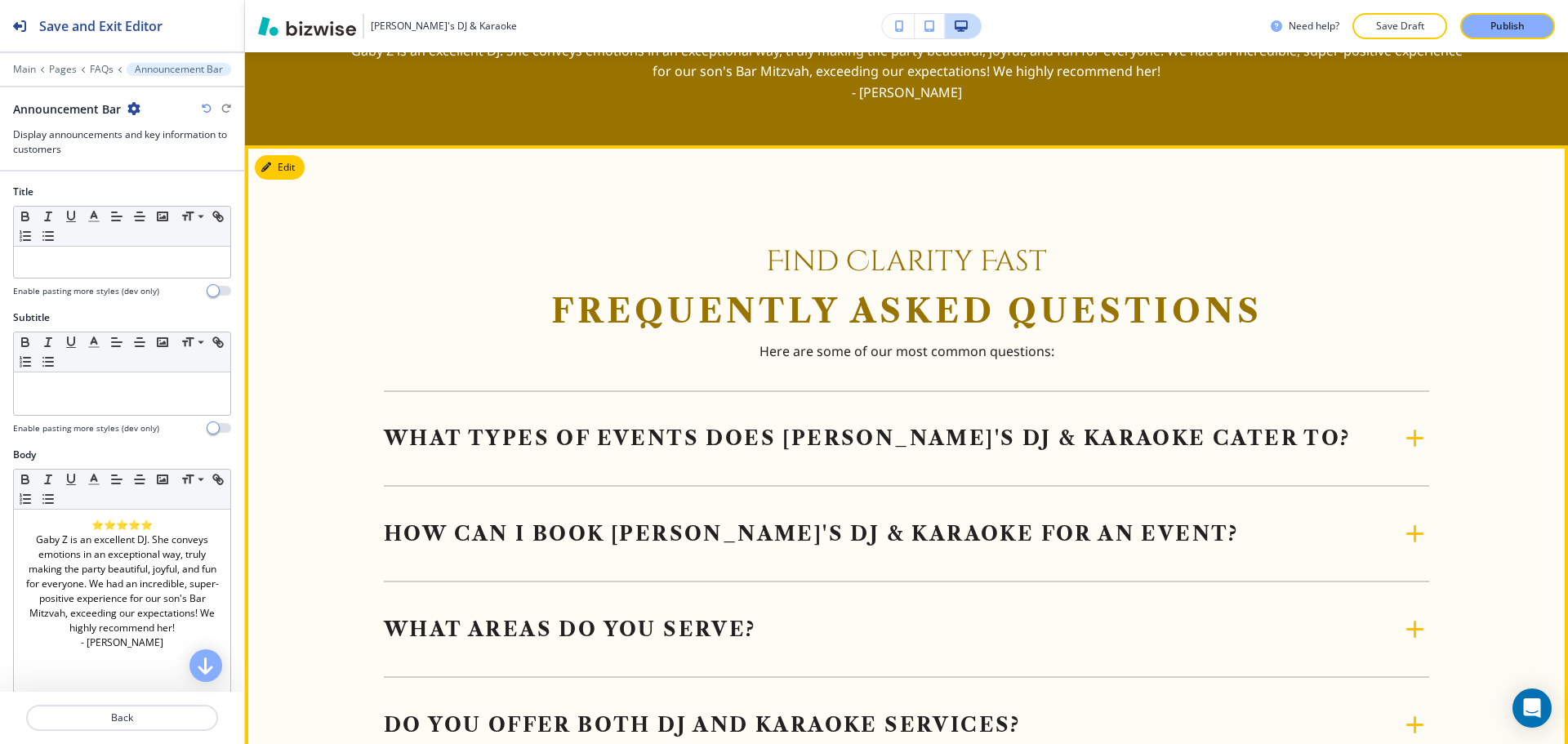
click at [946, 442] on h5 "What types of events does Gaby's DJ & Karaoke cater to?" at bounding box center [866, 438] width 967 height 24
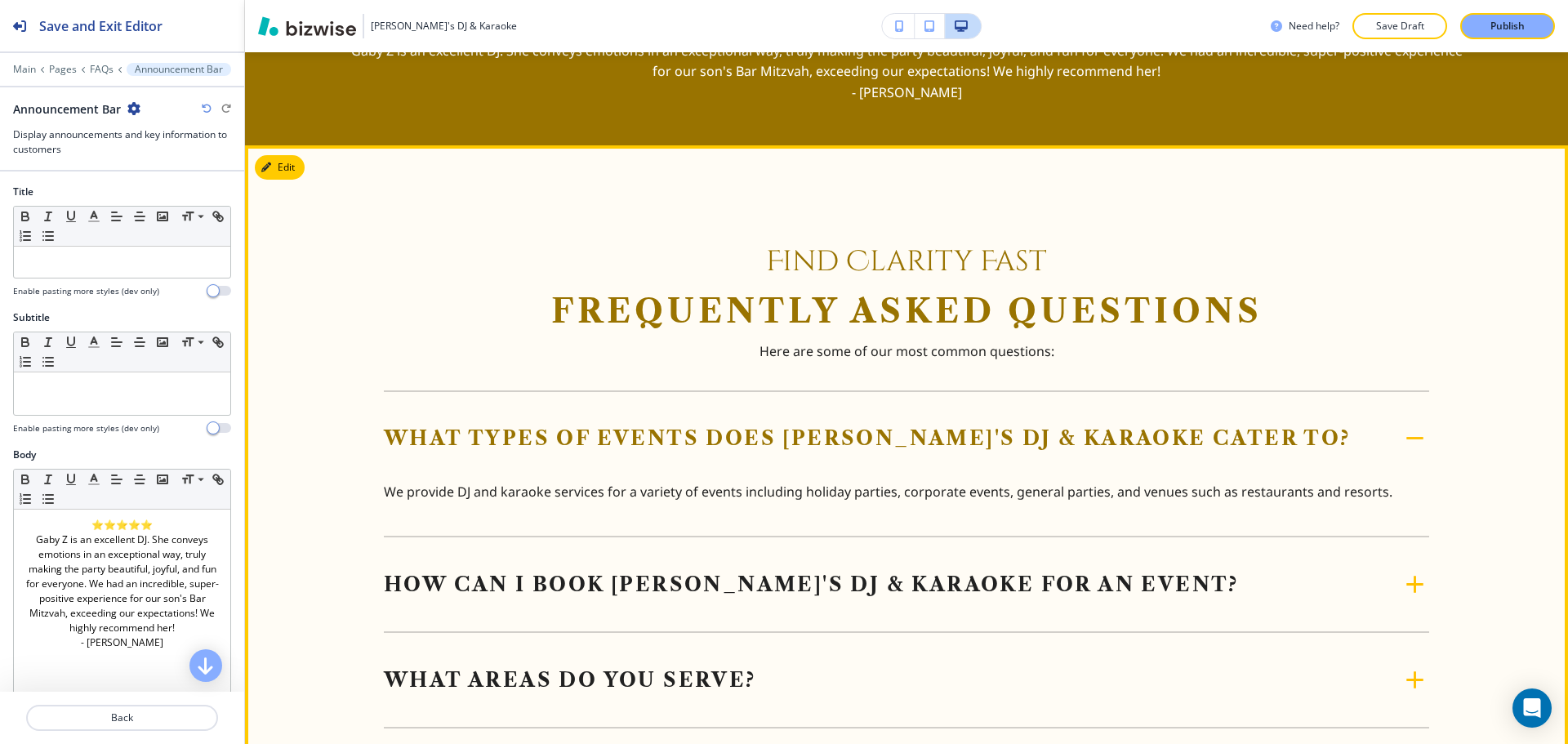
click at [794, 576] on h5 "How can I book Gaby's DJ & Karaoke for an event?" at bounding box center [811, 584] width 855 height 24
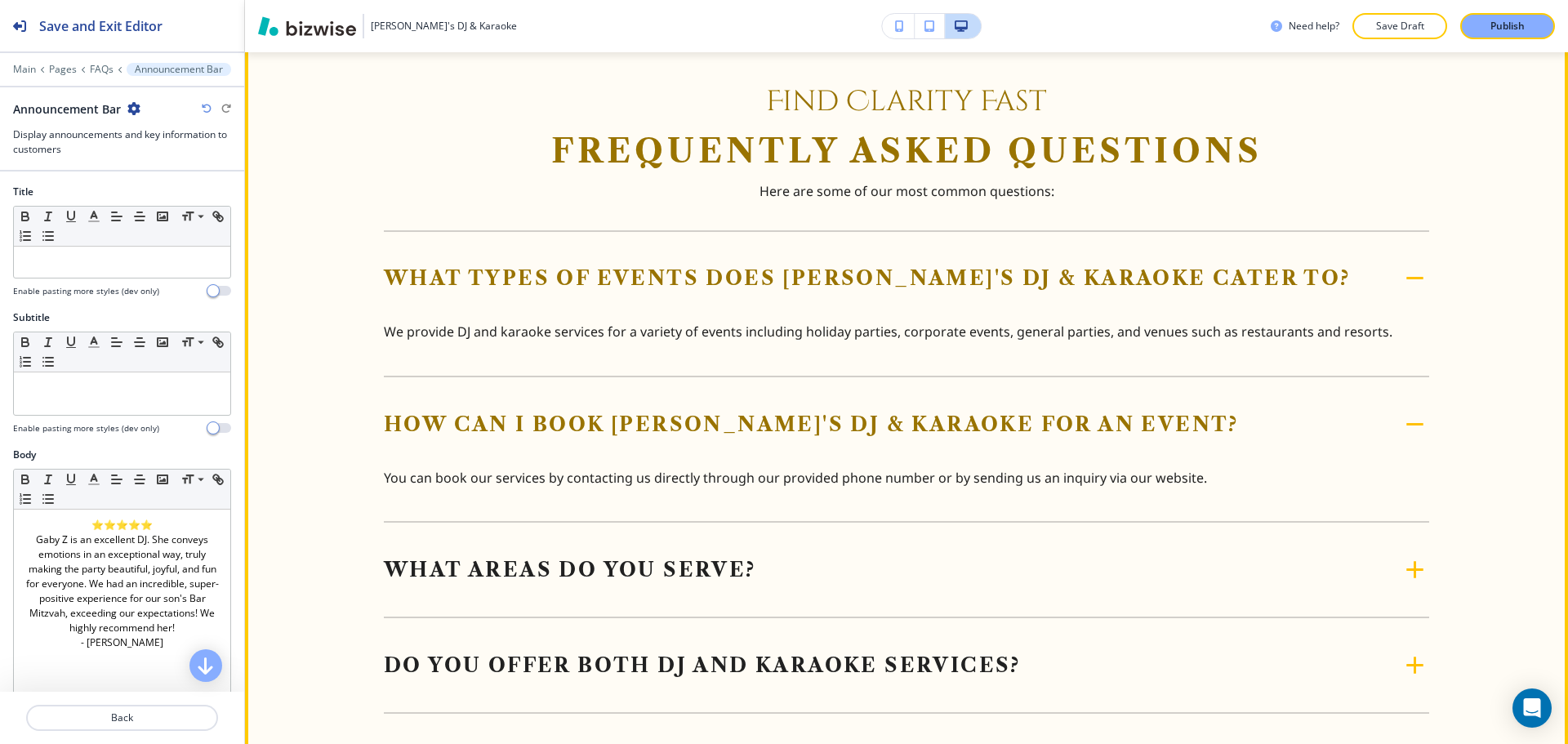
scroll to position [1021, 0]
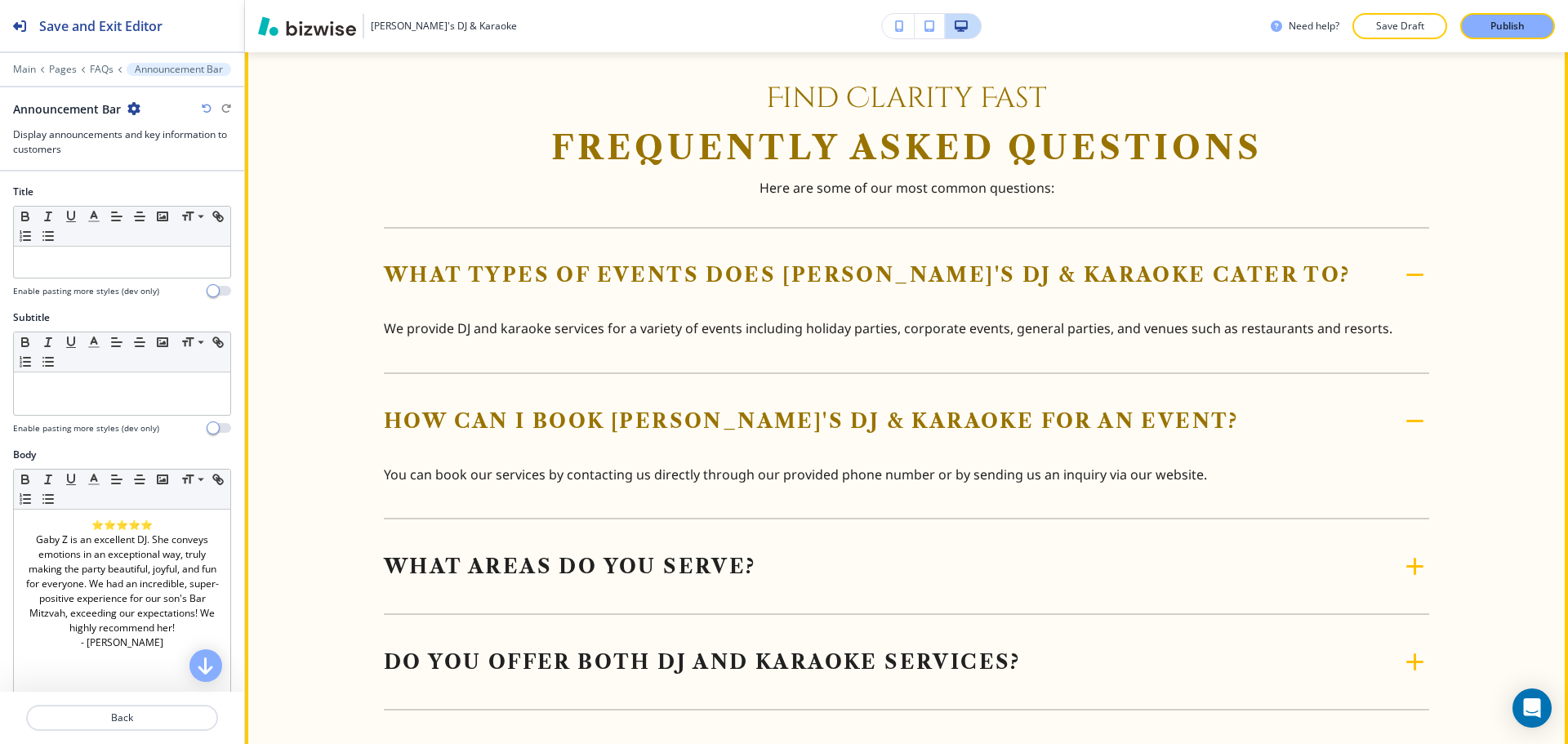
click at [749, 555] on div "What areas do you serve?" at bounding box center [891, 567] width 1016 height 24
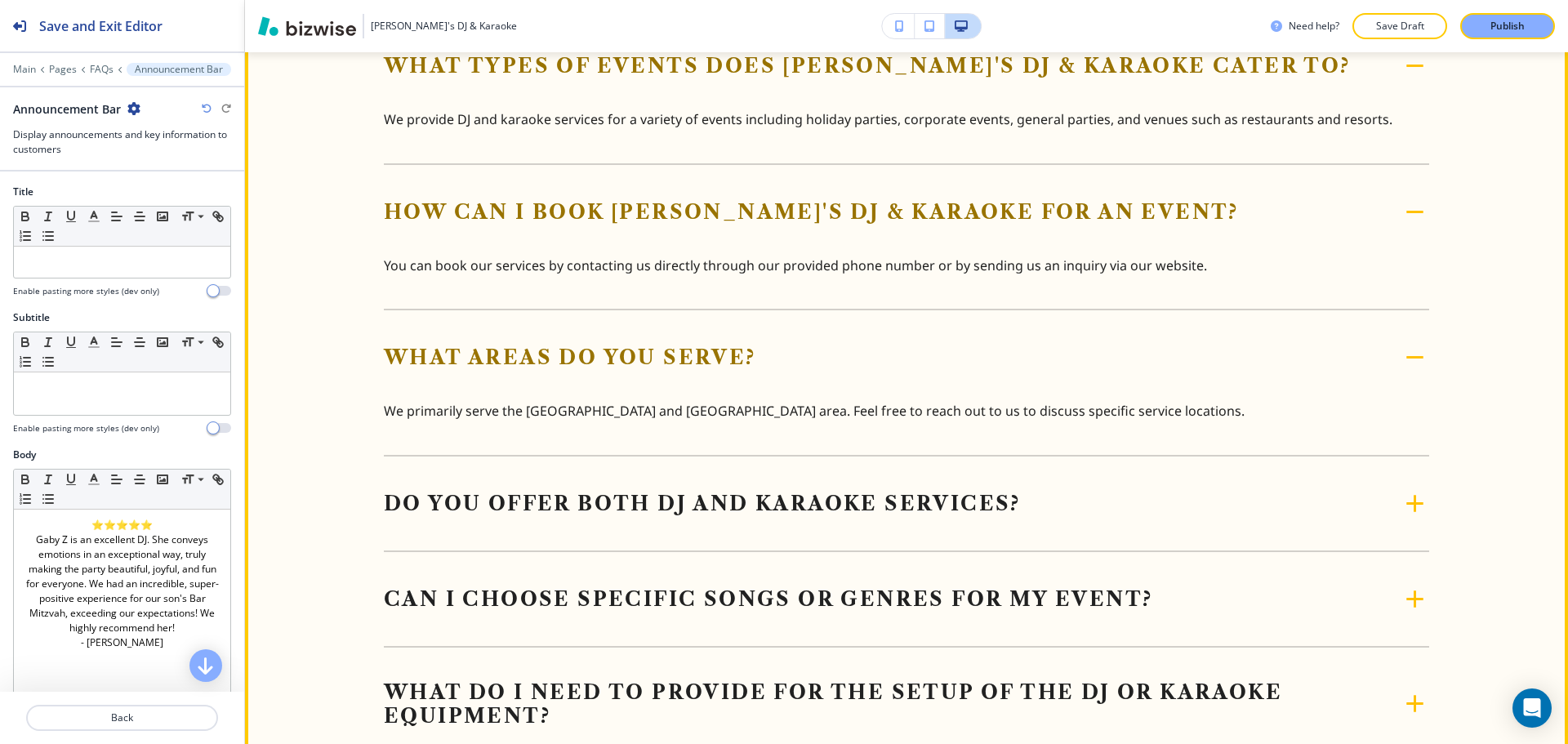
scroll to position [1265, 0]
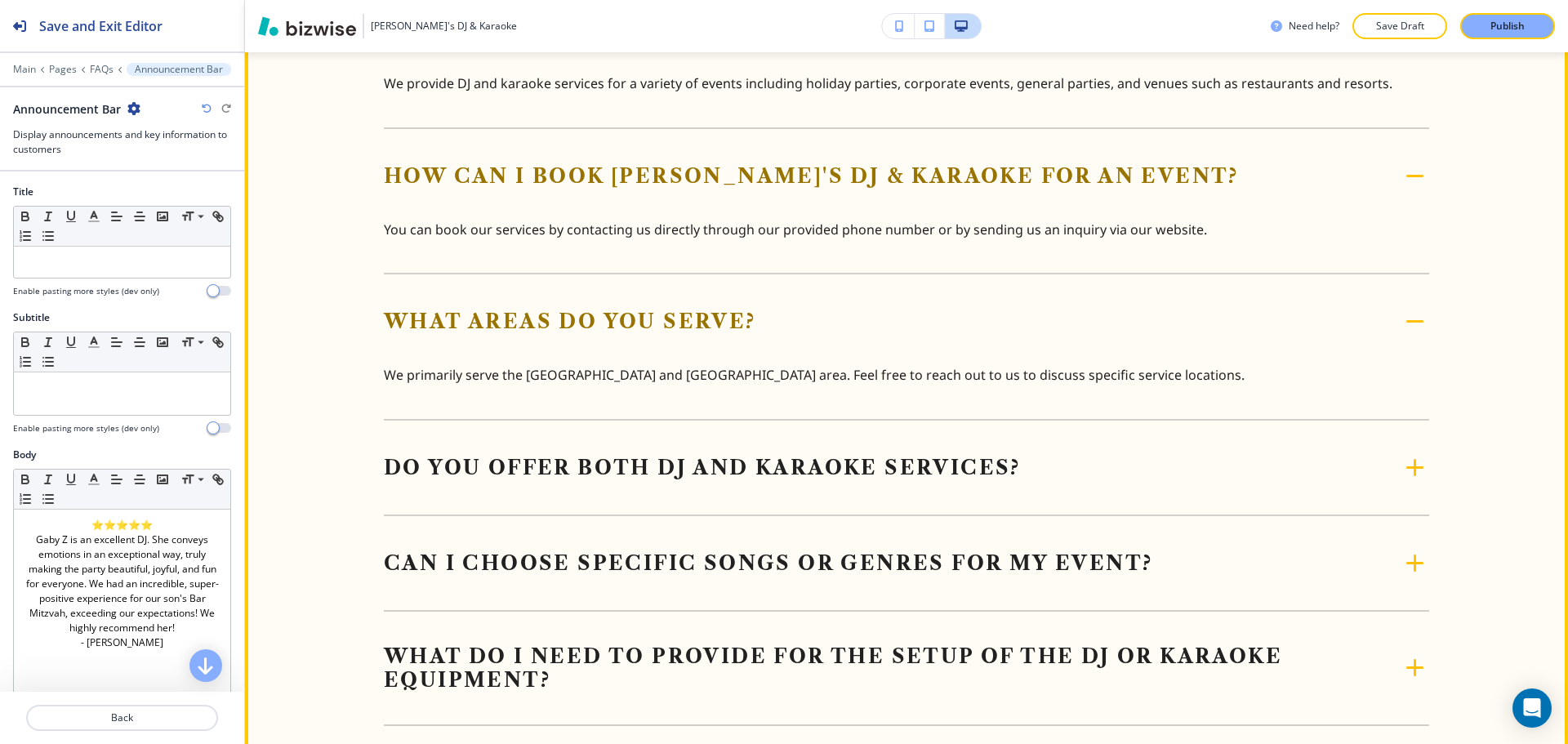
click at [764, 475] on h5 "Do you offer both DJ and karaoke services?" at bounding box center [702, 467] width 637 height 24
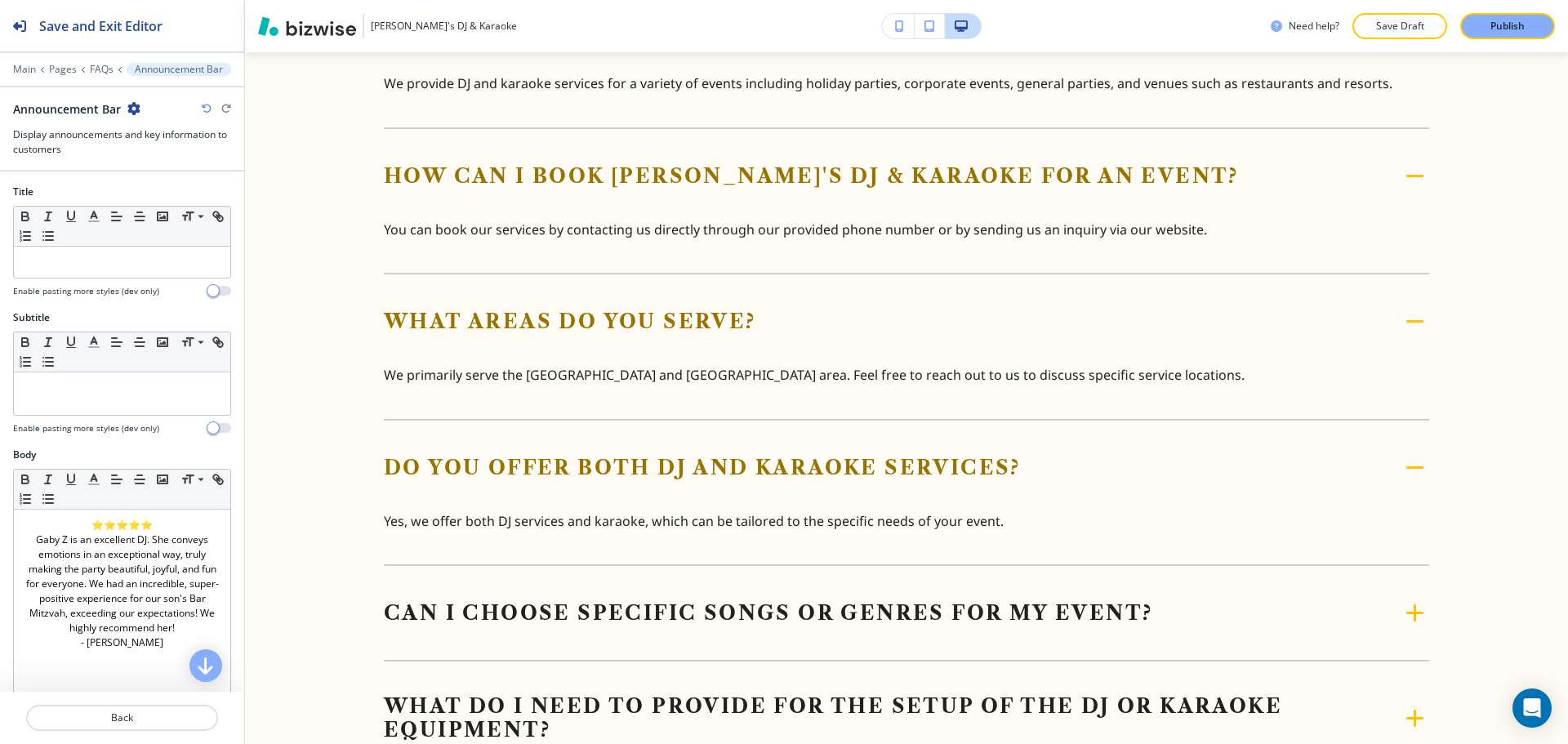
click at [694, 596] on div "Can I choose specific songs or genres for my event? We are happy to accommodate…" at bounding box center [906, 614] width 1045 height 96
click at [669, 612] on h5 "Can I choose specific songs or genres for my event?" at bounding box center [767, 613] width 768 height 24
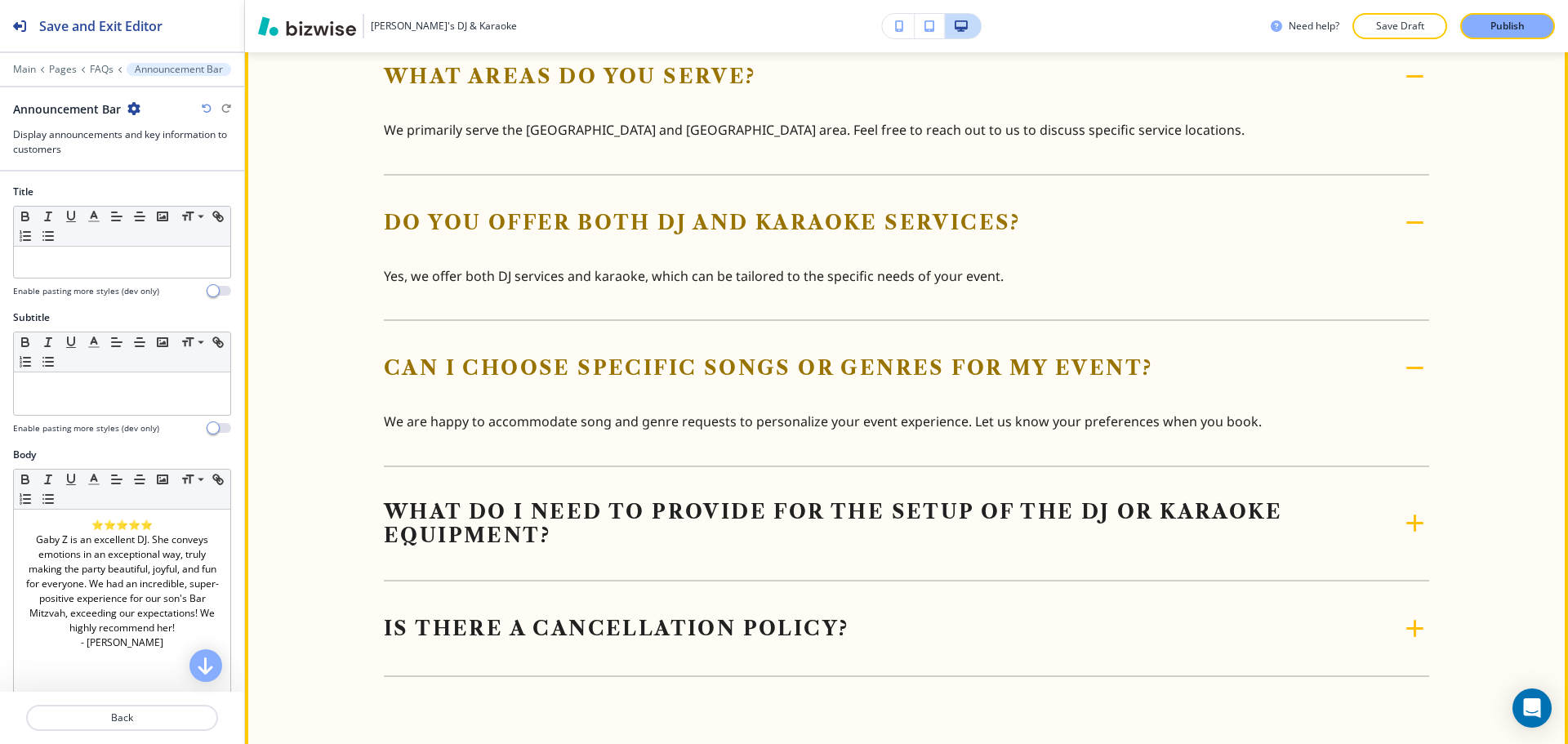
click at [700, 528] on h5 "What do I need to provide for the setup of the DJ or karaoke equipment?" at bounding box center [891, 522] width 1016 height 47
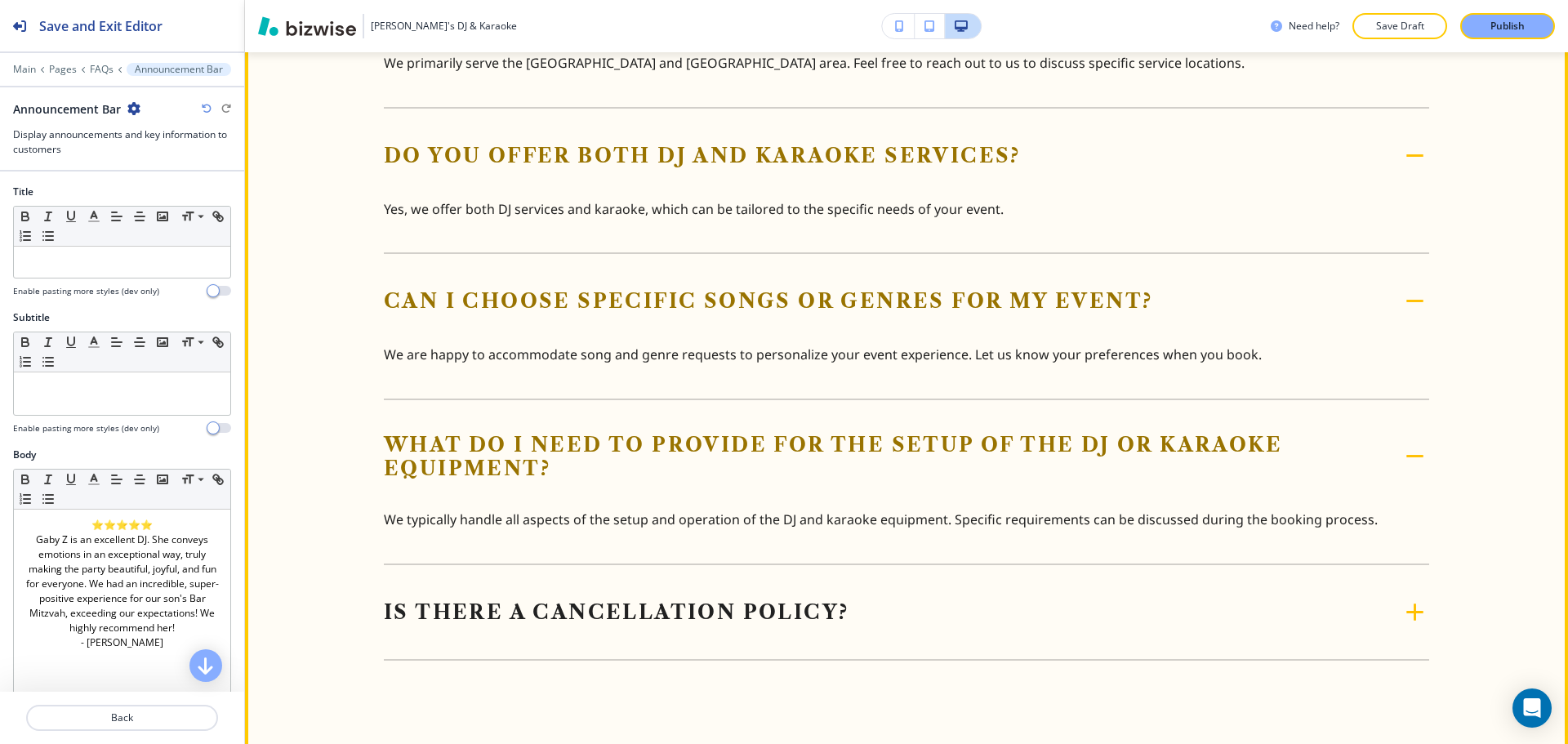
scroll to position [1674, 0]
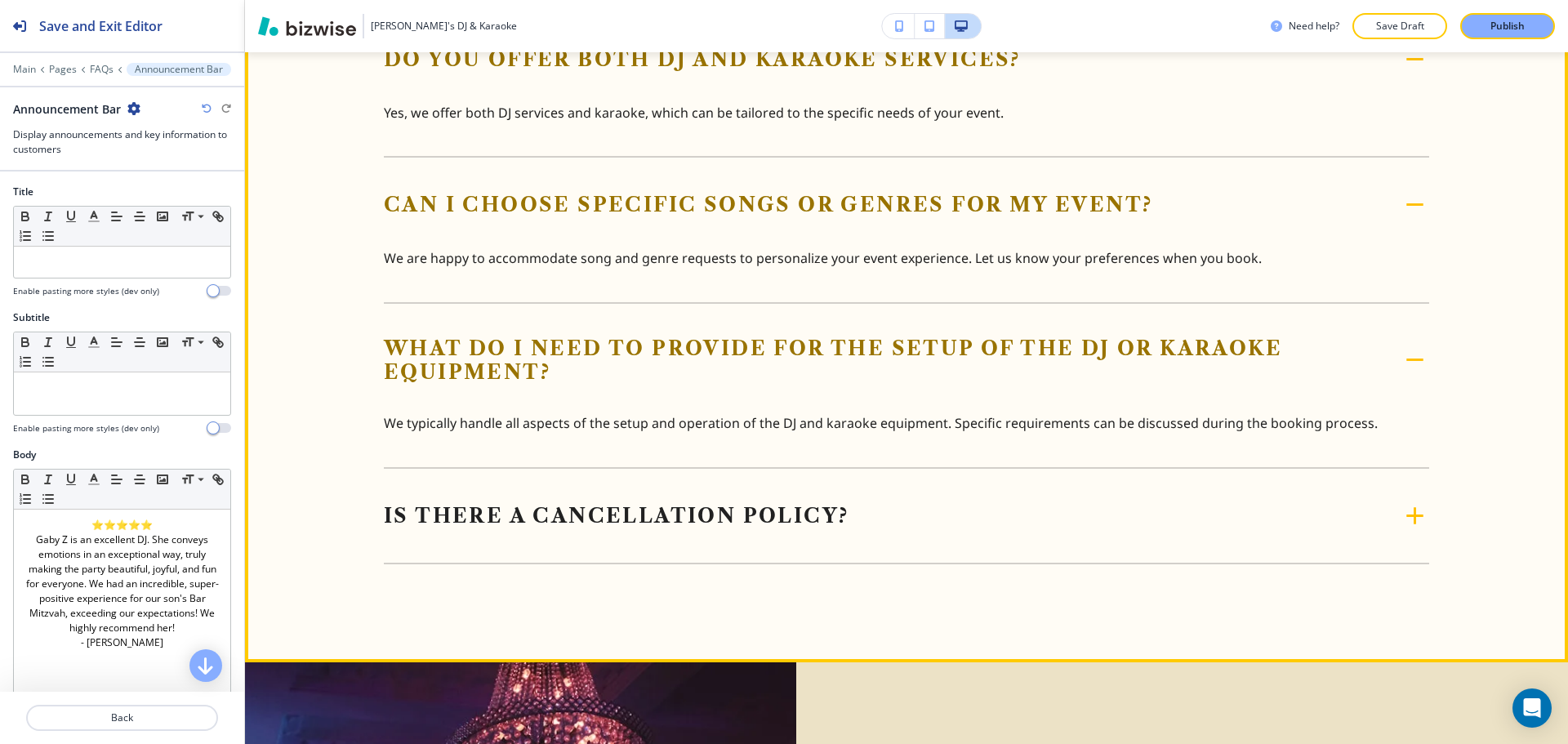
click at [697, 531] on div "Is there a cancellation policy? We understand that plans can change. For inform…" at bounding box center [906, 532] width 1045 height 63
click at [720, 516] on h5 "Is there a cancellation policy?" at bounding box center [615, 516] width 464 height 24
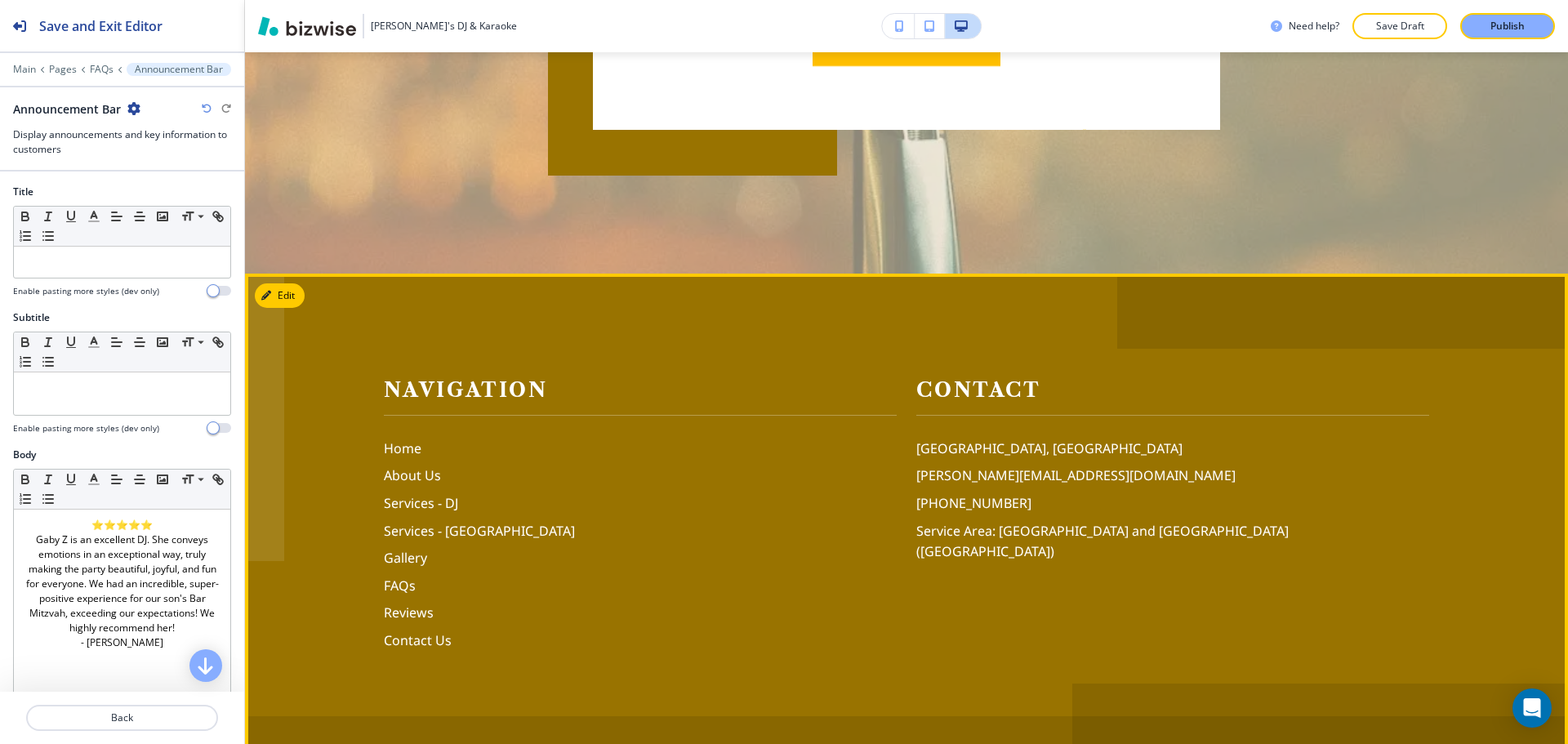
scroll to position [4544, 0]
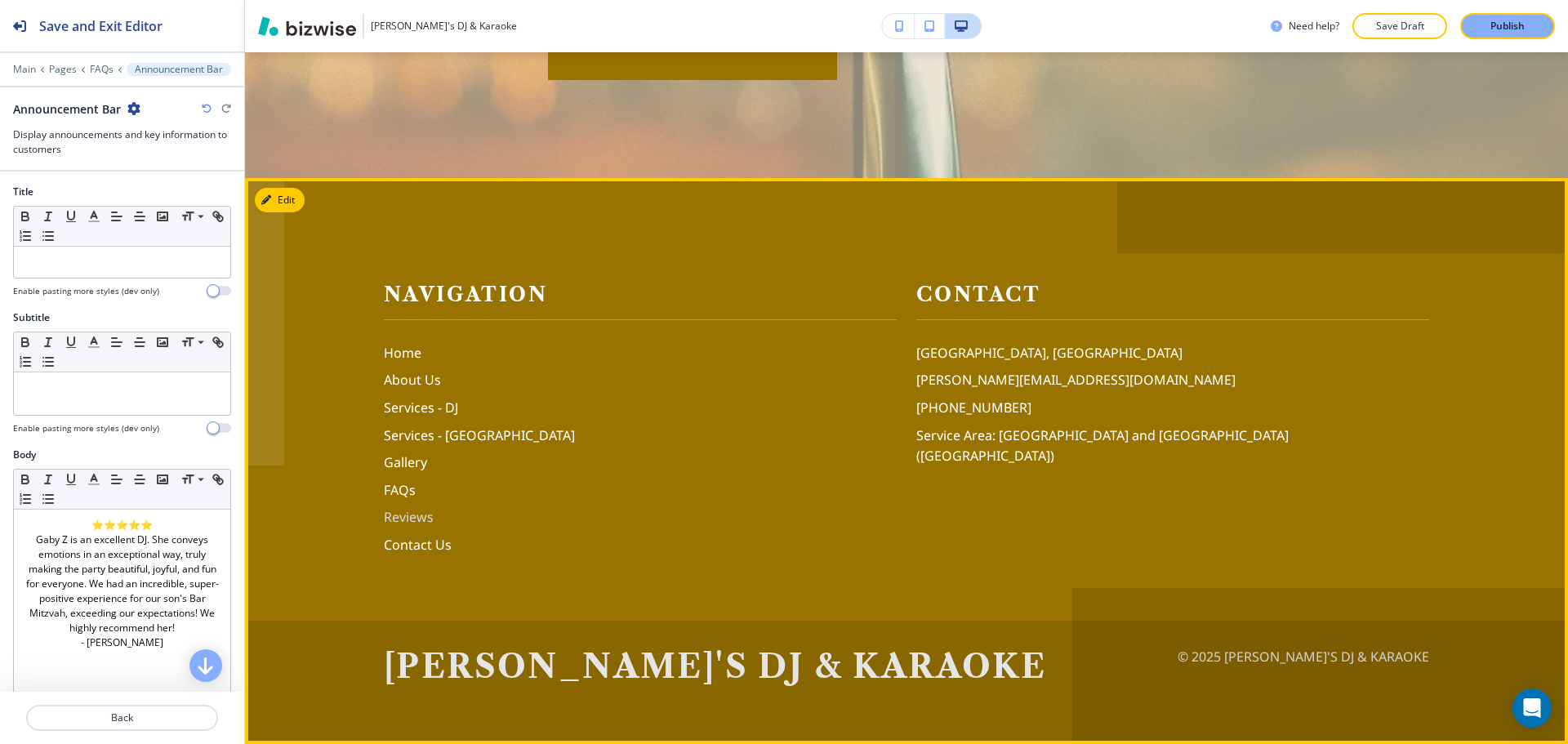
click at [418, 521] on p "Reviews" at bounding box center [640, 517] width 513 height 21
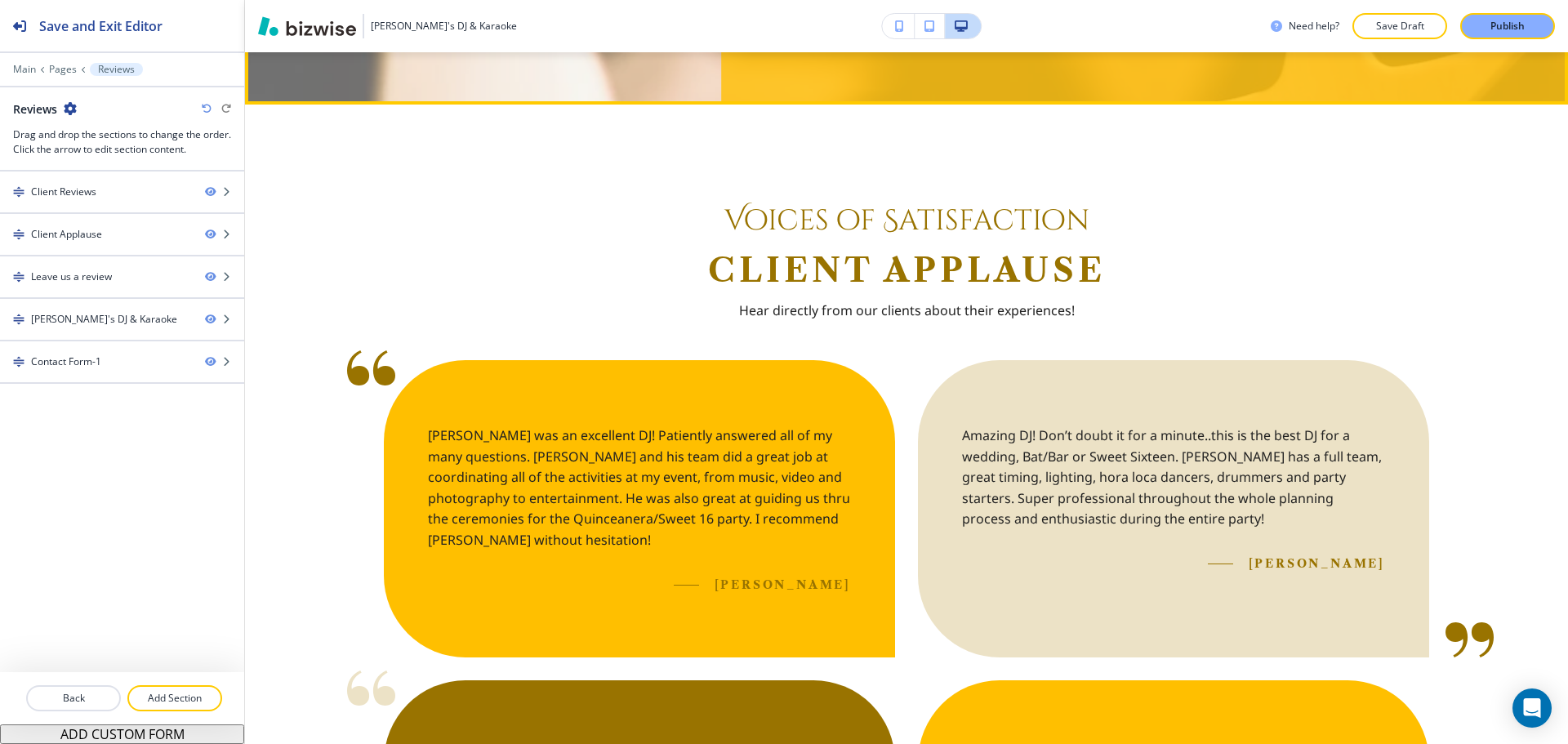
scroll to position [653, 0]
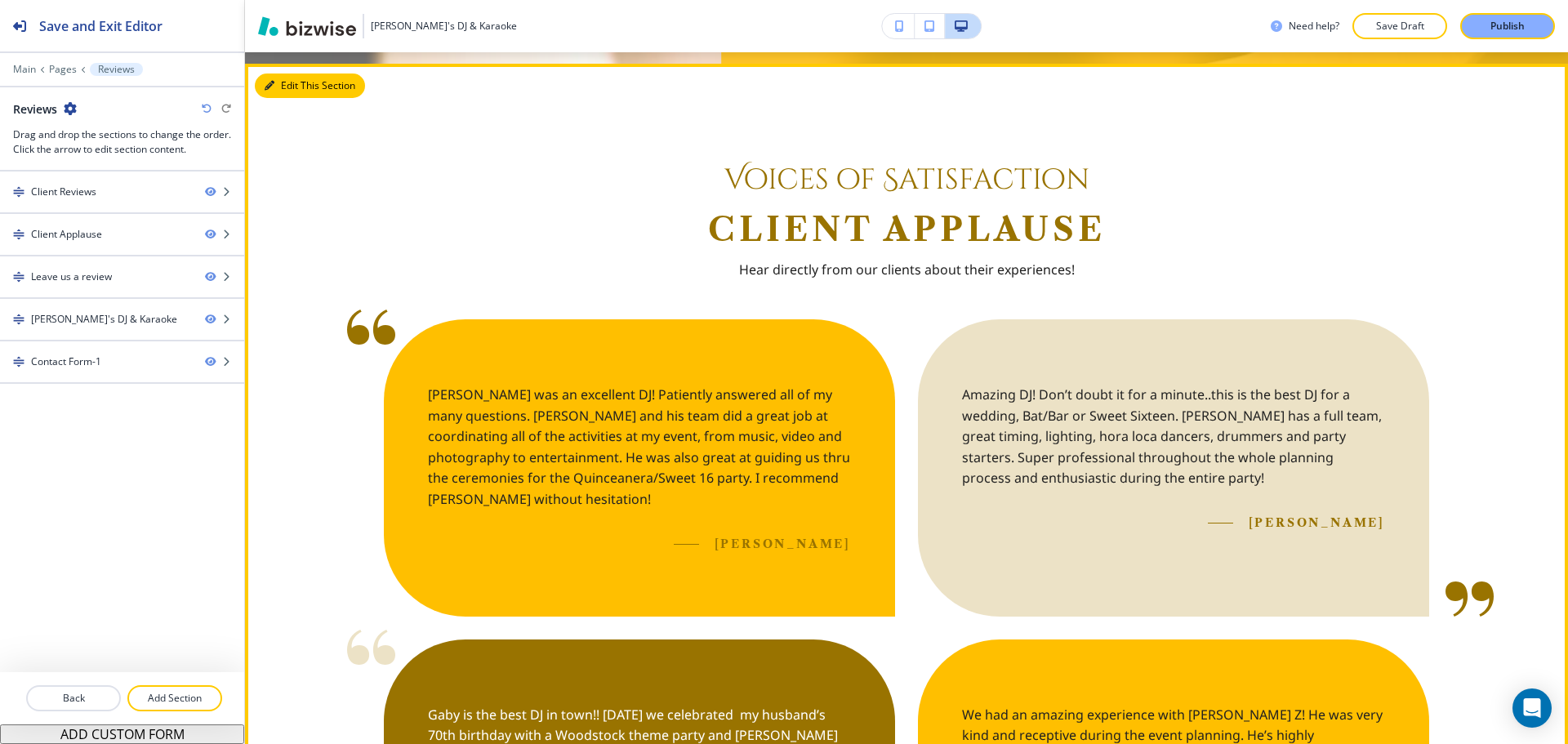
click at [280, 85] on button "Edit This Section" at bounding box center [310, 86] width 110 height 25
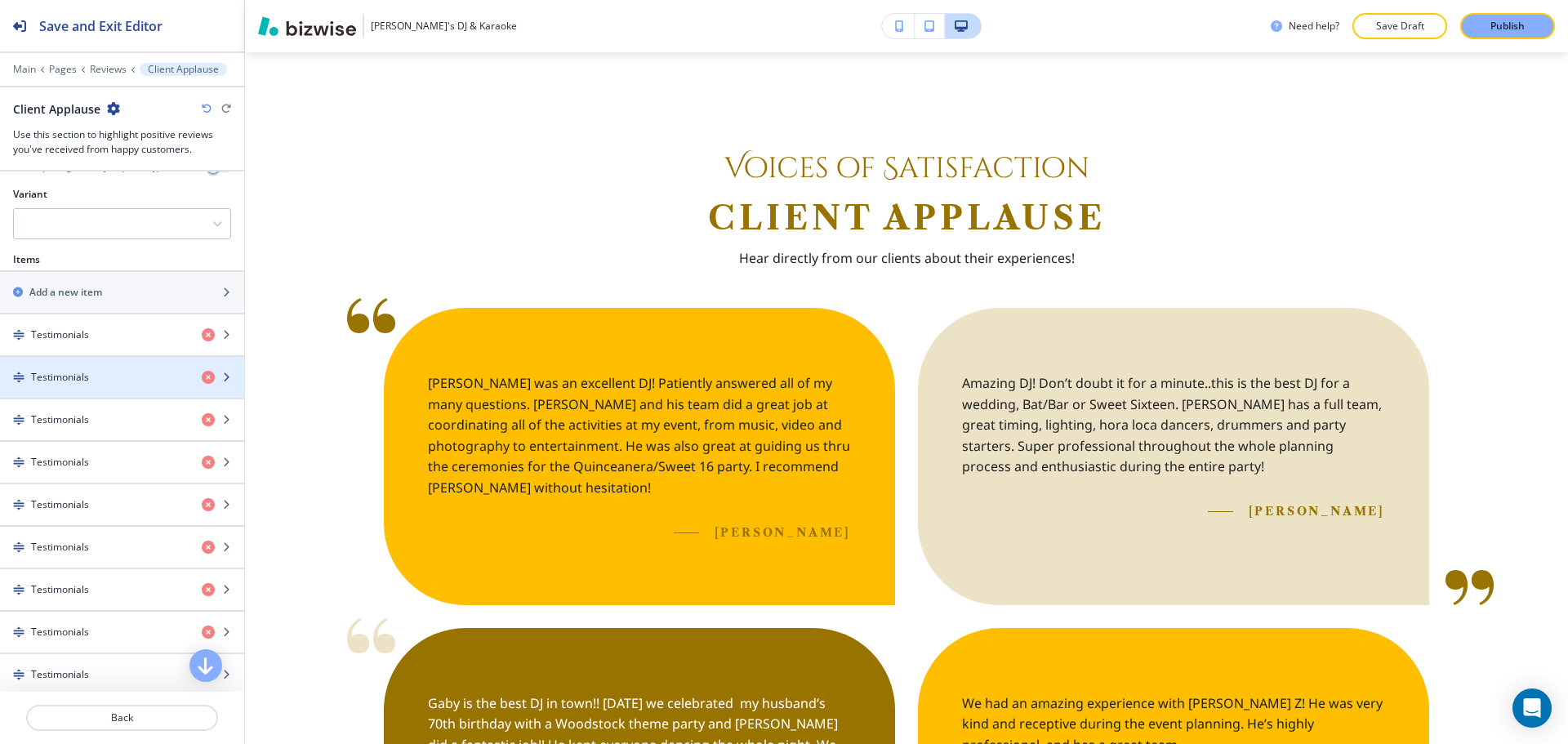
scroll to position [572, 0]
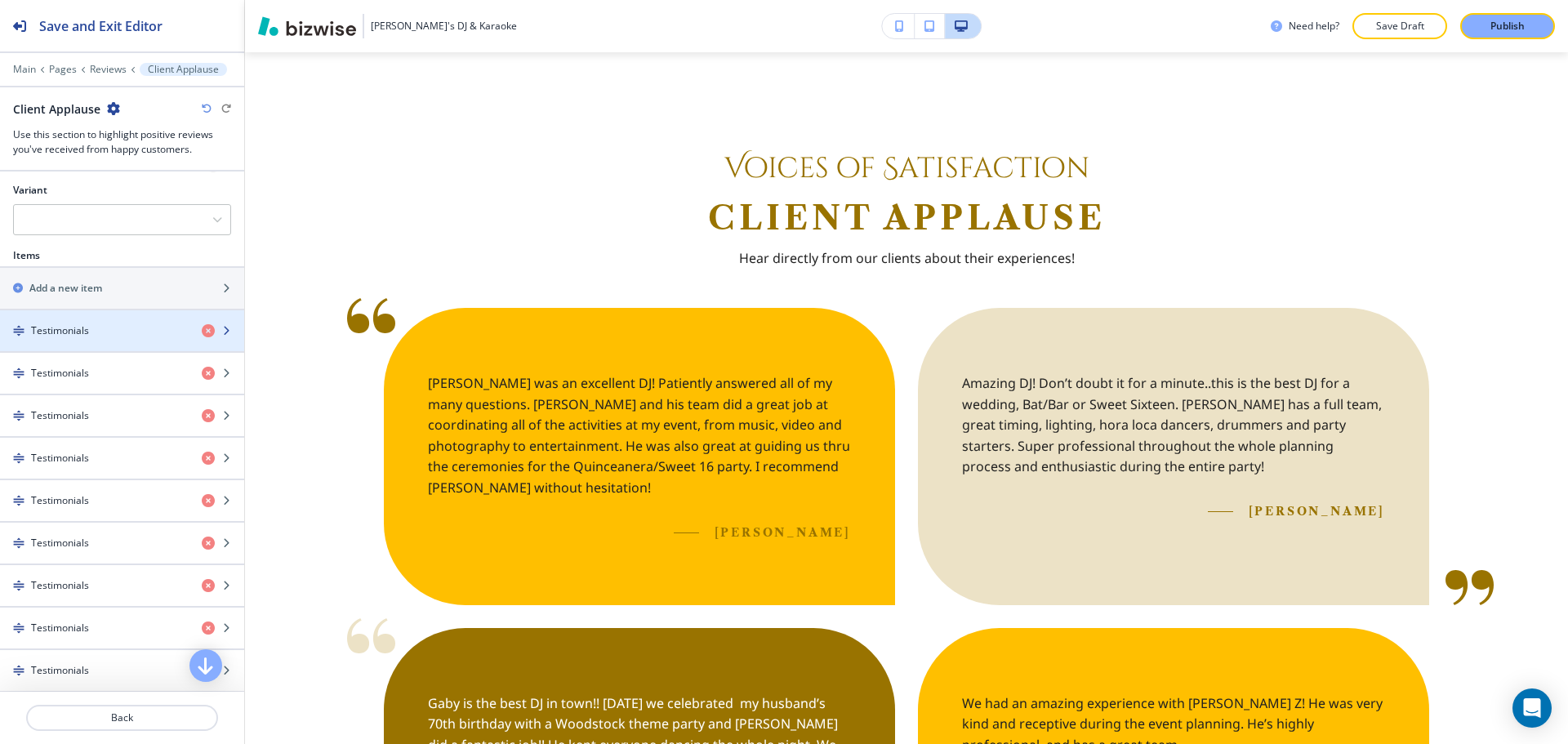
click at [104, 338] on div "button" at bounding box center [121, 345] width 244 height 13
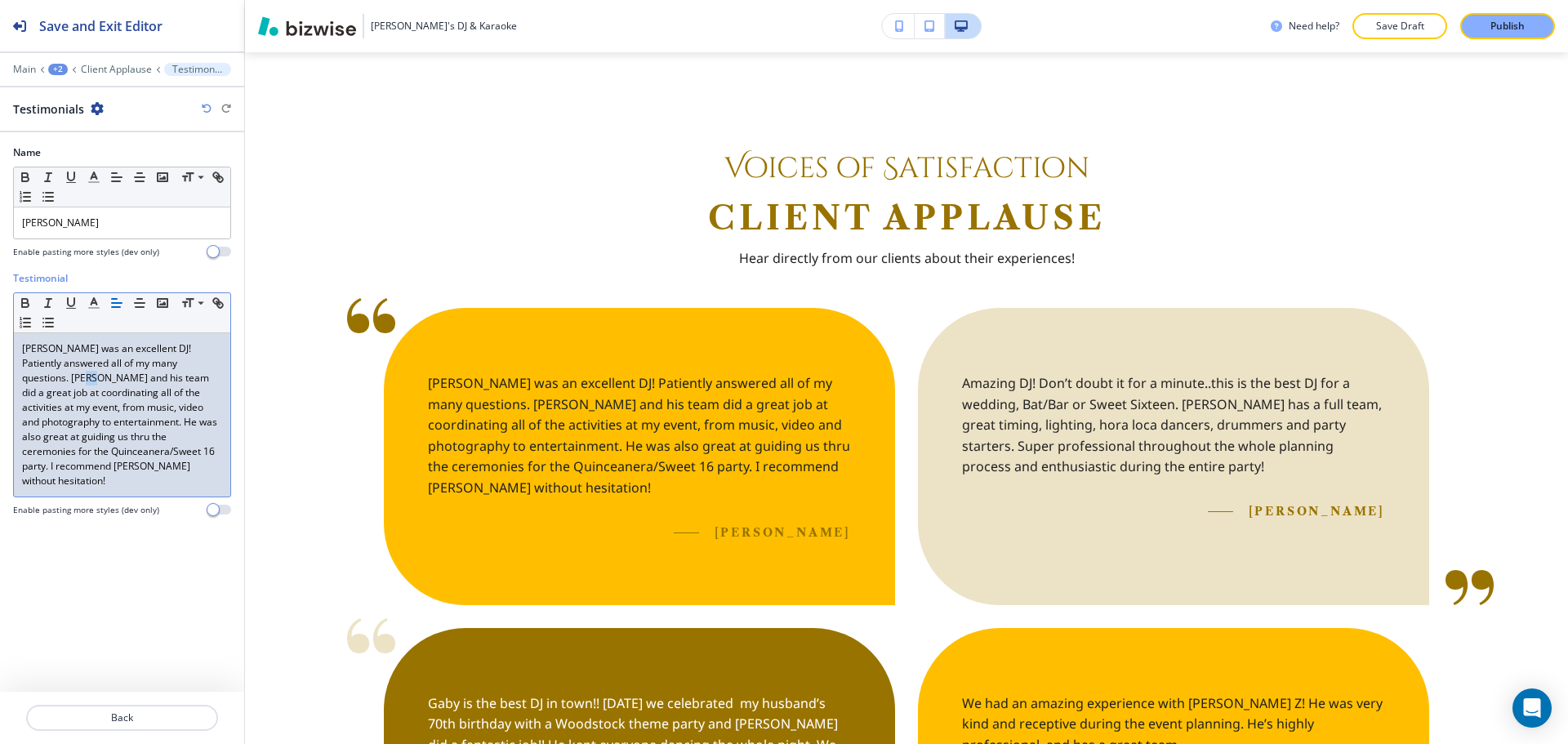
click at [49, 376] on p "GabyZ was an excellent DJ! Patiently answered all of my many questions. GabyZ a…" at bounding box center [122, 415] width 200 height 147
click at [111, 425] on p "GabyZ was an excellent DJ! Patiently answered all of my many questions. GabyZ a…" at bounding box center [122, 415] width 200 height 147
click at [142, 713] on p "Back" at bounding box center [121, 717] width 189 height 15
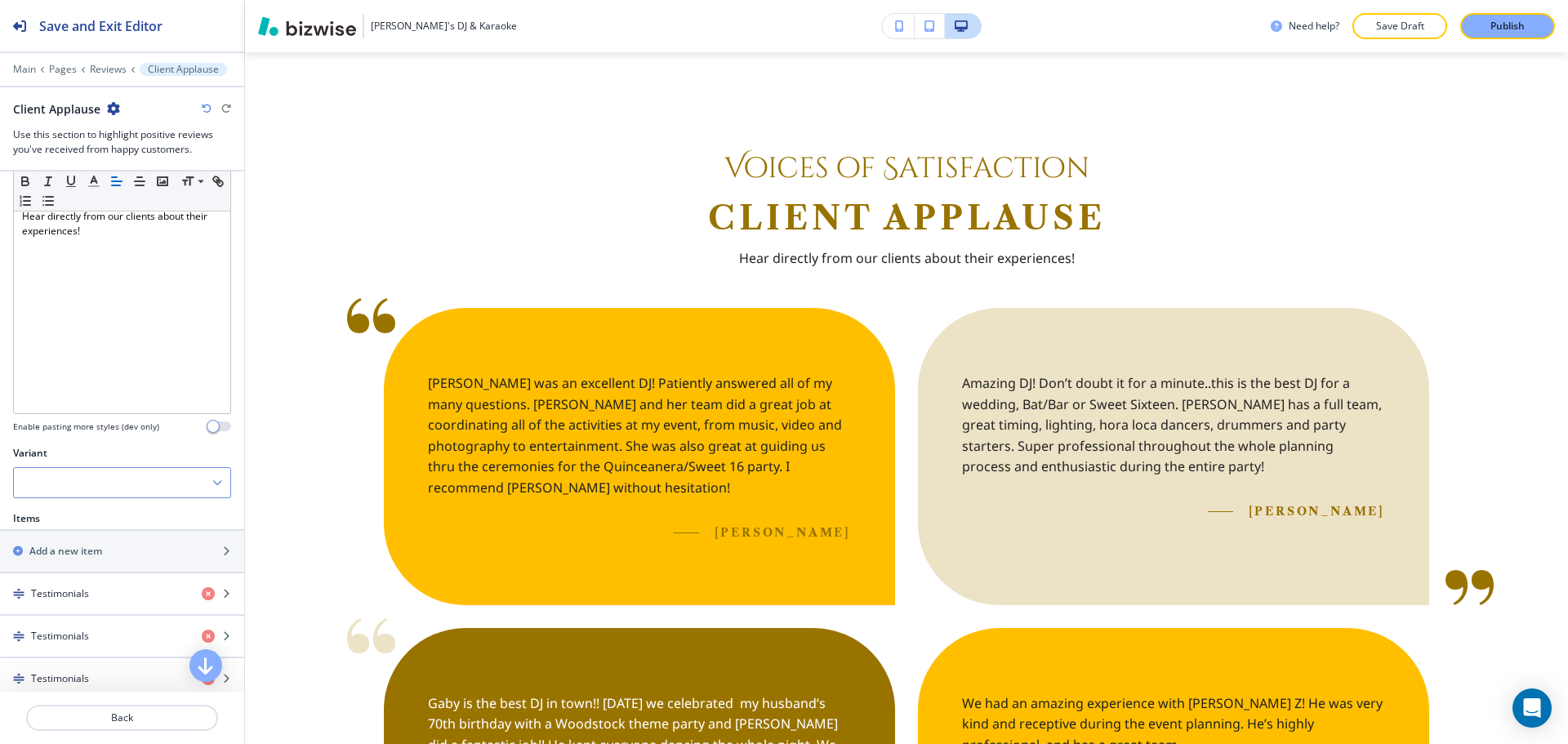
scroll to position [490, 0]
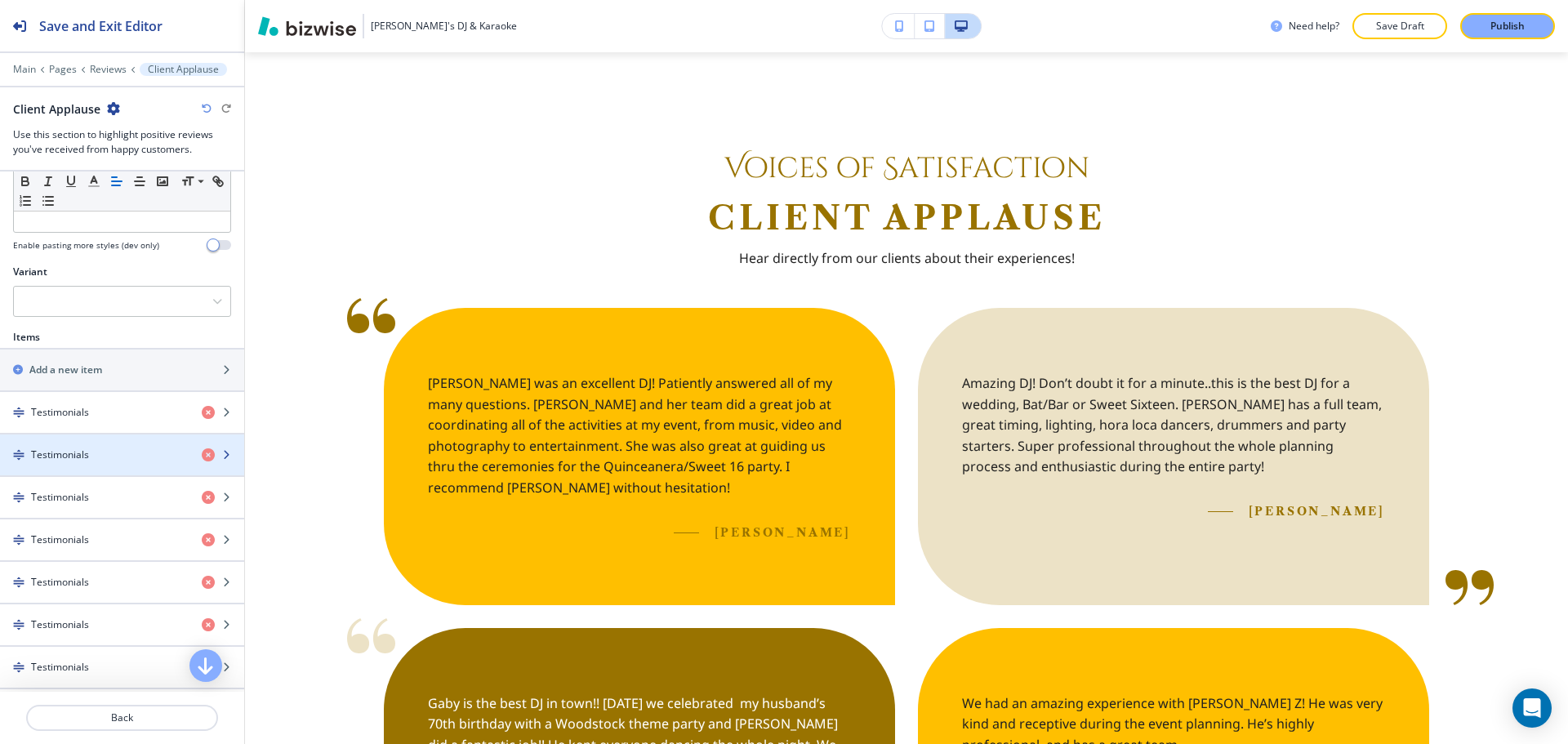
click at [103, 463] on div "button" at bounding box center [121, 469] width 244 height 13
click at [104, 467] on div "button" at bounding box center [121, 469] width 244 height 13
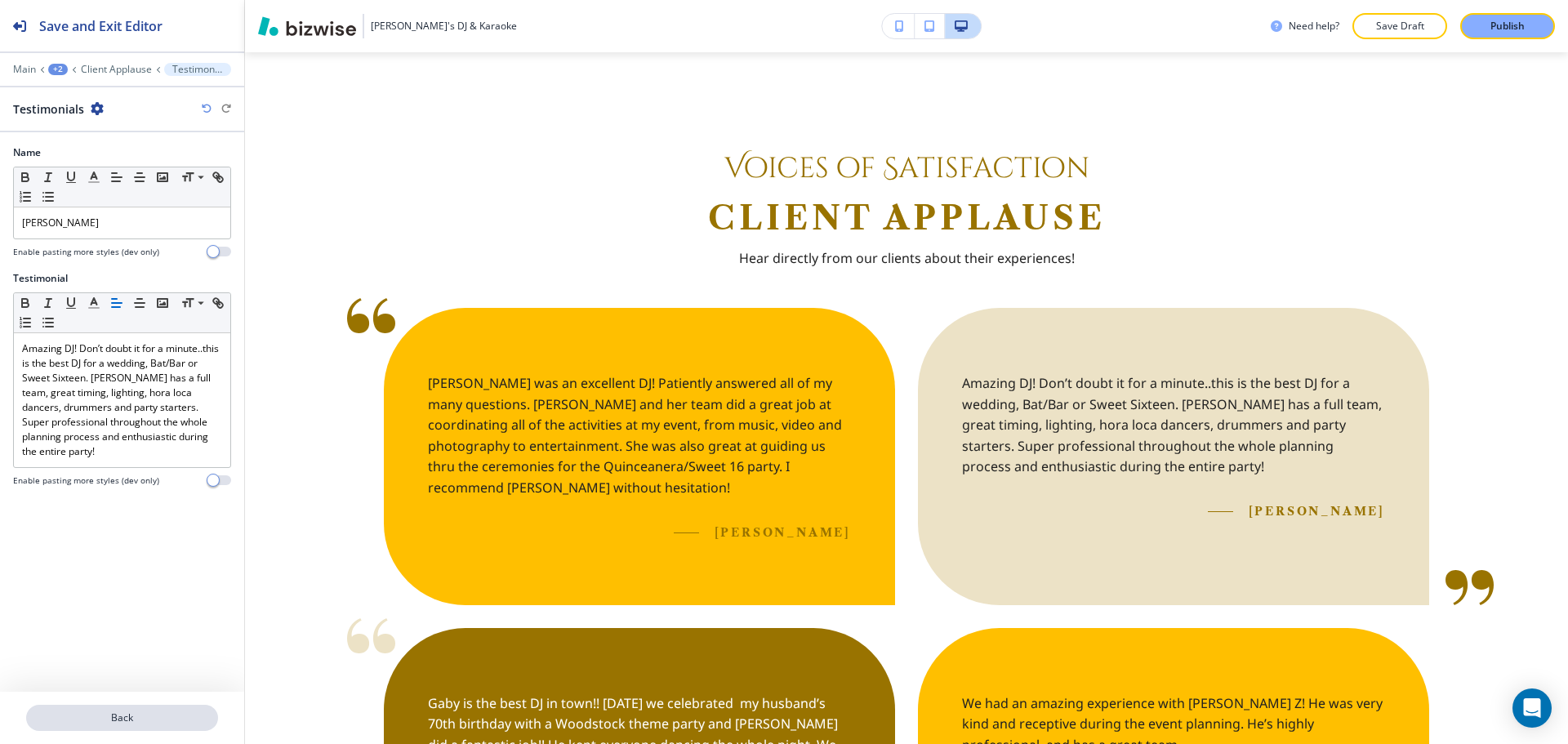
click at [91, 720] on p "Back" at bounding box center [121, 717] width 189 height 15
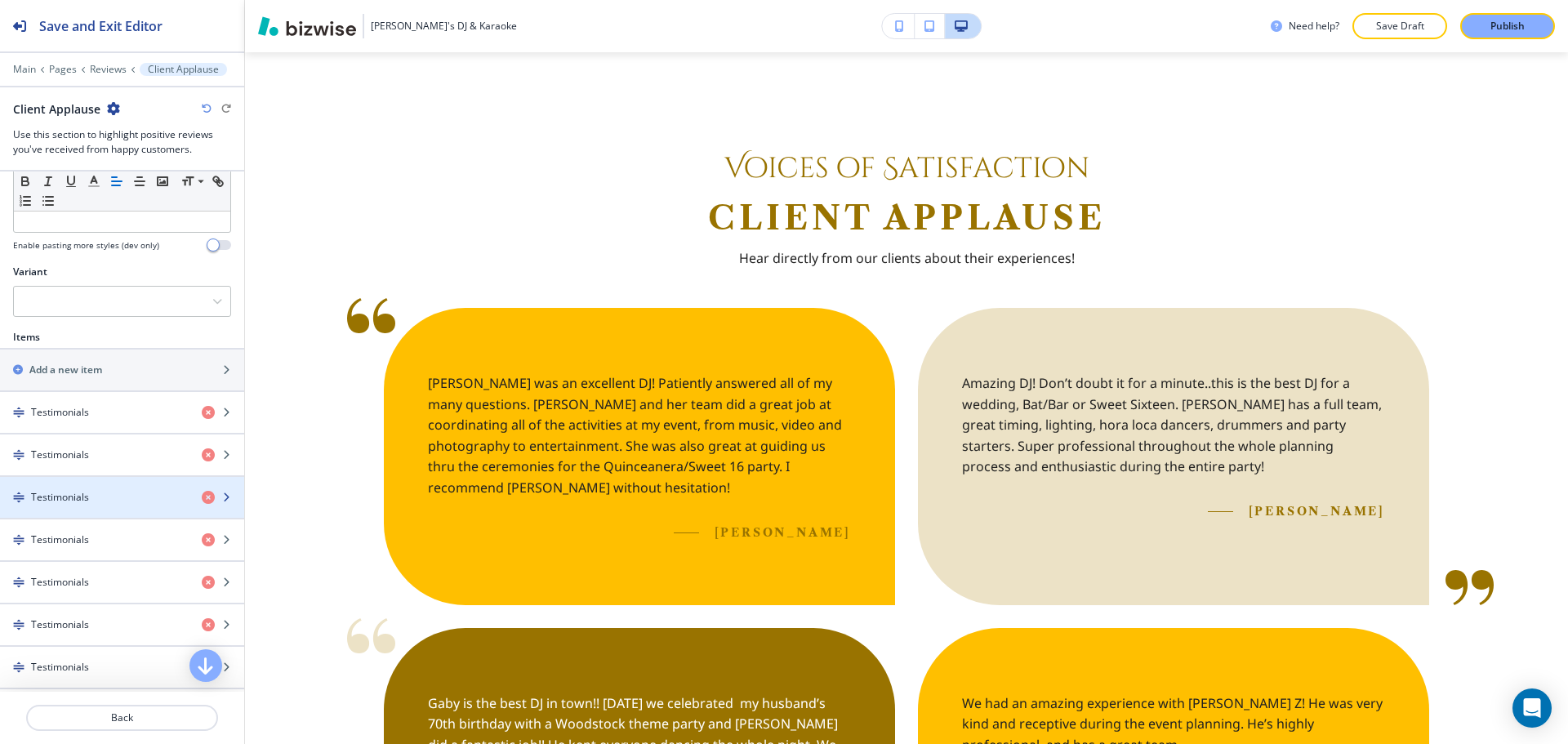
click at [95, 492] on div "Testimonials" at bounding box center [94, 498] width 189 height 15
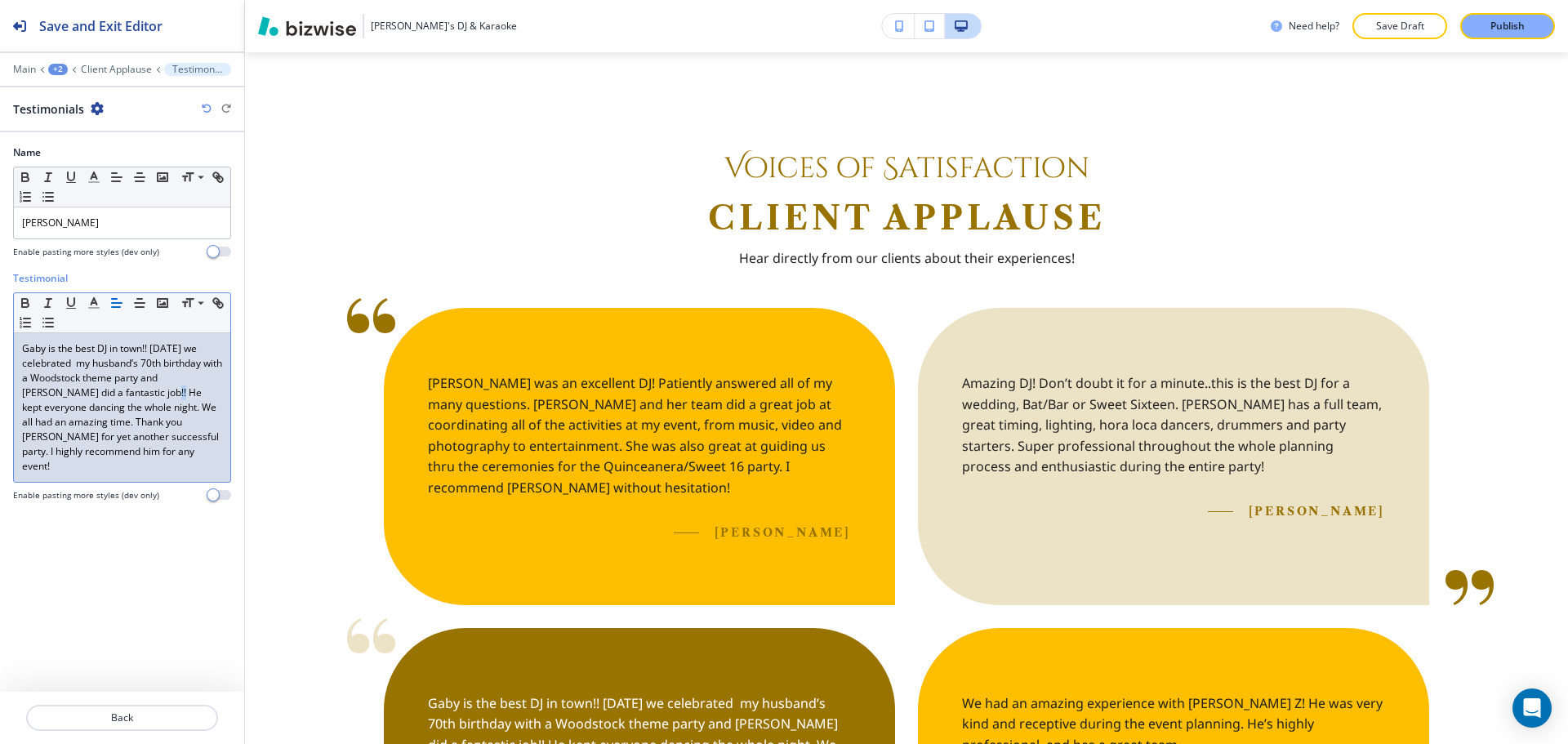
click at [109, 394] on p "Gaby is the best DJ in town!! Two weeks ago we celebrated my husband’s 70th bir…" at bounding box center [122, 407] width 200 height 132
click at [87, 452] on p "Gaby is the best DJ in town!! Two weeks ago we celebrated my husband’s 70th bir…" at bounding box center [122, 407] width 200 height 132
click at [97, 724] on p "Back" at bounding box center [121, 717] width 189 height 15
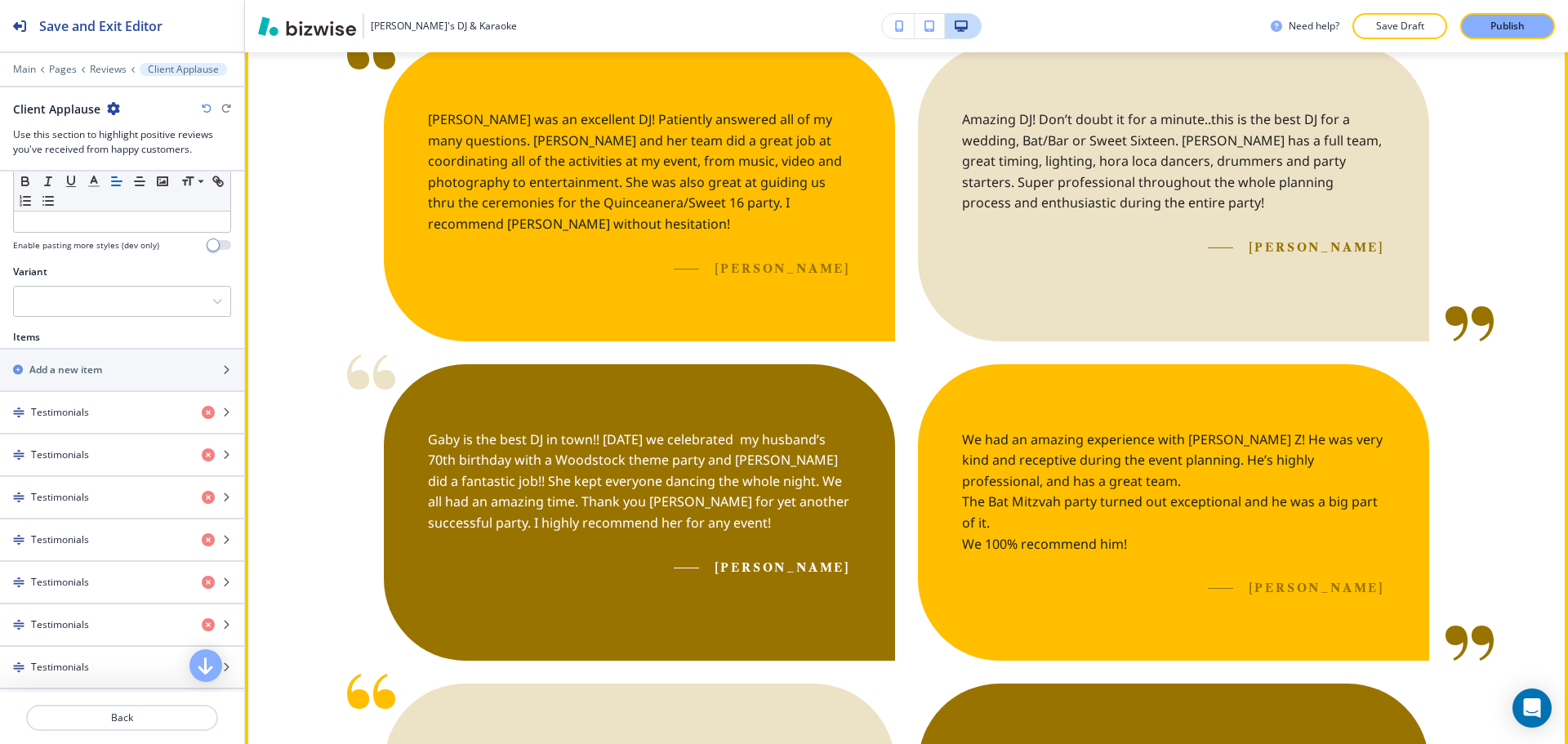
scroll to position [991, 0]
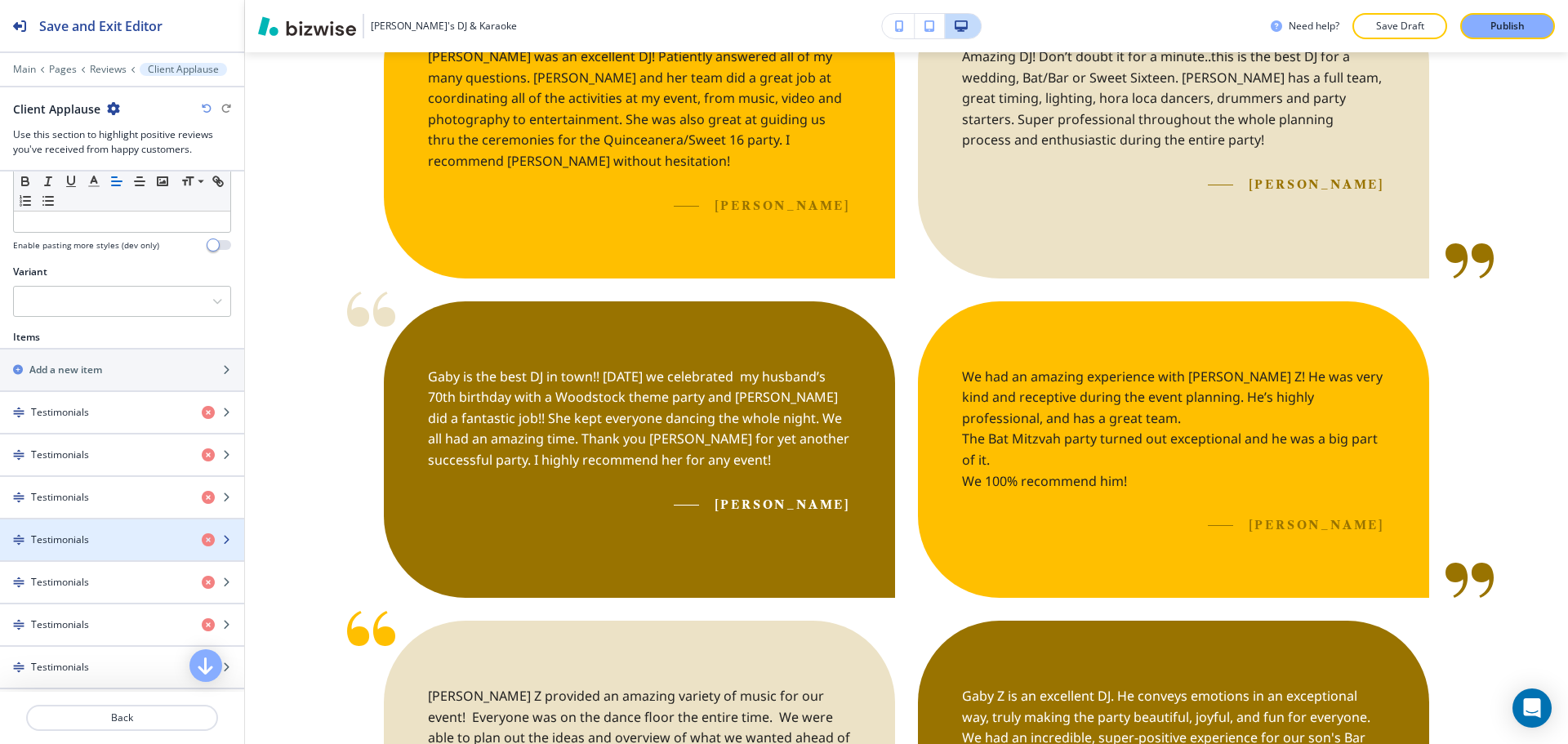
click at [52, 530] on div "button" at bounding box center [121, 526] width 244 height 13
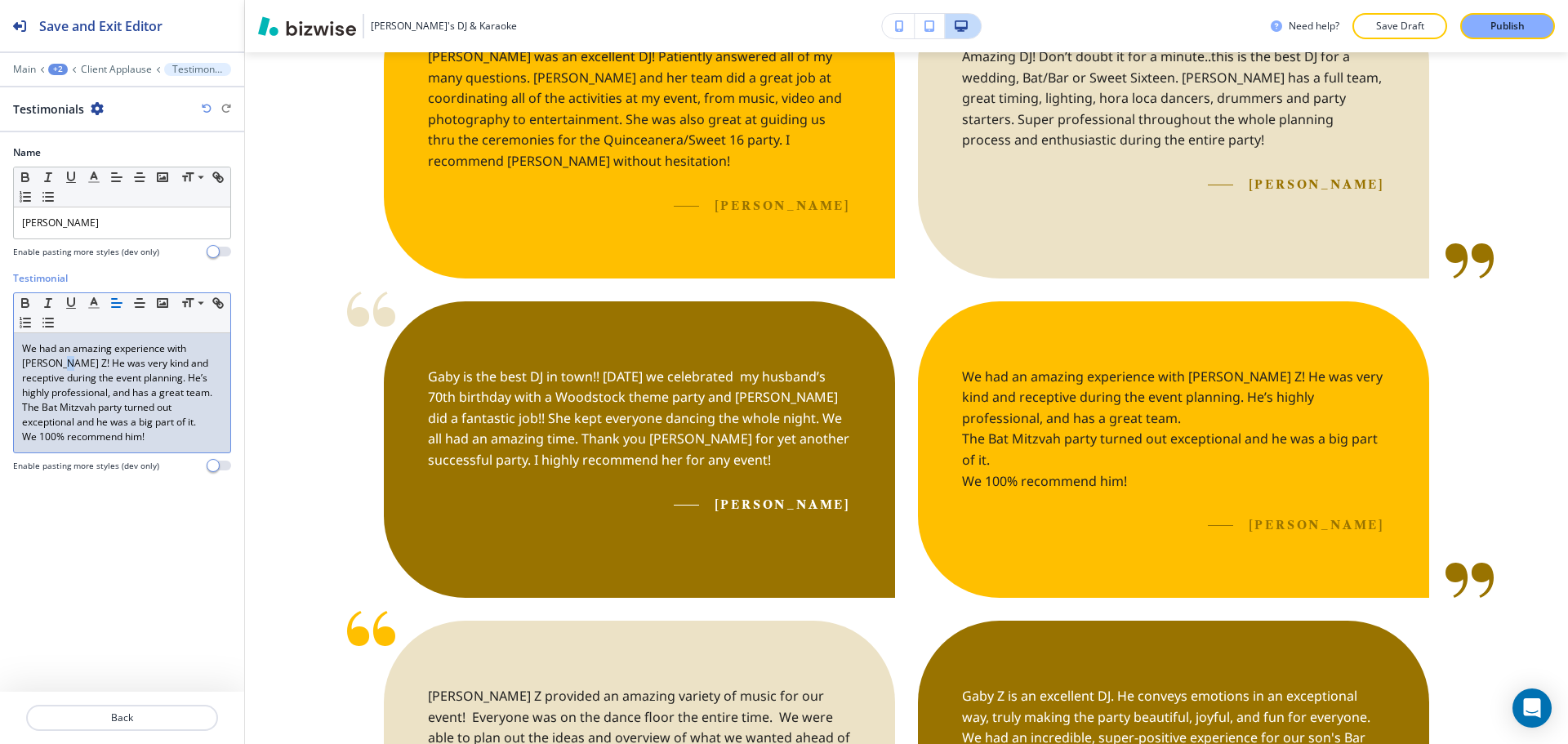
click at [39, 363] on p "We had an amazing experience with Gaby Z! He was very kind and receptive during…" at bounding box center [122, 371] width 200 height 59
click at [122, 375] on p "We had an amazing experience with Gaby Z! She was very kind and receptive durin…" at bounding box center [122, 371] width 200 height 59
click at [115, 377] on p "We had an amazing experience with Gaby Z! She was very kind and receptive durin…" at bounding box center [122, 371] width 200 height 59
click at [98, 426] on p "The Bat Mitzvah party turned out exceptional and he was a big part of it." at bounding box center [122, 415] width 200 height 29
drag, startPoint x: 141, startPoint y: 441, endPoint x: 131, endPoint y: 438, distance: 10.4
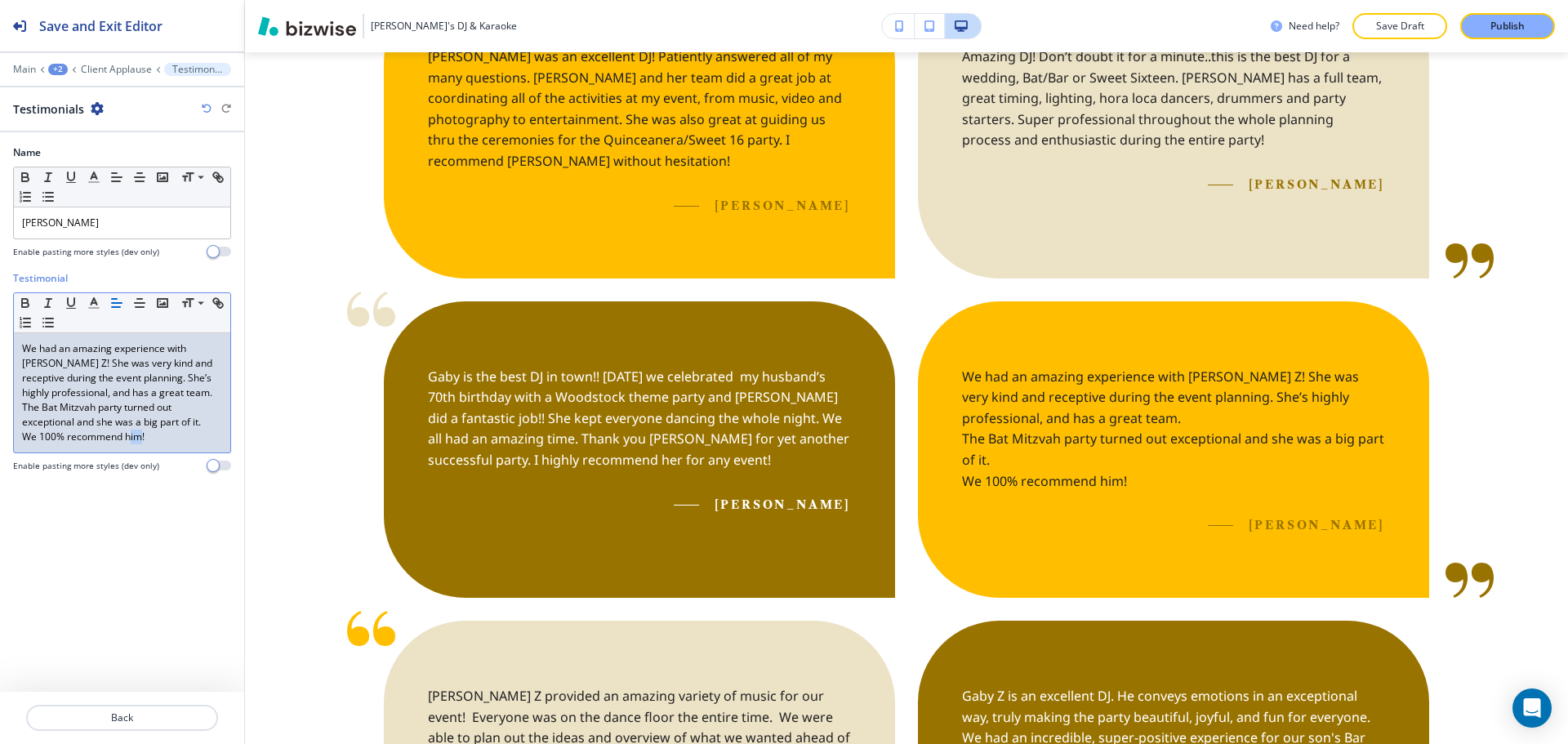
click at [131, 438] on p "We 100% recommend him!" at bounding box center [122, 437] width 200 height 15
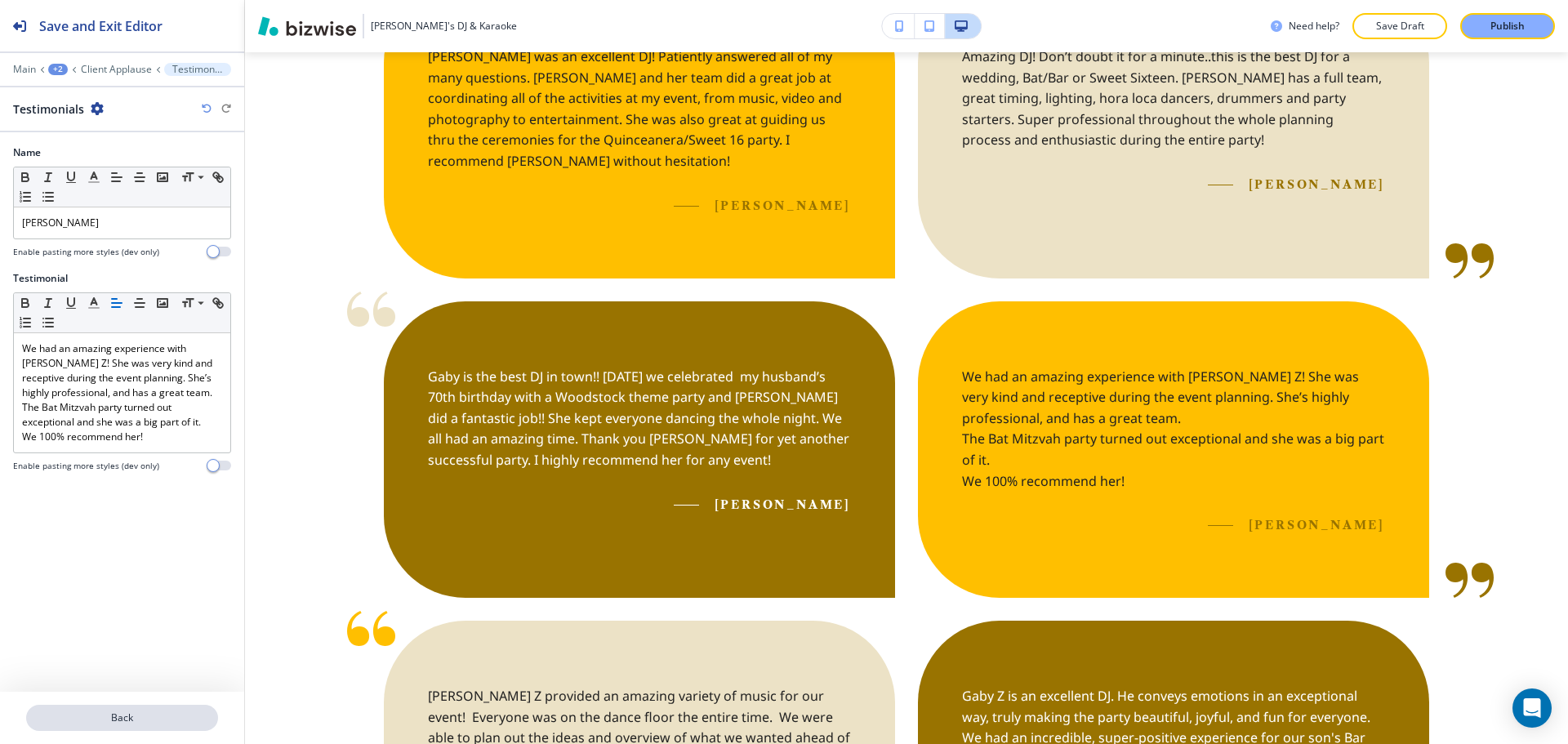
click at [135, 714] on p "Back" at bounding box center [121, 717] width 189 height 15
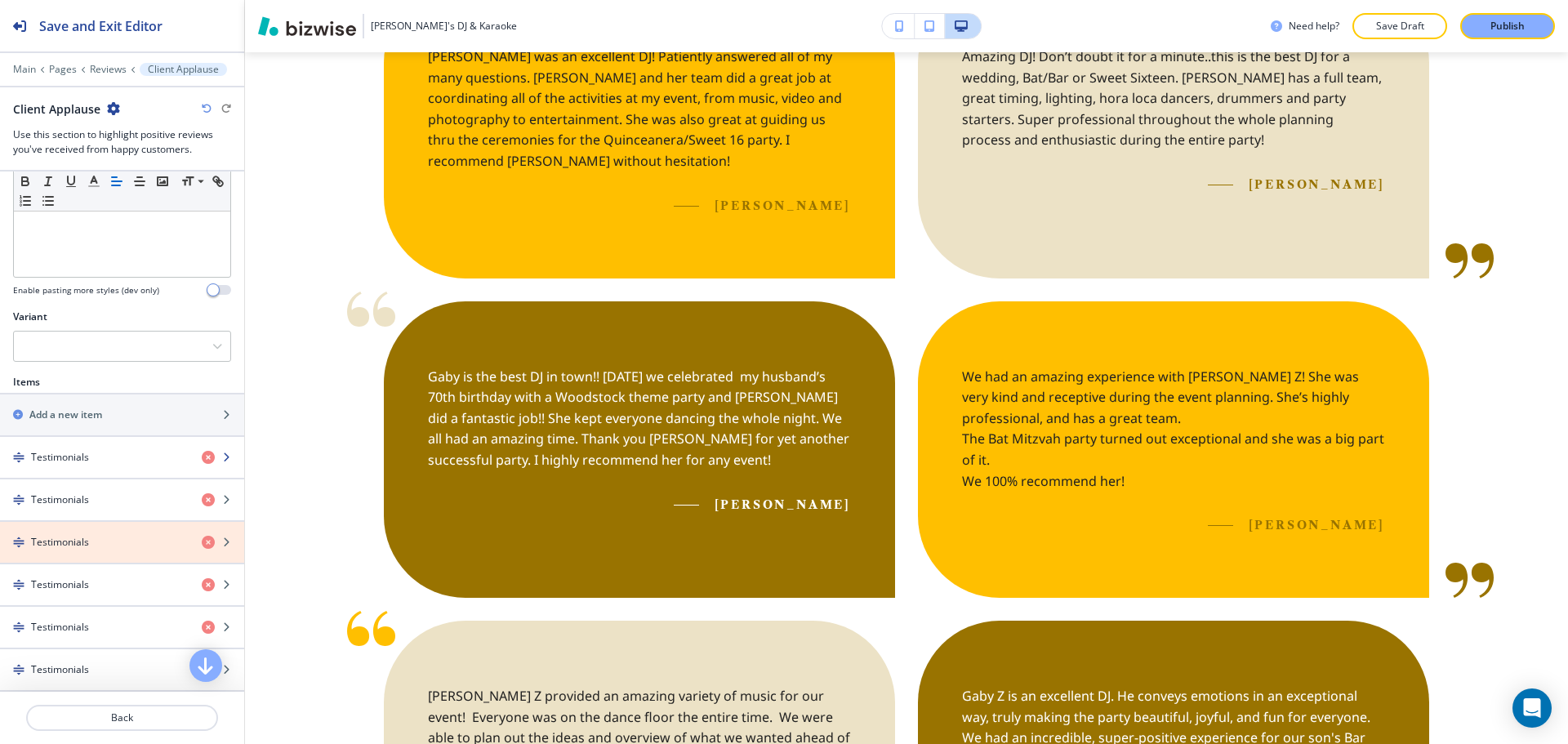
scroll to position [490, 0]
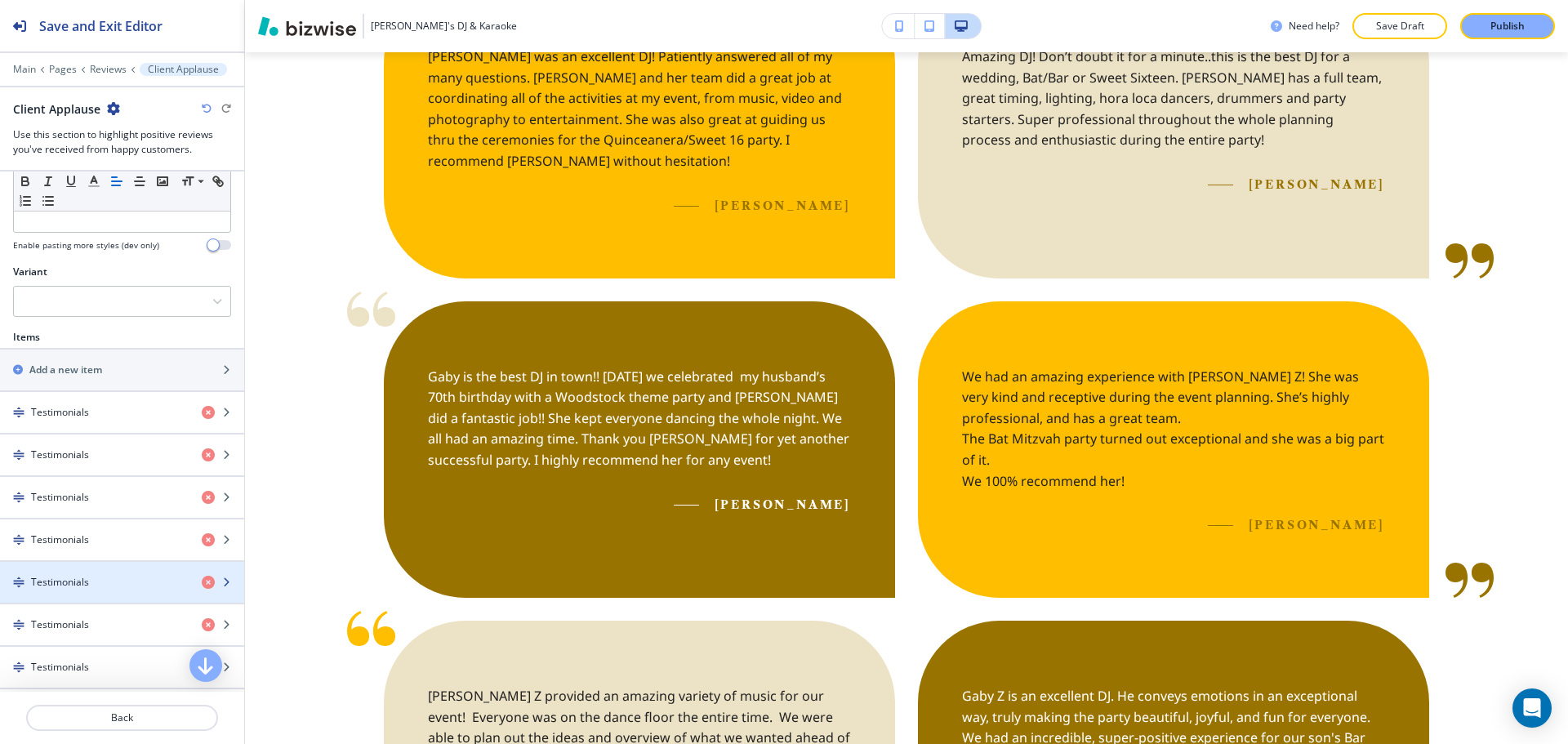
click at [62, 569] on div "button" at bounding box center [121, 568] width 244 height 13
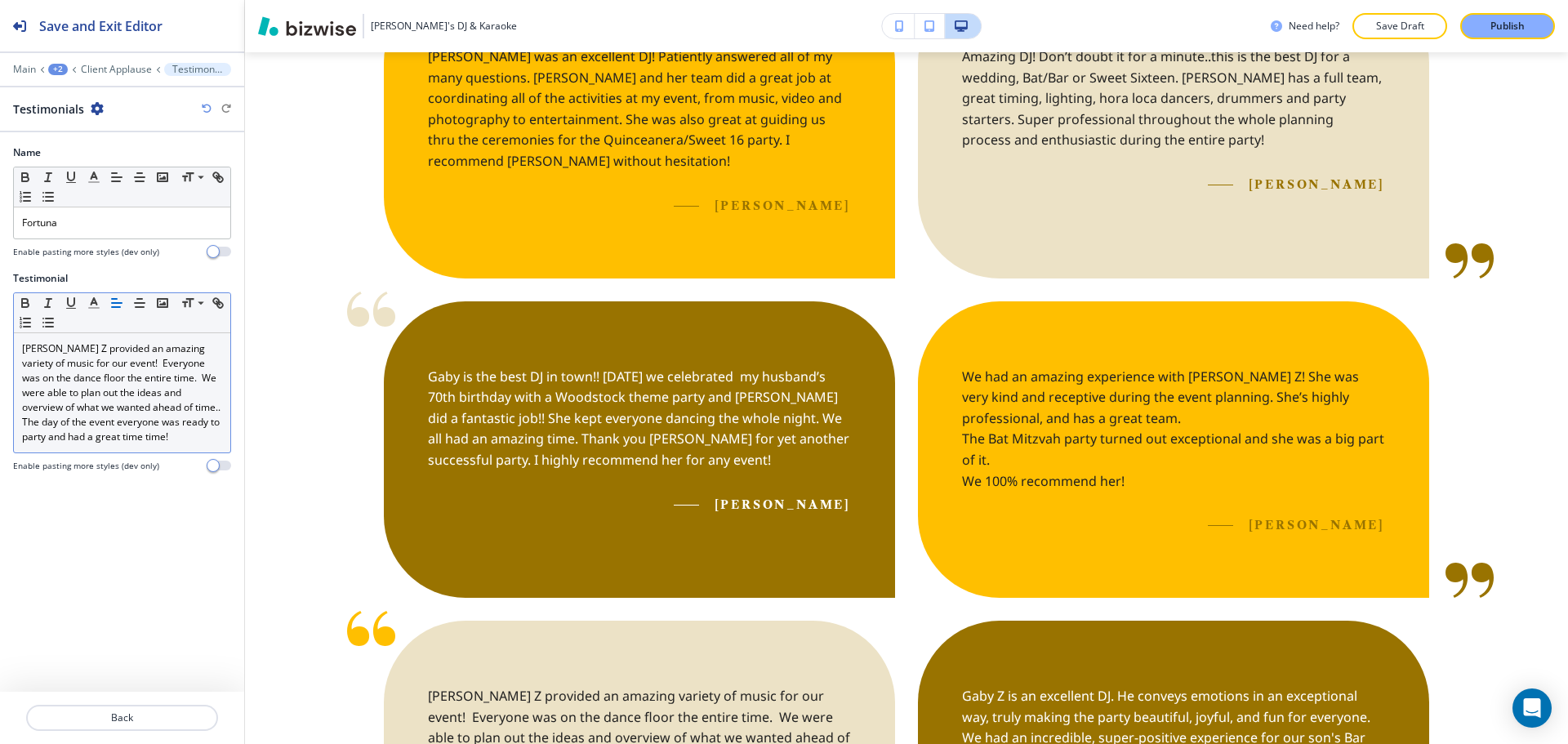
click at [84, 434] on p "Gaby Z provided an amazing variety of music for our event! Everyone was on the …" at bounding box center [122, 393] width 200 height 103
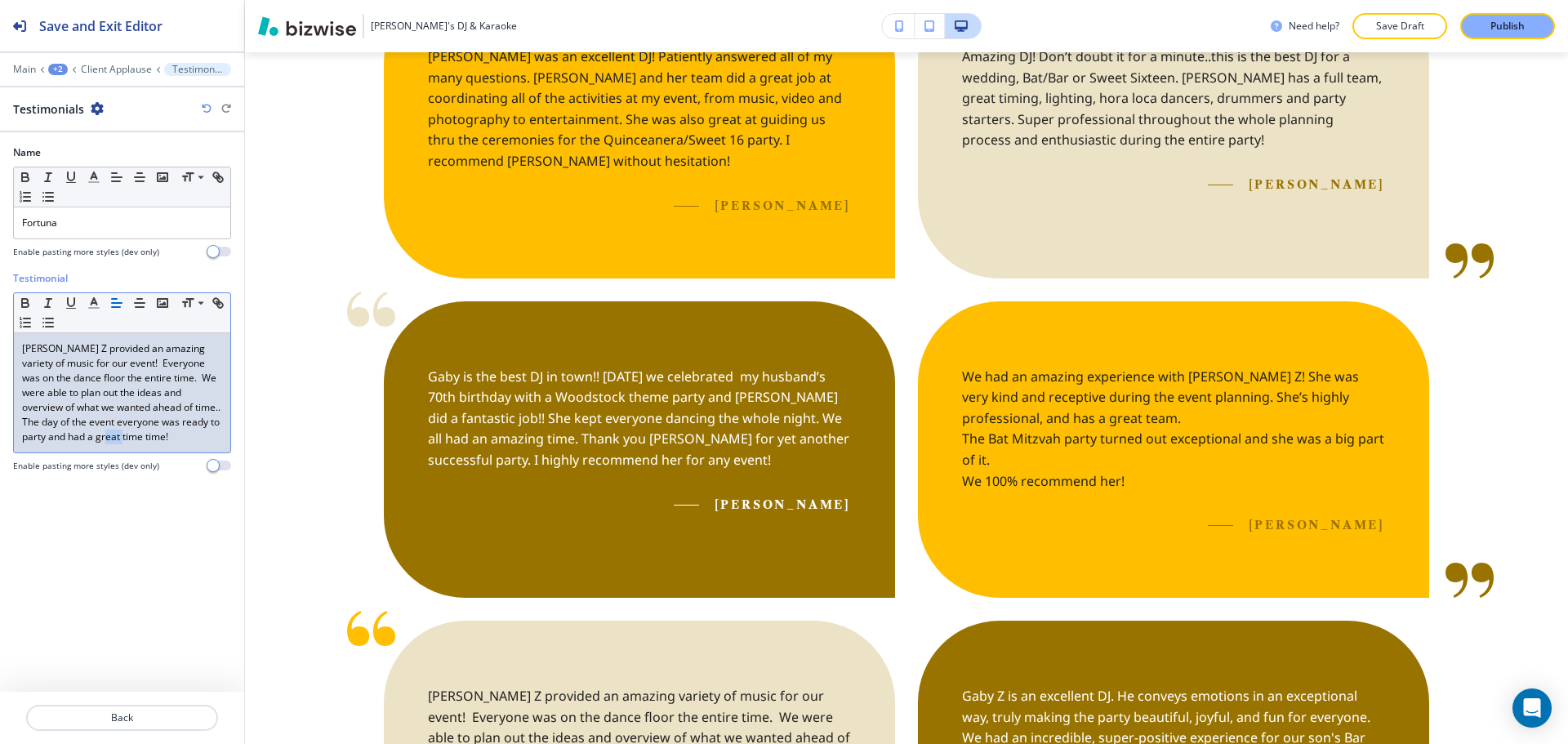
click at [84, 434] on p "Gaby Z provided an amazing variety of music for our event! Everyone was on the …" at bounding box center [122, 393] width 200 height 103
click at [57, 725] on button "Back" at bounding box center [121, 717] width 192 height 26
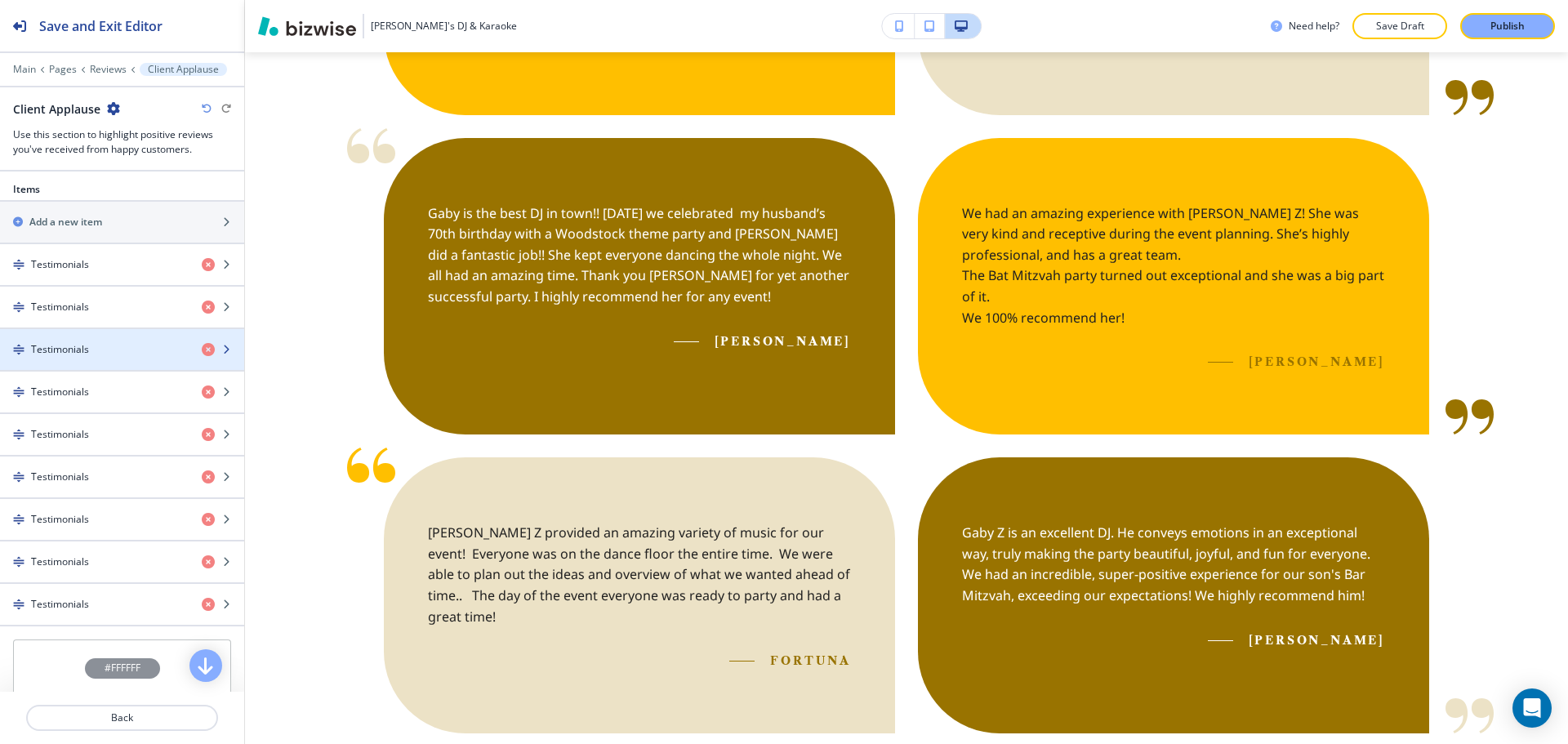
scroll to position [653, 0]
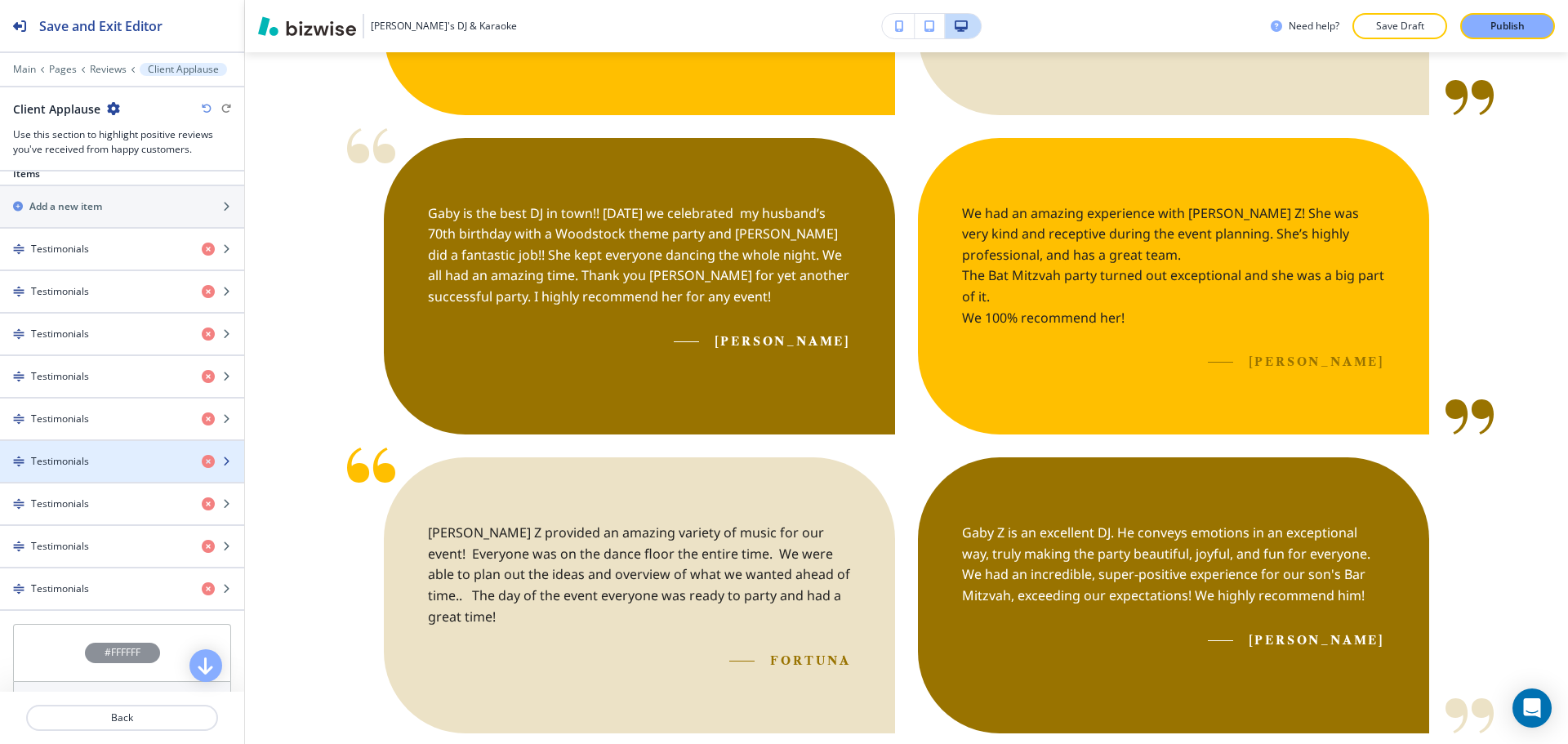
click at [54, 458] on h4 "Testimonials" at bounding box center [60, 462] width 58 height 15
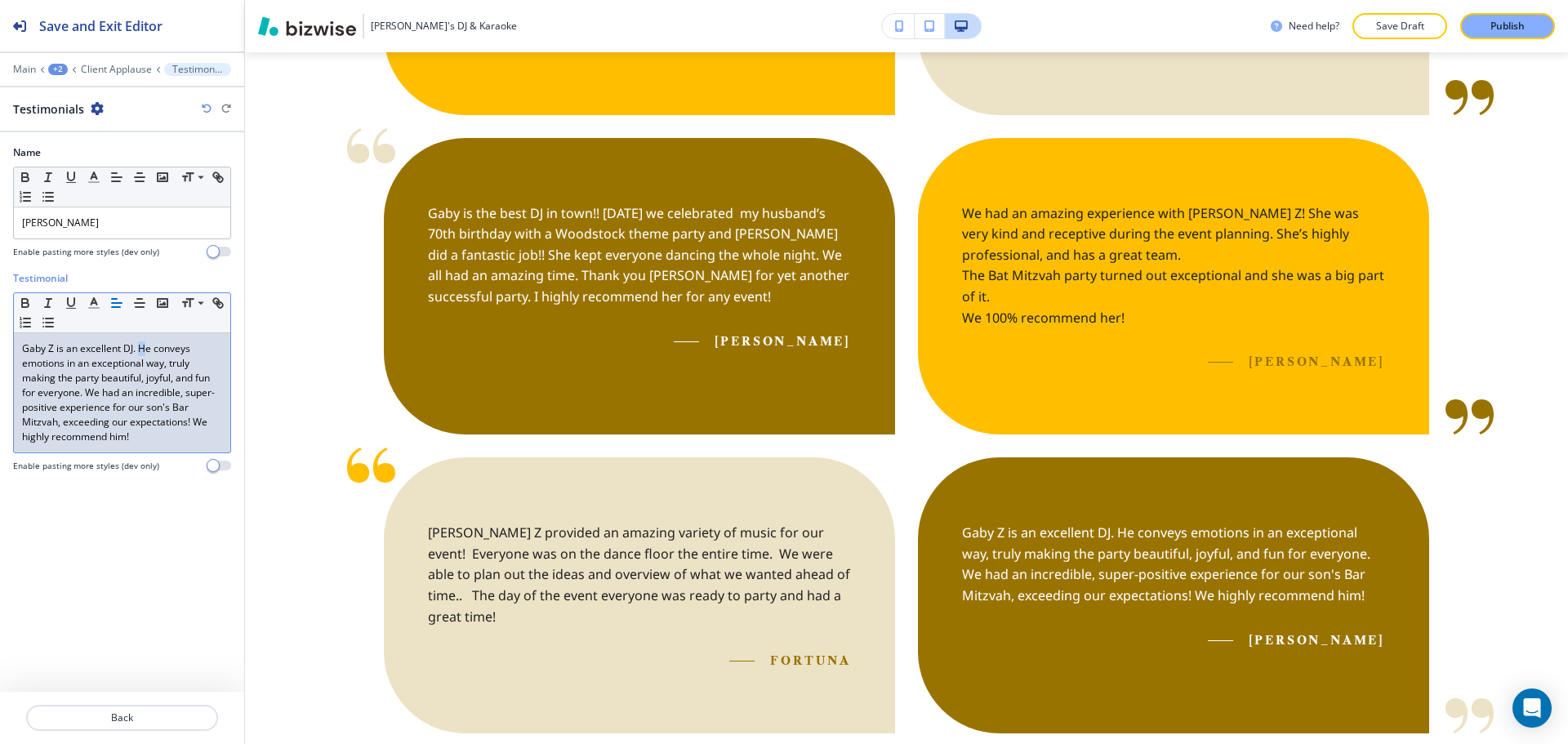
click at [138, 350] on p "Gaby Z is an excellent DJ. He conveys emotions in an exceptional way, truly mak…" at bounding box center [122, 393] width 200 height 103
drag, startPoint x: 126, startPoint y: 433, endPoint x: 115, endPoint y: 433, distance: 11.0
click at [115, 433] on p "Gaby Z is an excellent DJ. She conveys emotions in an exceptional way, truly ma…" at bounding box center [122, 393] width 200 height 103
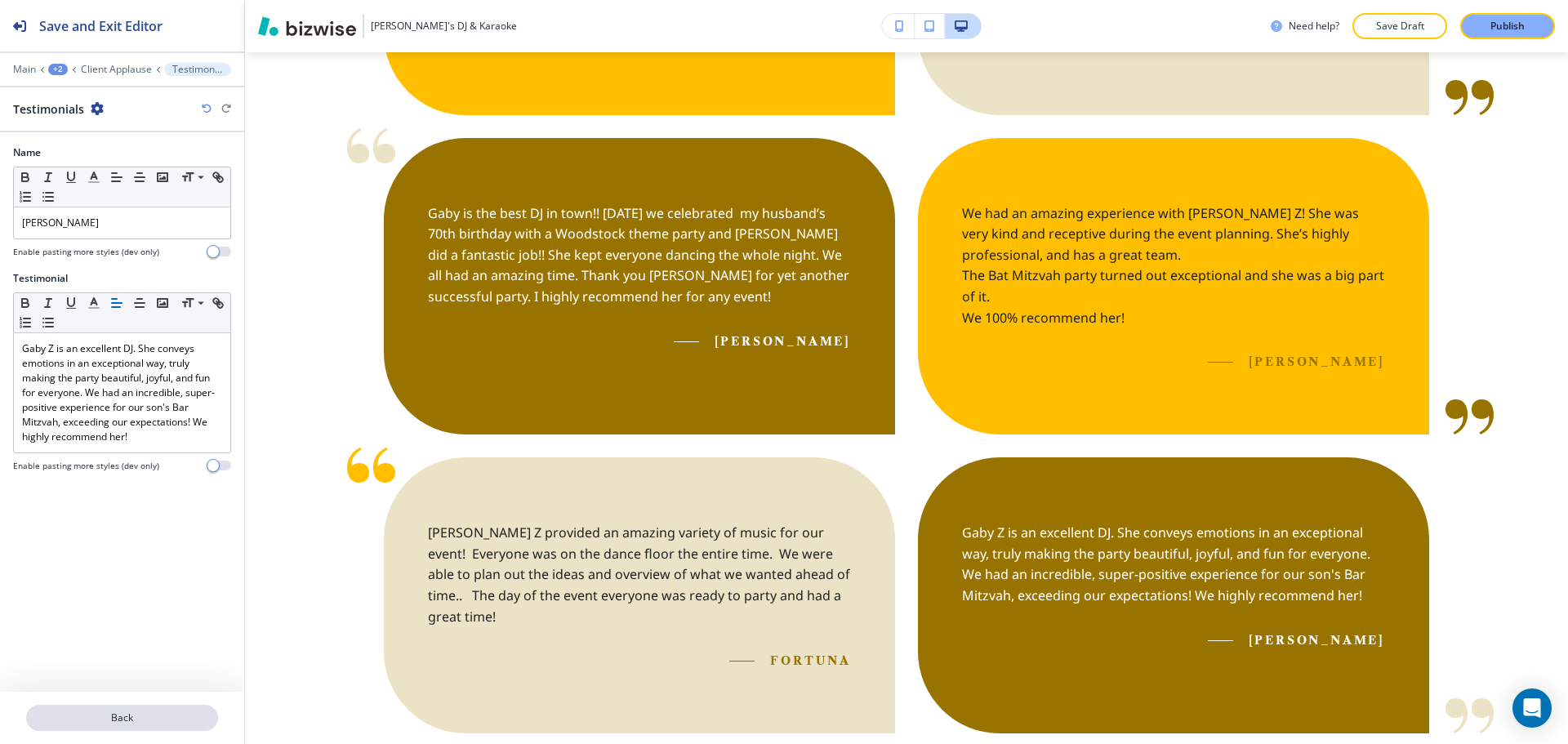
click at [154, 720] on p "Back" at bounding box center [121, 717] width 189 height 15
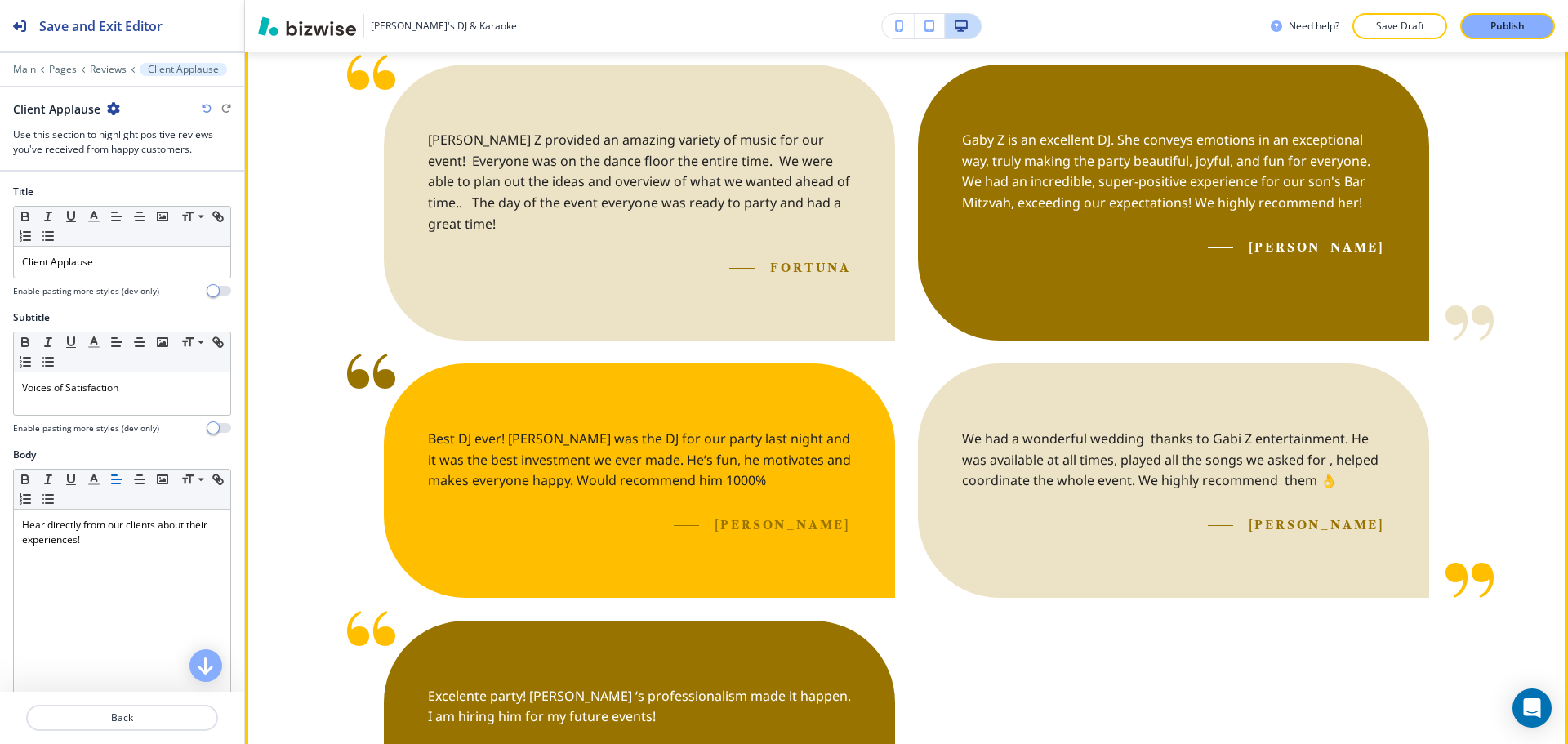
scroll to position [1562, 0]
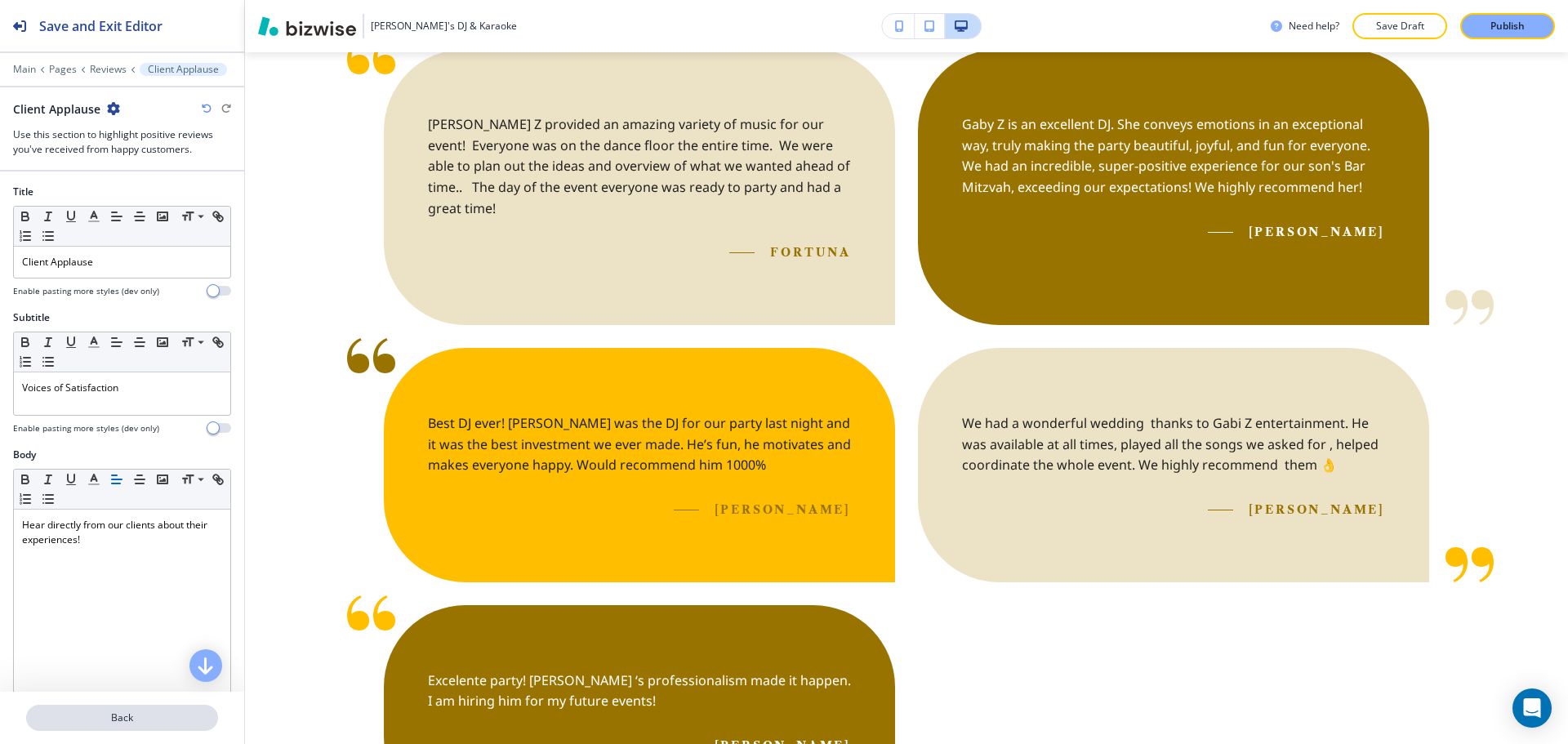
click at [173, 709] on button "Back" at bounding box center [121, 717] width 192 height 26
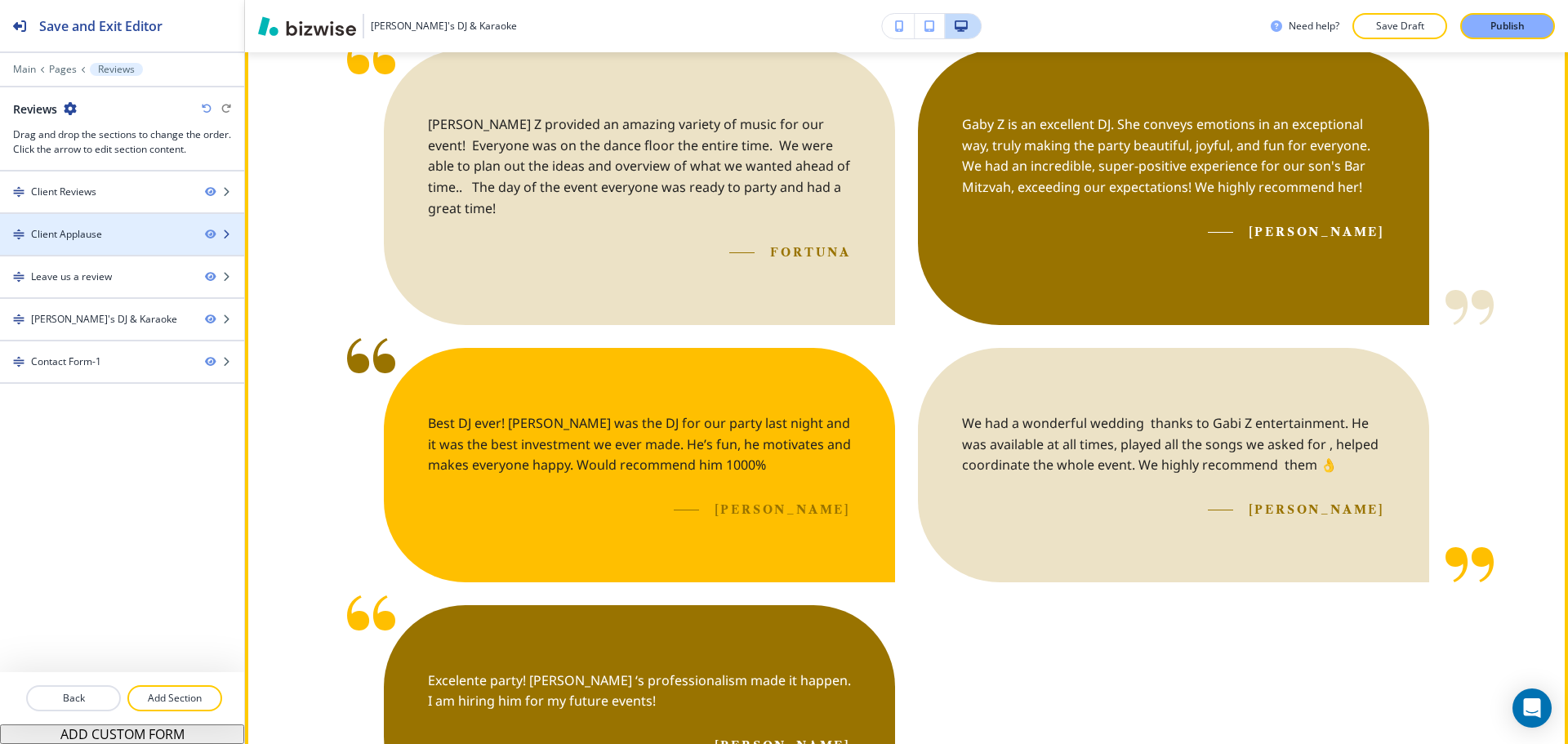
click at [110, 249] on div at bounding box center [121, 248] width 244 height 13
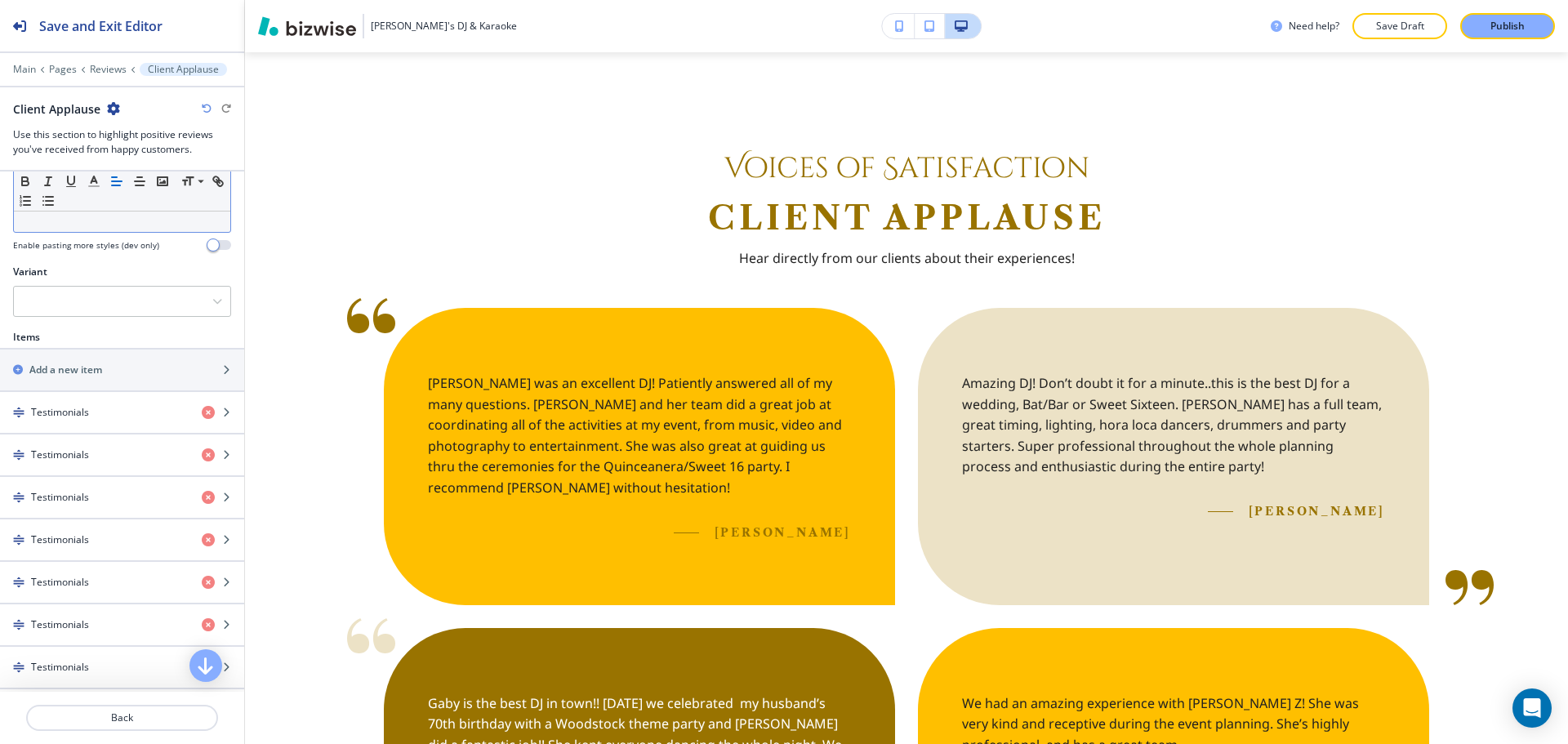
scroll to position [653, 0]
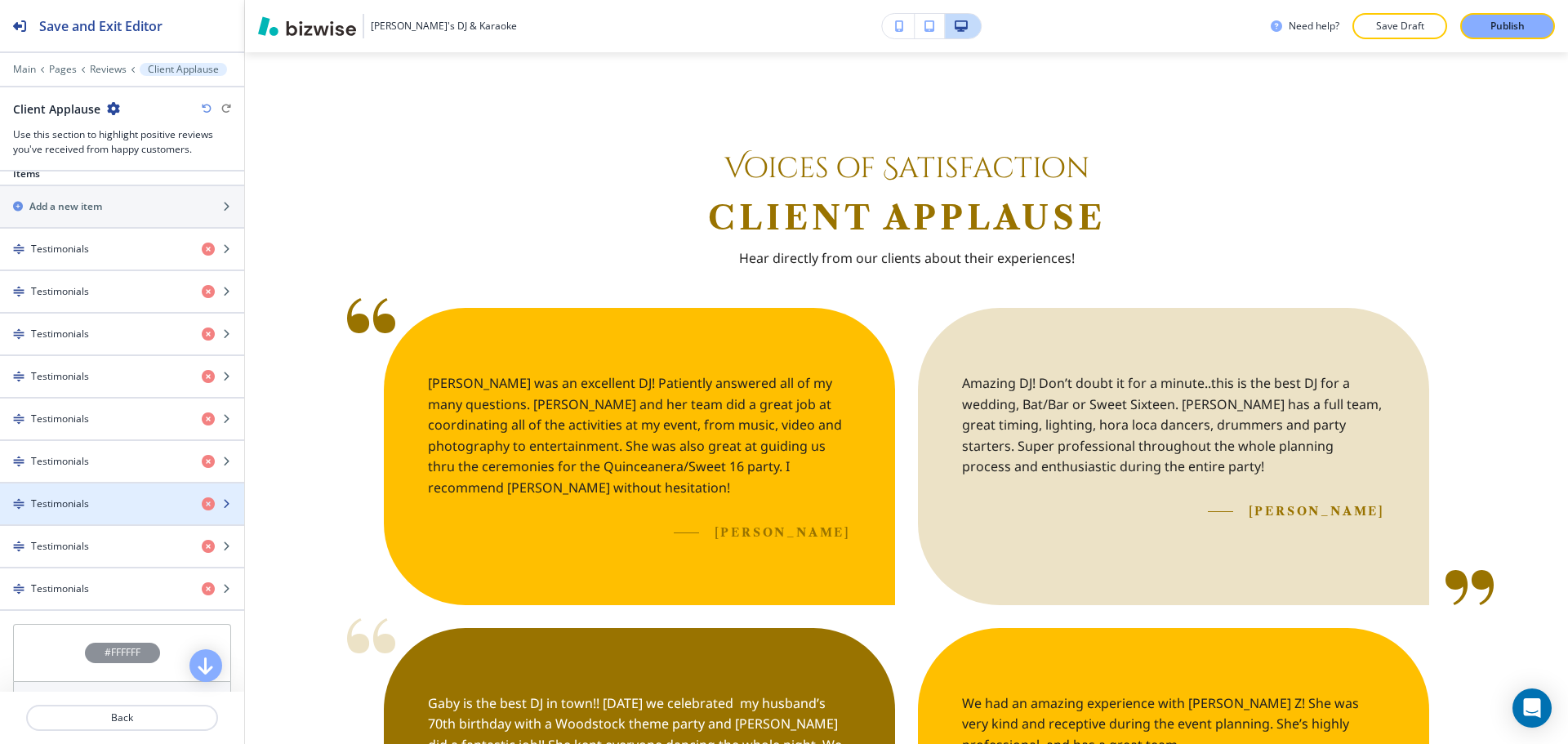
click at [52, 498] on h4 "Testimonials" at bounding box center [60, 504] width 58 height 15
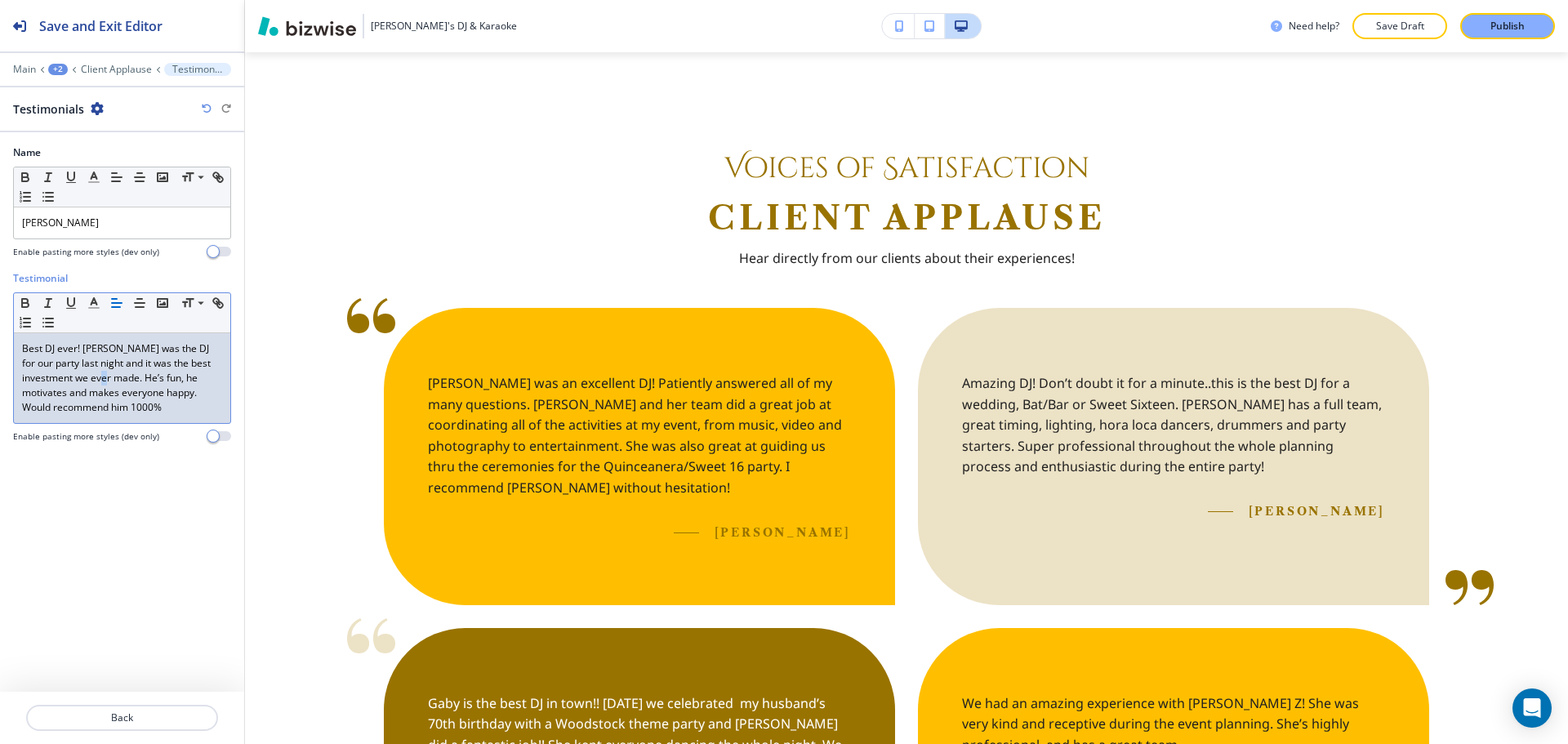
click at [76, 382] on p "Best DJ ever! Gaby was the DJ for our party last night and it was the best inve…" at bounding box center [122, 378] width 200 height 74
click at [121, 375] on p "Best DJ ever! Gaby was the DJ for our party last night and it was the best inve…" at bounding box center [122, 378] width 200 height 74
drag, startPoint x: 38, startPoint y: 415, endPoint x: 29, endPoint y: 412, distance: 9.5
click at [29, 412] on div "Best DJ ever! Gaby was the DJ for our party last night and it was the best inve…" at bounding box center [121, 378] width 216 height 90
click at [123, 714] on p "Back" at bounding box center [121, 717] width 189 height 15
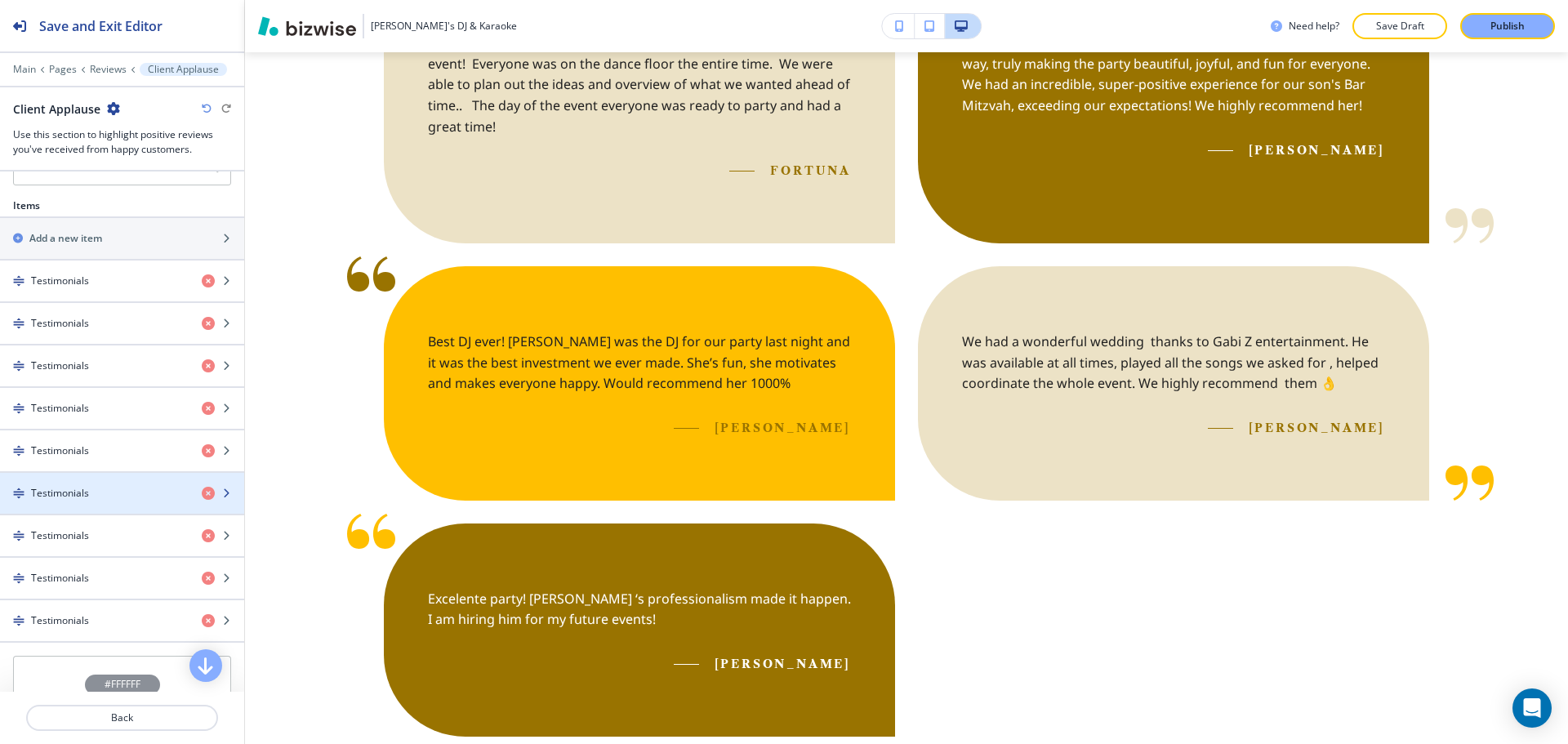
scroll to position [739, 0]
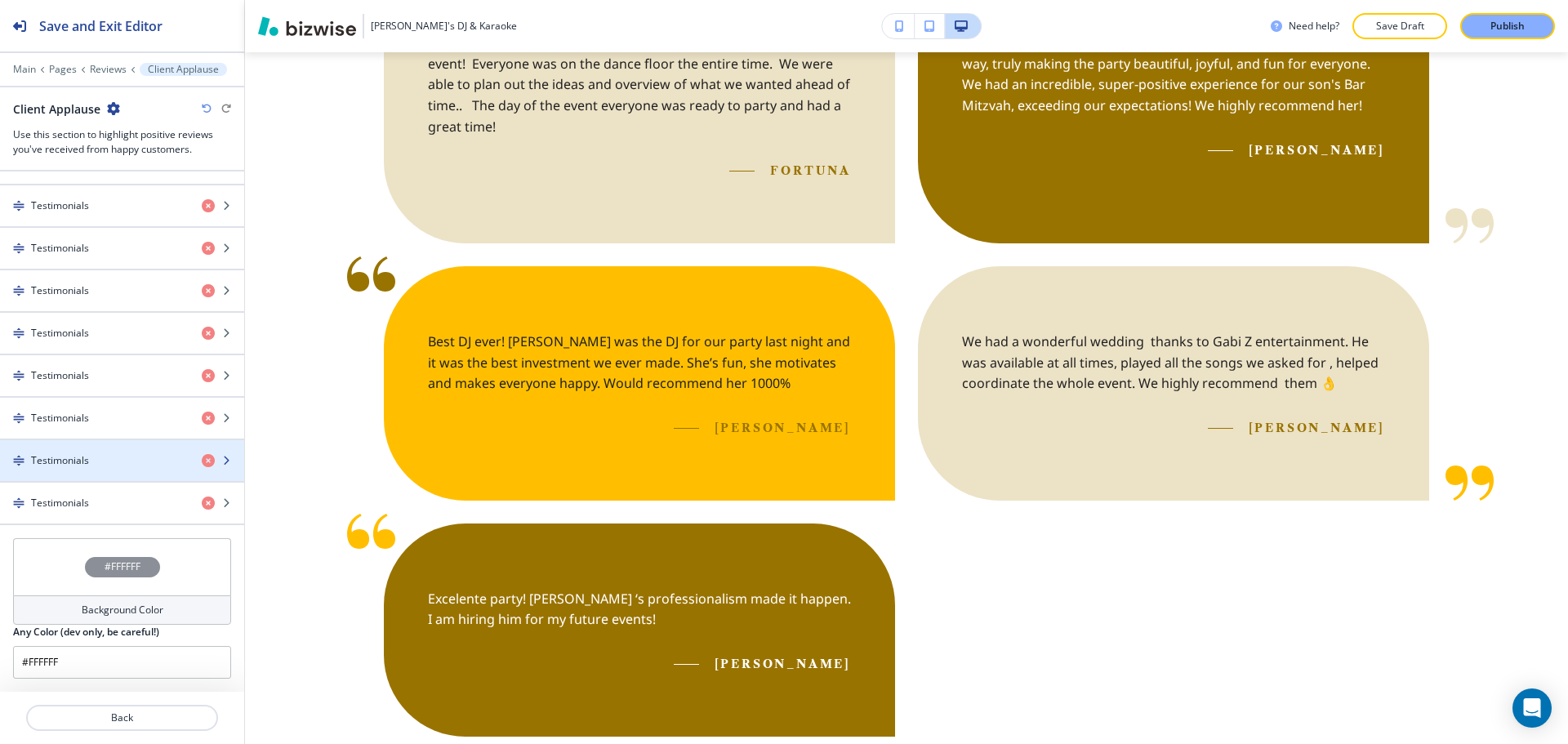
click at [115, 465] on div "Testimonials" at bounding box center [94, 461] width 189 height 15
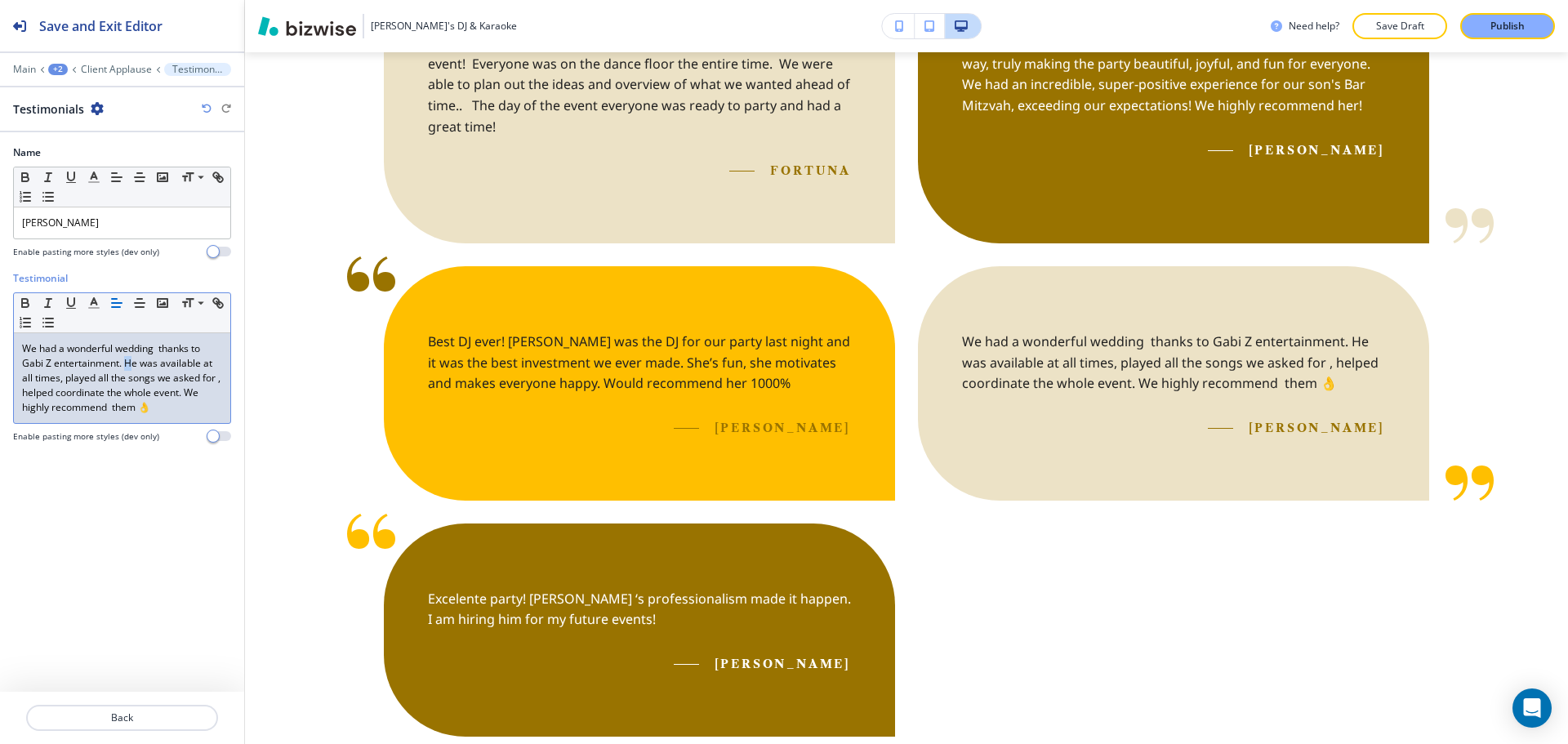
click at [125, 363] on p "We had a wonderful wedding thanks to Gabi Z entertainment. He was available at …" at bounding box center [122, 378] width 200 height 74
click at [104, 712] on p "Back" at bounding box center [121, 717] width 189 height 15
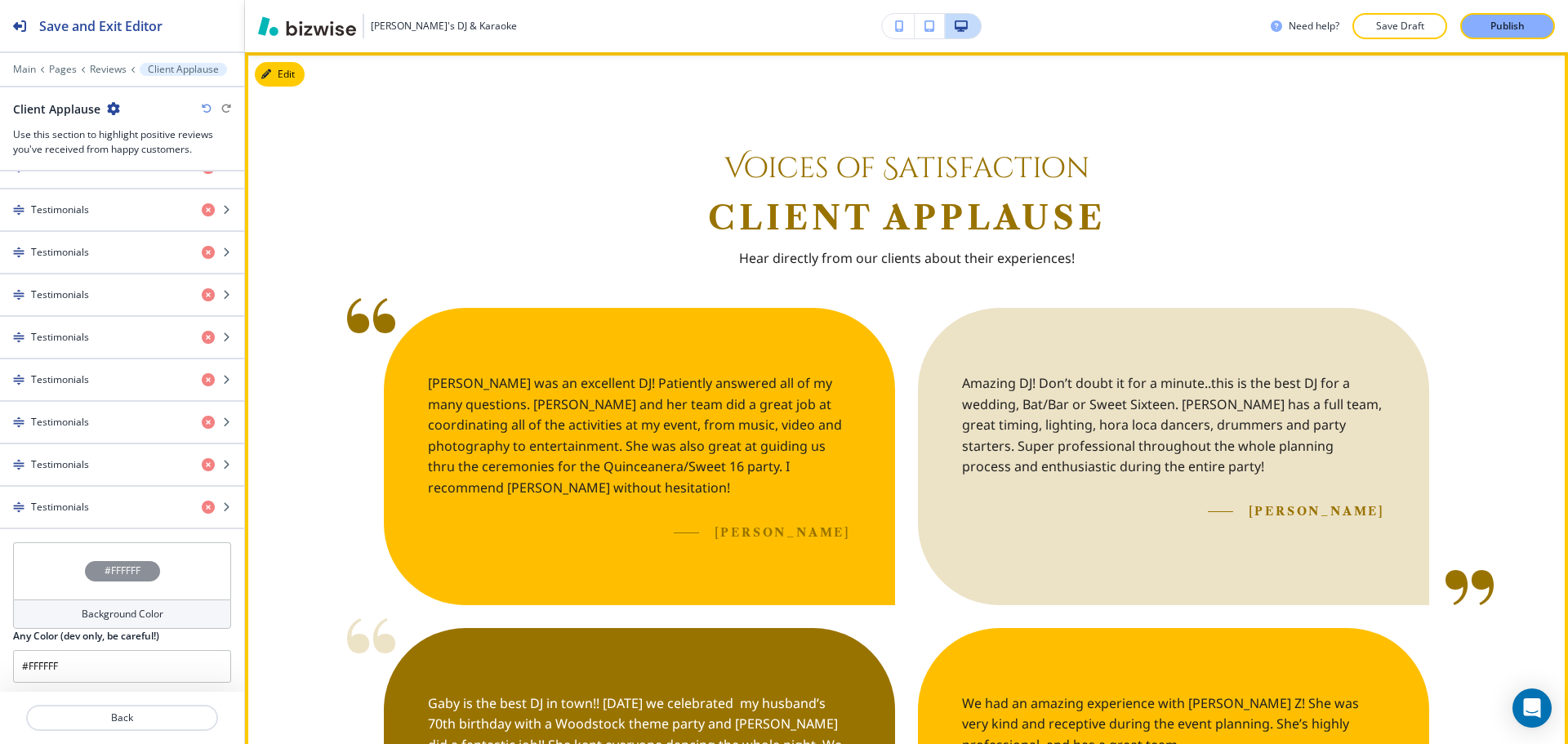
scroll to position [910, 0]
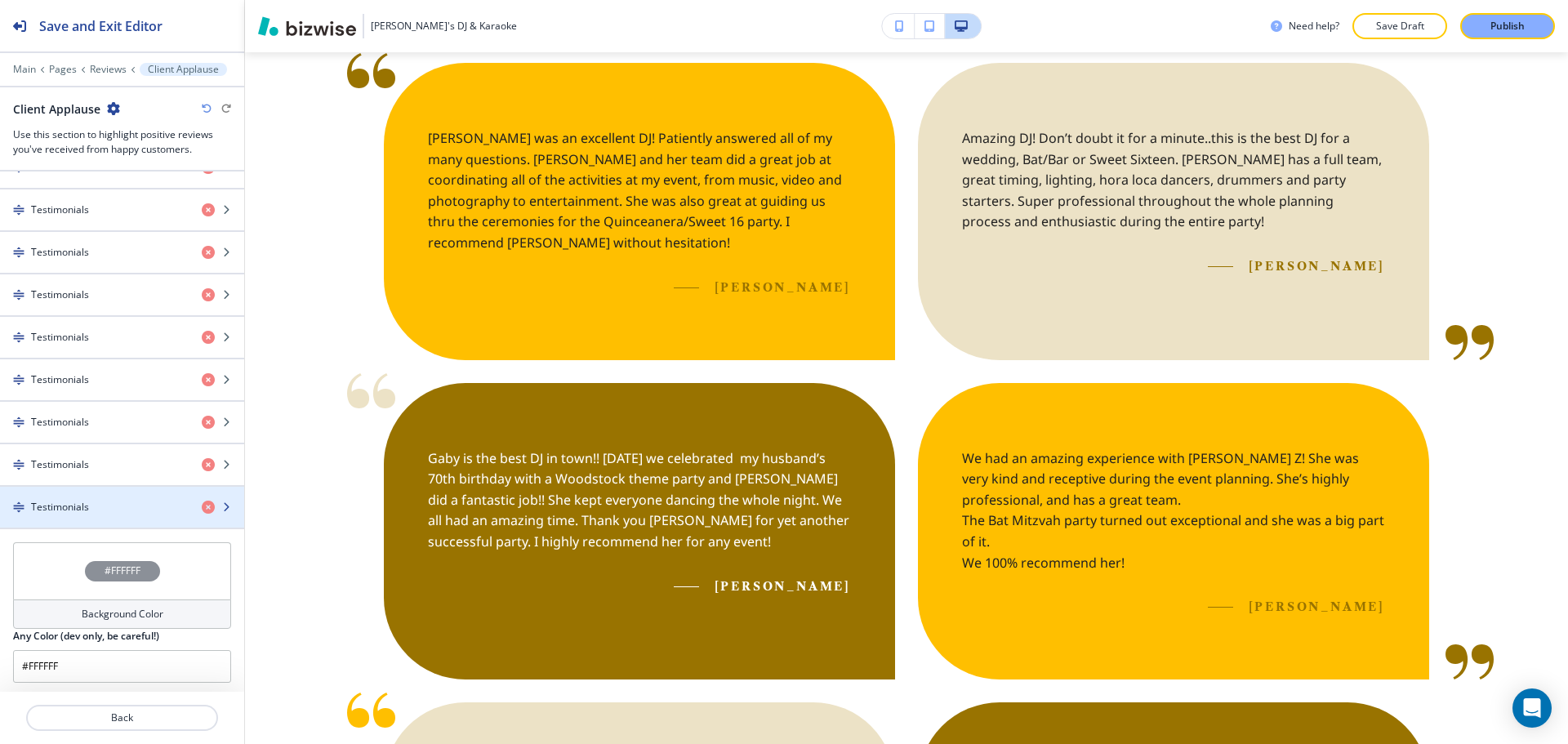
click at [129, 514] on div "button" at bounding box center [121, 521] width 244 height 13
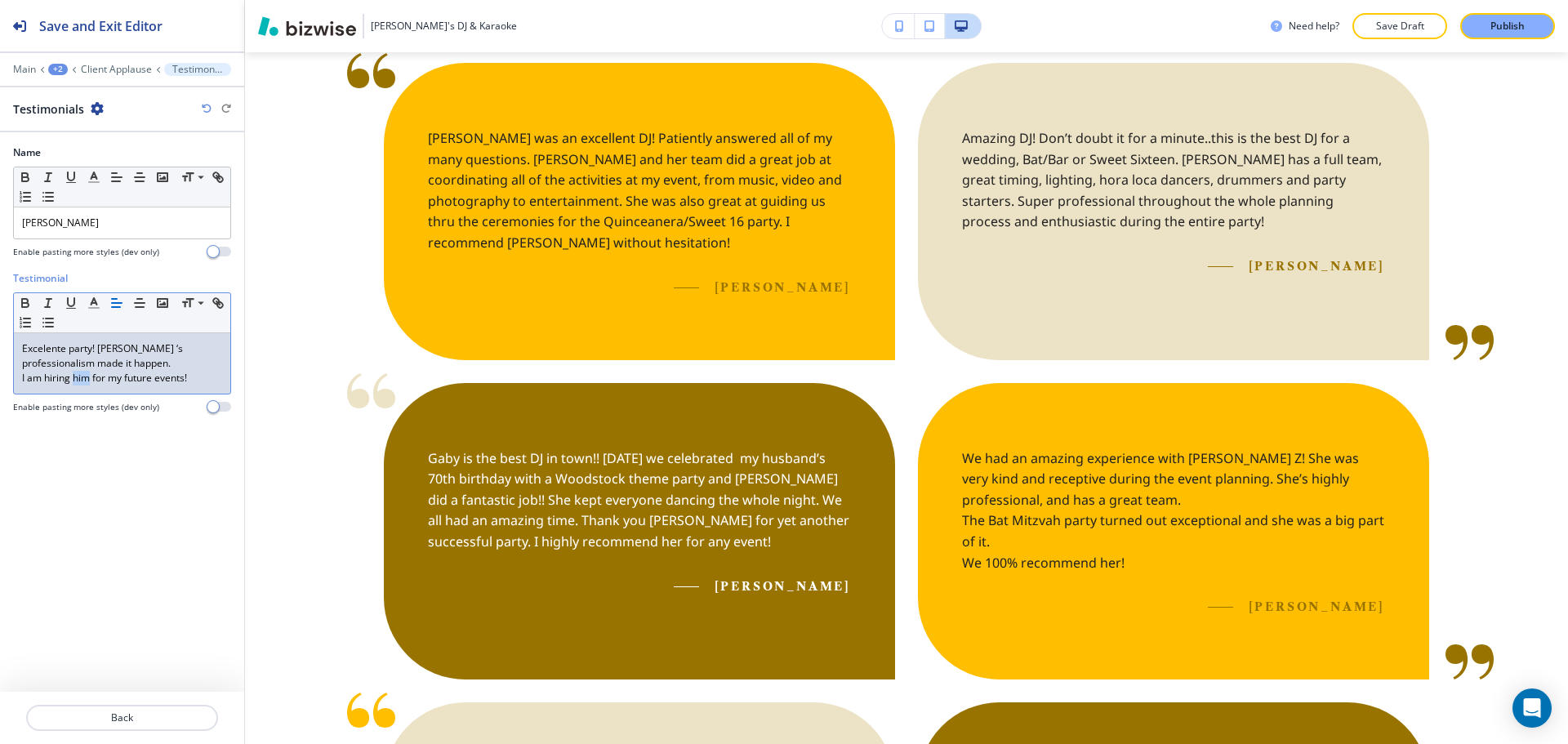
drag, startPoint x: 74, startPoint y: 375, endPoint x: 86, endPoint y: 378, distance: 12.4
click at [86, 378] on p "I am hiring him for my future events!" at bounding box center [122, 378] width 200 height 15
click at [135, 706] on button "Back" at bounding box center [121, 717] width 192 height 26
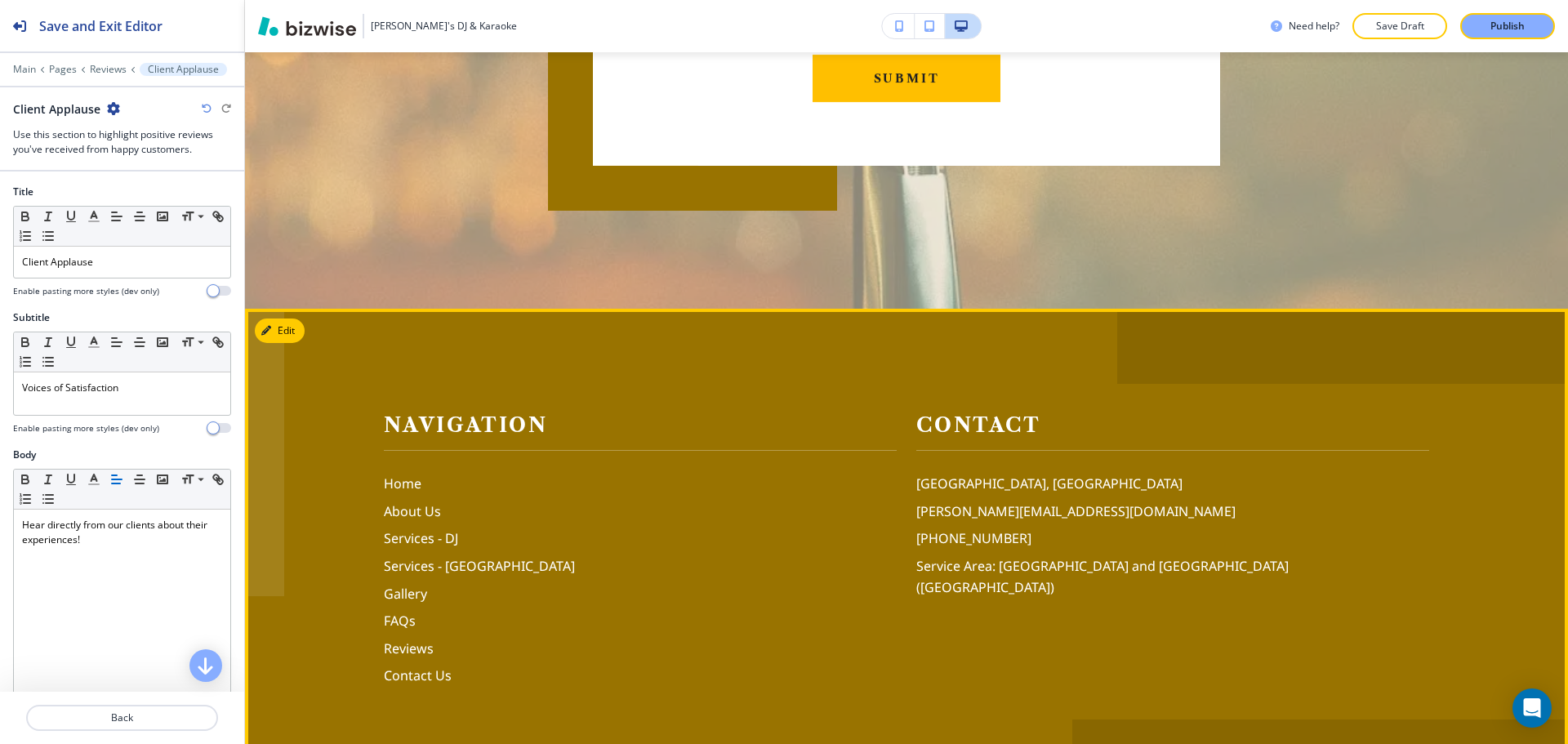
scroll to position [4503, 0]
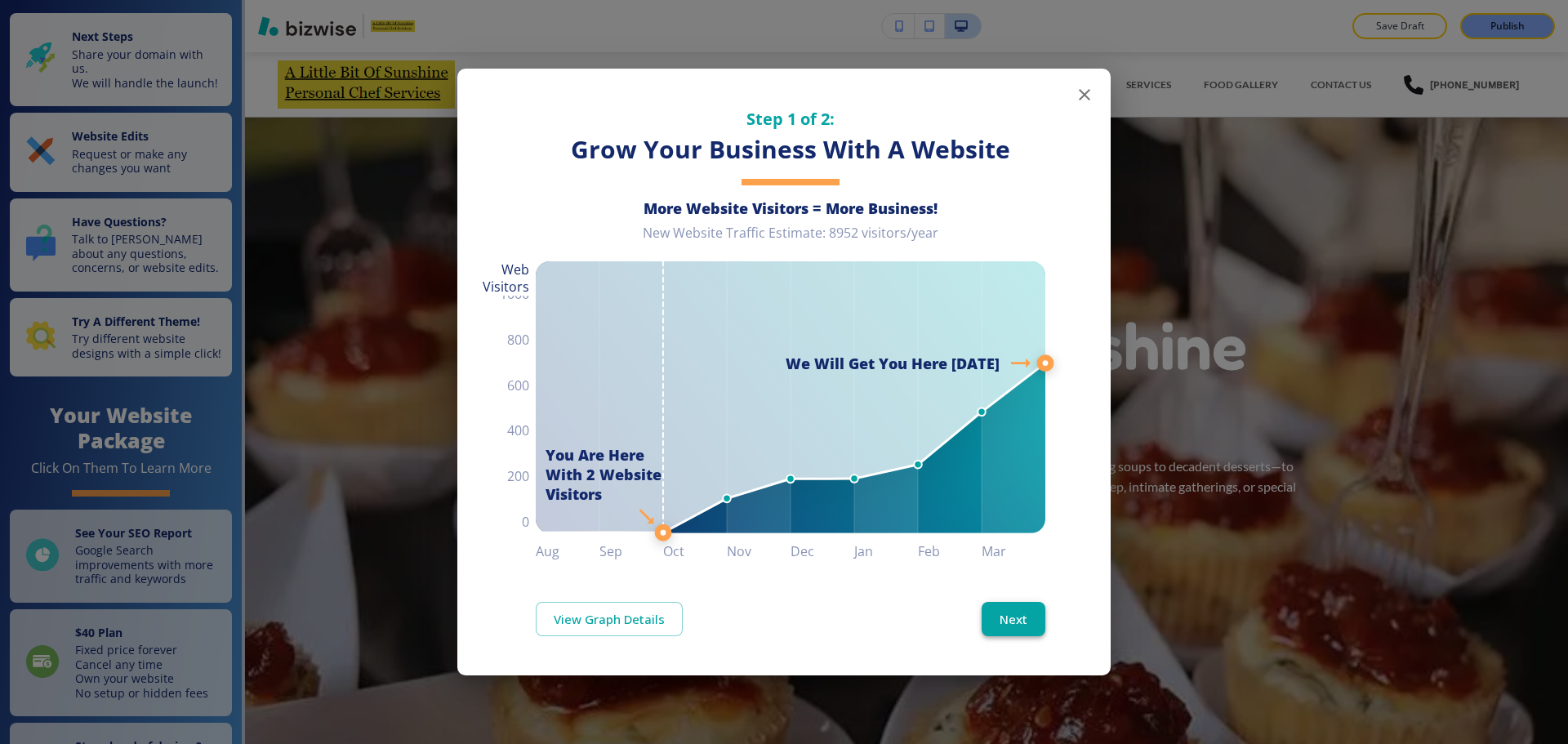
click at [1032, 615] on button "Next" at bounding box center [1013, 618] width 63 height 34
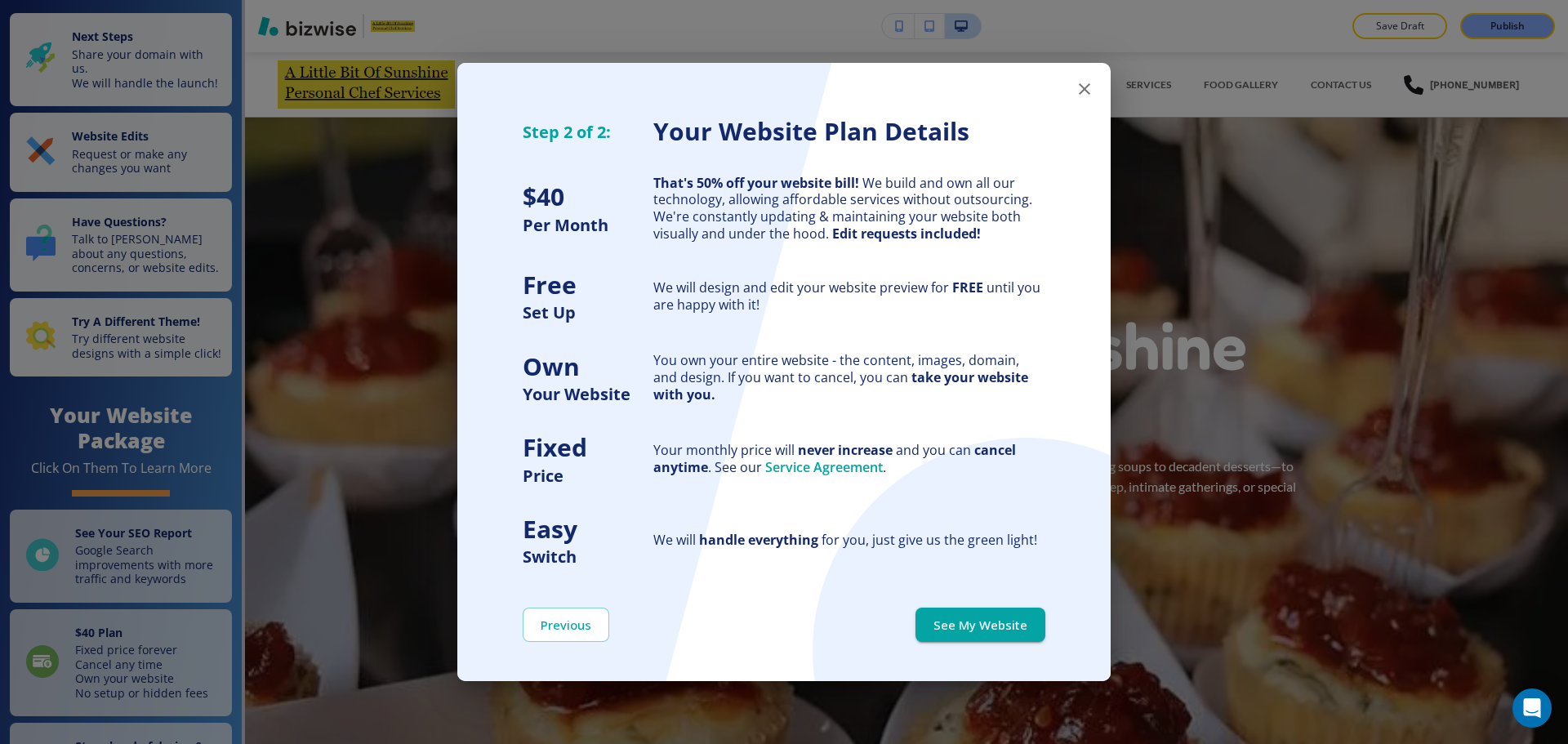
click at [1032, 615] on button "See My Website" at bounding box center [979, 624] width 130 height 34
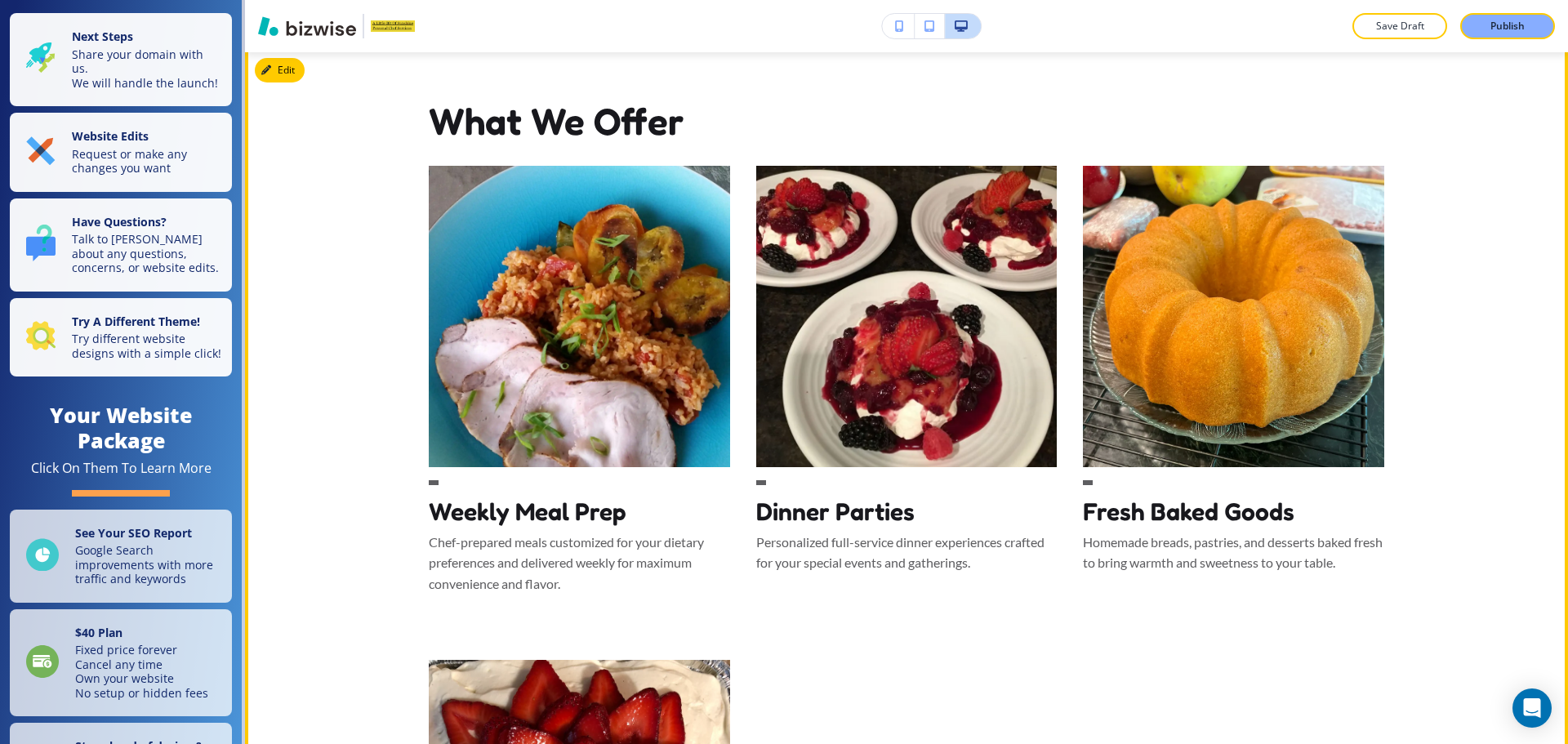
scroll to position [2613, 0]
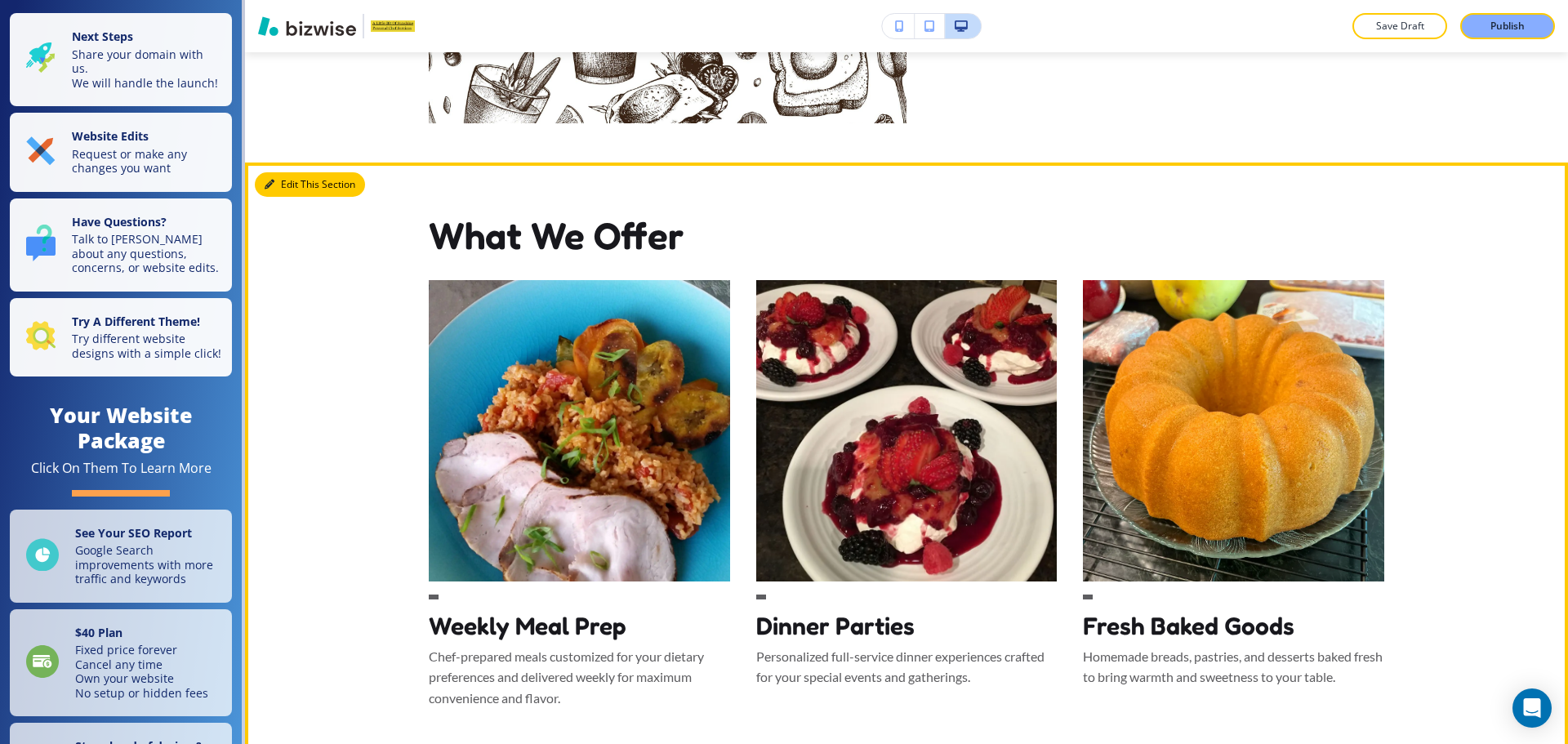
click at [301, 189] on button "Edit This Section" at bounding box center [310, 184] width 110 height 25
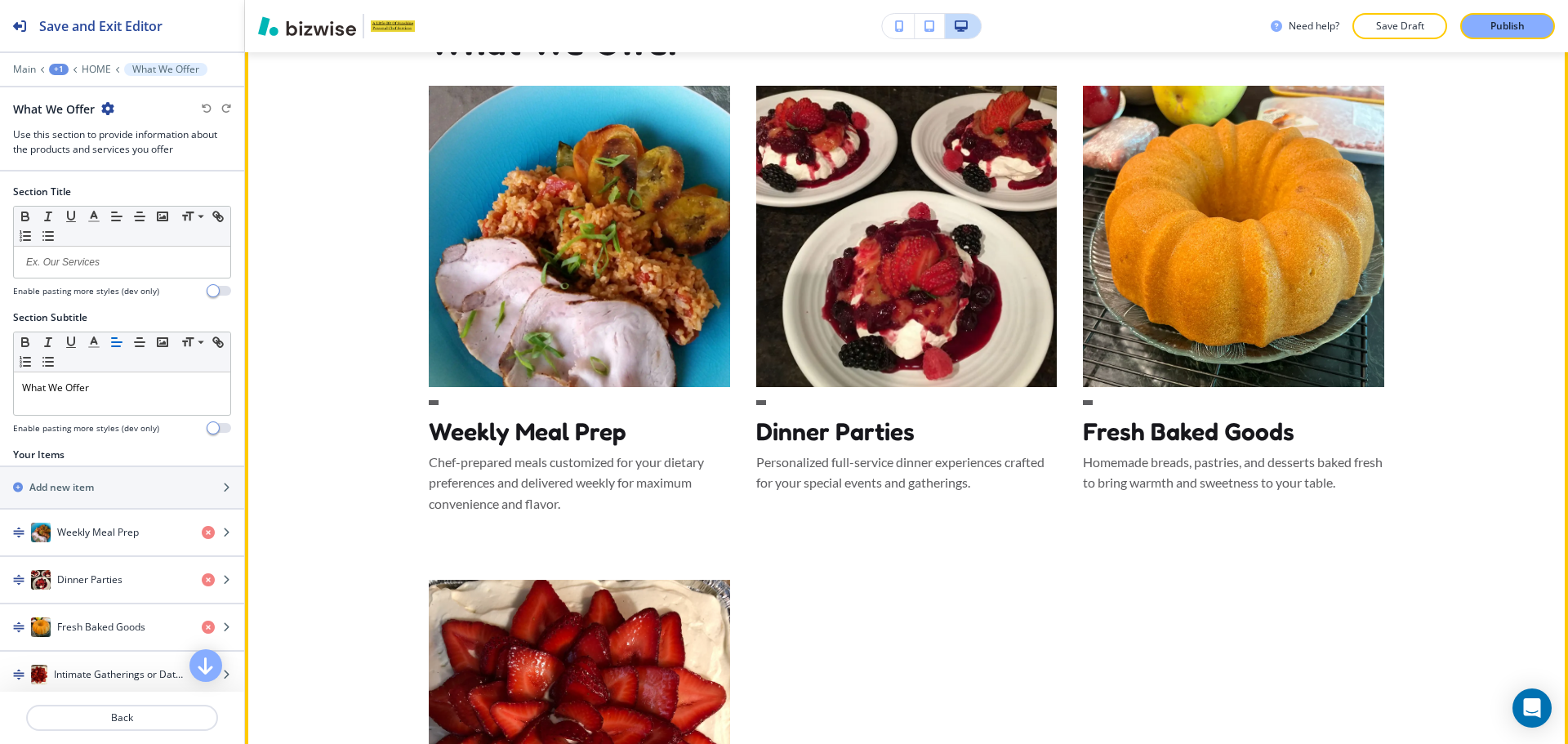
scroll to position [2805, 0]
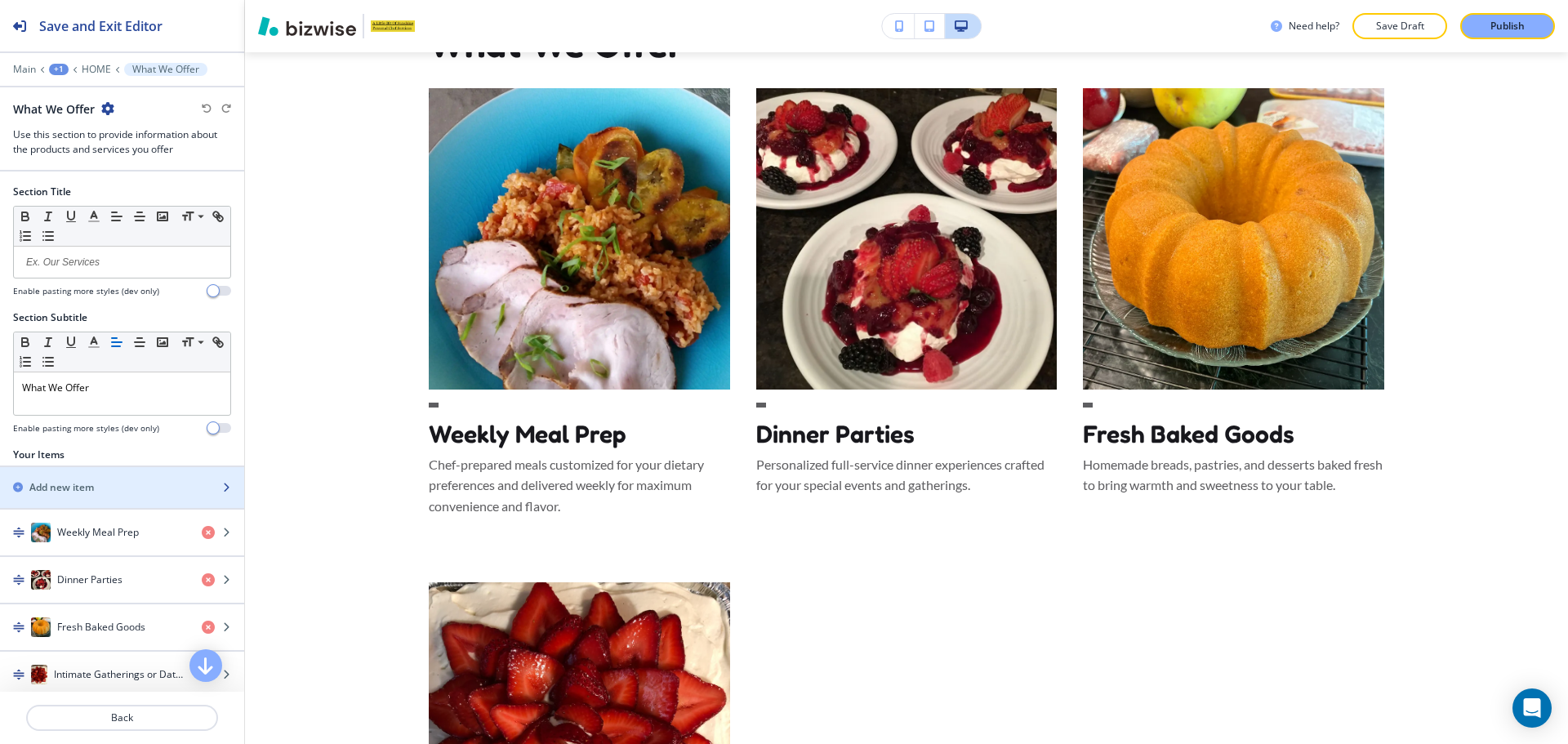
click at [118, 492] on div "Add new item" at bounding box center [104, 487] width 208 height 15
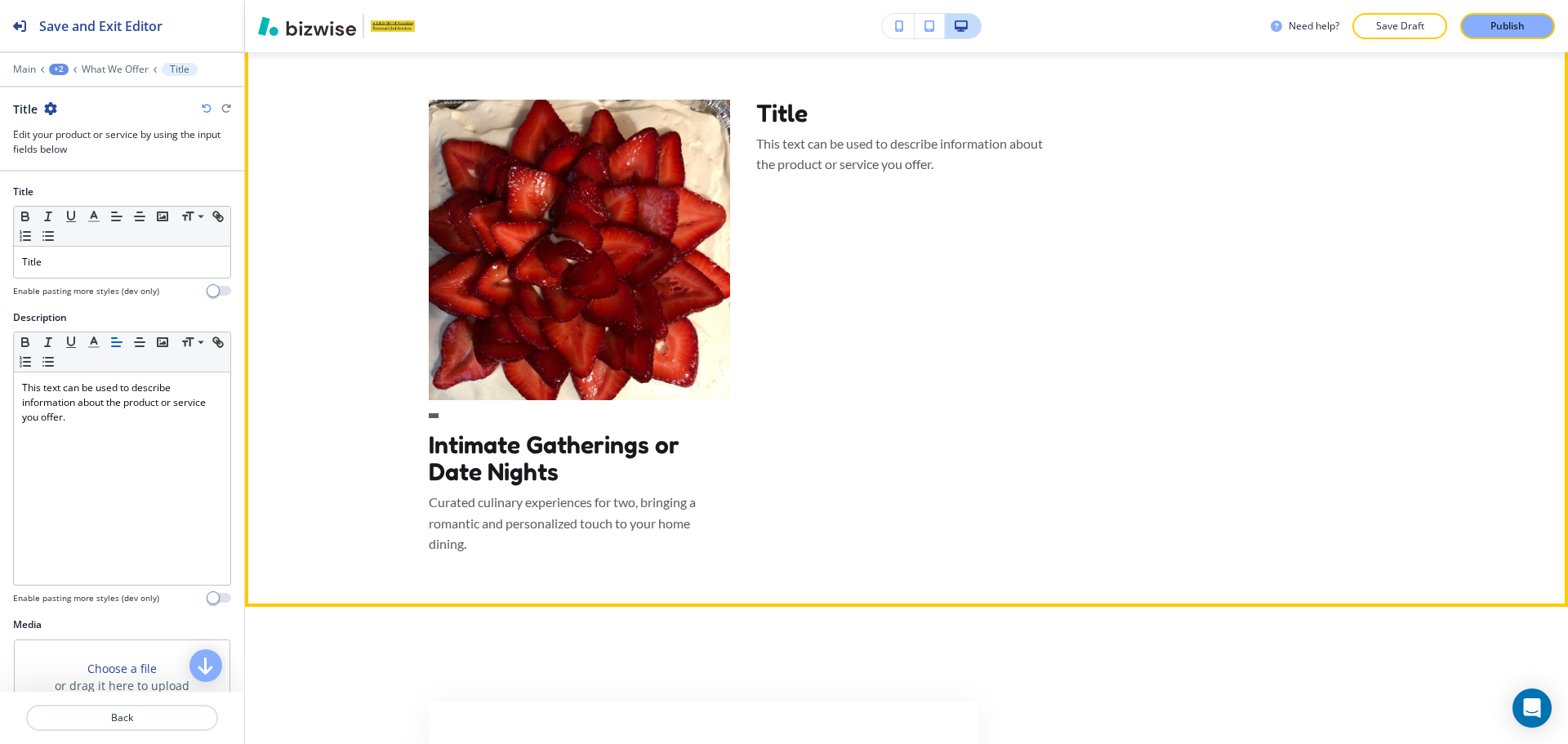
scroll to position [3172, 0]
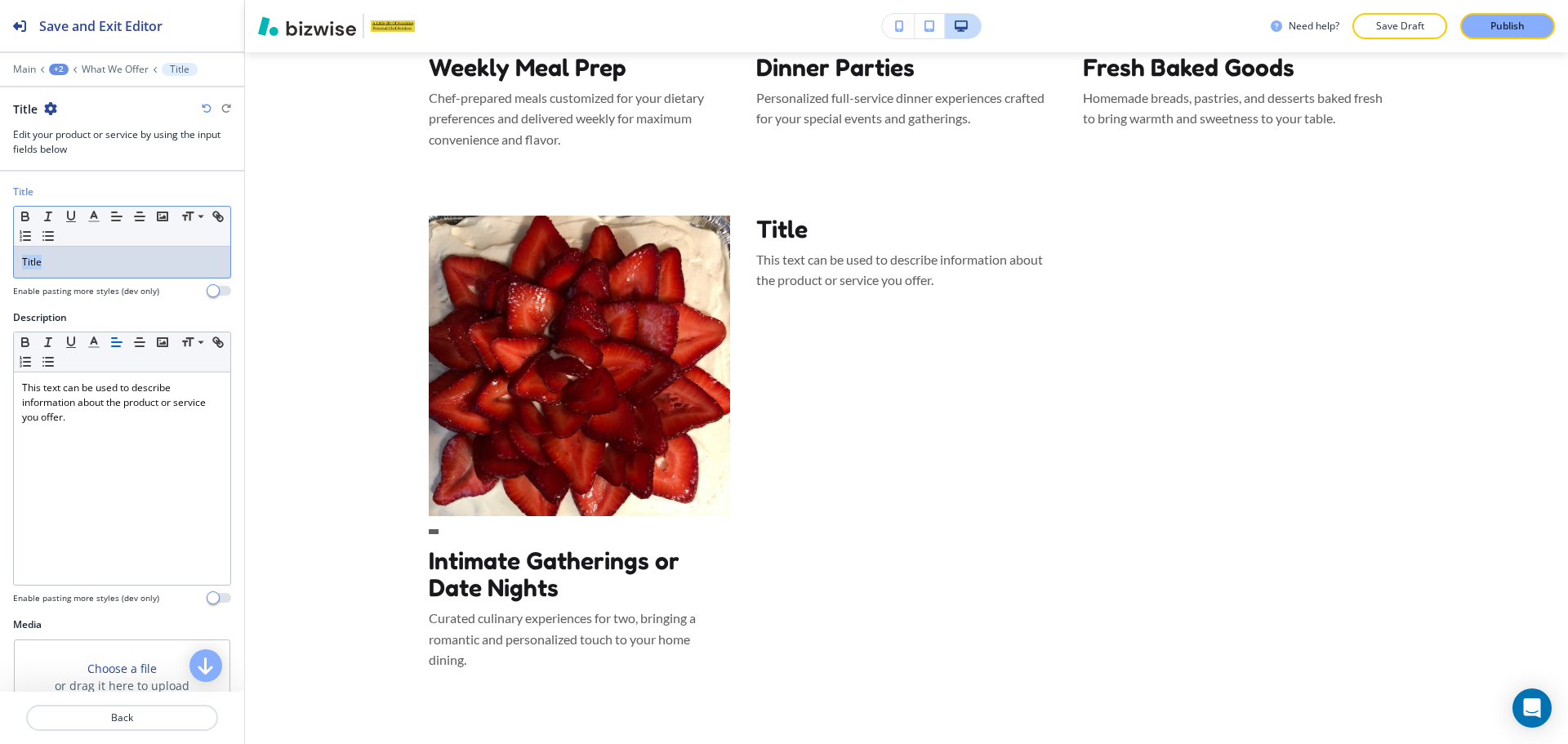
drag, startPoint x: 80, startPoint y: 266, endPoint x: 21, endPoint y: 266, distance: 59.0
click at [21, 266] on div "Title" at bounding box center [121, 262] width 216 height 31
click at [28, 260] on span ""yum"azing soups" at bounding box center [63, 261] width 82 height 14
click at [26, 261] on span ""Yum"azing soups" at bounding box center [63, 261] width 83 height 14
click at [41, 255] on span "Yum"azing soups" at bounding box center [61, 261] width 78 height 14
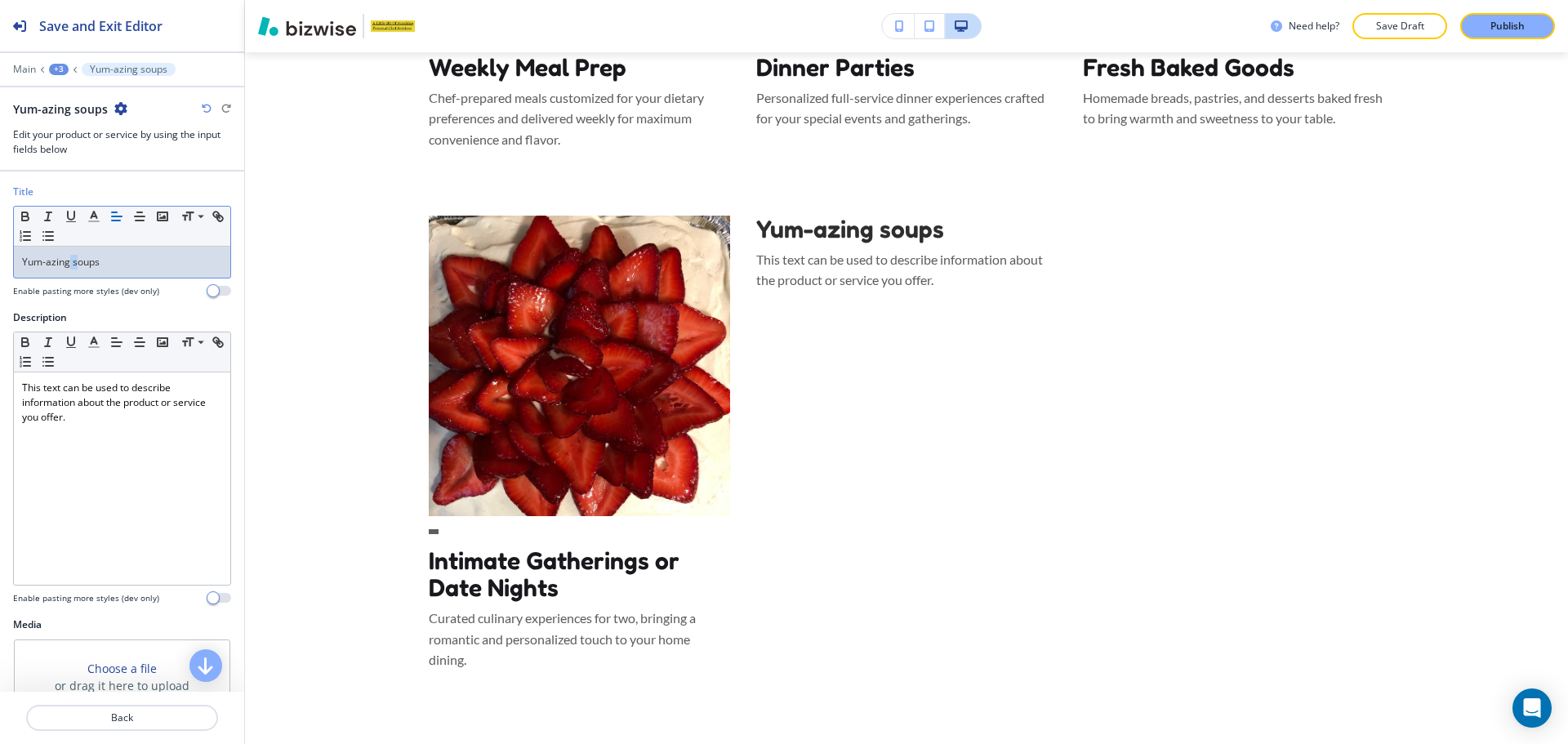
click at [75, 262] on span "Yum-azing soups" at bounding box center [61, 261] width 77 height 14
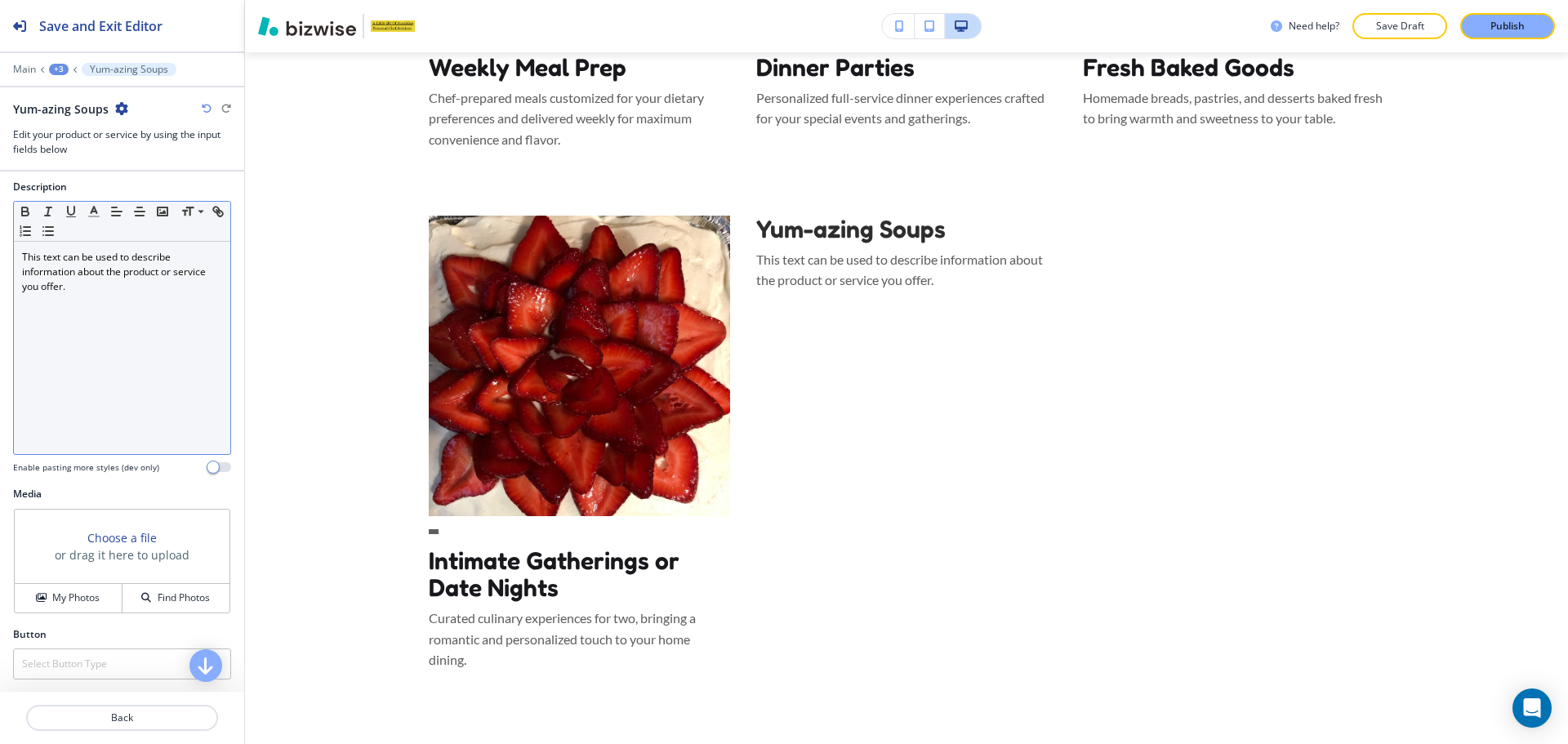
scroll to position [132, 0]
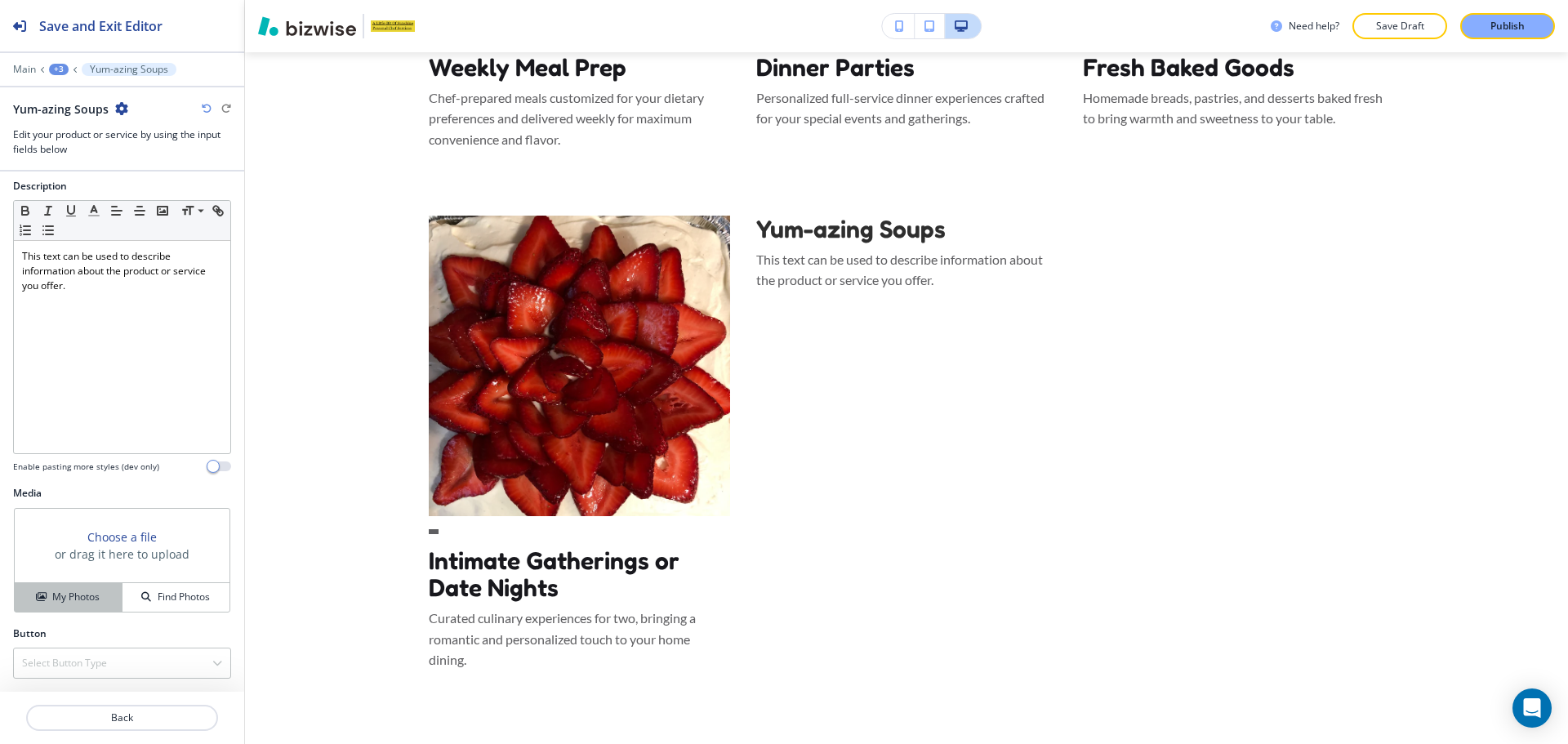
click at [96, 589] on button "My Photos" at bounding box center [68, 597] width 108 height 29
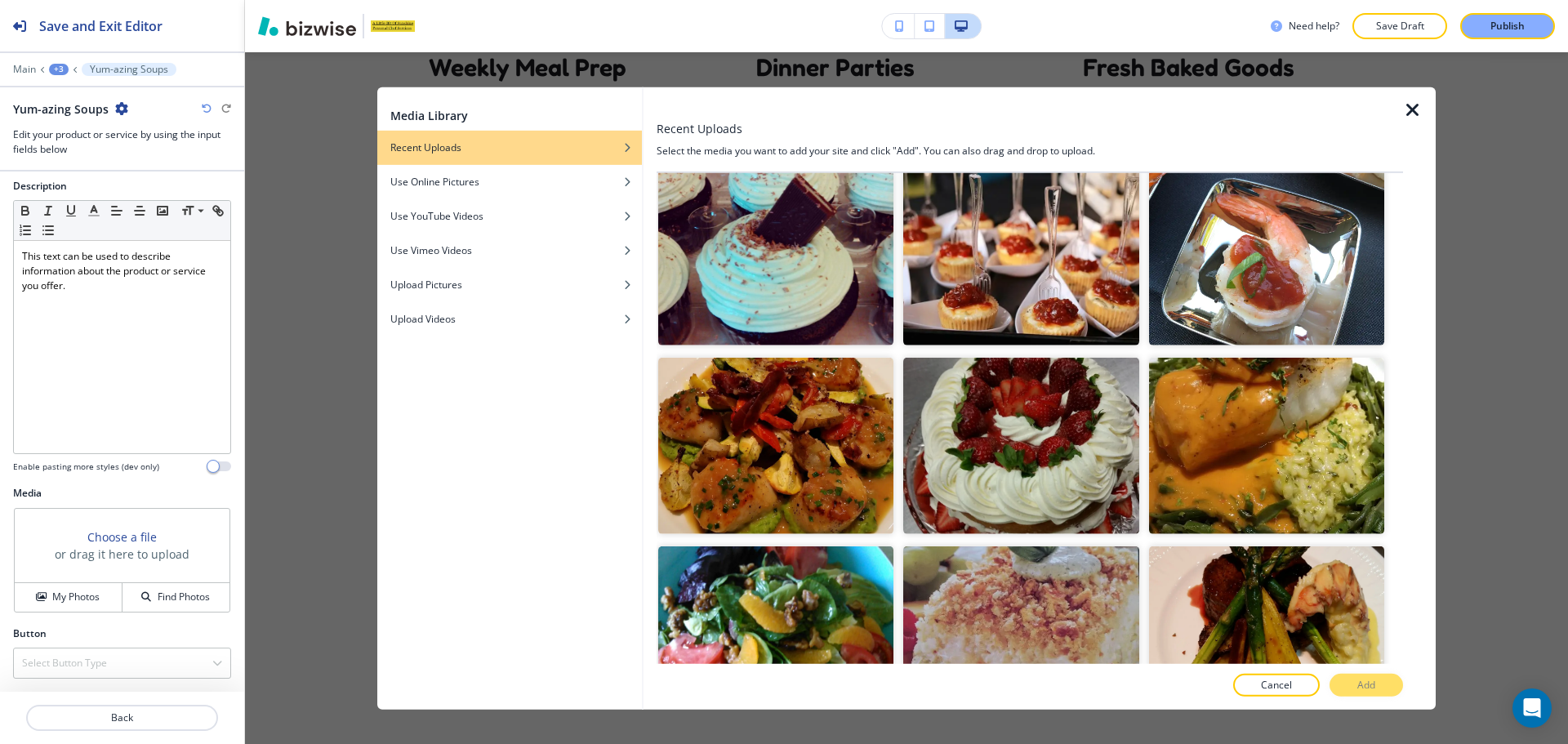
scroll to position [1128, 0]
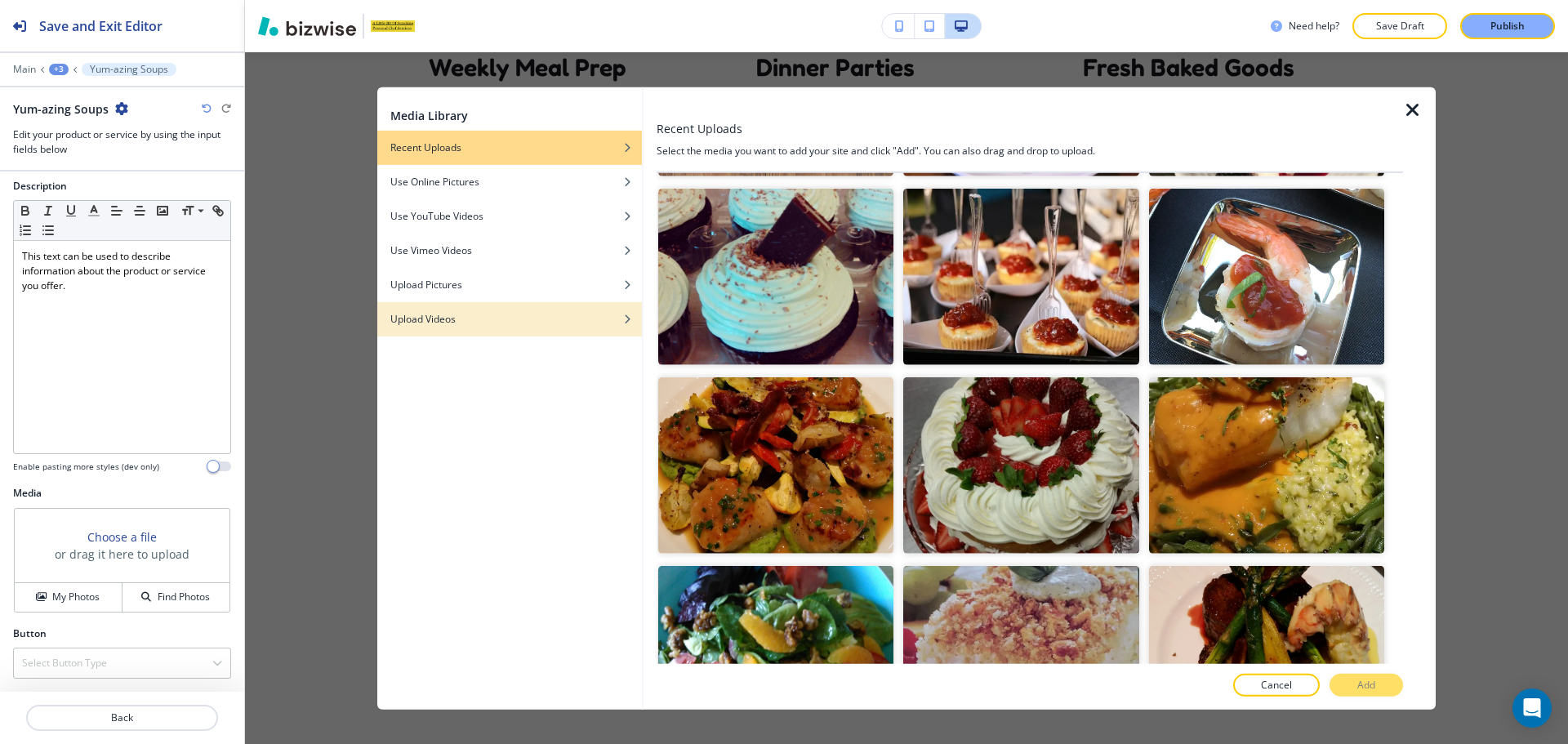
click at [543, 317] on div "Upload Videos" at bounding box center [509, 318] width 265 height 15
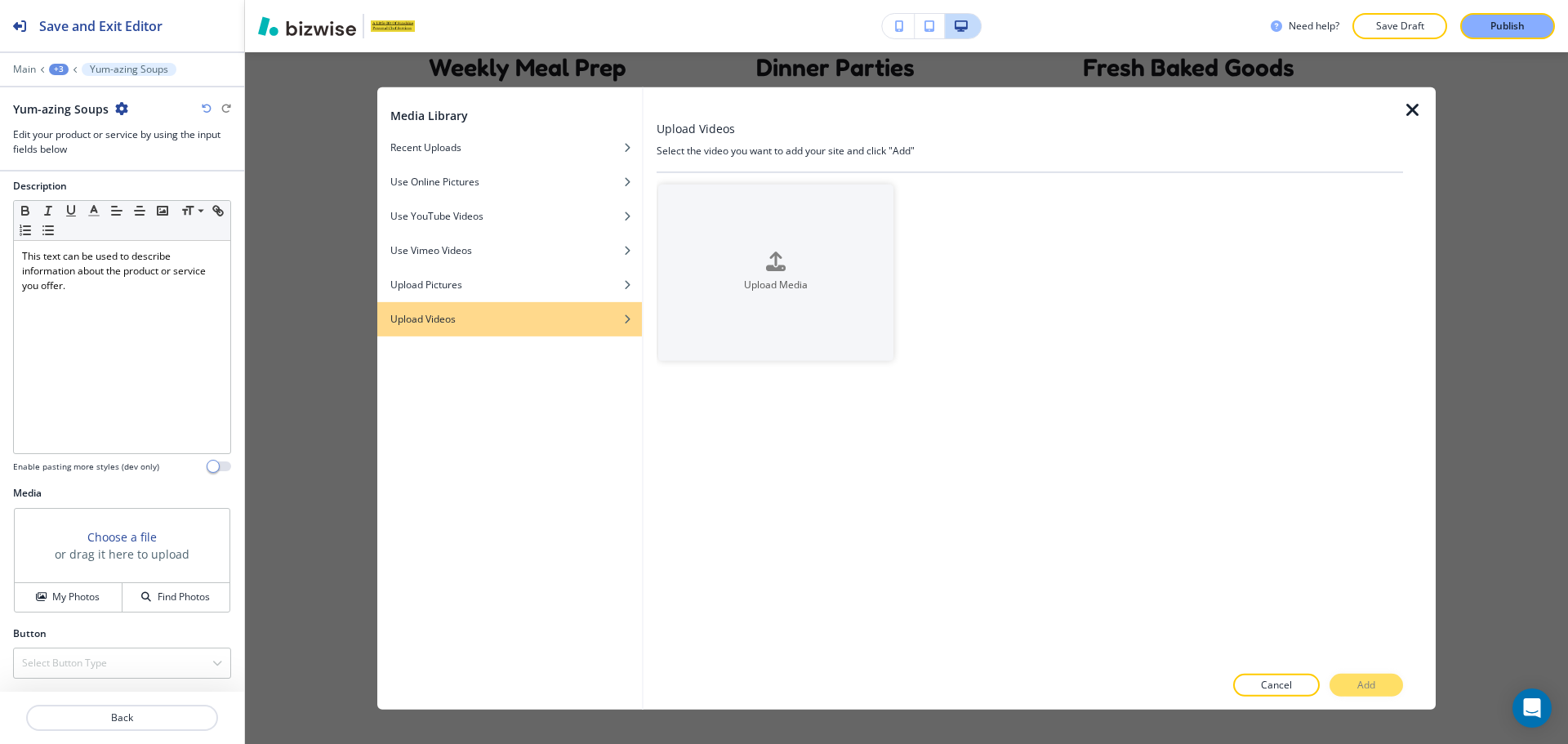
scroll to position [0, 0]
click at [533, 288] on div "Upload Pictures" at bounding box center [509, 284] width 265 height 15
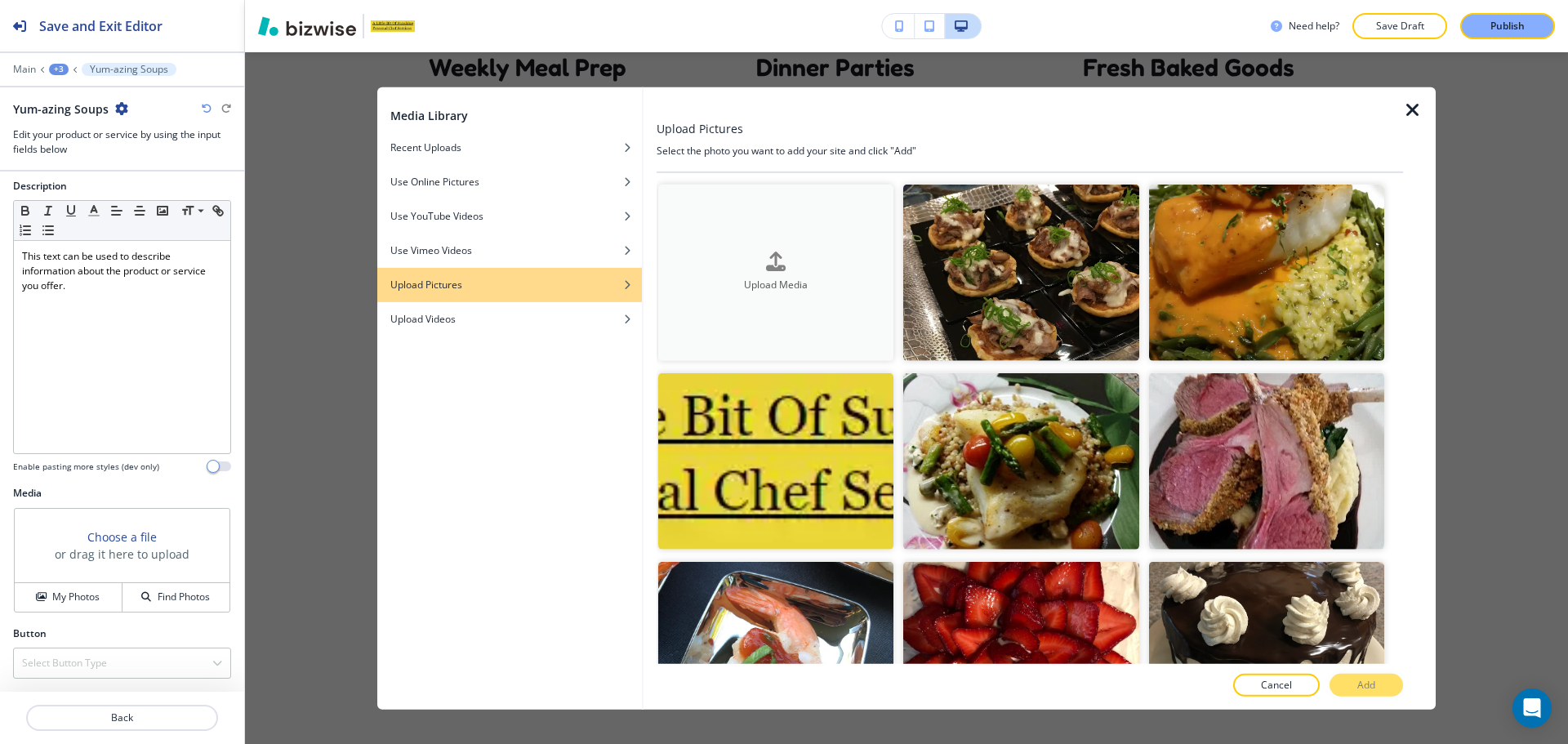
click at [817, 283] on h4 "Upload Media" at bounding box center [776, 286] width 235 height 15
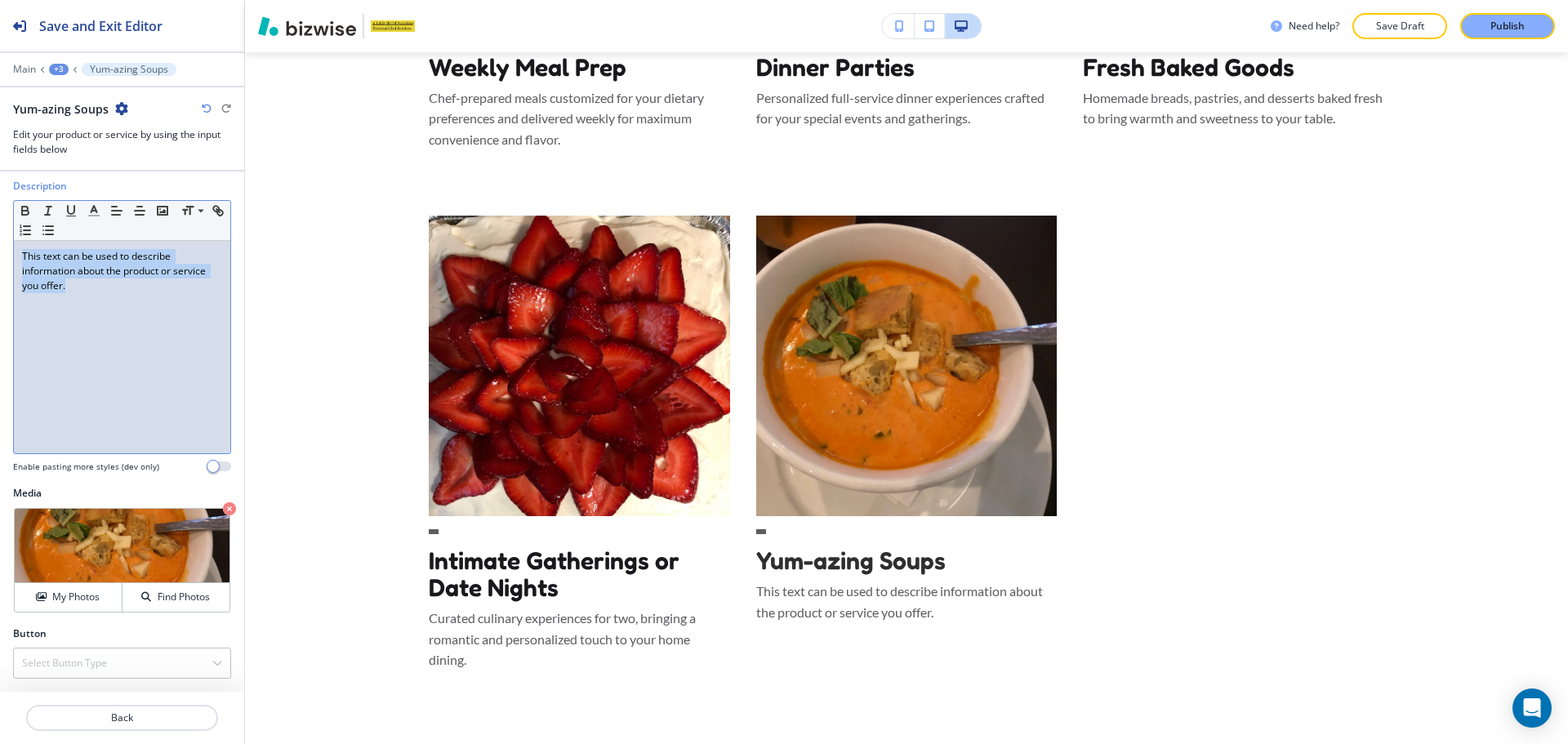
drag, startPoint x: 105, startPoint y: 295, endPoint x: 21, endPoint y: 250, distance: 95.3
click at [21, 250] on div "This text can be used to describe information about the product or service you …" at bounding box center [121, 347] width 216 height 212
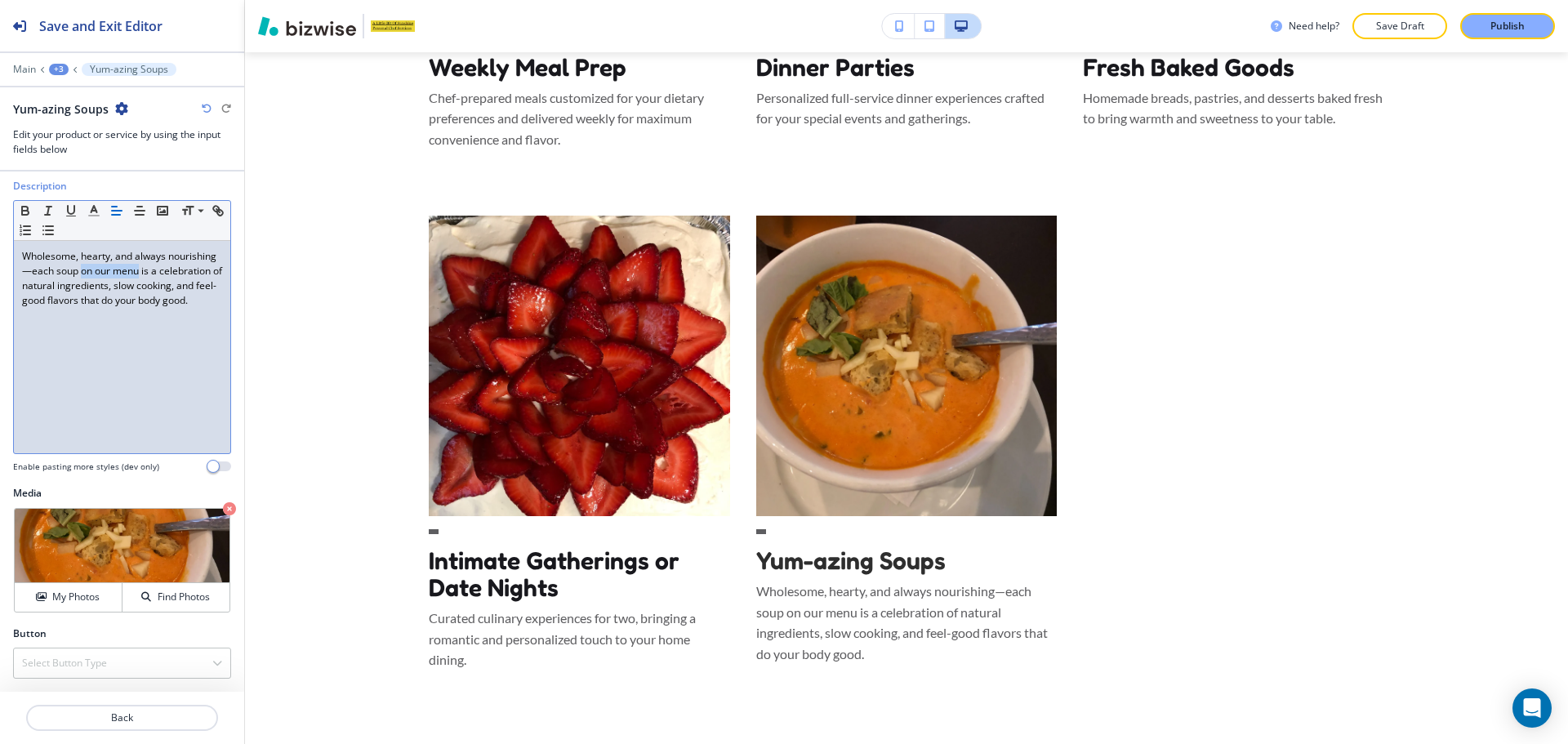
drag, startPoint x: 131, startPoint y: 269, endPoint x: 189, endPoint y: 273, distance: 58.1
click at [189, 273] on p "Wholesome, hearty, and always nourishing—each soup on our menu is a celebration…" at bounding box center [122, 279] width 200 height 59
click at [81, 273] on p "Wholesome, hearty, and always nourishing—each soup is a celebration of natural …" at bounding box center [122, 279] width 200 height 59
click at [74, 272] on p "Wholesome, hearty, and always nourishing— each soup is a celebration of natural…" at bounding box center [122, 279] width 200 height 59
click at [119, 308] on p "Wholesome, hearty, and always nourishing — each soup is a celebration of natura…" at bounding box center [122, 279] width 200 height 59
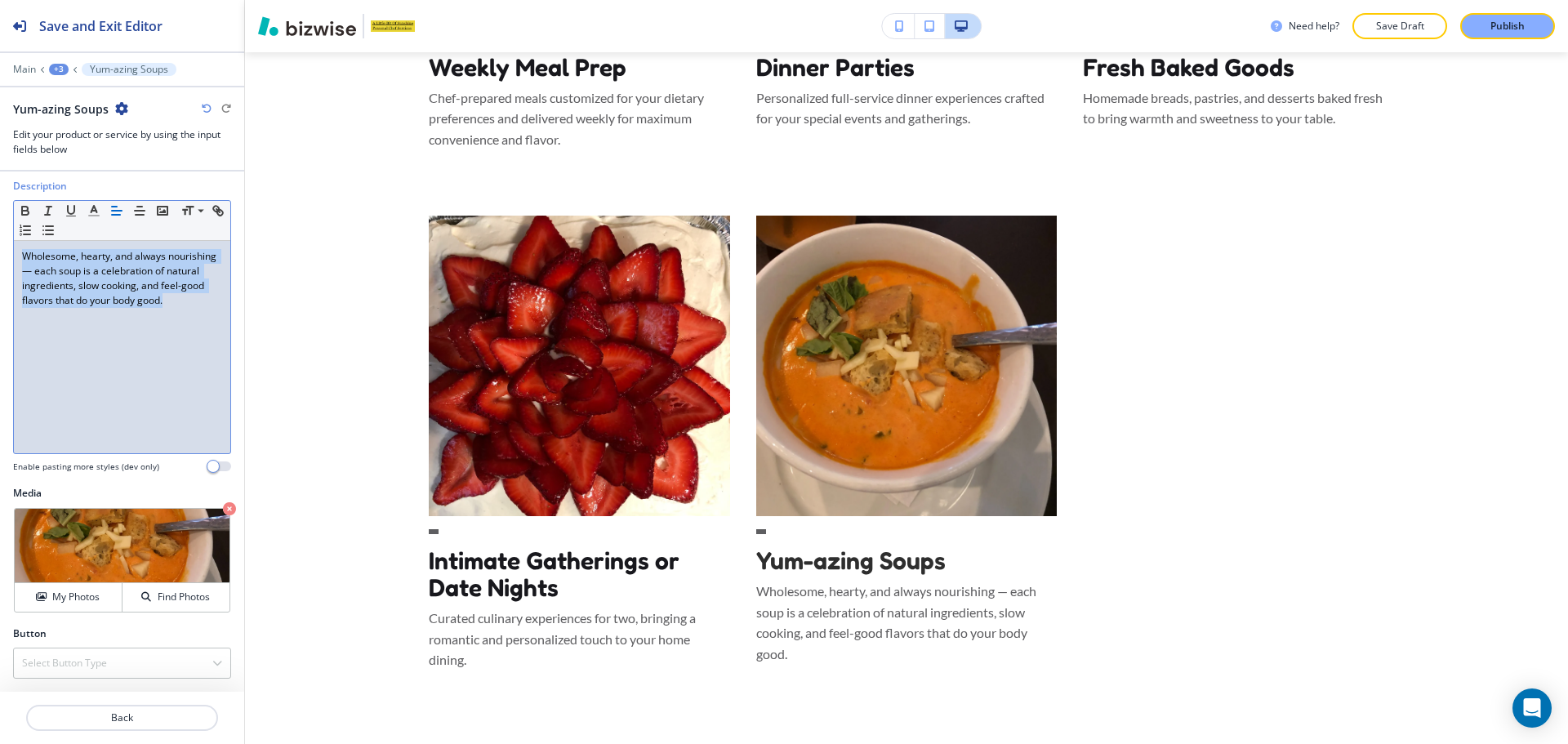
copy p "Wholesome, hearty, and always nourishing — each soup is a celebration of natura…"
click at [122, 710] on button "Back" at bounding box center [121, 717] width 192 height 26
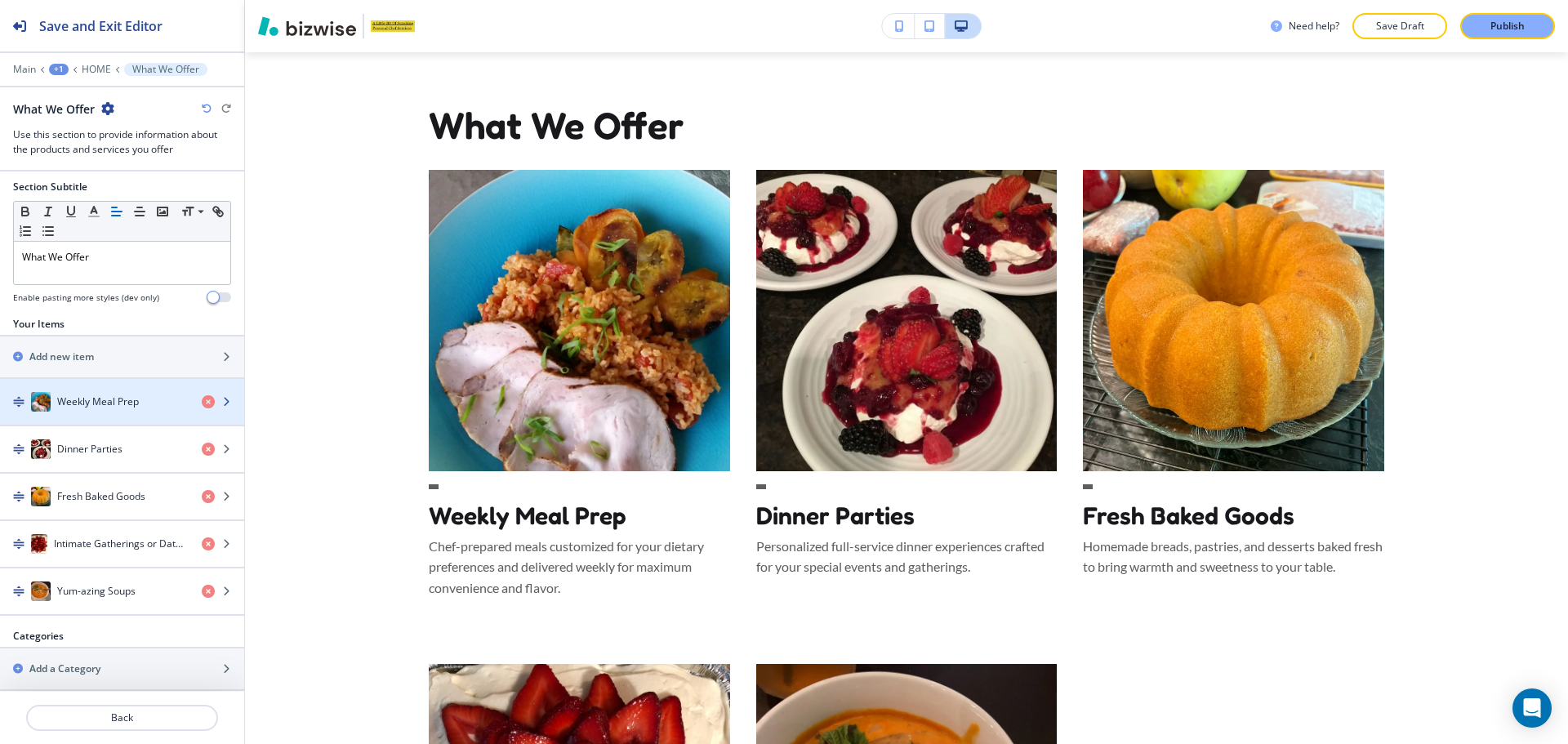
scroll to position [143, 0]
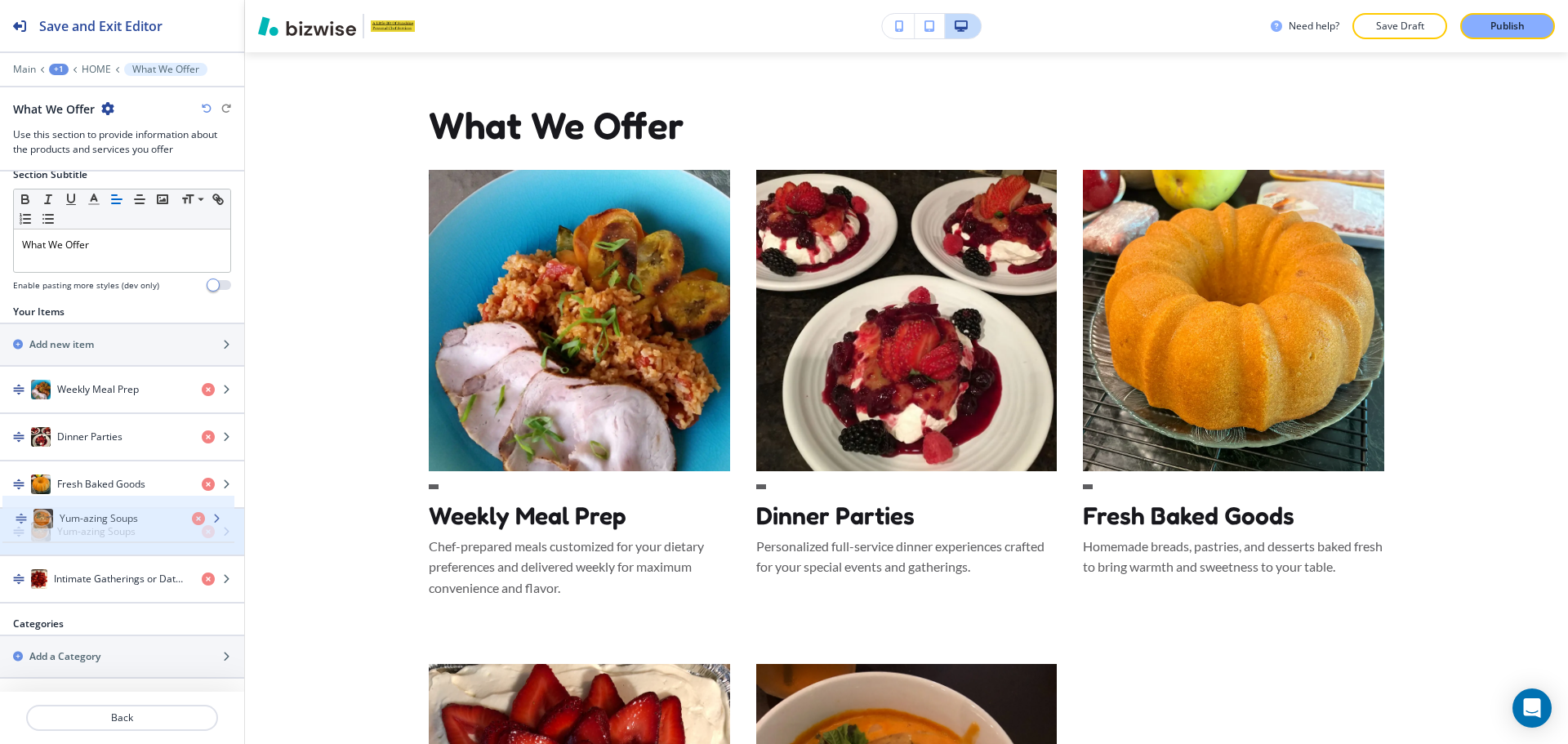
drag, startPoint x: 13, startPoint y: 574, endPoint x: 16, endPoint y: 513, distance: 61.1
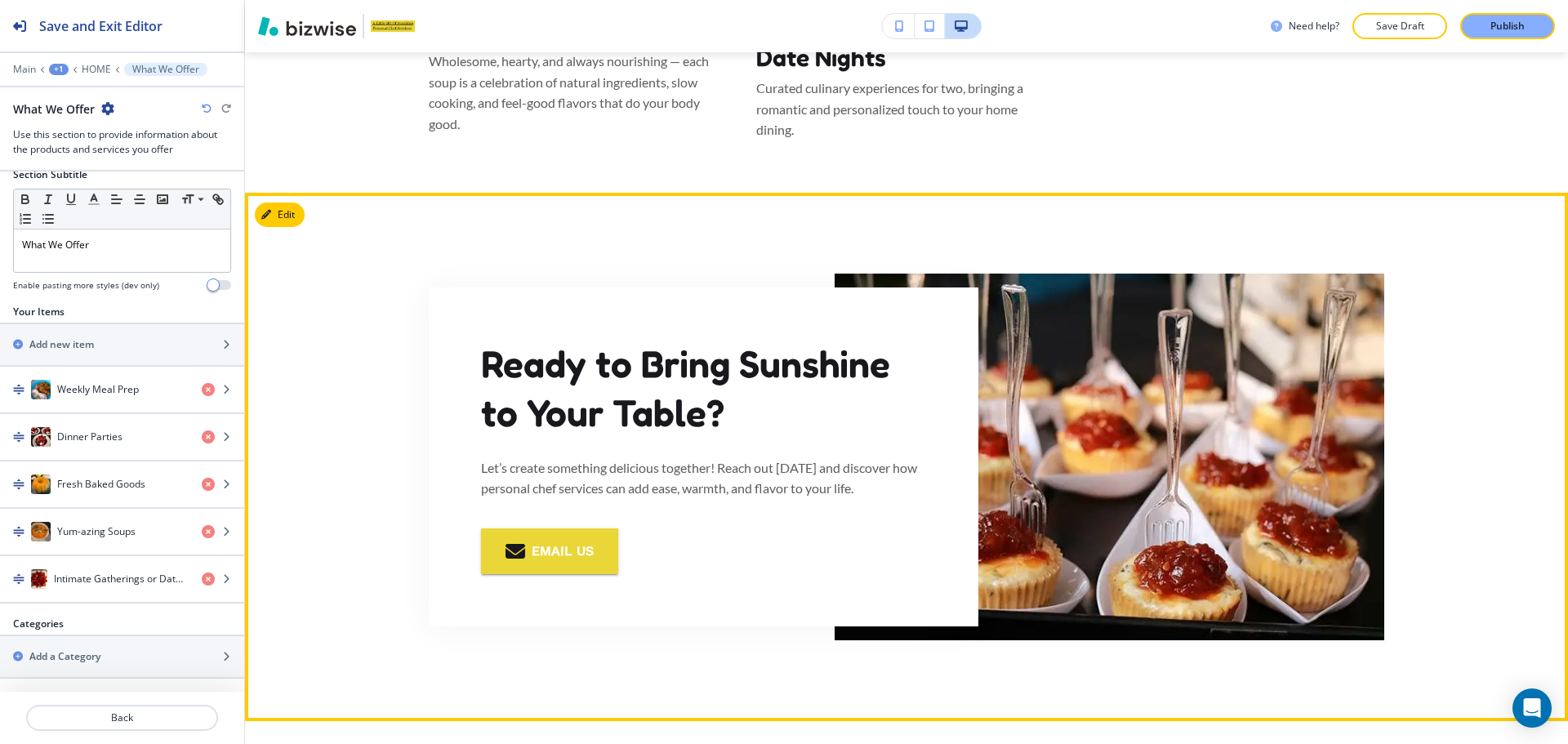
scroll to position [3866, 0]
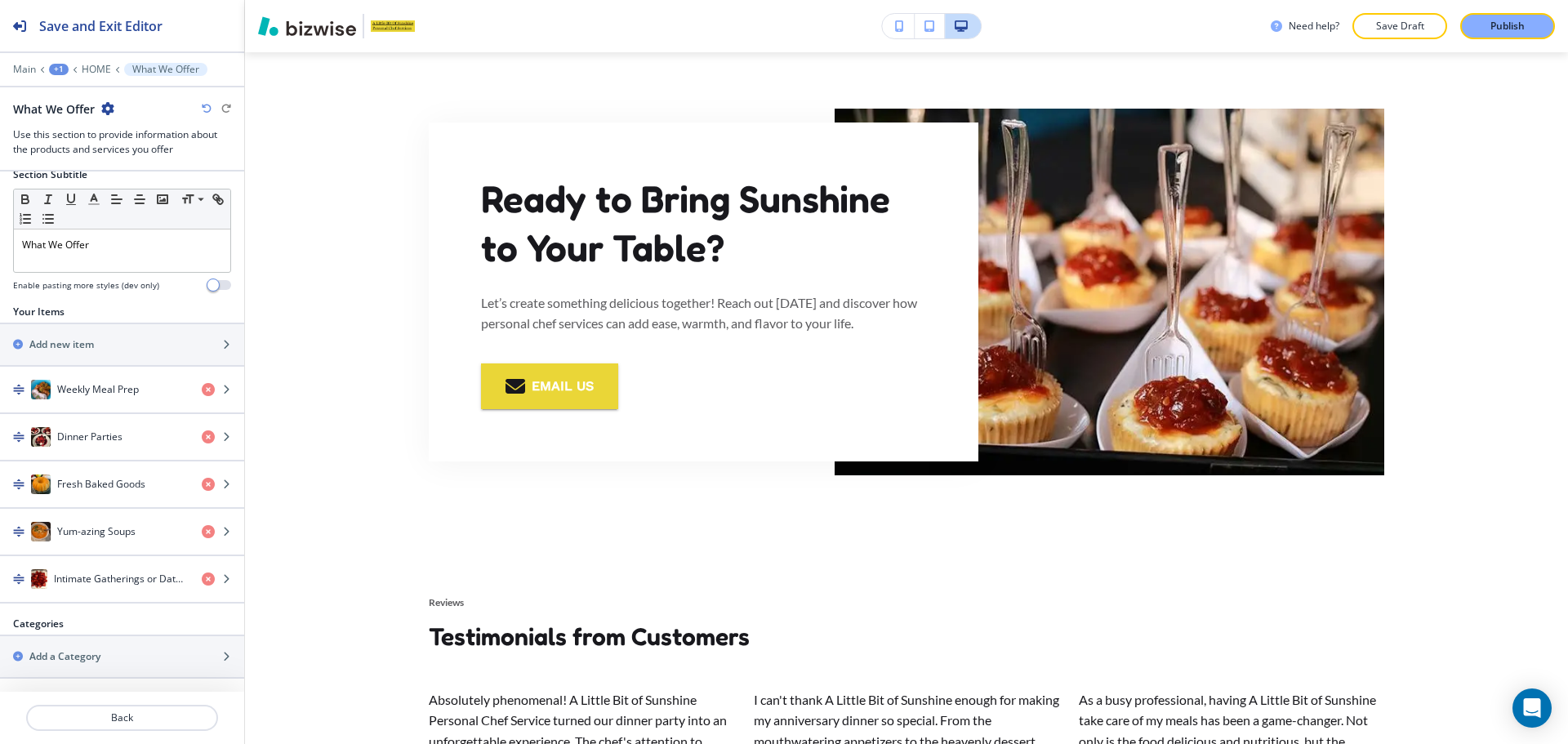
click at [1368, 32] on button "Save Draft" at bounding box center [1399, 26] width 95 height 26
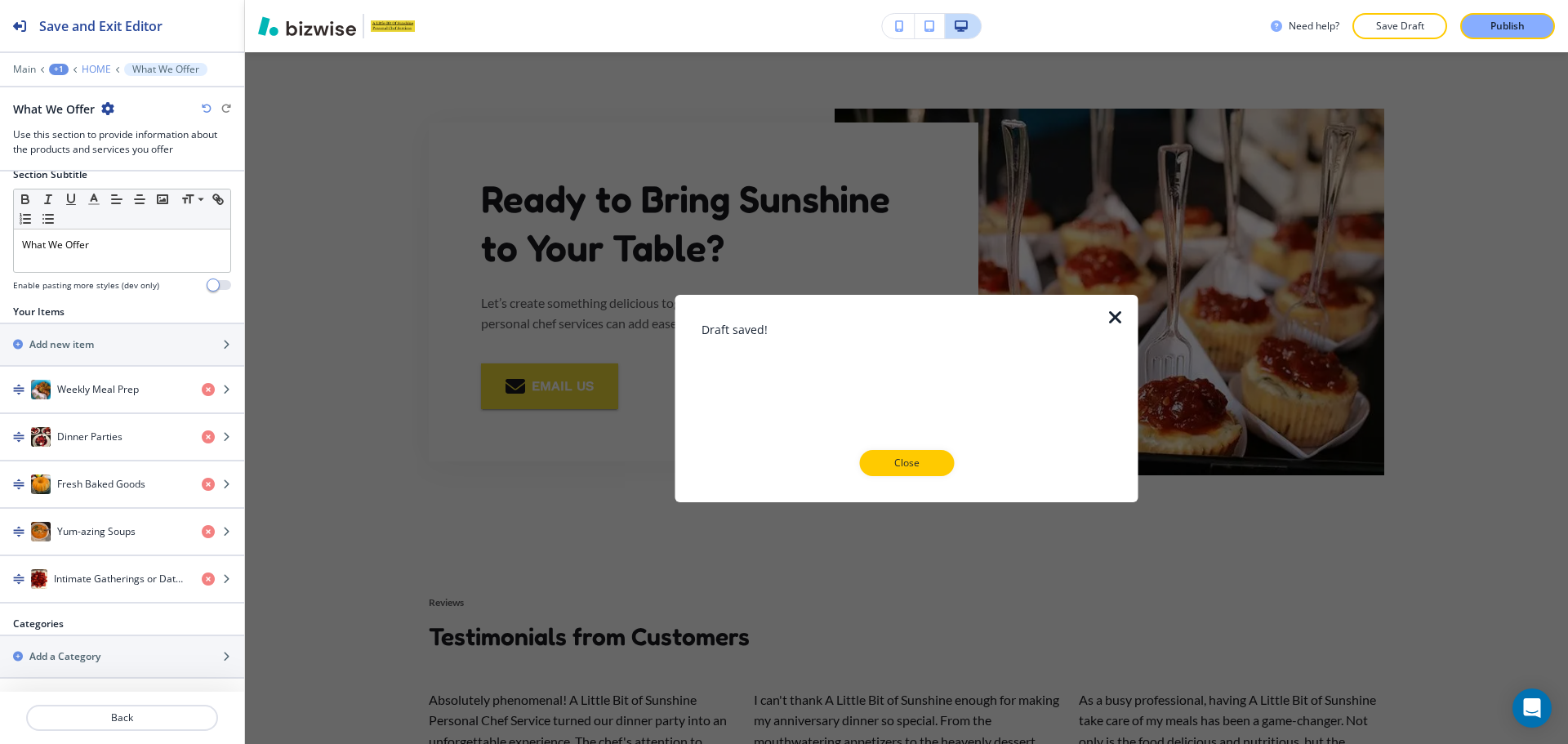
click at [95, 70] on p "HOME" at bounding box center [97, 69] width 29 height 11
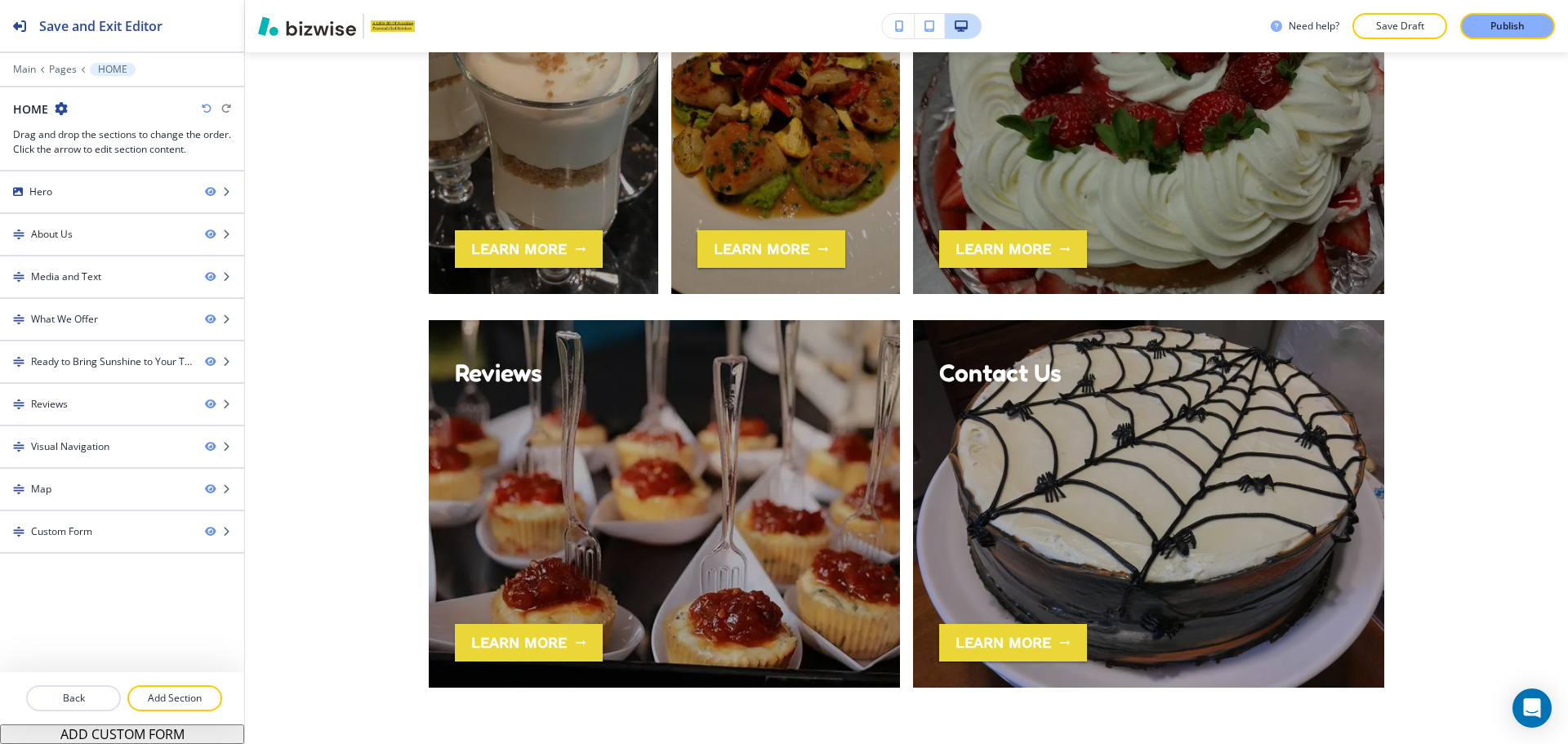
scroll to position [4856, 0]
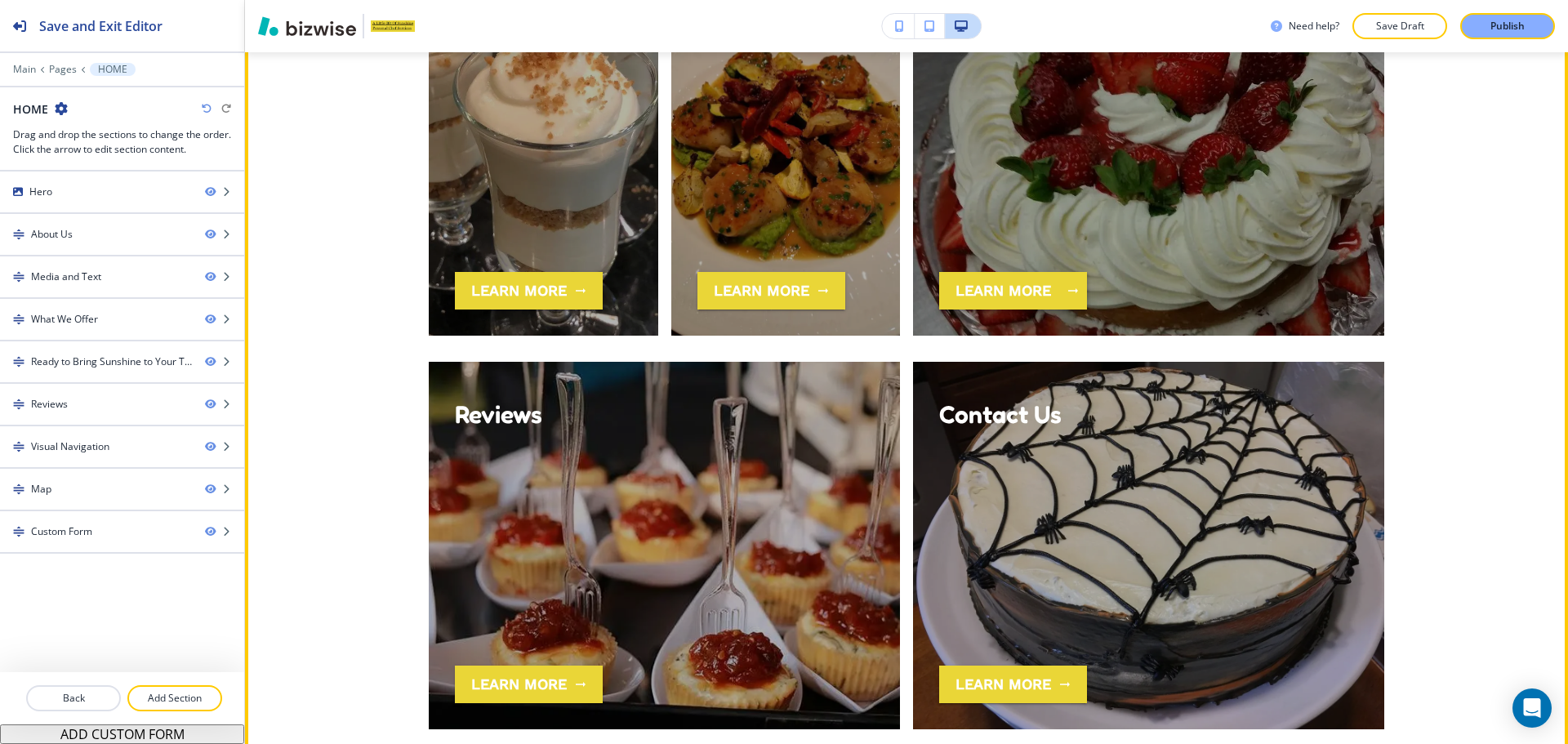
click at [950, 275] on button "learn more" at bounding box center [1013, 291] width 148 height 38
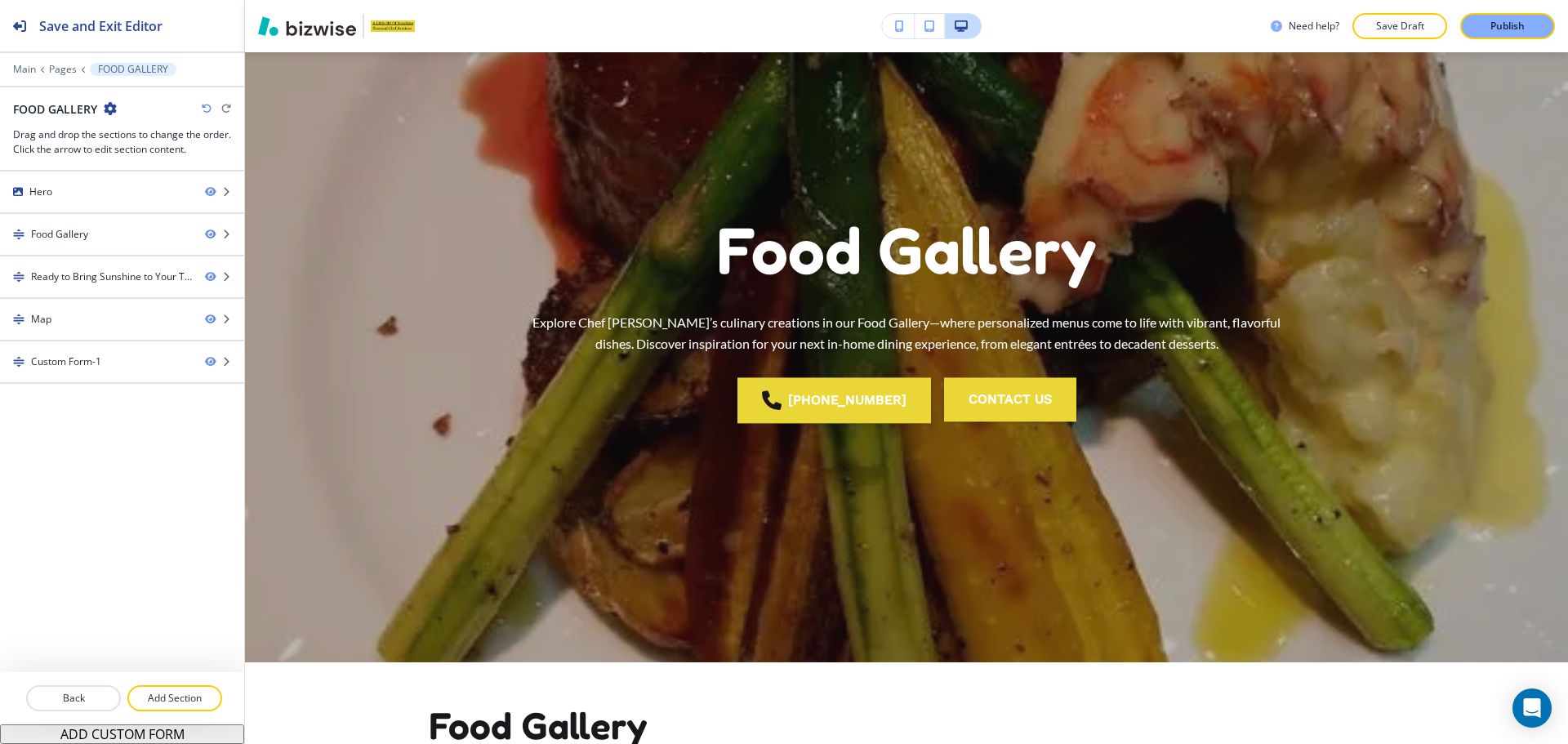
scroll to position [0, 0]
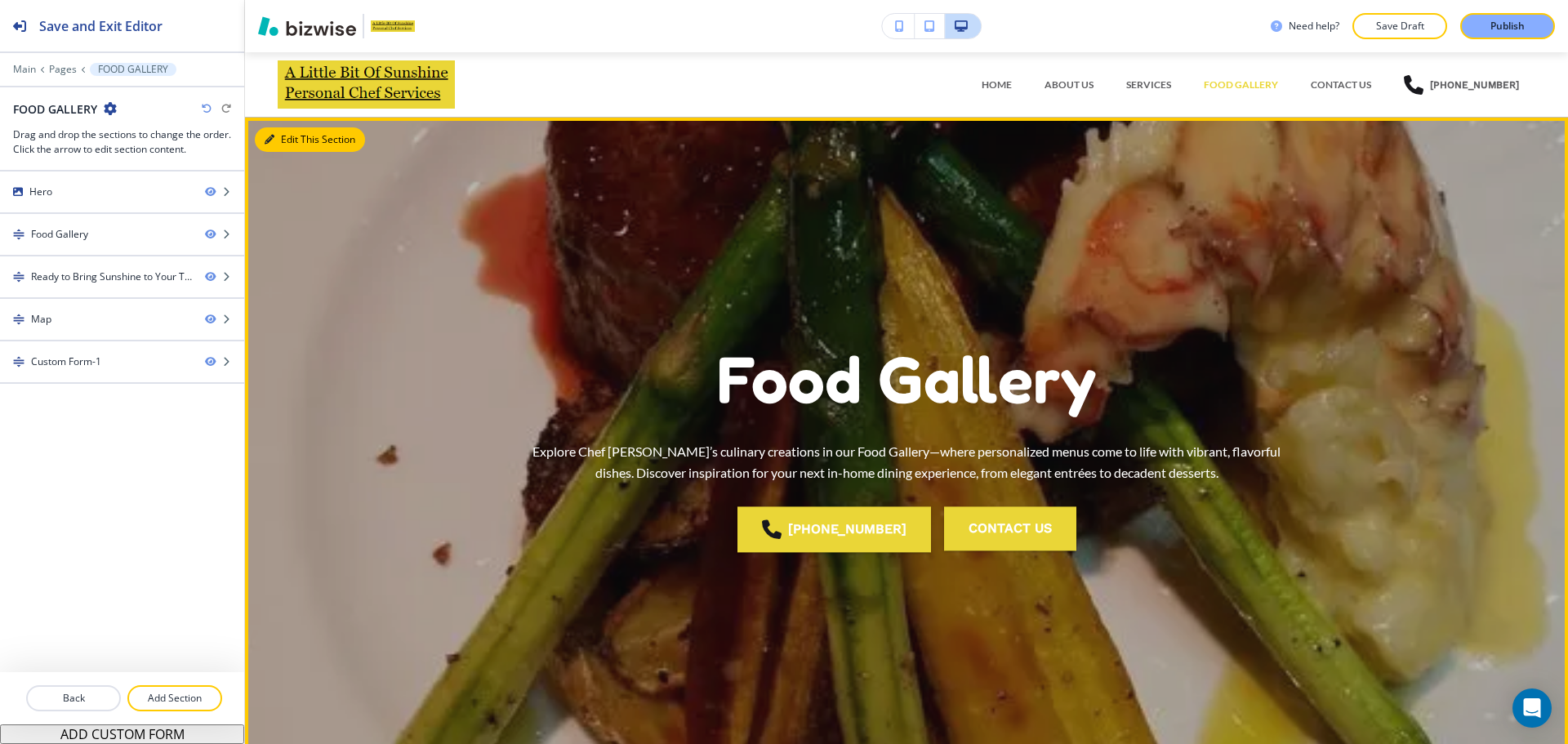
click at [295, 130] on button "Edit This Section" at bounding box center [310, 140] width 110 height 25
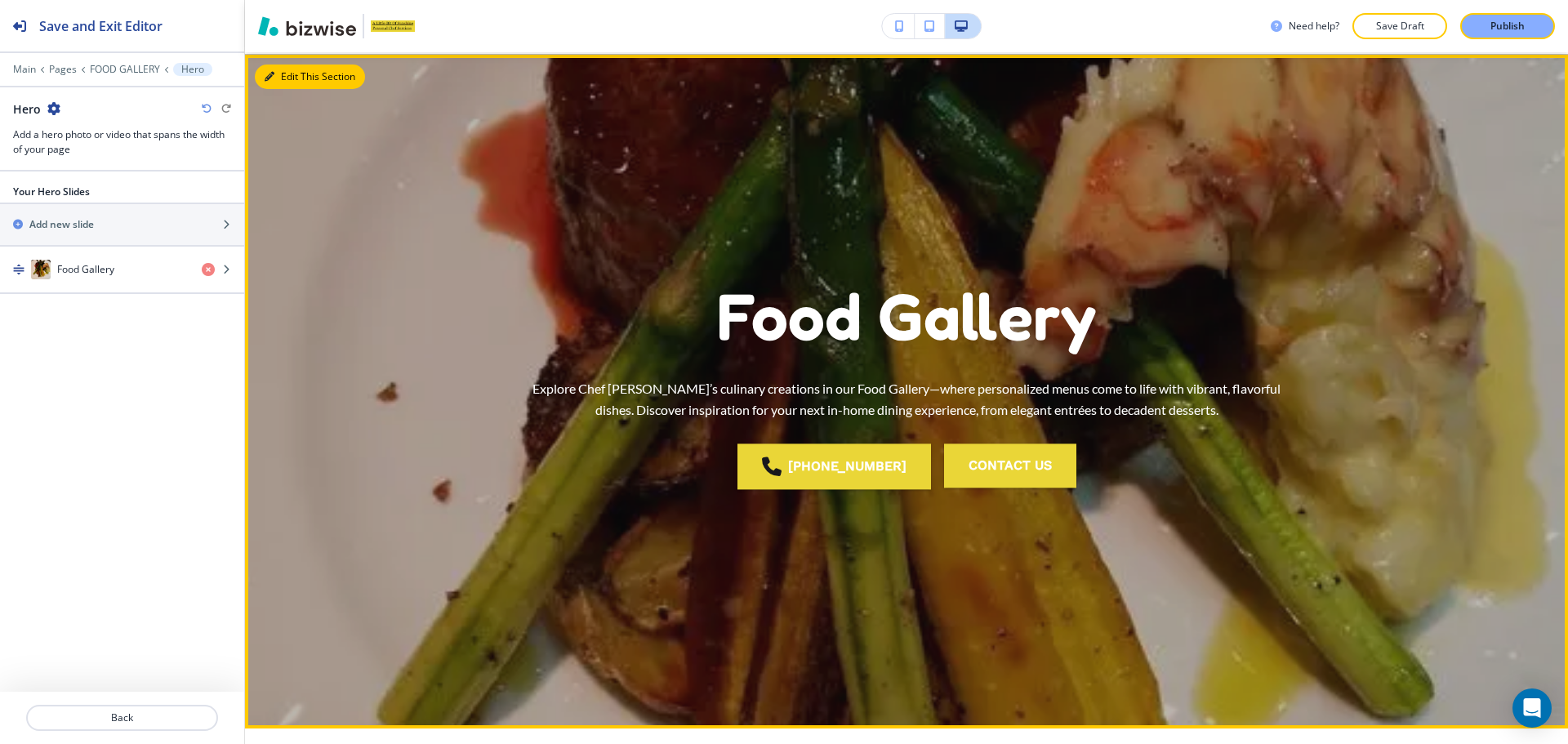
scroll to position [65, 0]
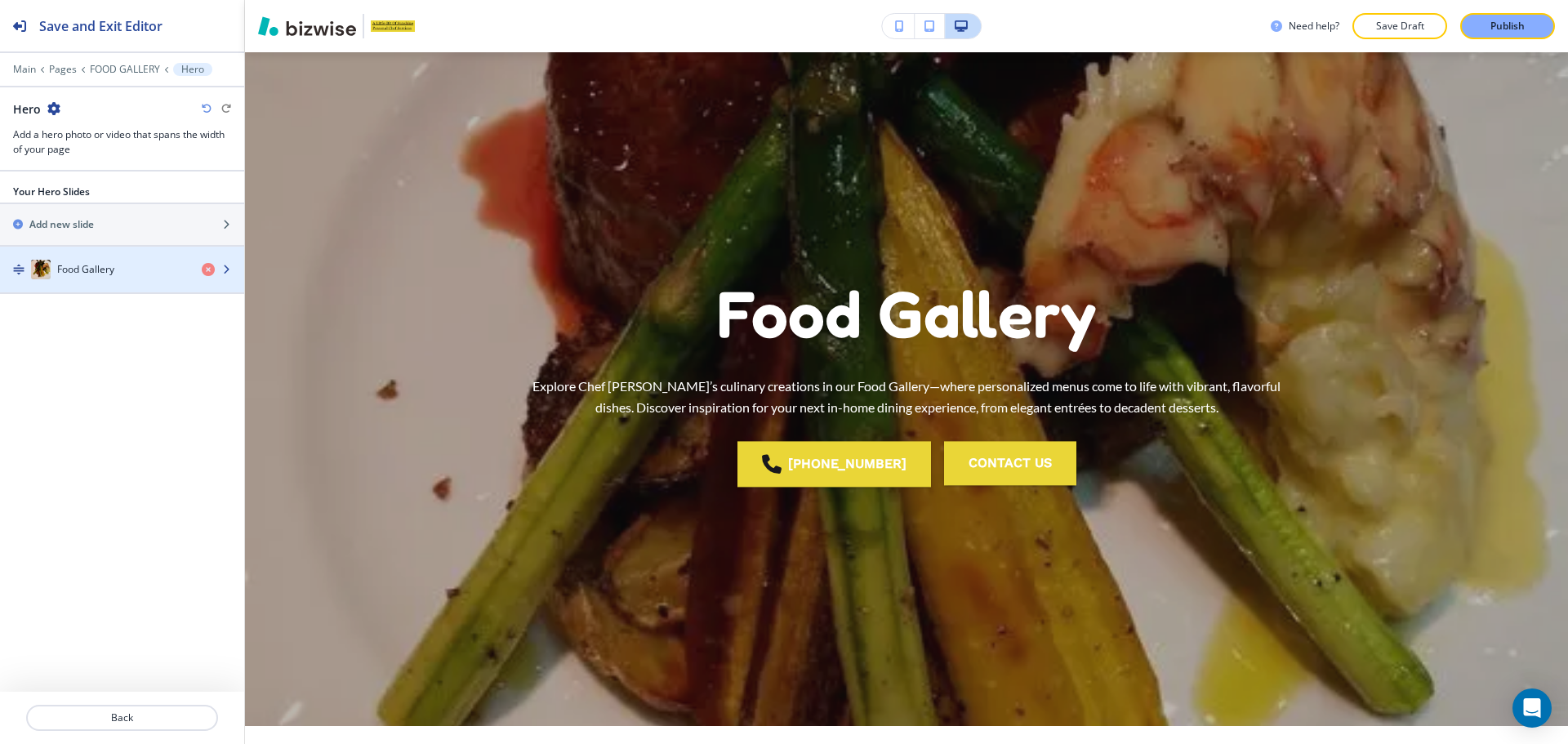
click at [92, 262] on h4 "Food Gallery" at bounding box center [86, 269] width 57 height 15
click at [108, 275] on h4 "Food Gallery" at bounding box center [86, 269] width 57 height 15
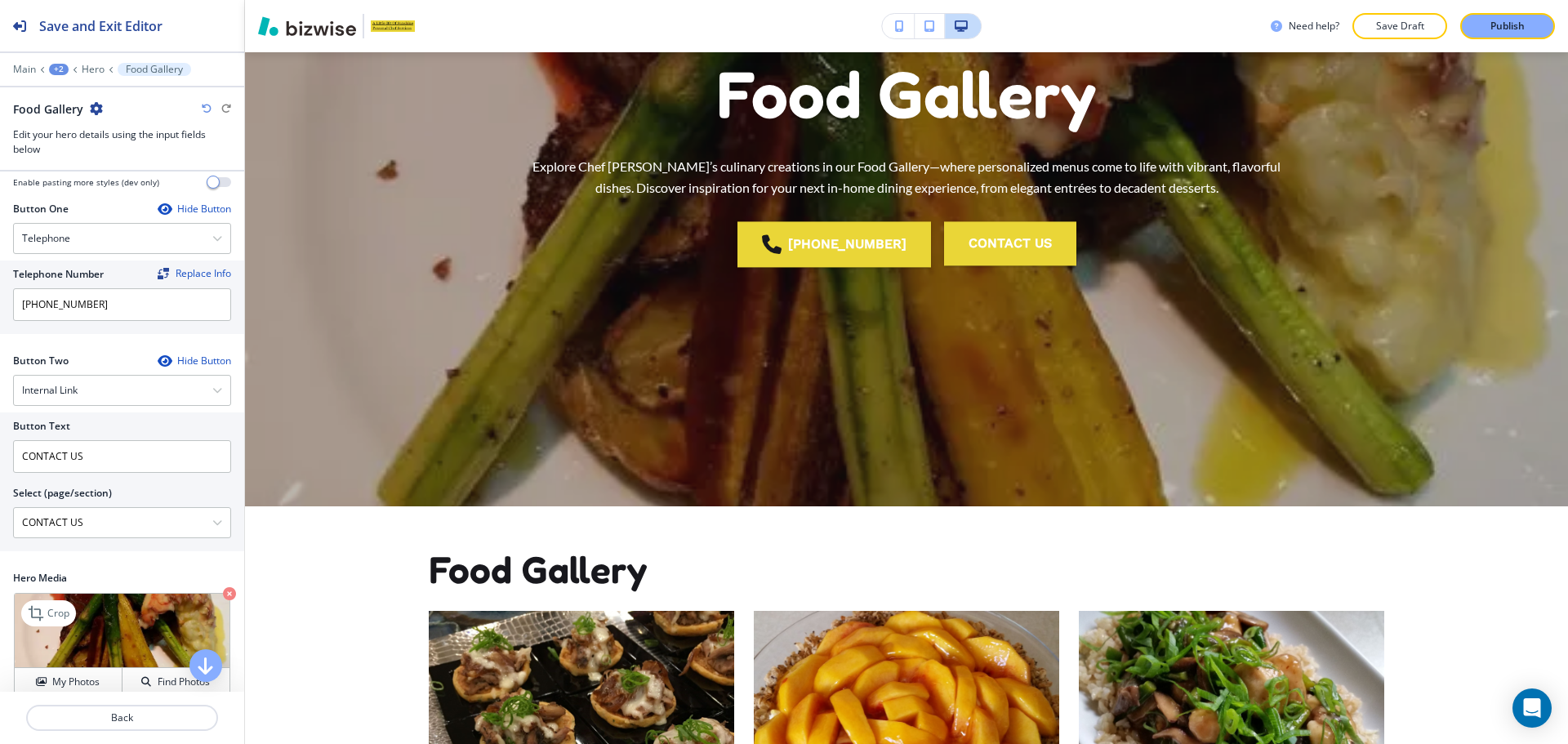
scroll to position [327, 0]
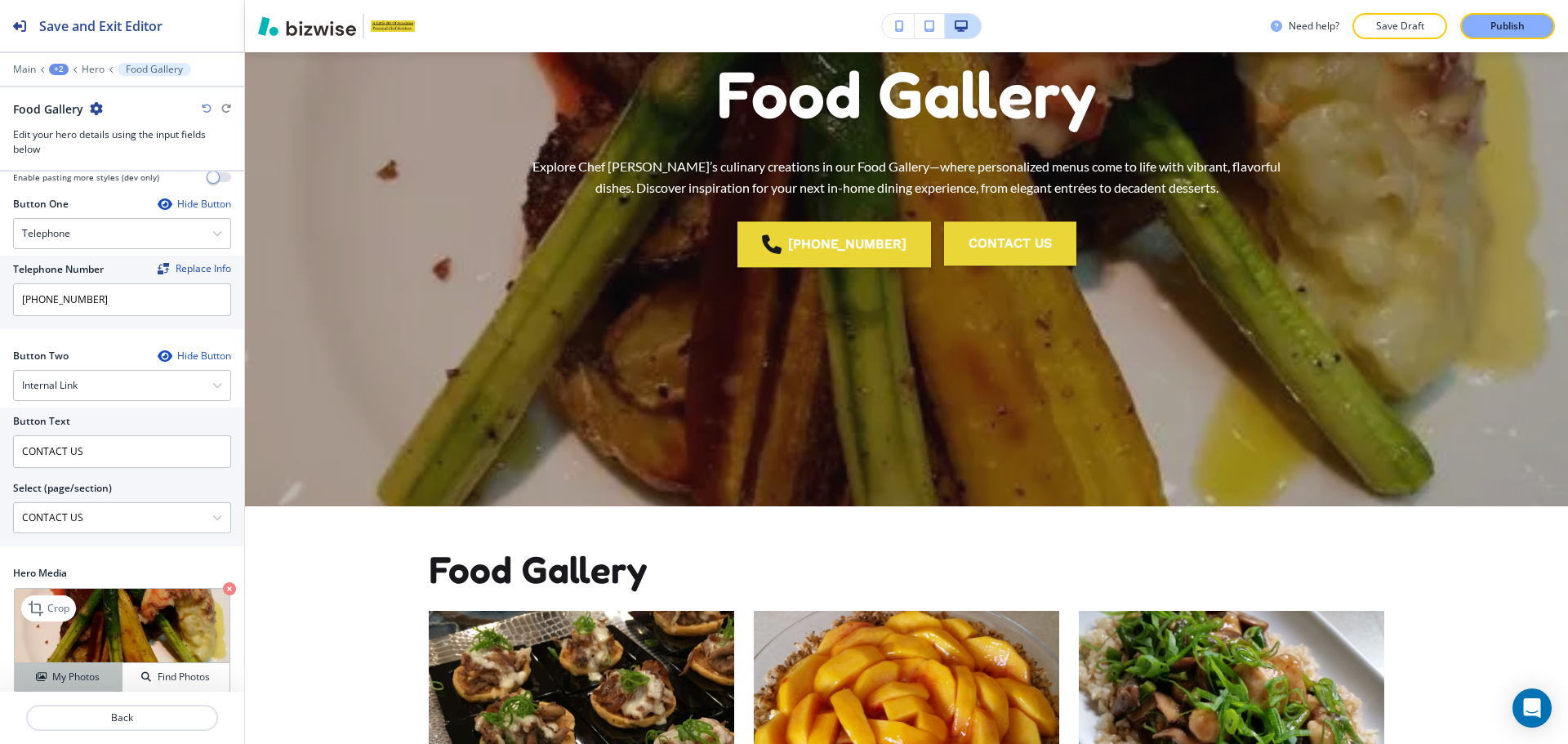
click at [95, 663] on button "My Photos" at bounding box center [68, 677] width 108 height 29
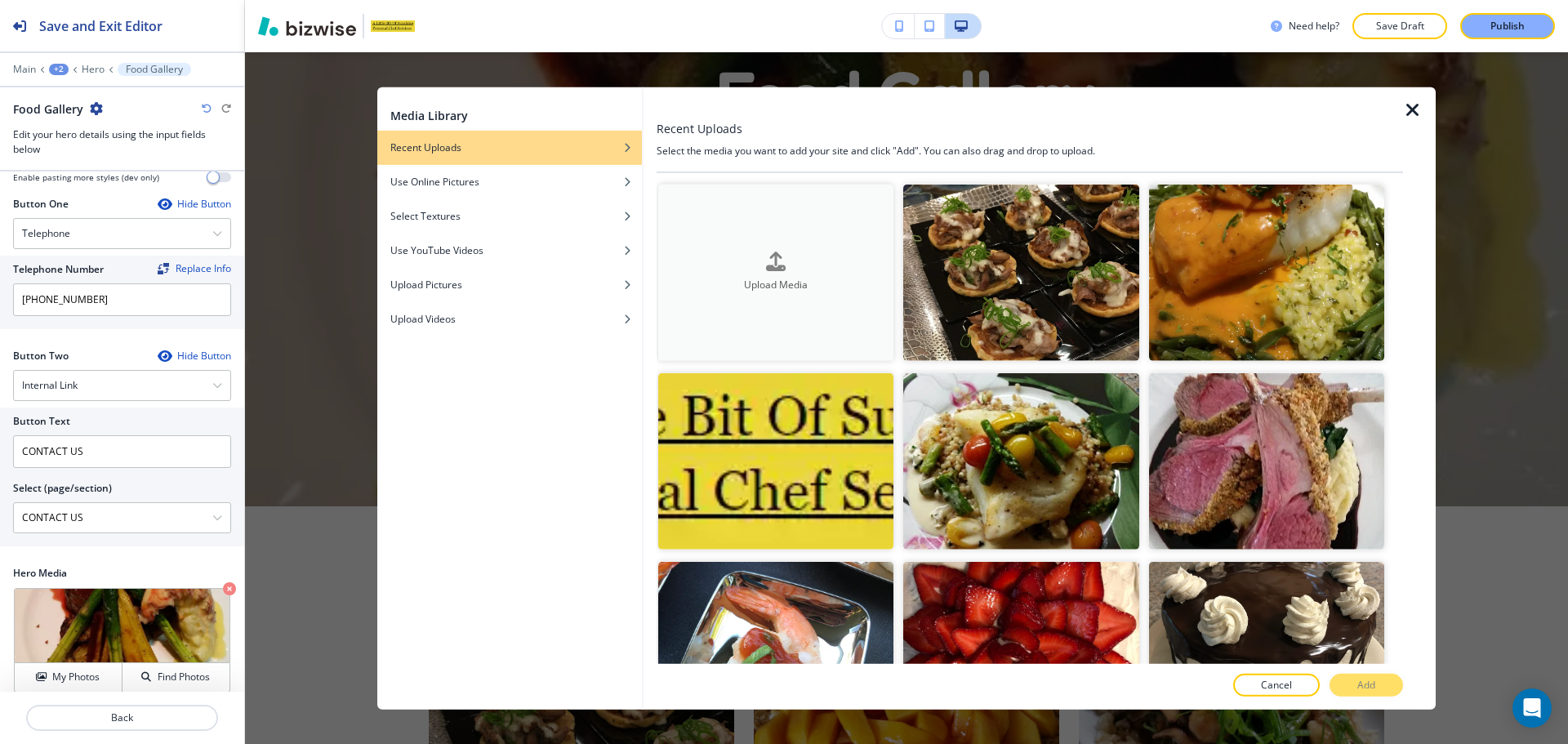
click at [804, 268] on div "Upload Media" at bounding box center [776, 271] width 235 height 41
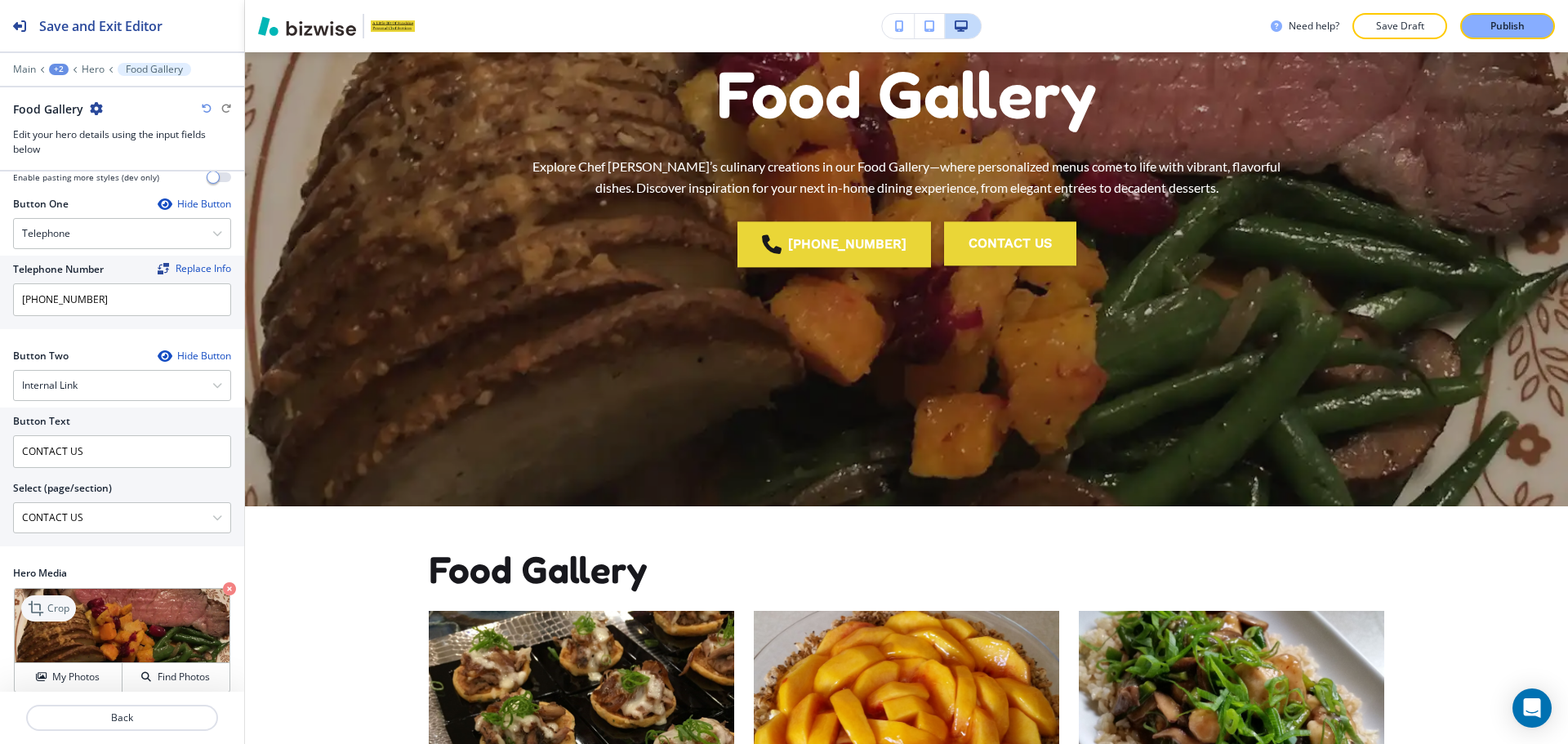
click at [52, 601] on p "Crop" at bounding box center [58, 608] width 22 height 15
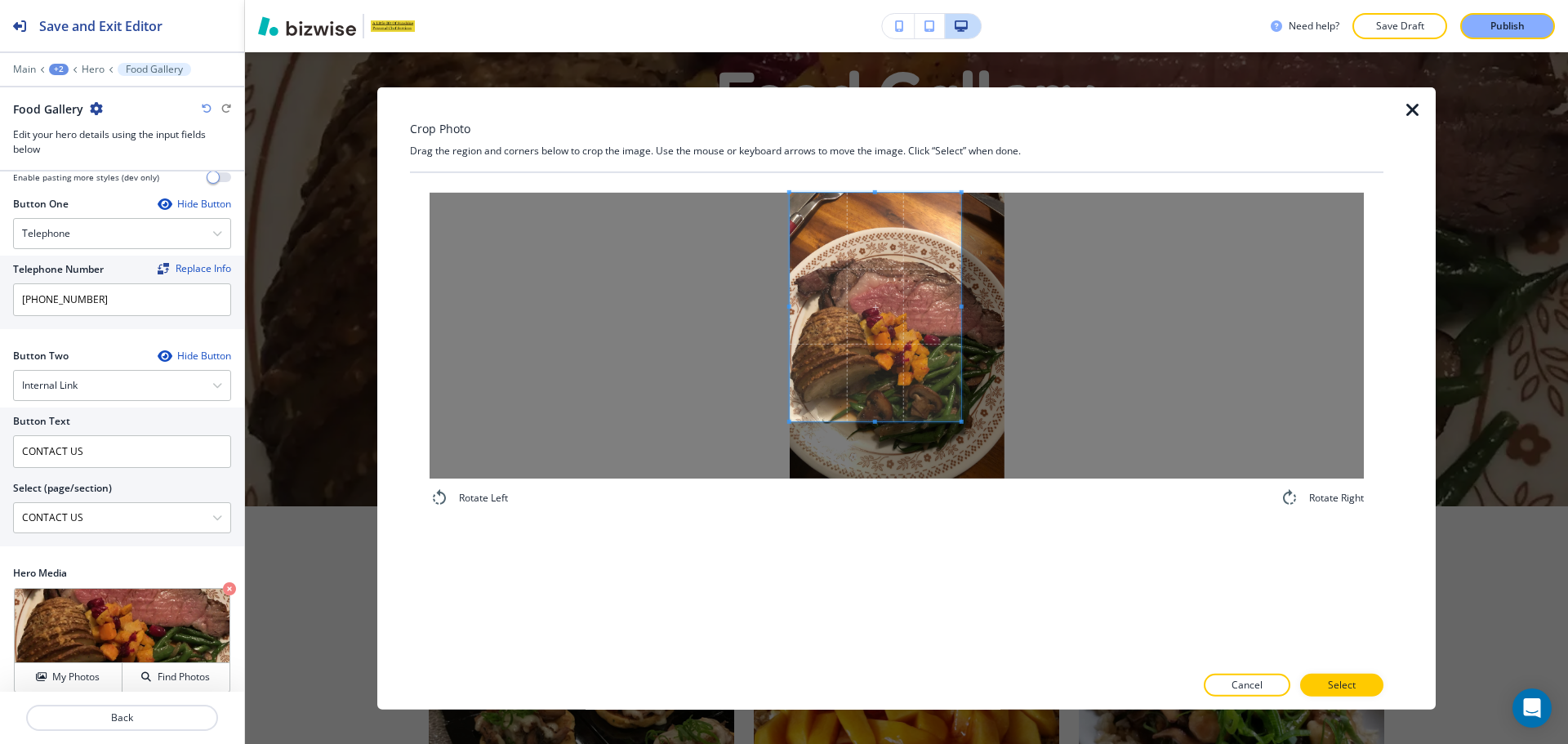
click at [841, 315] on span at bounding box center [876, 306] width 171 height 229
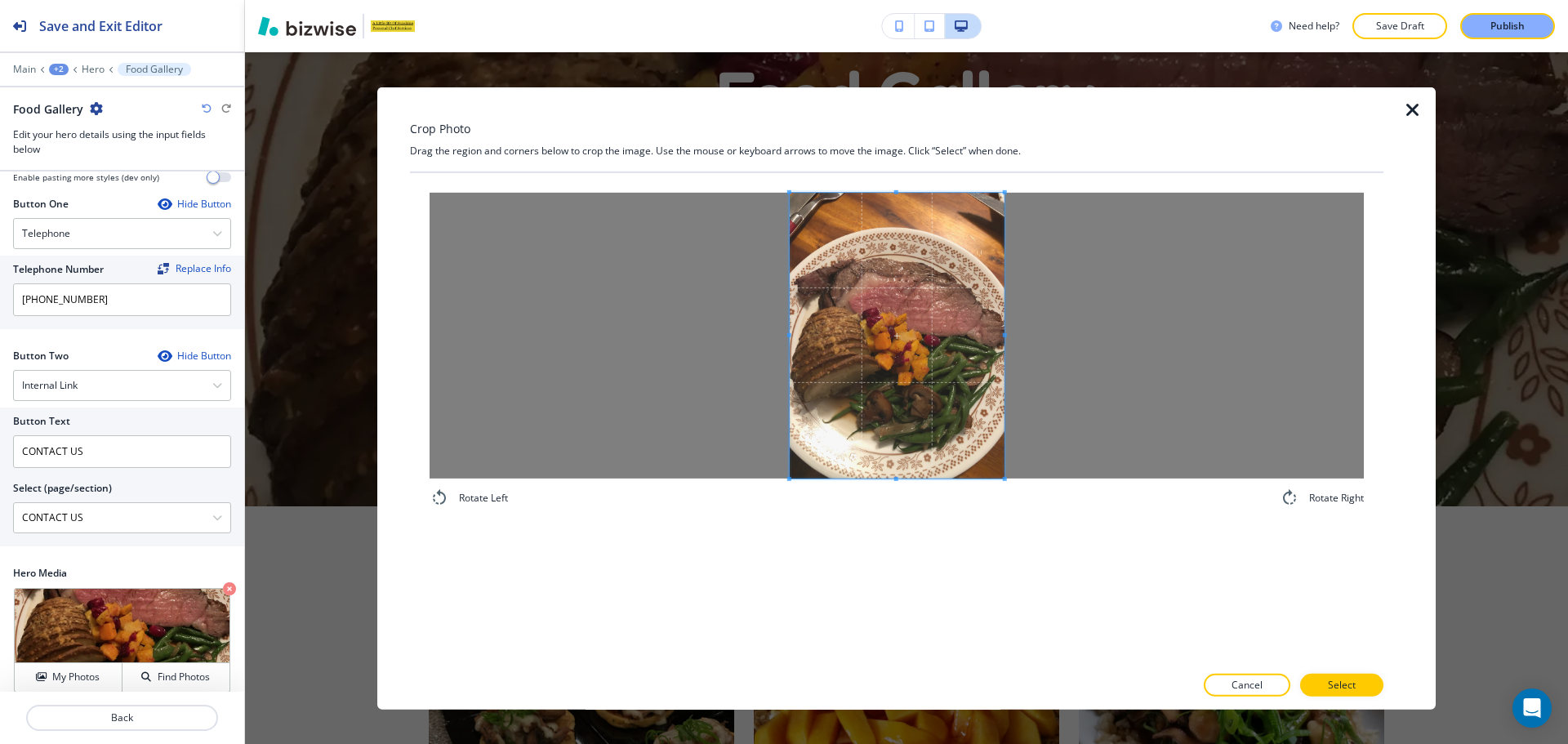
click at [1039, 545] on div "Rotate Left Rotate Right" at bounding box center [897, 418] width 973 height 491
click at [1344, 681] on p "Select" at bounding box center [1342, 685] width 28 height 15
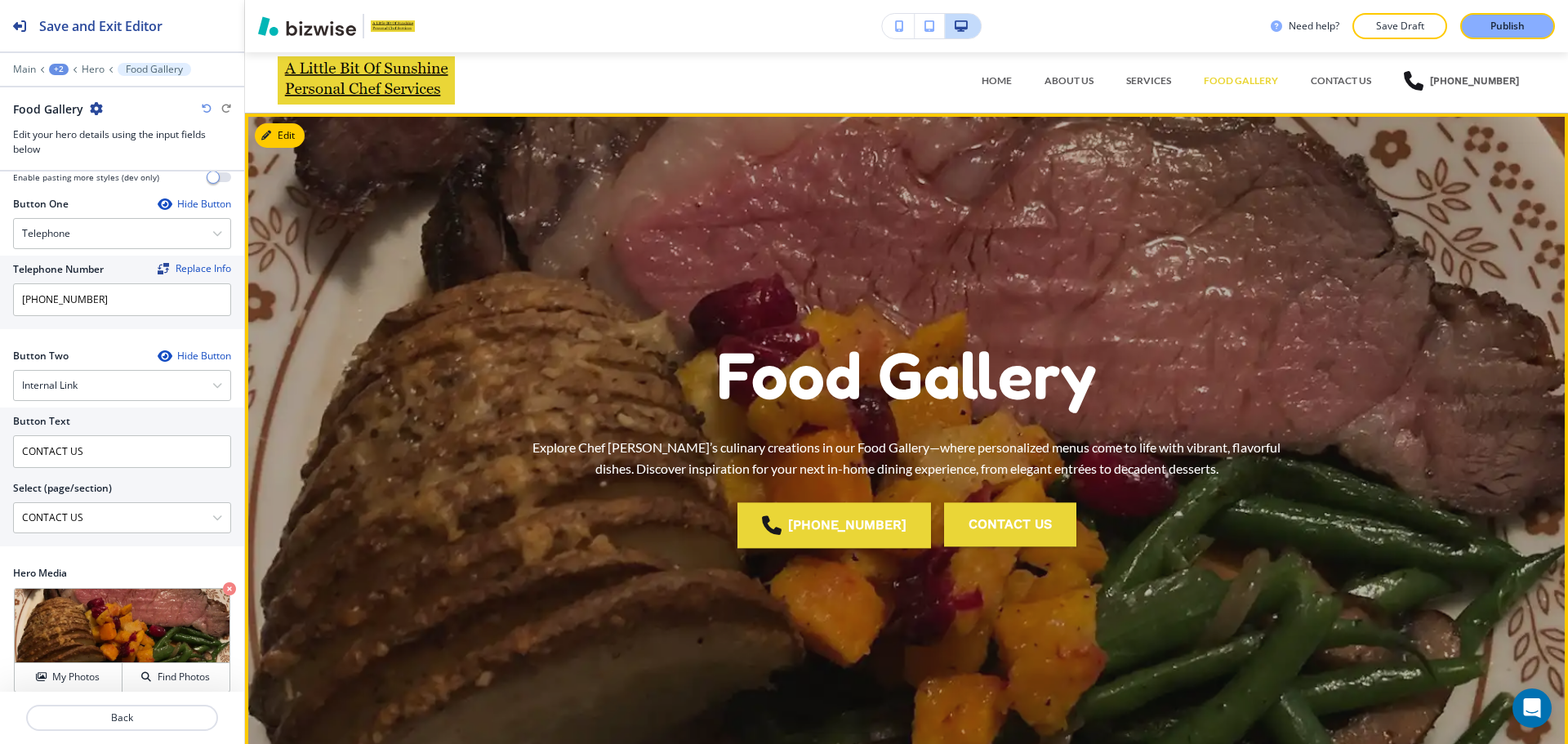
scroll to position [0, 0]
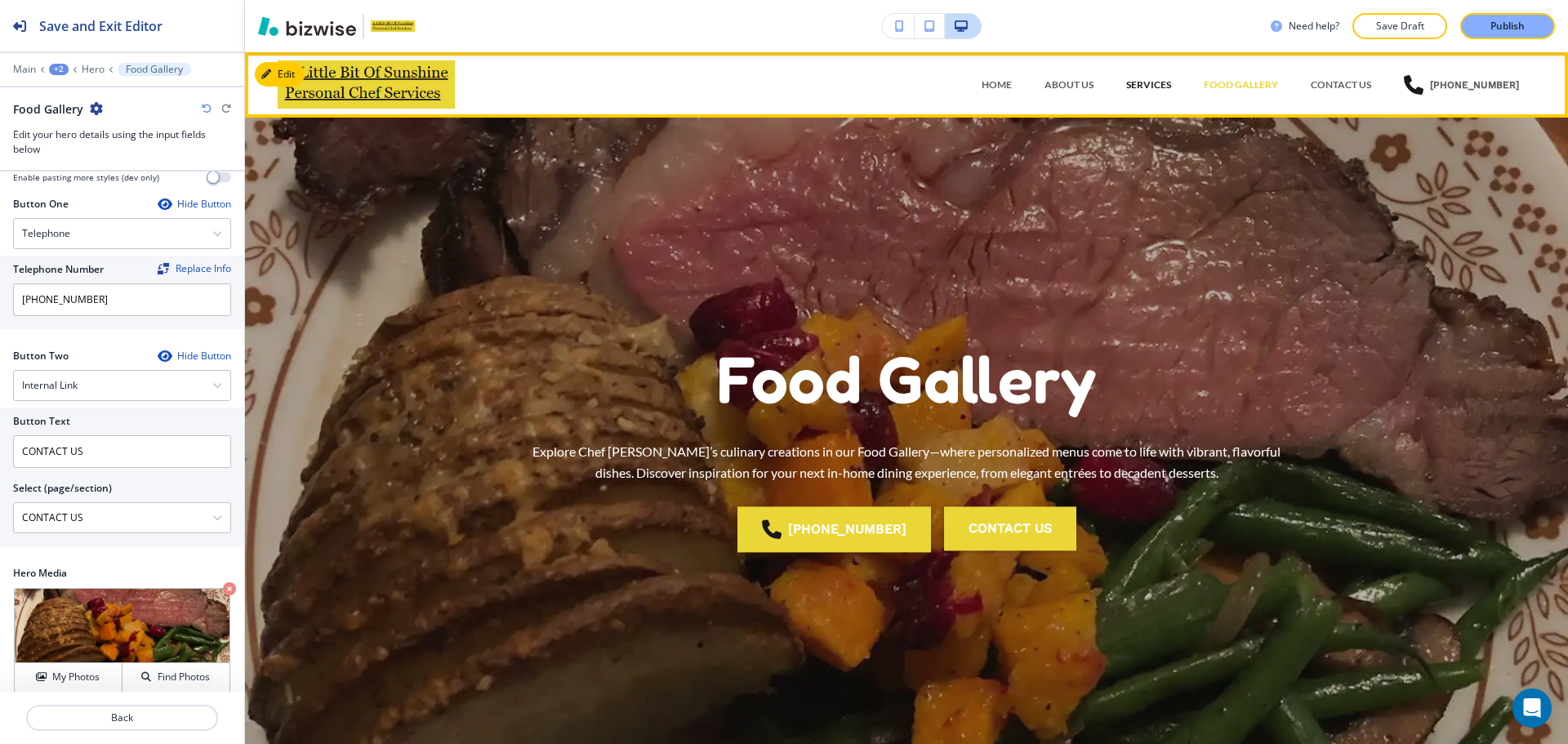
click at [1150, 87] on p "SERVICES" at bounding box center [1148, 85] width 45 height 15
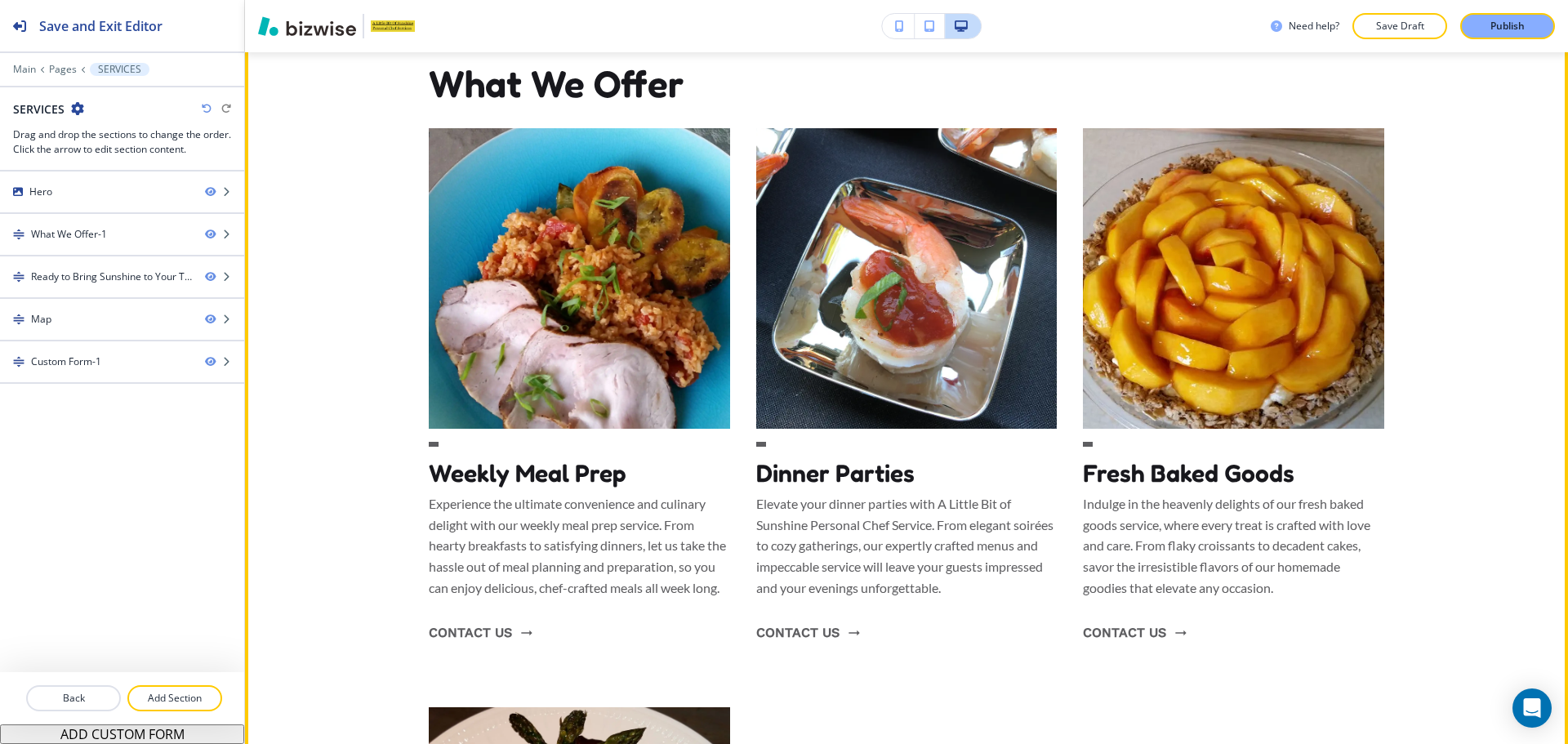
scroll to position [735, 0]
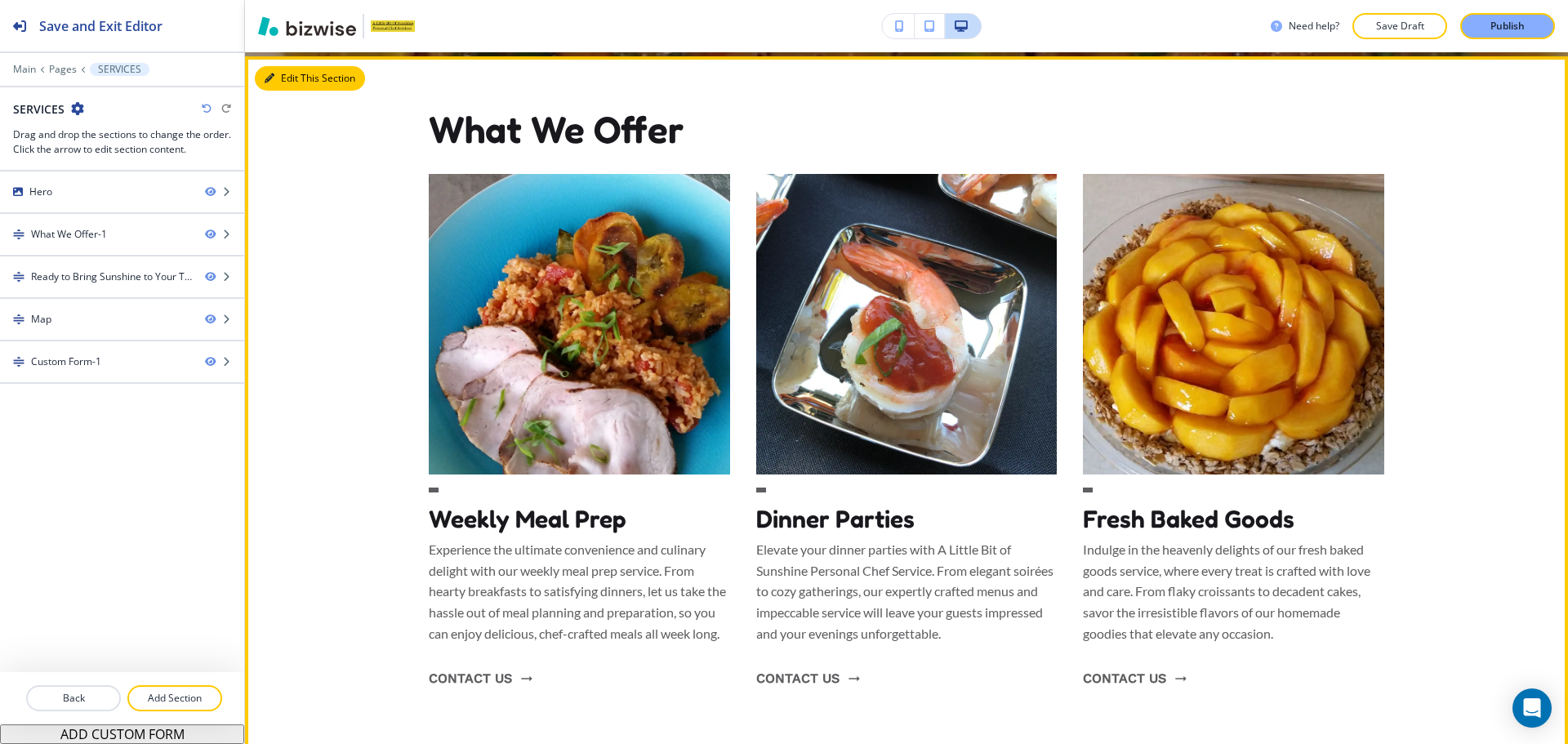
click at [298, 84] on button "Edit This Section" at bounding box center [310, 78] width 110 height 25
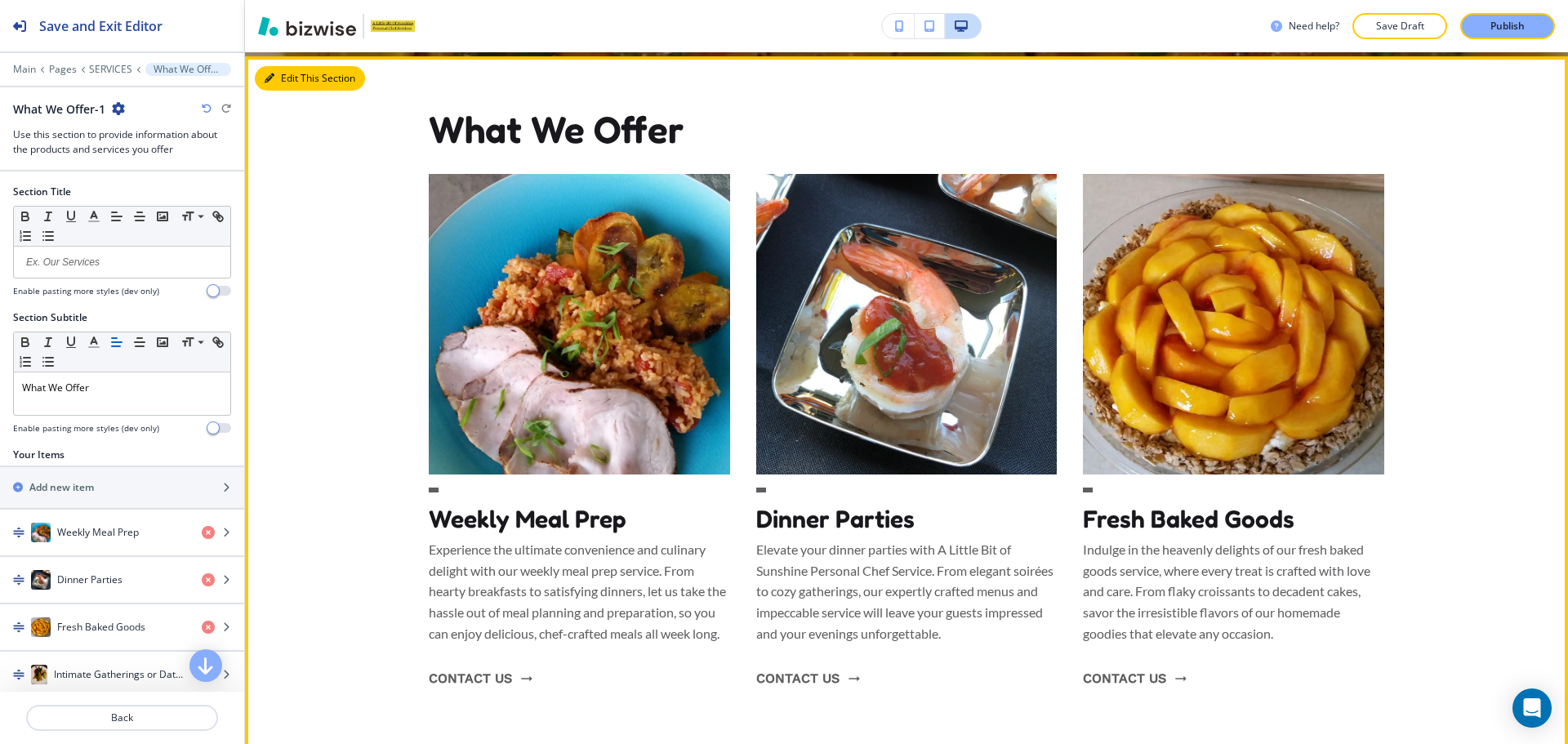
scroll to position [739, 0]
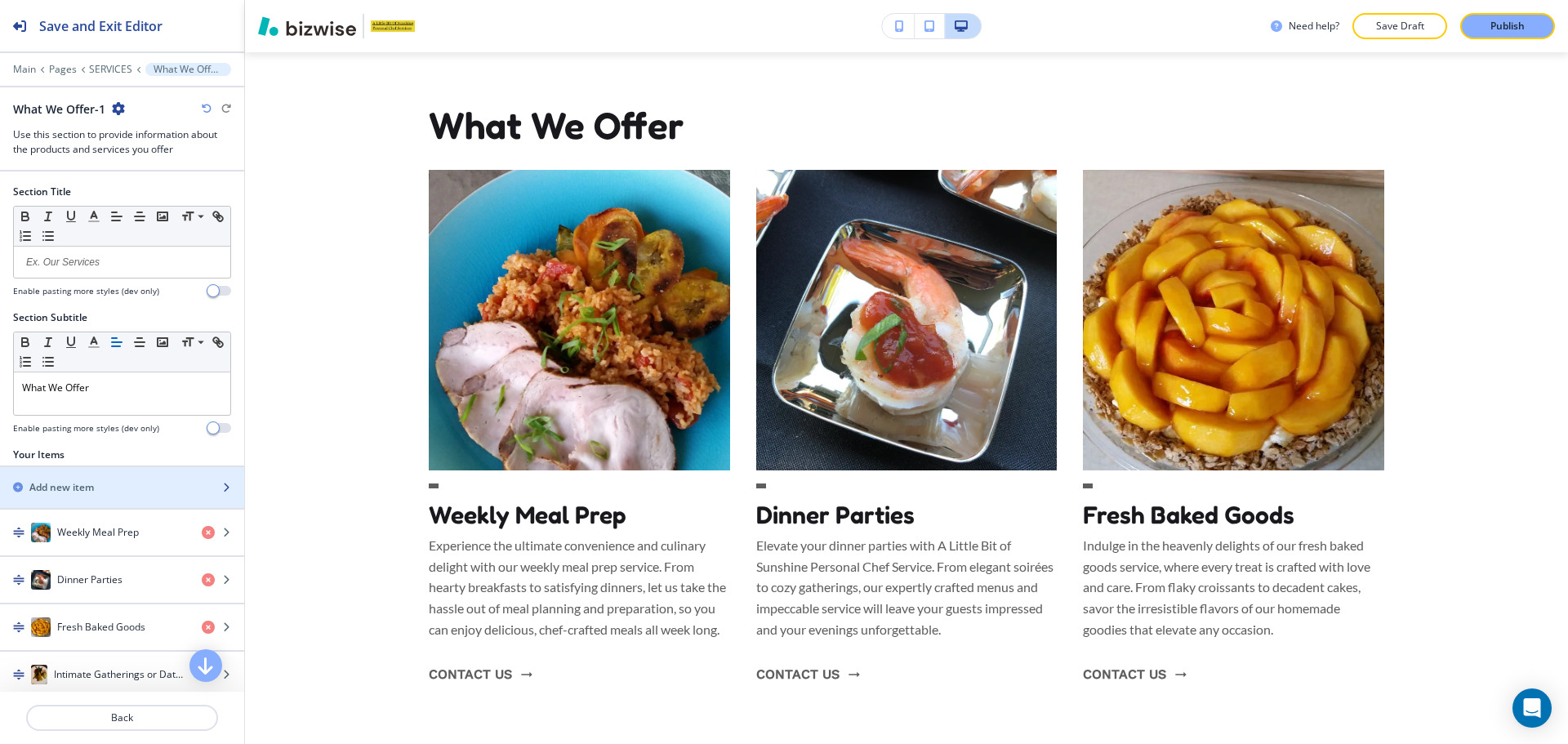
click at [128, 495] on div "button" at bounding box center [121, 501] width 244 height 13
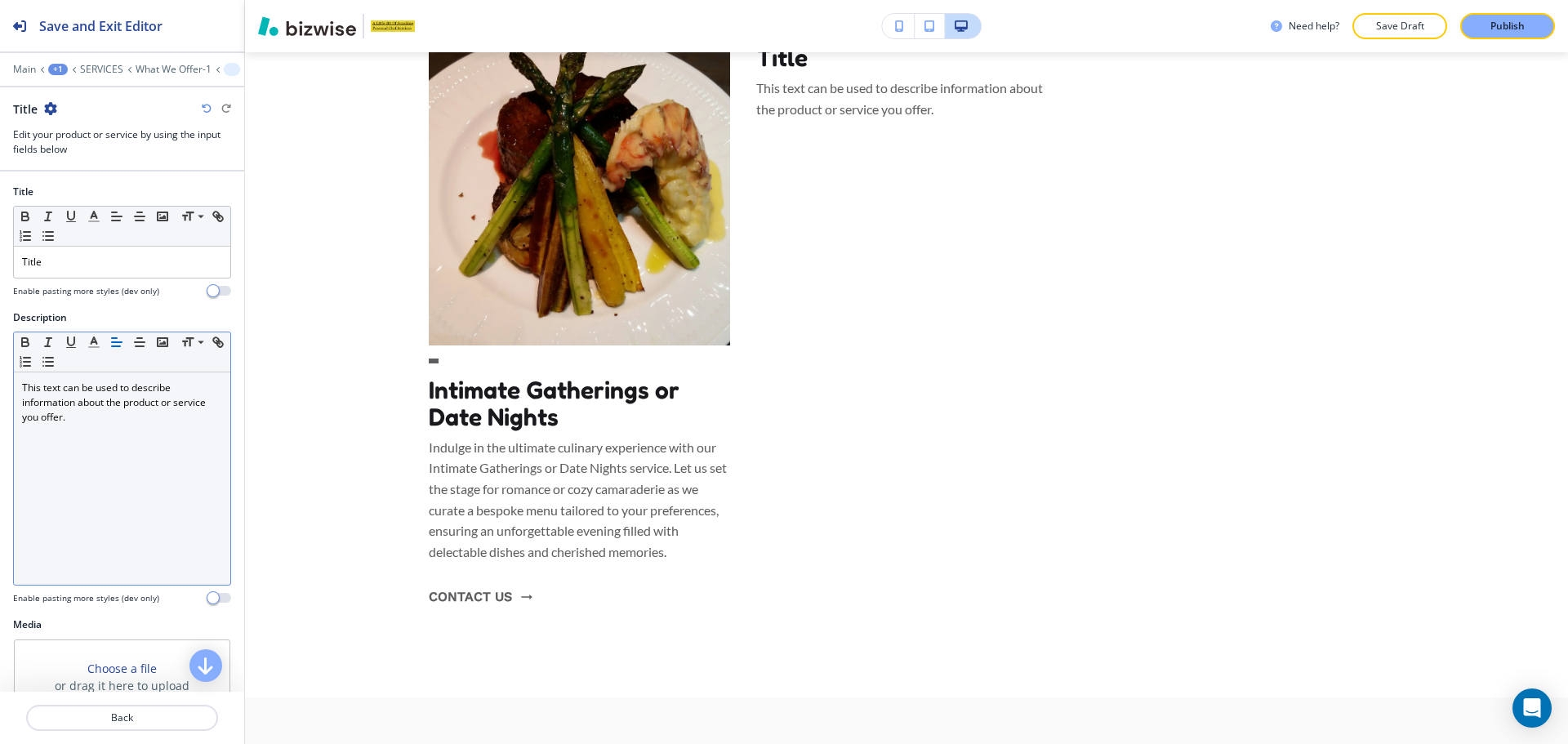
scroll to position [1457, 0]
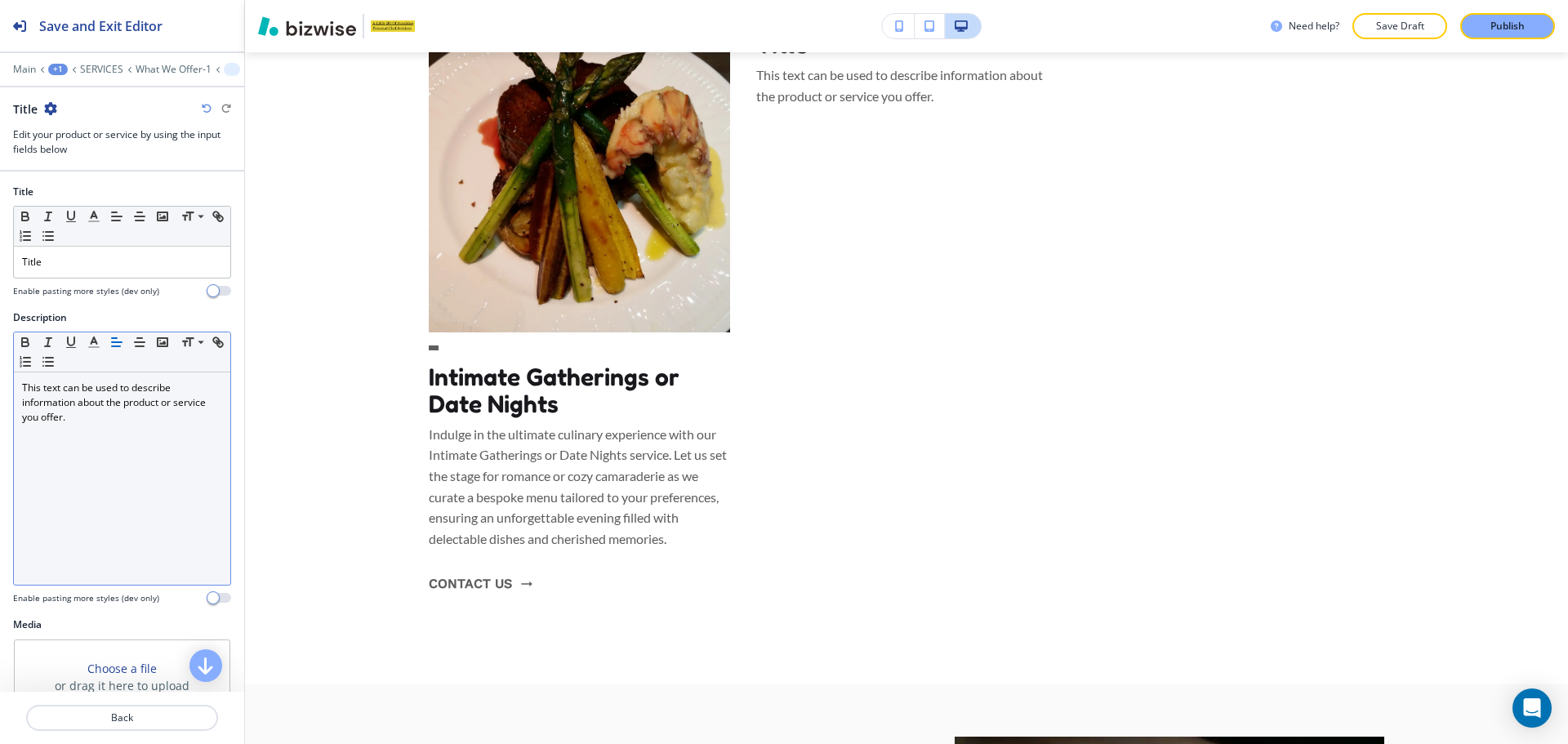
click at [135, 466] on div "This text can be used to describe information about the product or service you …" at bounding box center [121, 478] width 216 height 212
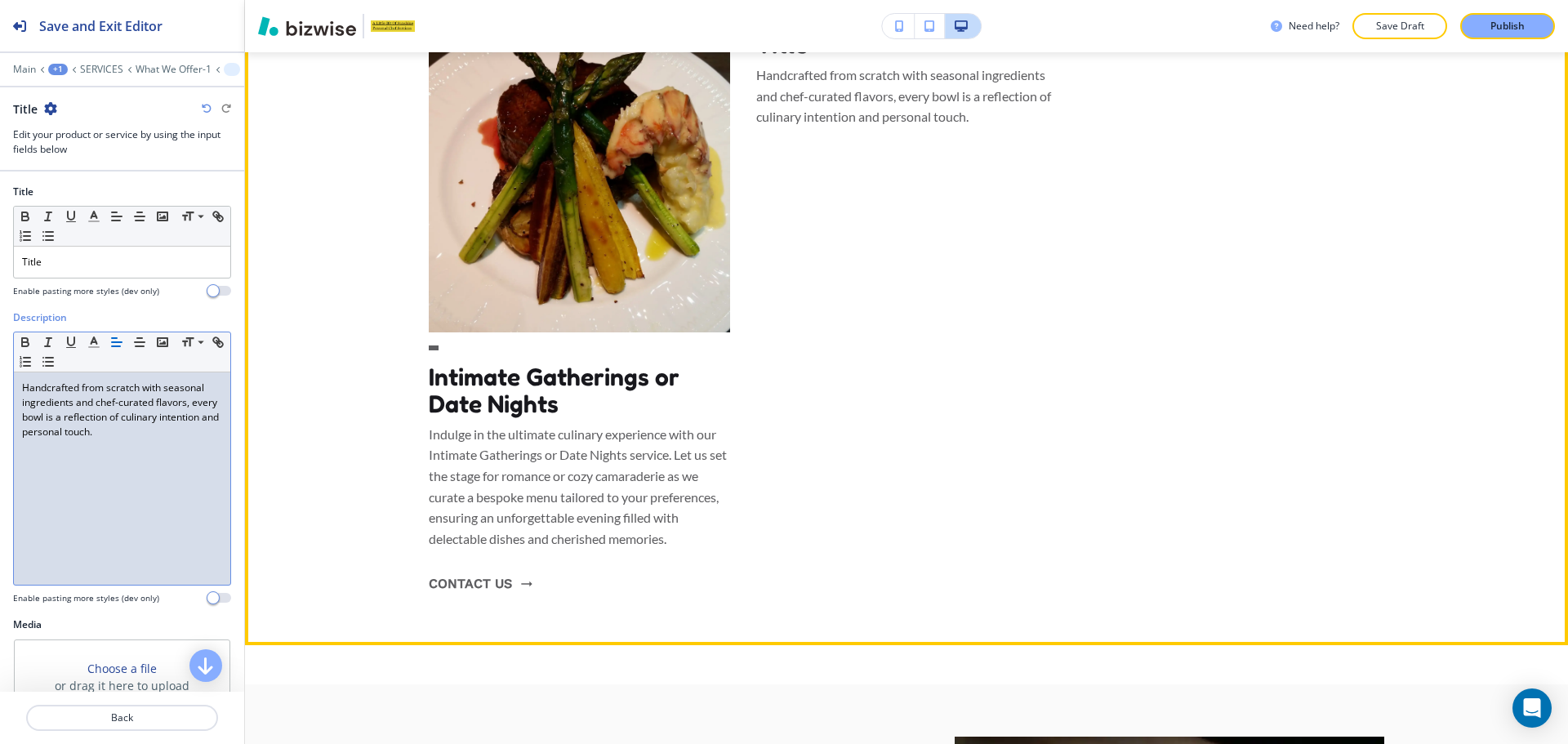
scroll to position [1375, 0]
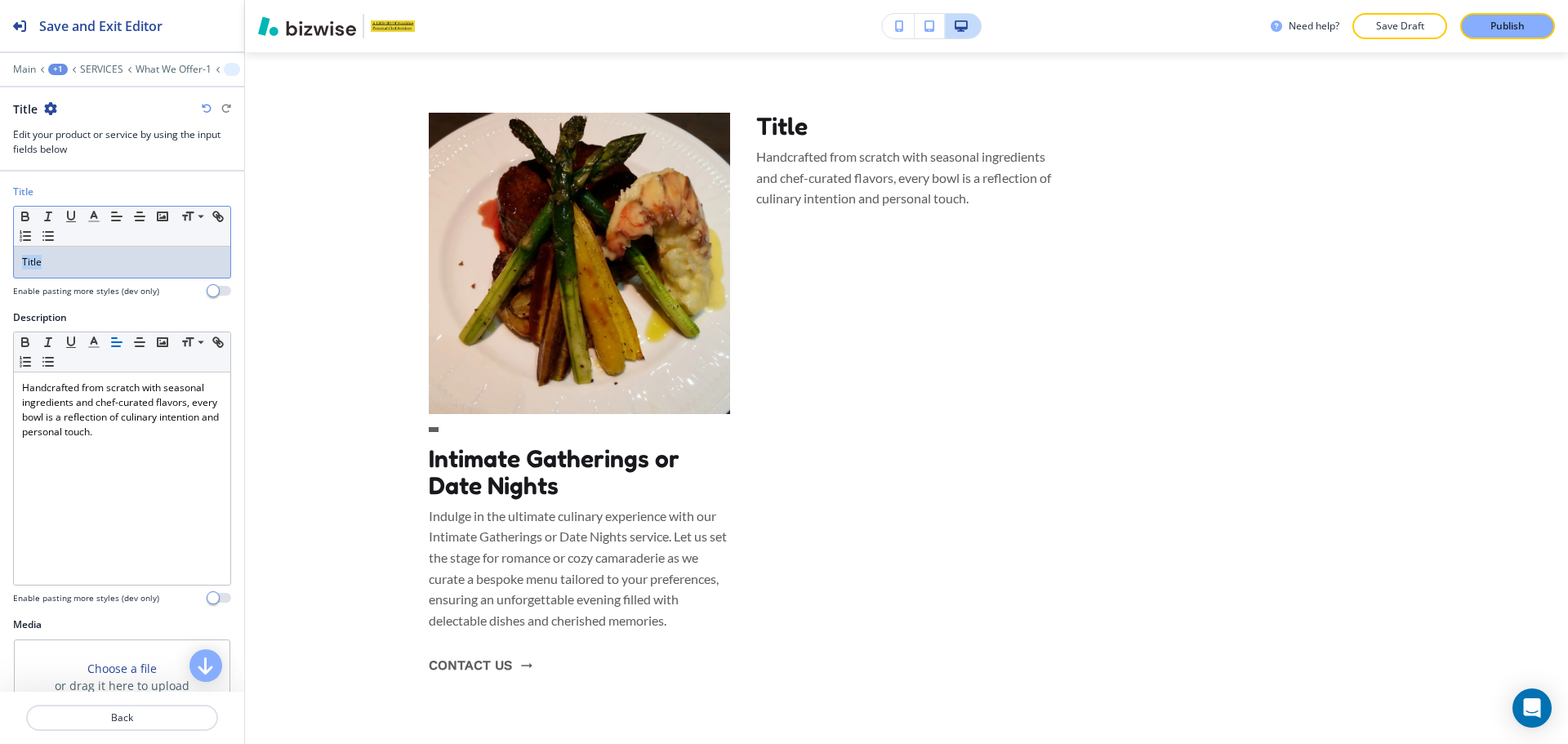
drag, startPoint x: 93, startPoint y: 262, endPoint x: 24, endPoint y: 262, distance: 69.0
click at [24, 262] on p "Title" at bounding box center [122, 262] width 200 height 15
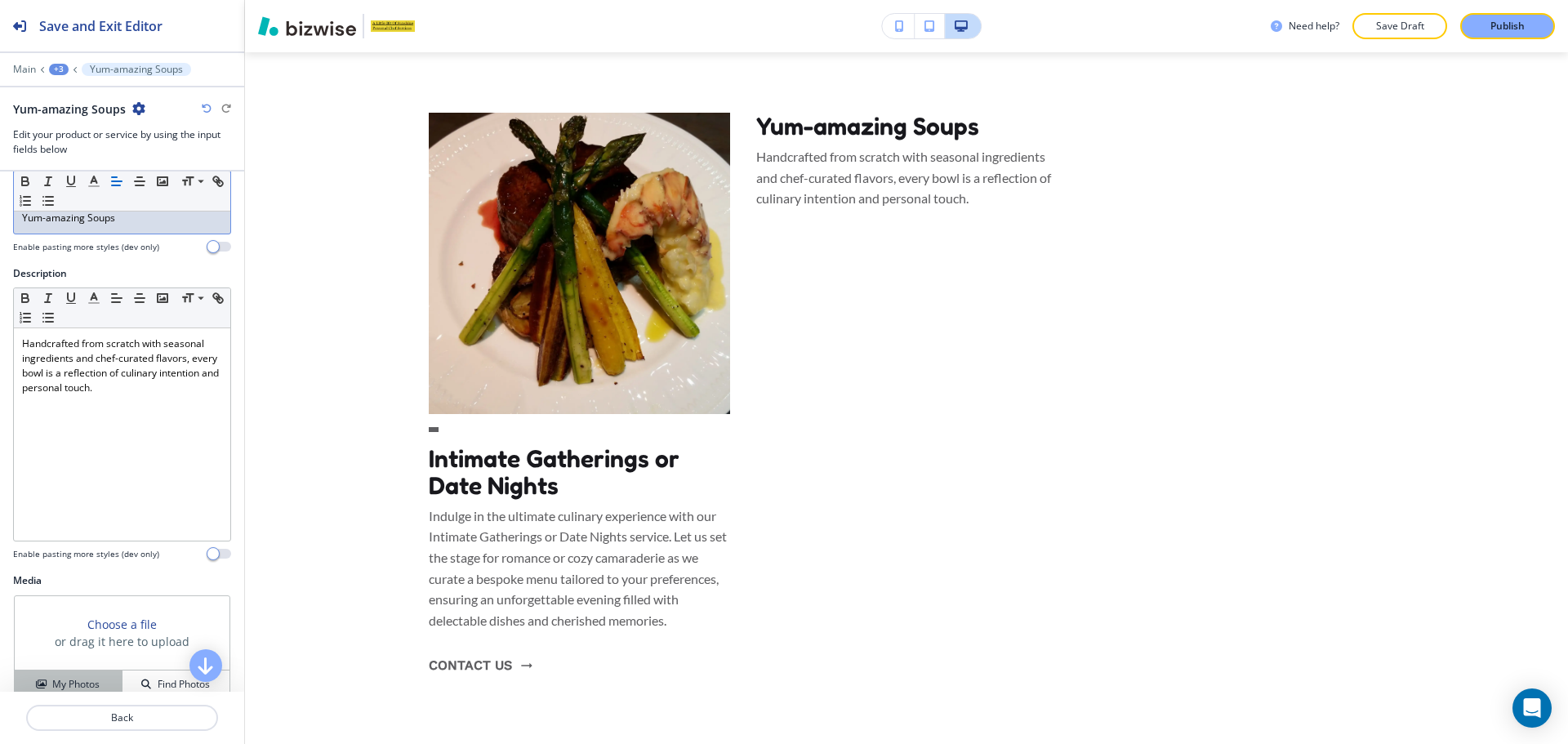
scroll to position [132, 0]
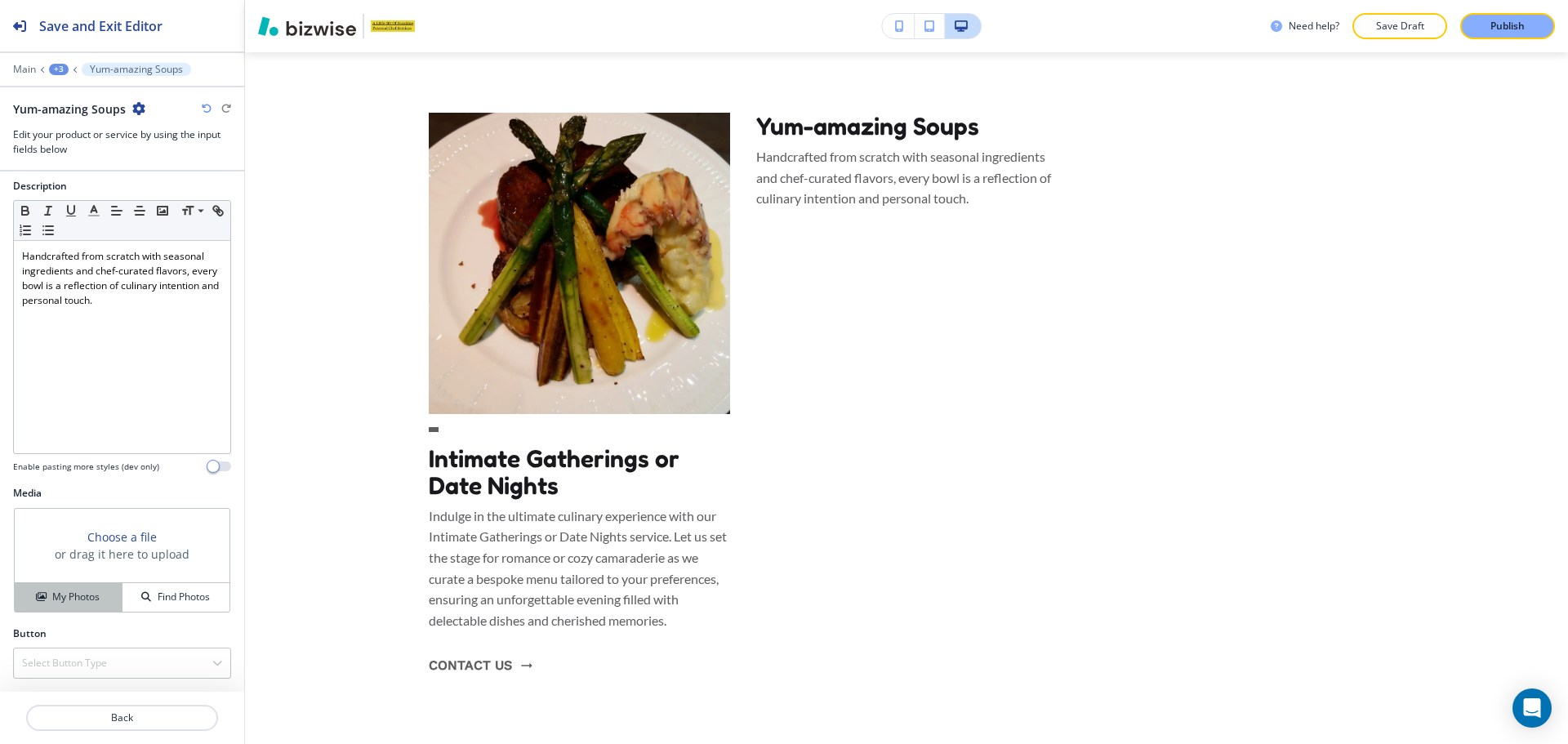
click at [67, 591] on h4 "My Photos" at bounding box center [75, 597] width 47 height 15
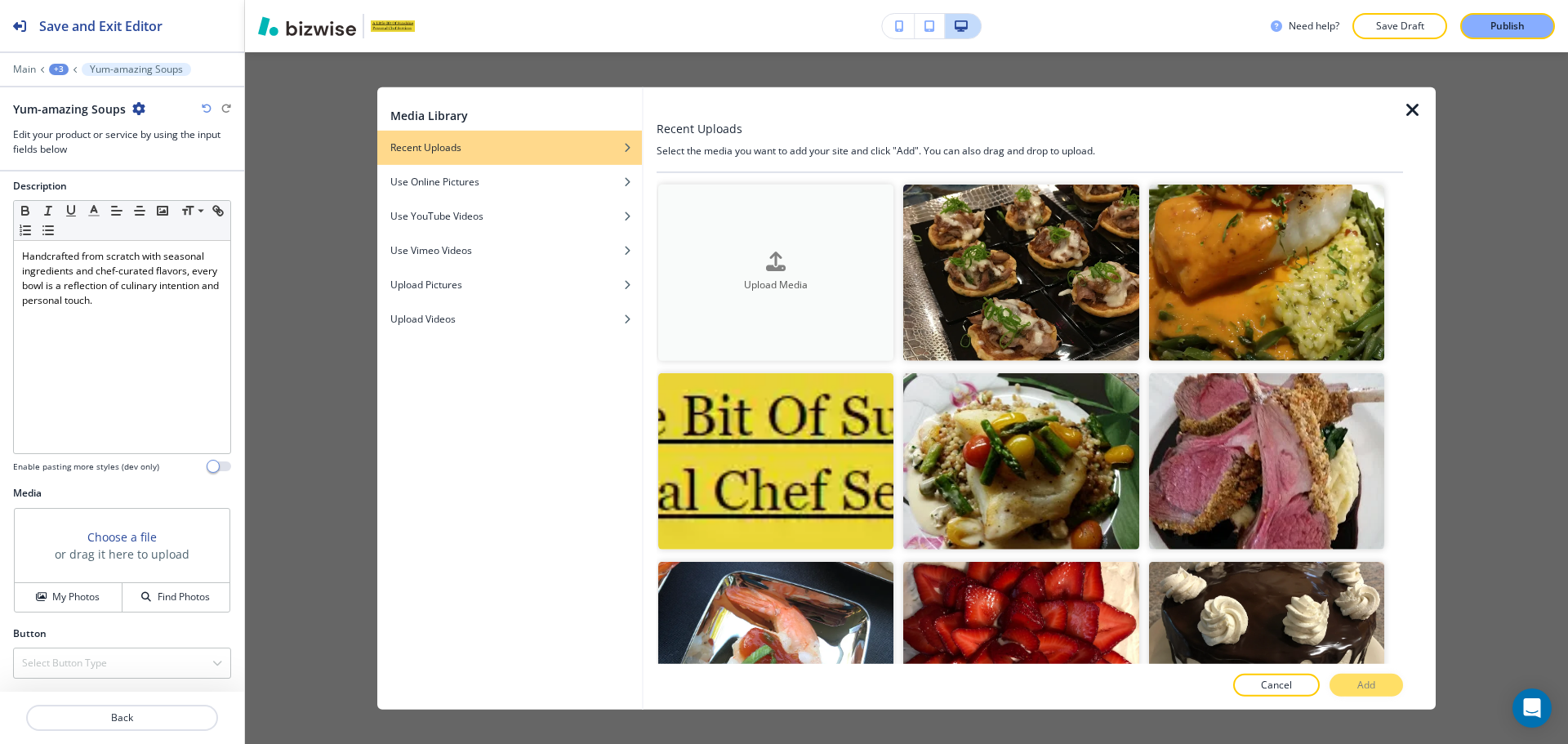
click at [827, 280] on h4 "Upload Media" at bounding box center [776, 286] width 235 height 15
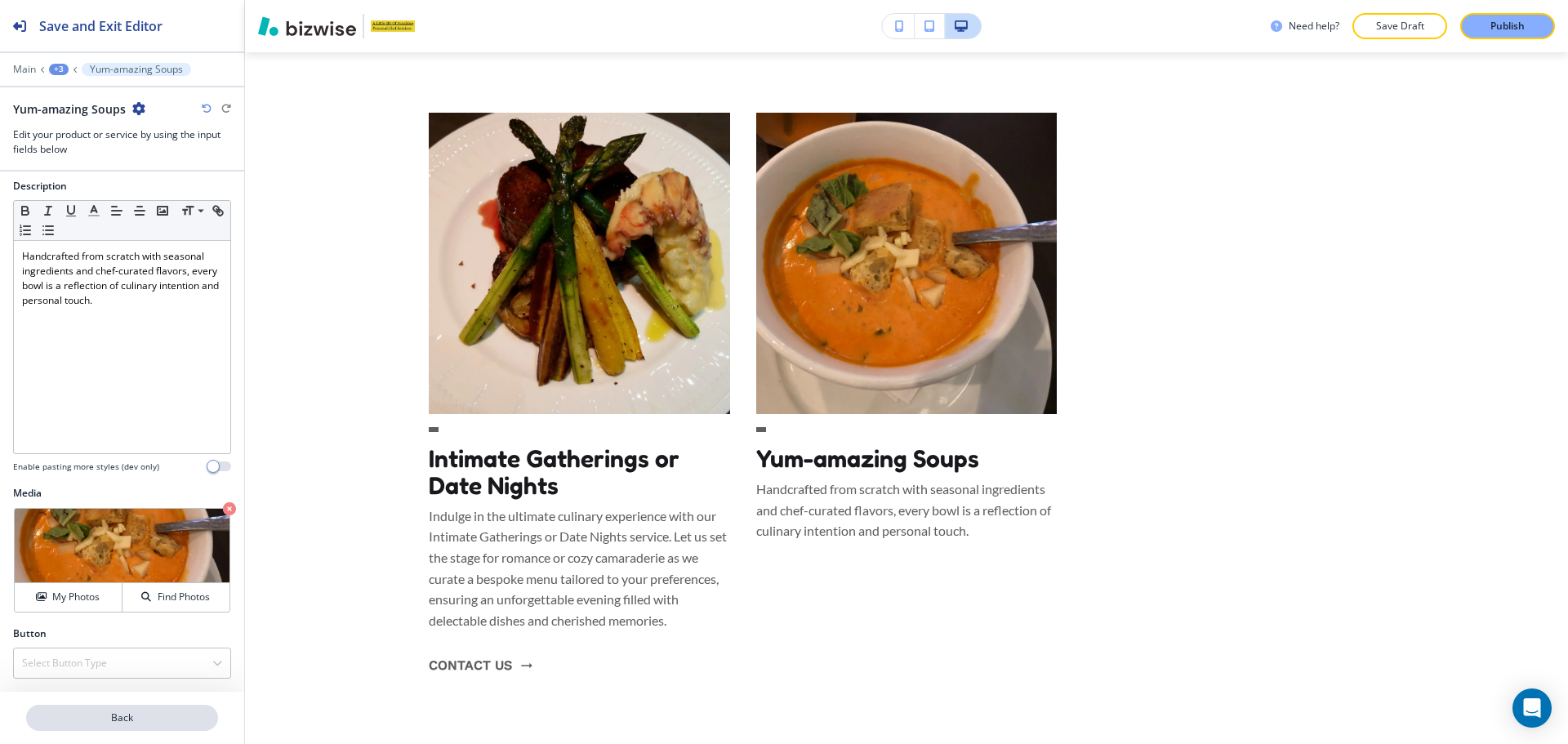
click at [77, 716] on p "Back" at bounding box center [121, 717] width 189 height 15
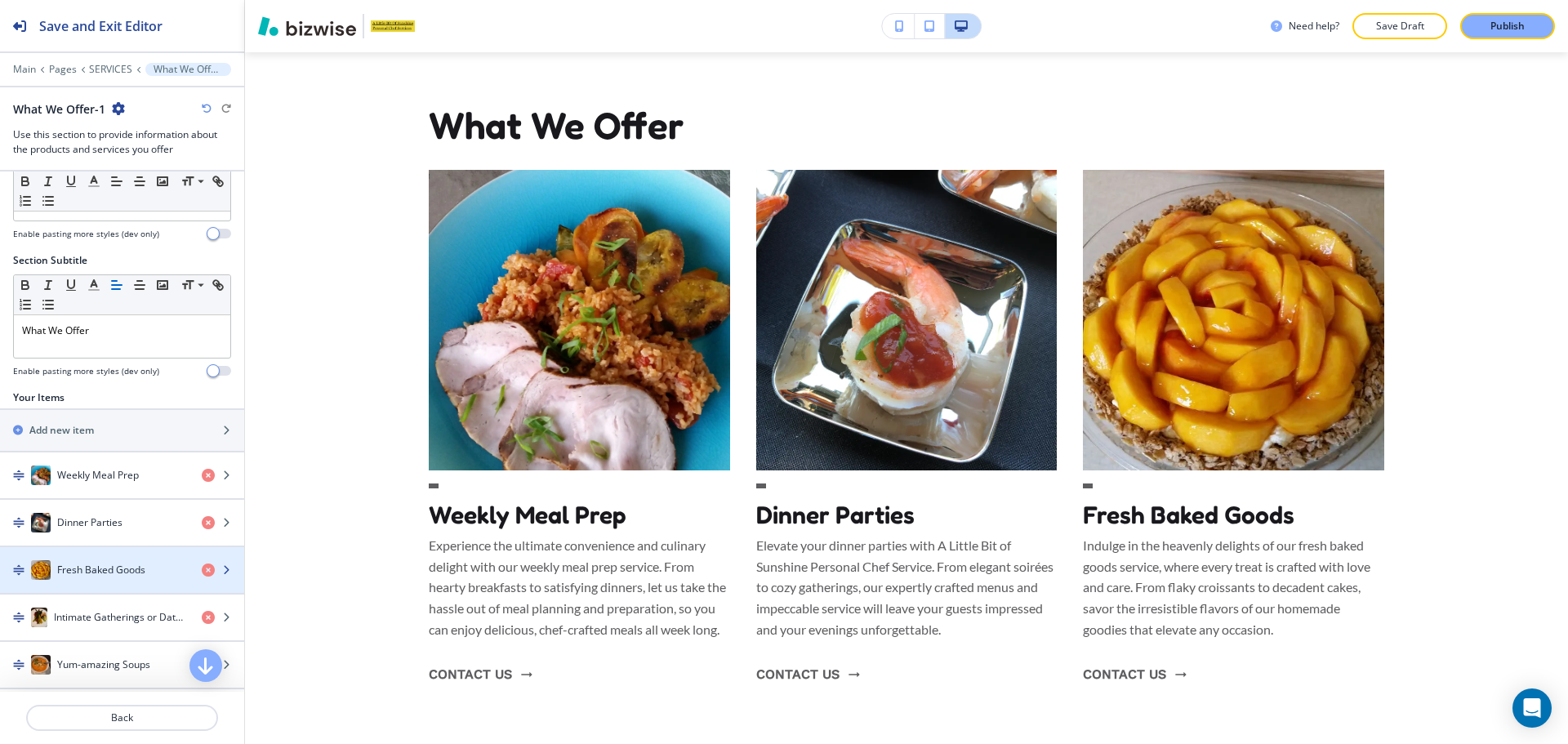
scroll to position [143, 0]
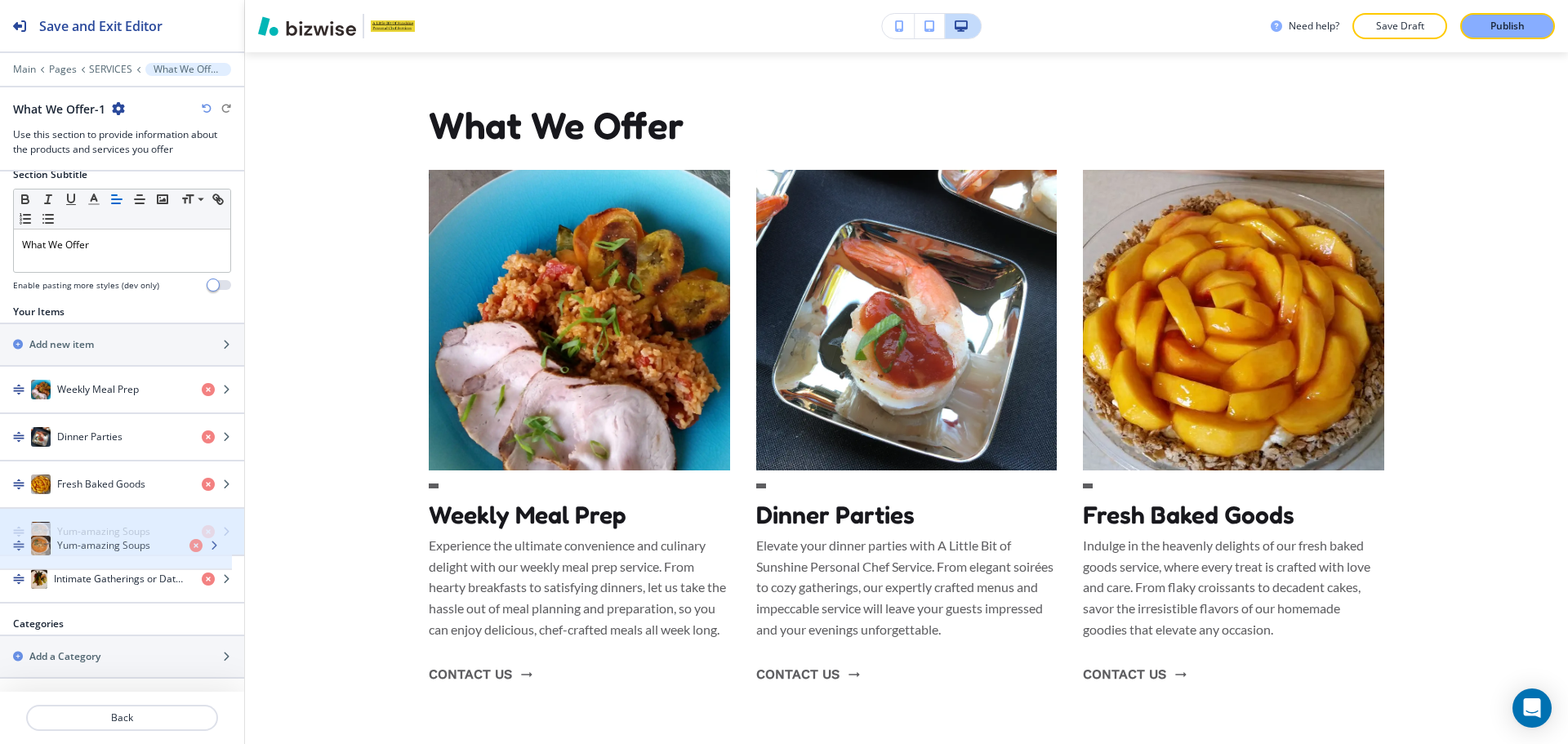
drag, startPoint x: 21, startPoint y: 572, endPoint x: 21, endPoint y: 538, distance: 34.0
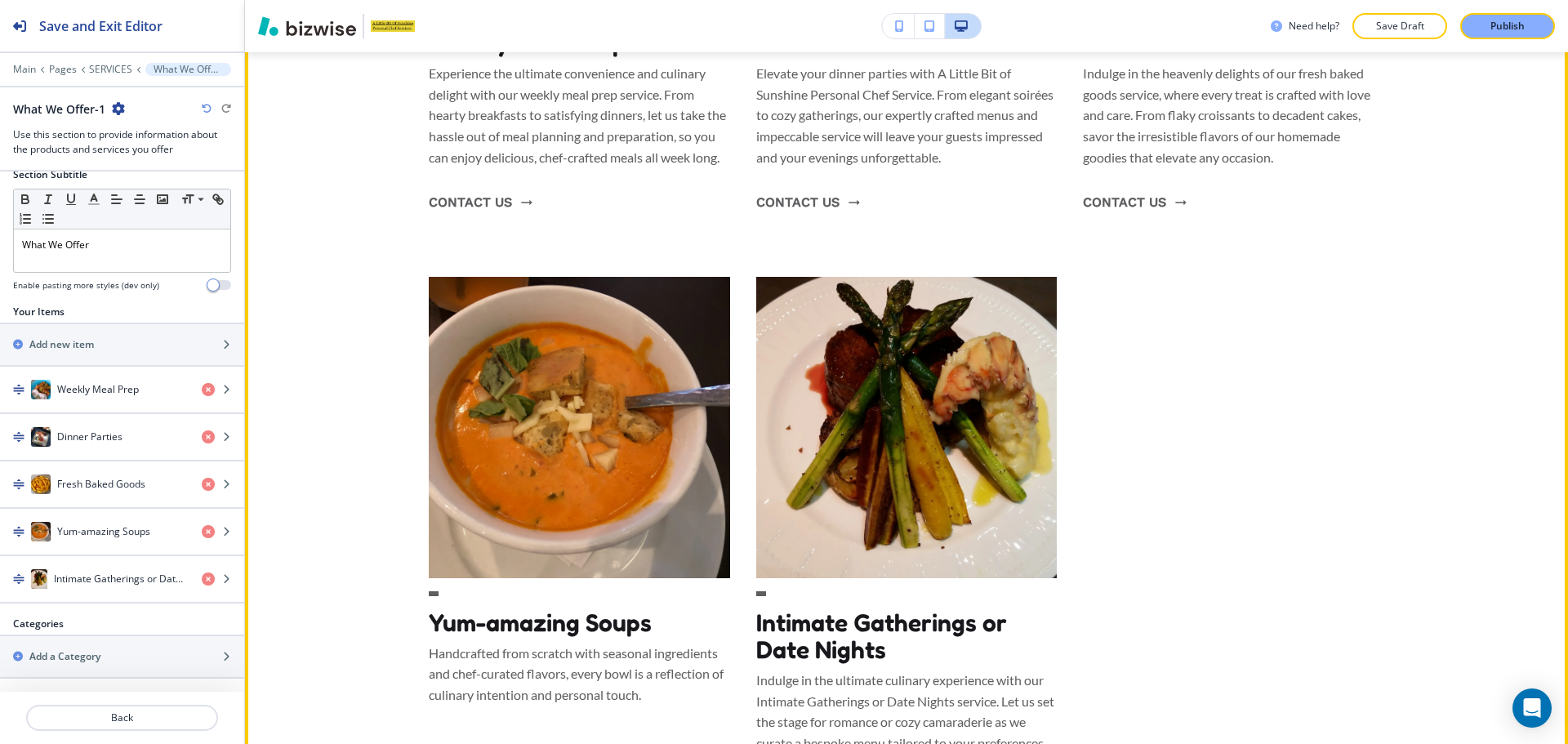
scroll to position [1311, 0]
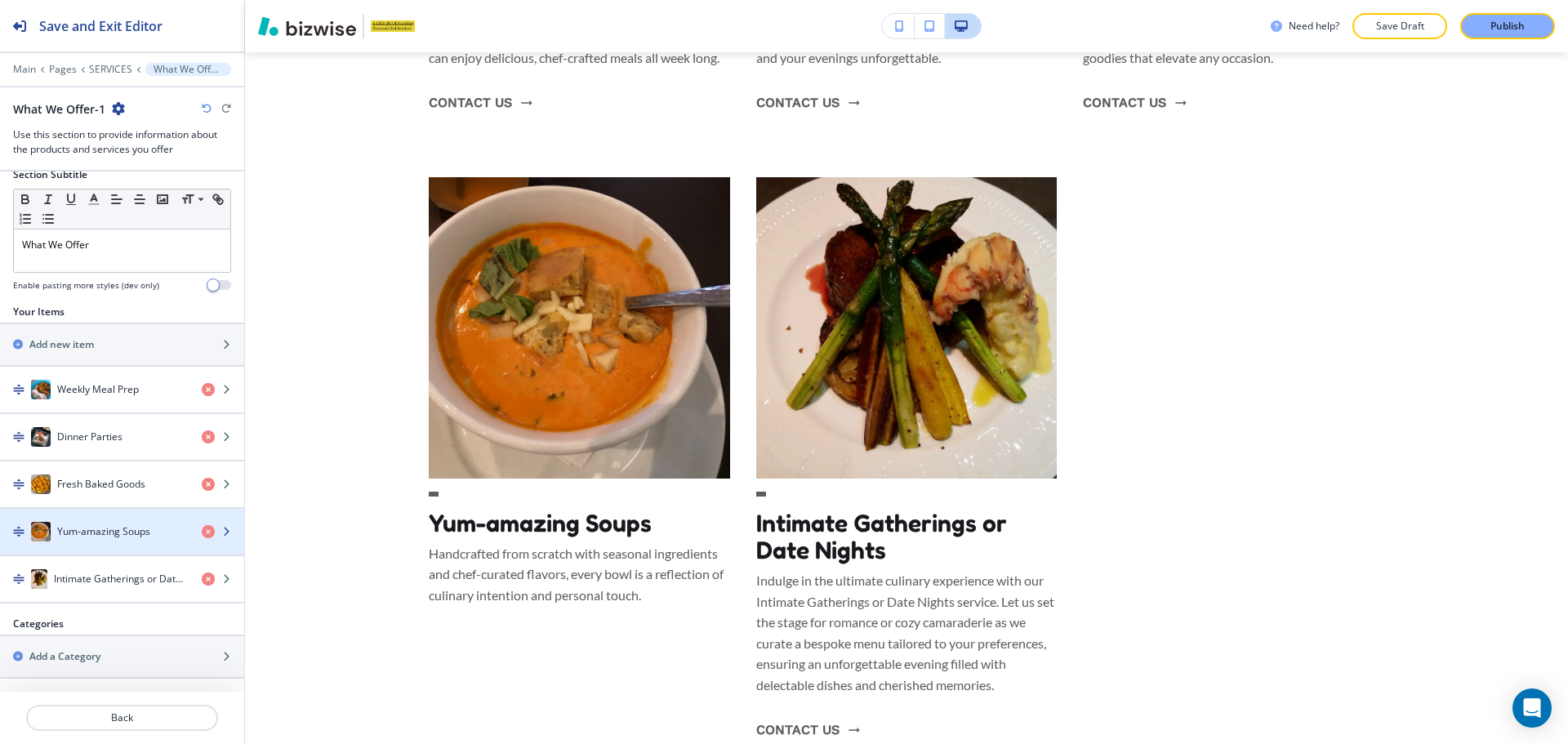
click at [109, 546] on div "button" at bounding box center [121, 548] width 244 height 13
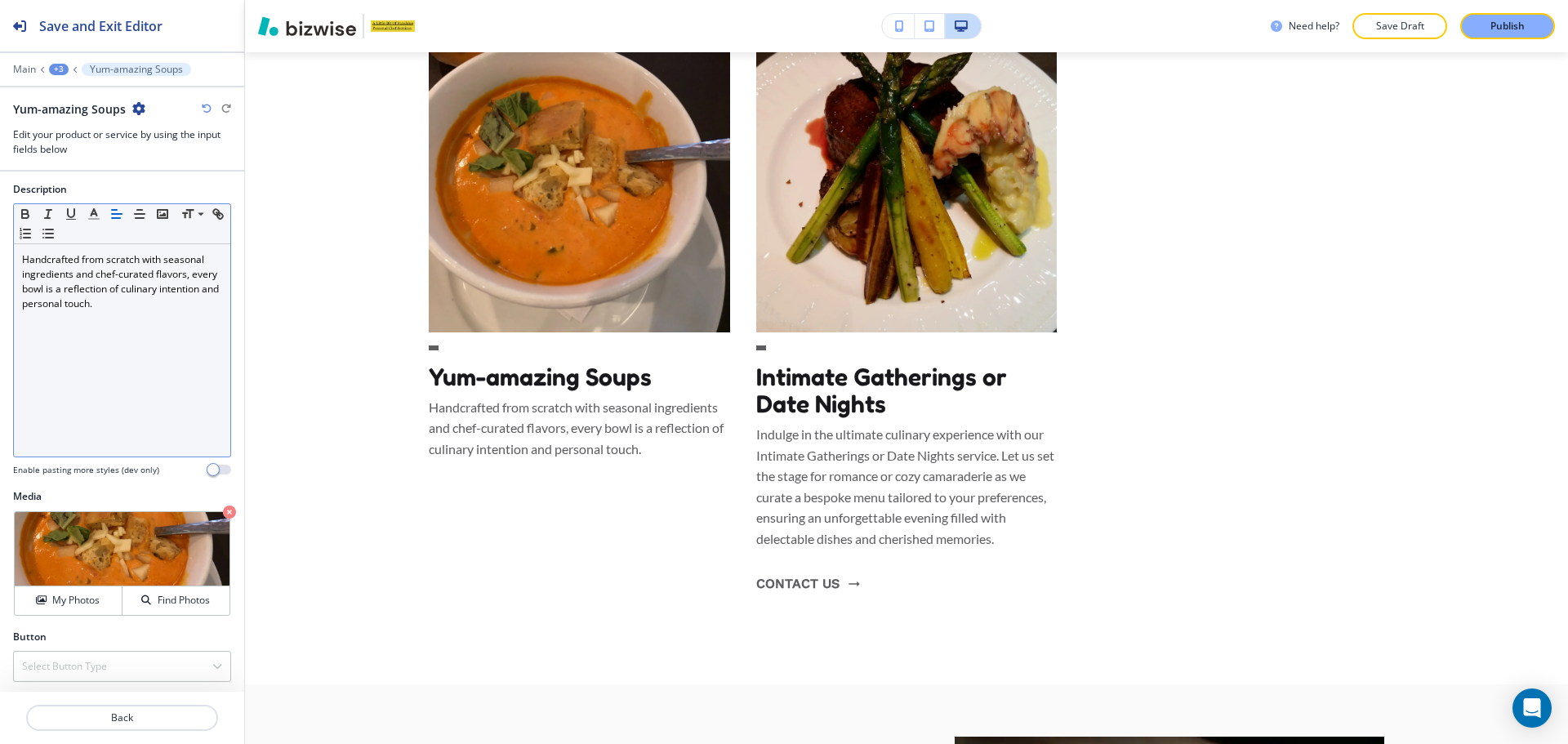
scroll to position [132, 0]
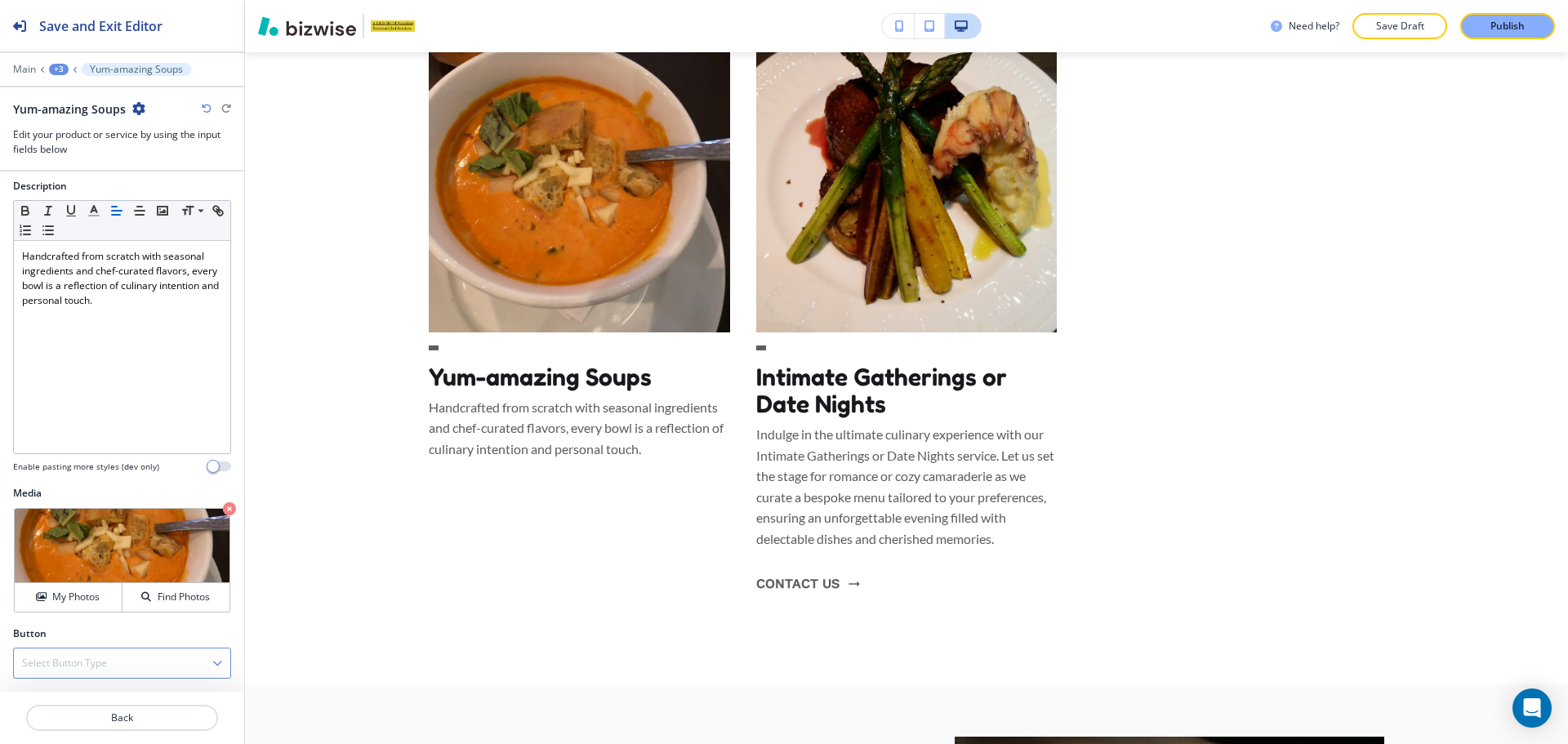
click at [65, 656] on h4 "Select Button Type" at bounding box center [64, 663] width 85 height 15
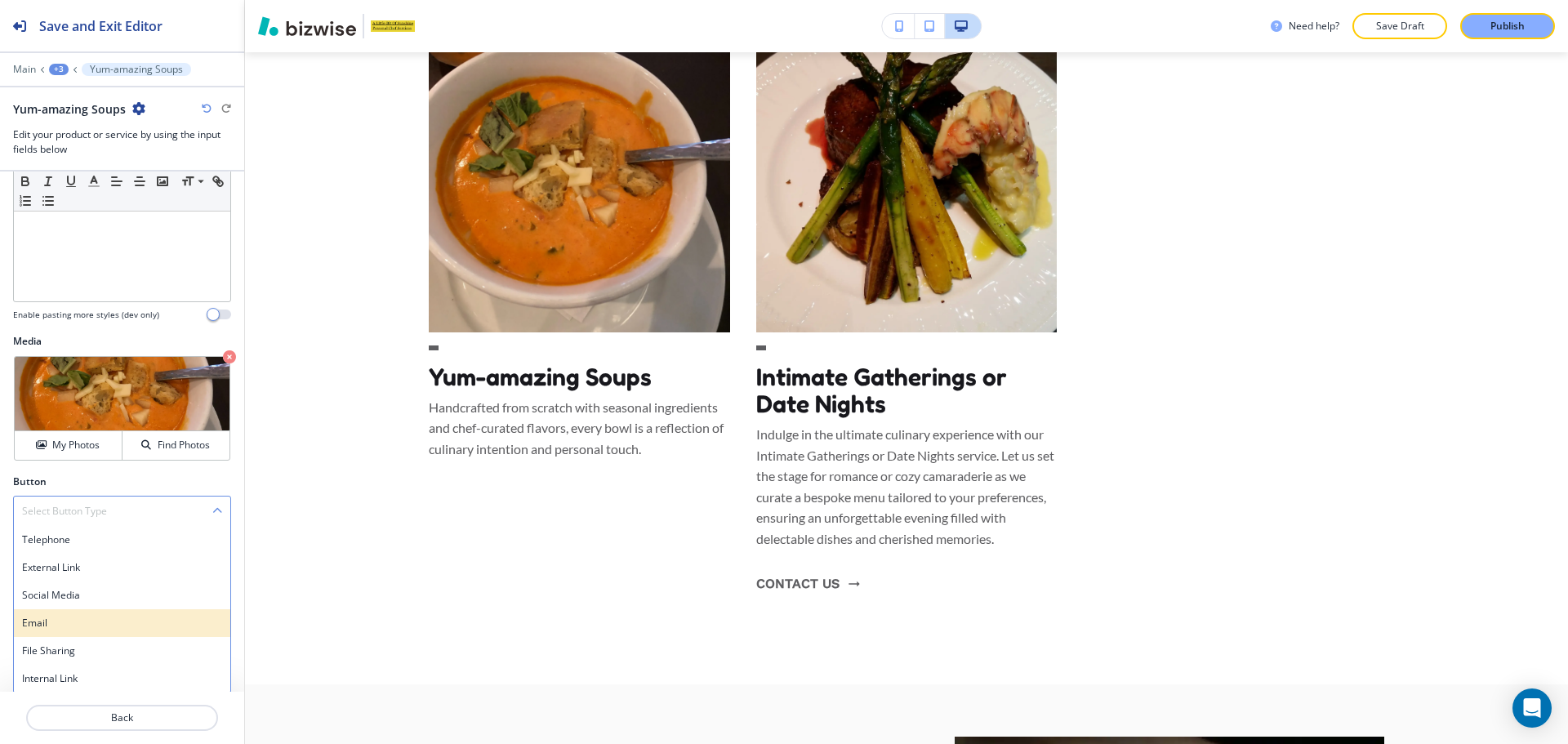
scroll to position [285, 0]
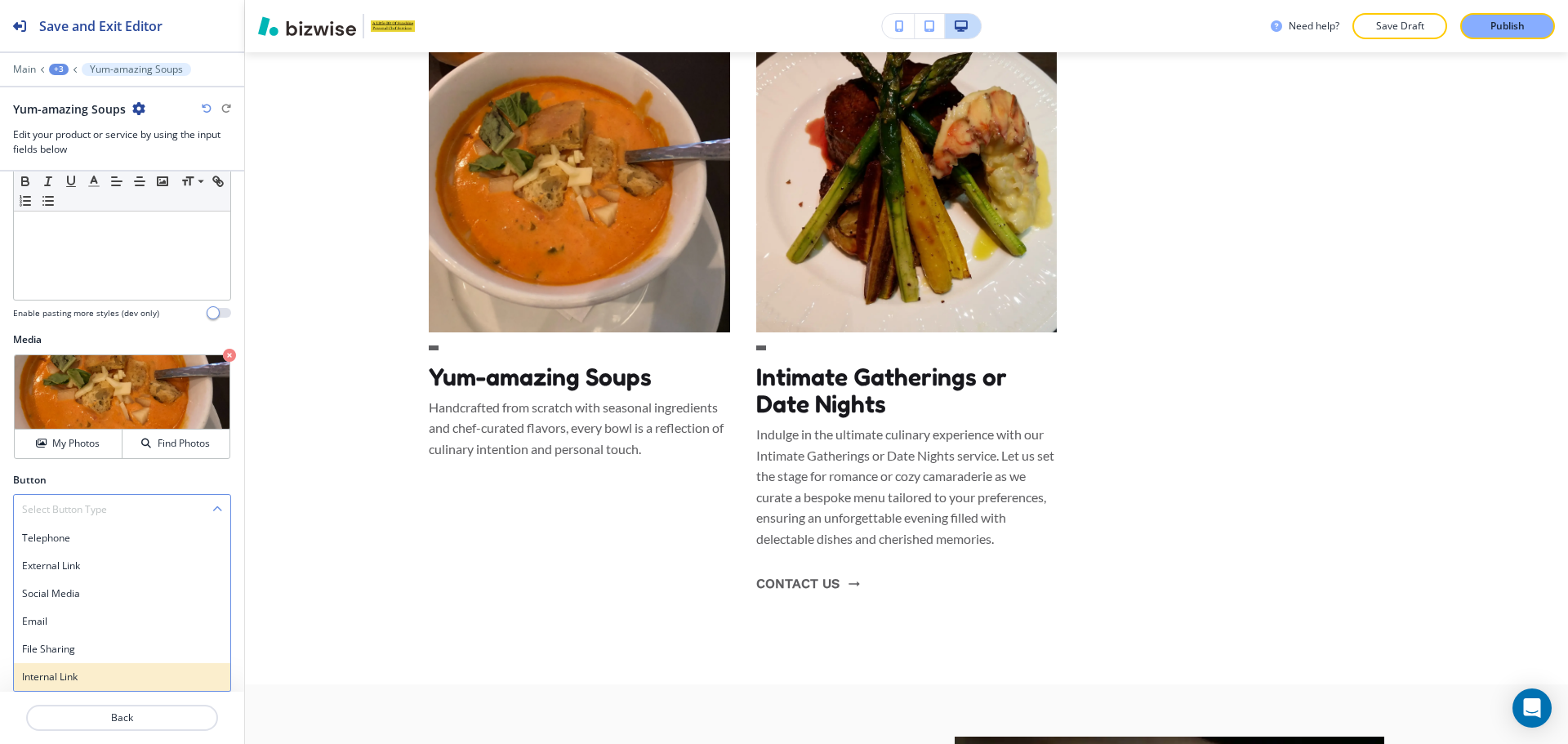
click at [82, 665] on div "Internal Link" at bounding box center [121, 677] width 216 height 28
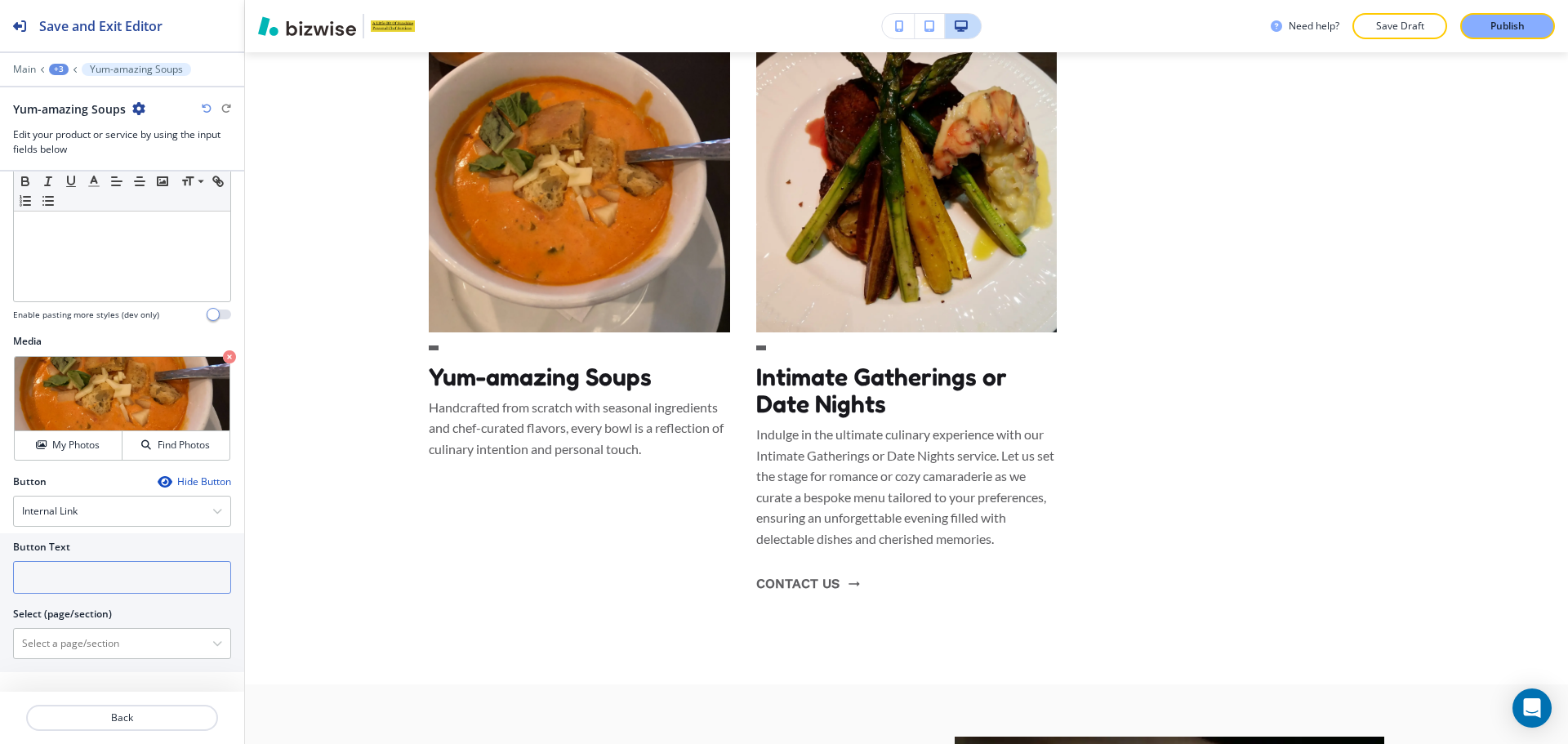
scroll to position [283, 0]
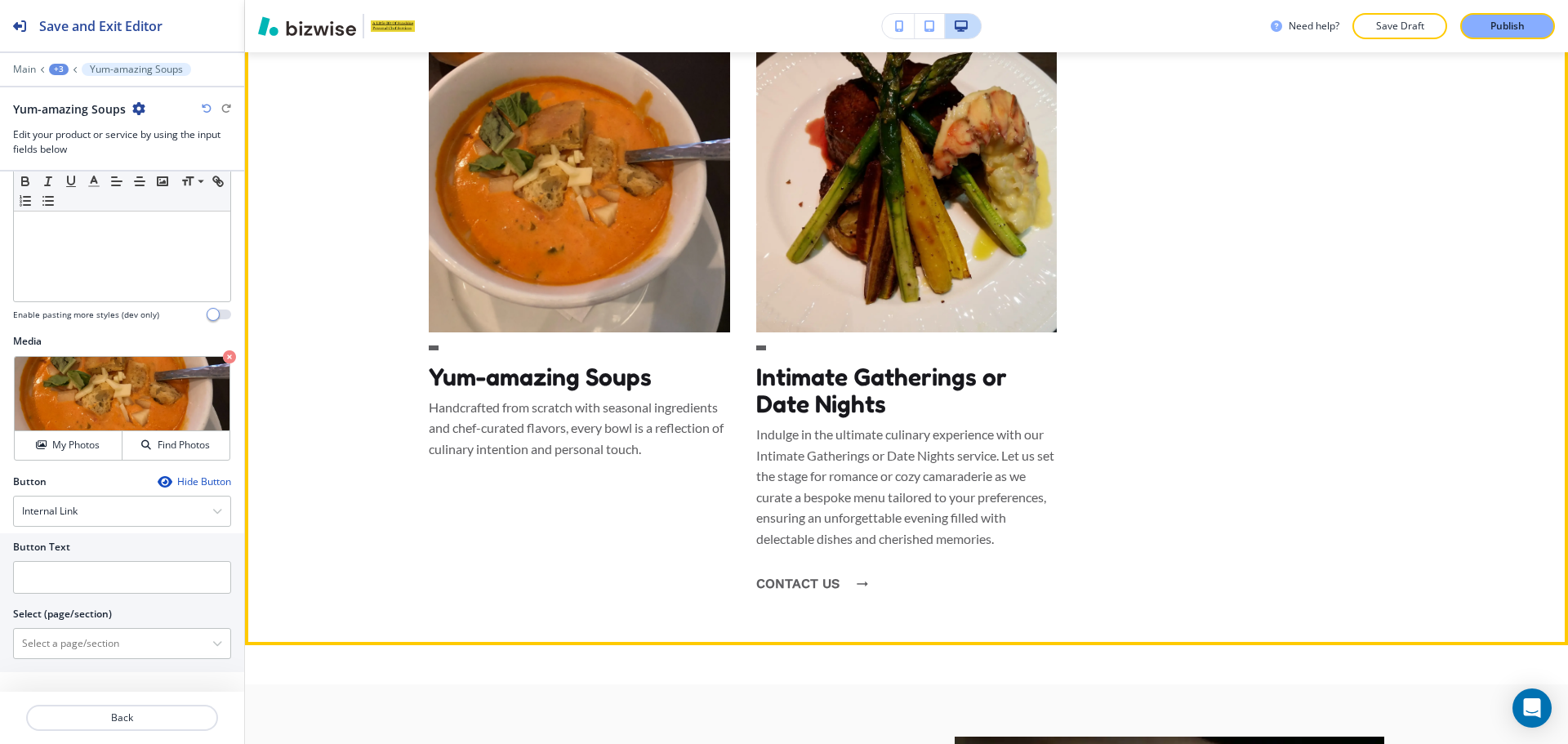
click at [783, 605] on button "contact us" at bounding box center [807, 584] width 103 height 44
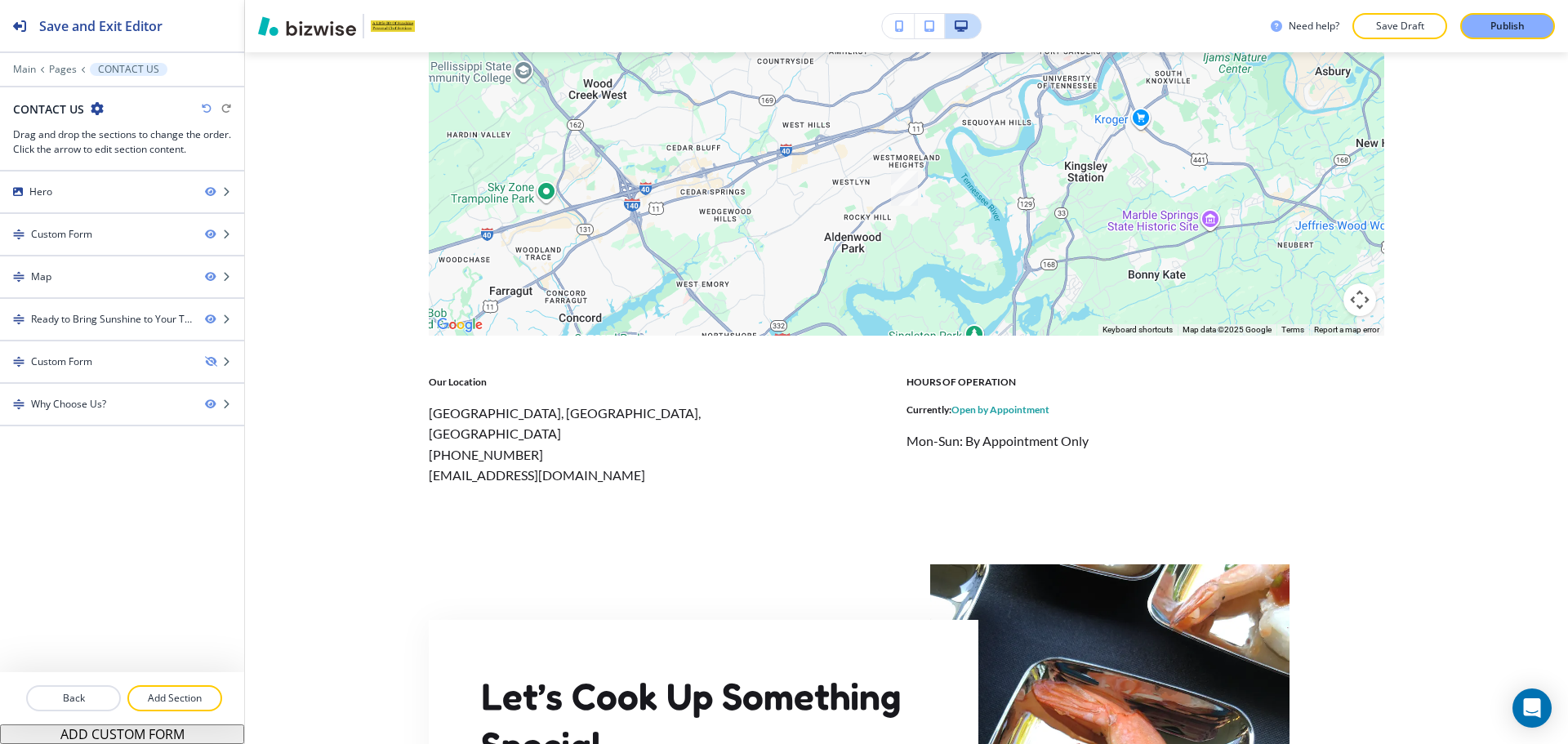
scroll to position [0, 0]
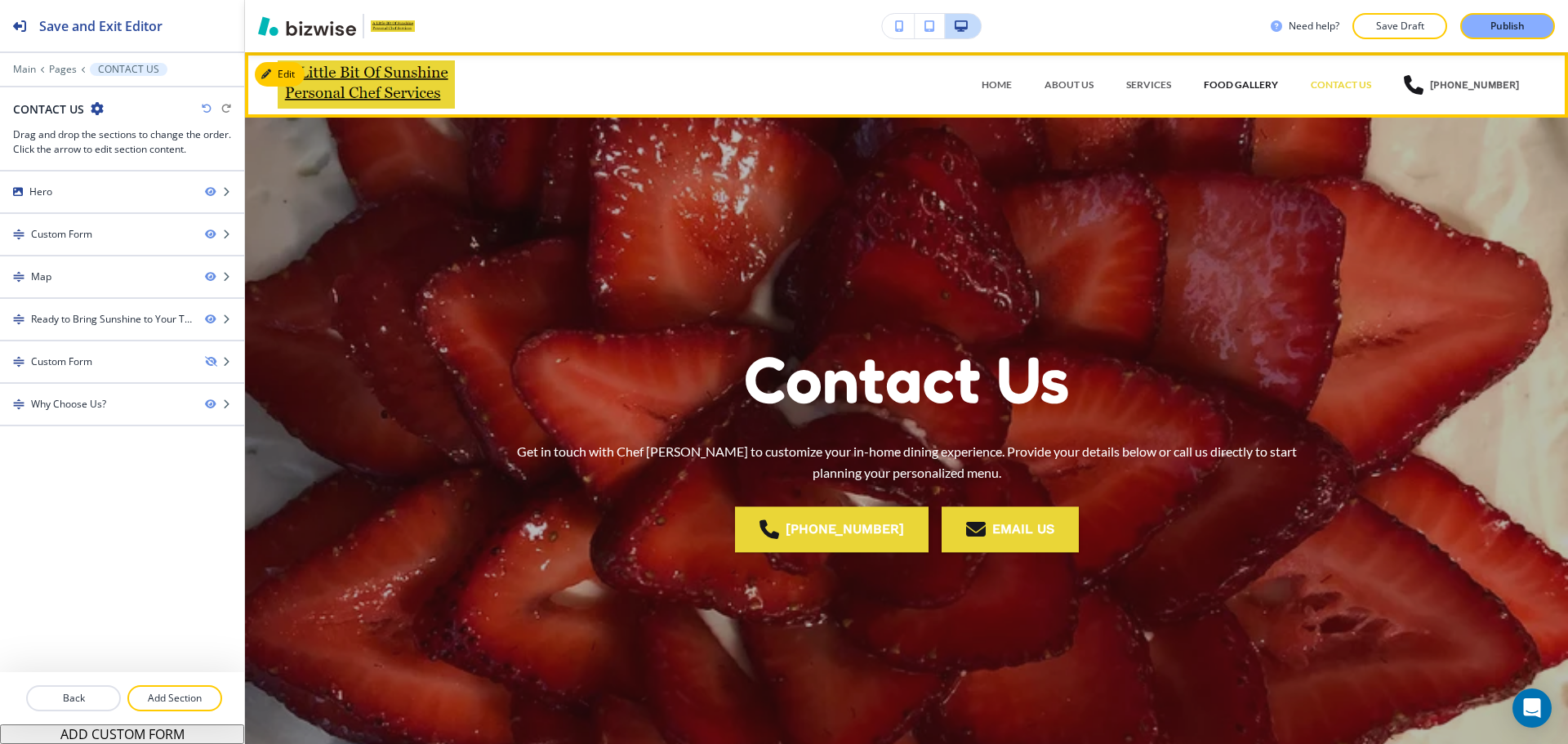
click at [1242, 87] on p "FOOD GALLERY" at bounding box center [1241, 85] width 74 height 15
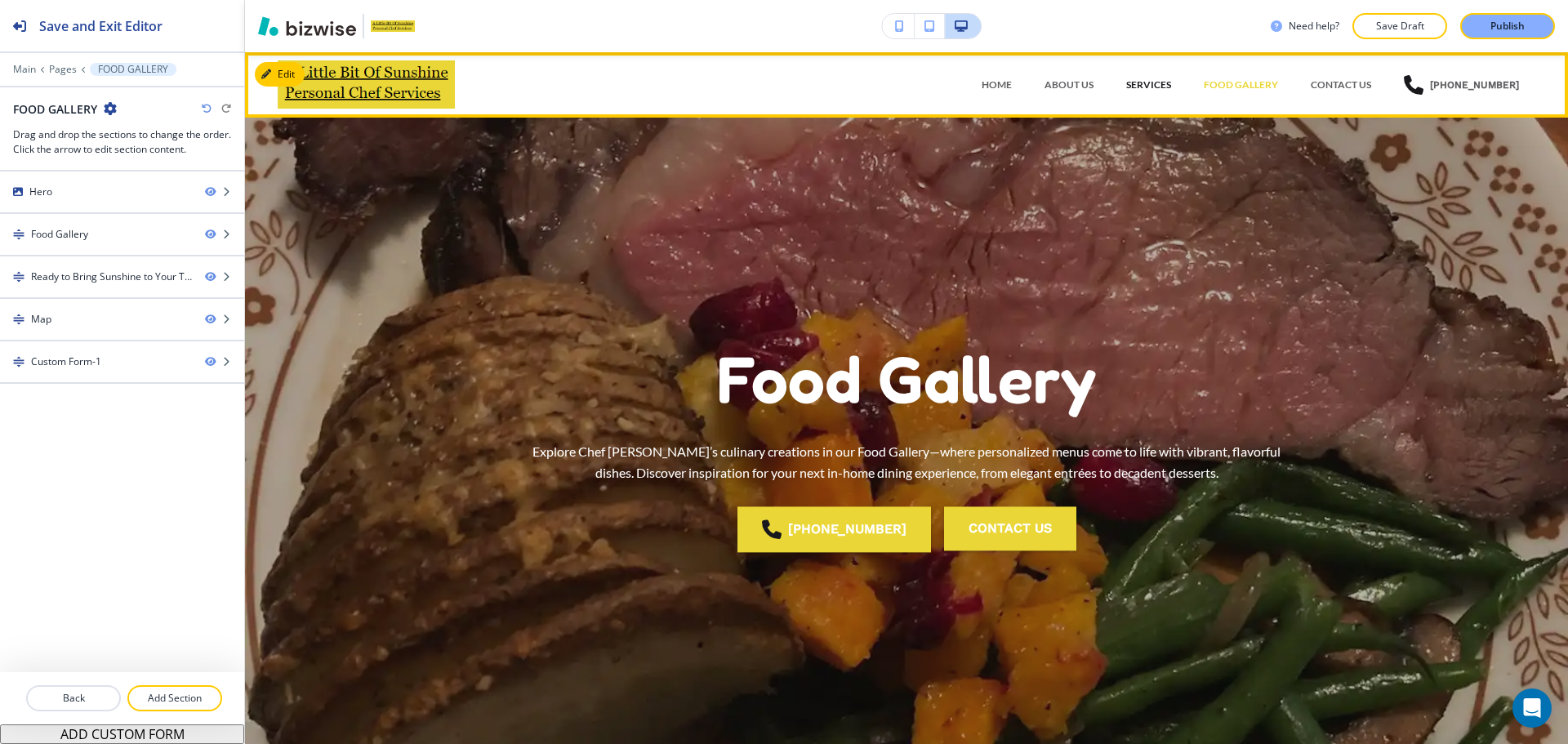
click at [1171, 86] on p "SERVICES" at bounding box center [1148, 85] width 45 height 15
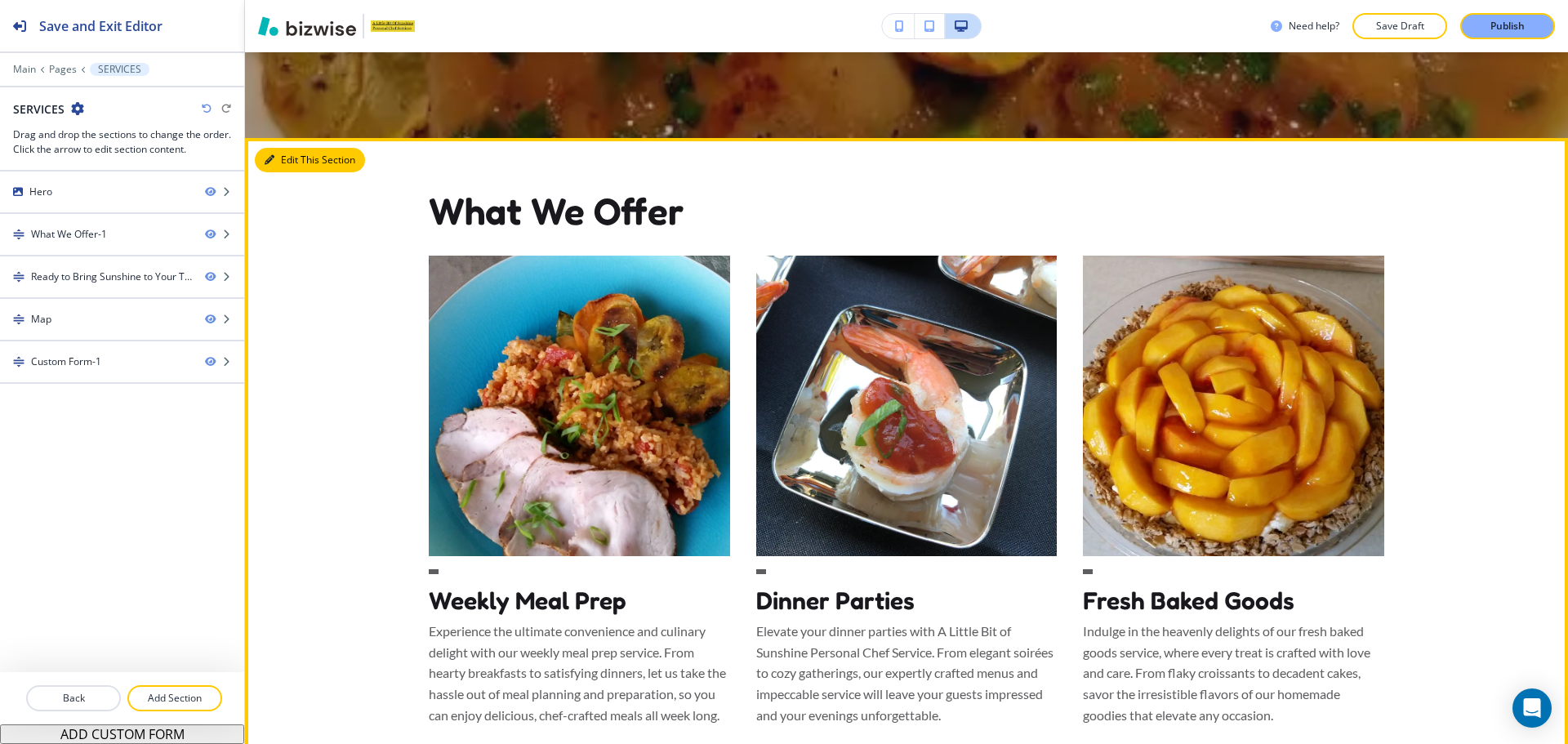
click at [272, 167] on button "Edit This Section" at bounding box center [310, 160] width 110 height 25
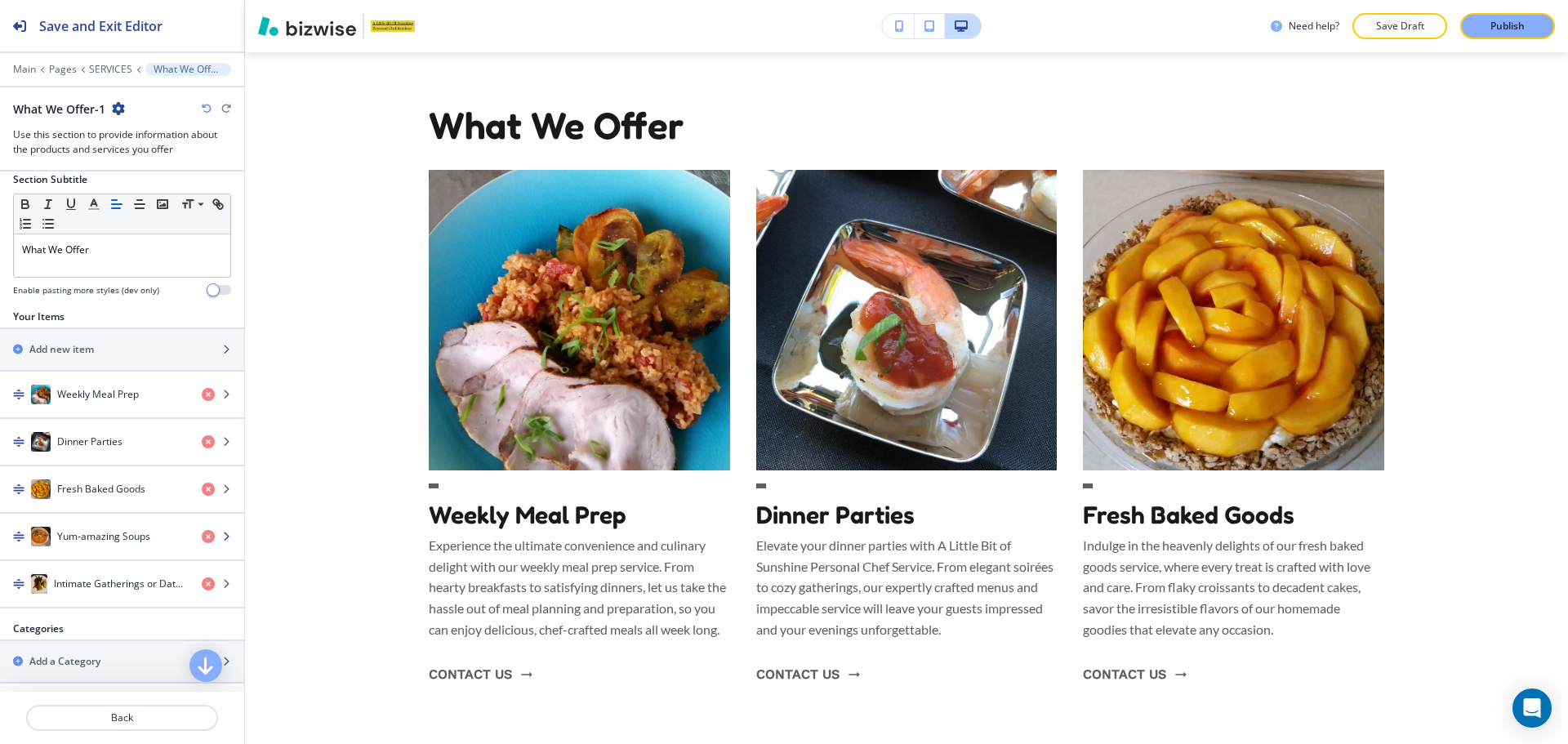
scroll to position [143, 0]
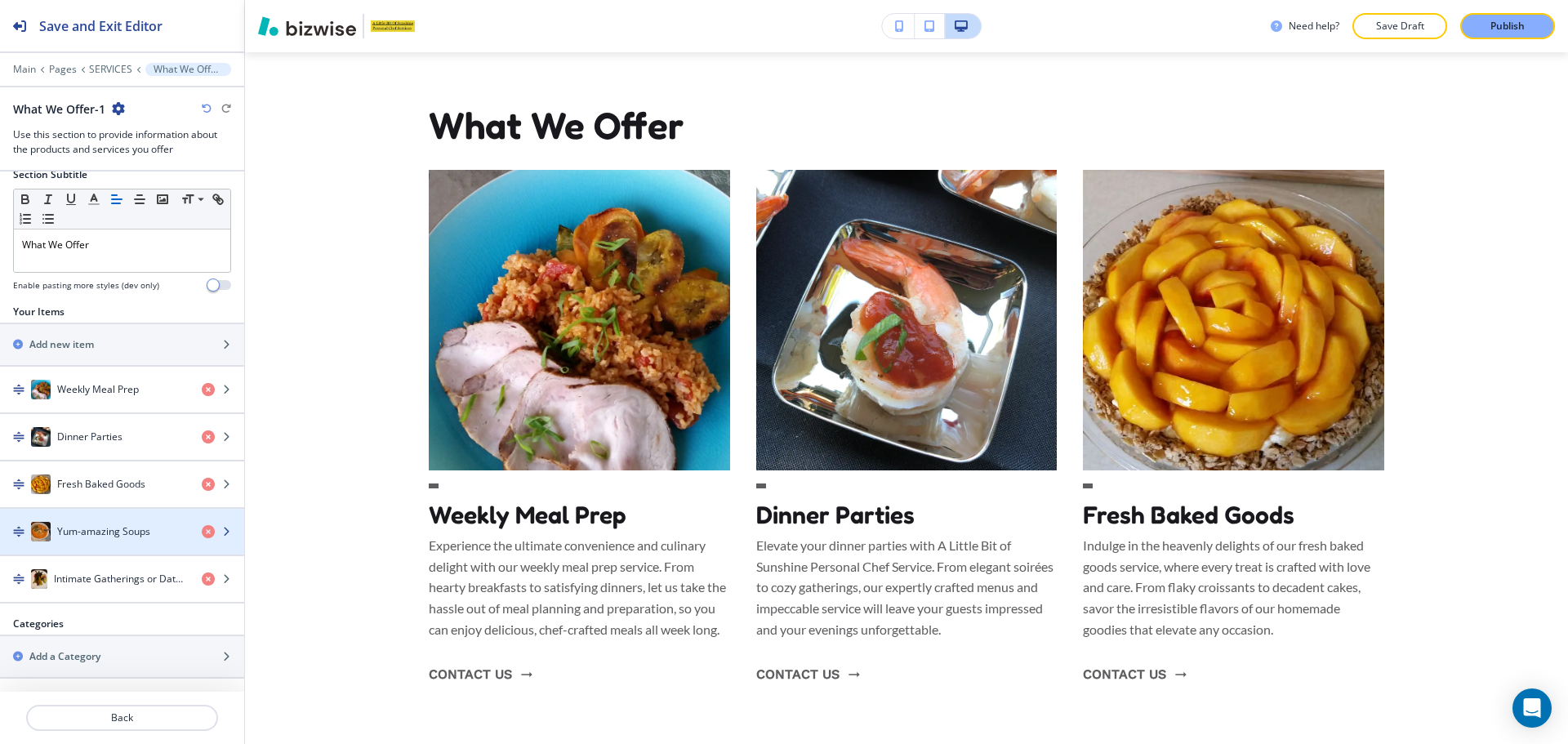
click at [103, 549] on div "button" at bounding box center [121, 548] width 244 height 13
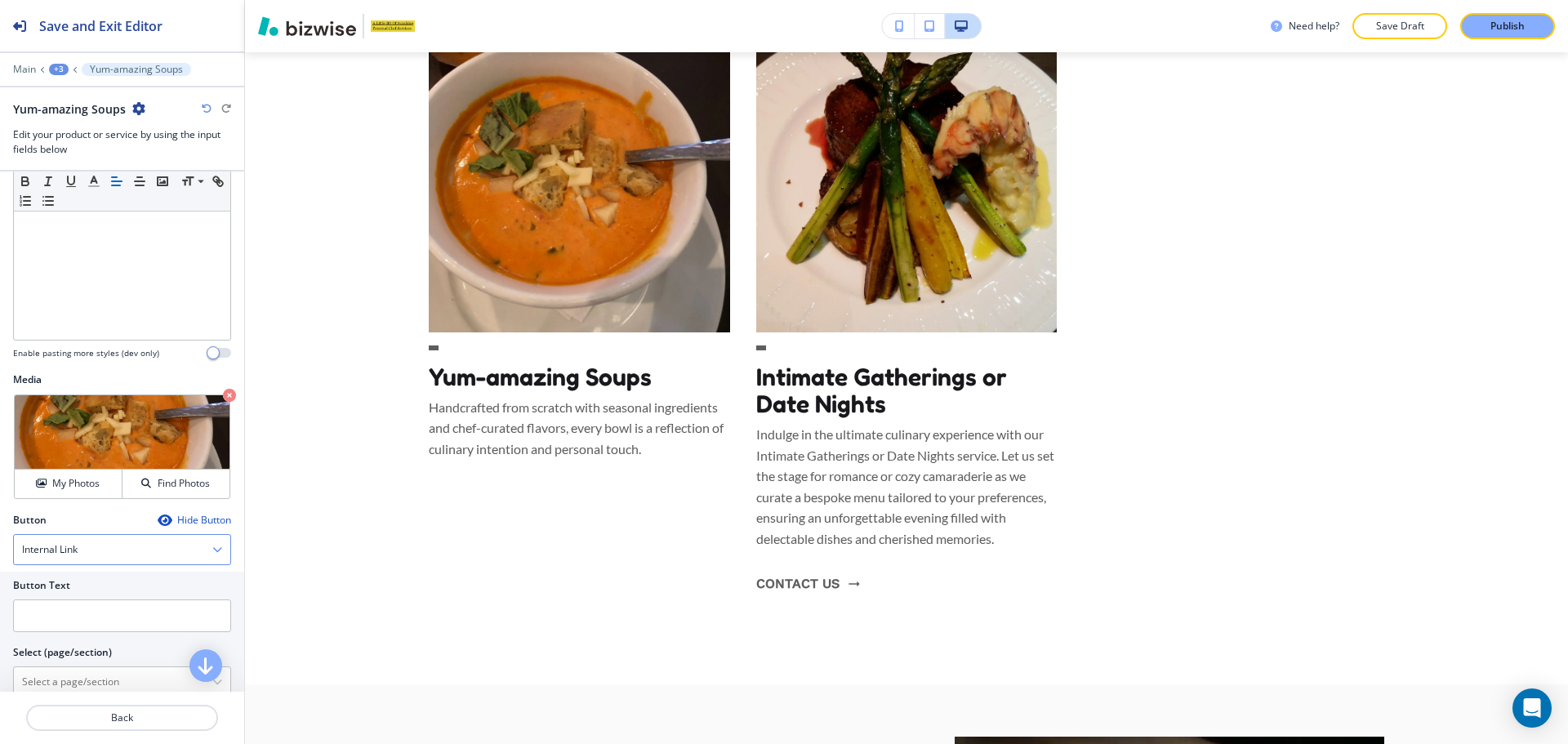
scroll to position [283, 0]
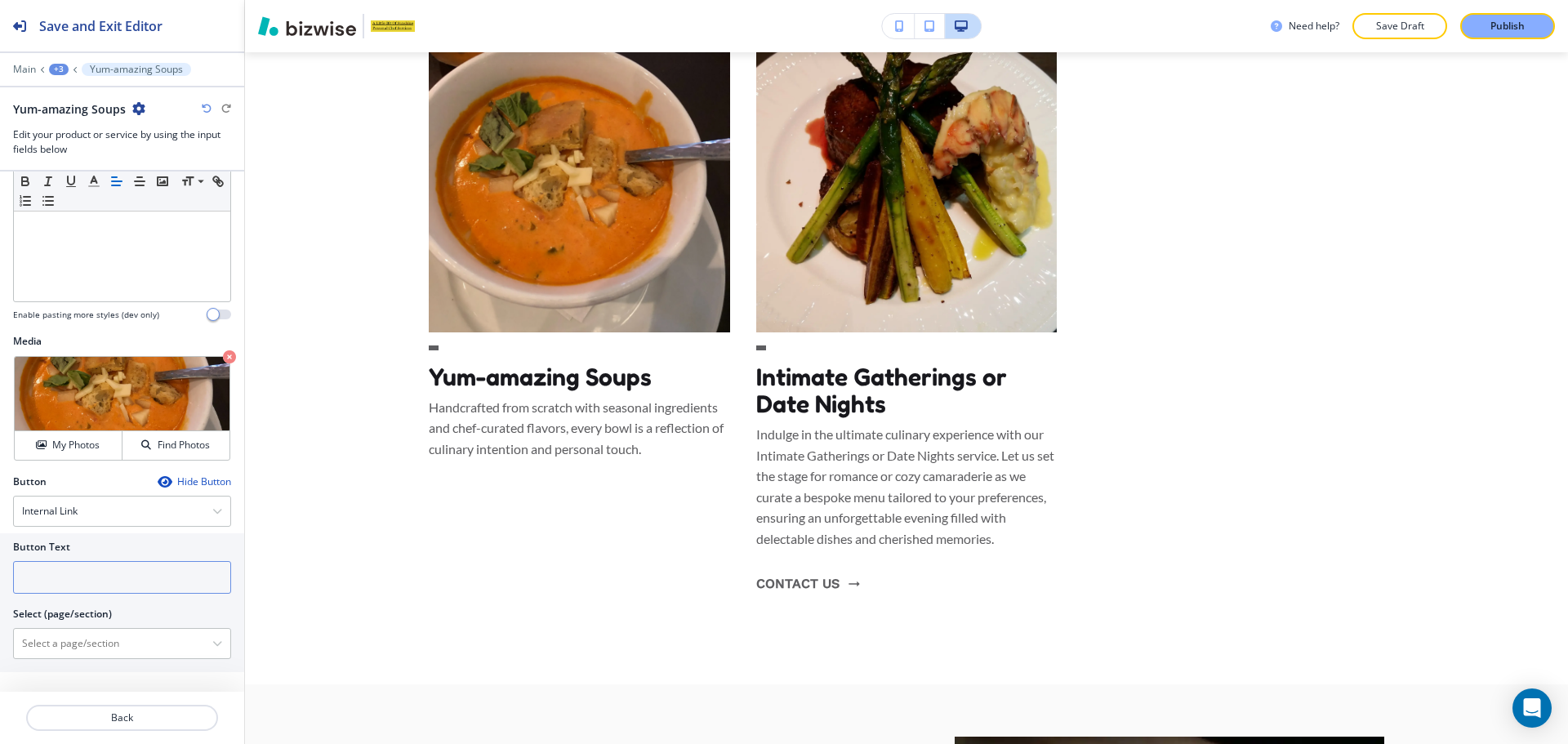
click at [98, 573] on input "text" at bounding box center [121, 578] width 218 height 33
type input "contact us"
click at [107, 652] on \(page\/section\) "Manual Input" at bounding box center [113, 644] width 199 height 28
click at [212, 644] on icon "button" at bounding box center [217, 643] width 10 height 10
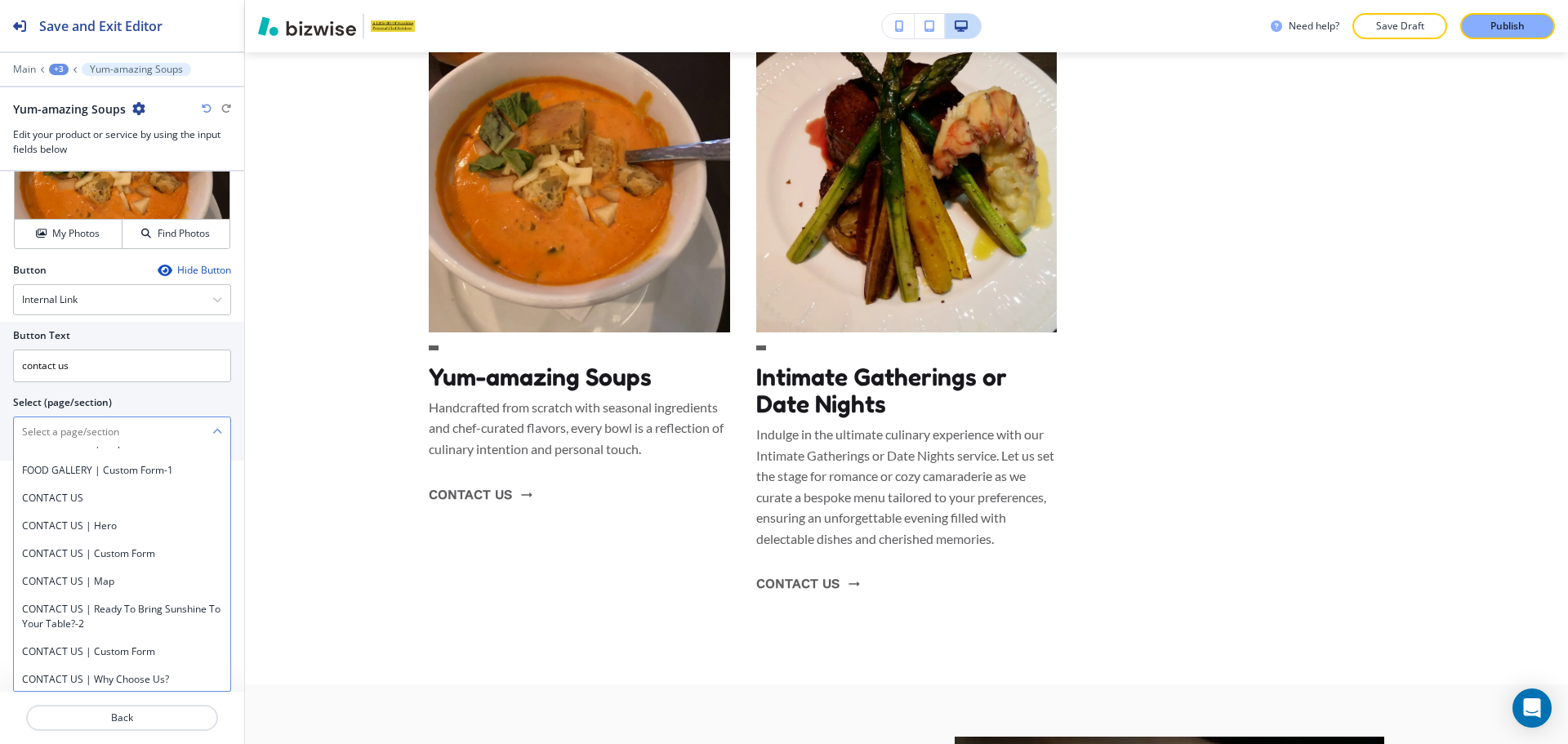
scroll to position [843, 0]
click at [129, 497] on h4 "CONTACT US" at bounding box center [122, 496] width 200 height 15
type \(page\/section\) "CONTACT US"
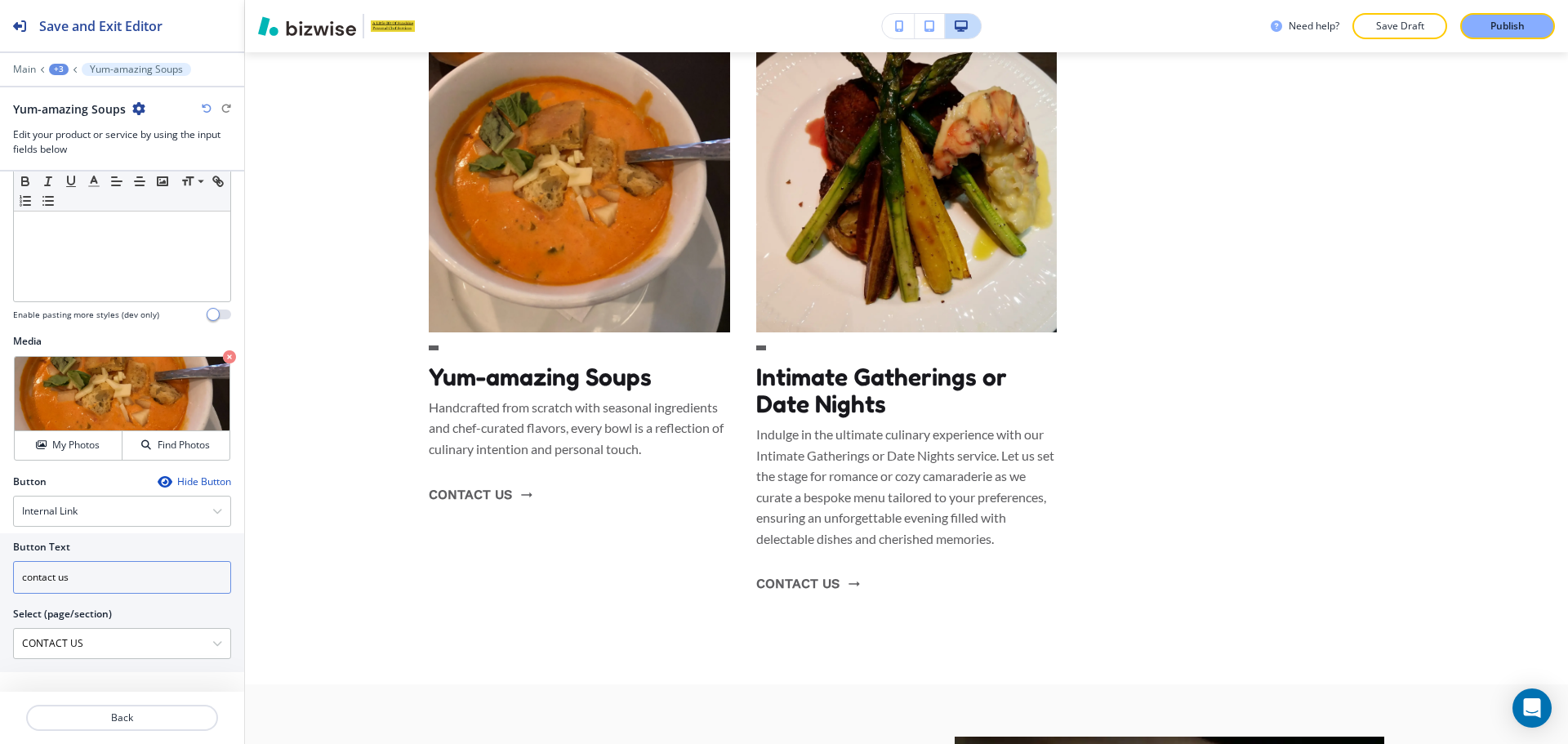
scroll to position [283, 0]
click at [134, 710] on button "Back" at bounding box center [121, 717] width 192 height 26
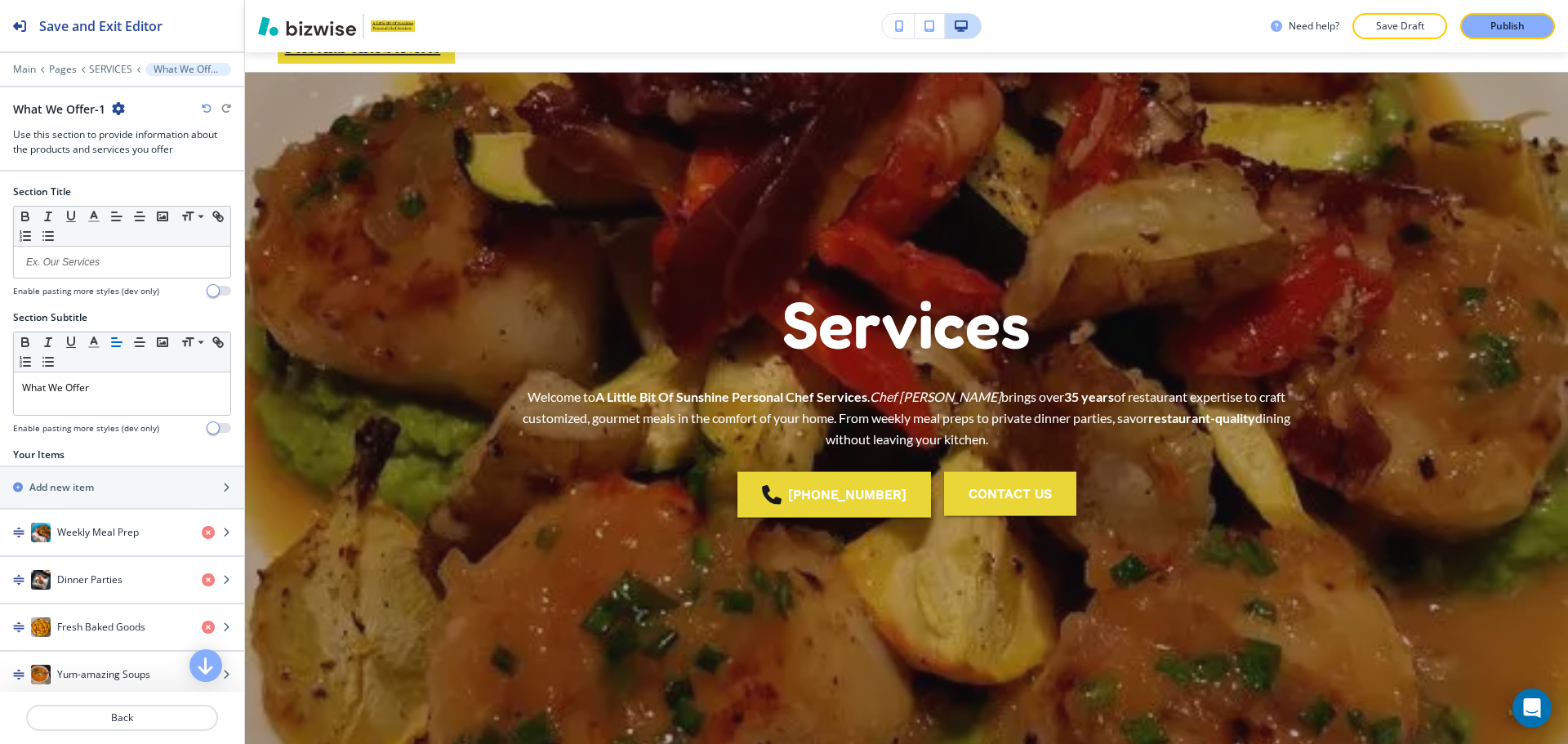
scroll to position [0, 0]
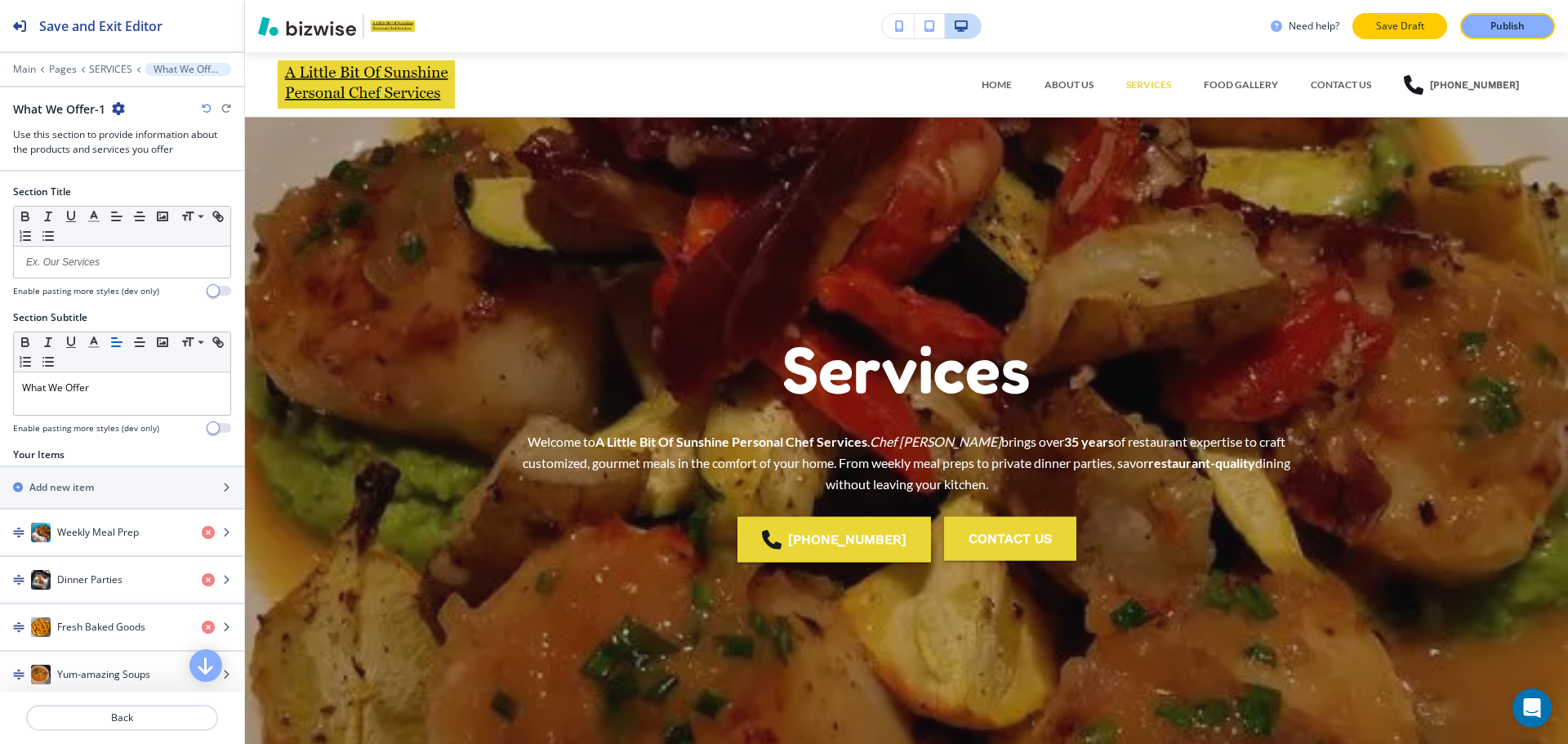
click at [1361, 21] on button "Save Draft" at bounding box center [1399, 26] width 95 height 26
click at [1000, 84] on p "HOME" at bounding box center [996, 85] width 30 height 15
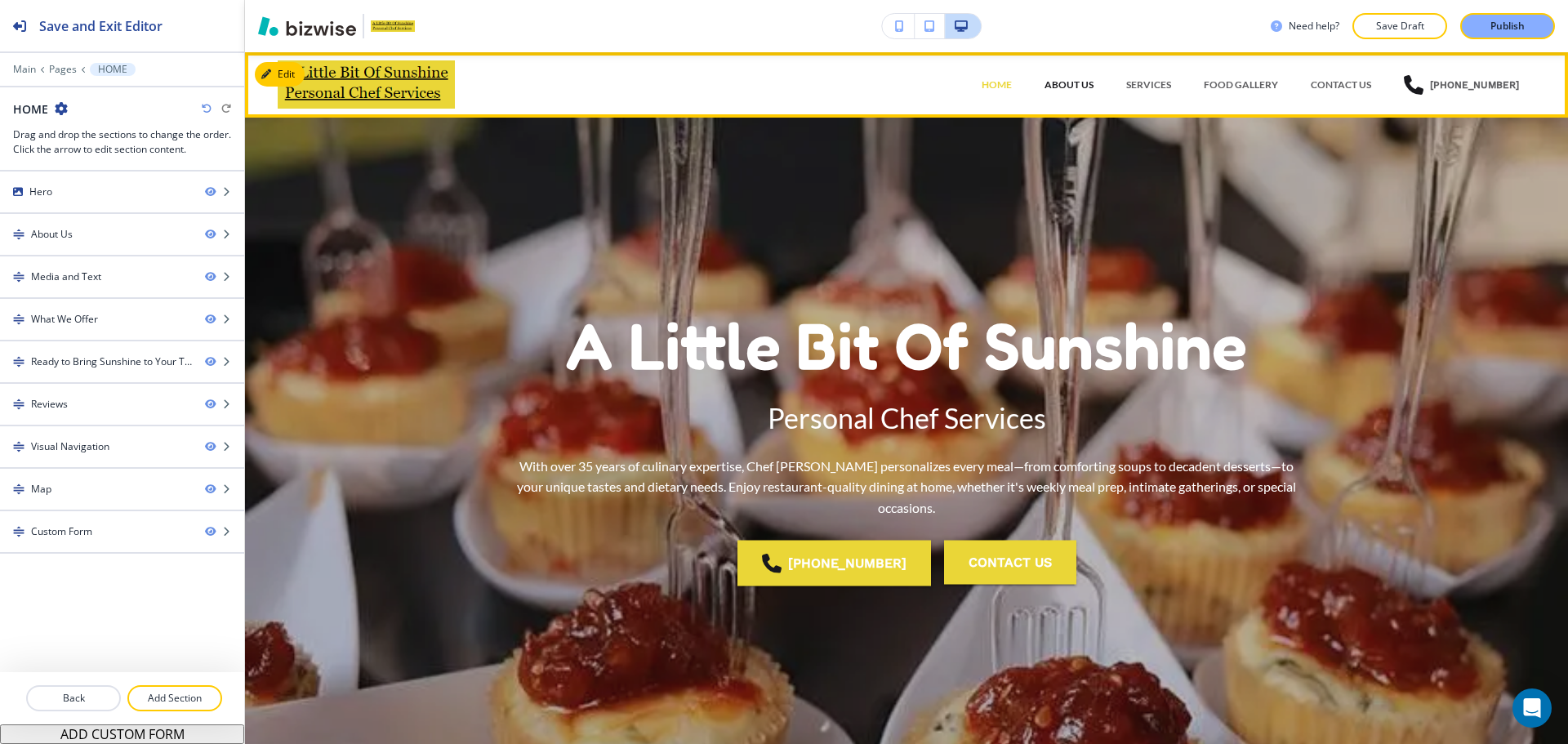
click at [1078, 84] on p "ABOUT US" at bounding box center [1069, 85] width 49 height 15
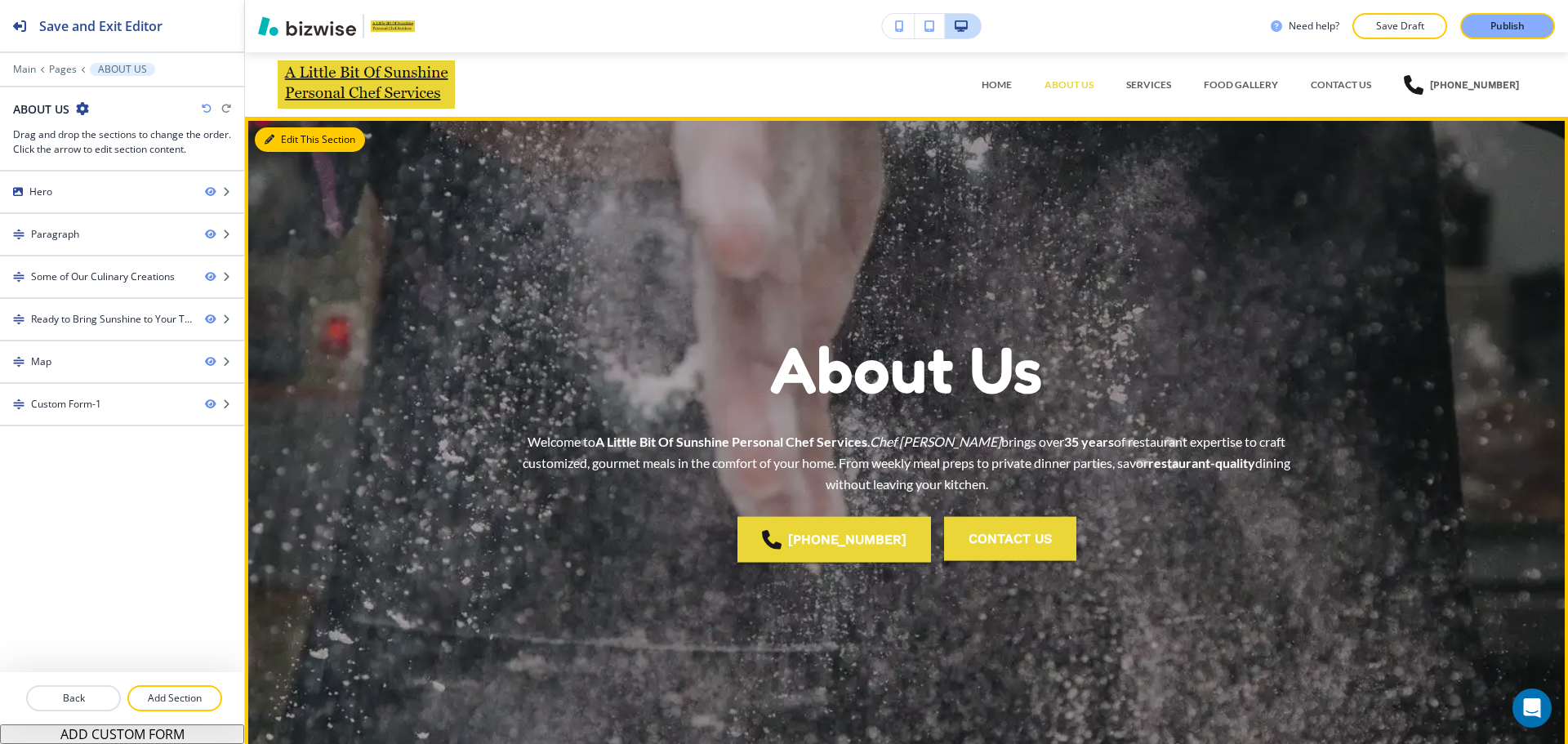
click at [291, 136] on button "Edit This Section" at bounding box center [310, 140] width 110 height 25
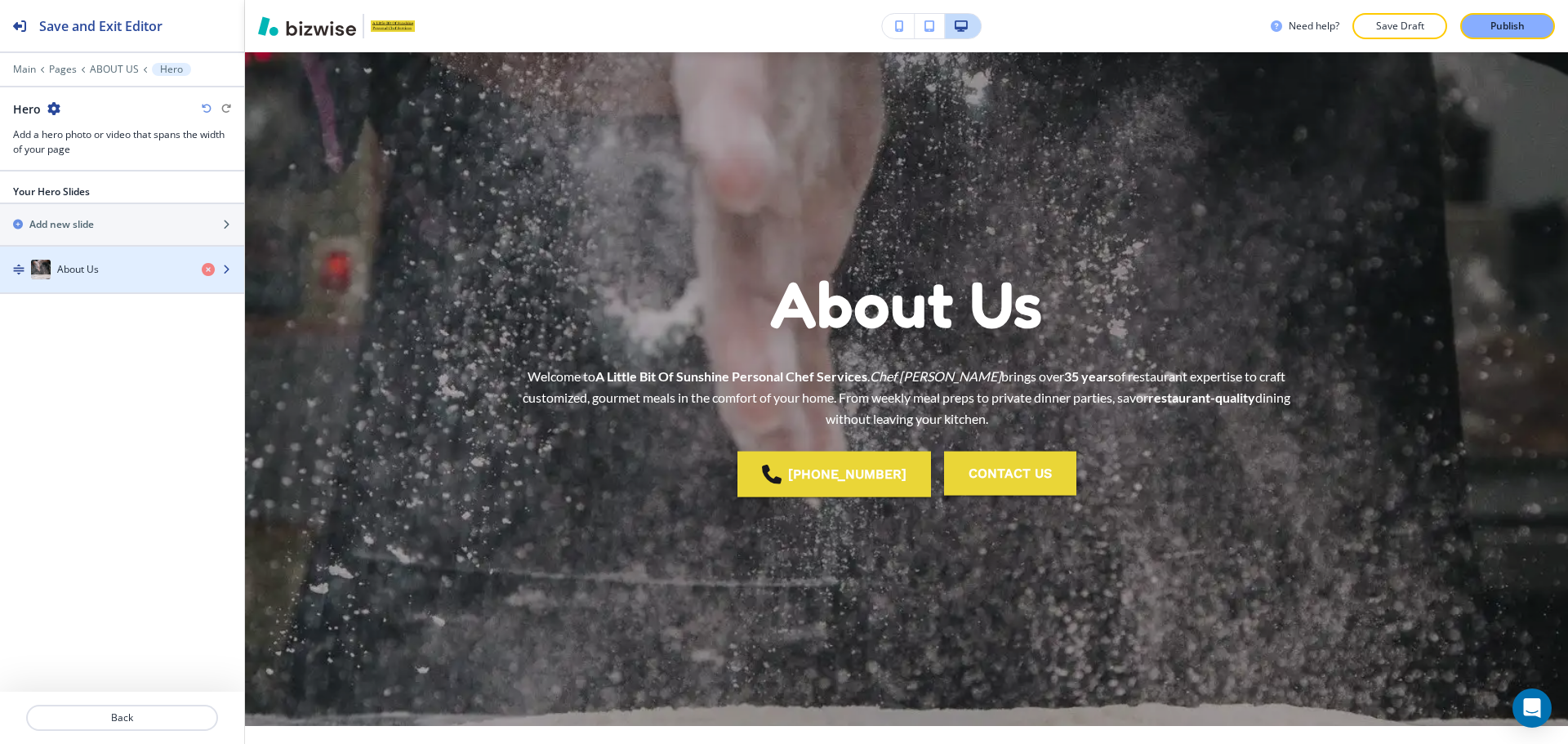
click at [114, 266] on div "About Us" at bounding box center [94, 269] width 189 height 19
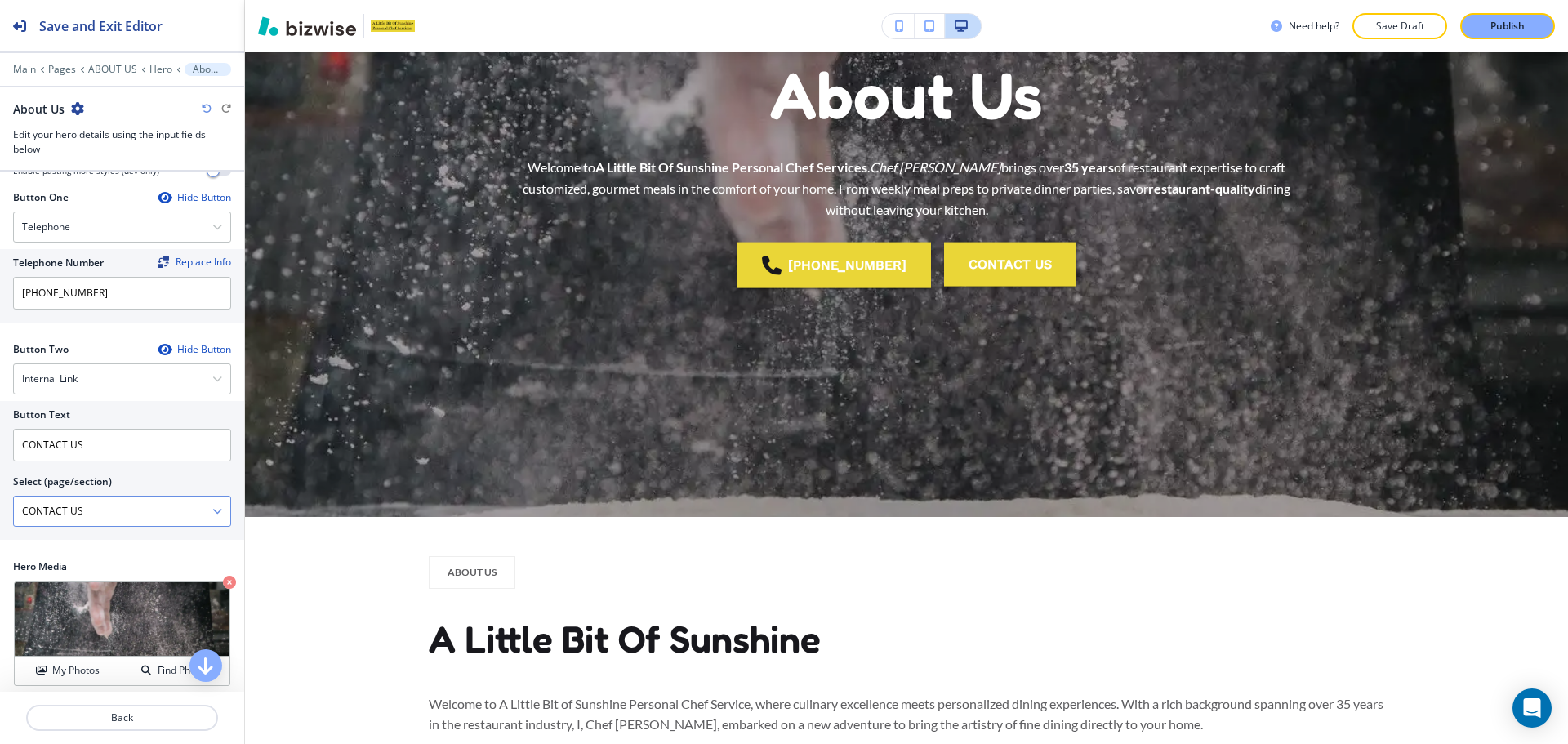
scroll to position [357, 0]
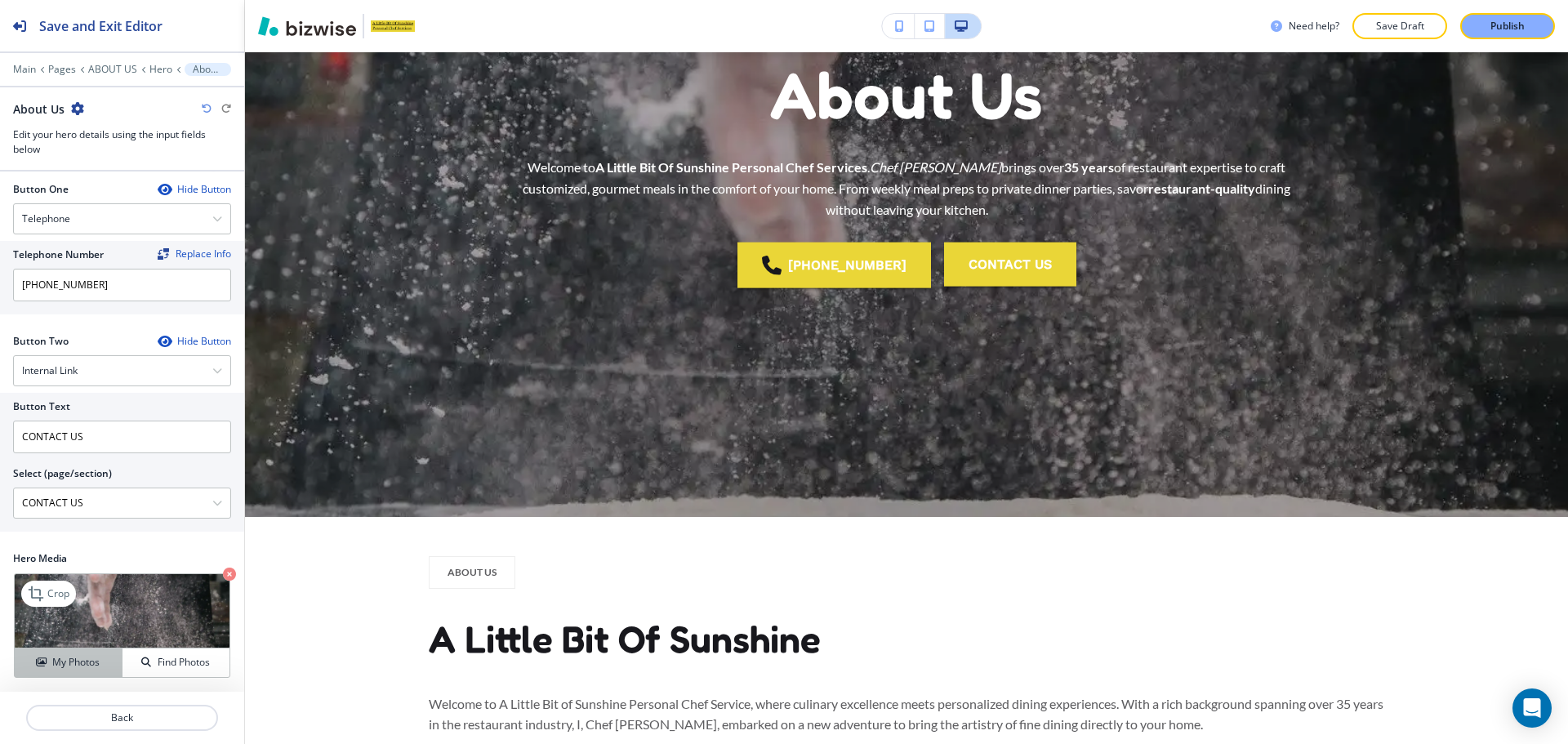
click at [71, 655] on h4 "My Photos" at bounding box center [75, 662] width 47 height 15
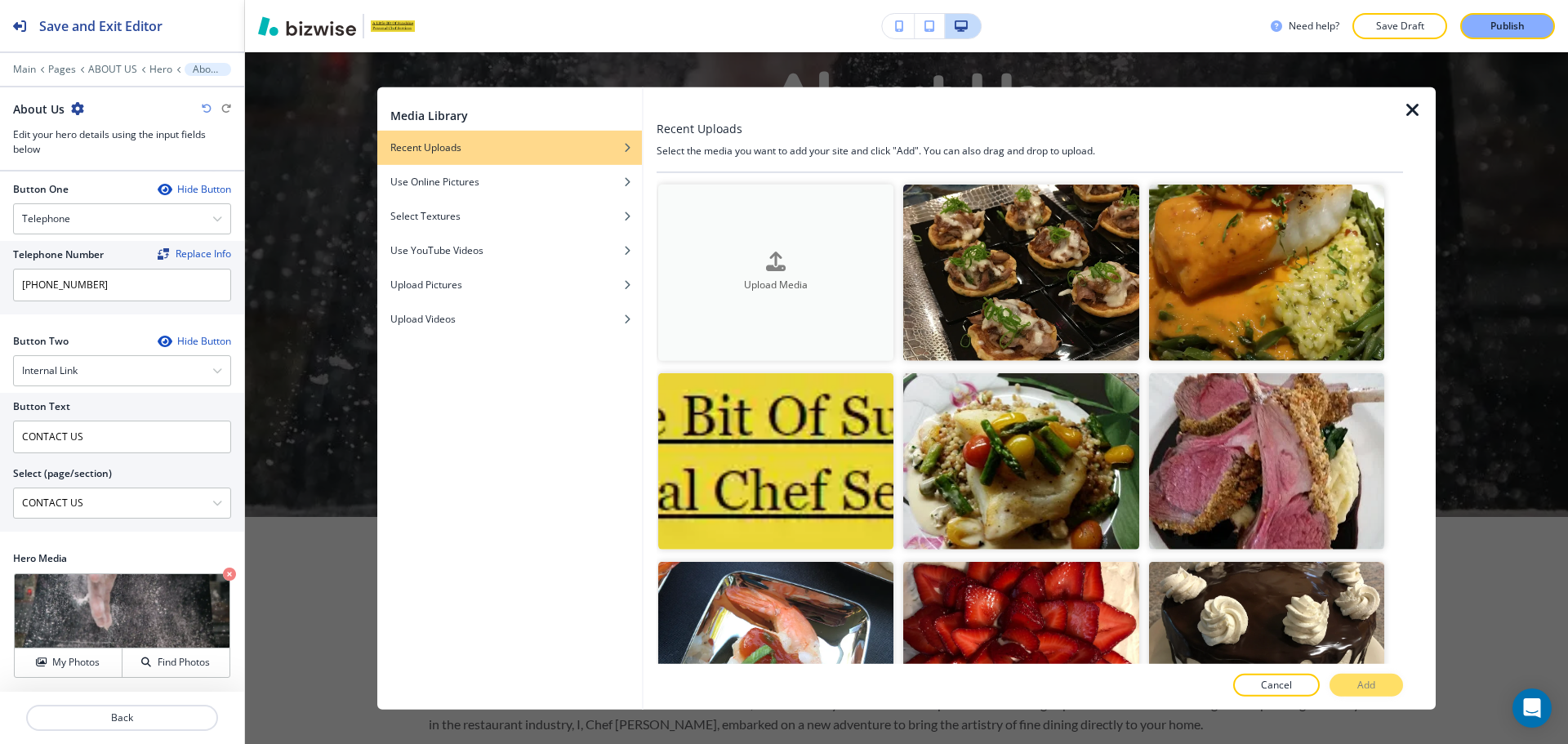
click at [766, 275] on div "button" at bounding box center [776, 275] width 235 height 6
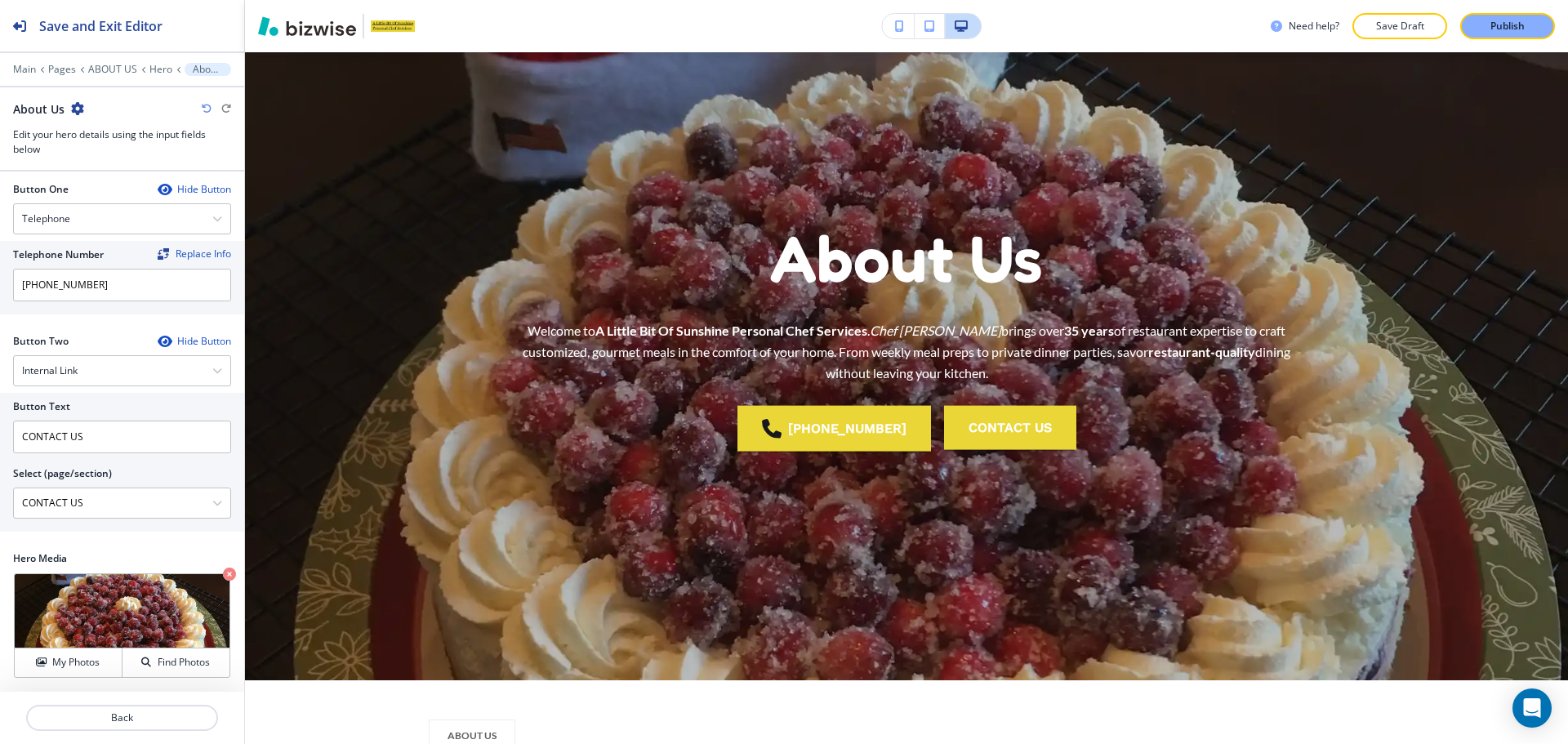
scroll to position [29, 0]
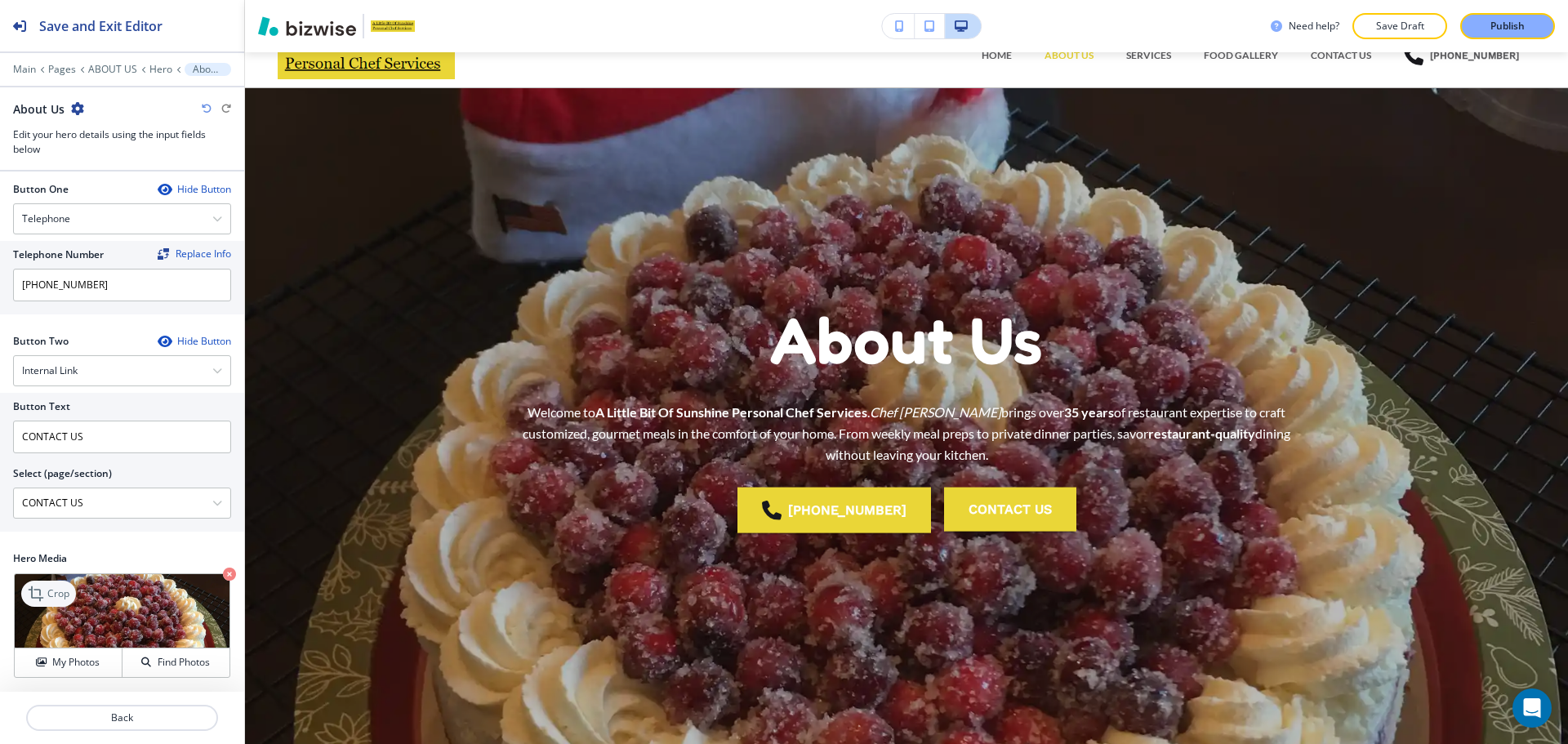
click at [49, 593] on p "Crop" at bounding box center [58, 593] width 22 height 15
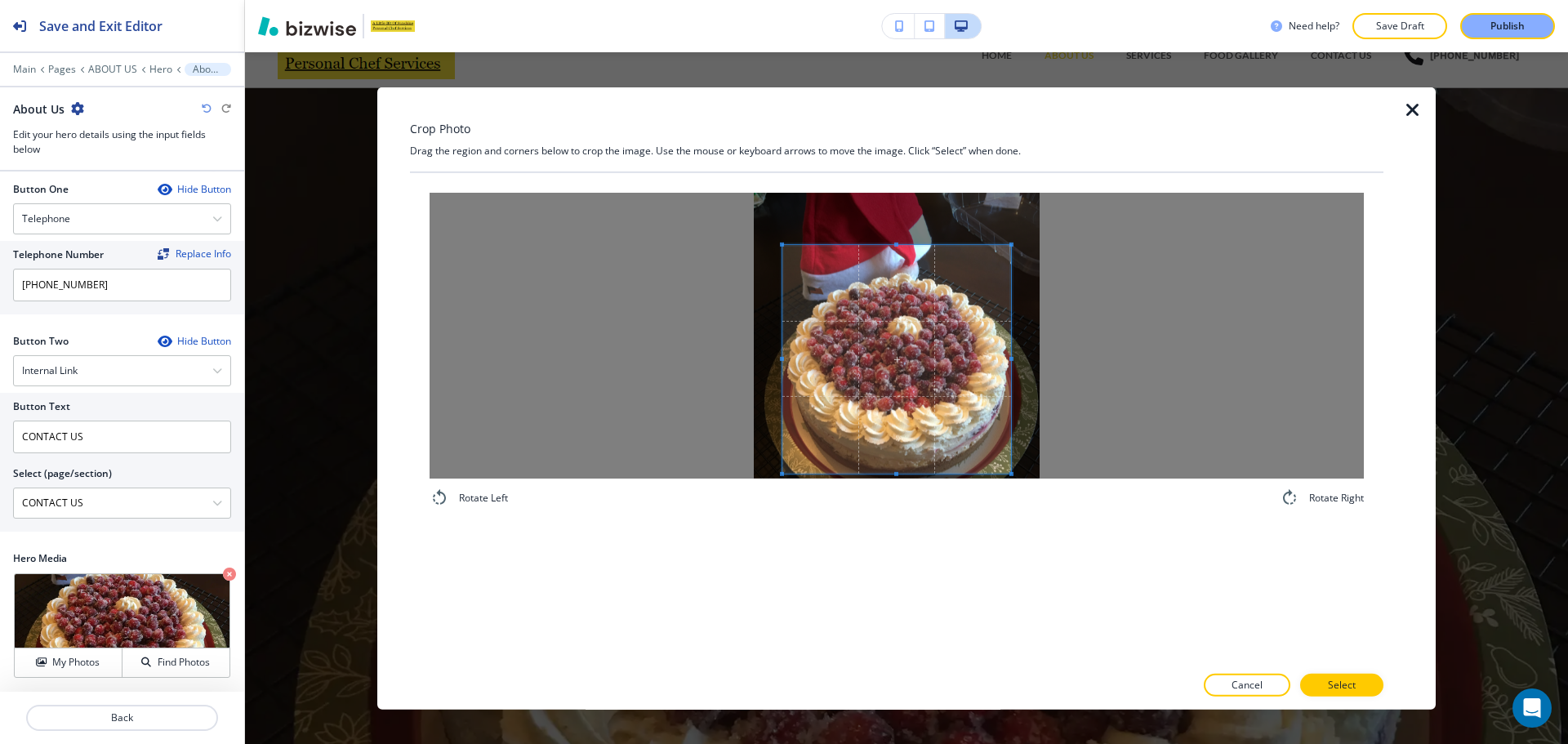
click at [904, 372] on span at bounding box center [897, 358] width 229 height 229
click at [1333, 693] on button "Select" at bounding box center [1342, 685] width 84 height 23
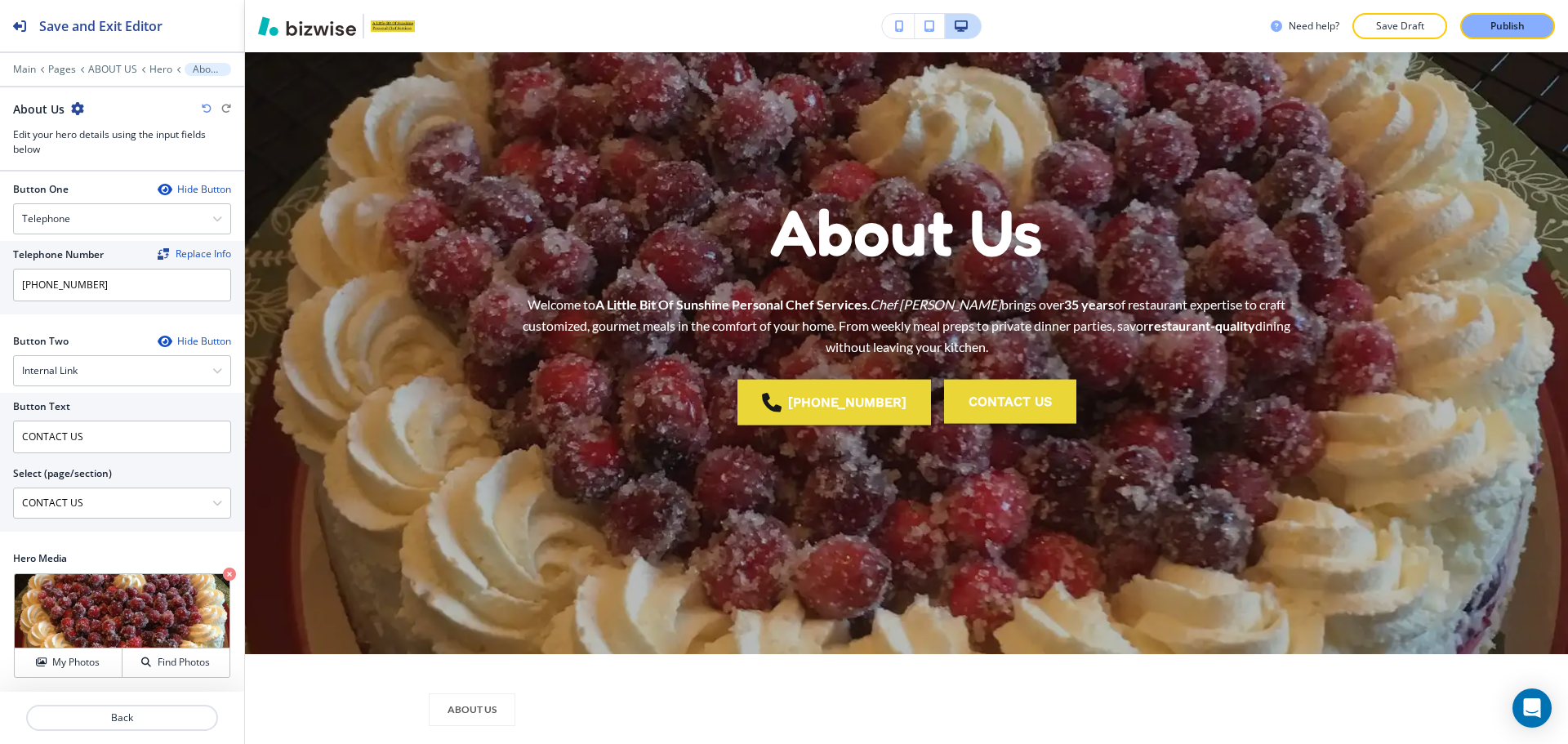
scroll to position [164, 0]
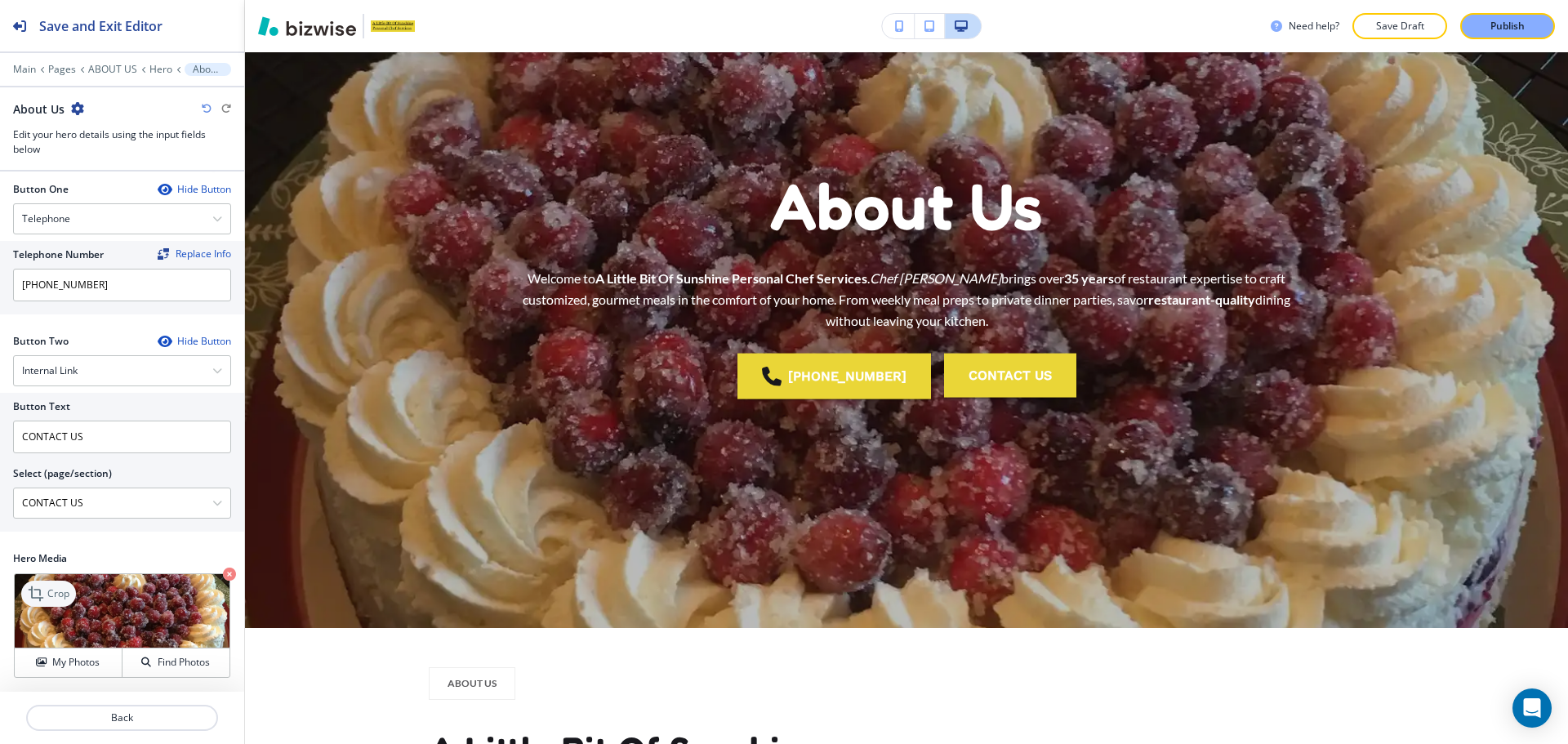
click at [40, 586] on icon at bounding box center [37, 593] width 19 height 19
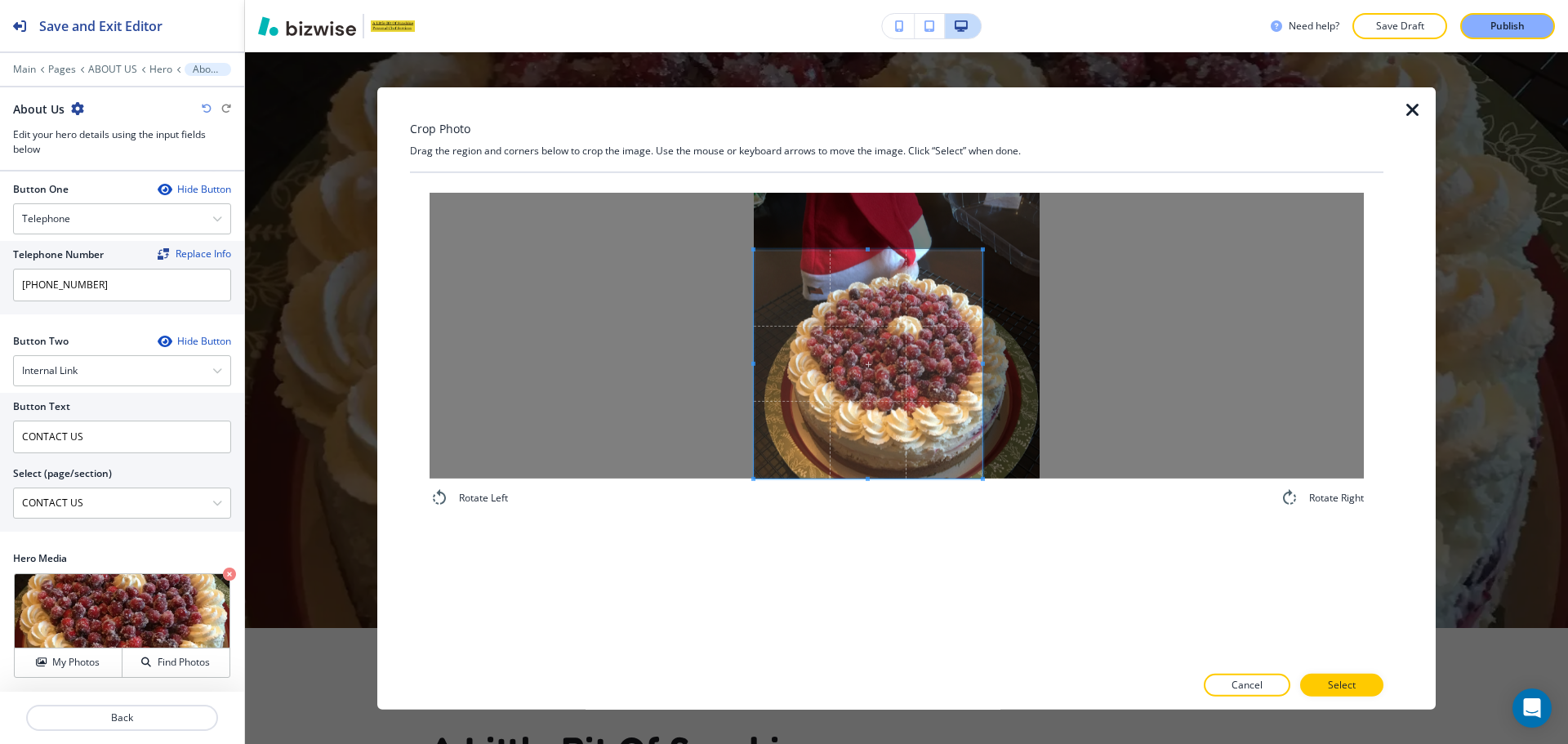
click at [853, 381] on span at bounding box center [868, 363] width 229 height 229
click at [1104, 372] on div at bounding box center [897, 335] width 934 height 286
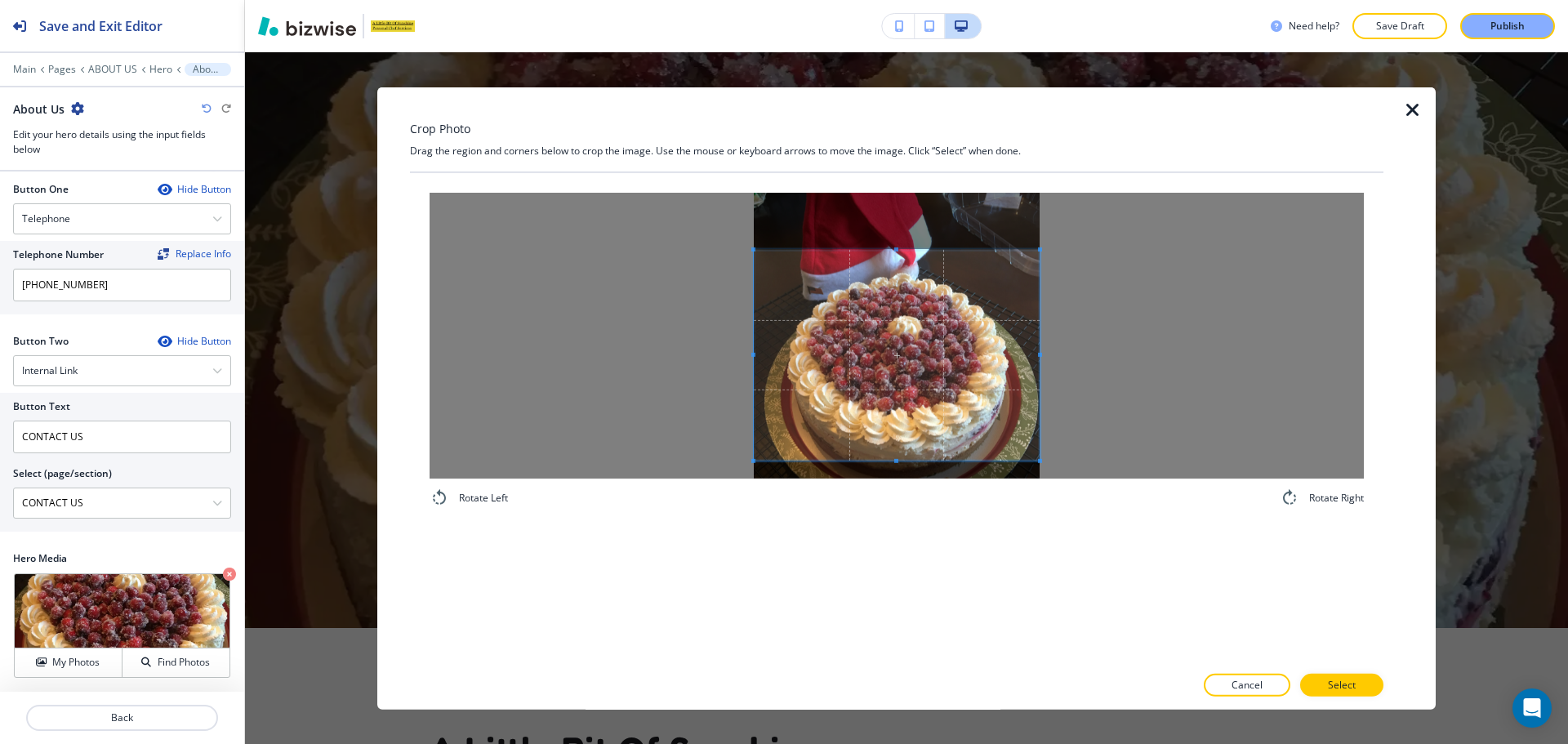
click at [901, 462] on span at bounding box center [897, 460] width 286 height 4
click at [1317, 679] on button "Select" at bounding box center [1342, 685] width 84 height 23
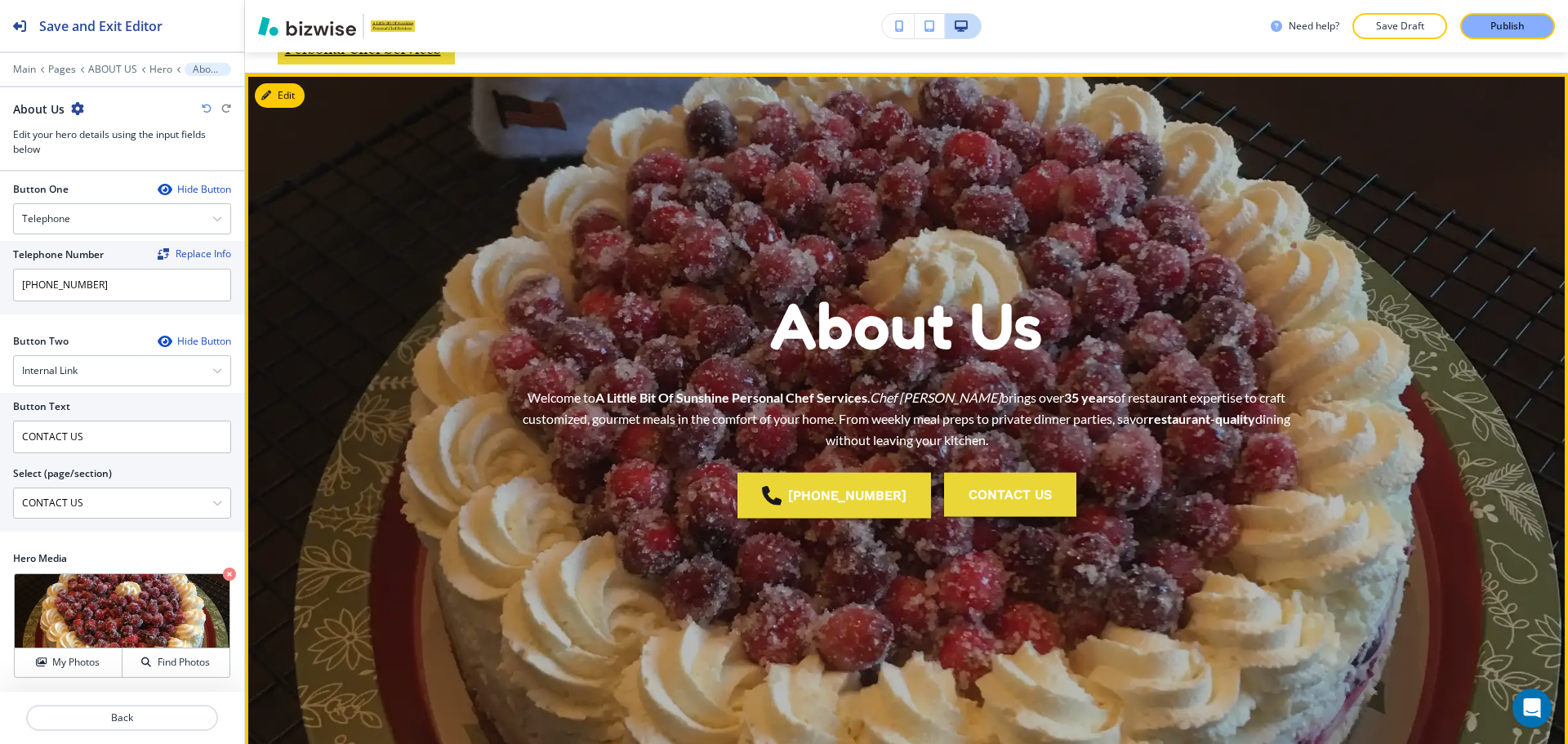
scroll to position [0, 0]
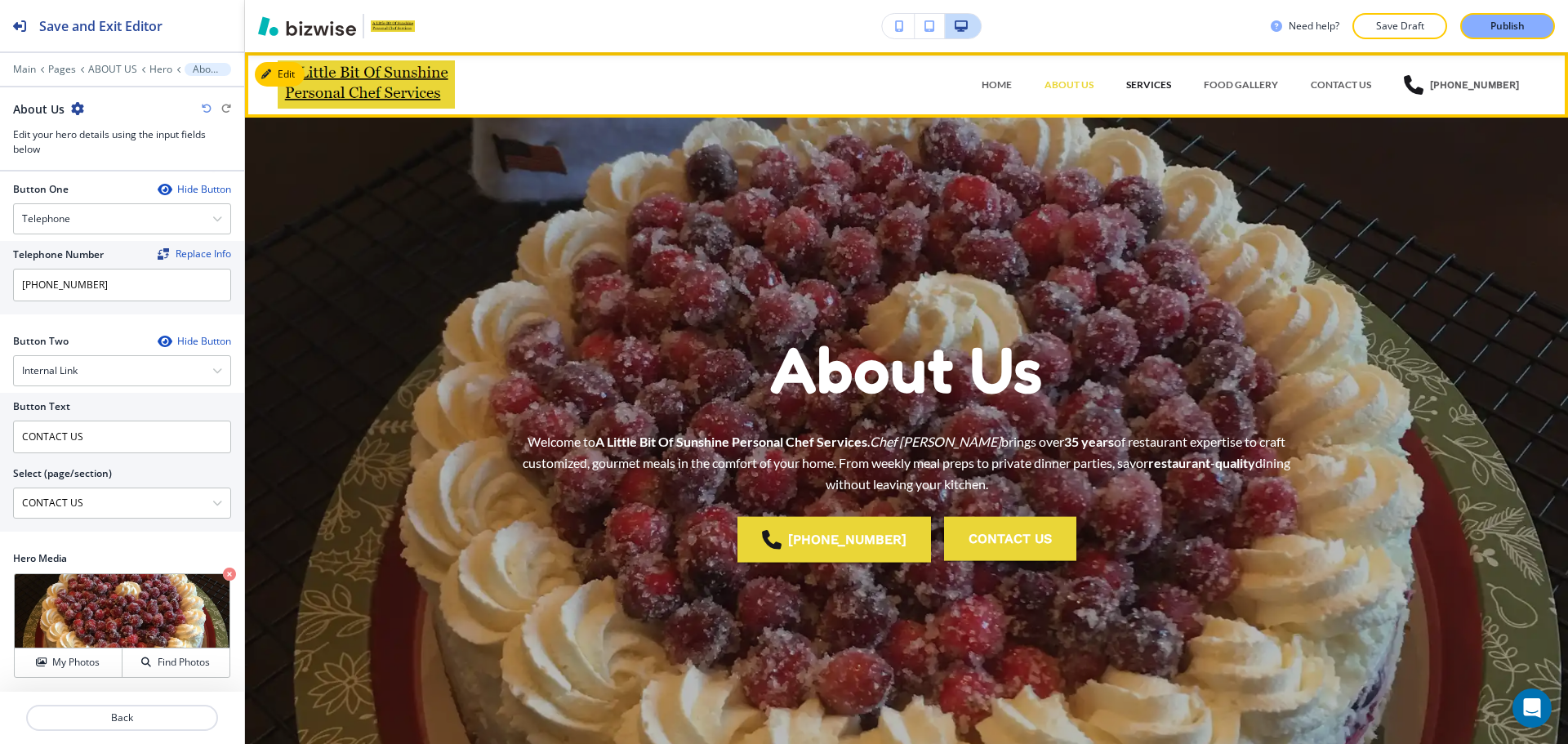
click at [1162, 84] on p "SERVICES" at bounding box center [1148, 85] width 45 height 15
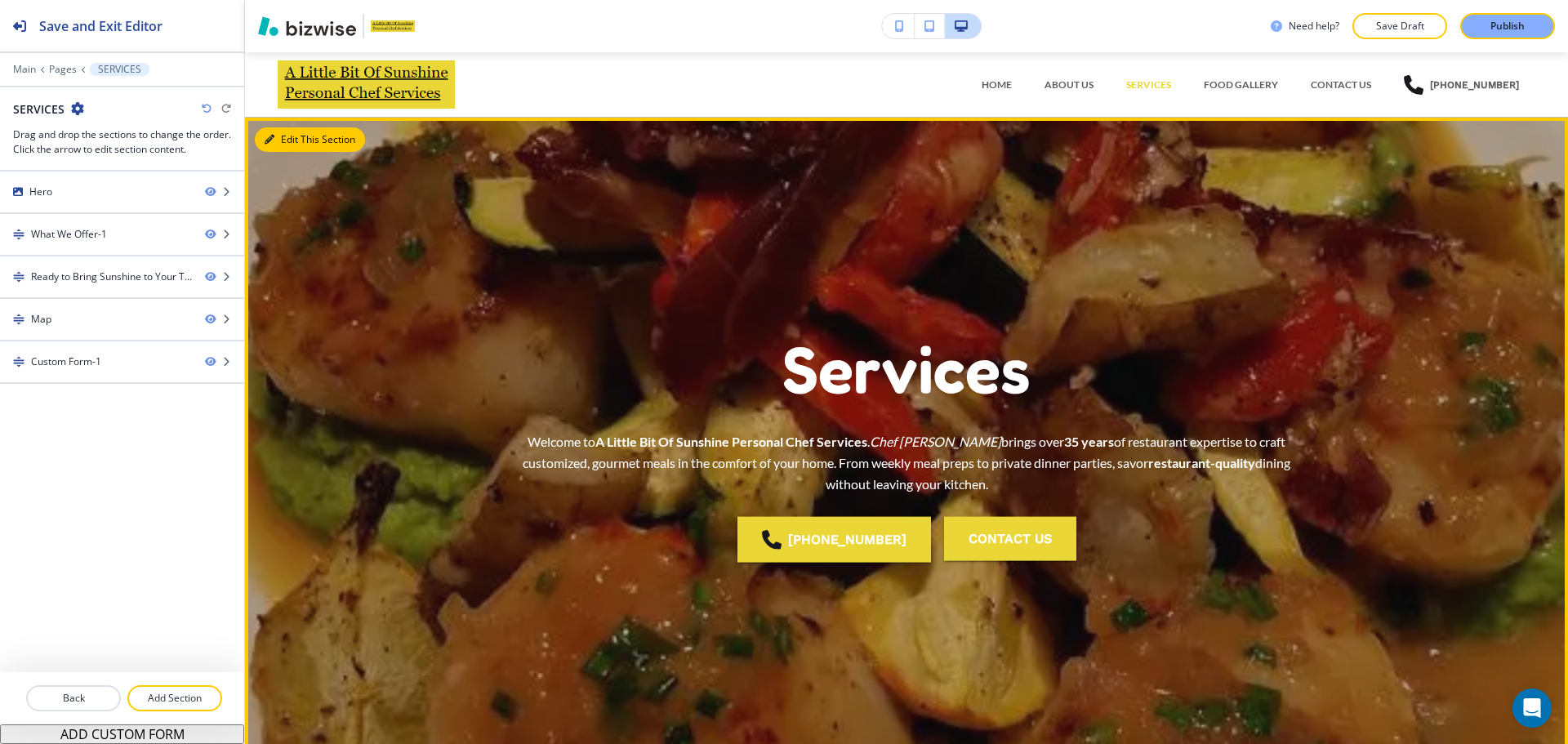
click at [293, 139] on button "Edit This Section" at bounding box center [310, 140] width 110 height 25
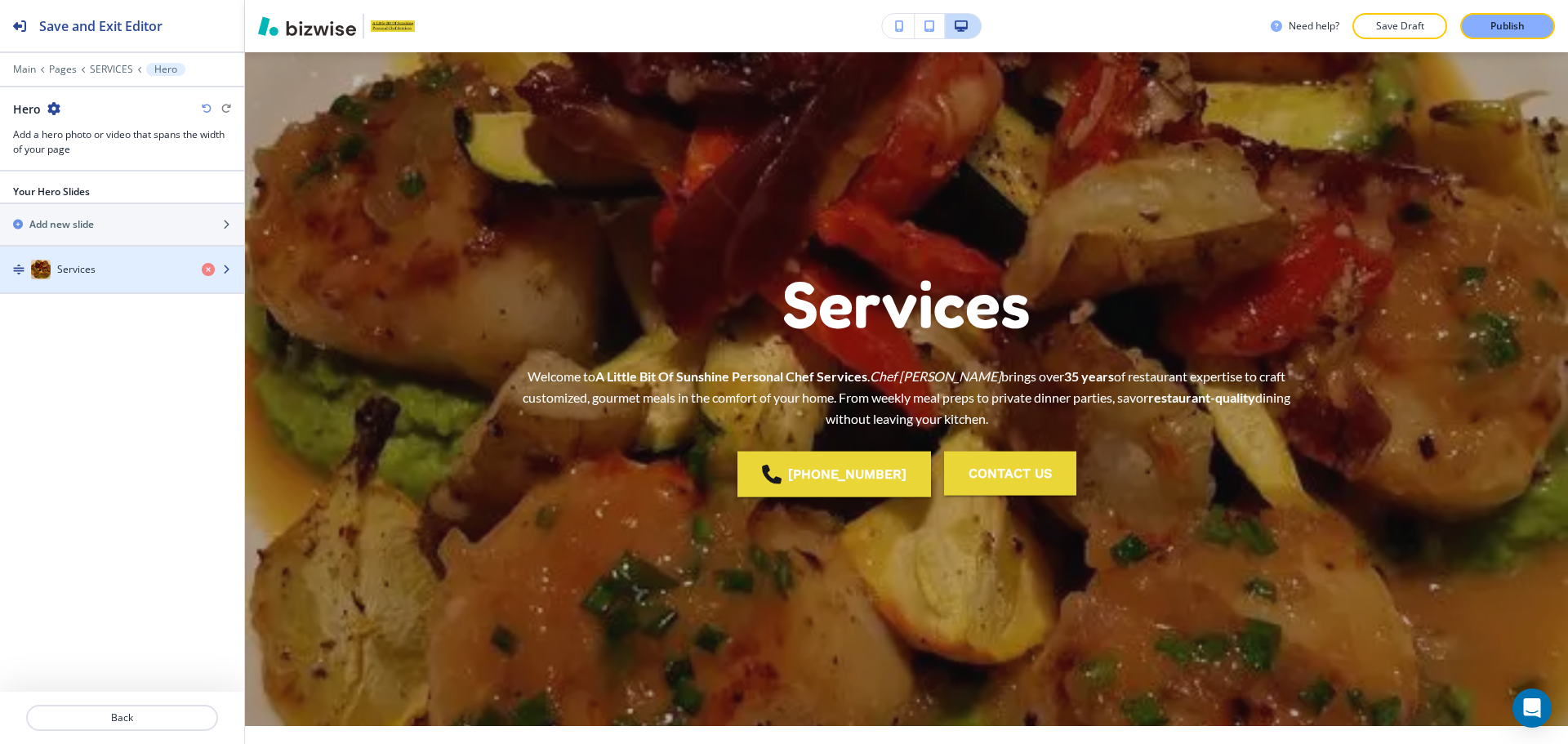
click at [114, 273] on div "Services" at bounding box center [94, 269] width 189 height 19
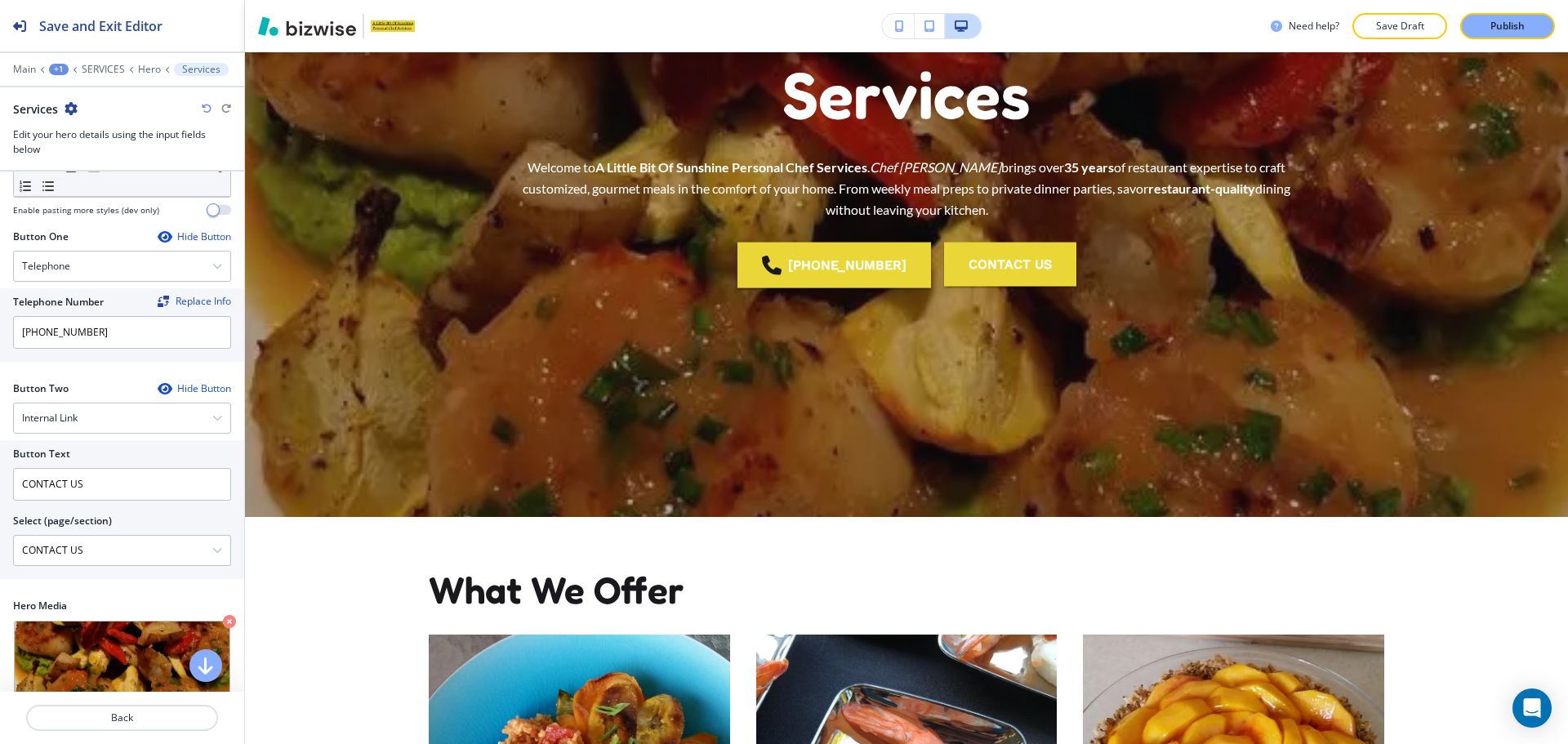
scroll to position [357, 0]
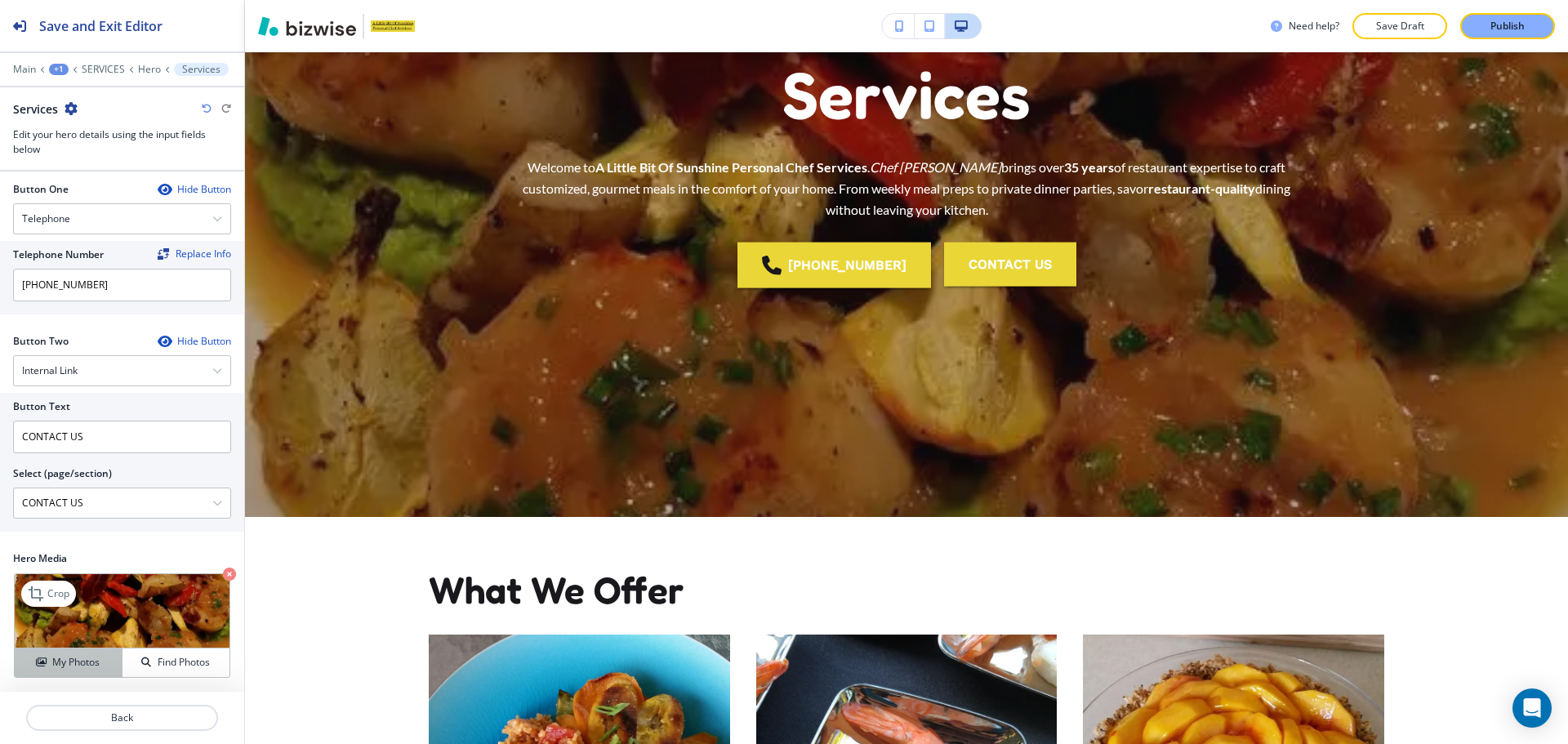
click at [77, 657] on h4 "My Photos" at bounding box center [75, 662] width 47 height 15
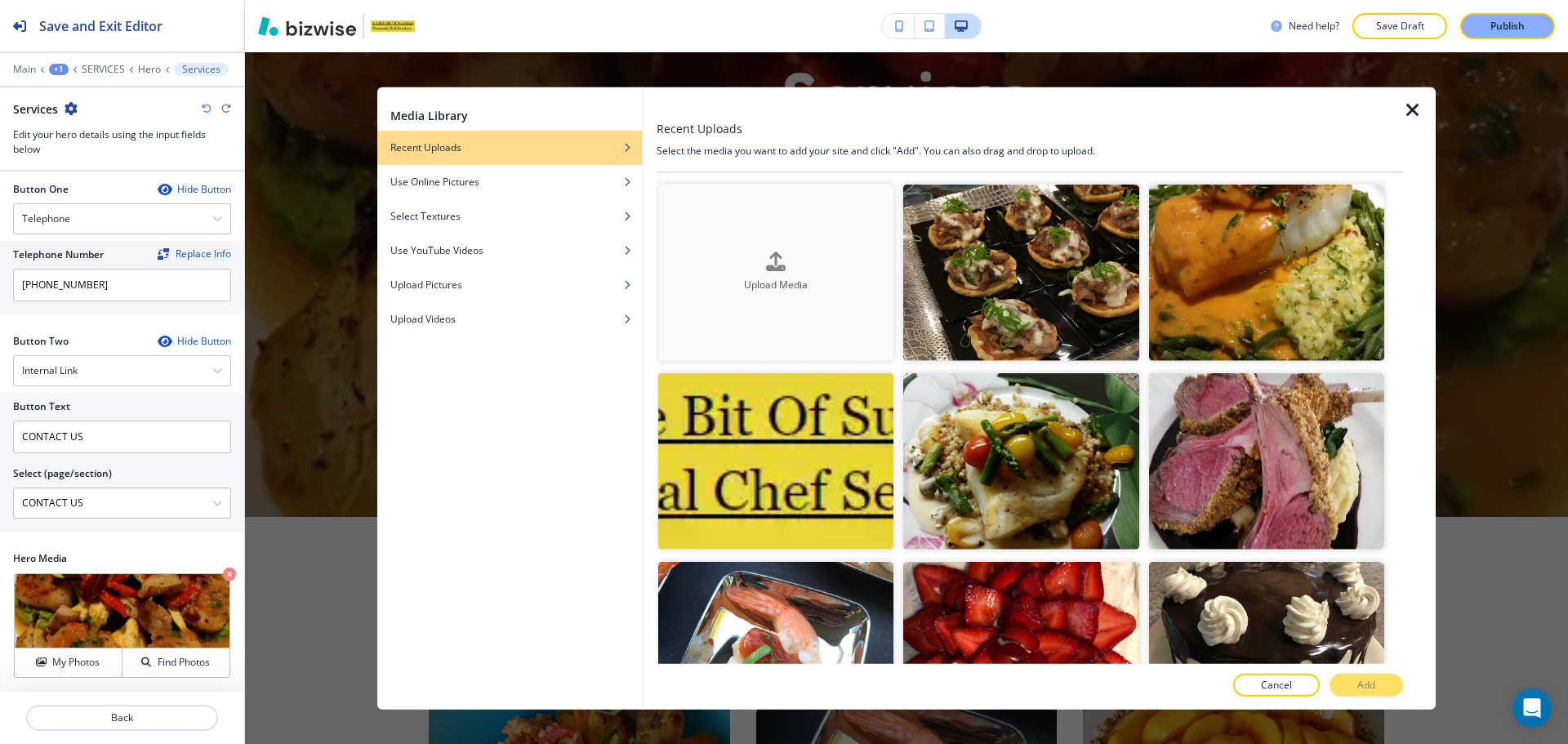
click at [822, 288] on h4 "Upload Media" at bounding box center [776, 286] width 235 height 15
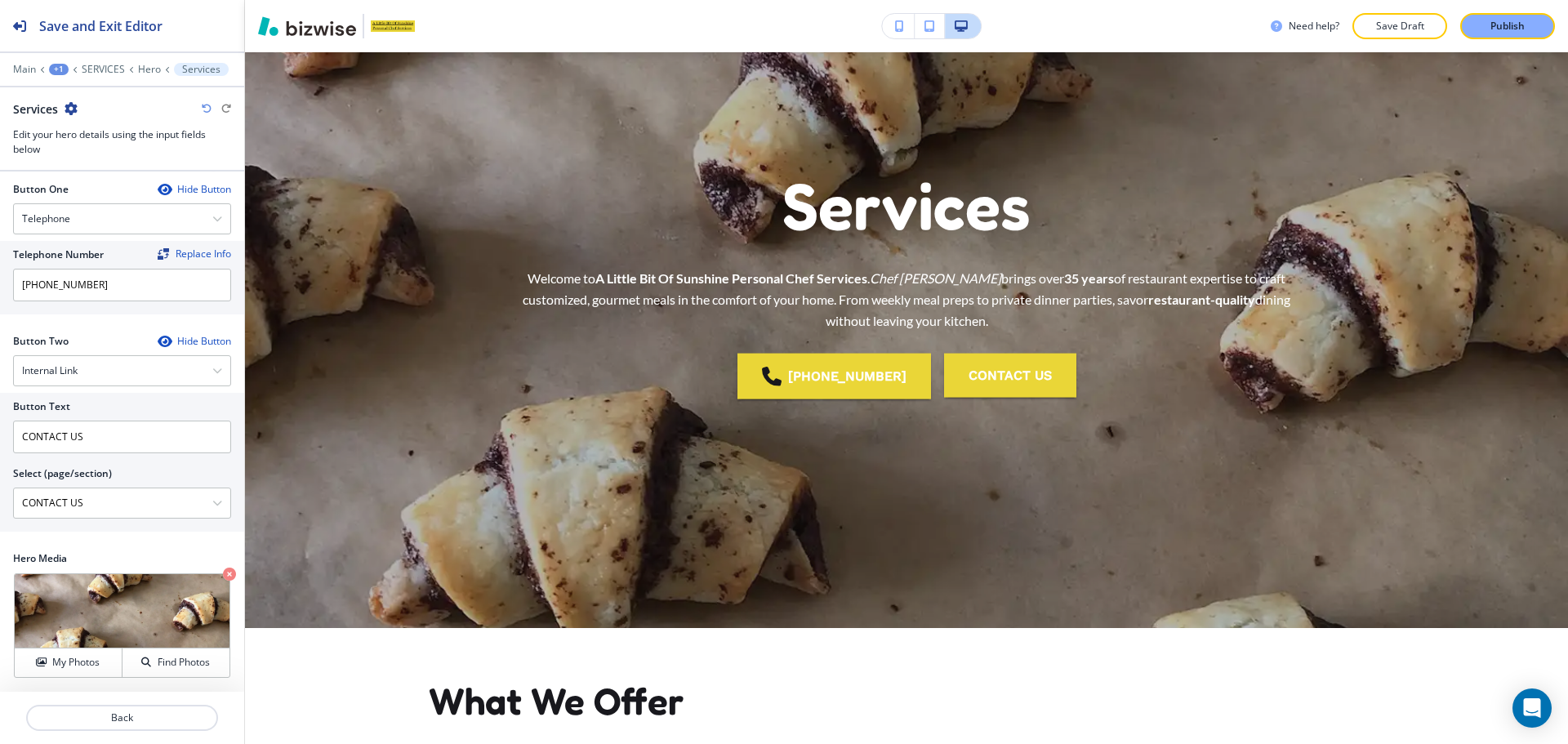
scroll to position [0, 0]
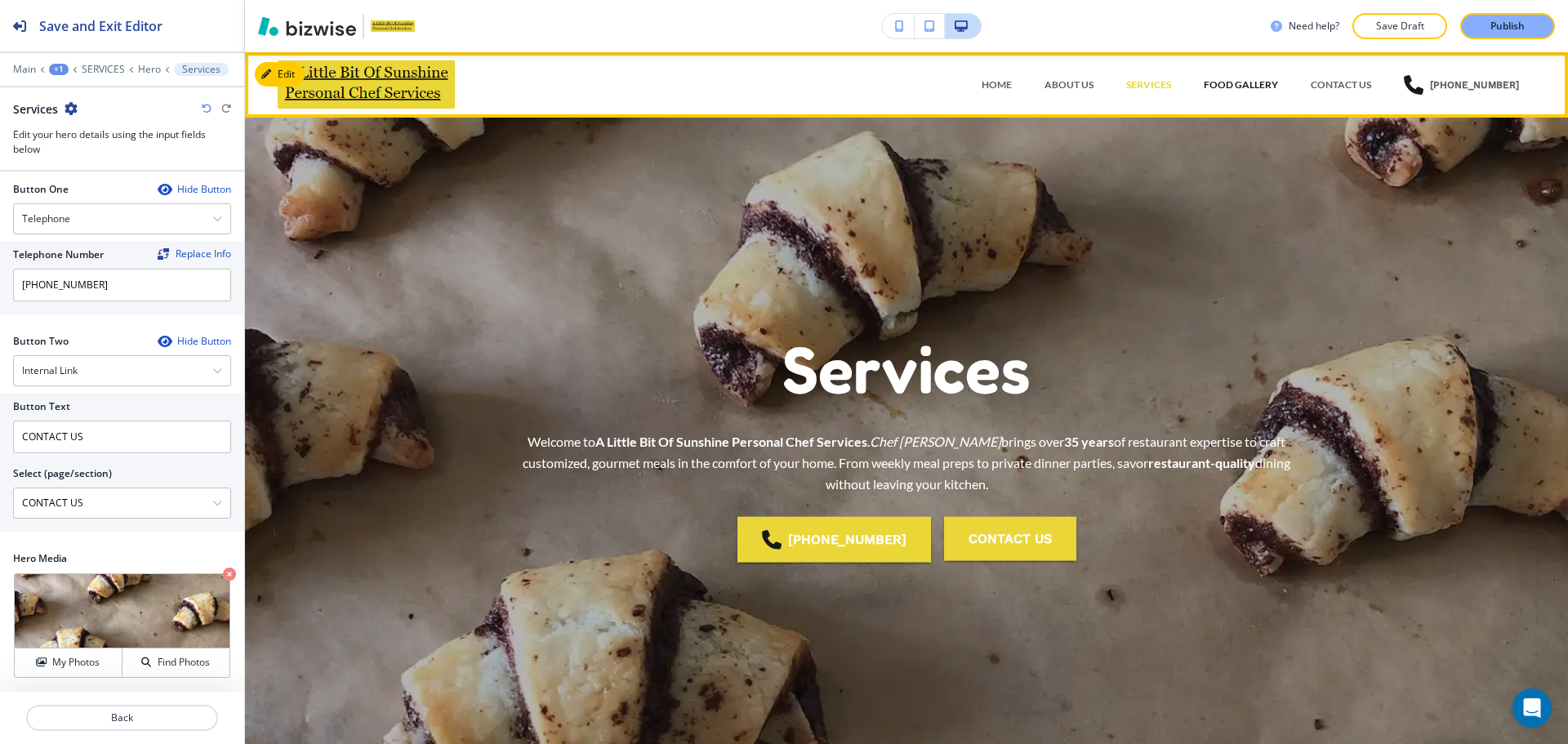
click at [1272, 86] on p "FOOD GALLERY" at bounding box center [1241, 85] width 74 height 15
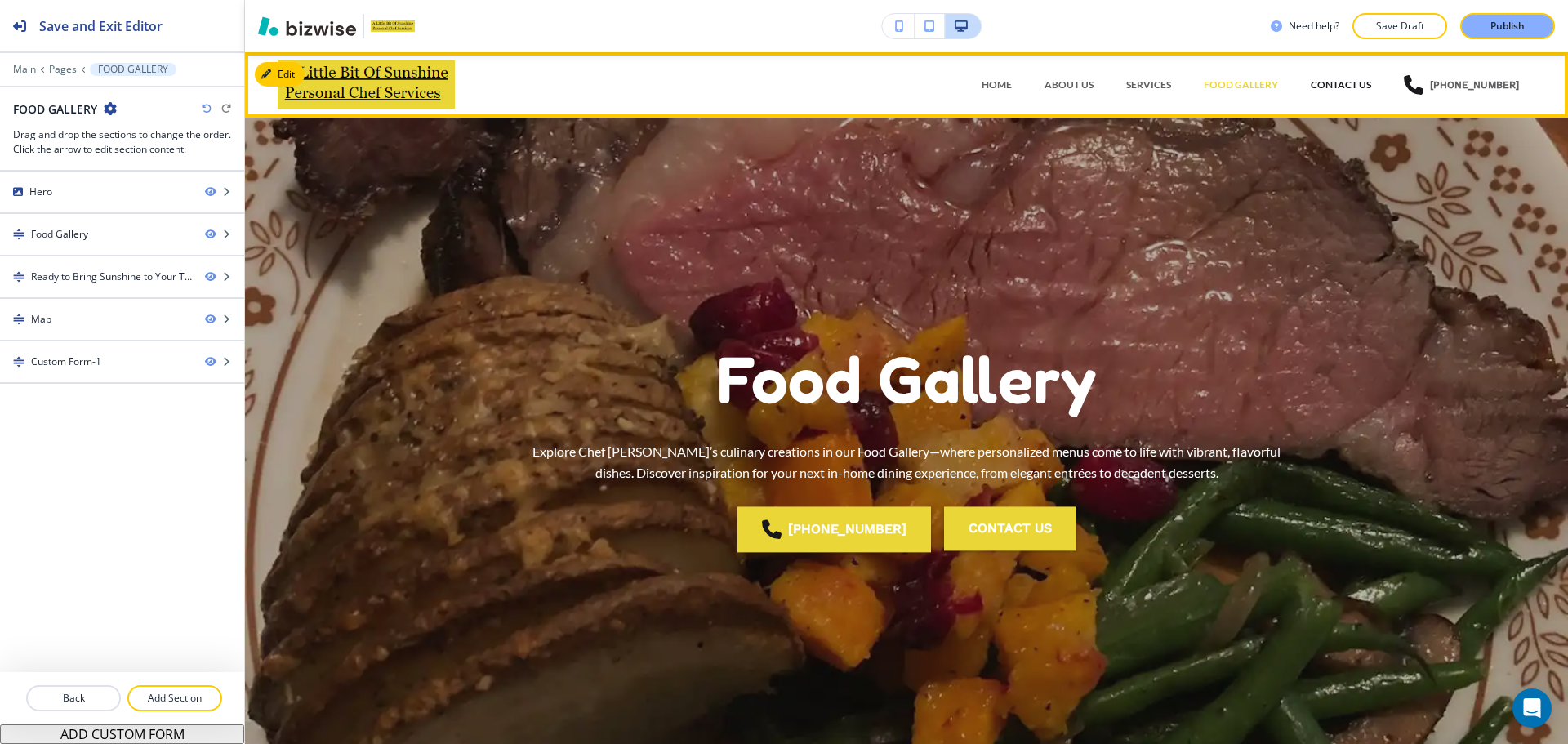
click at [1331, 79] on p "CONTACT US" at bounding box center [1341, 85] width 61 height 15
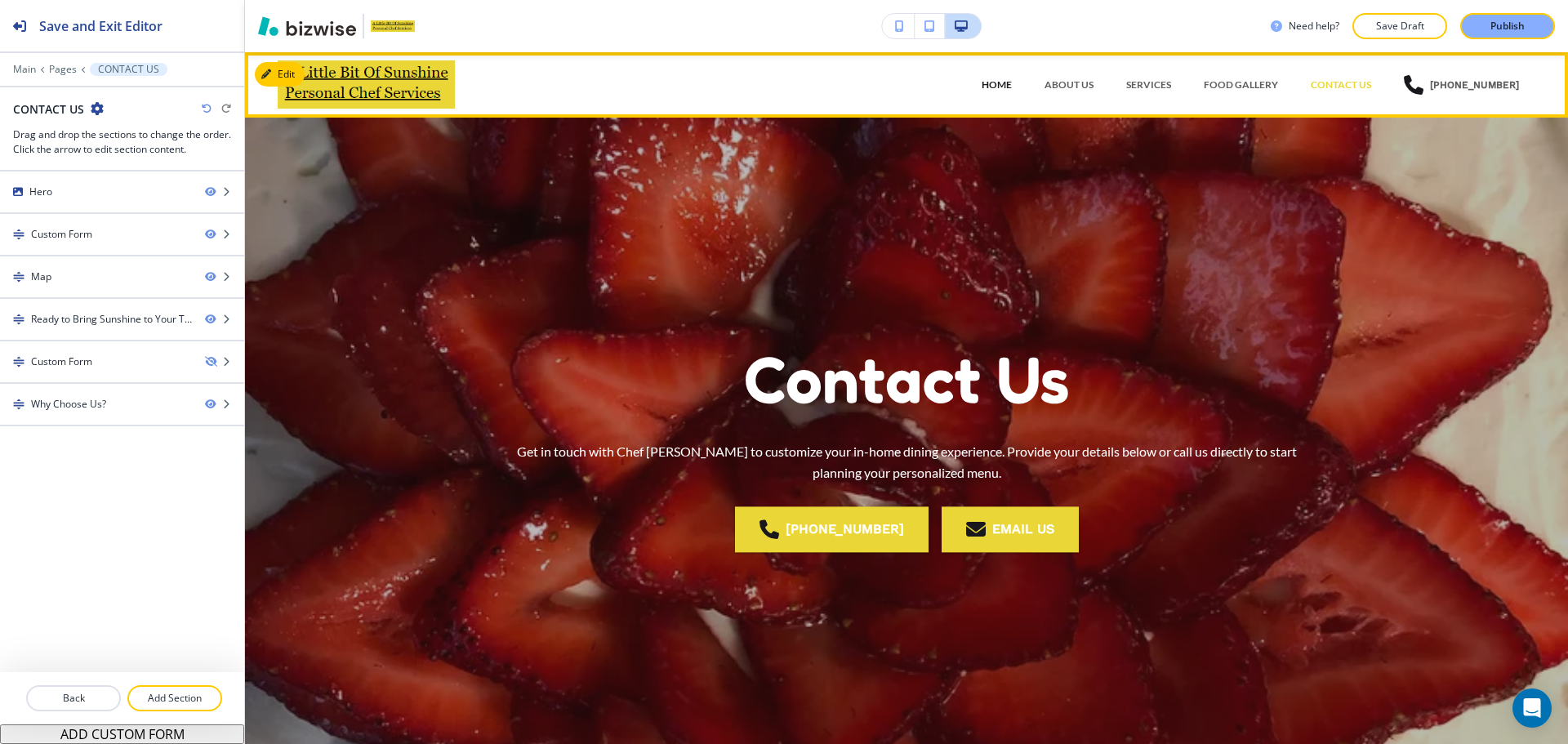
click at [1012, 83] on p "HOME" at bounding box center [996, 85] width 30 height 15
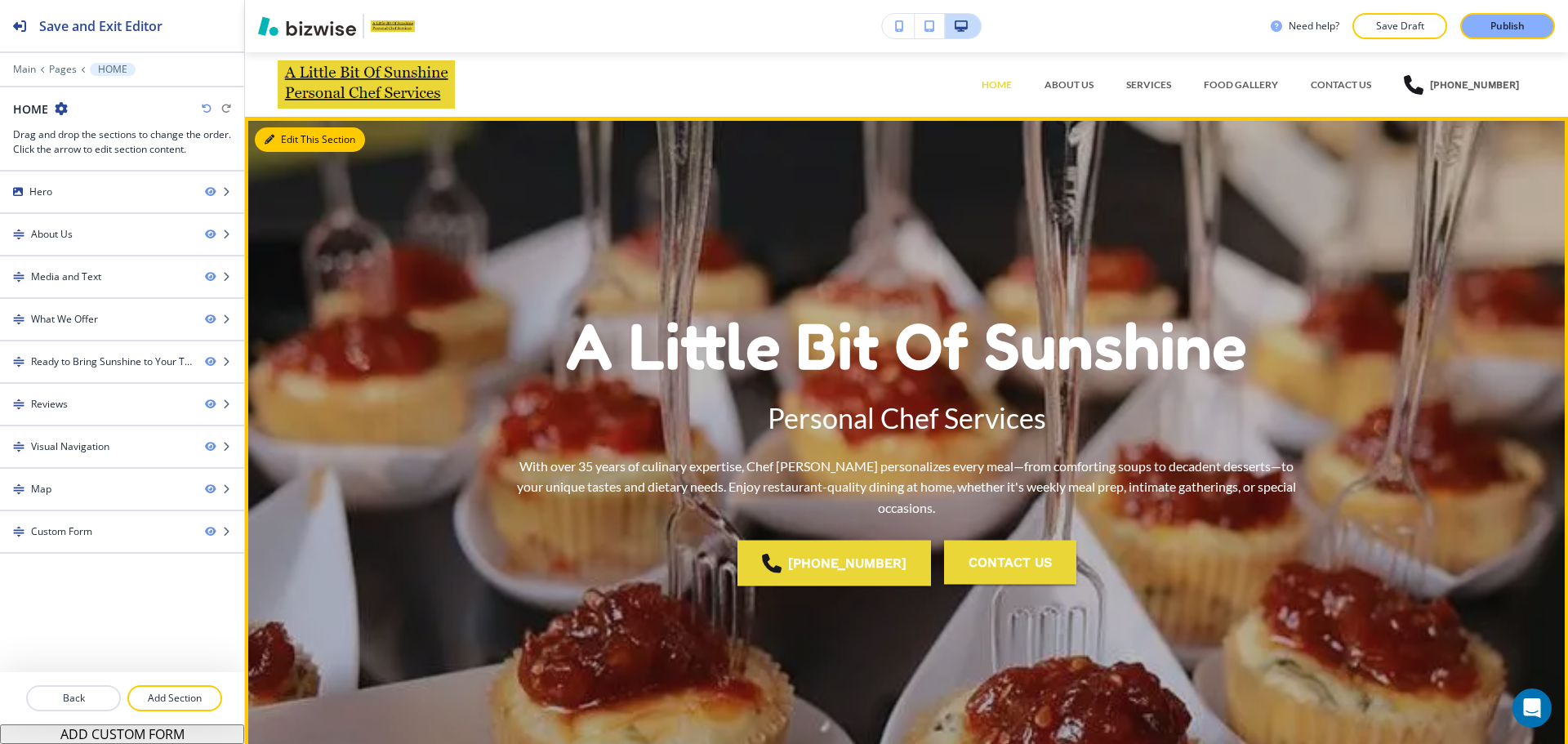
click at [286, 134] on button "Edit This Section" at bounding box center [310, 140] width 110 height 25
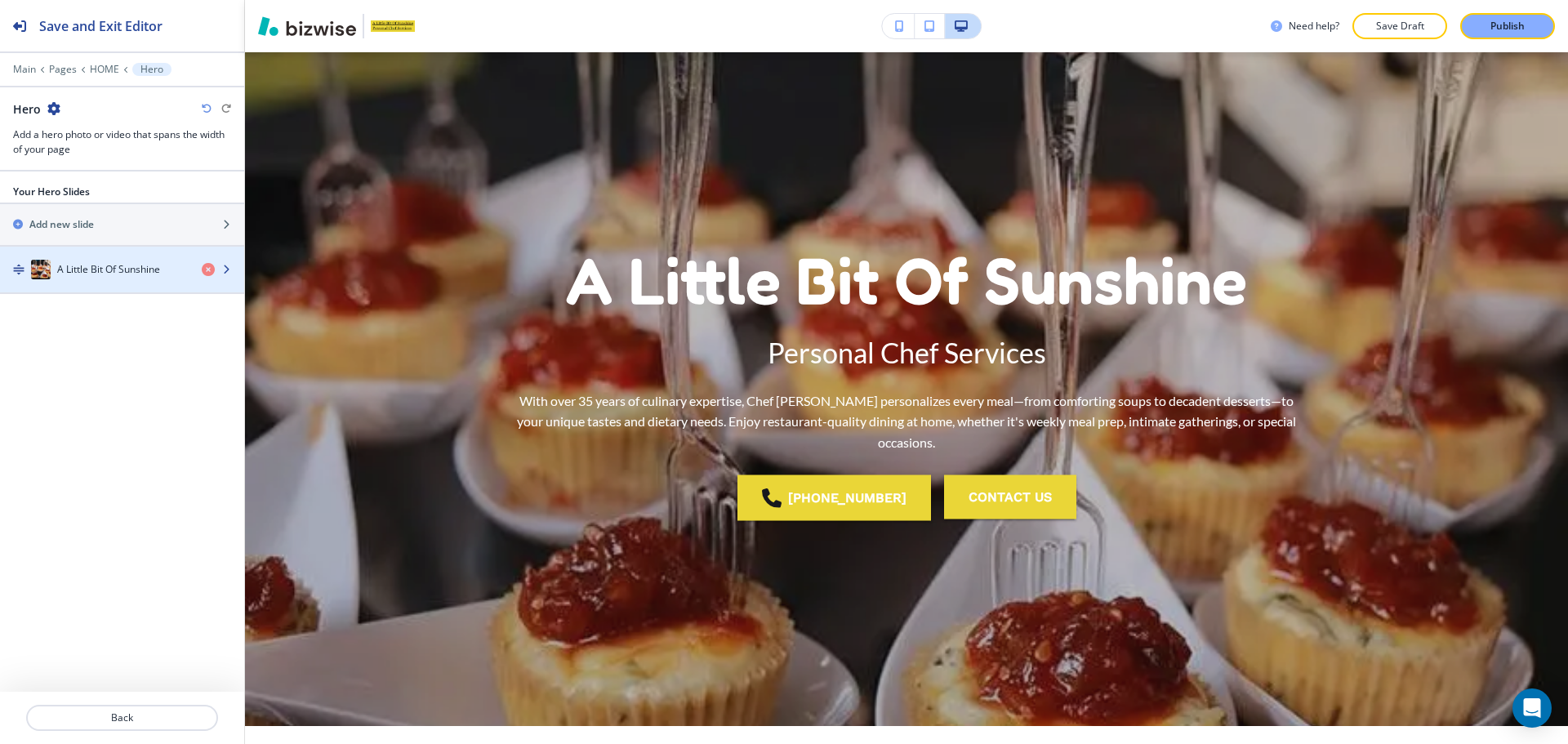
click at [88, 283] on div "button" at bounding box center [121, 286] width 244 height 13
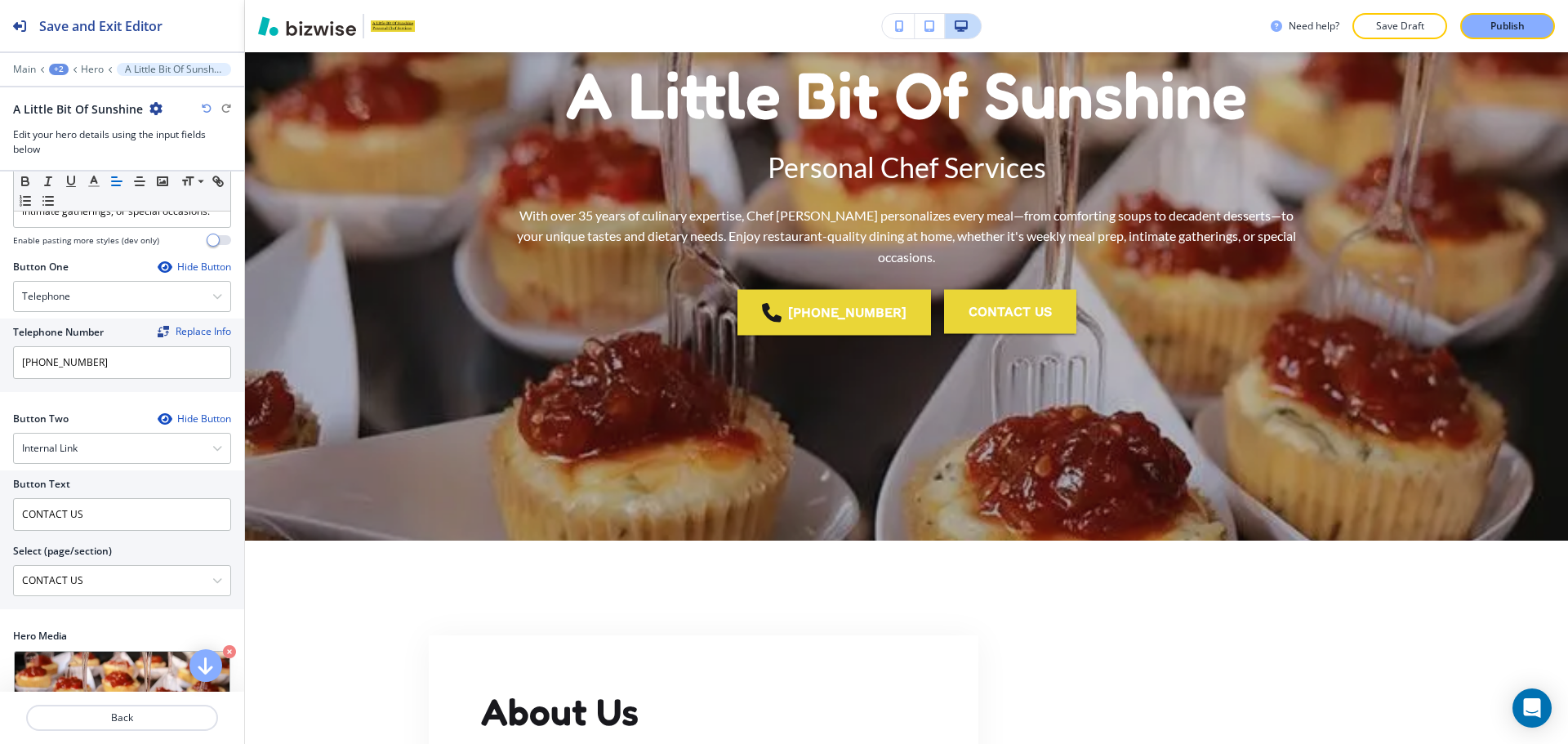
scroll to position [386, 0]
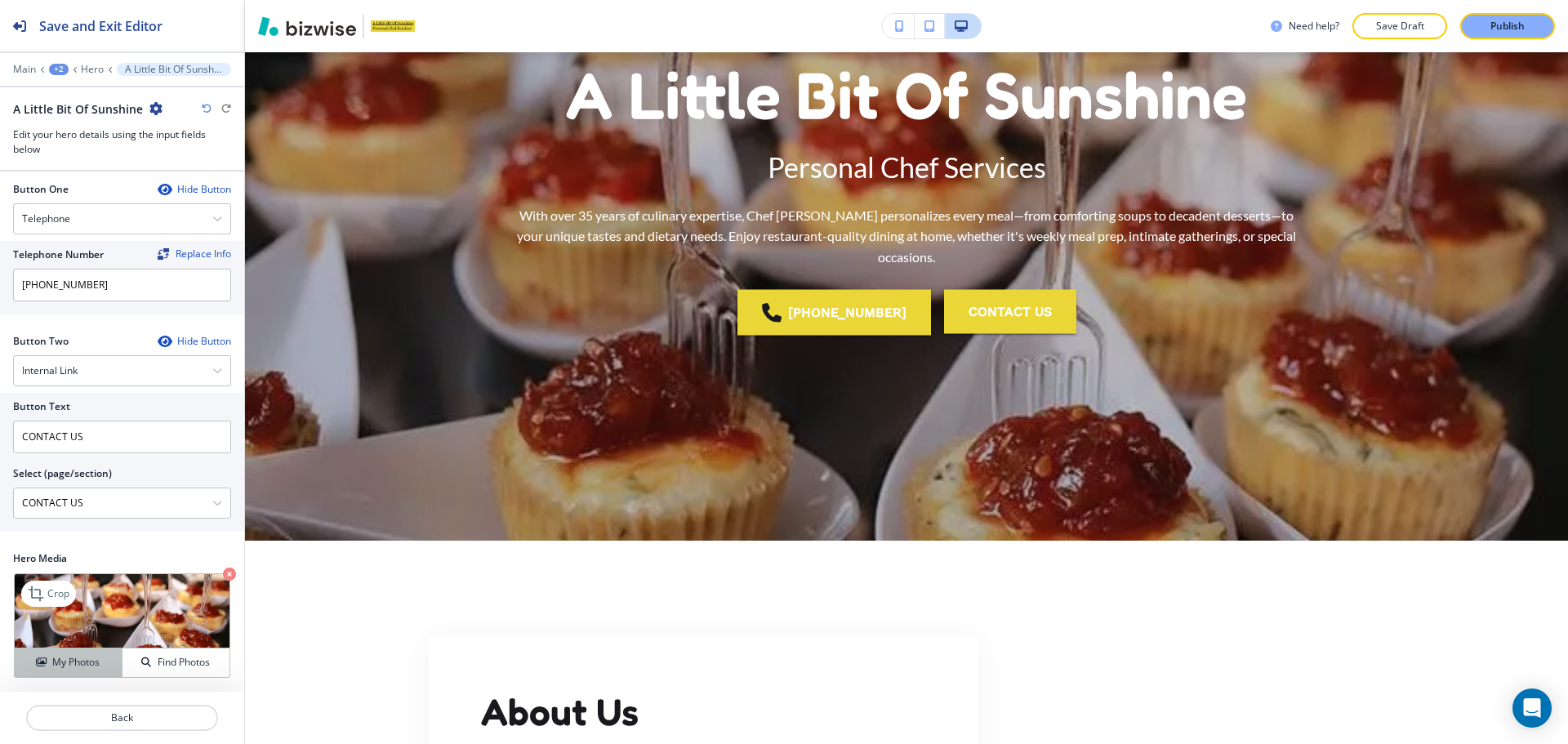
click at [80, 659] on h4 "My Photos" at bounding box center [75, 662] width 47 height 15
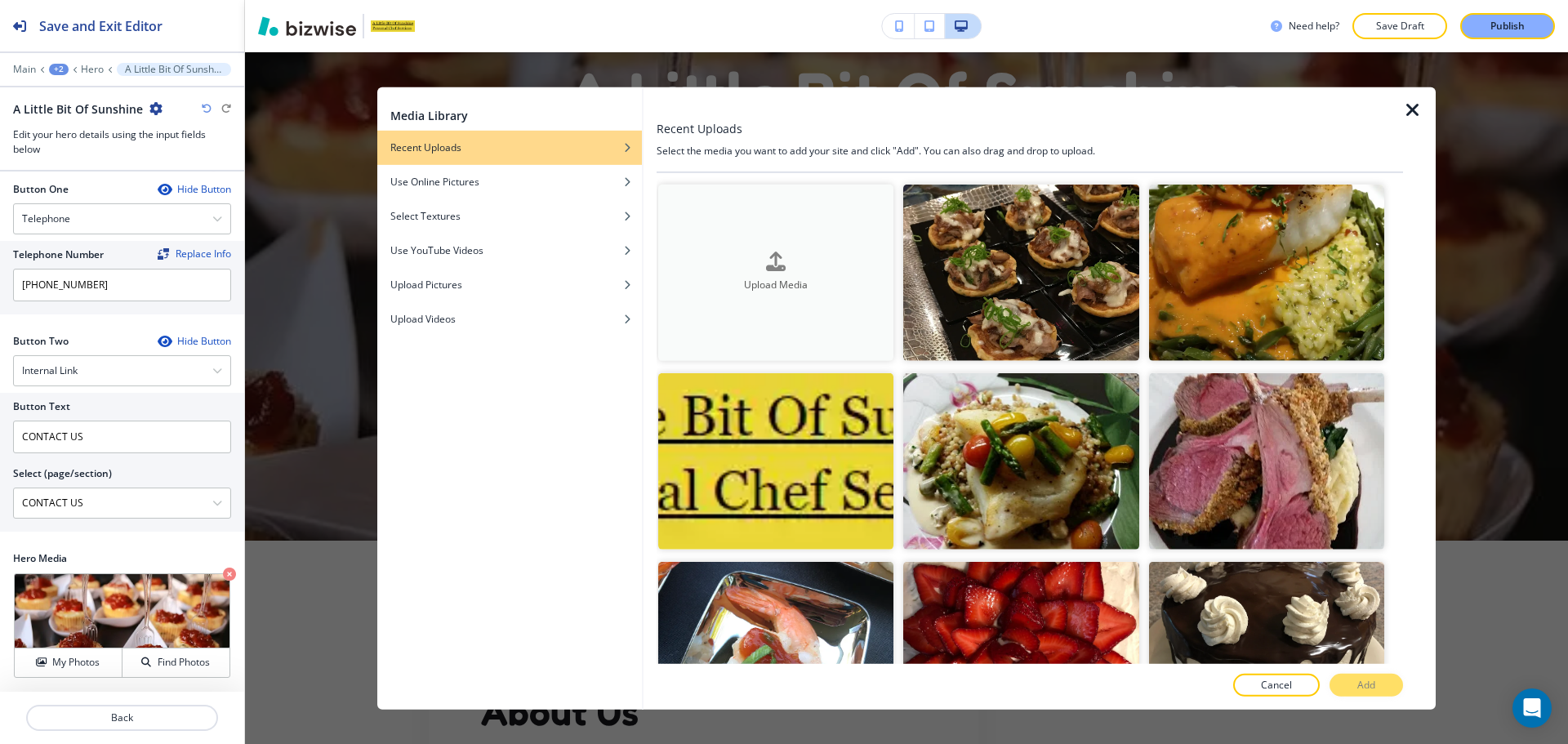
click at [776, 274] on div "button" at bounding box center [776, 275] width 235 height 6
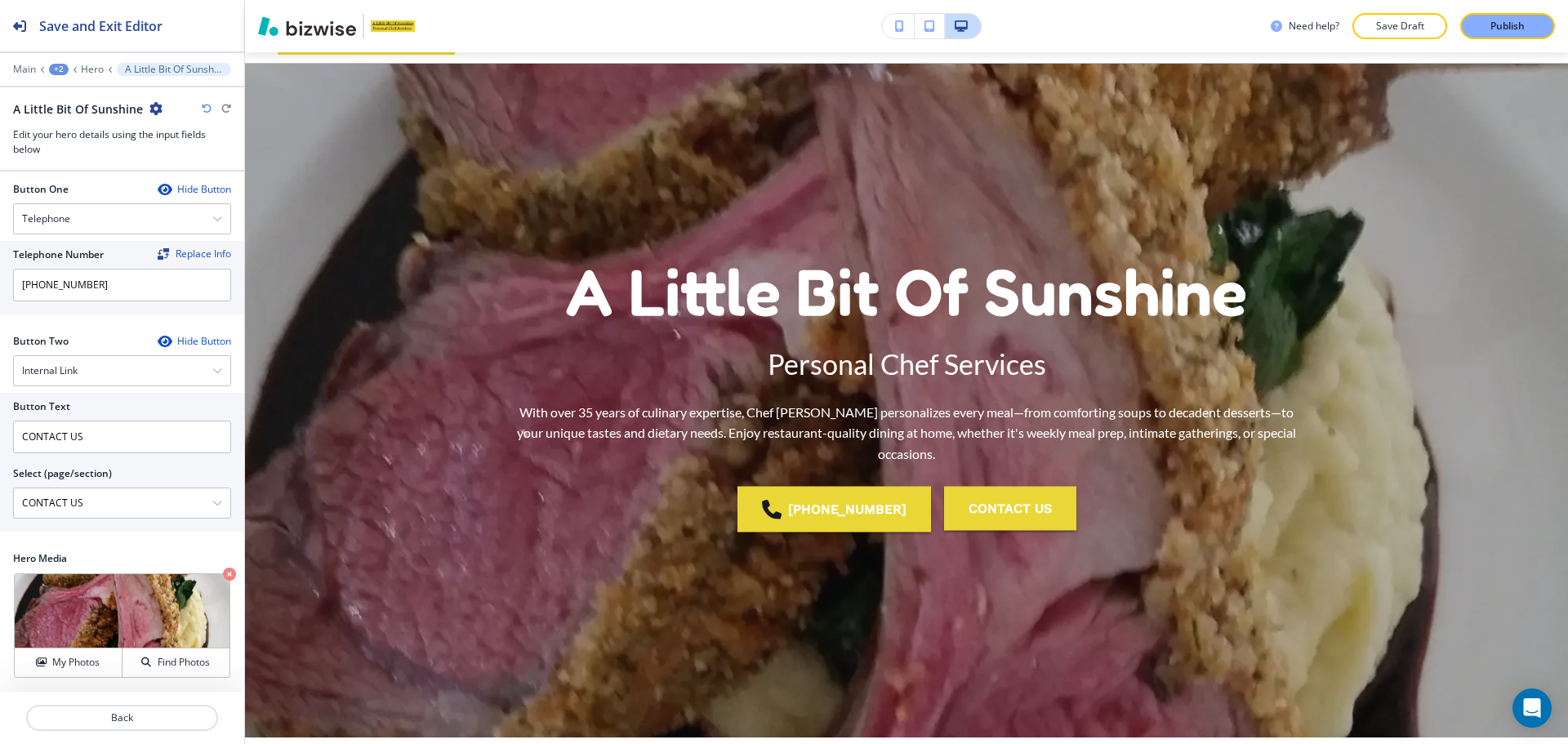
scroll to position [0, 0]
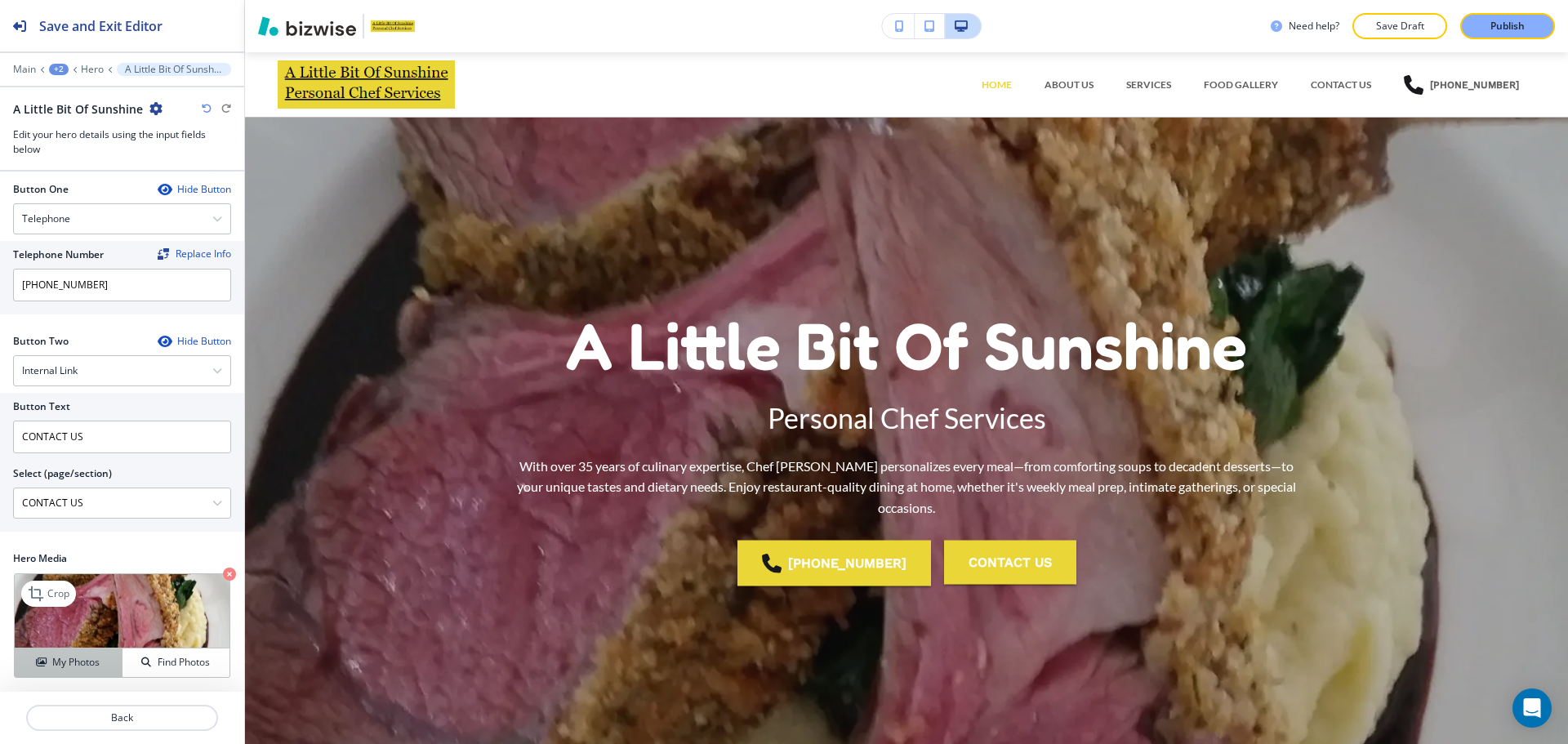
click at [108, 661] on div "My Photos" at bounding box center [68, 662] width 107 height 15
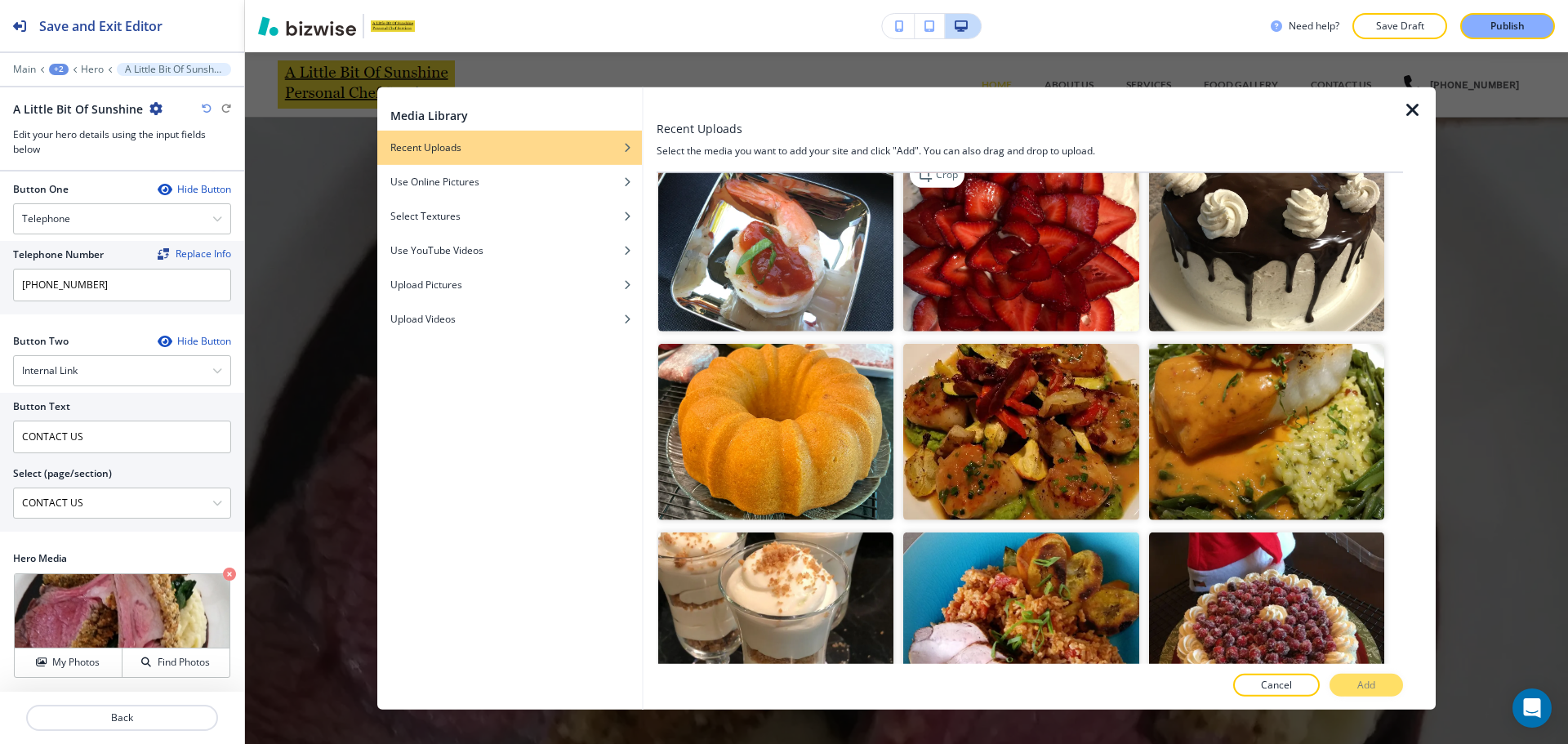
scroll to position [408, 0]
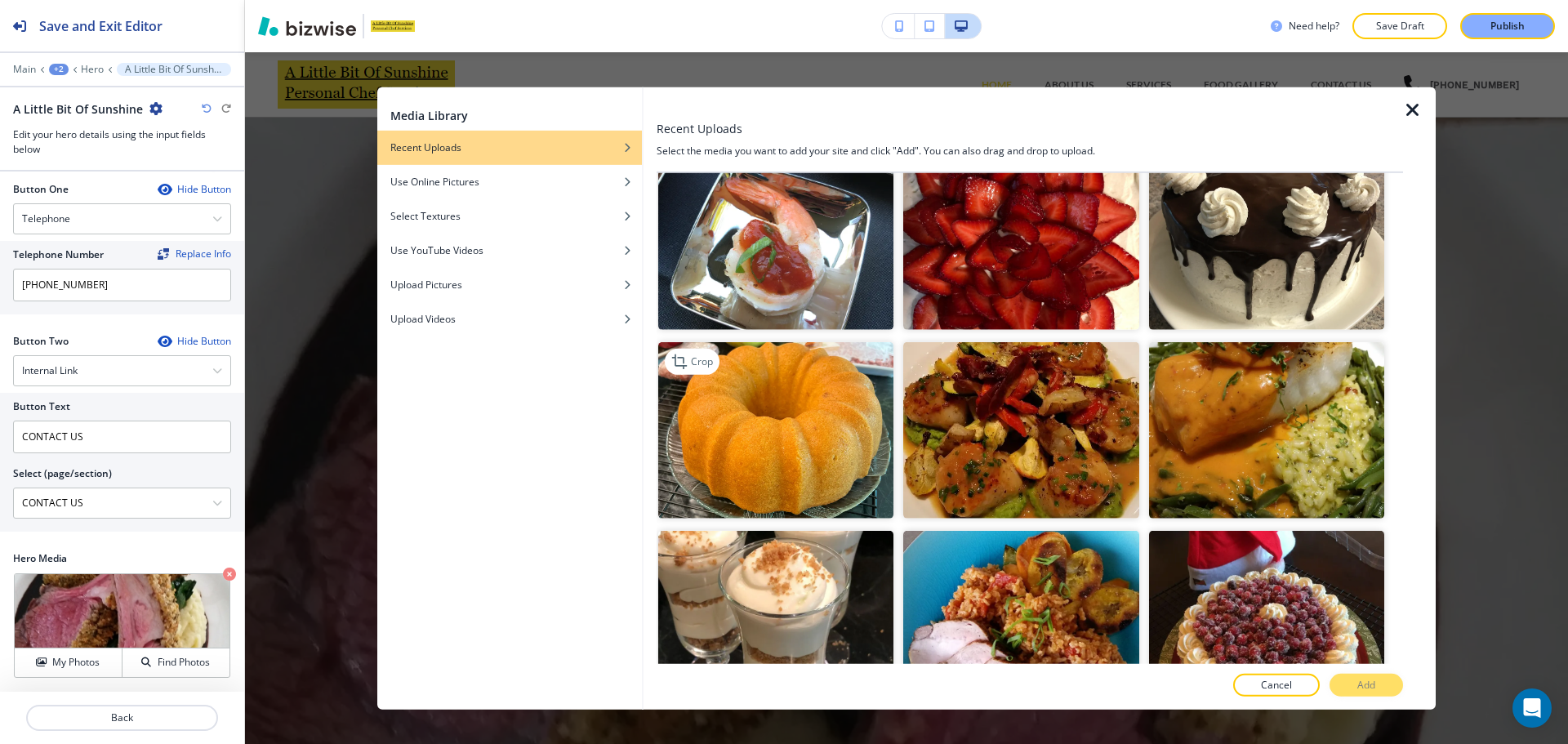
click at [858, 455] on img "button" at bounding box center [776, 430] width 235 height 177
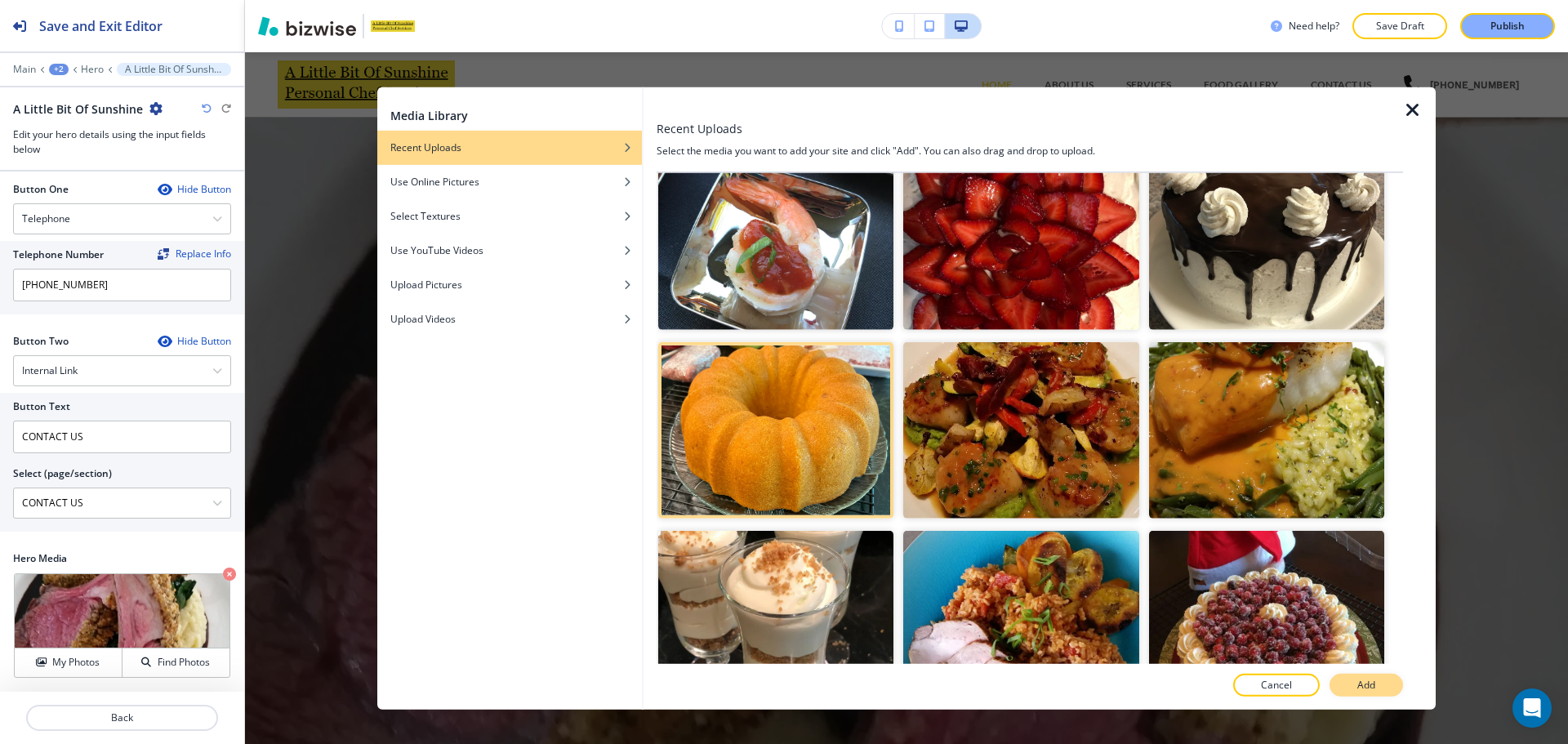
click at [1368, 681] on p "Add" at bounding box center [1367, 685] width 18 height 15
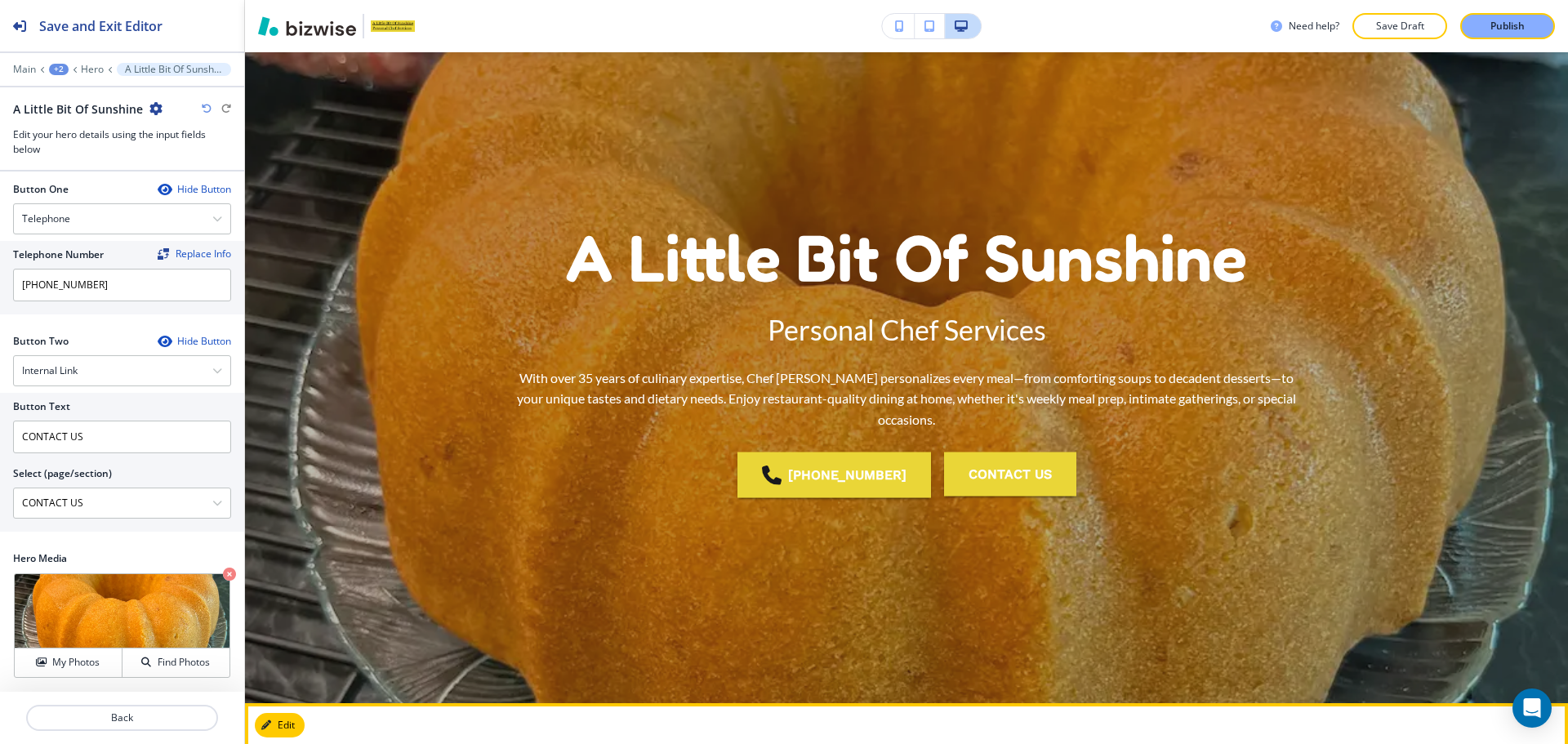
scroll to position [82, 0]
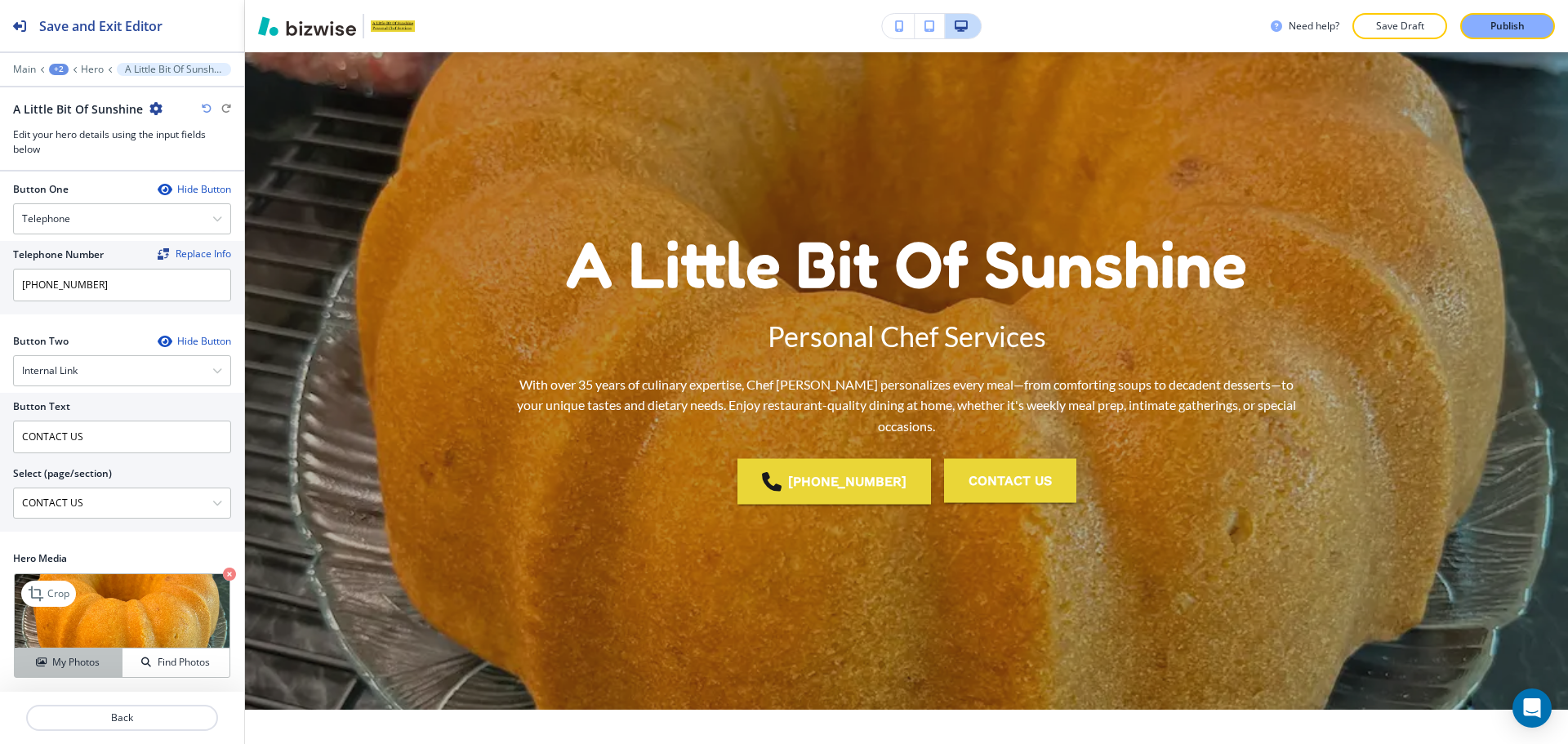
click at [76, 673] on button "My Photos" at bounding box center [68, 662] width 108 height 29
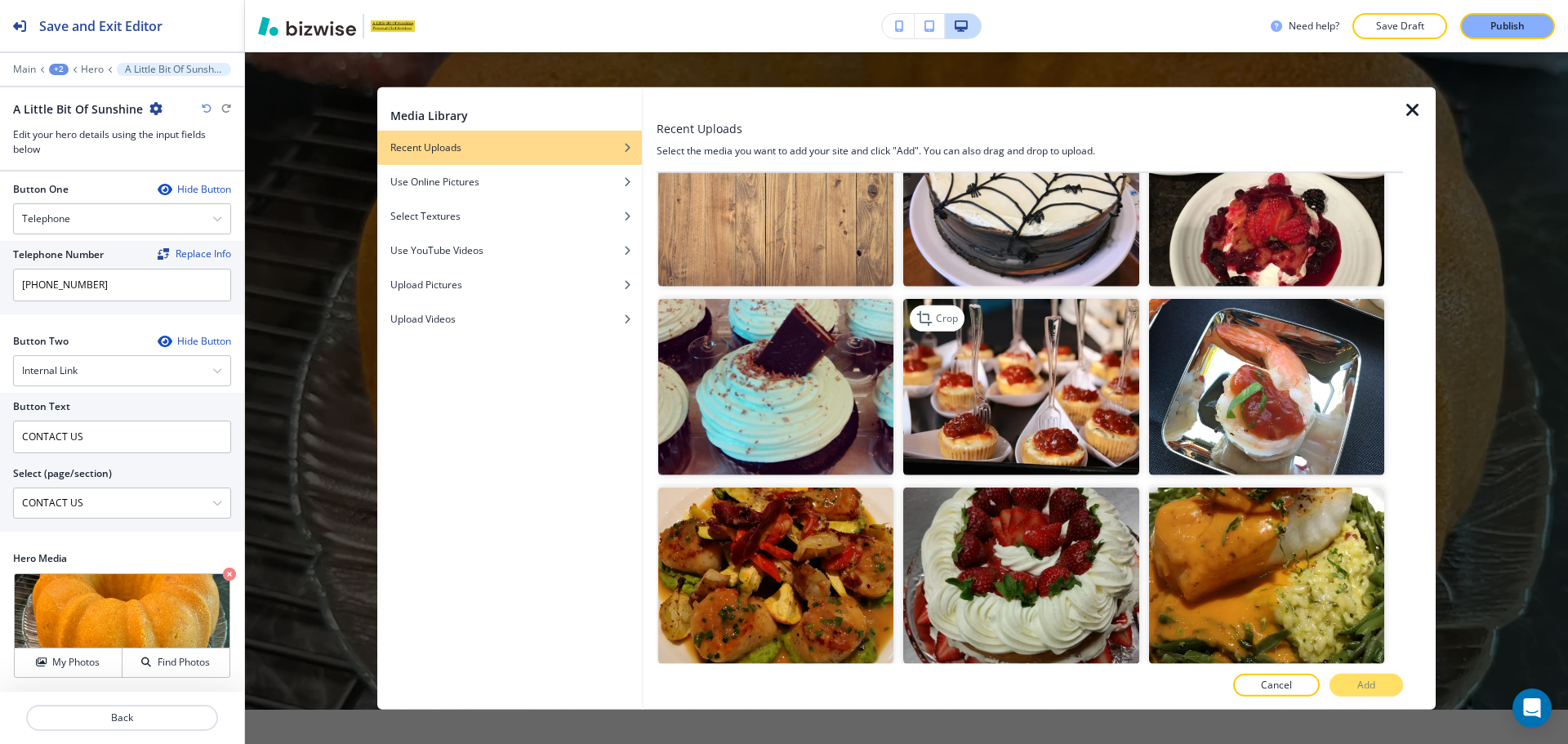
scroll to position [1061, 0]
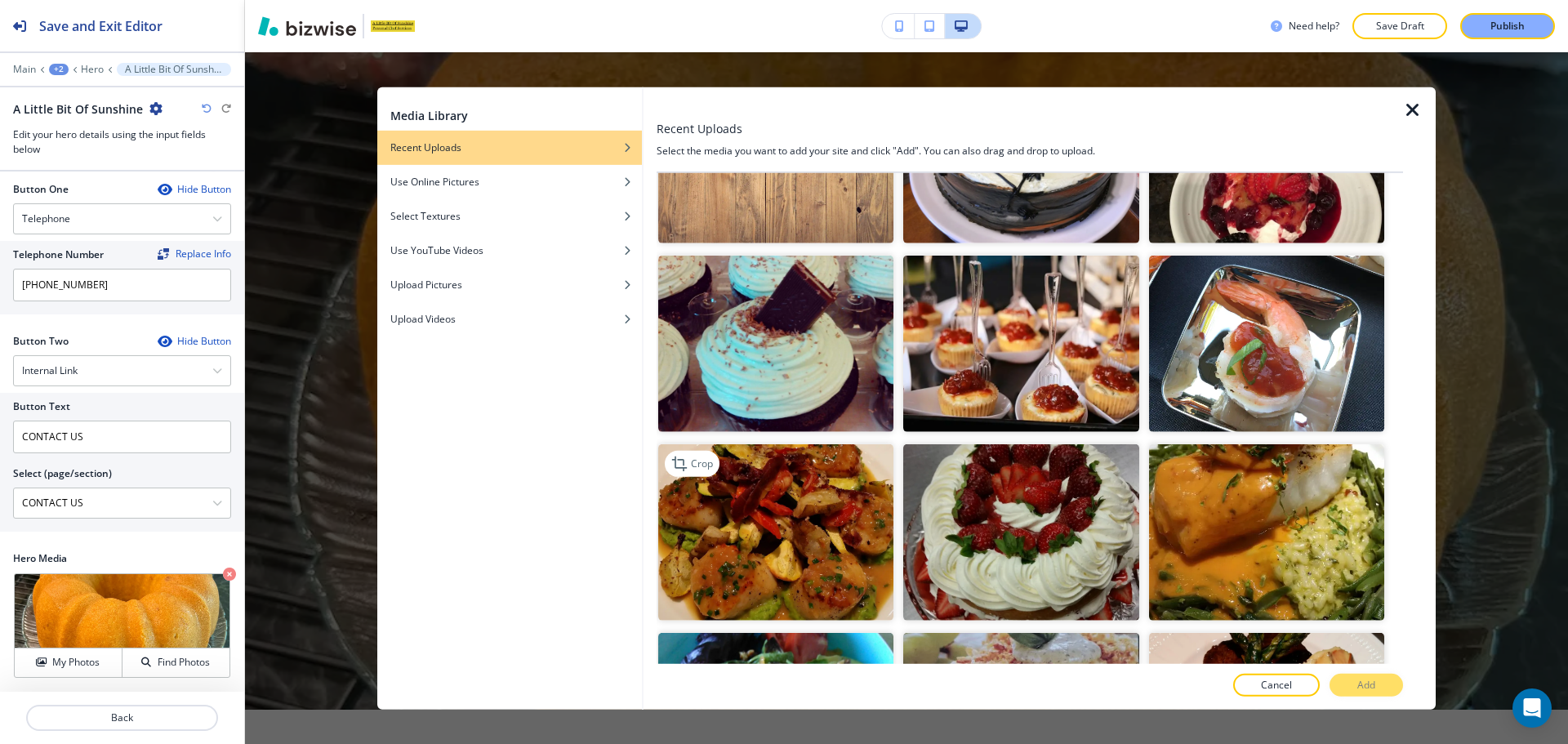
click at [785, 486] on img "button" at bounding box center [776, 532] width 235 height 177
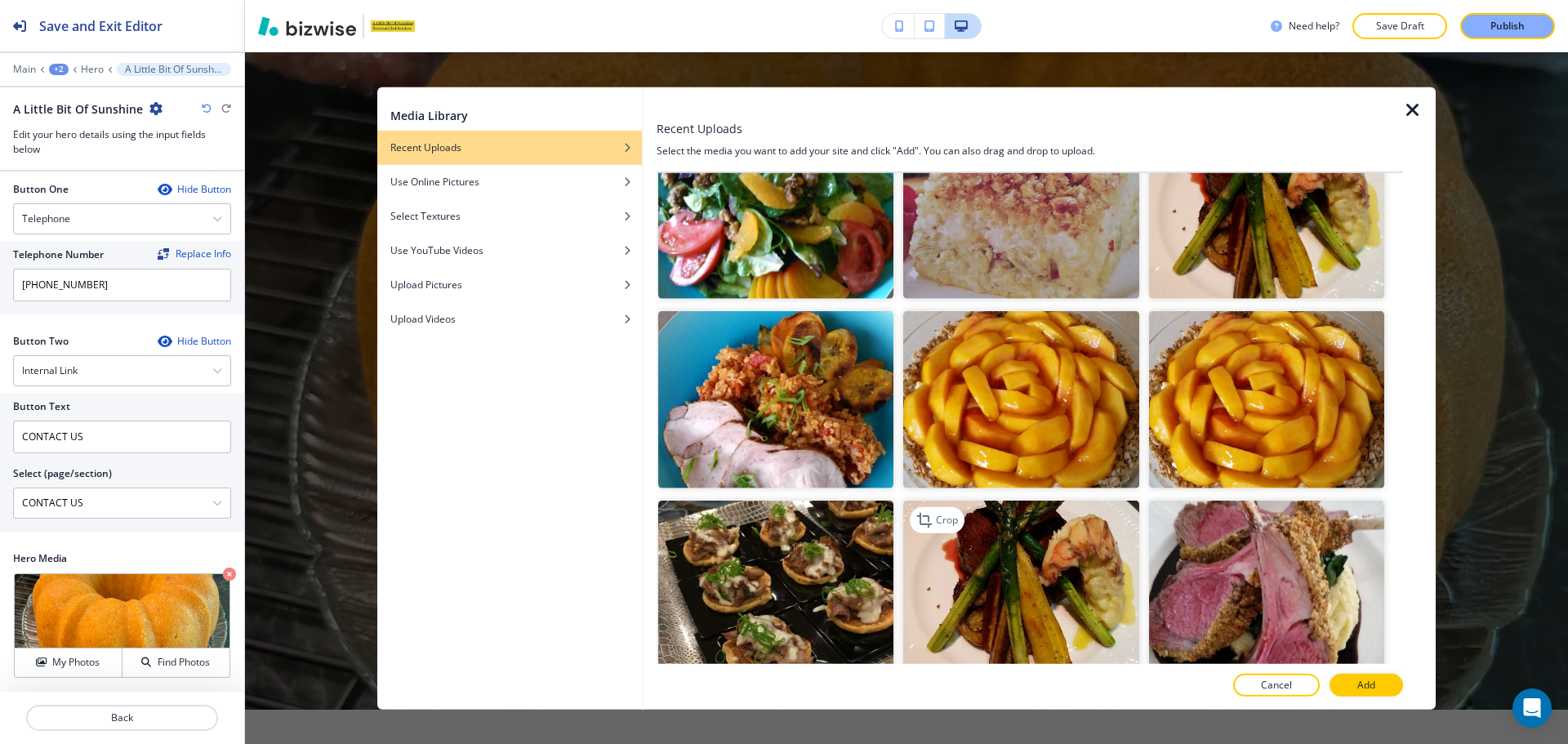
scroll to position [1633, 0]
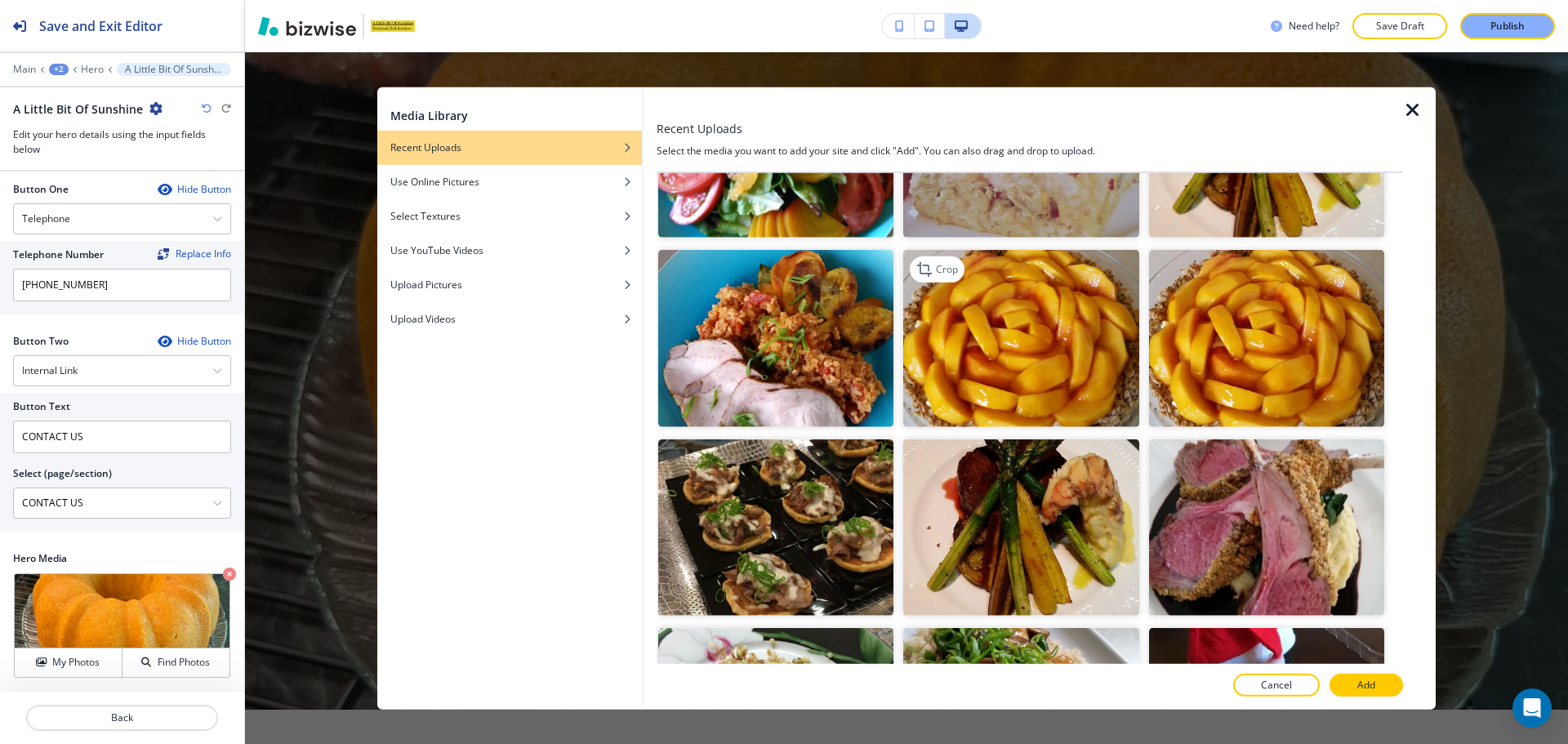
click at [1038, 372] on img "button" at bounding box center [1021, 338] width 235 height 177
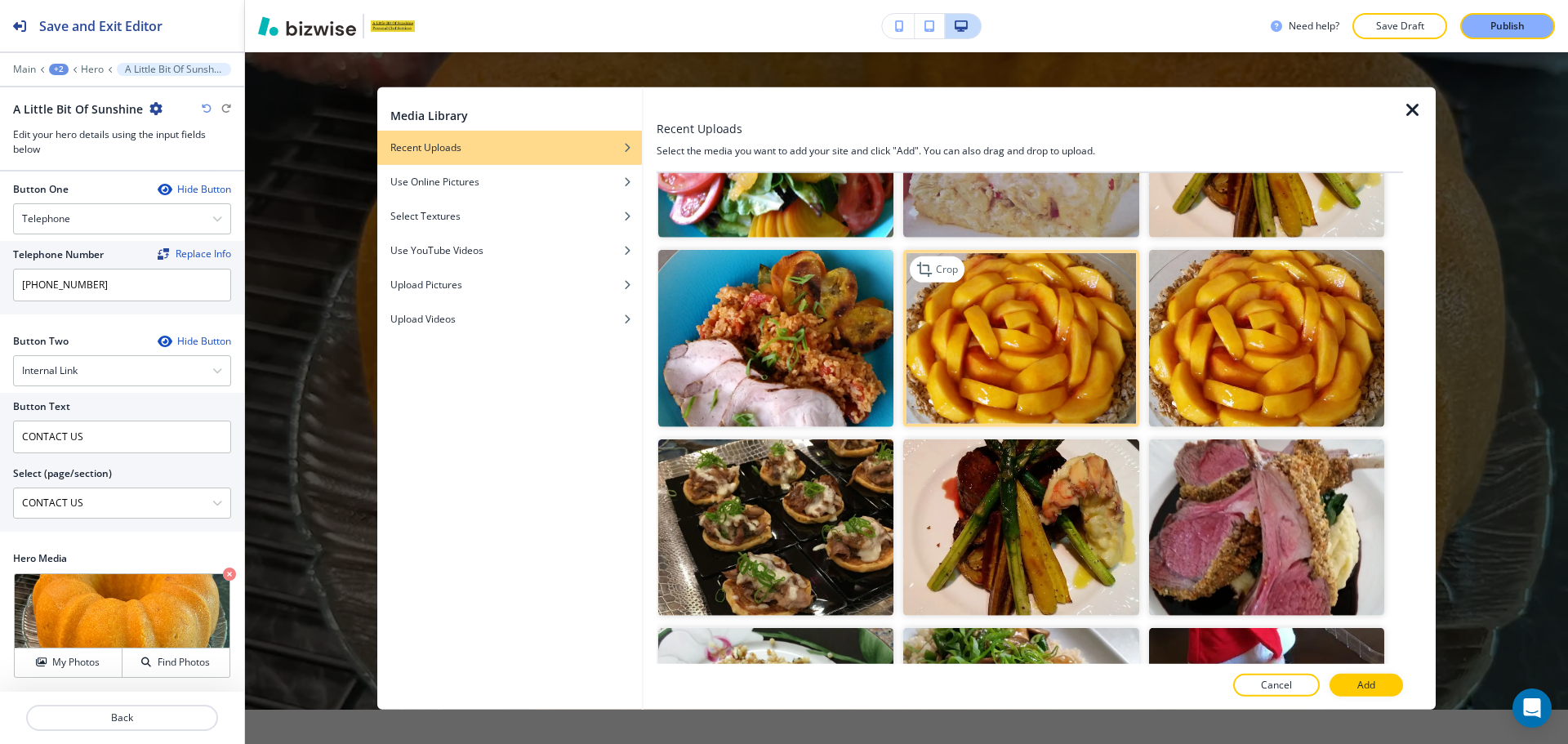
click at [1059, 335] on img "button" at bounding box center [1021, 338] width 235 height 177
click at [1358, 676] on button "Add" at bounding box center [1366, 685] width 74 height 23
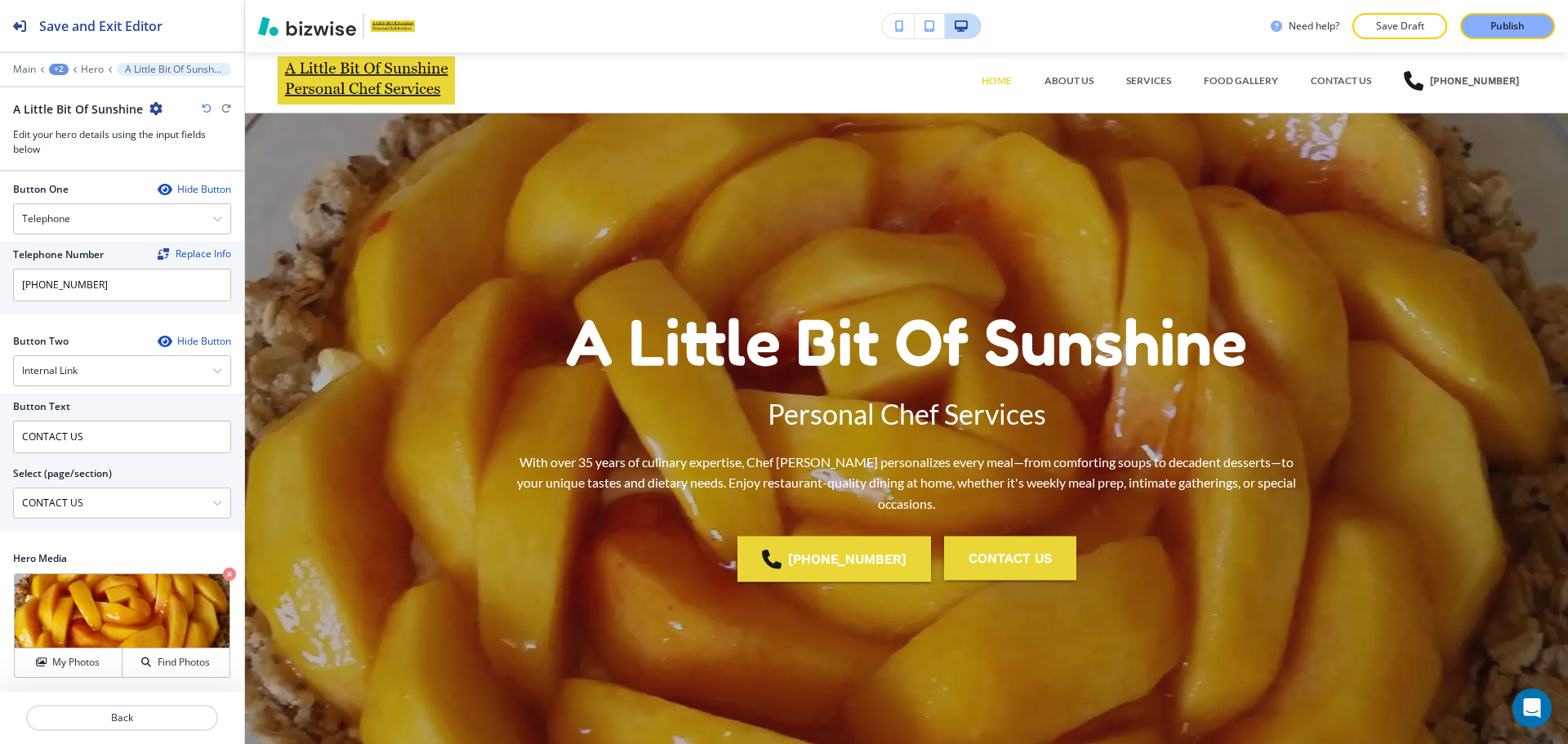
scroll to position [0, 0]
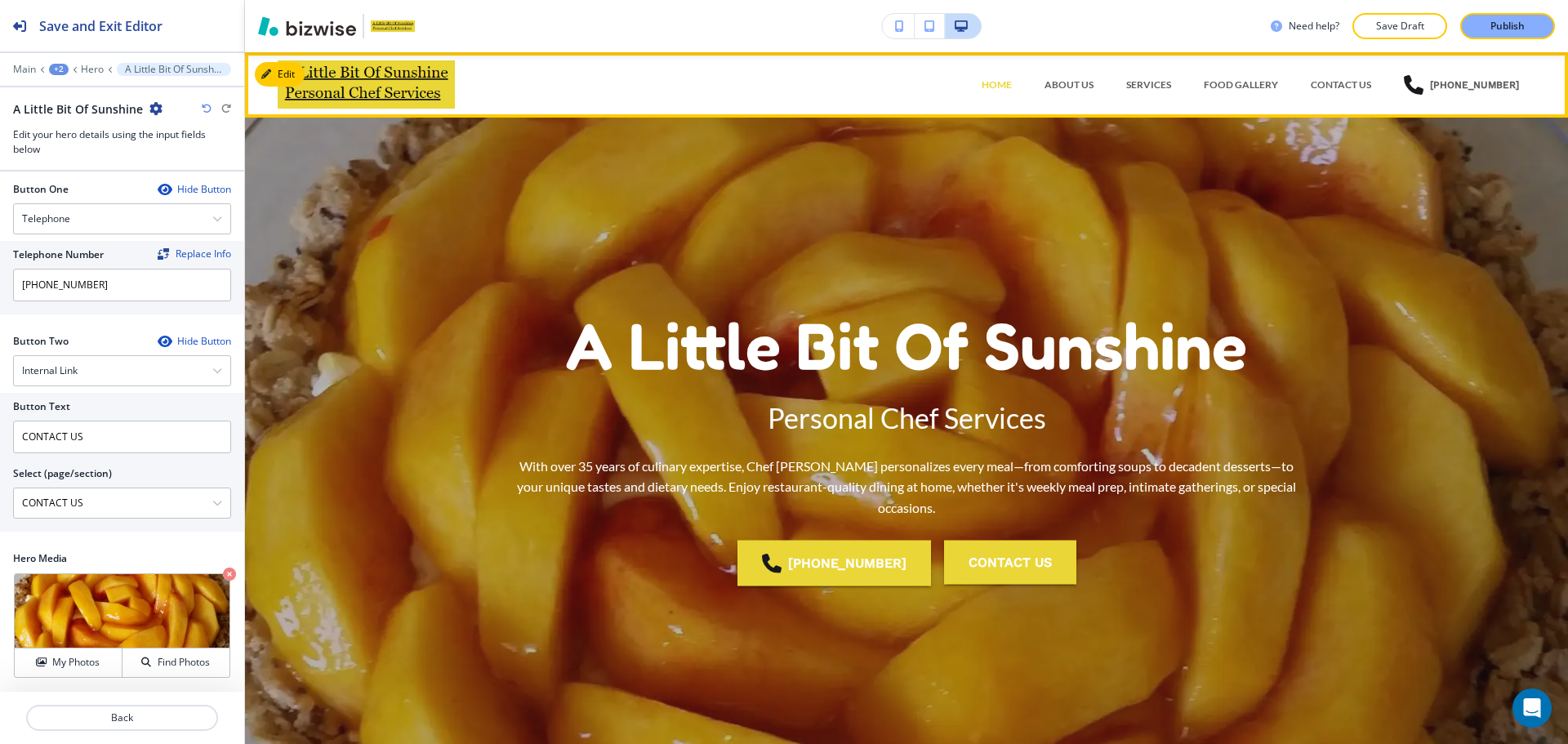
click at [1109, 89] on div "ABOUT US" at bounding box center [1069, 85] width 82 height 15
click at [1083, 88] on p "ABOUT US" at bounding box center [1069, 85] width 49 height 15
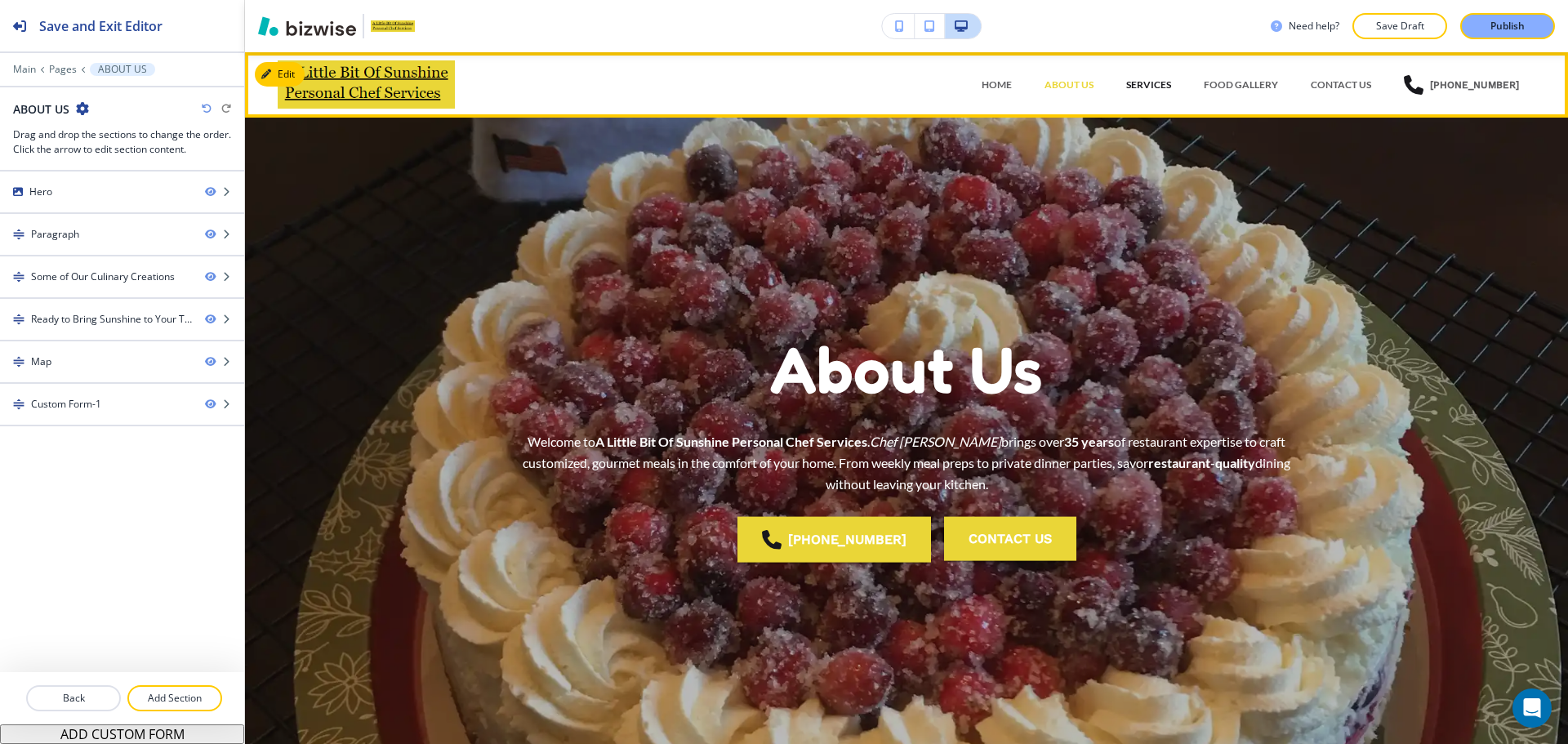
click at [1146, 88] on p "SERVICES" at bounding box center [1148, 85] width 45 height 15
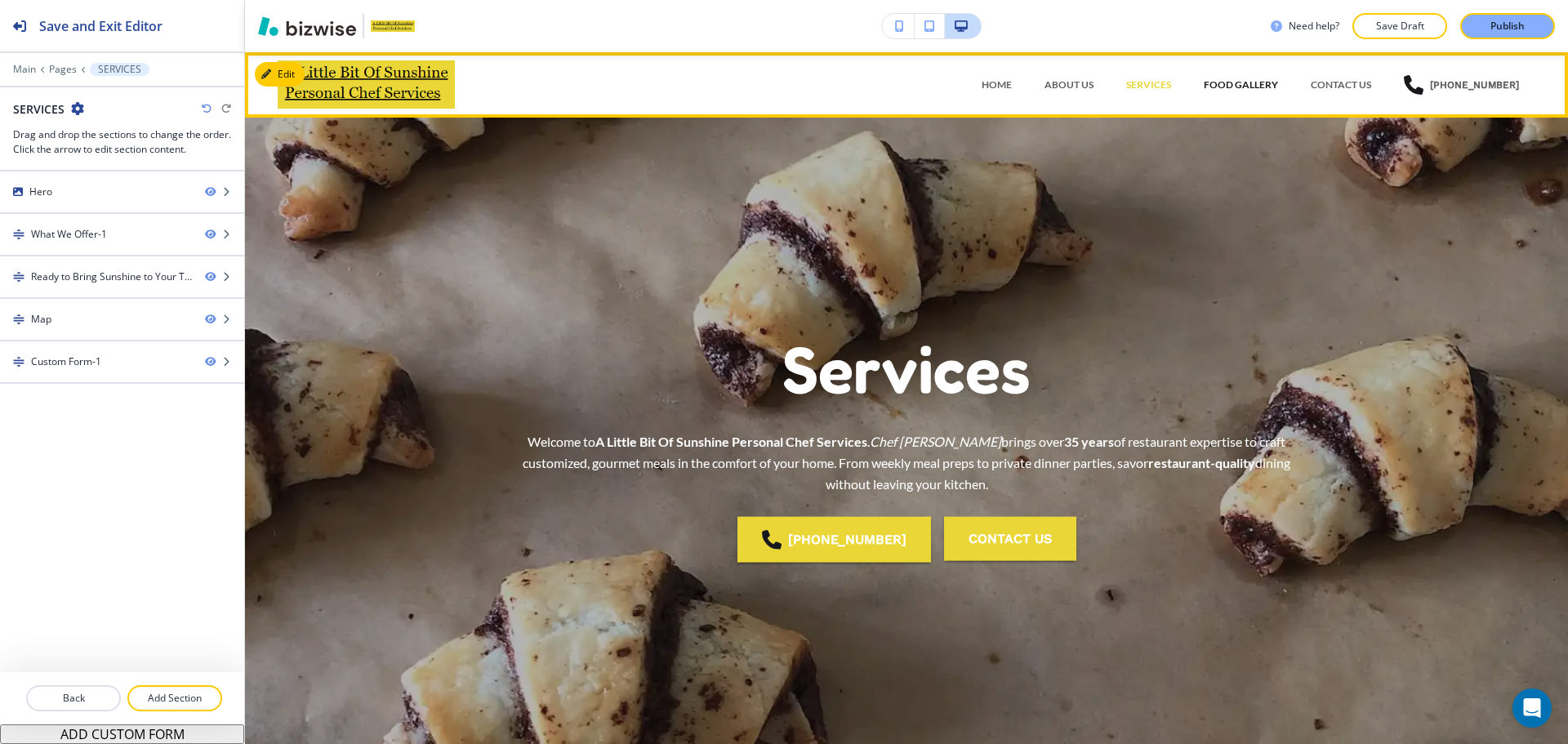
click at [1219, 89] on p "FOOD GALLERY" at bounding box center [1241, 85] width 74 height 15
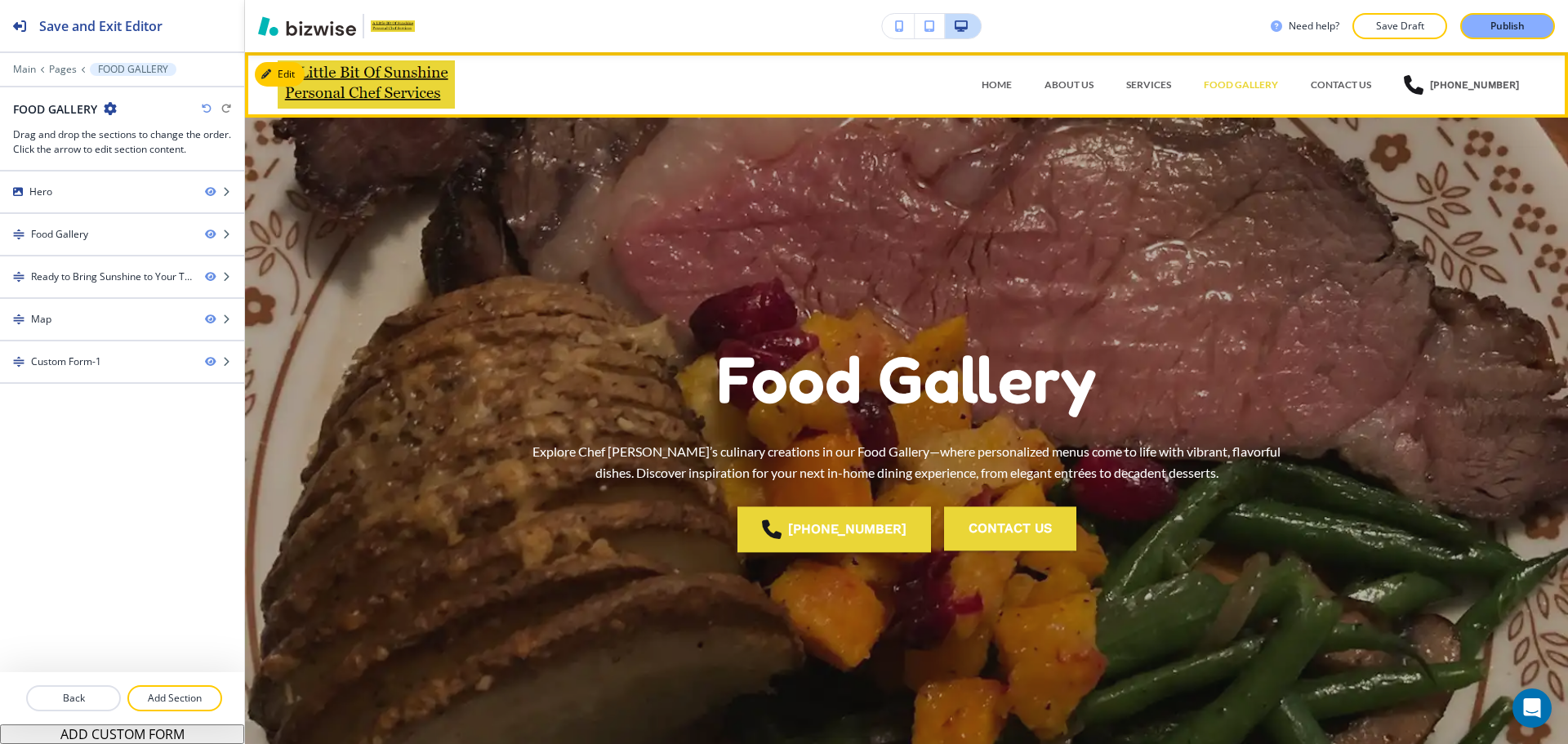
click at [1252, 92] on div "FOOD GALLERY" at bounding box center [1241, 85] width 107 height 49
click at [1353, 80] on p "CONTACT US" at bounding box center [1341, 85] width 61 height 15
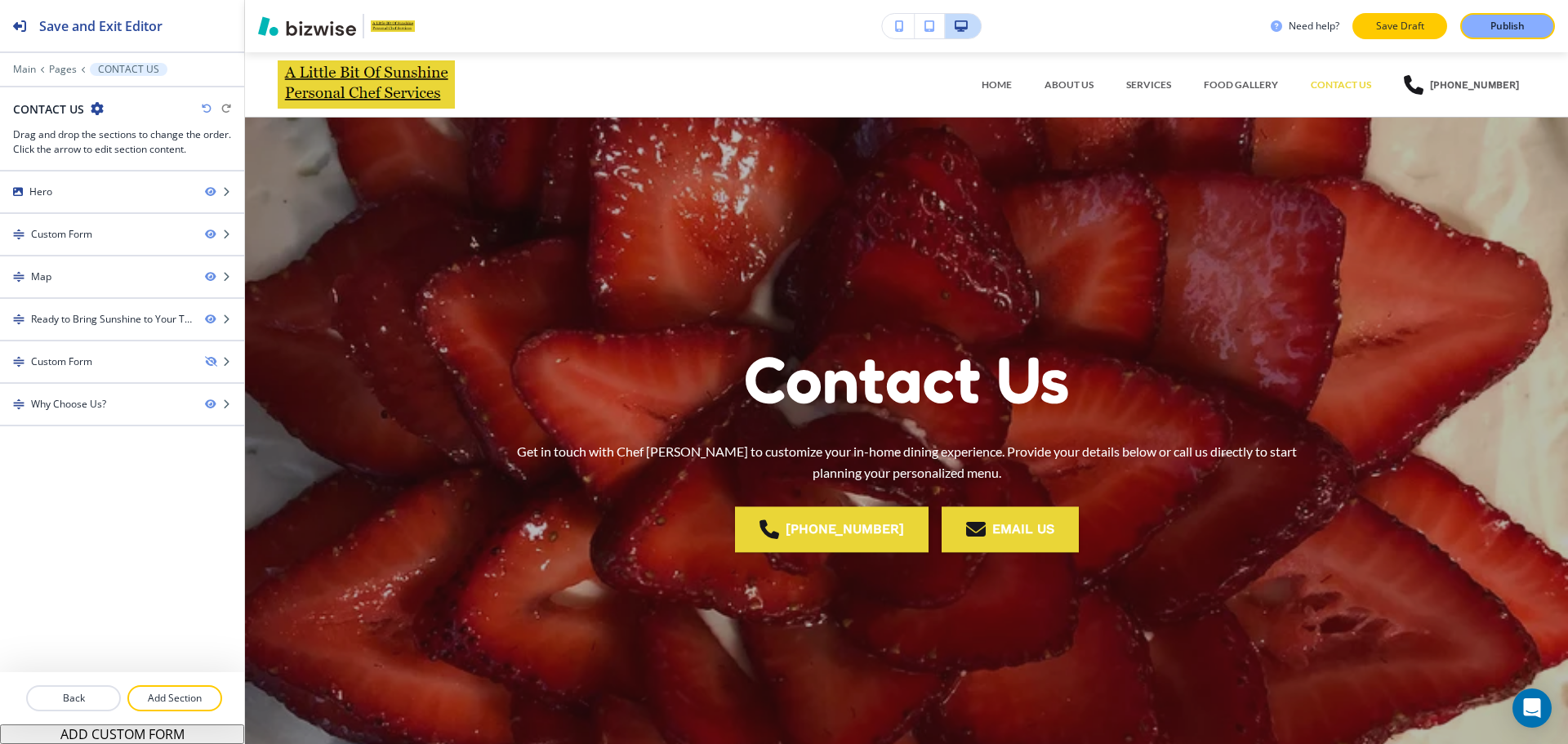
click at [1378, 26] on p "Save Draft" at bounding box center [1399, 26] width 52 height 15
